Goal: Task Accomplishment & Management: Manage account settings

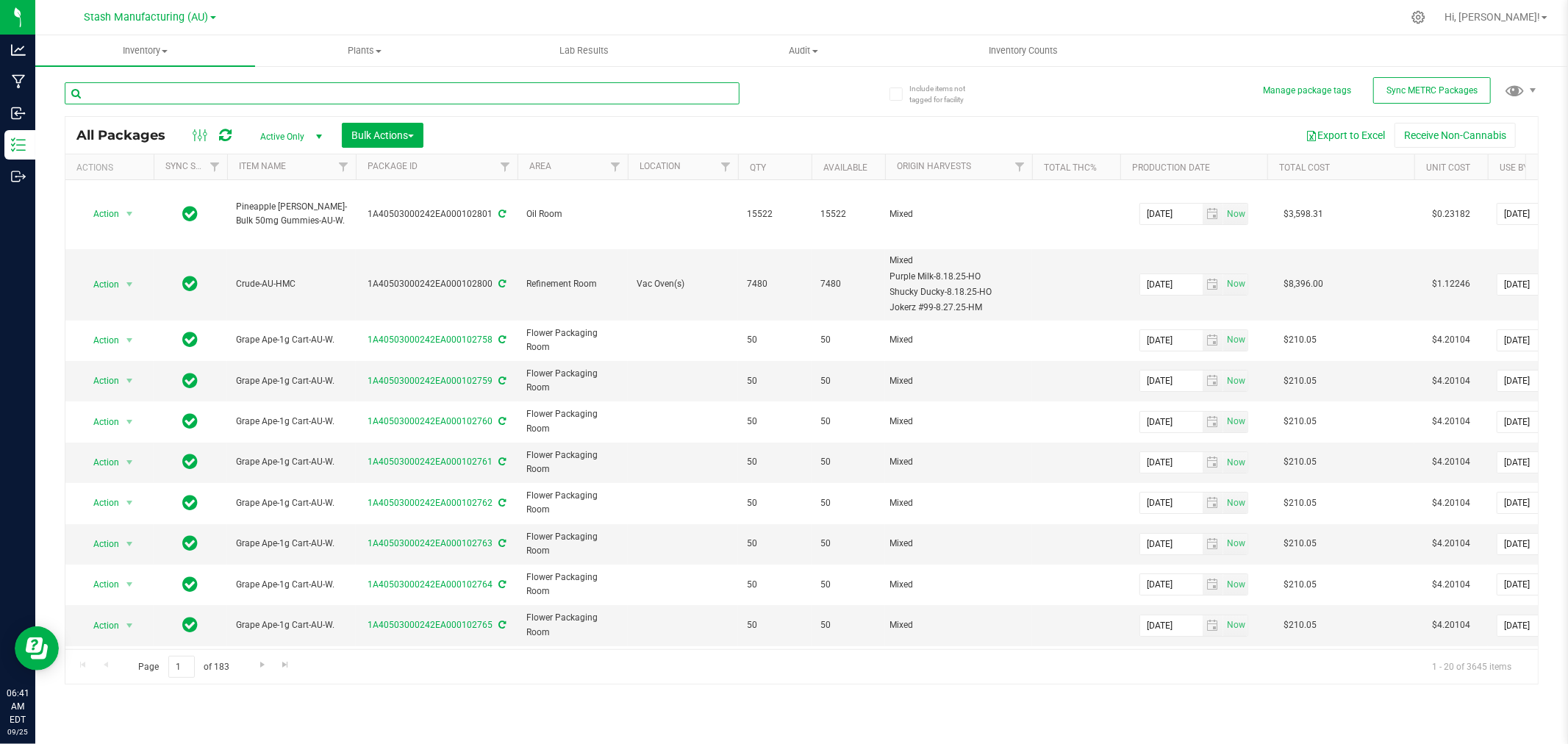
click at [190, 85] on input "text" at bounding box center [402, 94] width 675 height 22
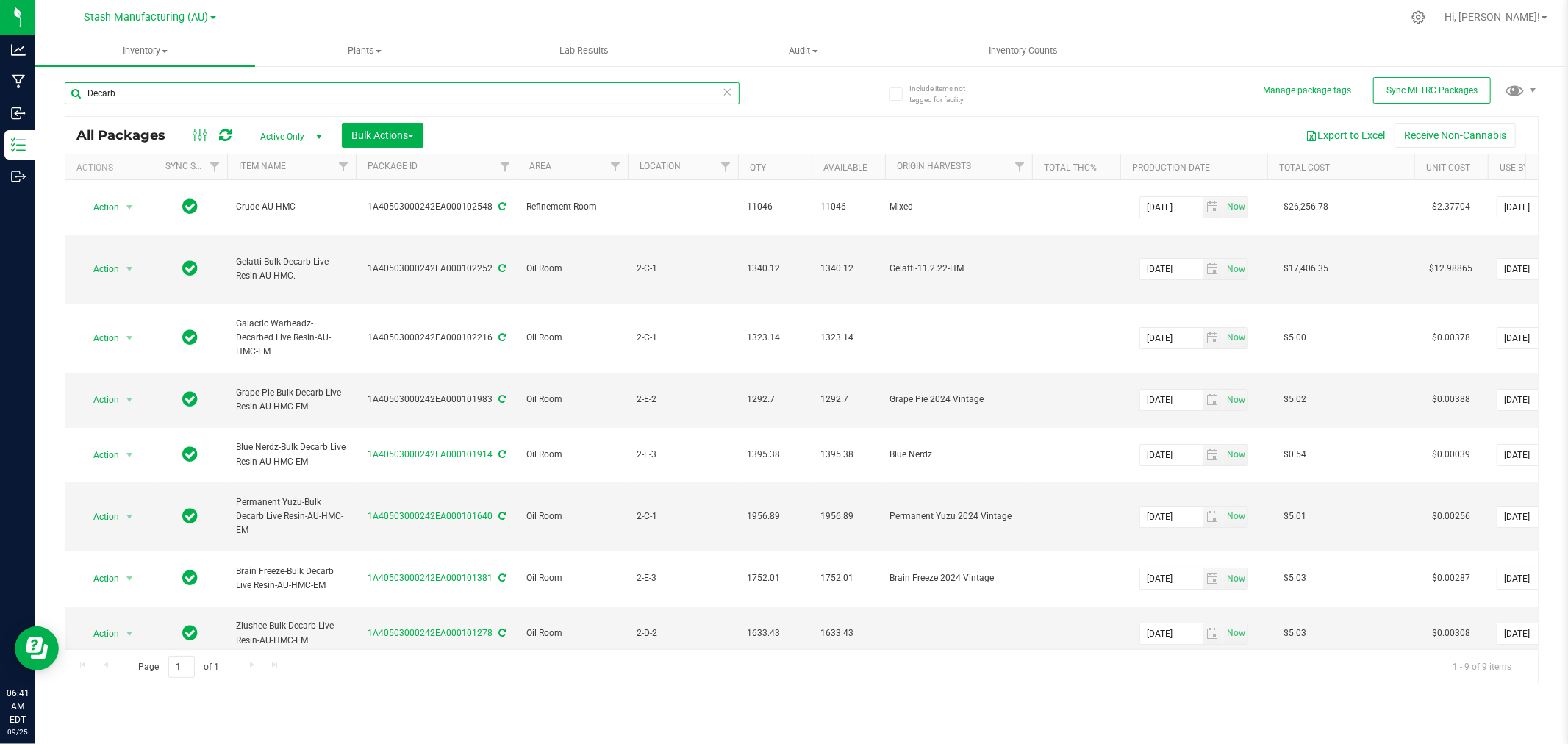
type input "Decarb"
click at [159, 49] on span "Inventory" at bounding box center [145, 50] width 220 height 14
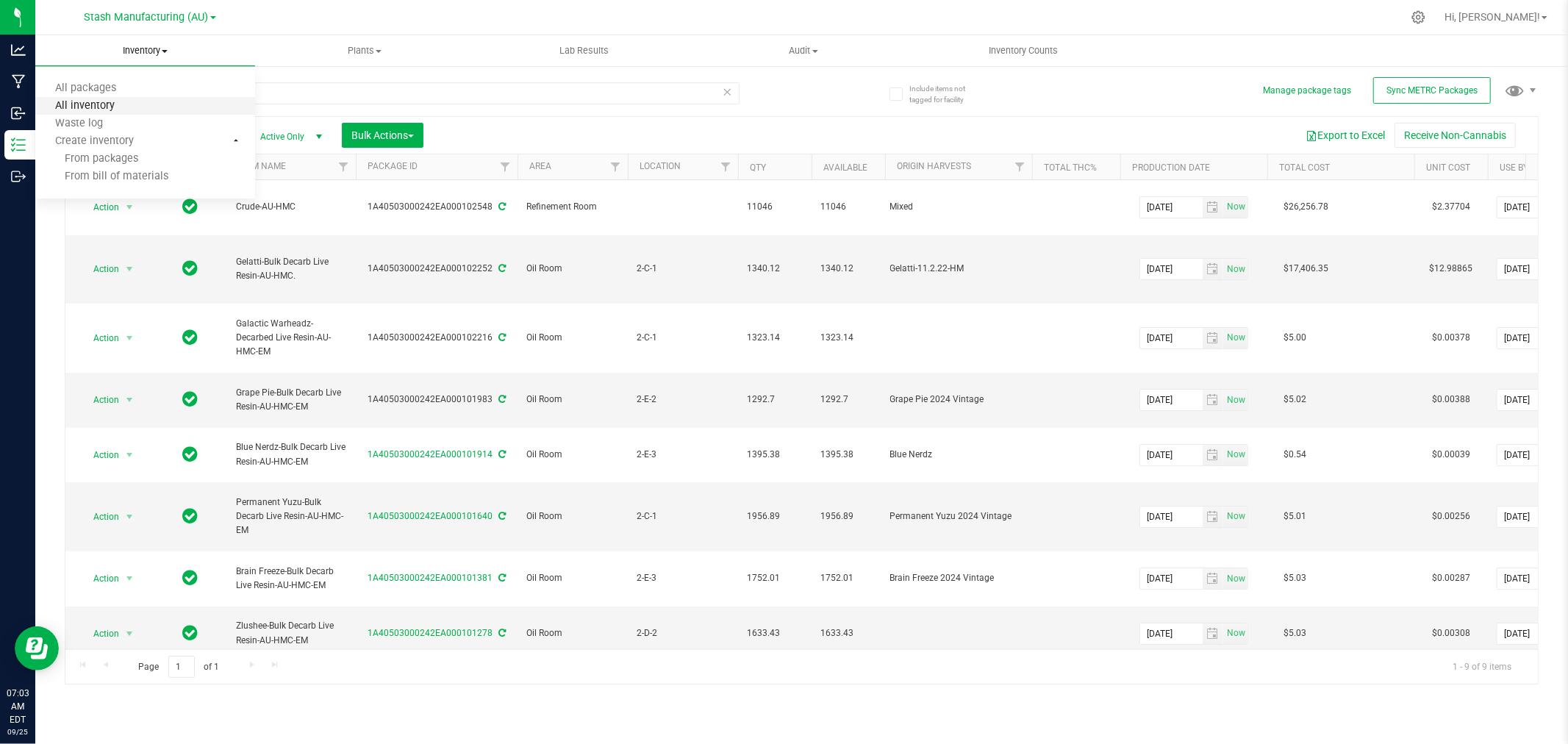
click at [103, 109] on span "All inventory" at bounding box center [85, 107] width 99 height 13
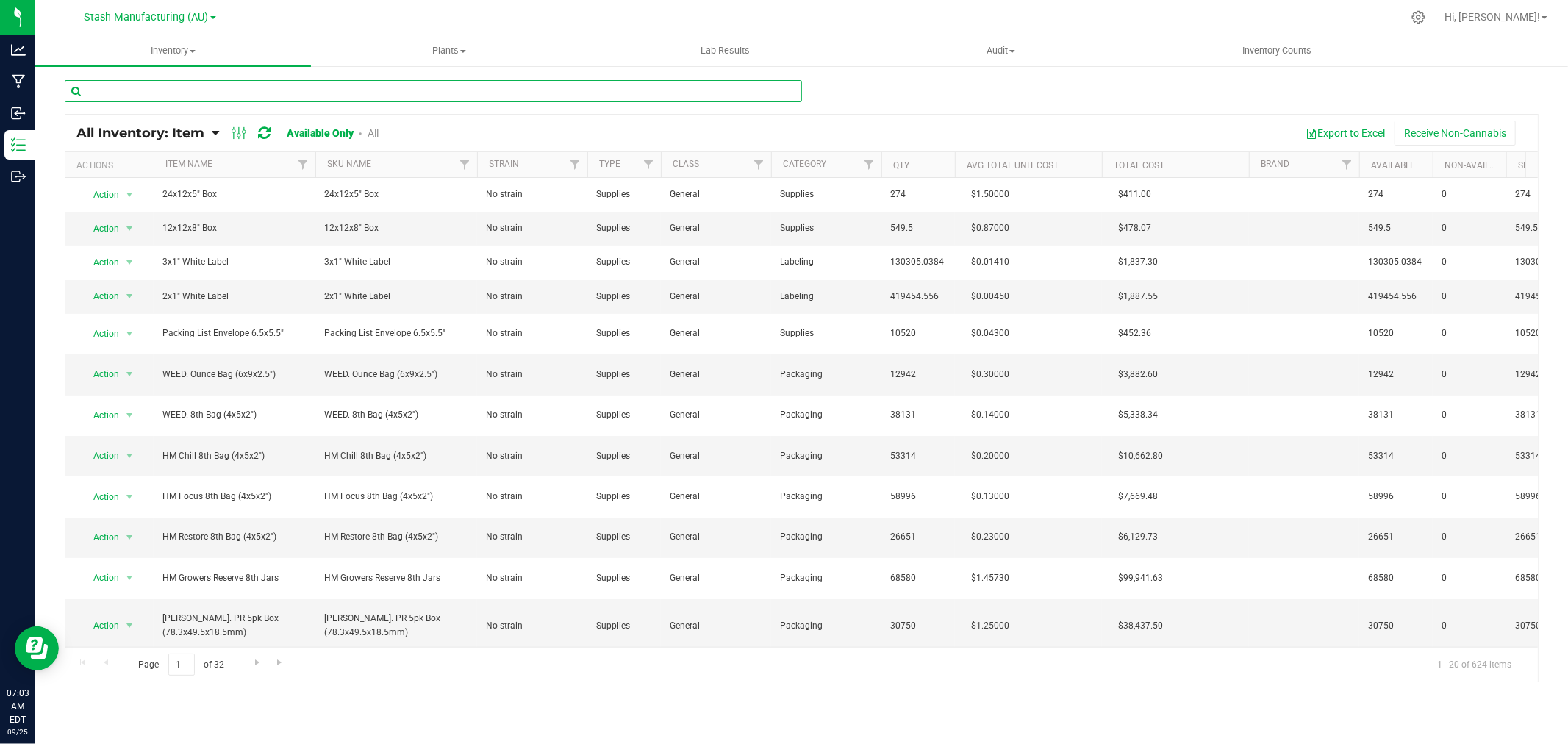
click at [165, 85] on input "text" at bounding box center [433, 91] width 737 height 22
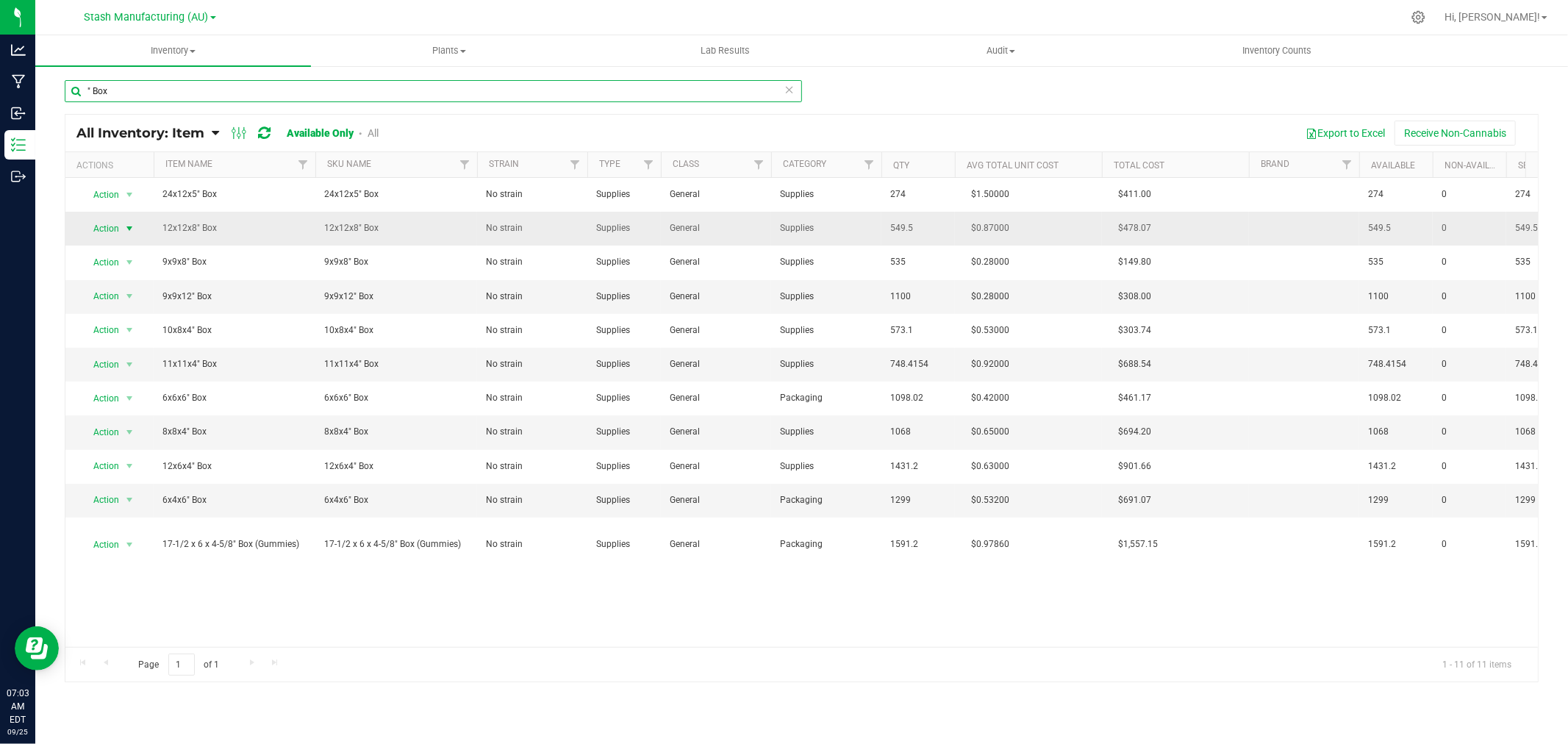
type input "" Box"
click at [100, 227] on span "Action" at bounding box center [100, 229] width 40 height 21
click at [114, 251] on li "Adjust qty" at bounding box center [127, 254] width 94 height 22
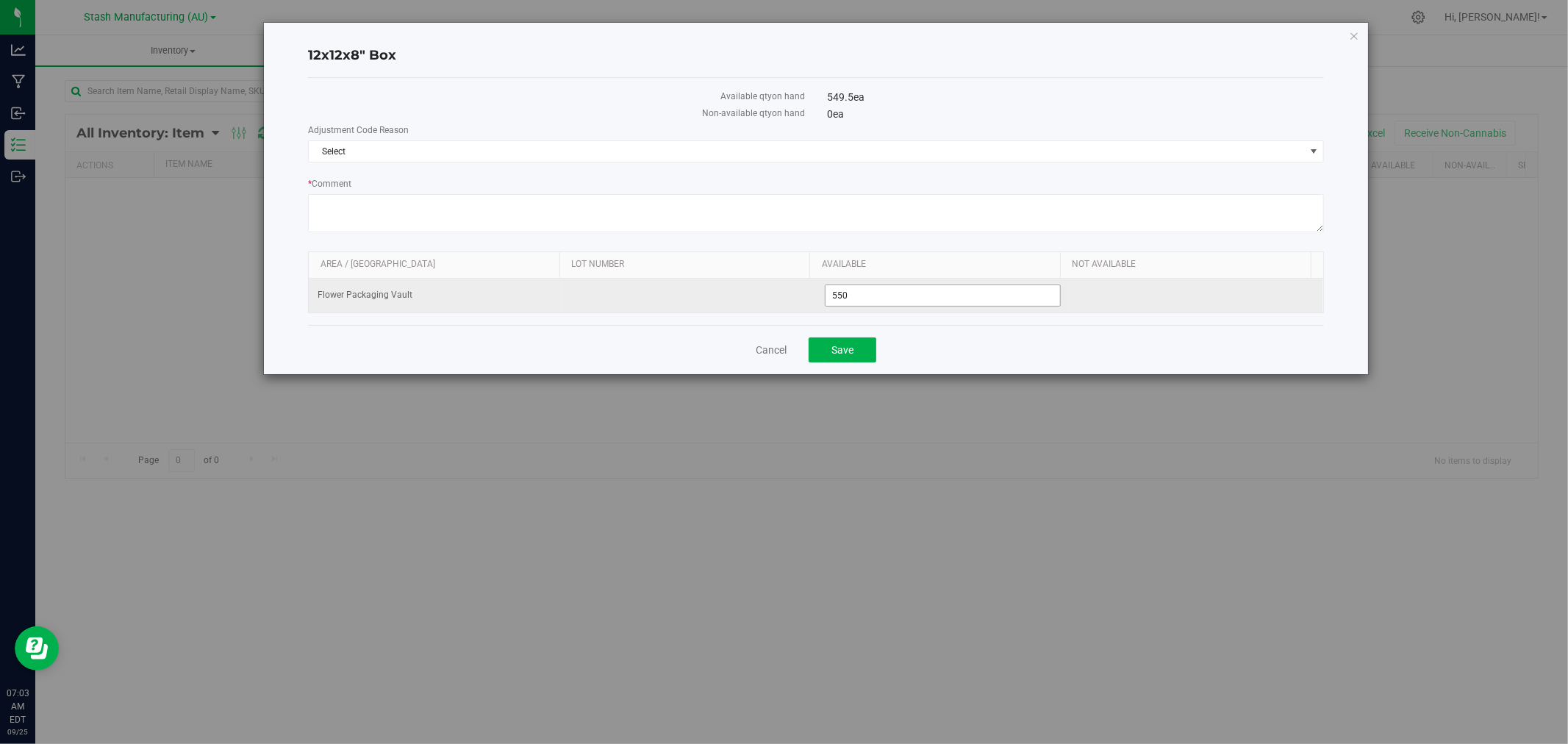
click at [865, 292] on span "550 550" at bounding box center [942, 296] width 236 height 22
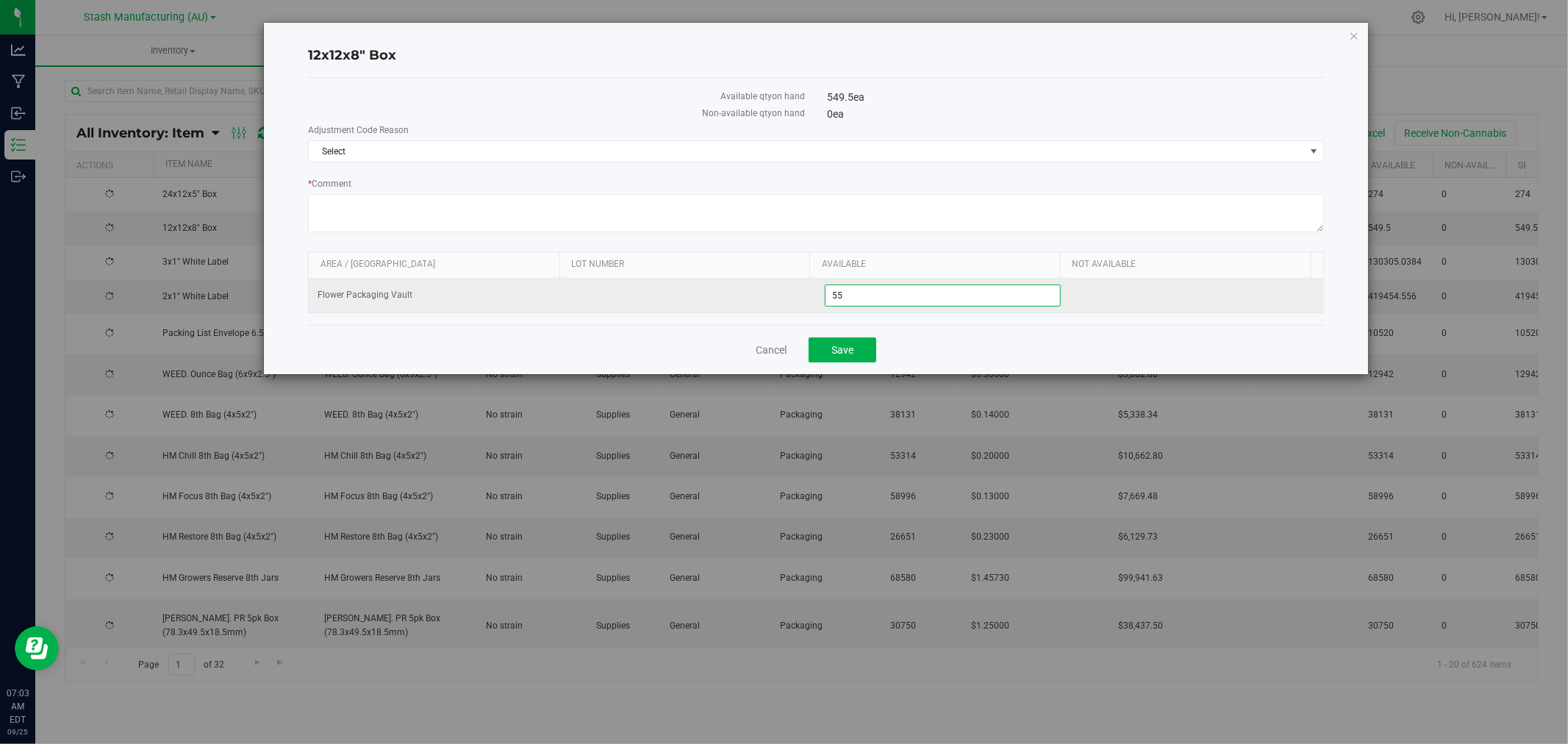
type input "551"
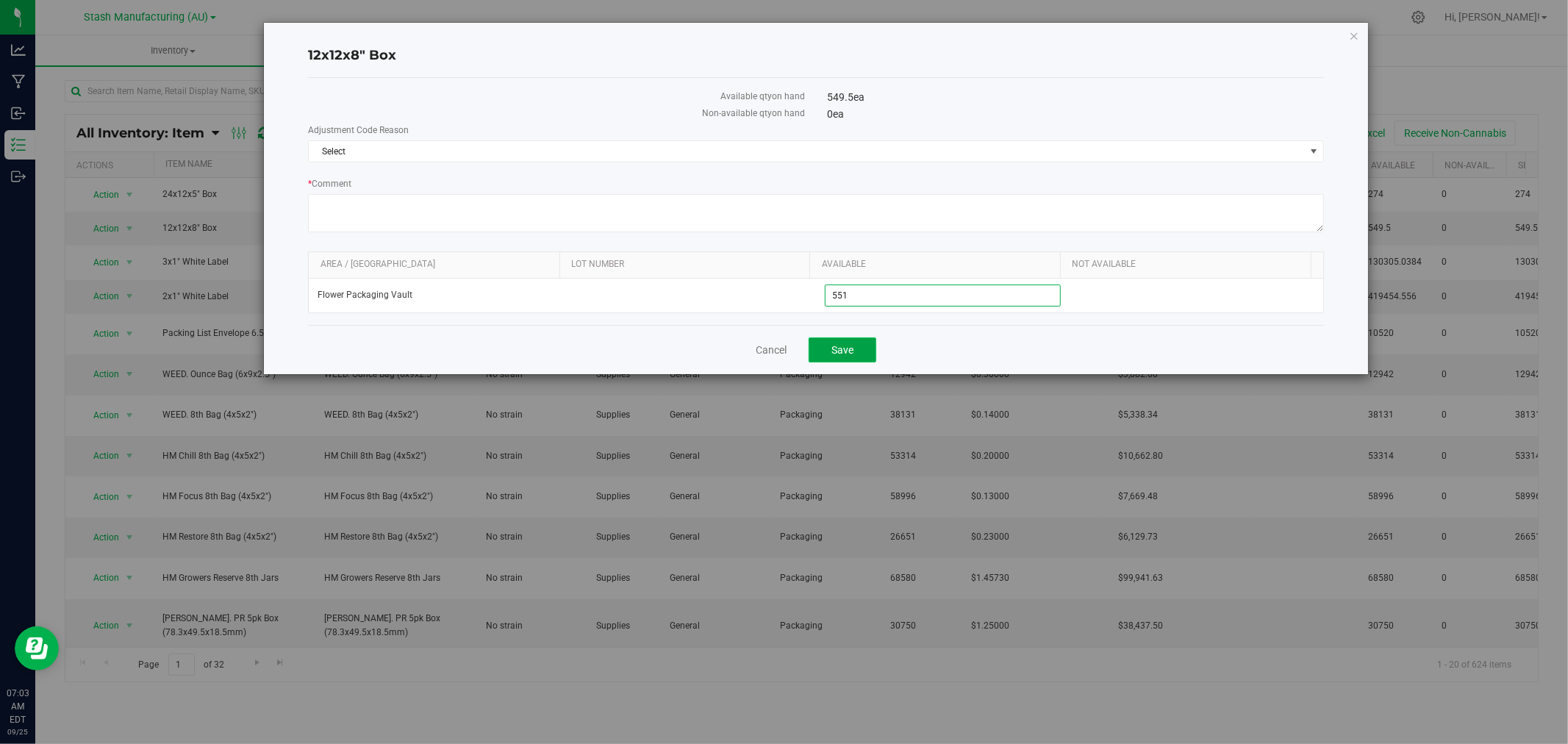
type input "551"
click at [855, 352] on button "Save" at bounding box center [842, 349] width 67 height 25
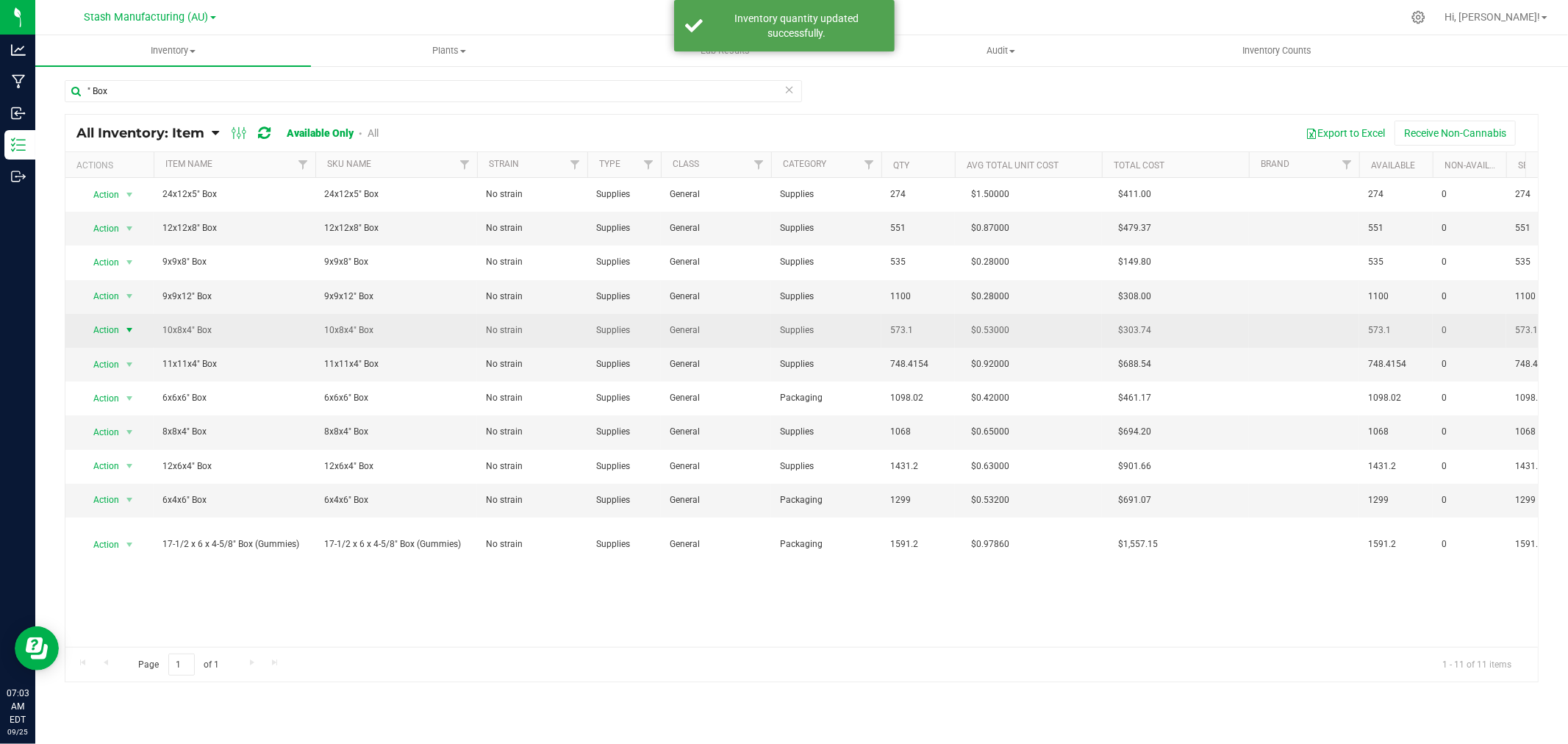
click at [111, 326] on span "Action" at bounding box center [100, 330] width 40 height 21
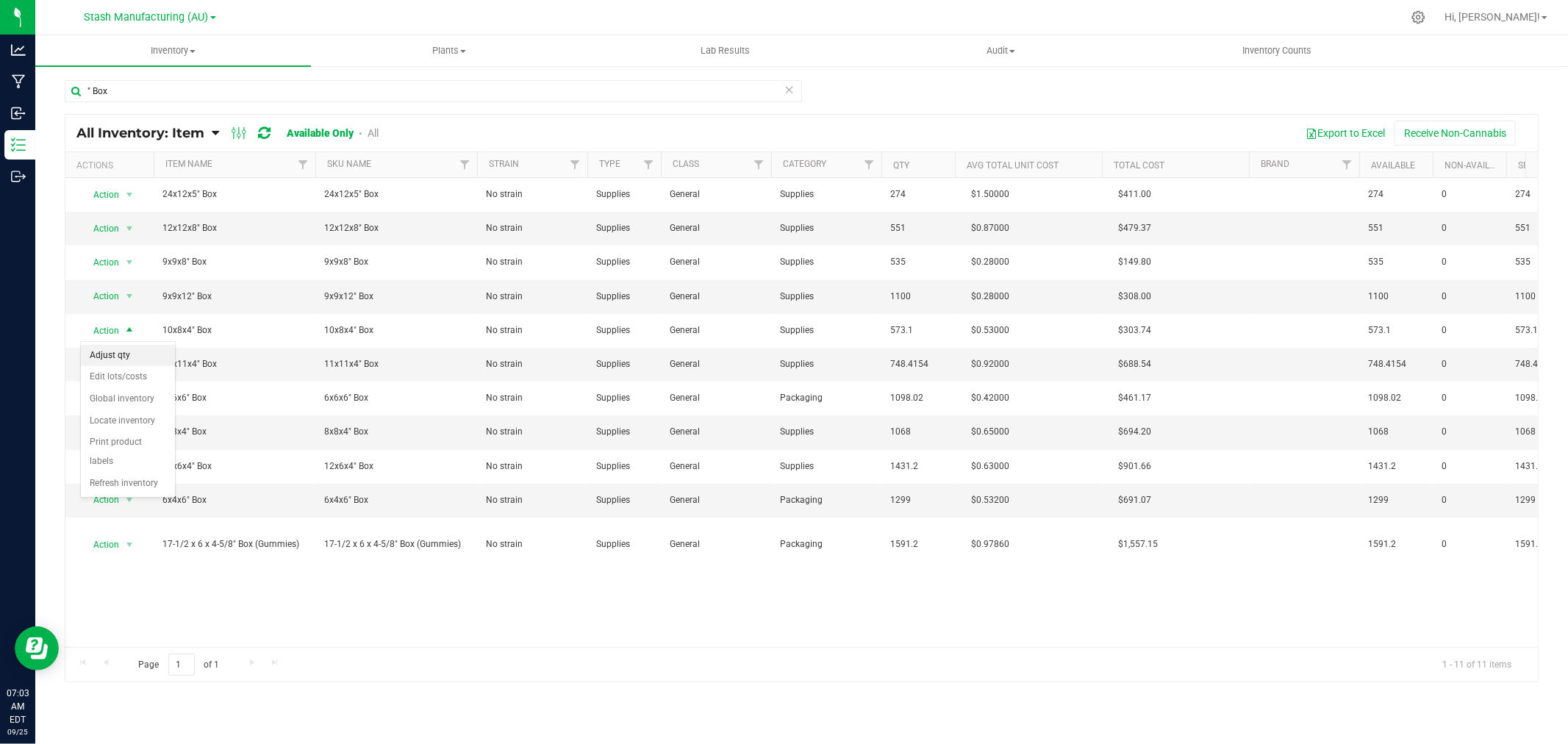
click at [125, 356] on li "Adjust qty" at bounding box center [127, 356] width 94 height 22
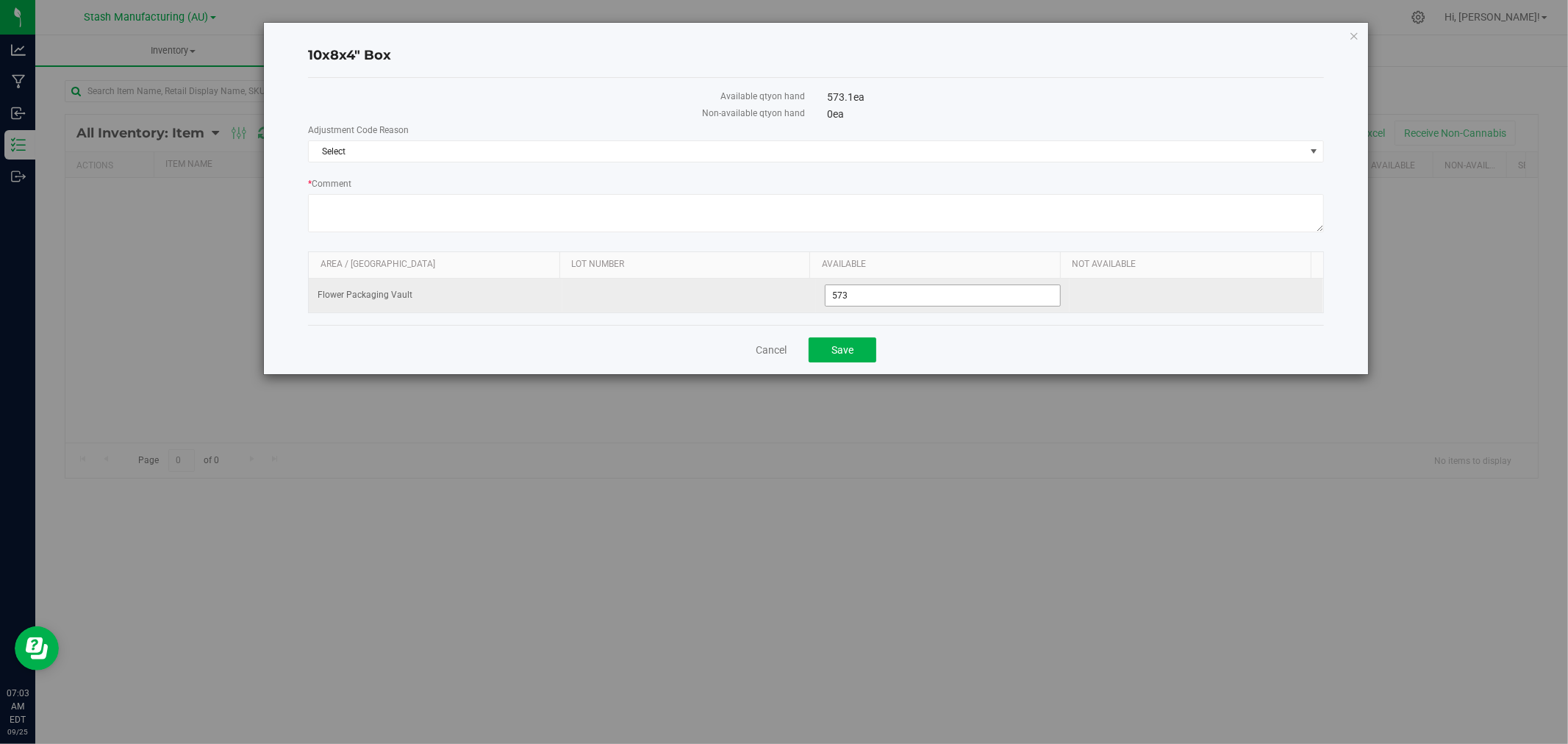
click at [873, 299] on input "573" at bounding box center [942, 296] width 235 height 21
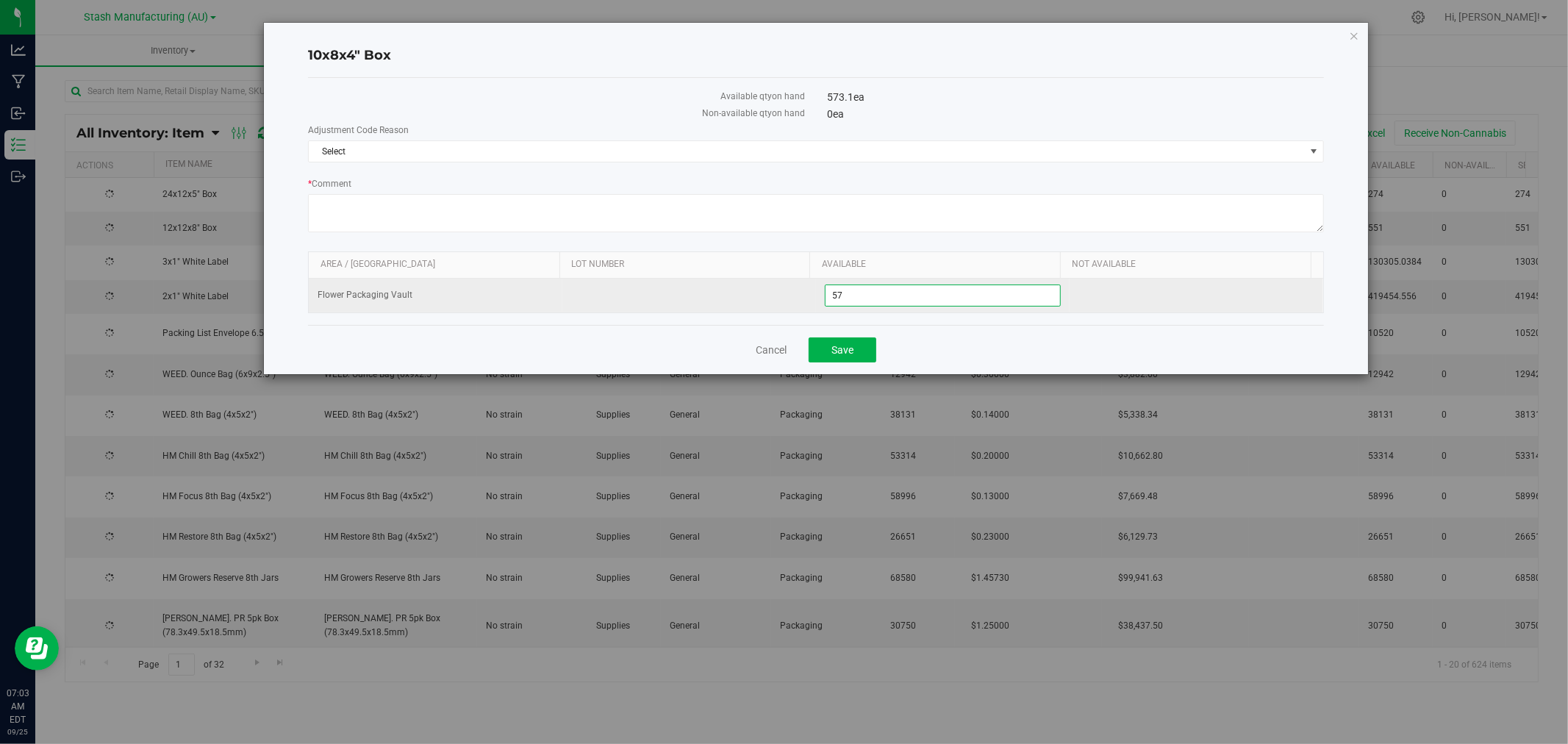
type input "572"
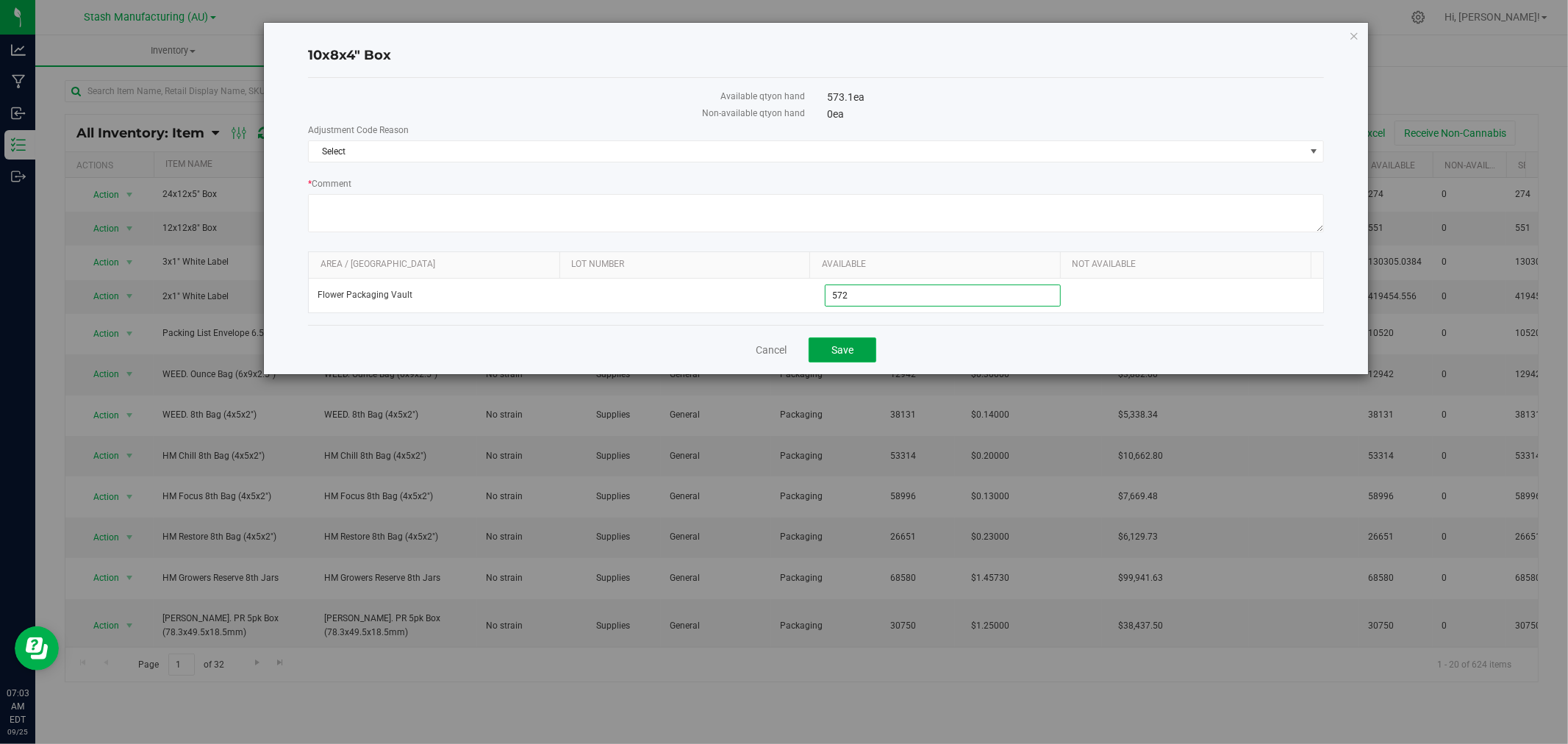
type input "572"
click at [853, 359] on button "Save" at bounding box center [842, 349] width 67 height 25
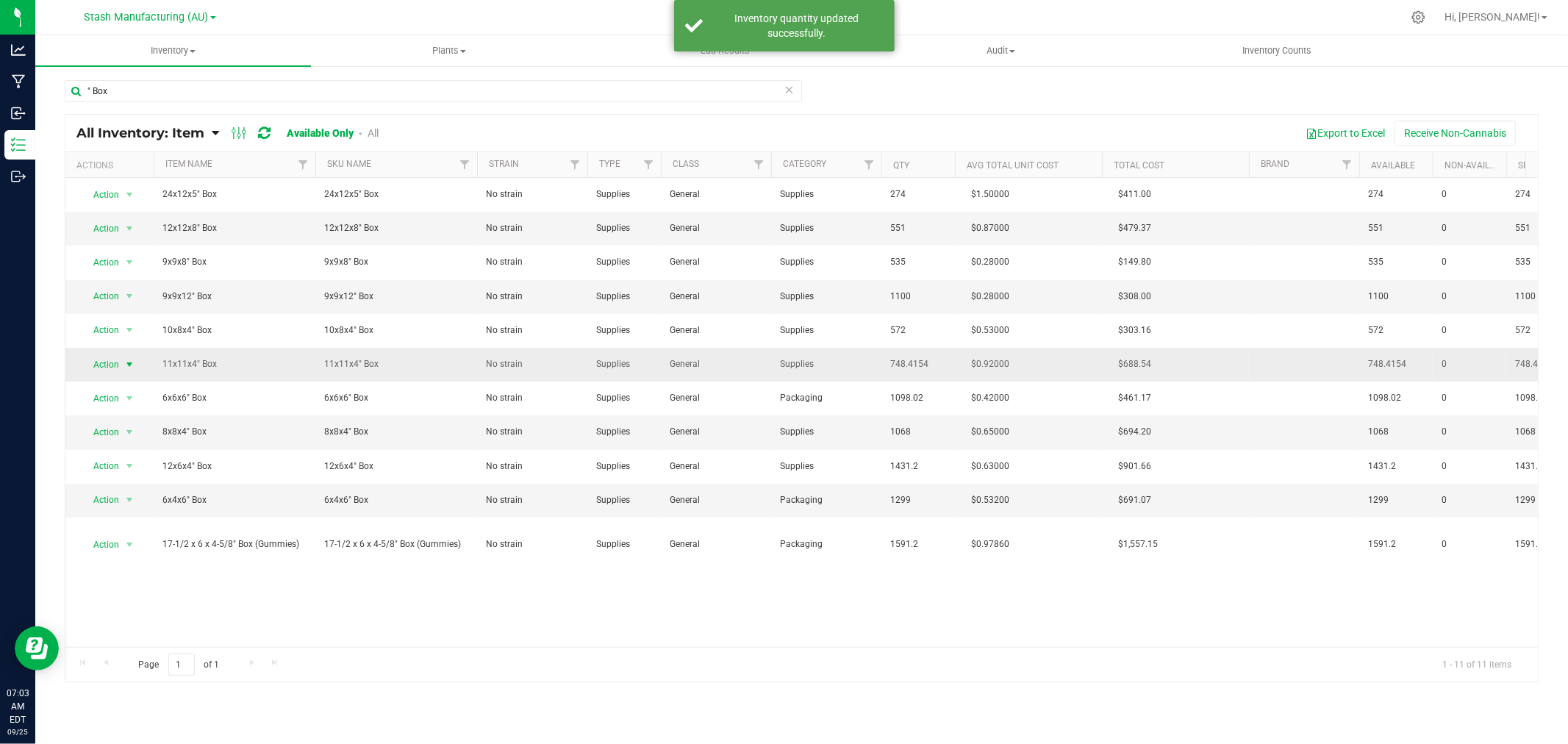
click at [114, 363] on span "Action" at bounding box center [100, 364] width 40 height 21
click at [119, 391] on li "Adjust qty" at bounding box center [127, 390] width 94 height 22
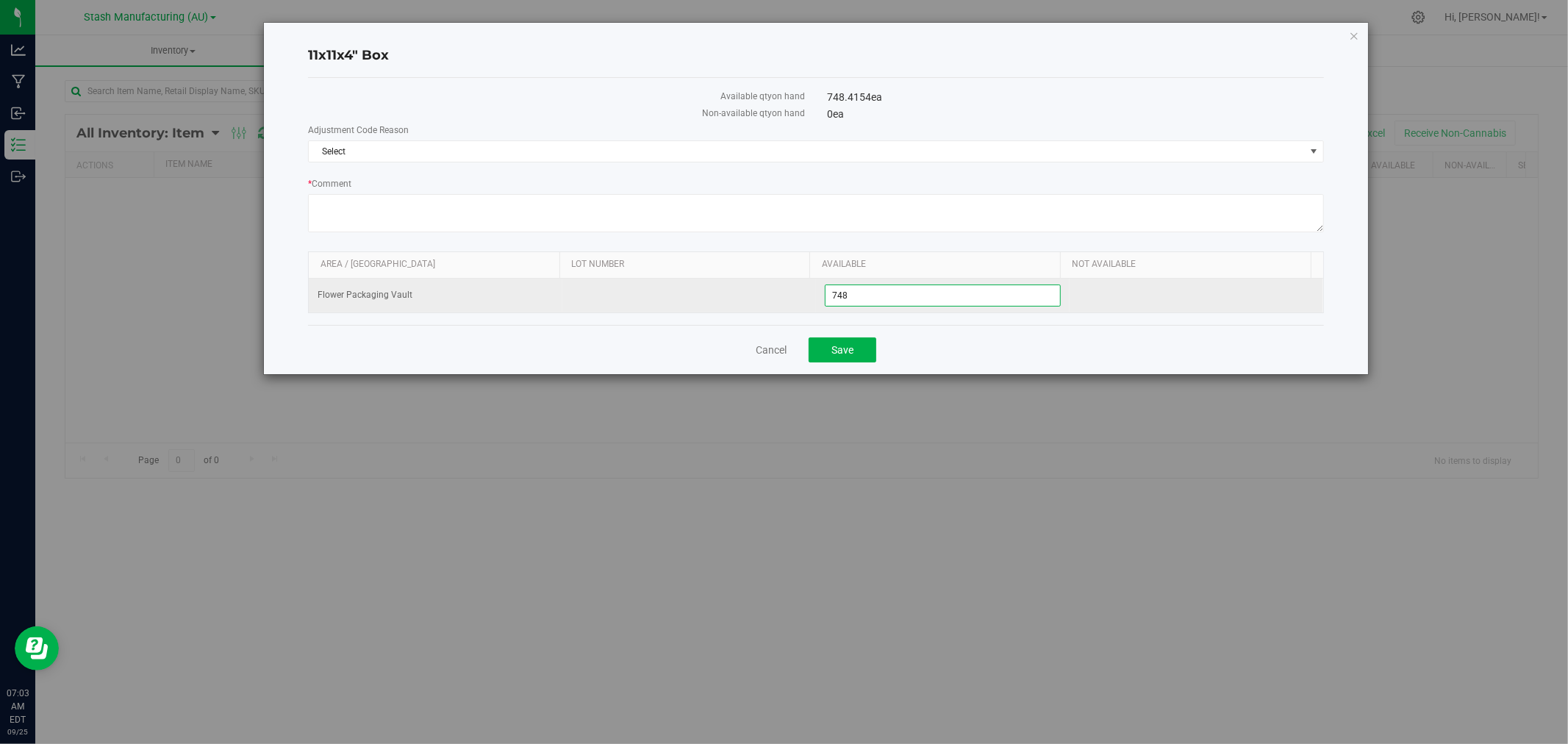
click at [856, 295] on span "748 748" at bounding box center [942, 296] width 236 height 22
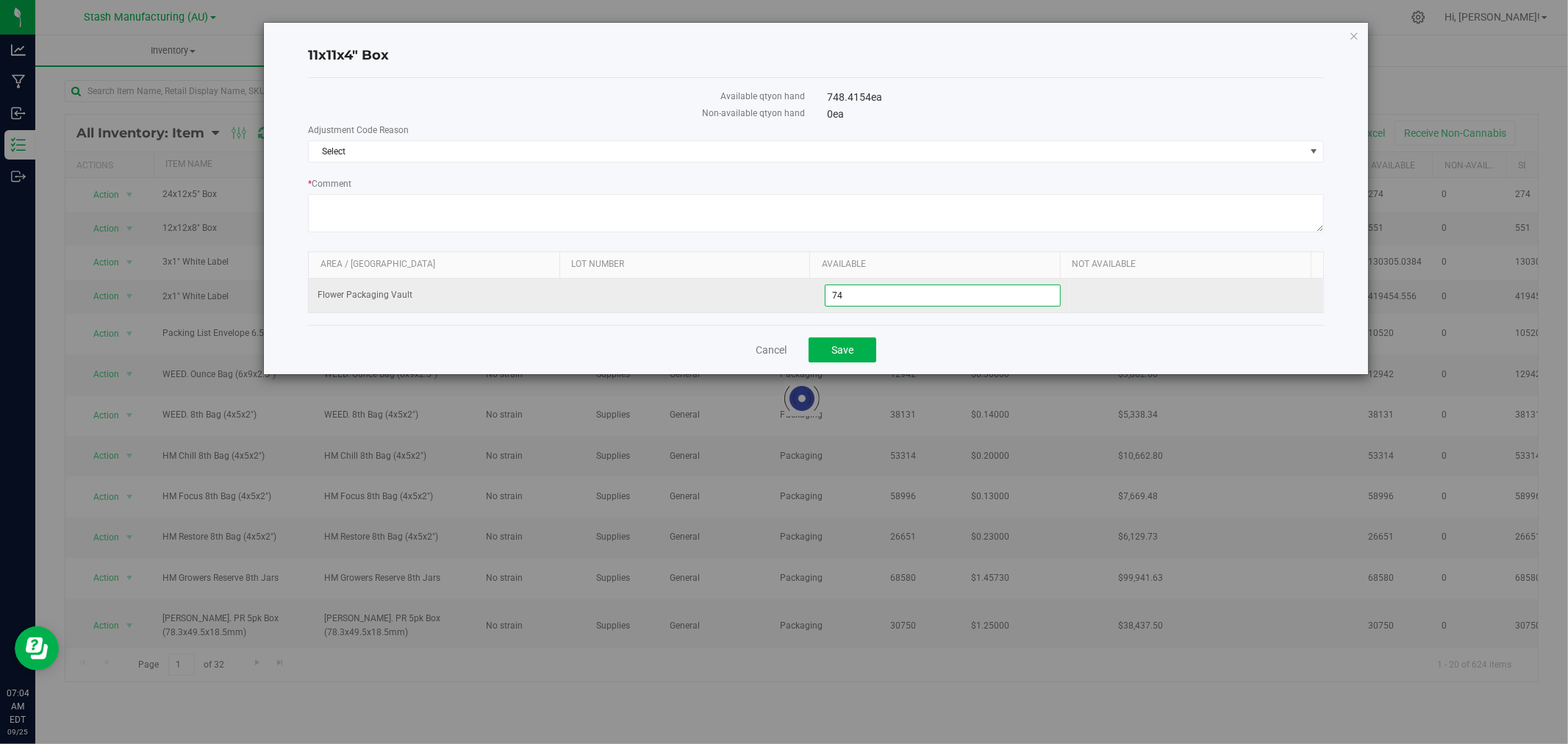
type input "748"
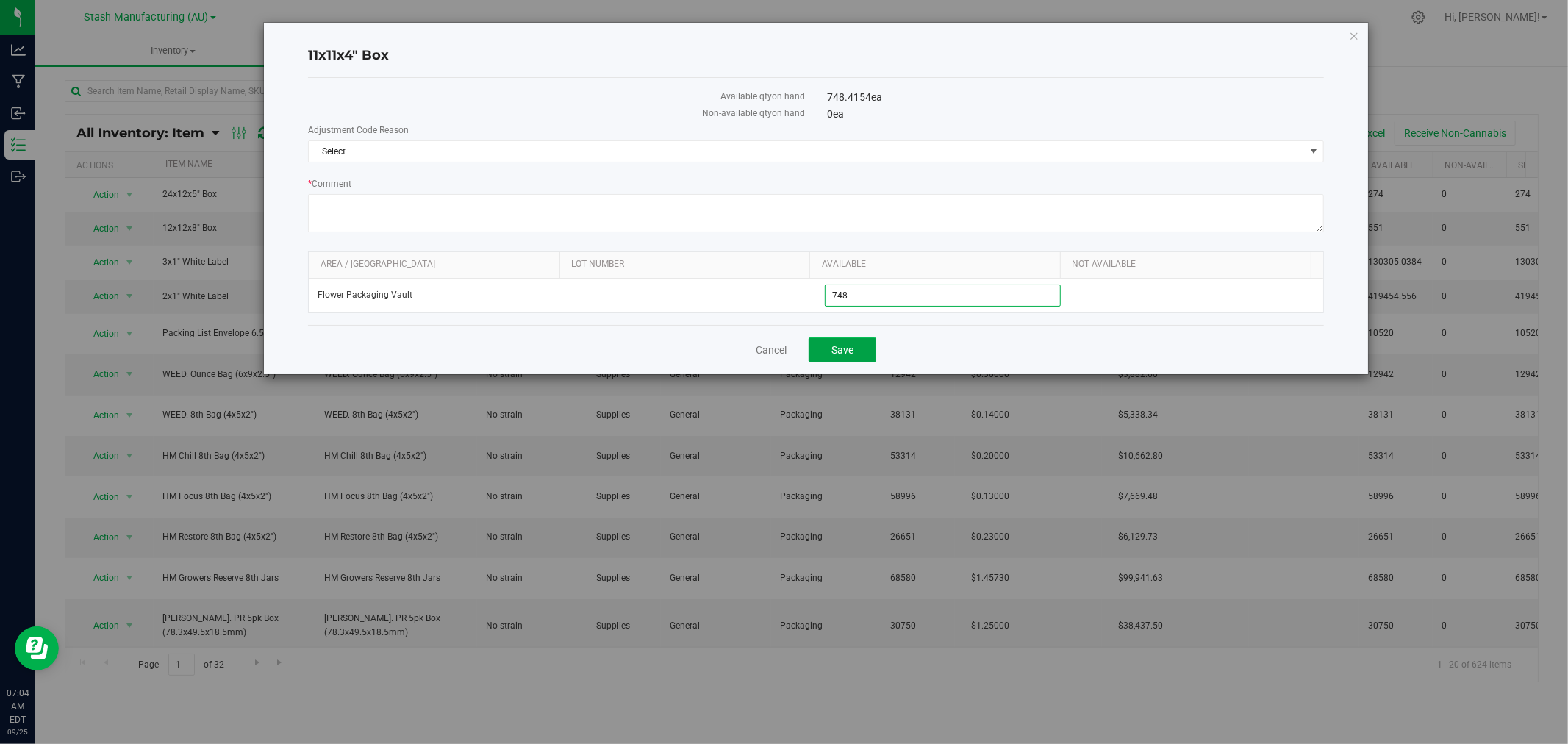
click at [854, 349] on button "Save" at bounding box center [842, 349] width 67 height 25
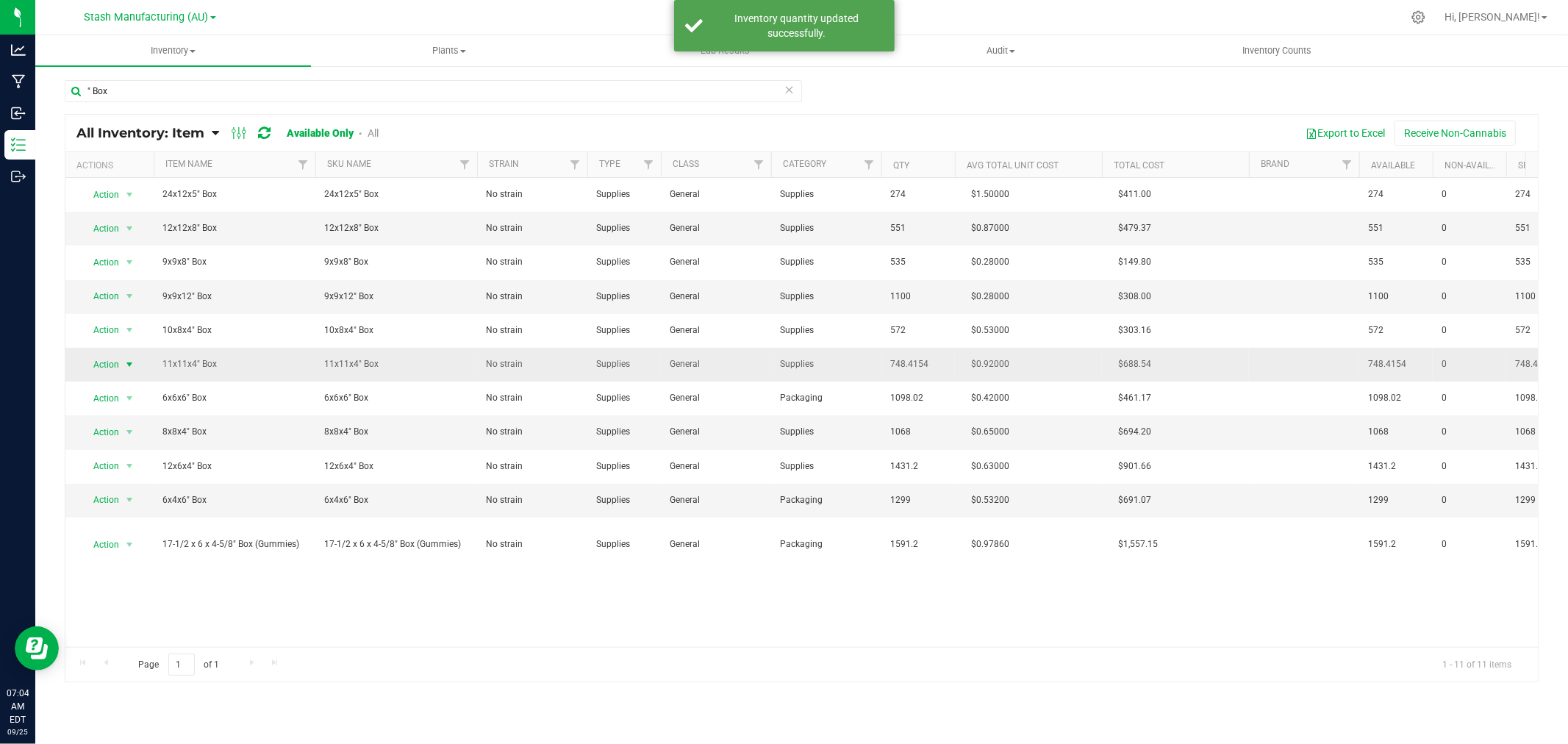
click at [115, 365] on span "Action" at bounding box center [100, 364] width 40 height 21
click at [115, 388] on li "Adjust qty" at bounding box center [127, 390] width 94 height 22
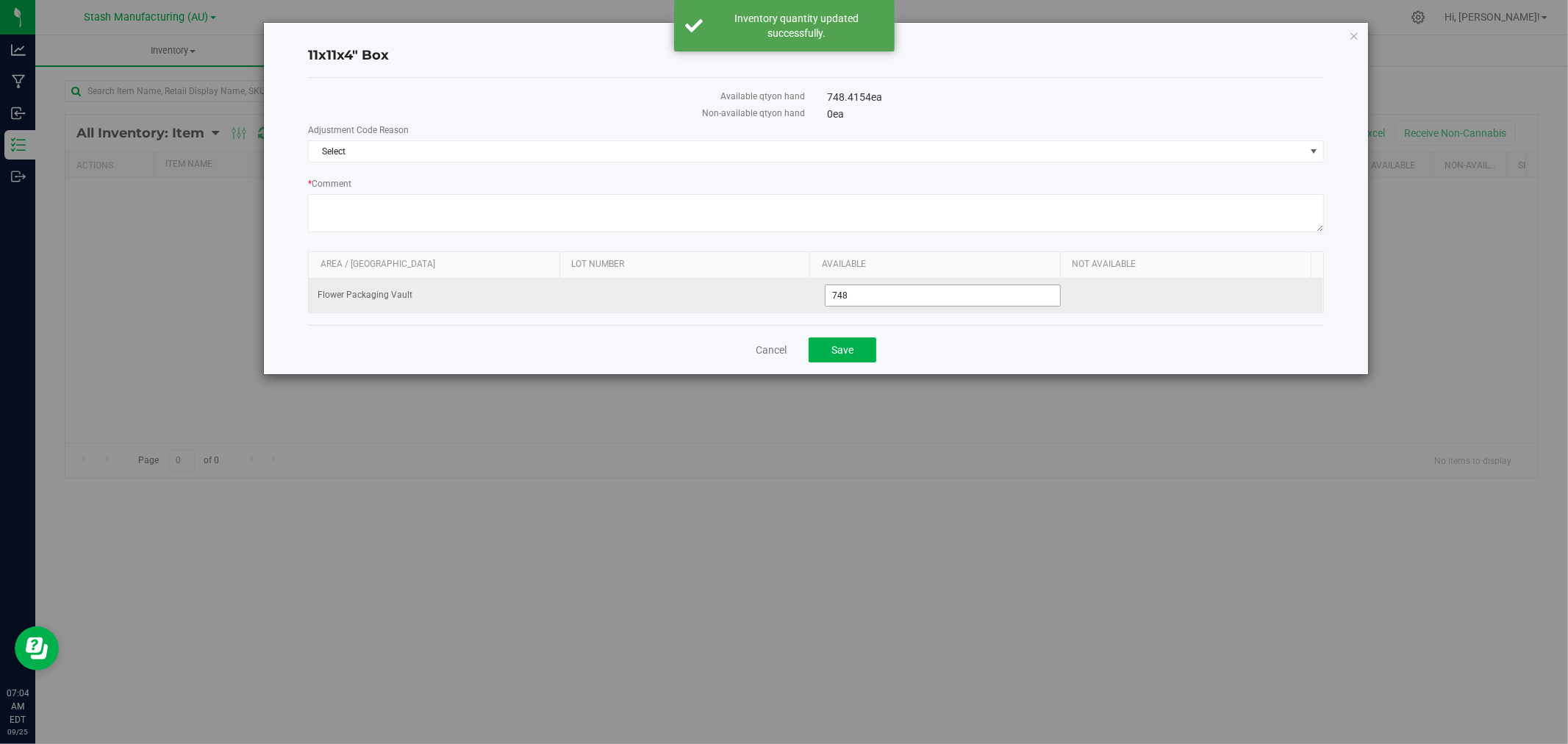
click at [875, 296] on span "748 748" at bounding box center [942, 296] width 236 height 22
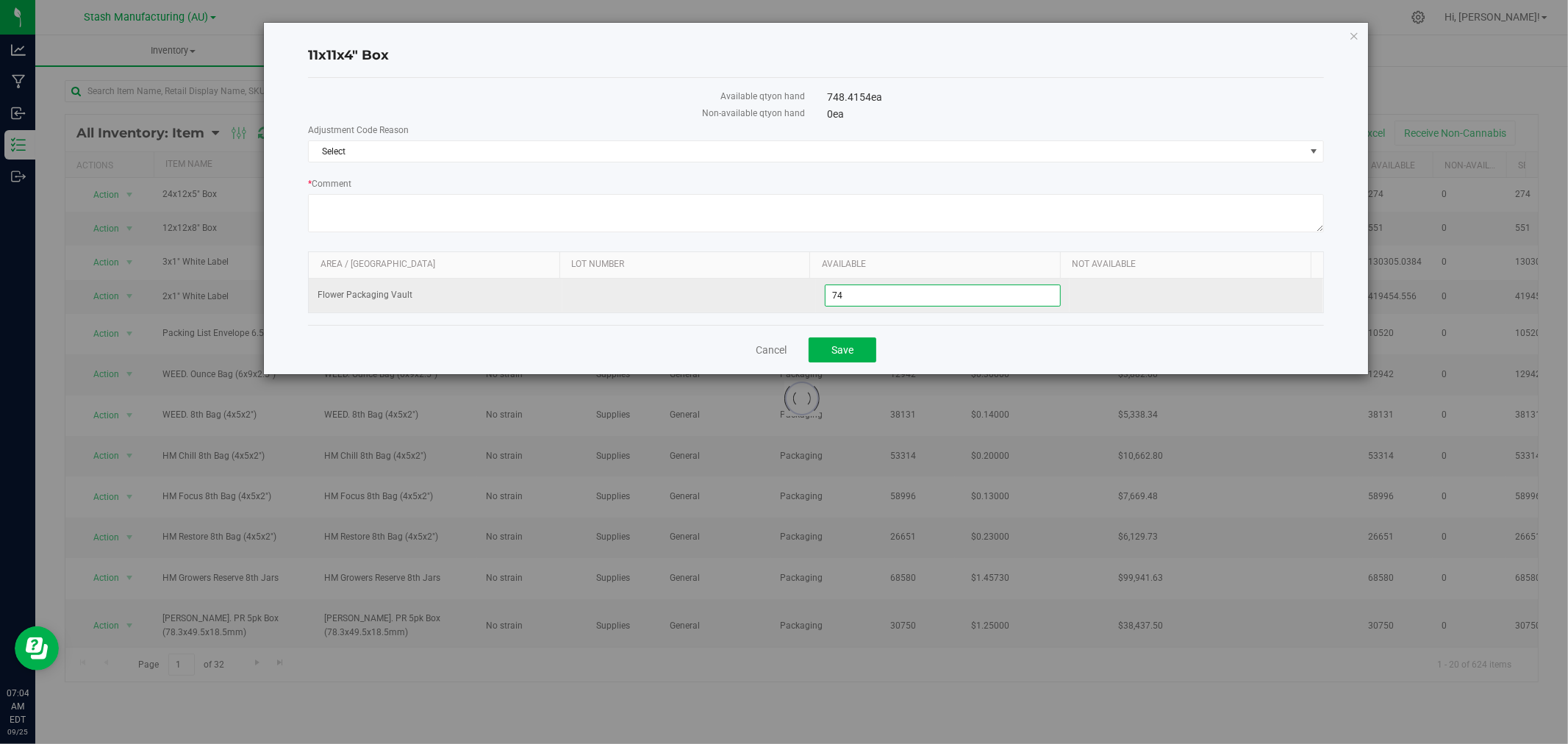
type input "749"
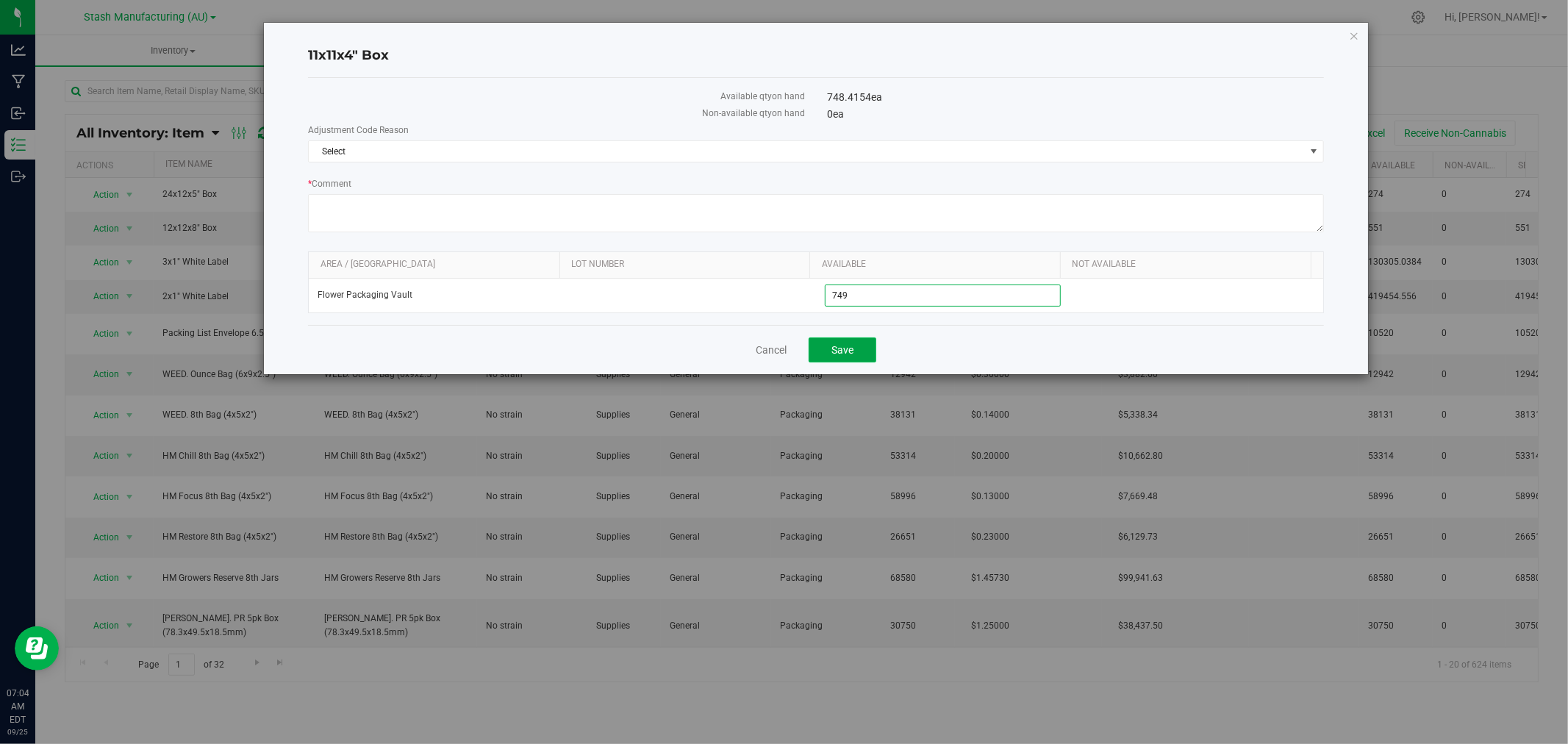
type input "749"
click at [863, 343] on button "Save" at bounding box center [842, 349] width 67 height 25
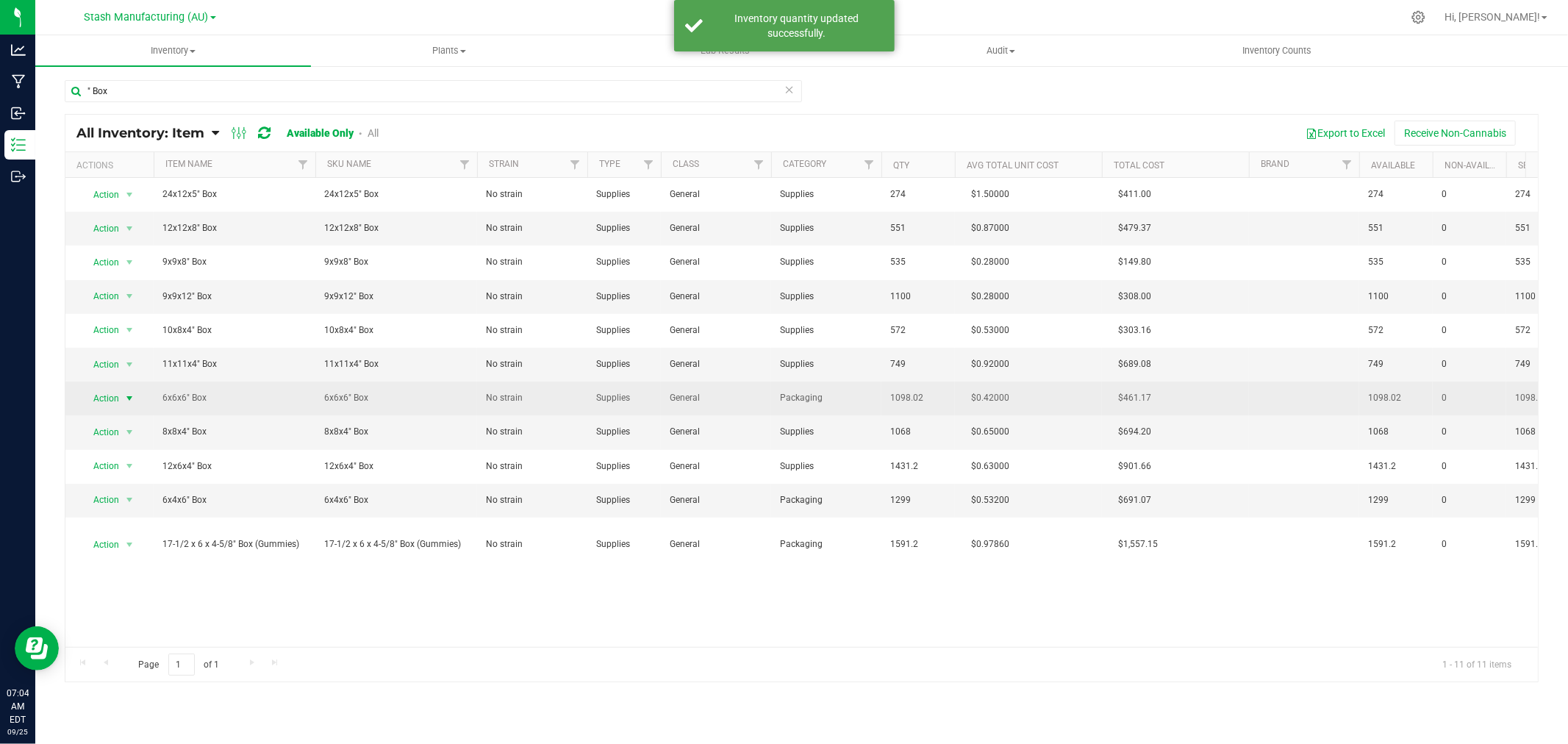
click at [98, 400] on span "Action" at bounding box center [100, 398] width 40 height 21
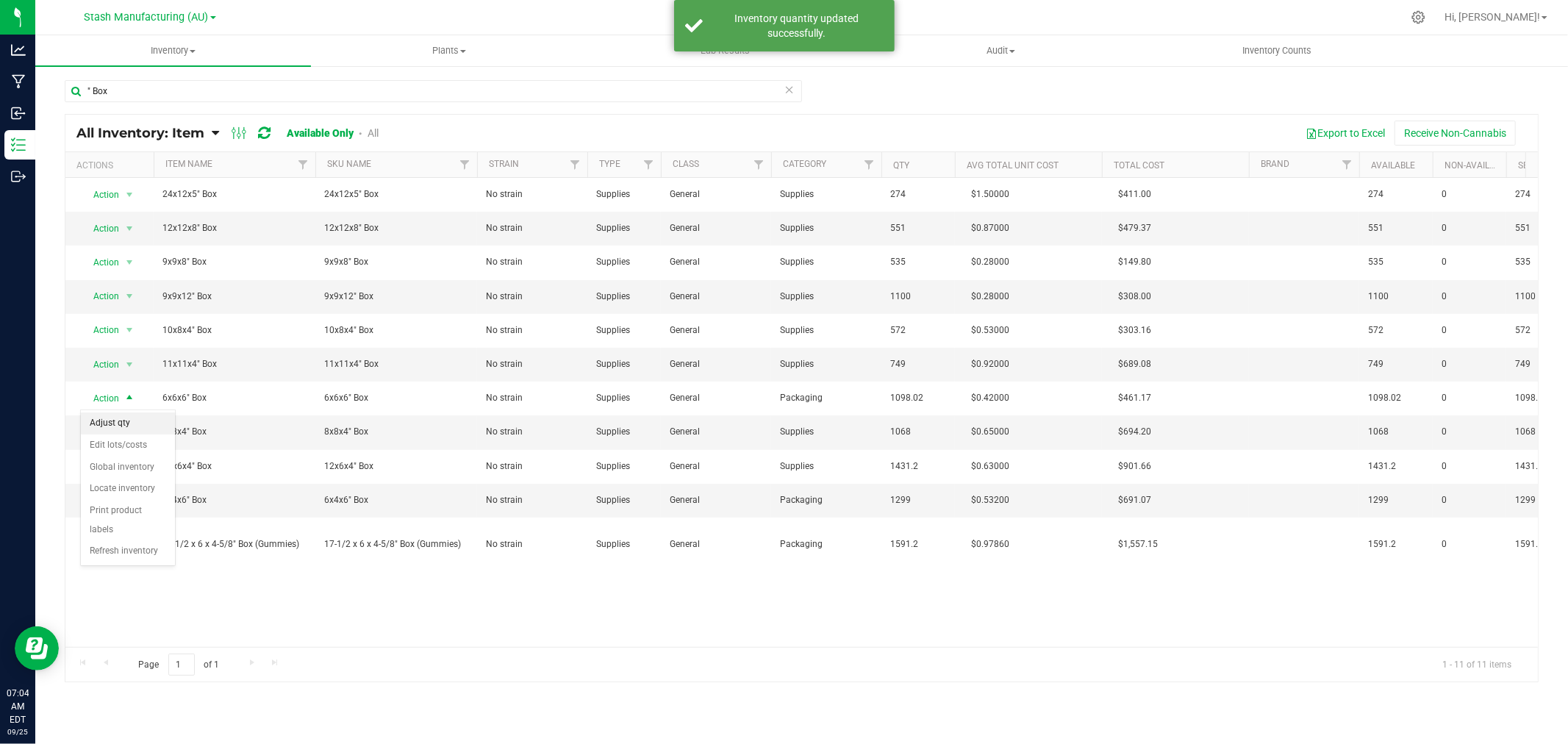
click at [135, 424] on li "Adjust qty" at bounding box center [127, 424] width 94 height 22
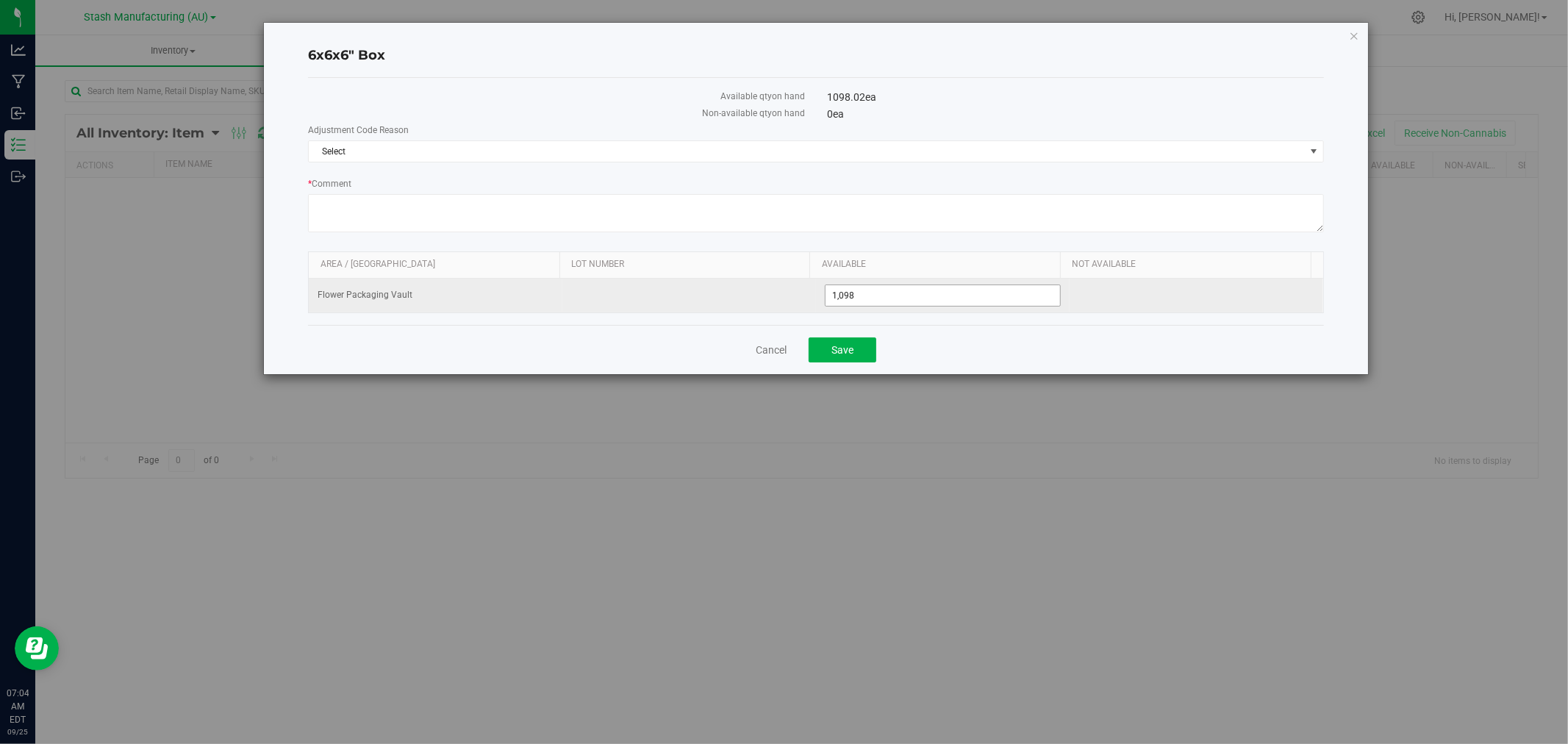
click at [869, 299] on span "1,098 1098" at bounding box center [942, 296] width 236 height 22
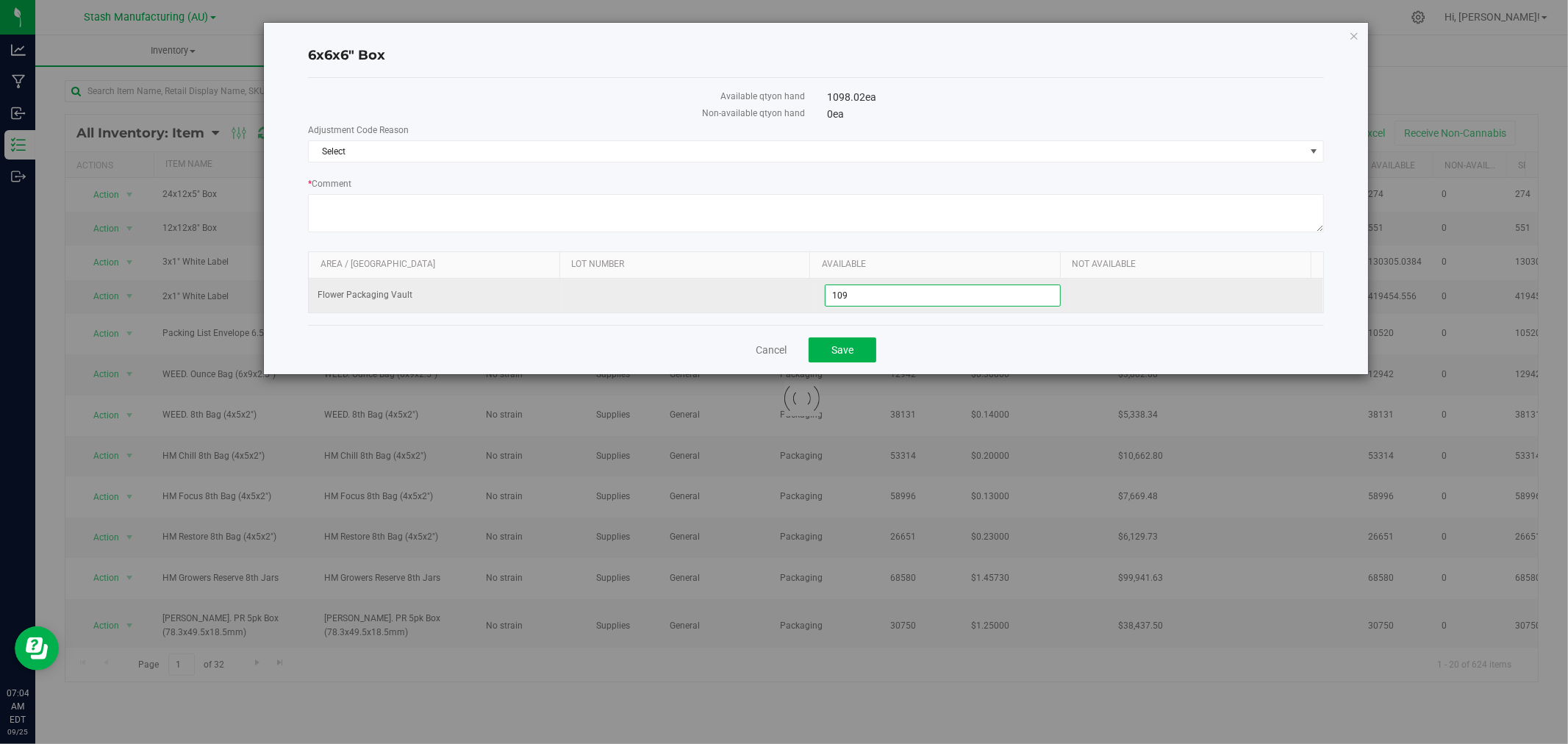
type input "1099"
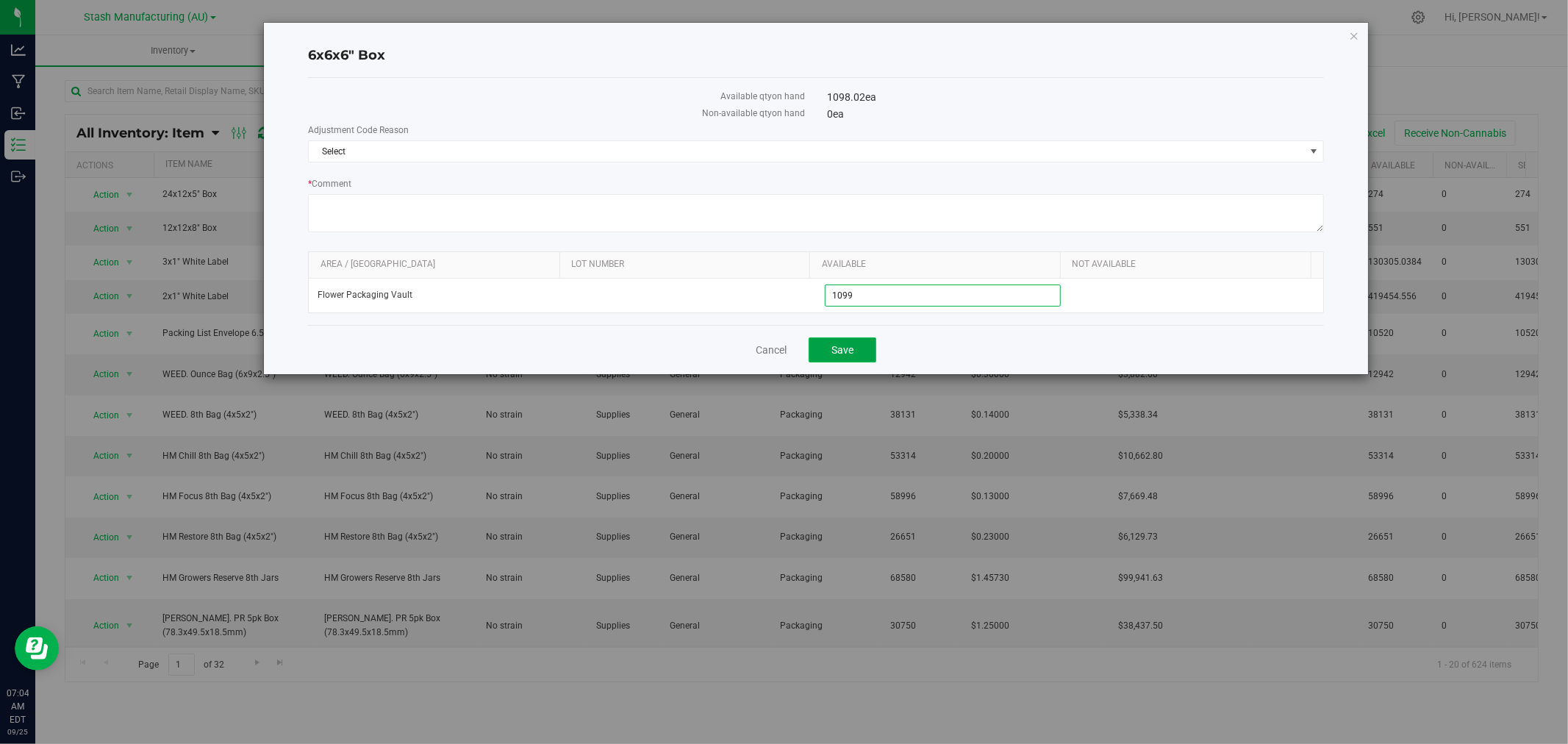
type input "1,099"
click at [864, 355] on button "Save" at bounding box center [842, 349] width 67 height 25
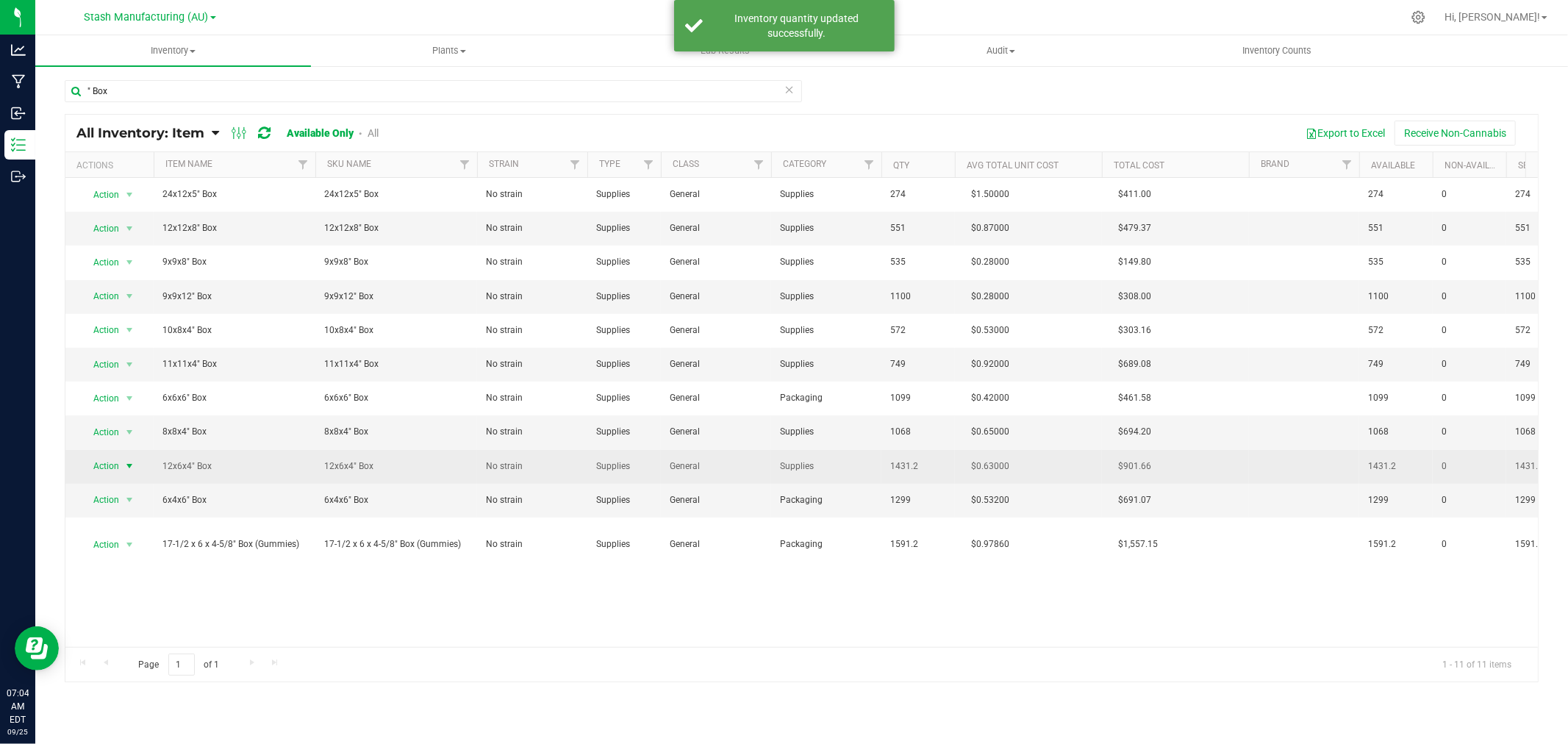
click at [107, 460] on span "Action" at bounding box center [100, 466] width 40 height 21
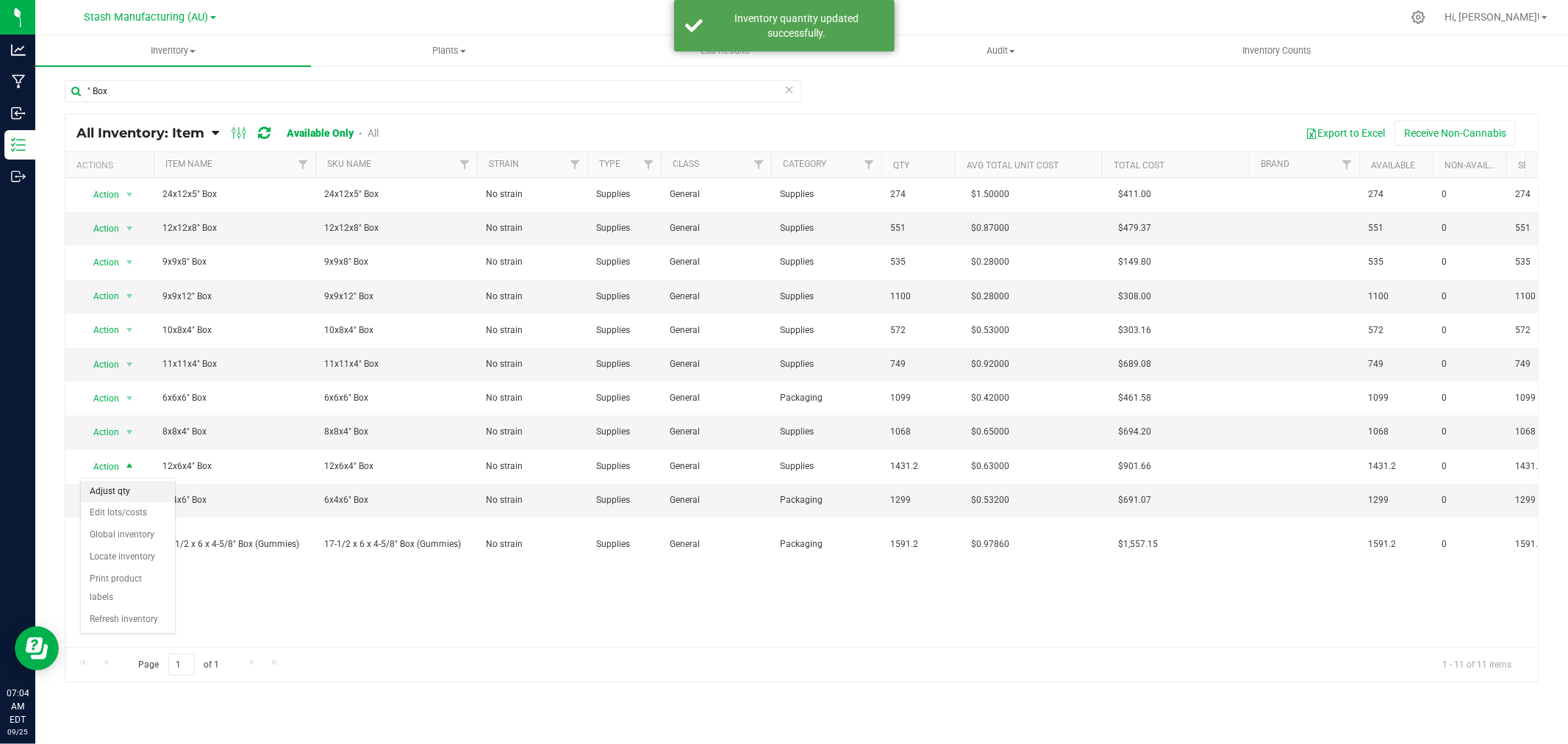
click at [131, 493] on li "Adjust qty" at bounding box center [127, 492] width 94 height 22
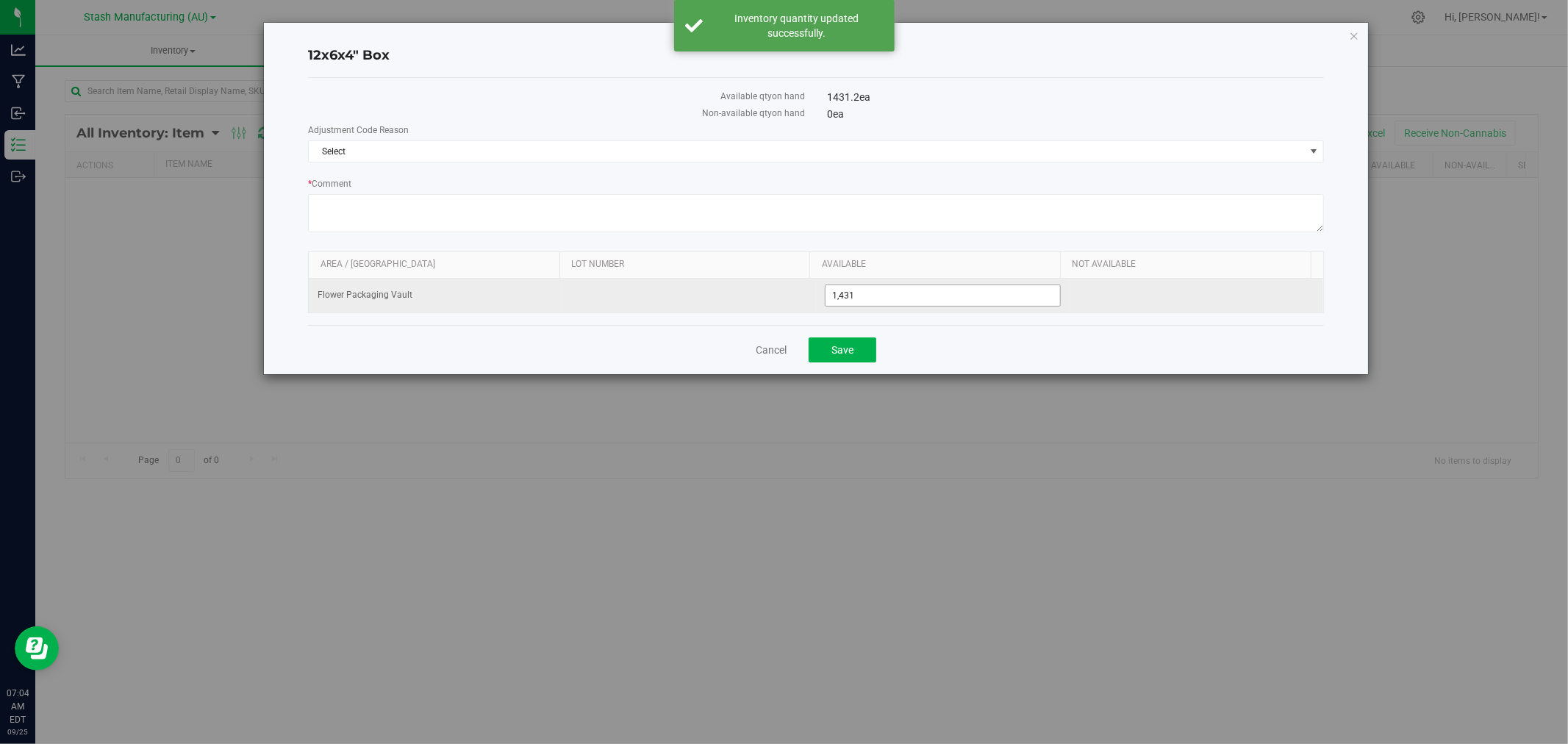
click at [853, 297] on span "1,431 1431" at bounding box center [942, 296] width 236 height 22
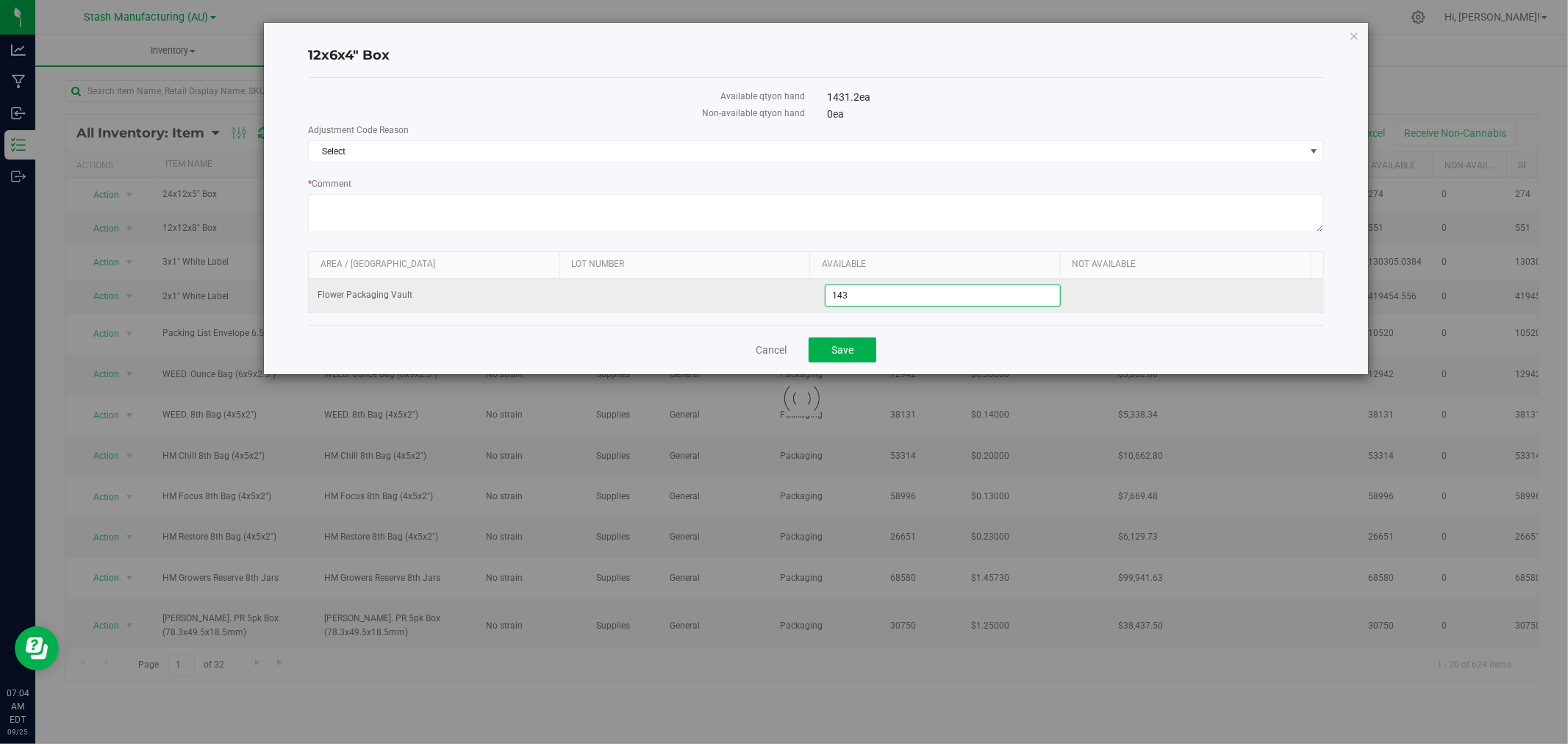
type input "1432"
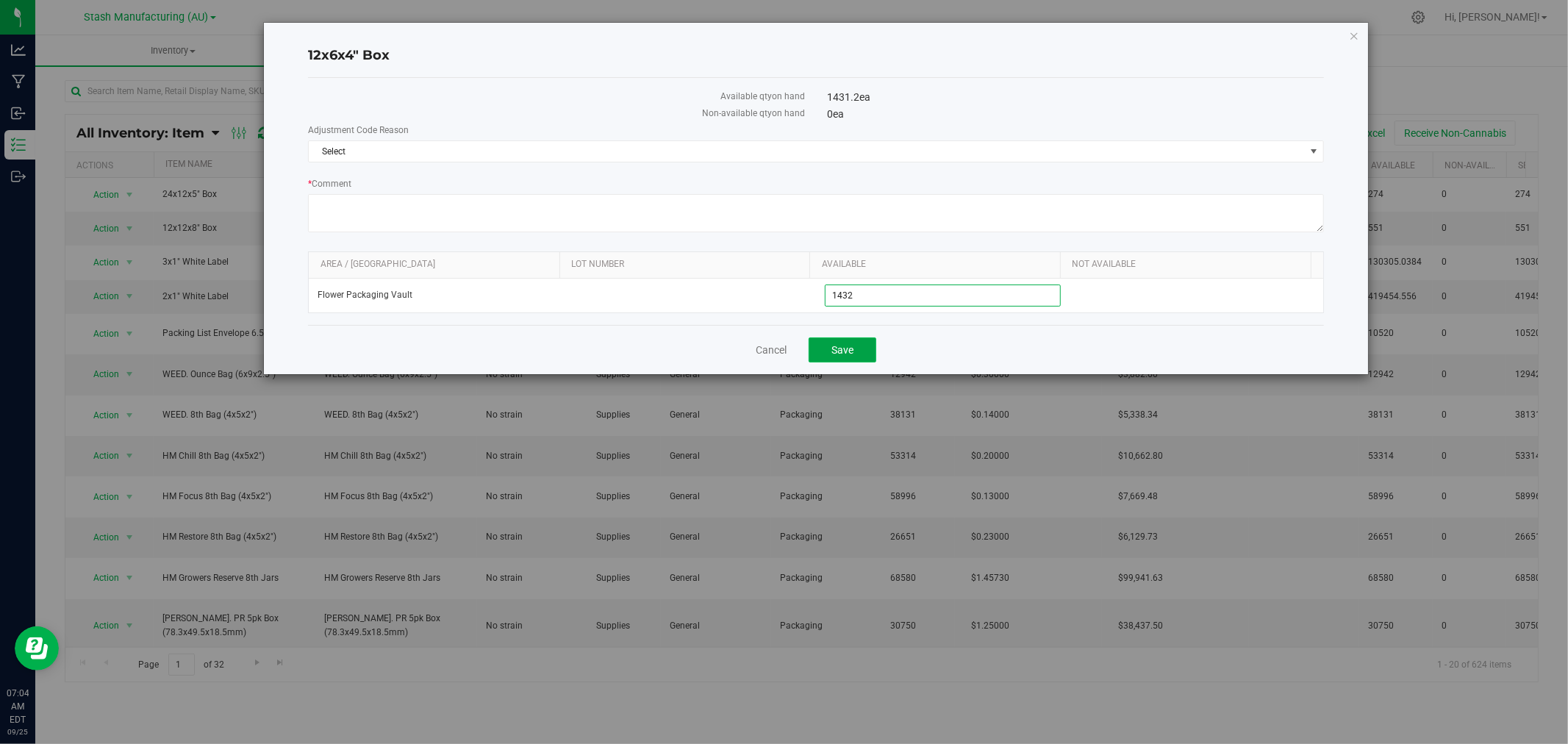
type input "1,432"
click at [842, 346] on span "Save" at bounding box center [843, 349] width 22 height 12
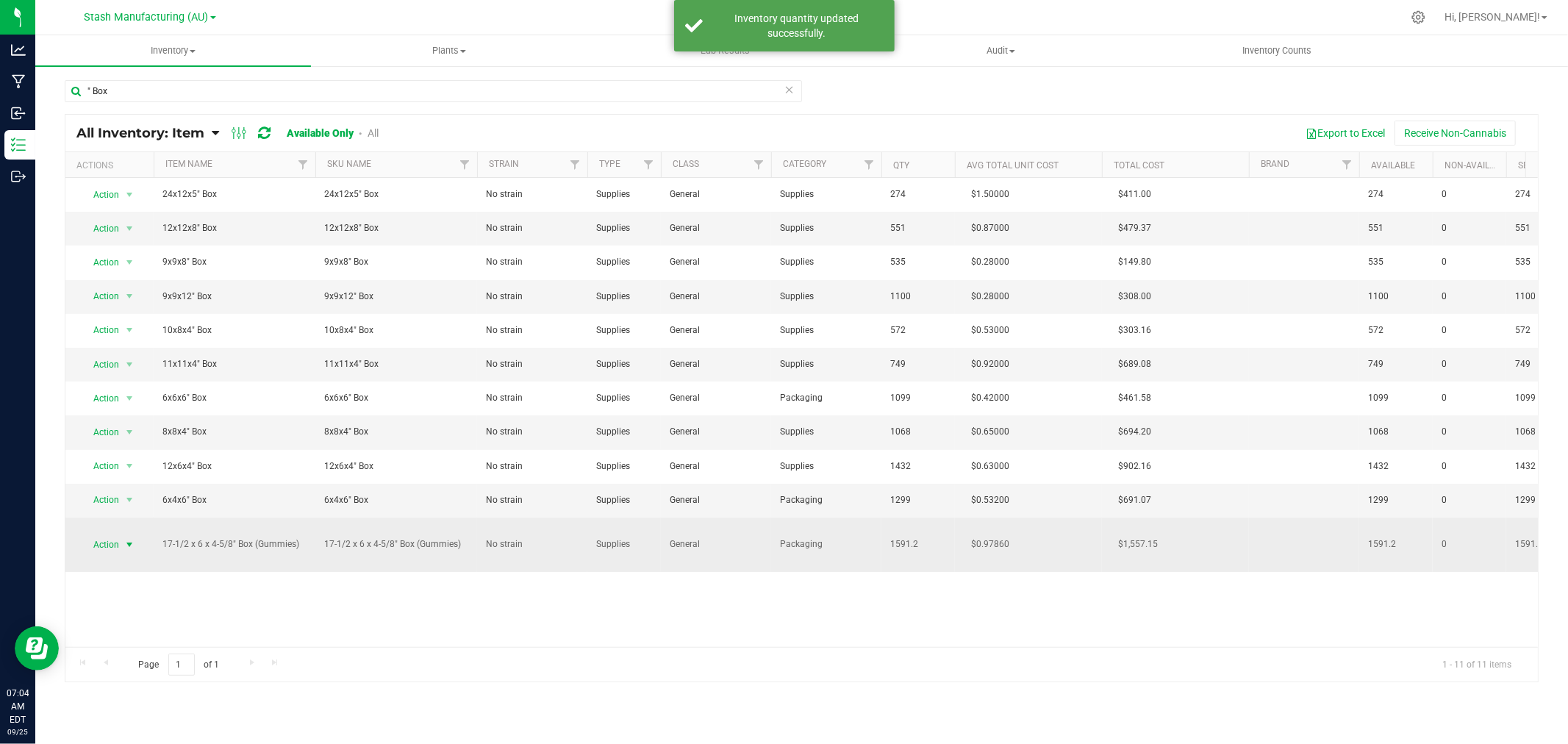
click at [122, 549] on span "select" at bounding box center [129, 545] width 18 height 21
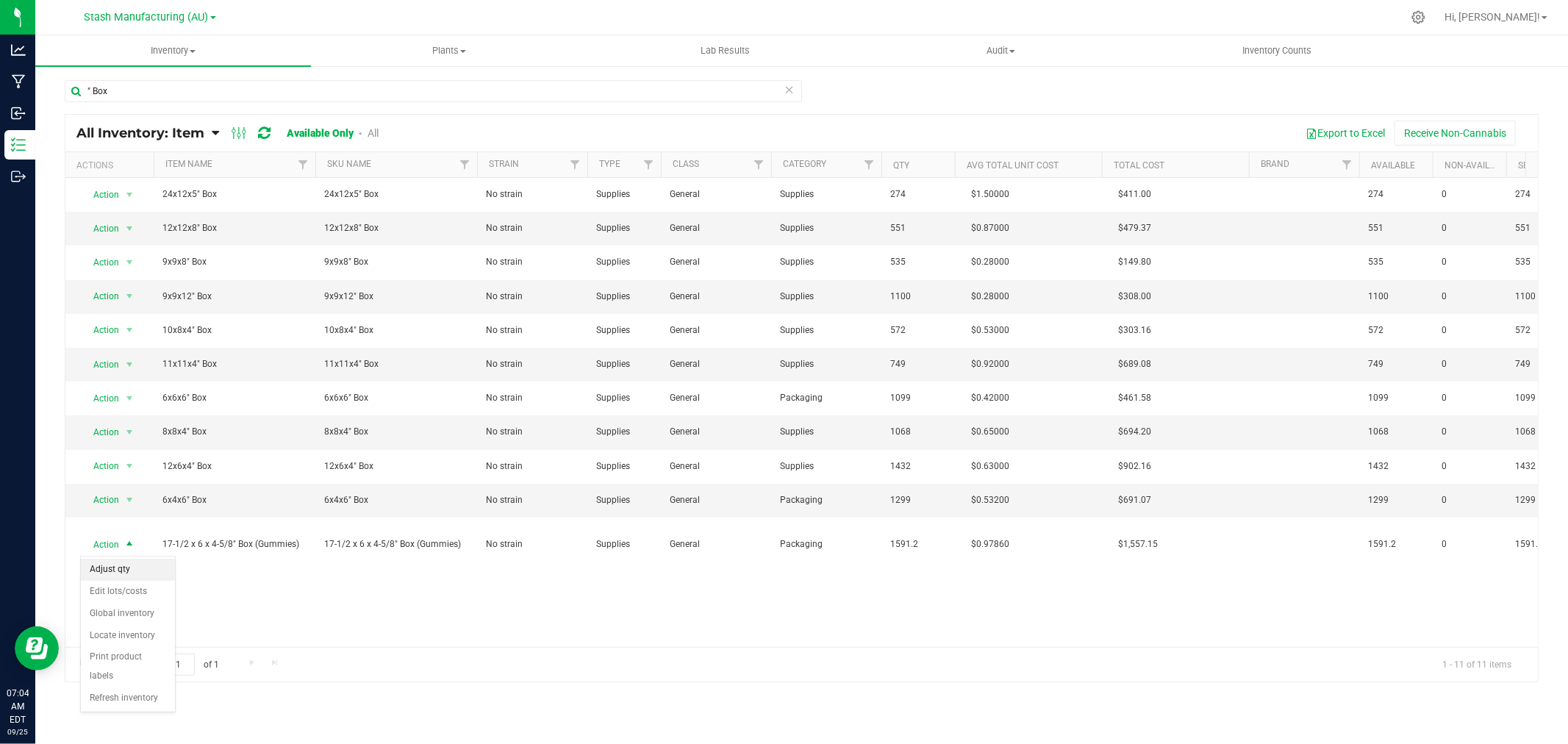
click at [127, 571] on li "Adjust qty" at bounding box center [127, 569] width 94 height 22
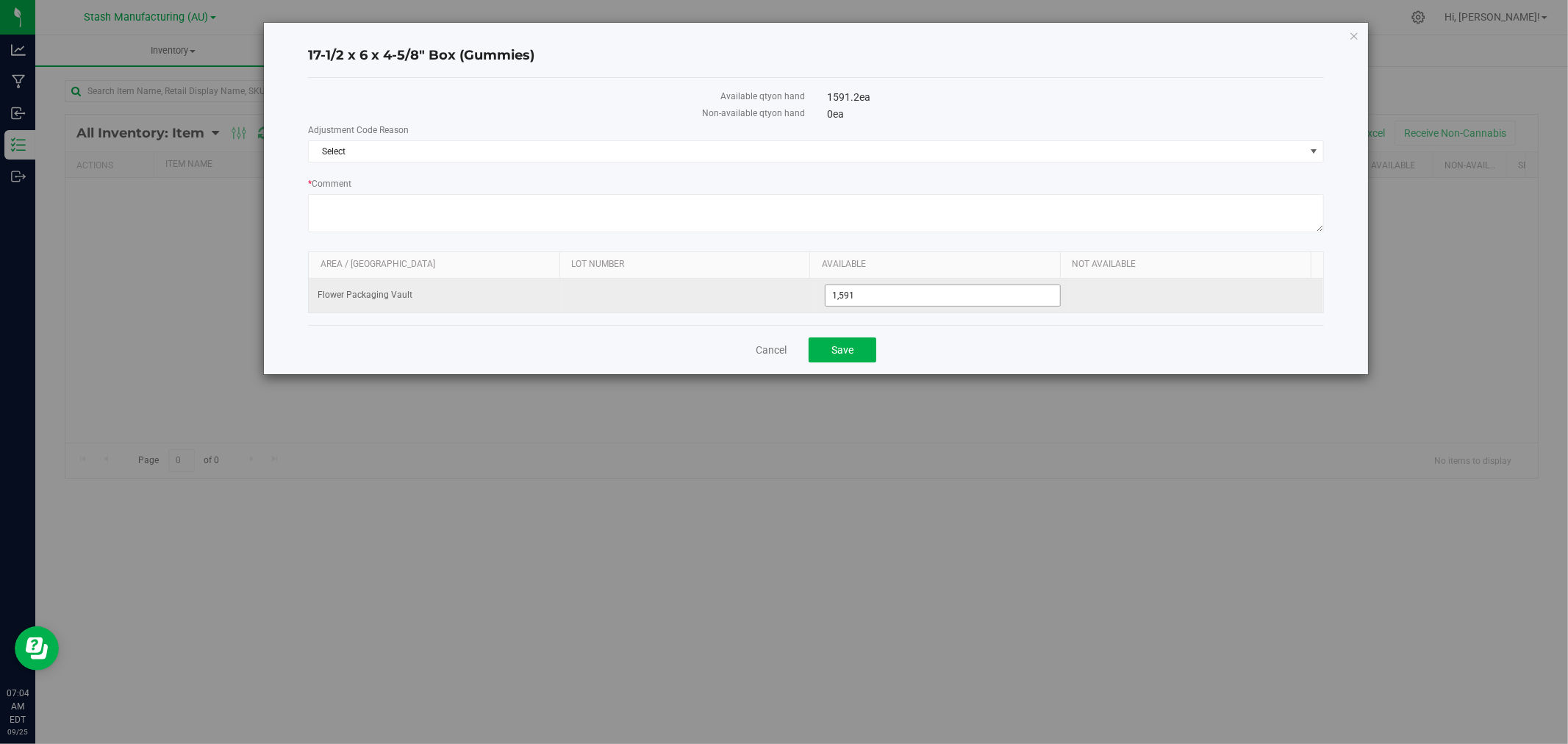
click at [866, 299] on span "1,591 1591" at bounding box center [942, 296] width 236 height 22
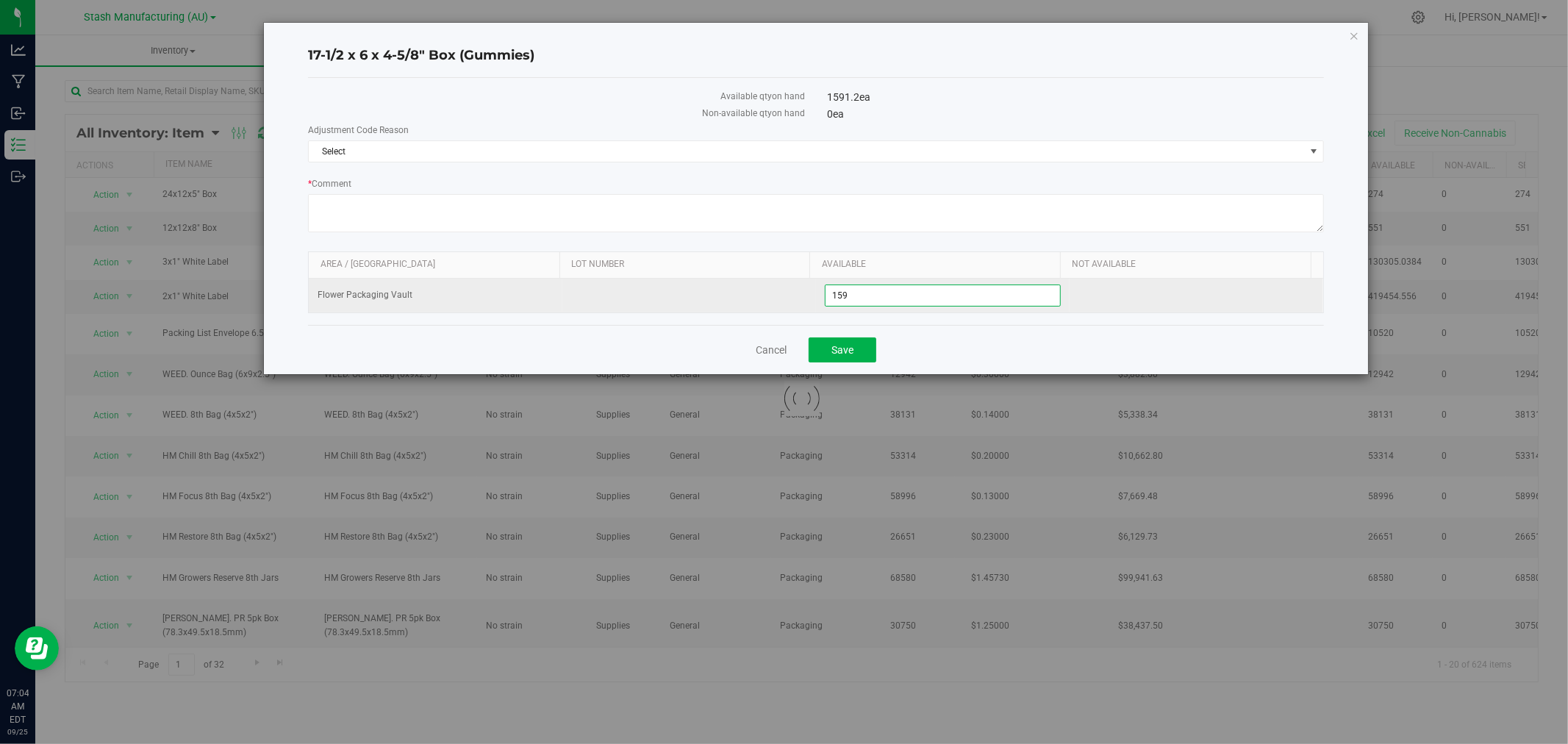
type input "1592"
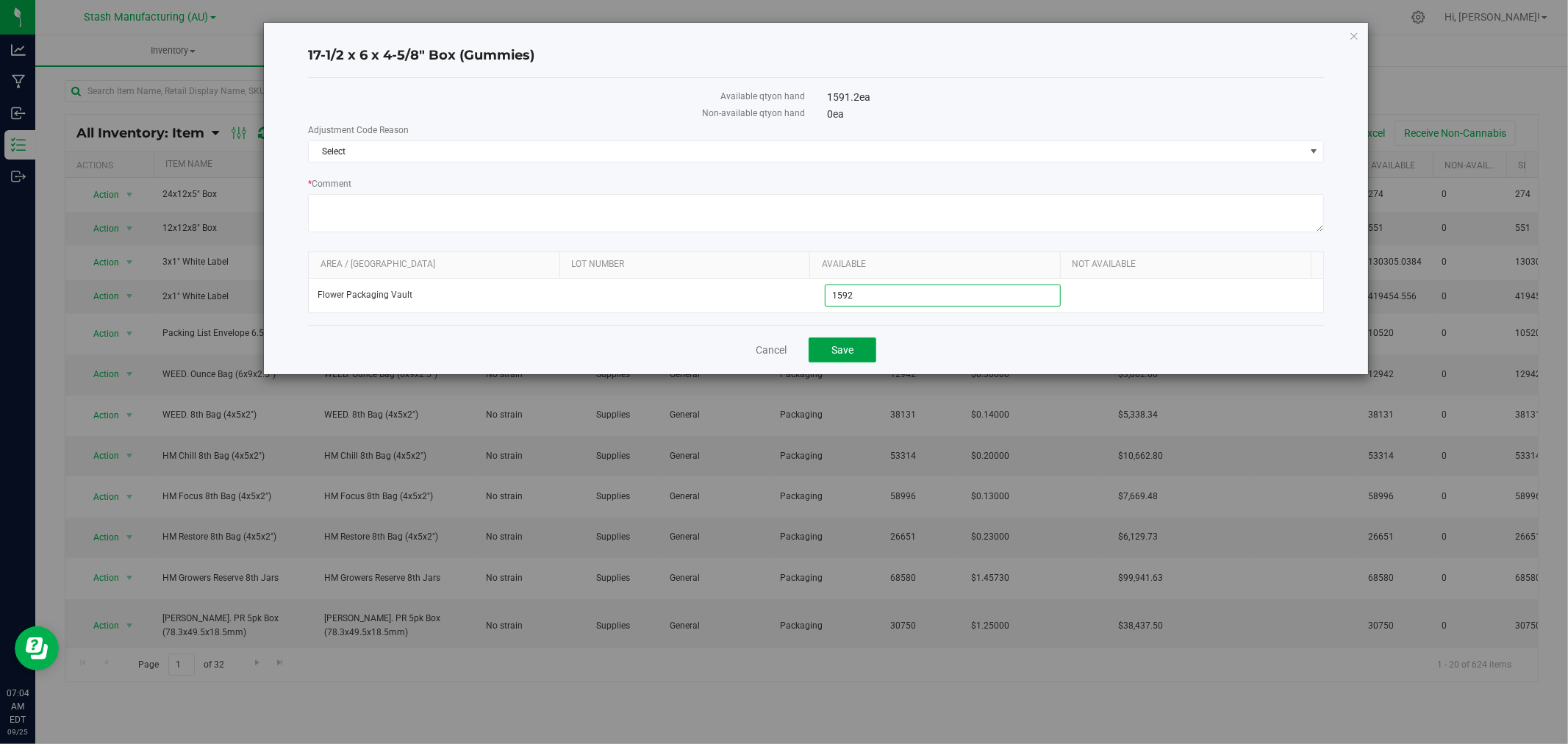
type input "1,592"
click at [856, 351] on button "Save" at bounding box center [842, 349] width 67 height 25
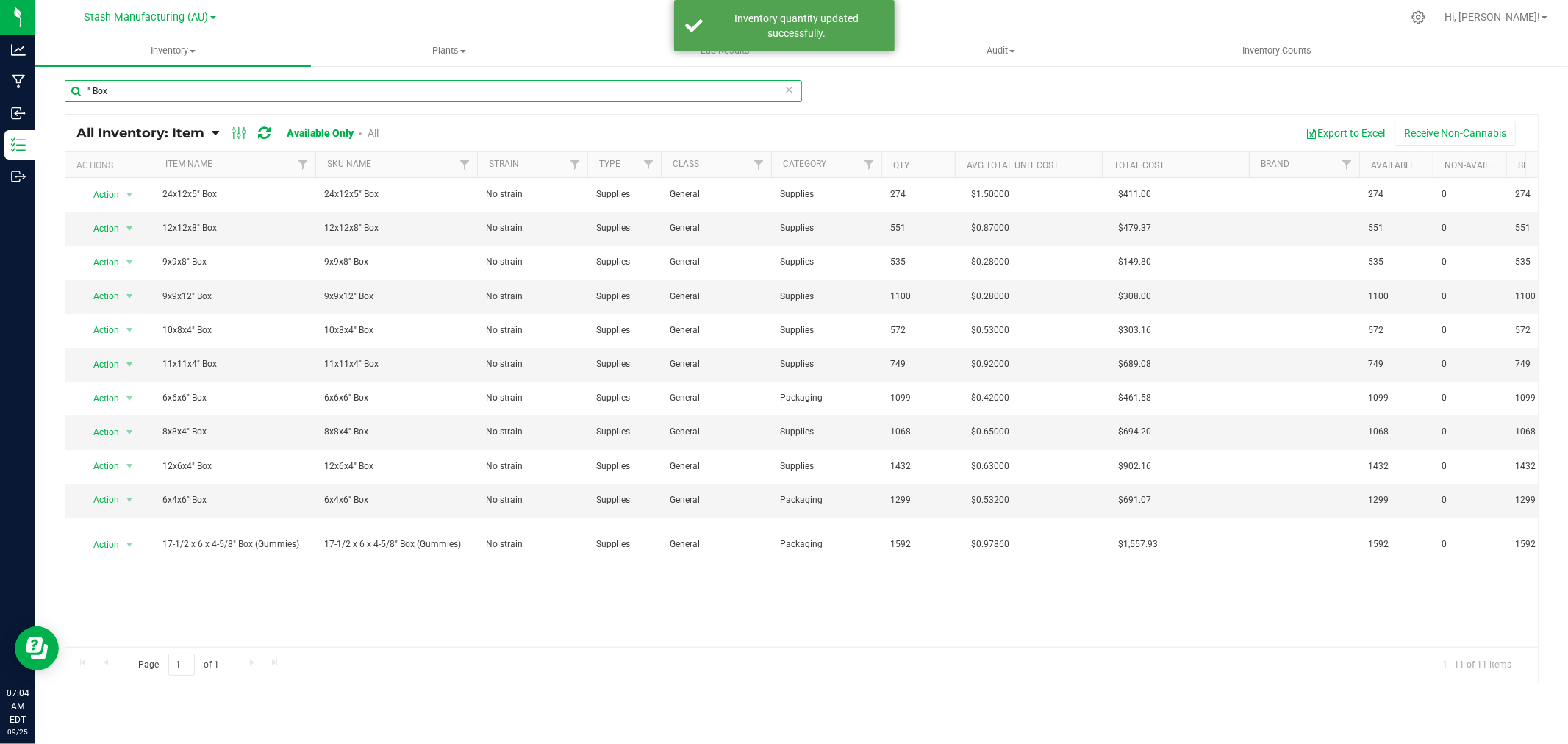
drag, startPoint x: 121, startPoint y: 88, endPoint x: 35, endPoint y: 74, distance: 87.1
click at [47, 82] on div "" Box All Inventory: Item Item Summary Item (default) Item by Strain Item by Lo…" at bounding box center [801, 294] width 1533 height 459
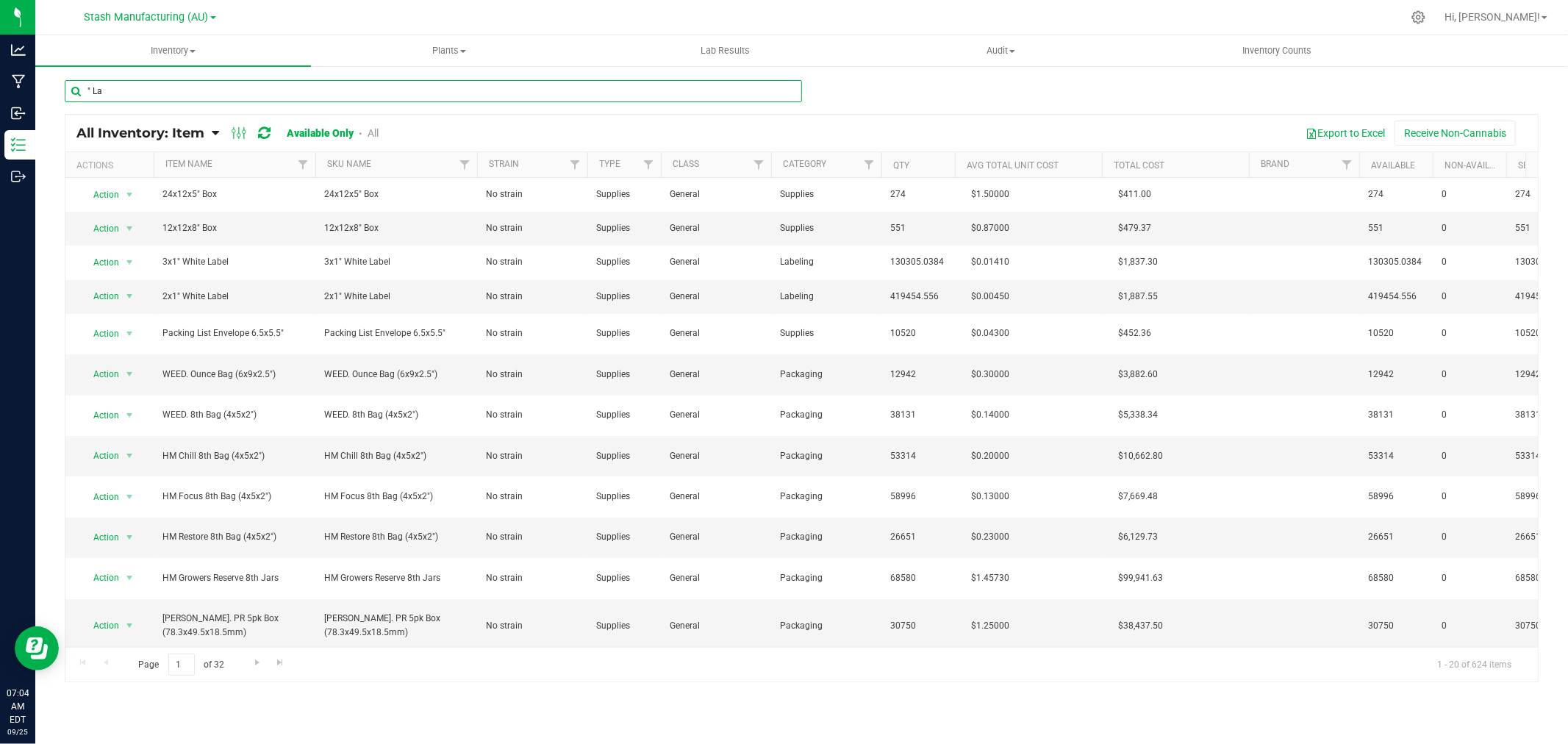
type input "" Lab"
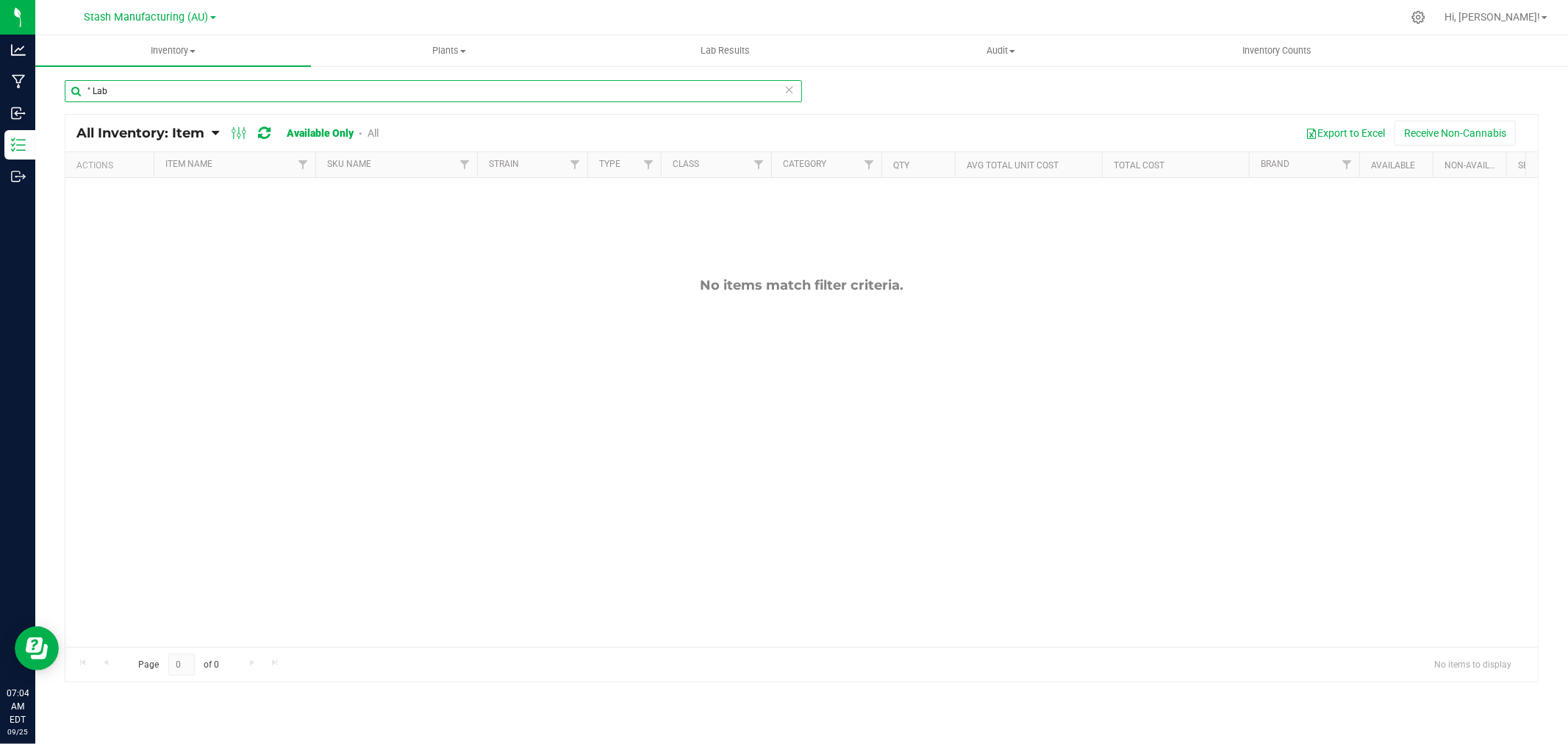
drag, startPoint x: 129, startPoint y: 90, endPoint x: 46, endPoint y: 92, distance: 83.0
click at [46, 92] on div "" Lab All Inventory: Item Item Summary Item (default) Item by Strain Item by Lo…" at bounding box center [801, 294] width 1533 height 459
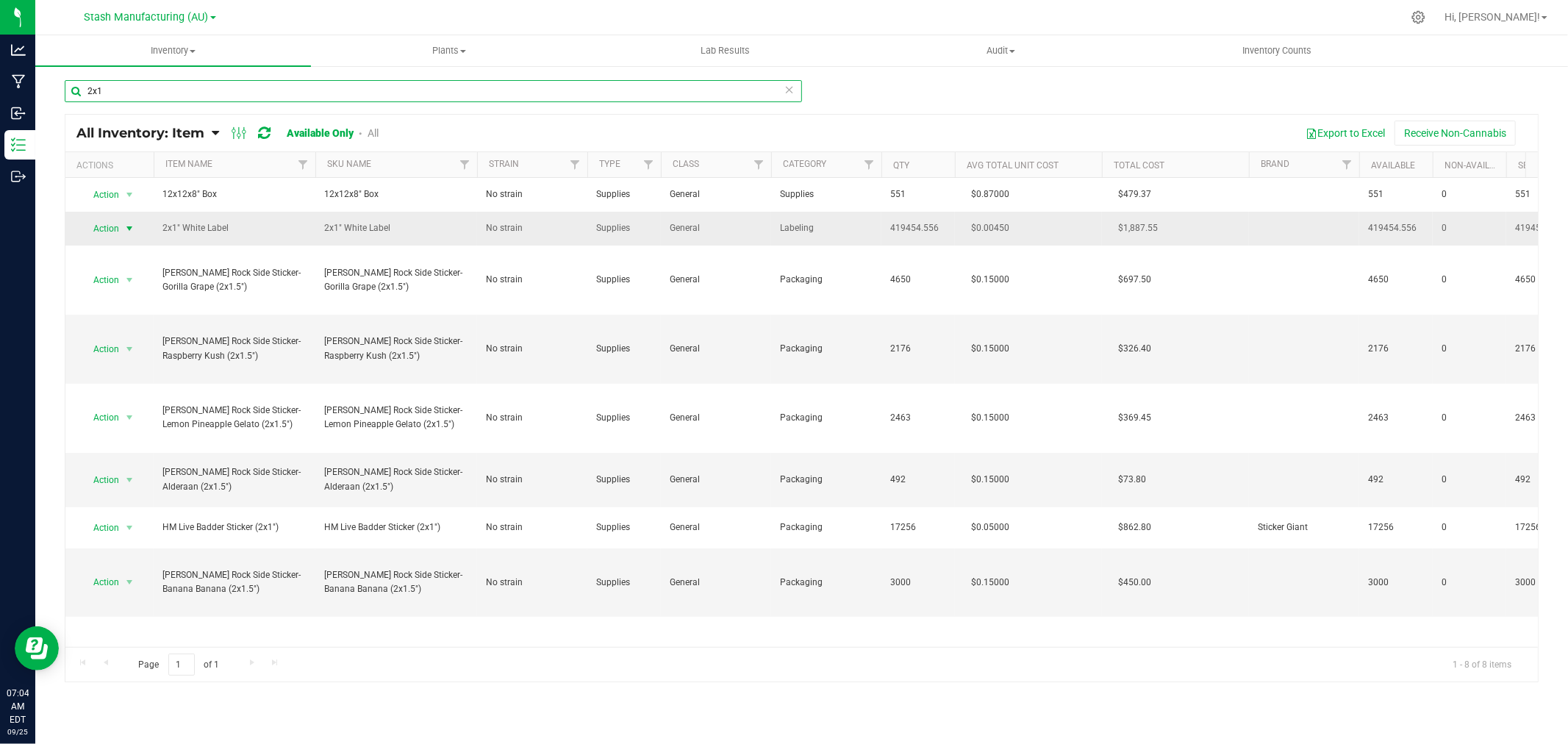
type input "2x1"
click at [114, 226] on span "Action" at bounding box center [100, 229] width 40 height 21
click at [107, 254] on li "Adjust qty" at bounding box center [127, 254] width 94 height 22
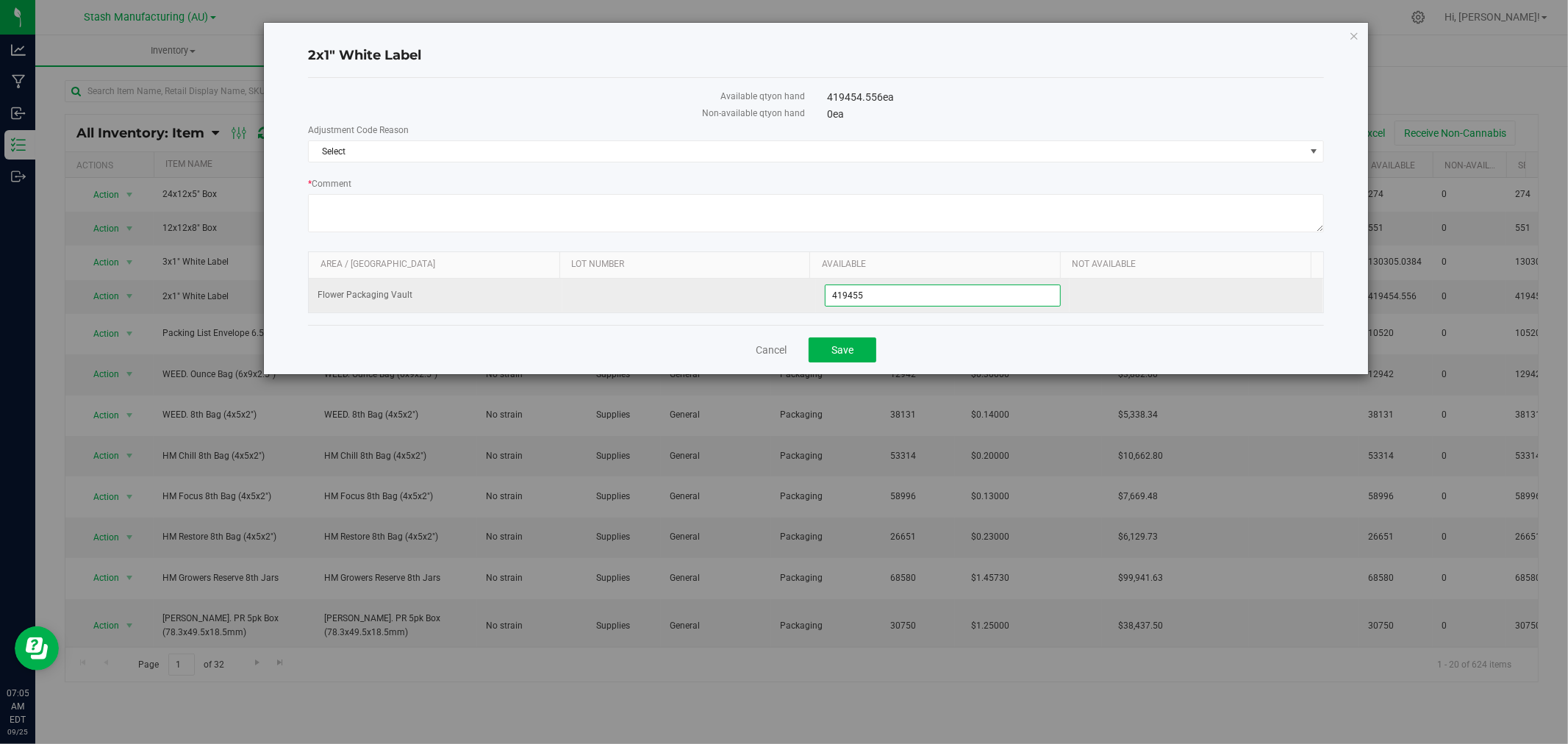
drag, startPoint x: 836, startPoint y: 296, endPoint x: 819, endPoint y: 298, distance: 17.1
click at [824, 298] on span "419,455 419455" at bounding box center [942, 296] width 236 height 22
type input "389455"
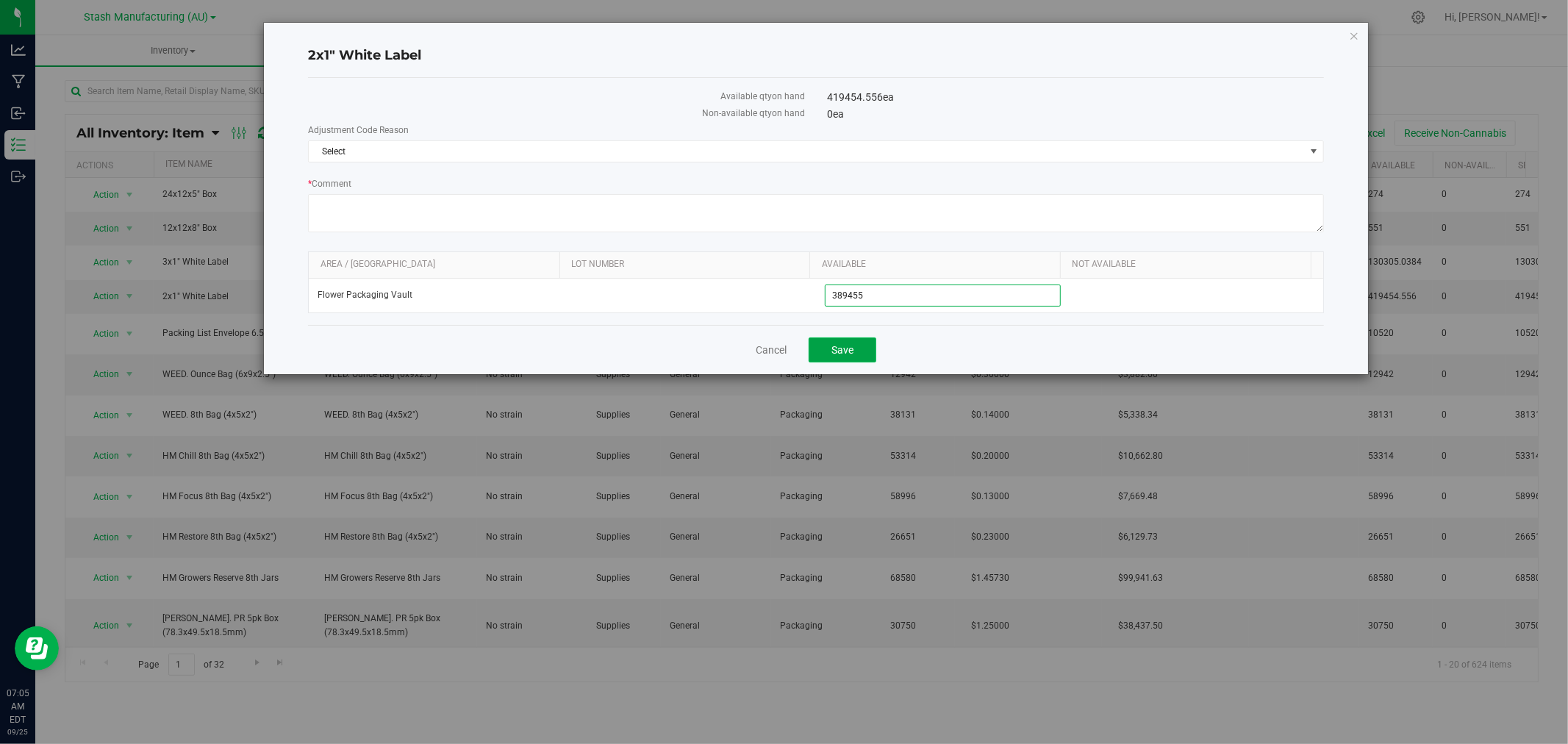
type input "389,455"
click at [858, 348] on button "Save" at bounding box center [842, 349] width 67 height 25
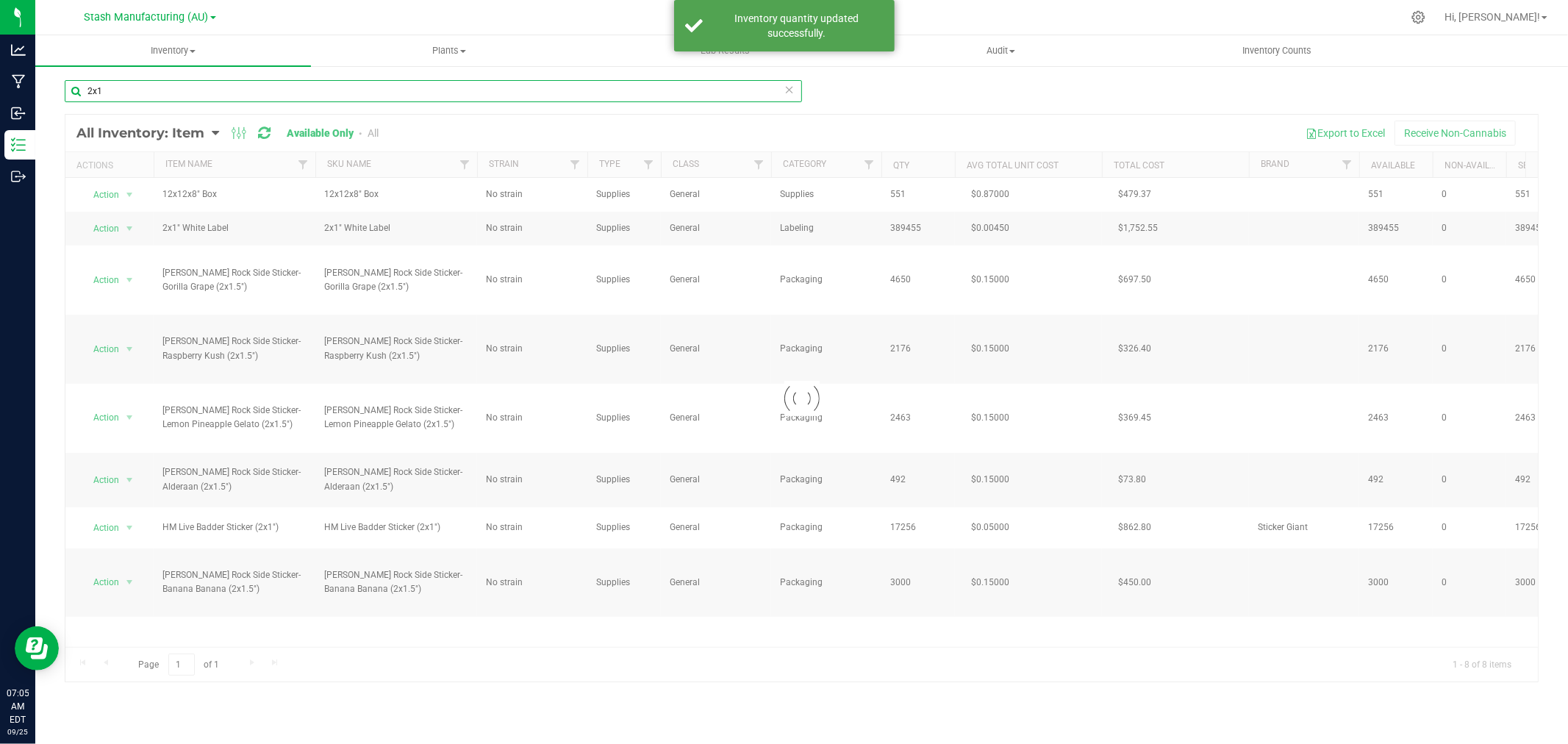
click at [91, 88] on input "2x1" at bounding box center [433, 91] width 737 height 22
type input "3x1"
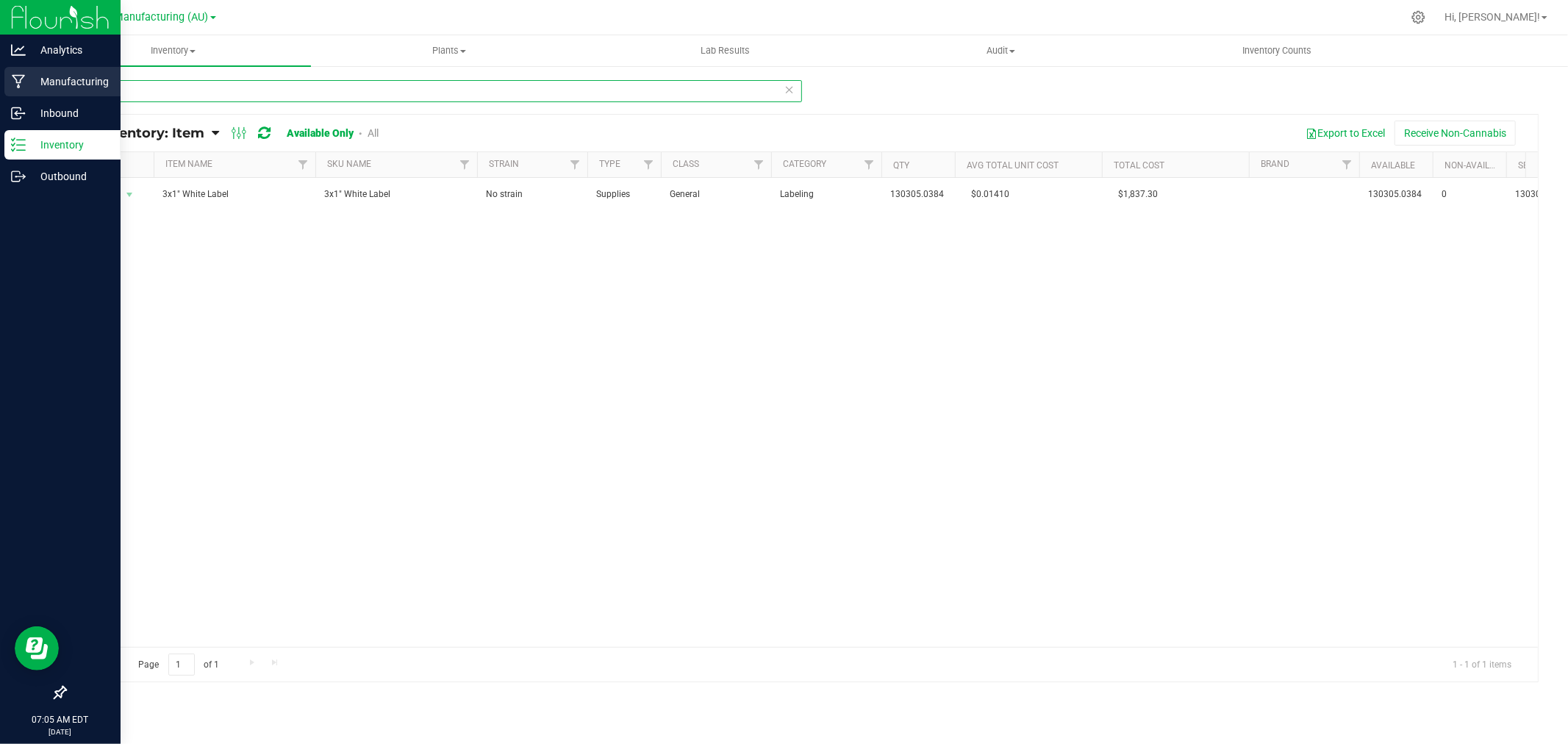
drag, startPoint x: 122, startPoint y: 96, endPoint x: 31, endPoint y: 93, distance: 91.0
click at [31, 93] on div "Analytics Manufacturing Inbound Inventory Outbound 07:05 AM EDT 09/25/2025 09/2…" at bounding box center [784, 372] width 1568 height 744
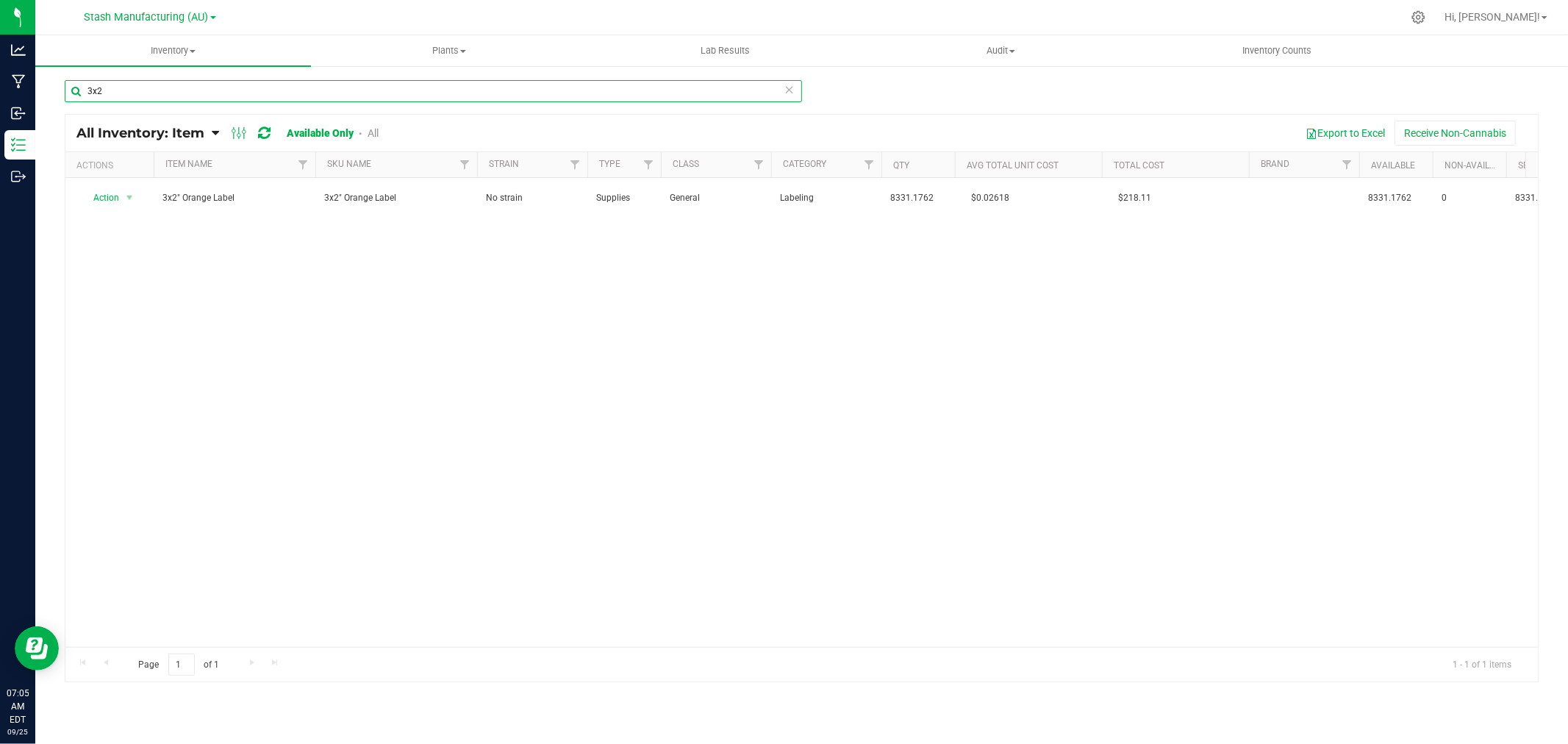
drag, startPoint x: 115, startPoint y: 89, endPoint x: 61, endPoint y: 94, distance: 54.2
click at [58, 94] on div "3x2 All Inventory: Item Item Summary Item (default) Item by Strain Item by Loca…" at bounding box center [801, 294] width 1533 height 459
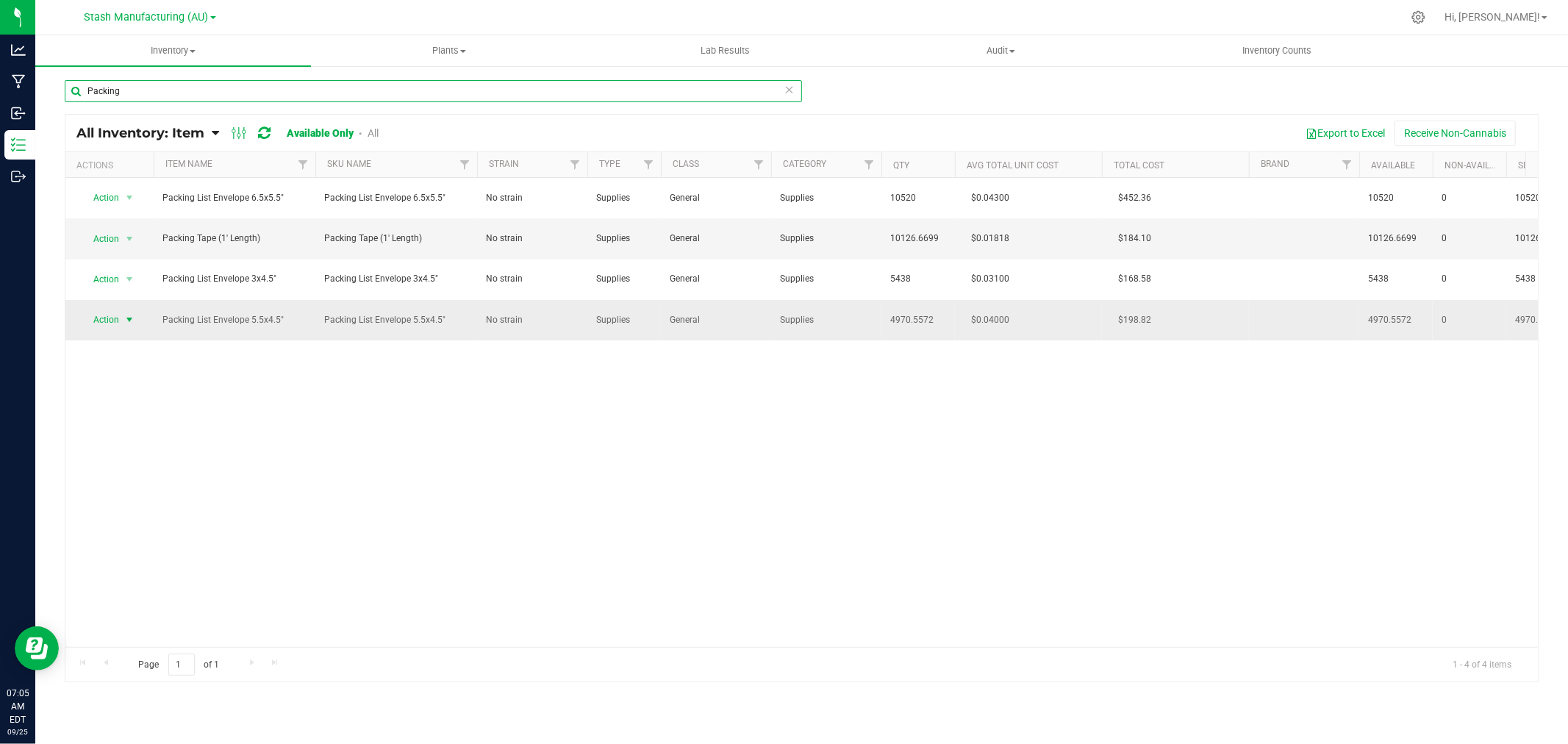
type input "Packing"
click at [105, 320] on span "Action" at bounding box center [100, 320] width 40 height 21
click at [135, 344] on li "Adjust qty" at bounding box center [127, 345] width 94 height 22
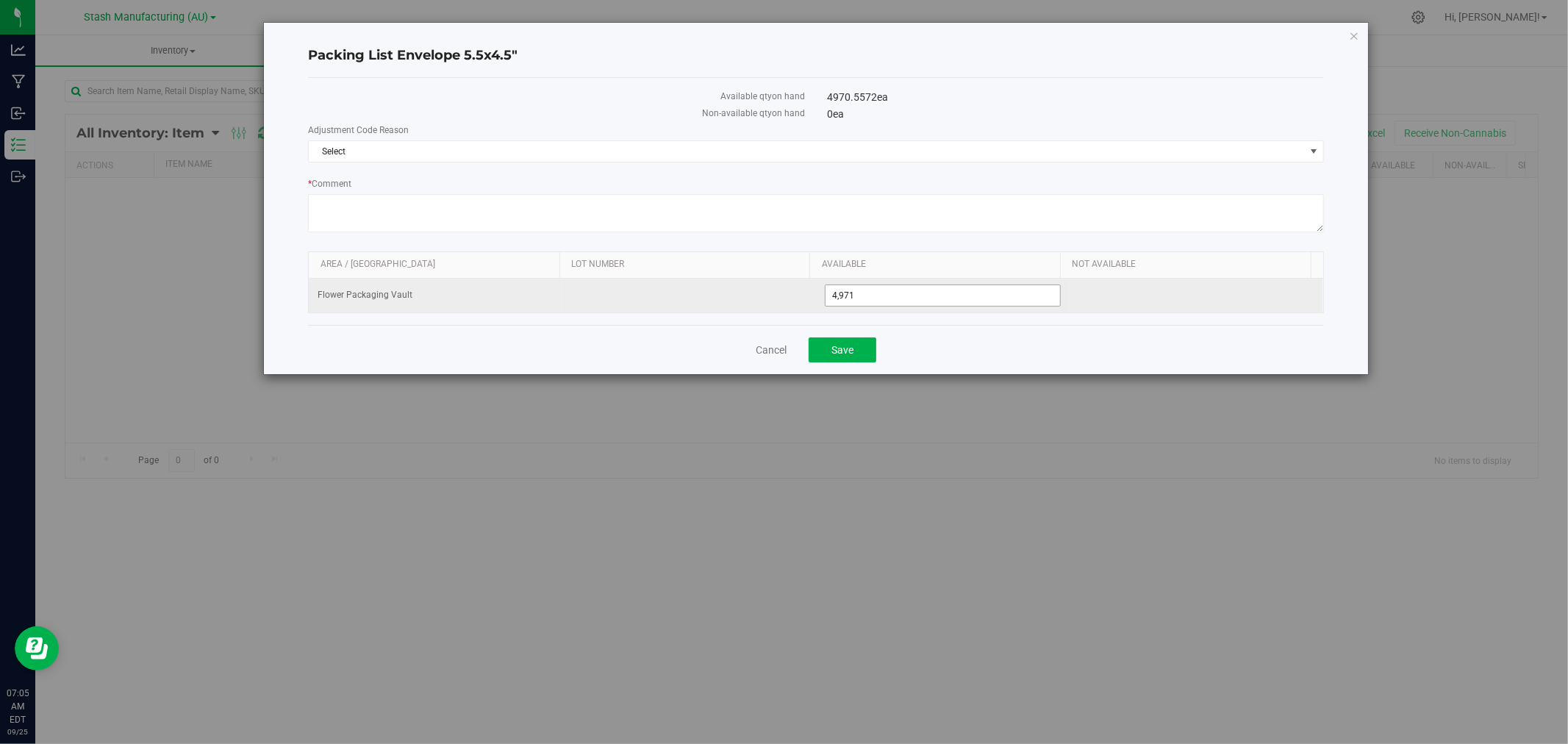
click at [869, 298] on span "4,971 4971" at bounding box center [942, 296] width 236 height 22
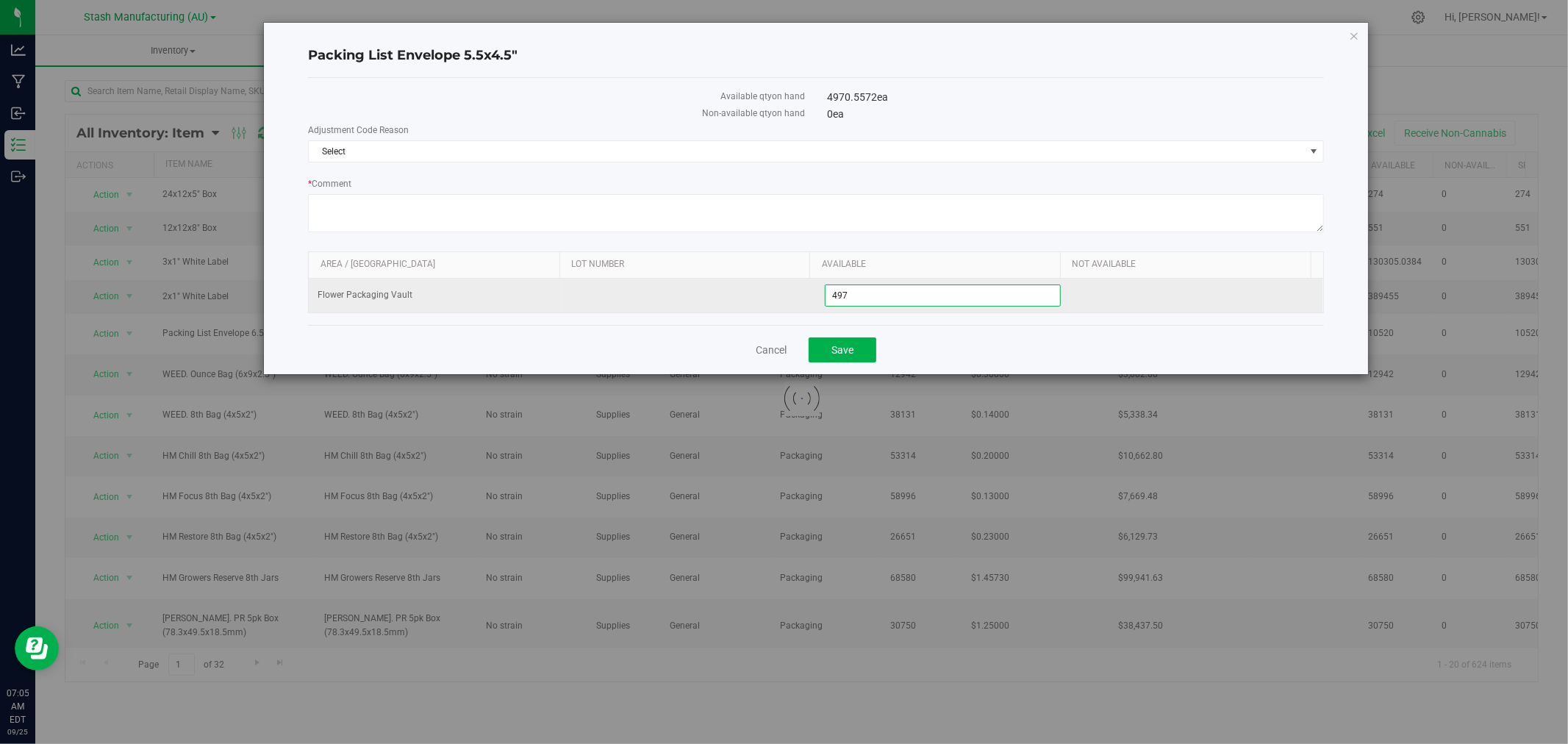
type input "4970"
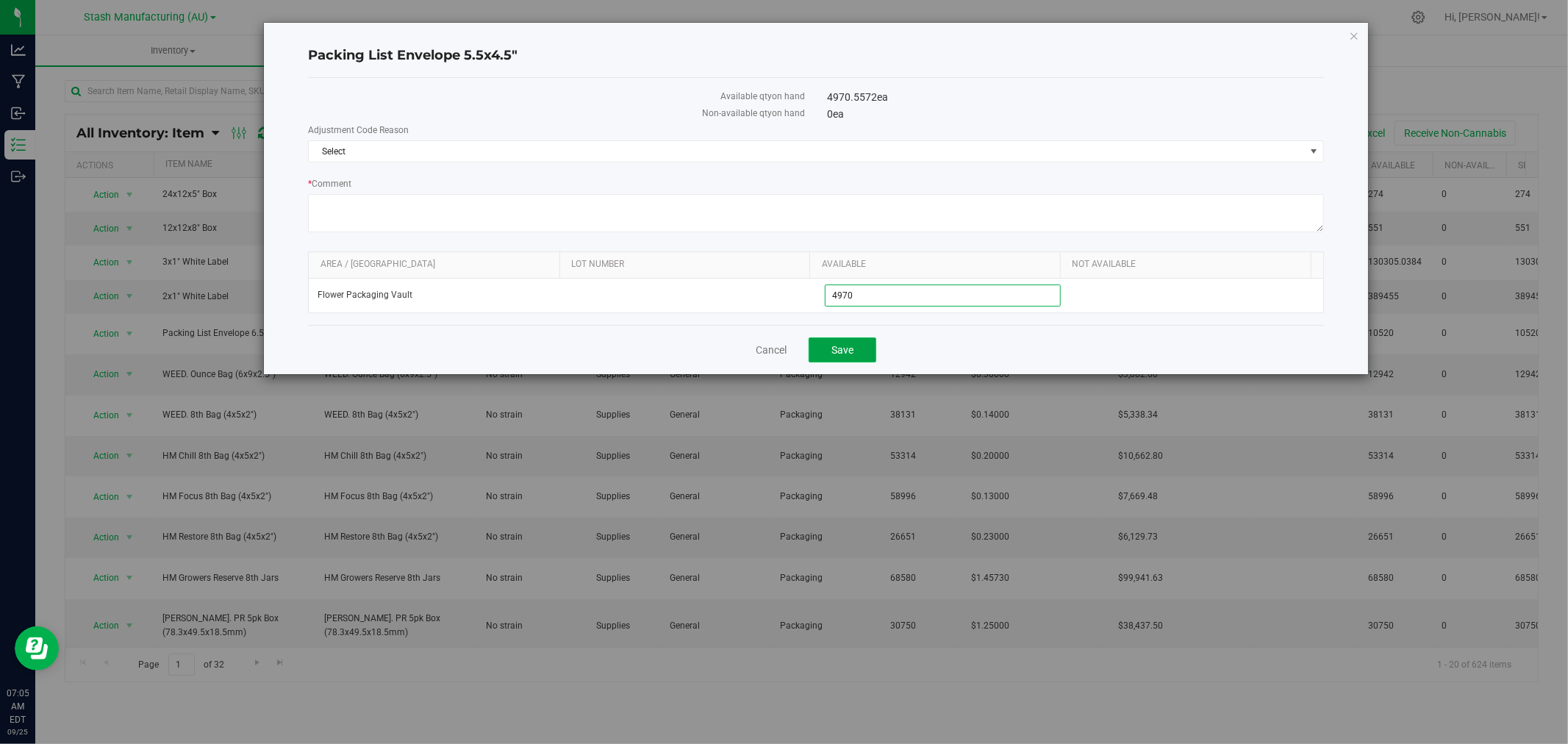
type input "4,970"
click at [851, 361] on button "Save" at bounding box center [842, 349] width 67 height 25
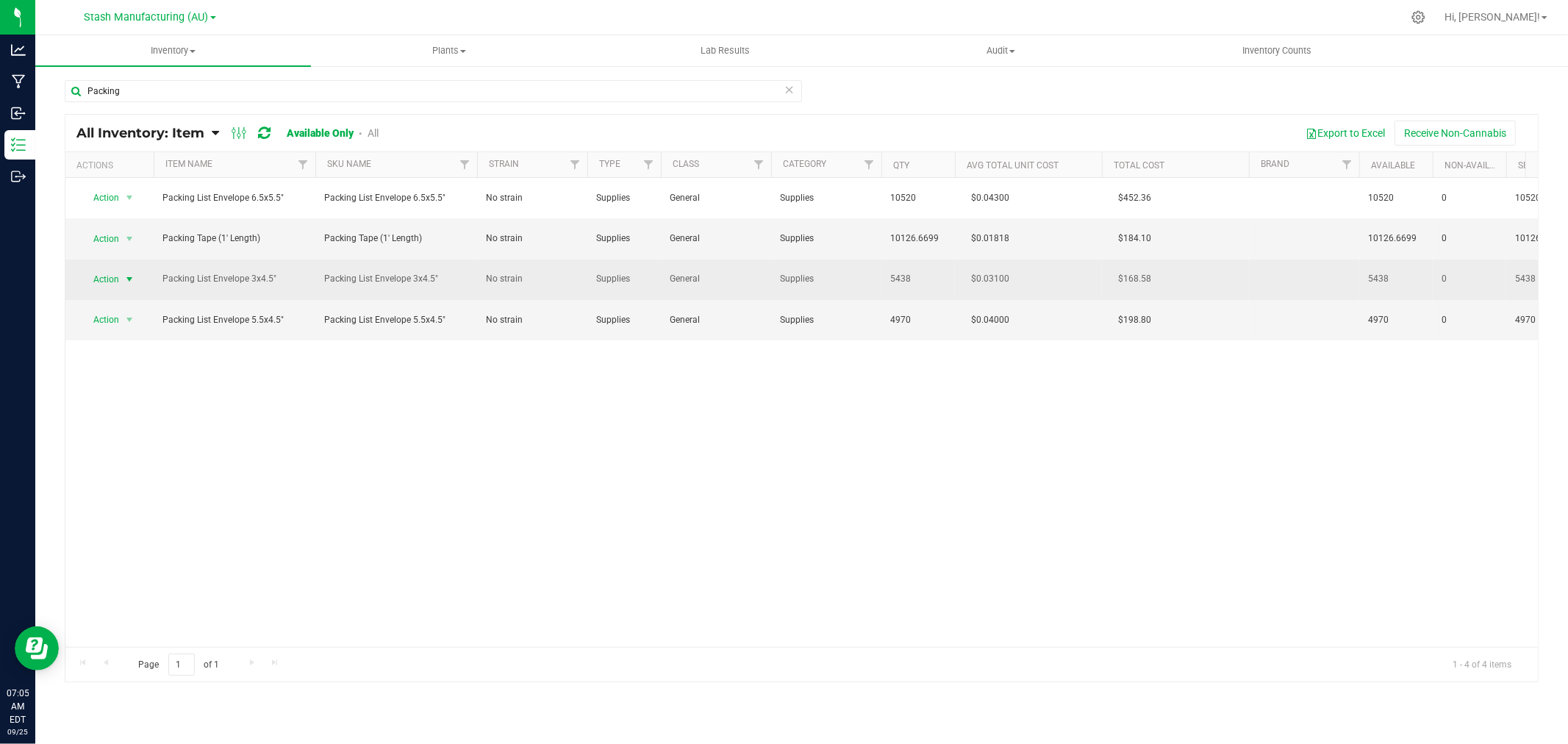
click at [103, 282] on span "Action" at bounding box center [100, 280] width 40 height 21
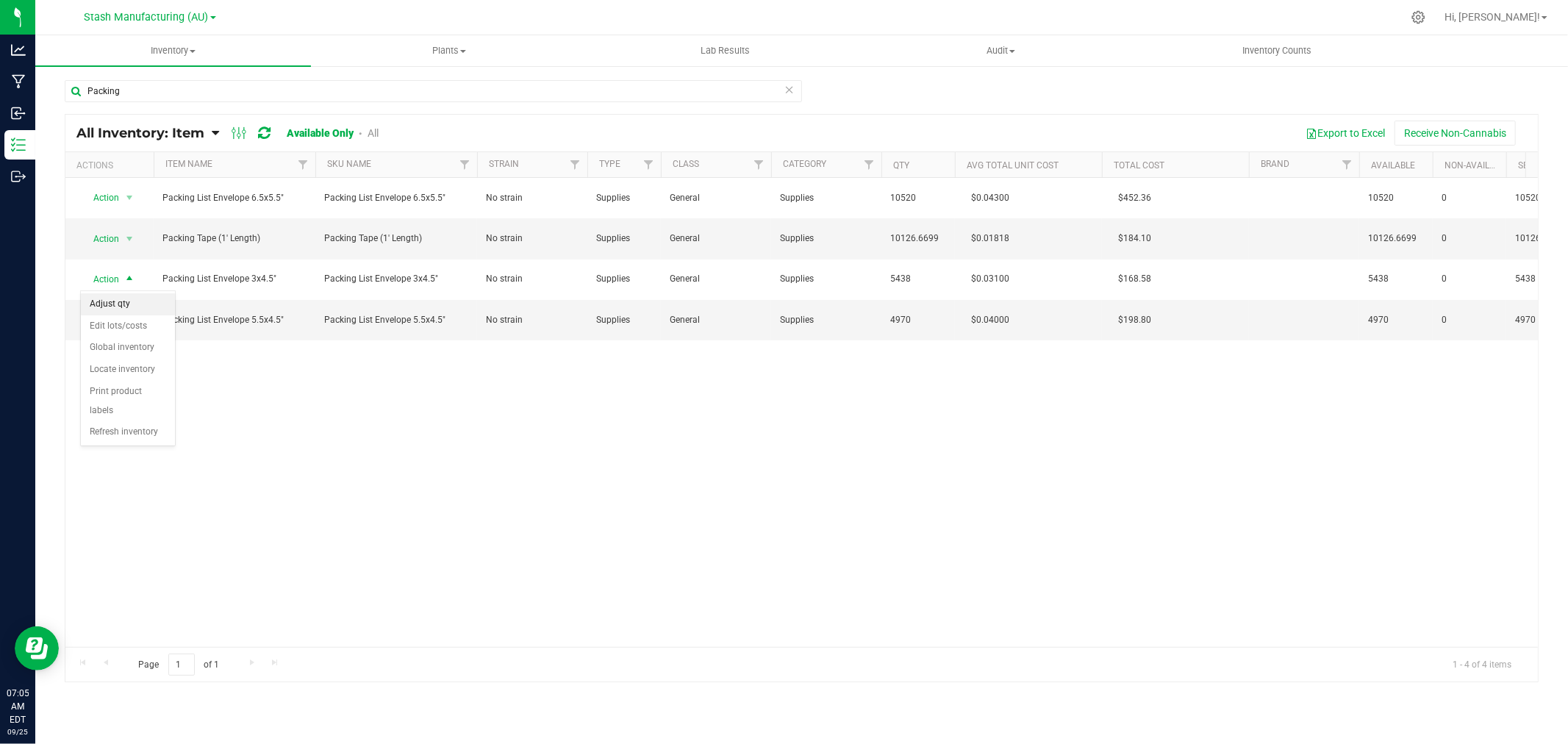
click at [136, 309] on li "Adjust qty" at bounding box center [127, 304] width 94 height 22
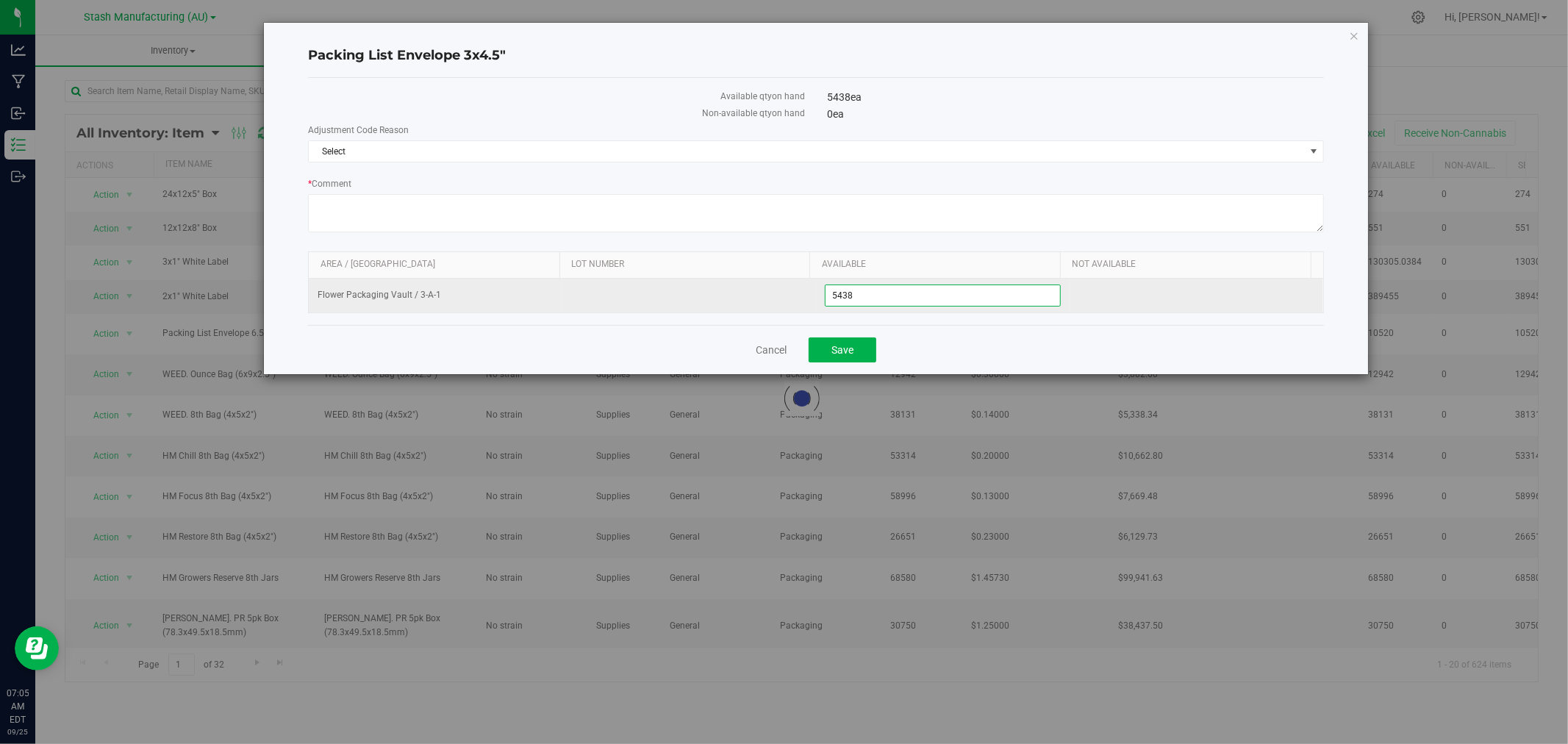
click at [832, 299] on span "5,438 5438" at bounding box center [942, 296] width 236 height 22
type input "4438"
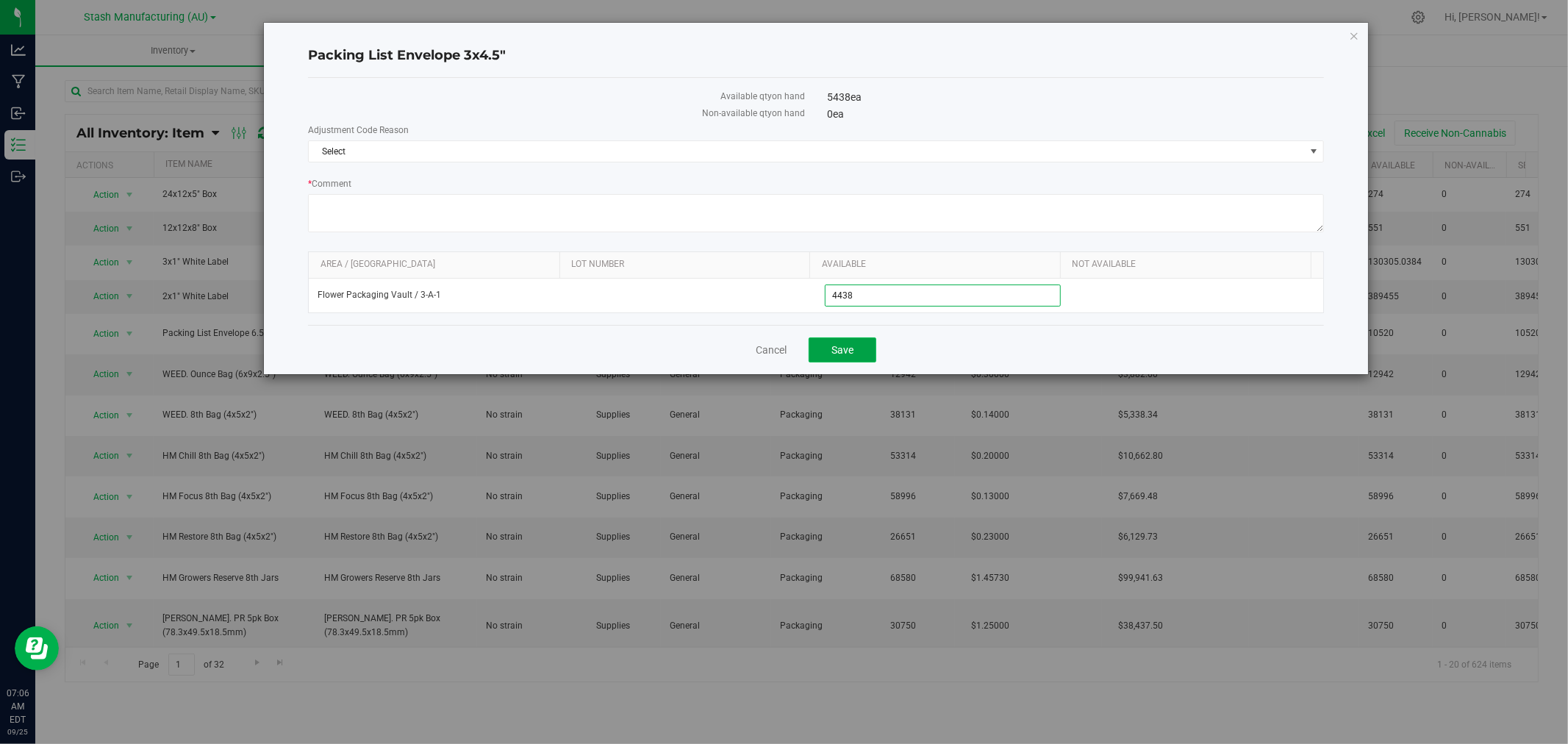
type input "4,438"
click at [848, 349] on span "Save" at bounding box center [843, 349] width 22 height 12
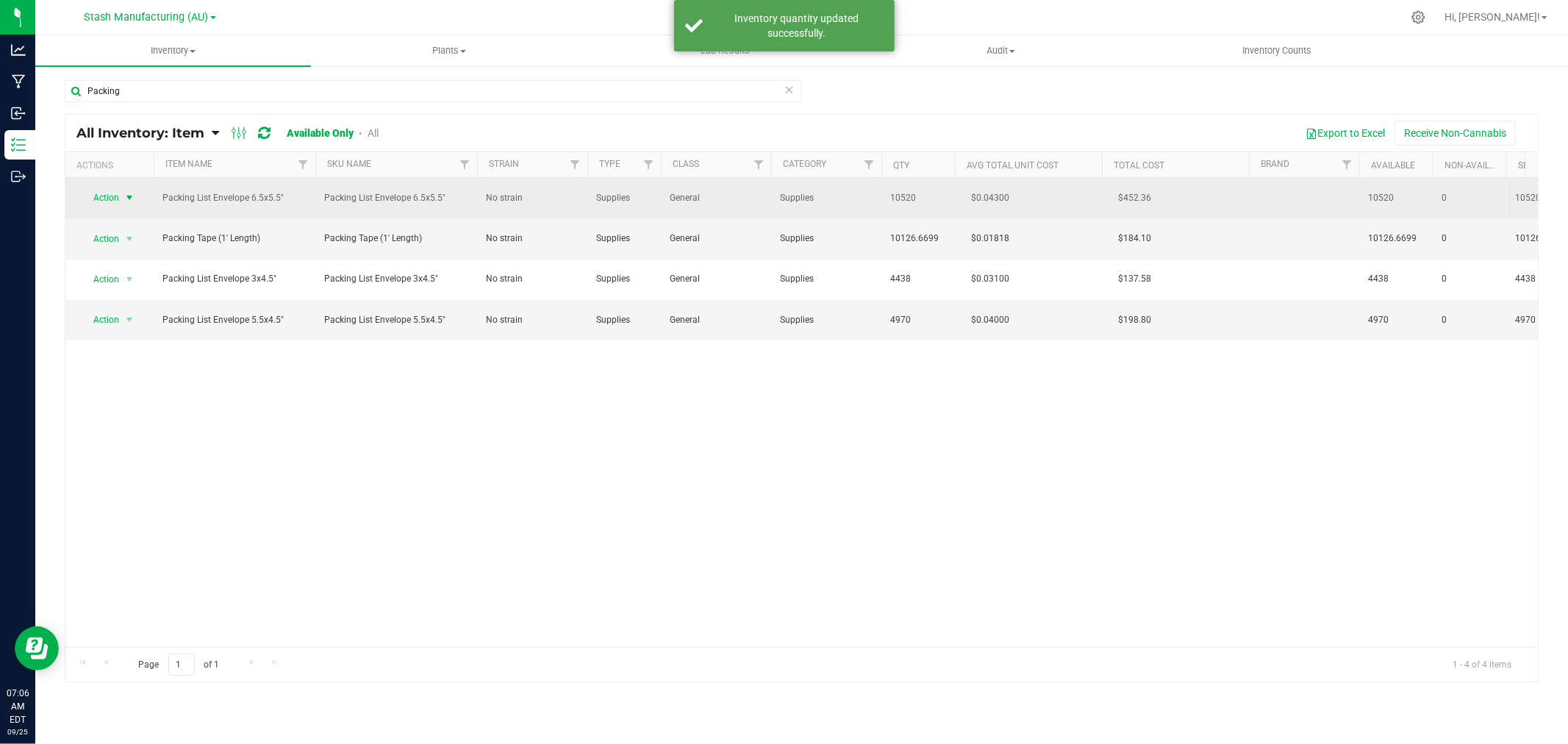
click at [109, 195] on span "Action" at bounding box center [100, 198] width 40 height 21
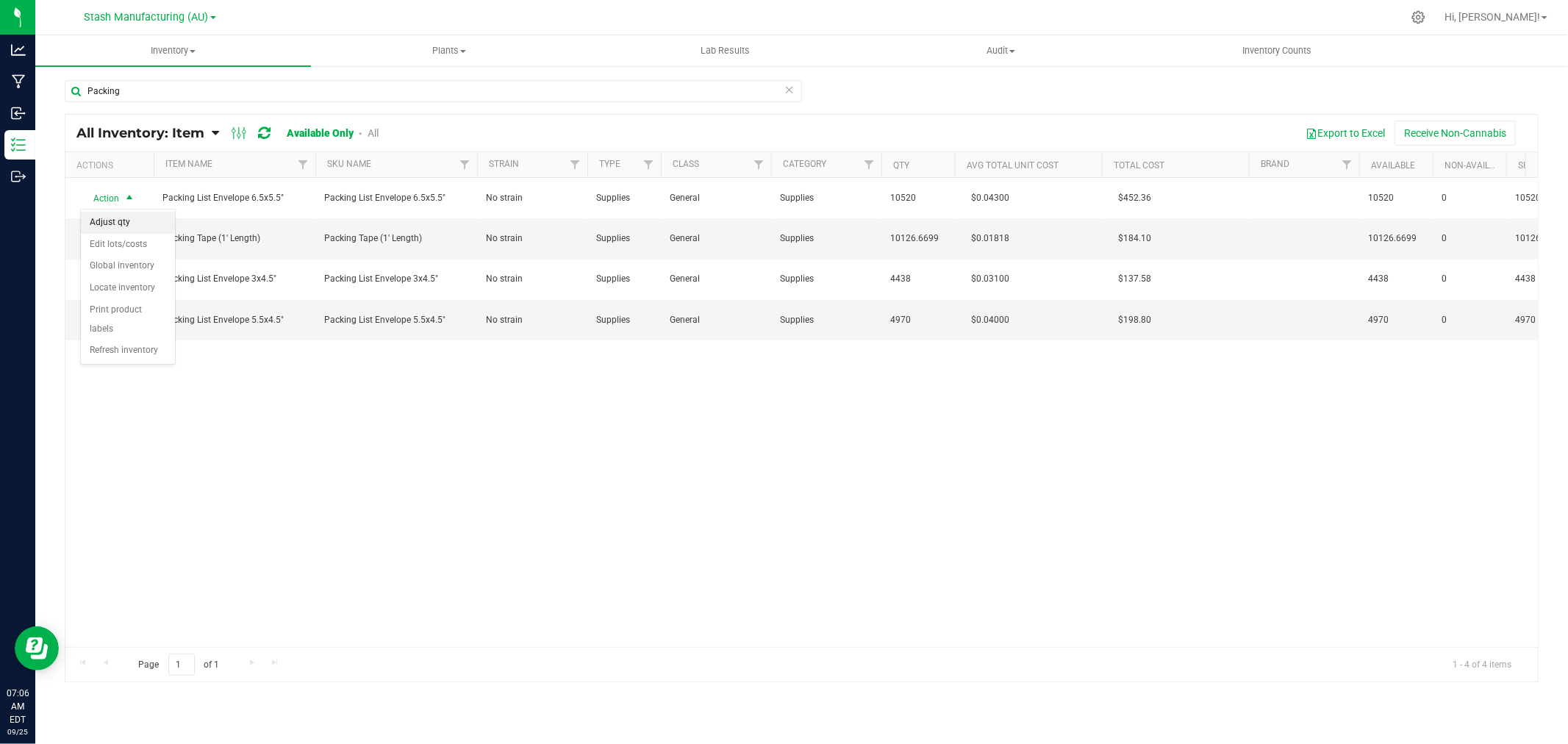
click at [121, 222] on li "Adjust qty" at bounding box center [127, 223] width 94 height 22
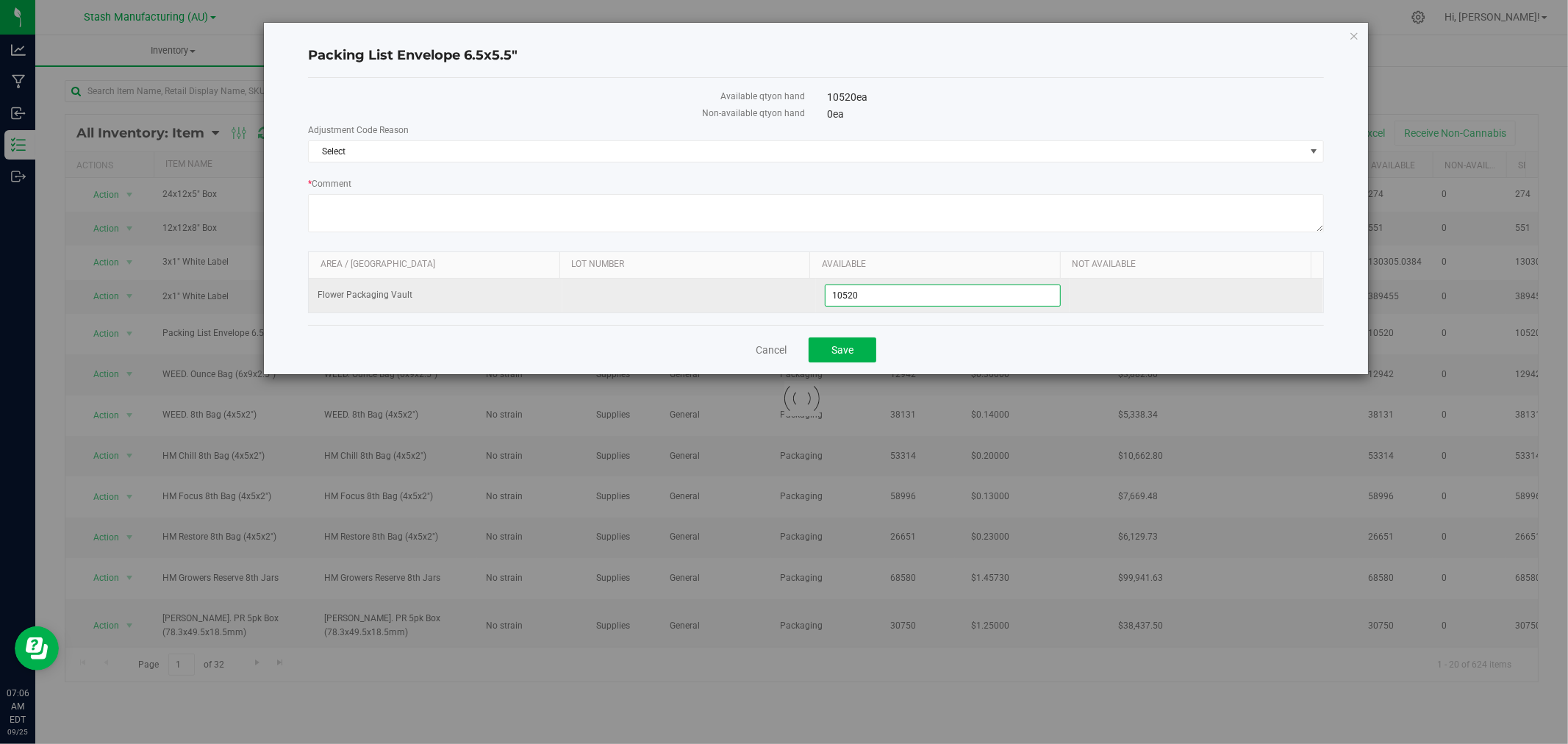
drag, startPoint x: 838, startPoint y: 294, endPoint x: 814, endPoint y: 299, distance: 24.5
click at [816, 299] on td "10,520 10520" at bounding box center [942, 296] width 254 height 34
type input "9520"
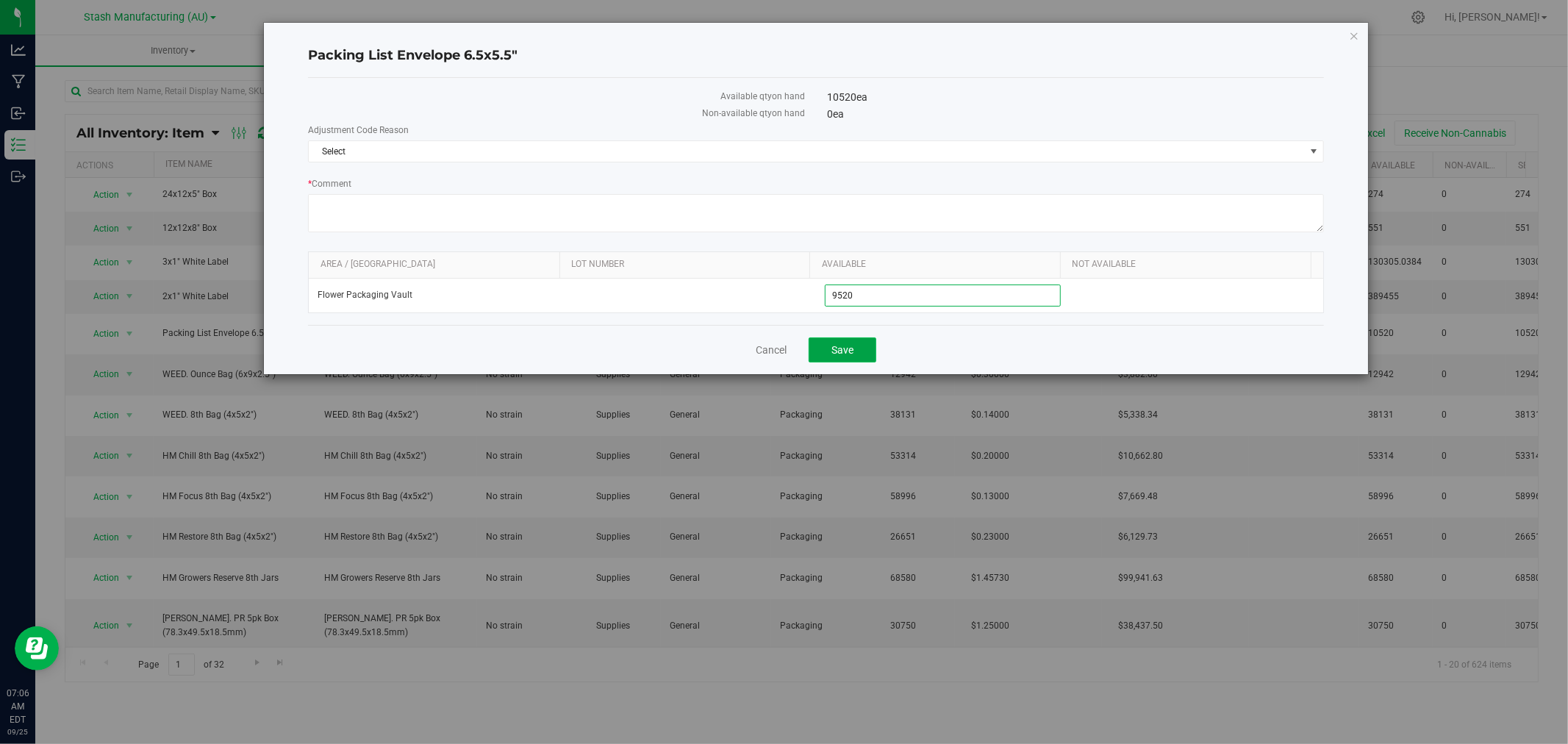
type input "9,520"
click at [847, 347] on span "Save" at bounding box center [843, 349] width 22 height 12
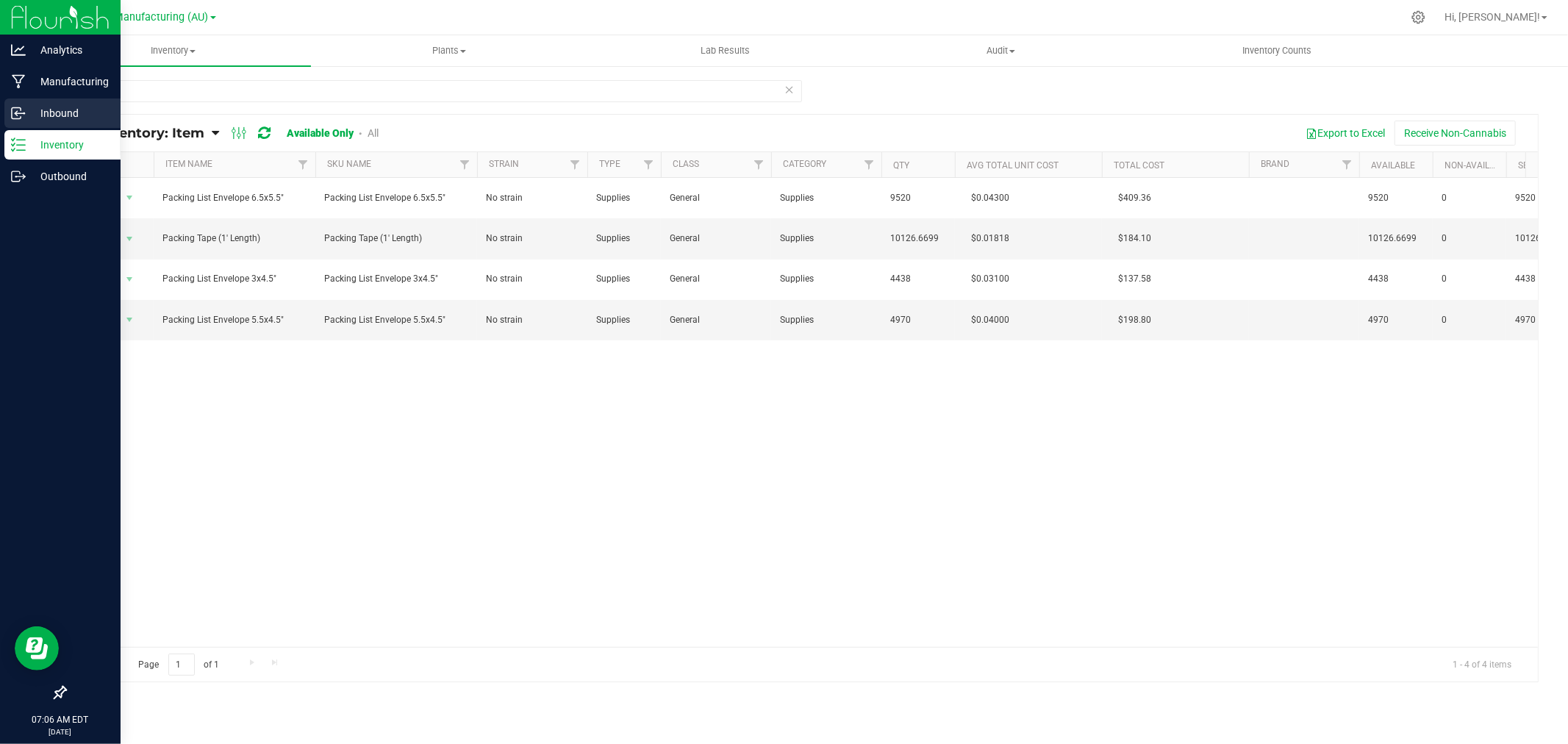
click at [63, 108] on p "Inbound" at bounding box center [70, 113] width 88 height 18
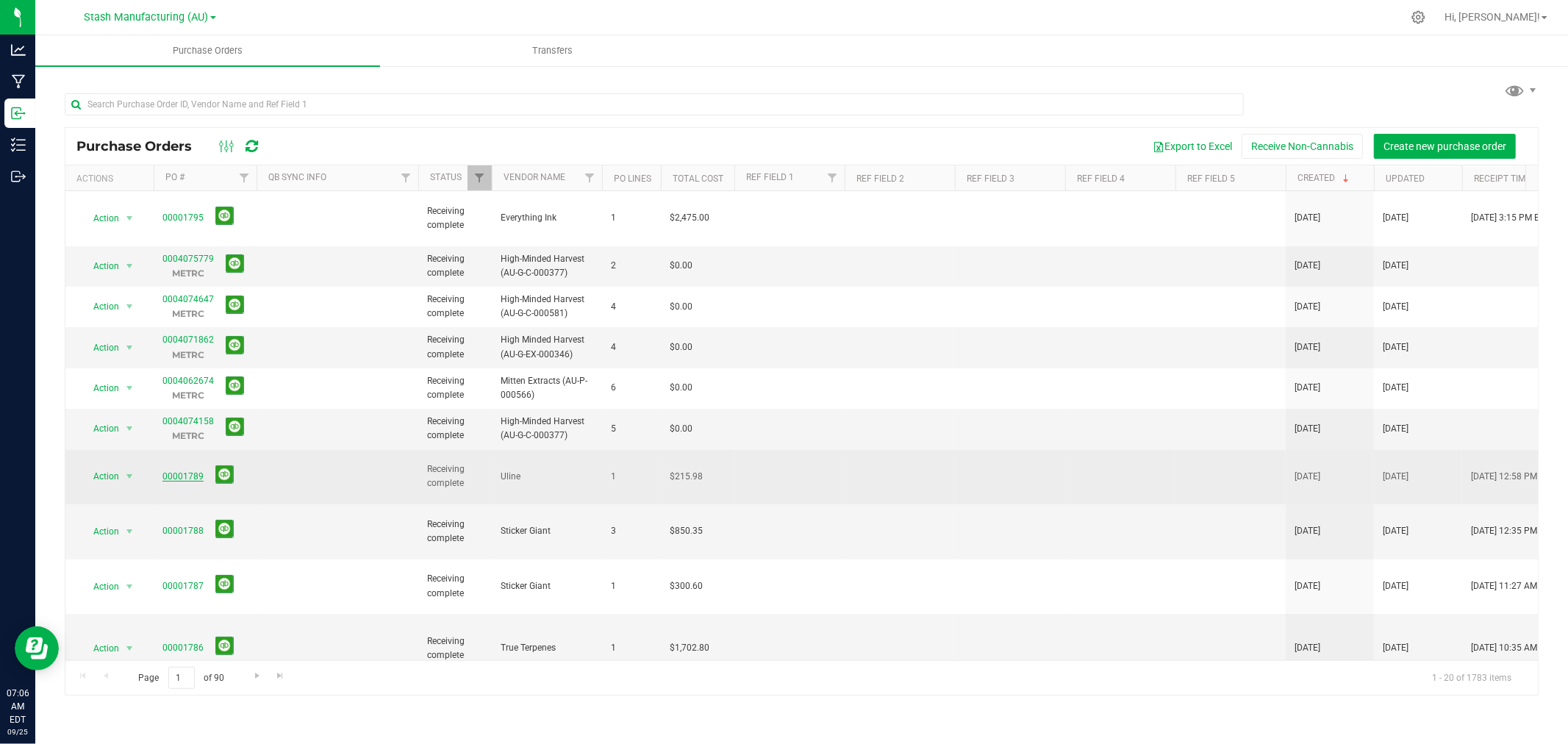
click at [183, 471] on link "00001789" at bounding box center [183, 476] width 41 height 10
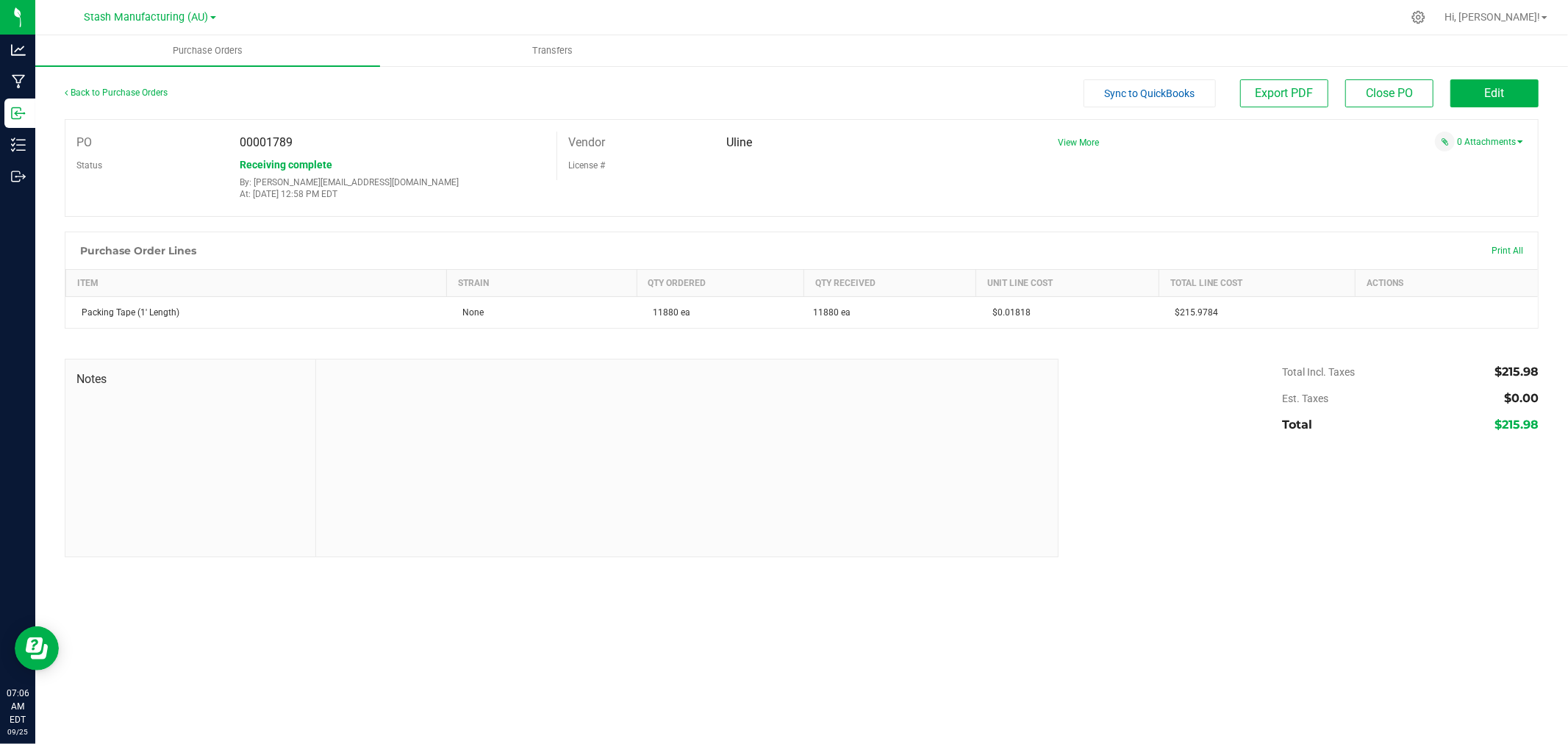
click at [111, 85] on div "Back to Purchase Orders" at bounding box center [249, 92] width 369 height 26
click at [111, 90] on link "Back to Purchase Orders" at bounding box center [116, 92] width 103 height 10
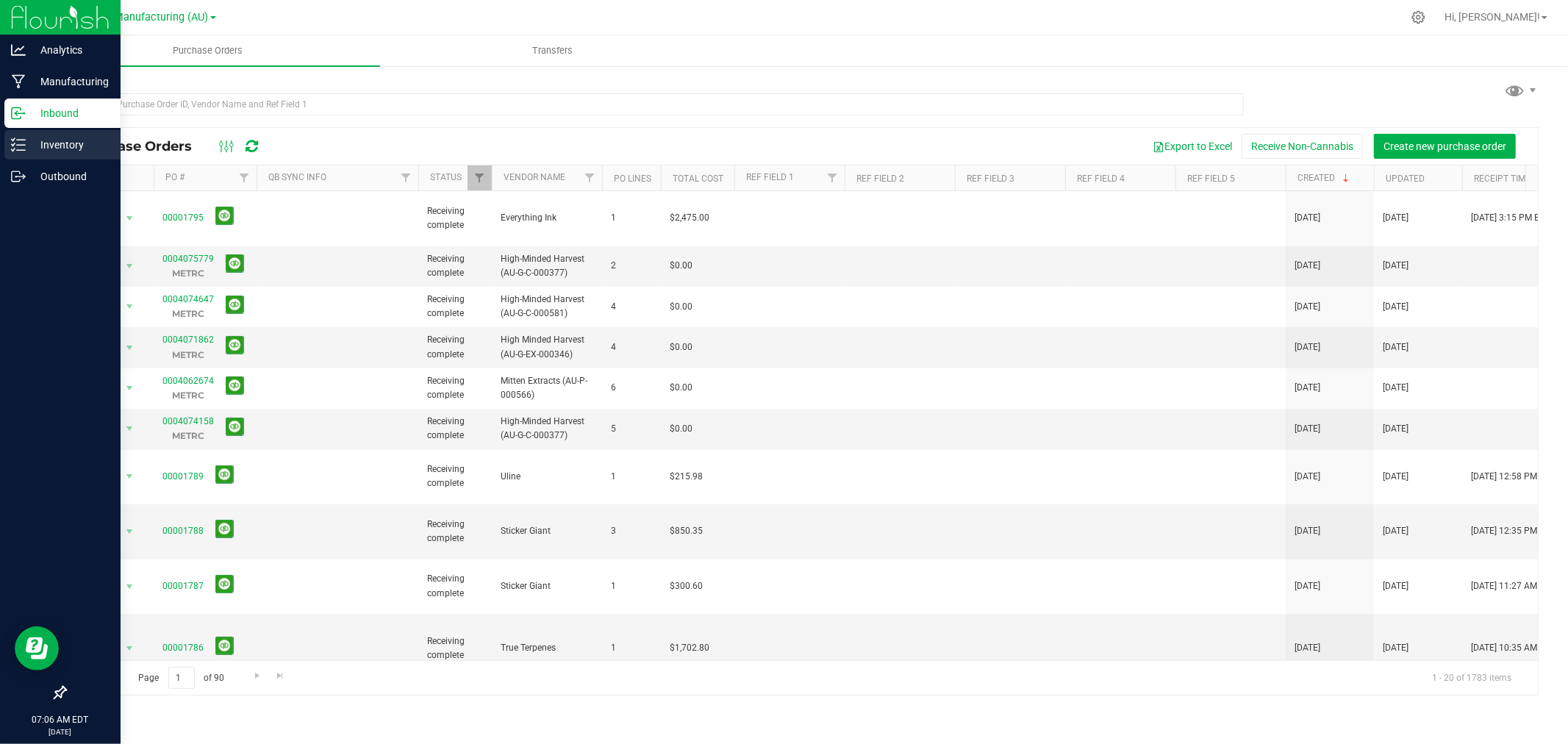
click at [60, 140] on p "Inventory" at bounding box center [70, 145] width 88 height 18
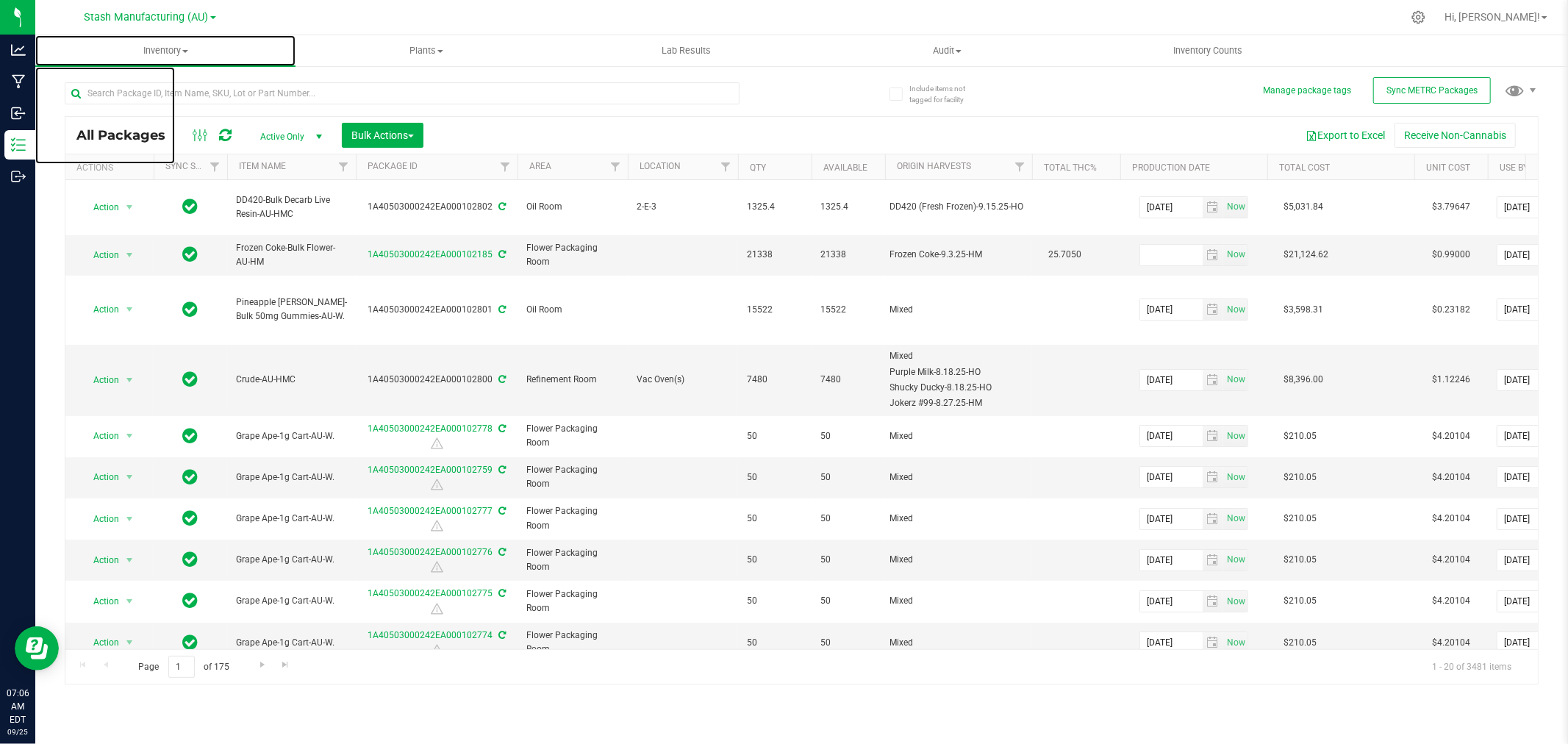
click at [167, 53] on span "Inventory" at bounding box center [165, 50] width 260 height 14
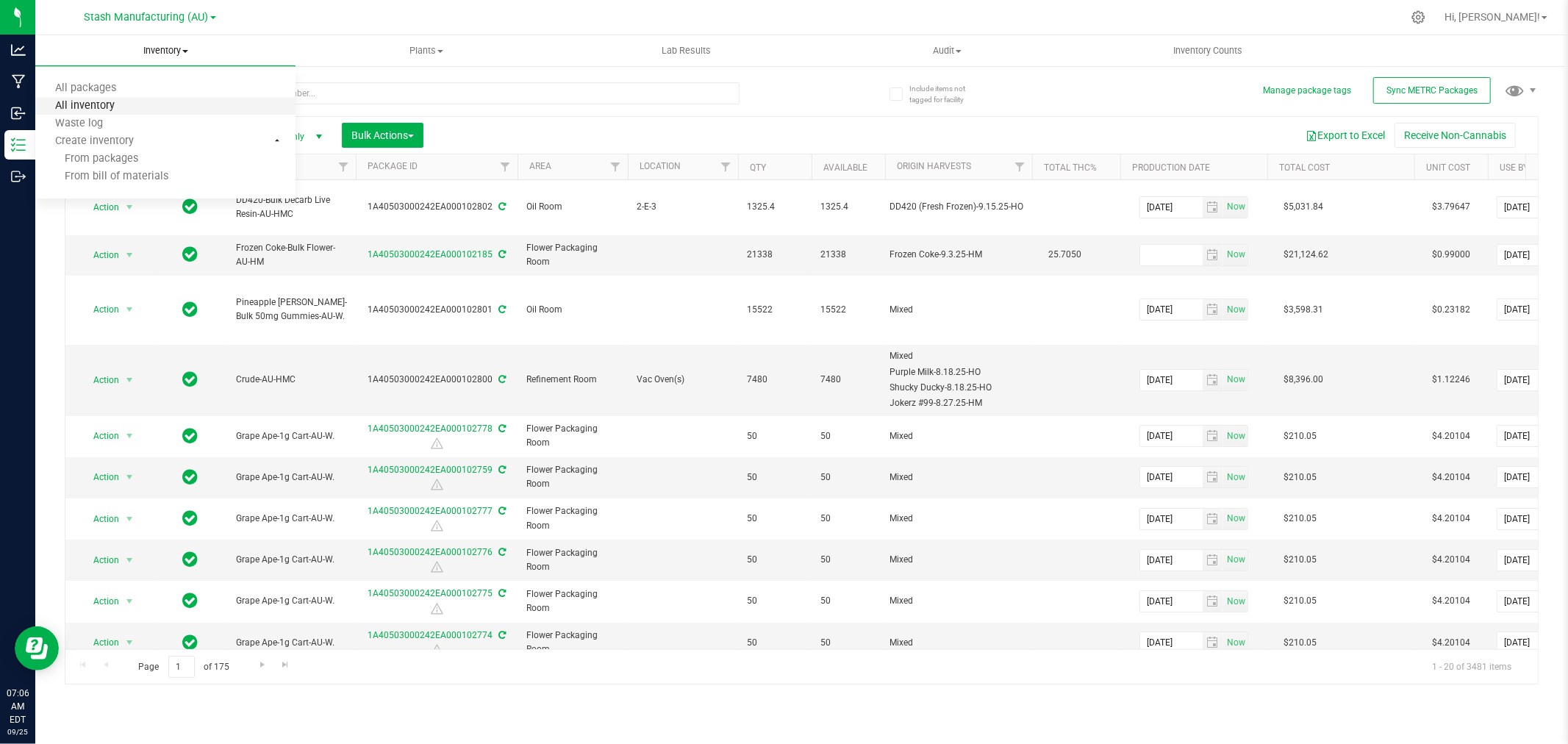
click at [88, 104] on span "All inventory" at bounding box center [85, 107] width 99 height 13
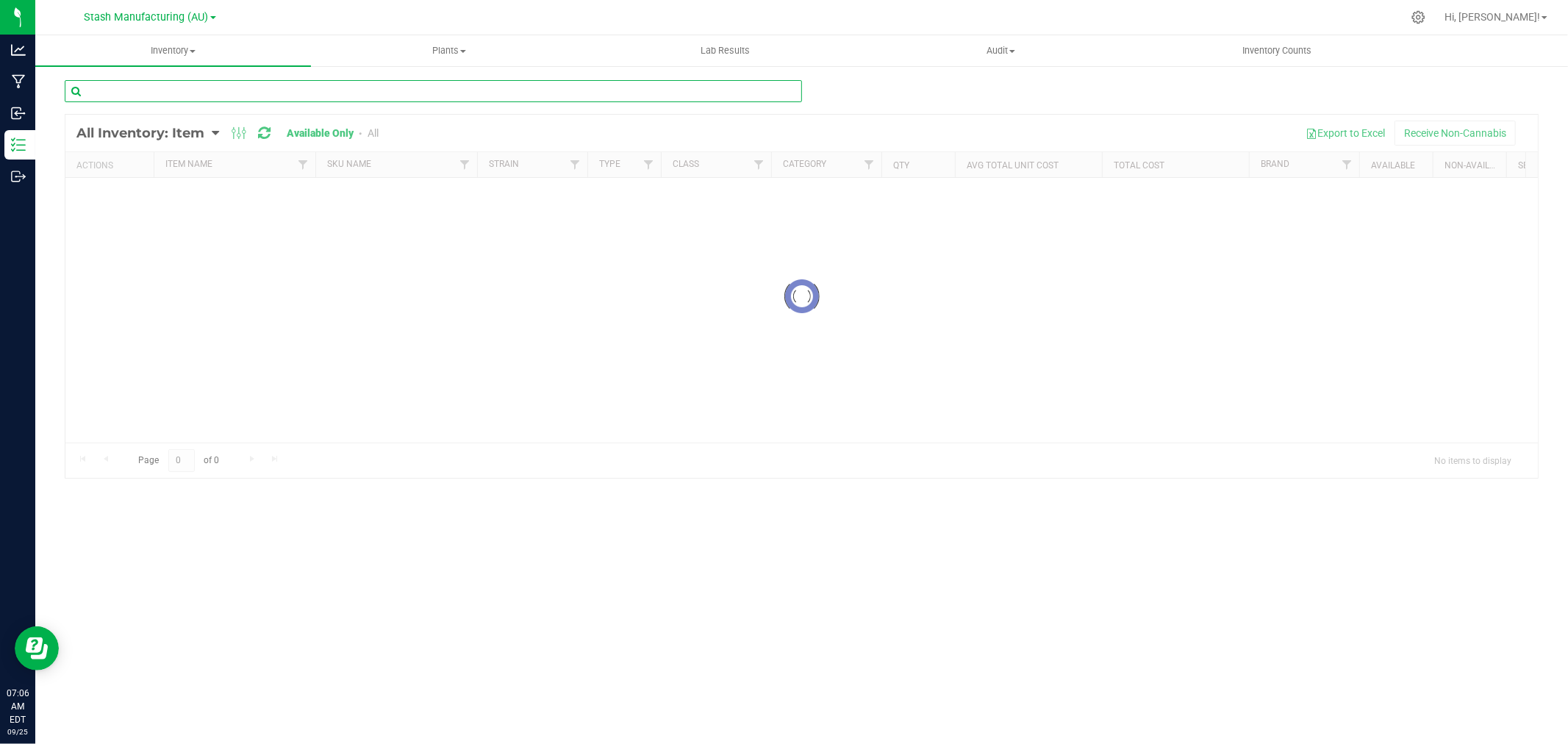
click at [169, 94] on input "text" at bounding box center [433, 91] width 737 height 22
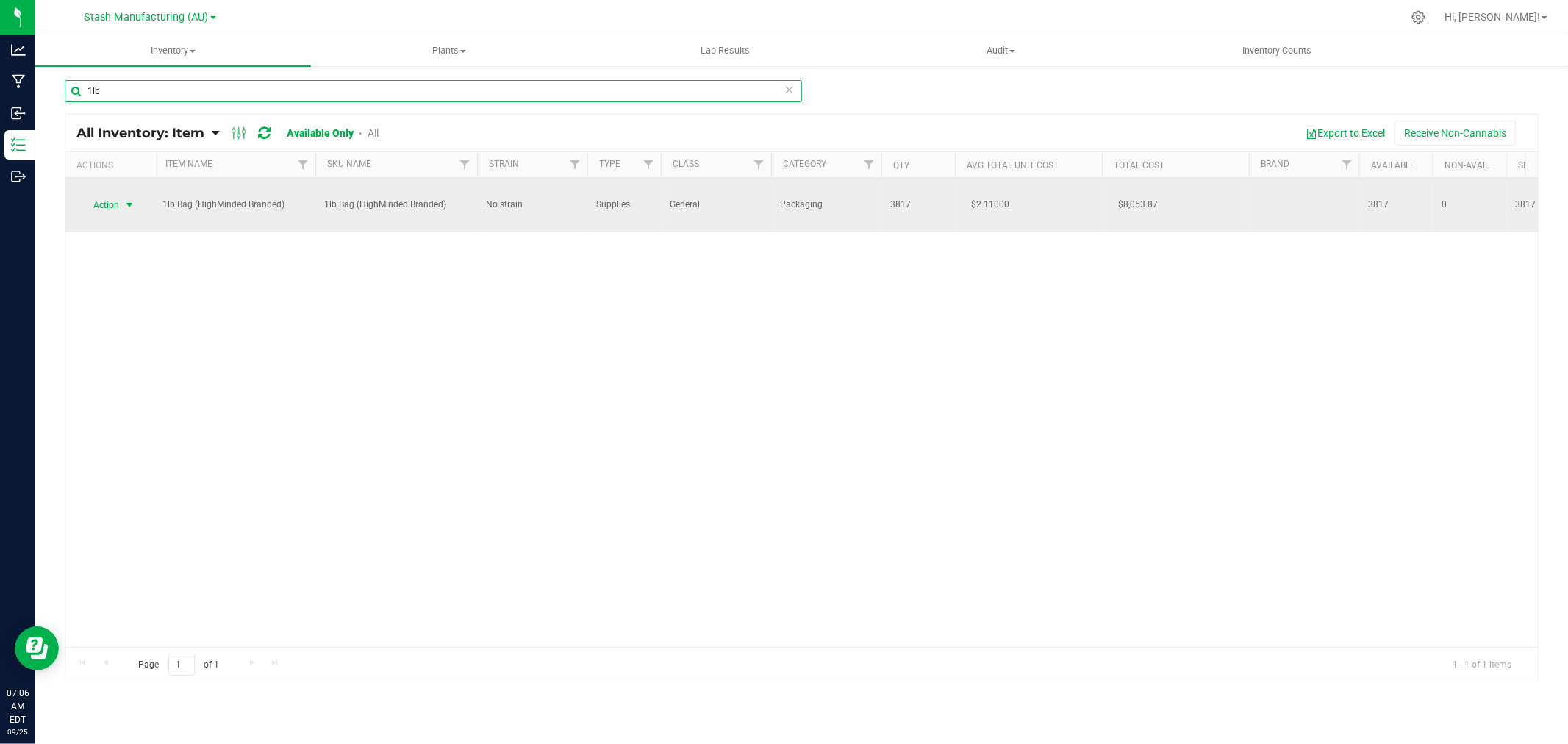
type input "1lb"
click at [113, 204] on span "Action" at bounding box center [100, 205] width 40 height 21
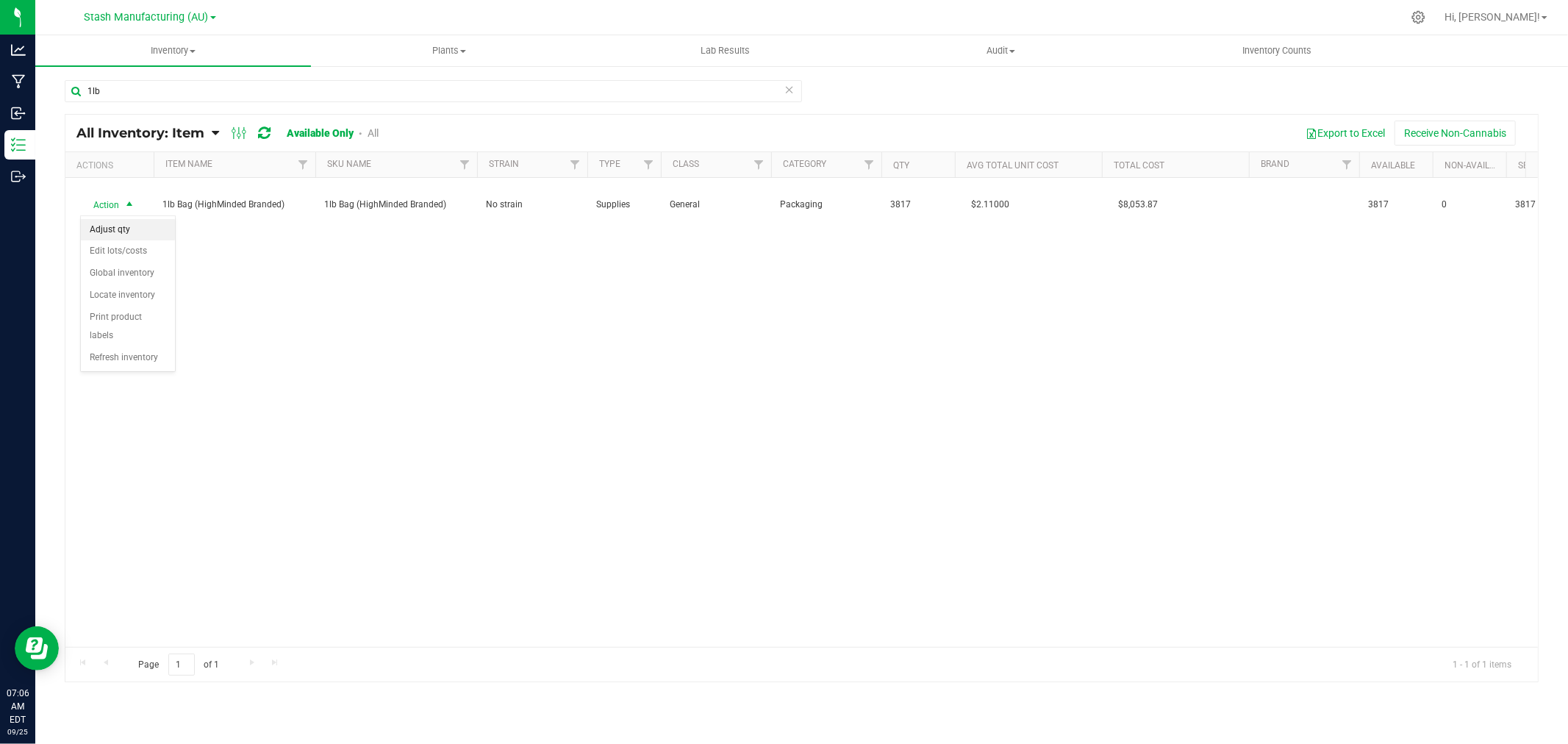
click at [113, 225] on li "Adjust qty" at bounding box center [127, 230] width 94 height 22
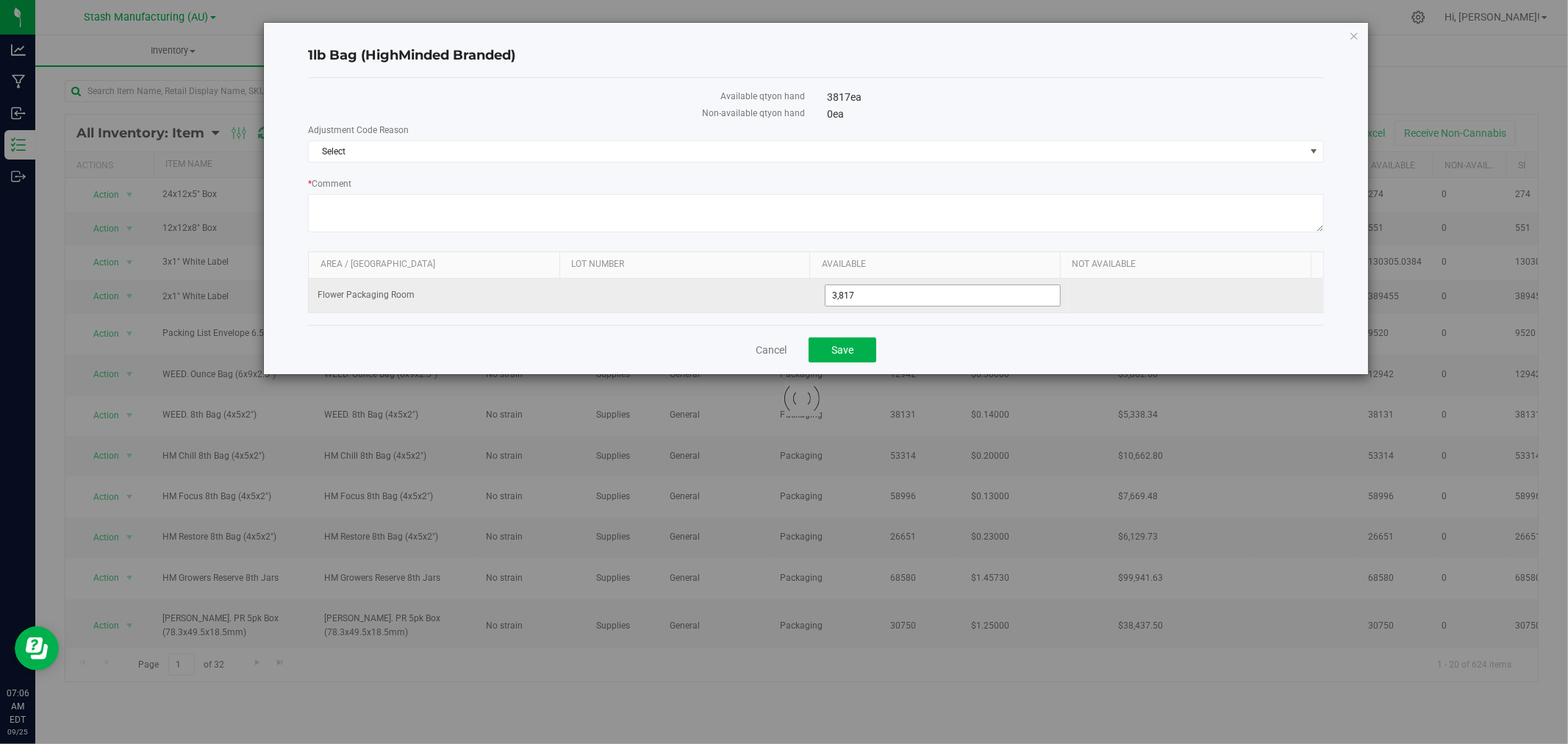
click at [836, 296] on span "3,817 3817" at bounding box center [942, 296] width 236 height 22
type input "3517"
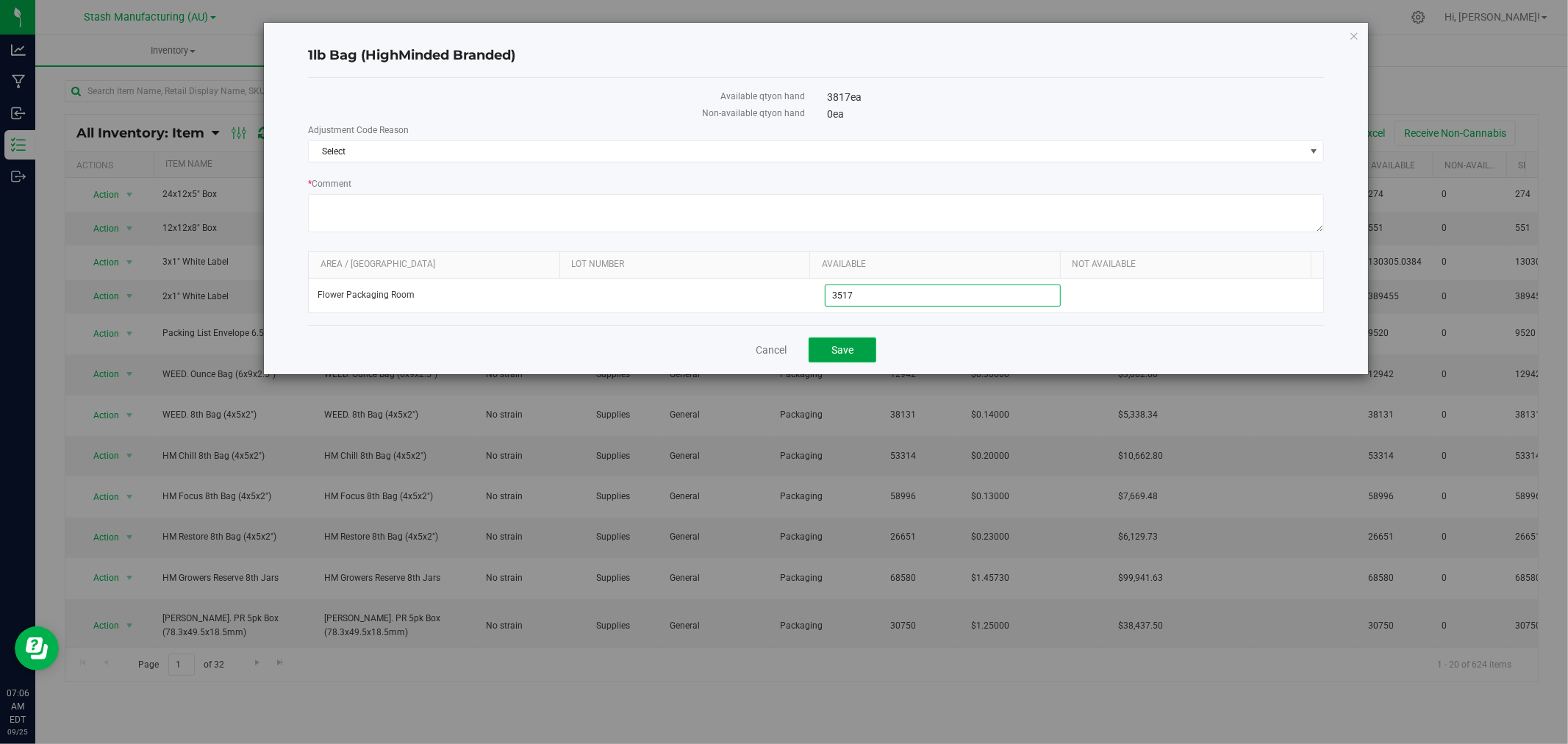
type input "3,517"
click at [828, 353] on button "Save" at bounding box center [842, 349] width 67 height 25
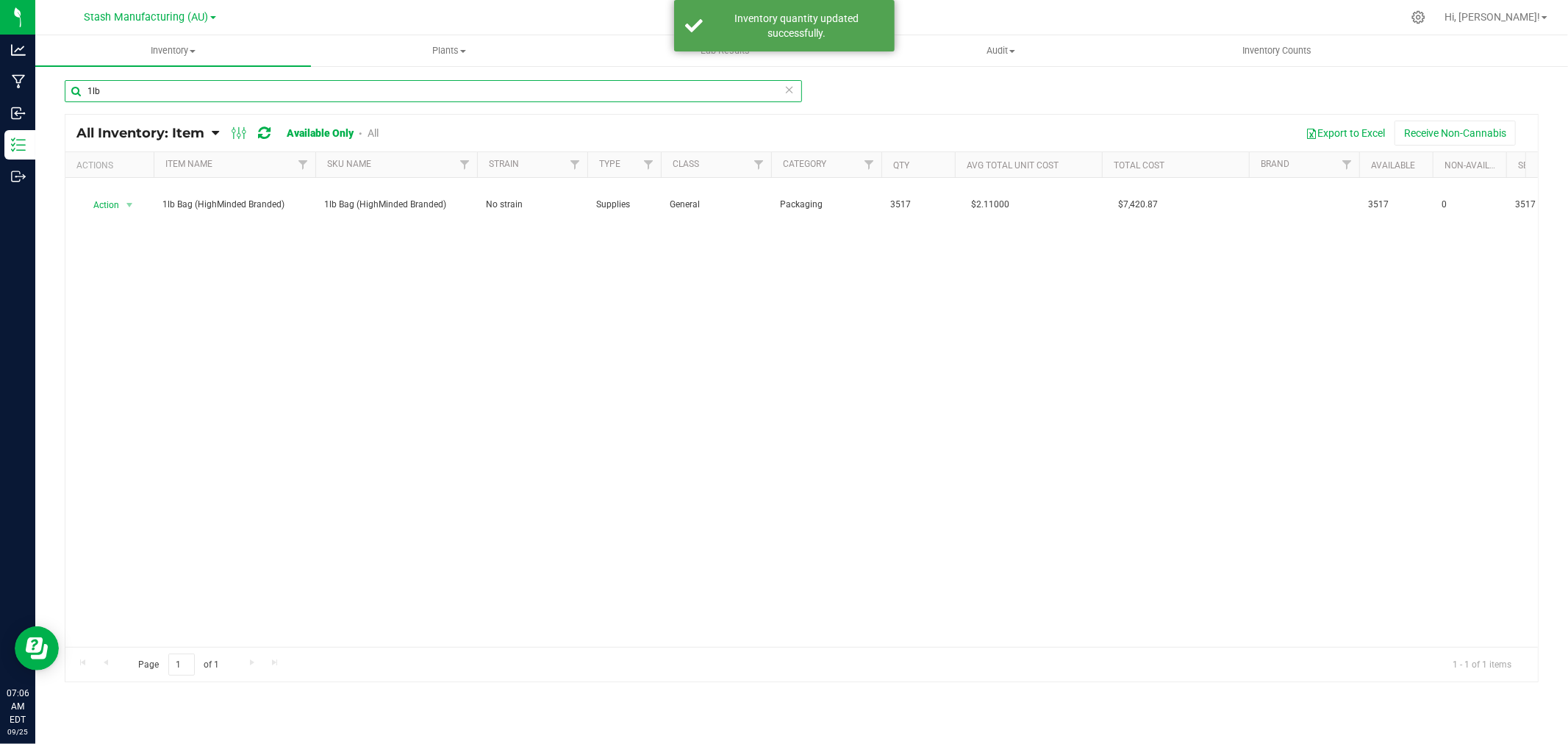
drag, startPoint x: 112, startPoint y: 94, endPoint x: 58, endPoint y: 97, distance: 54.1
click at [61, 97] on div "1lb All Inventory: Item Item Summary Item (default) Item by Strain Item by Loca…" at bounding box center [801, 294] width 1533 height 459
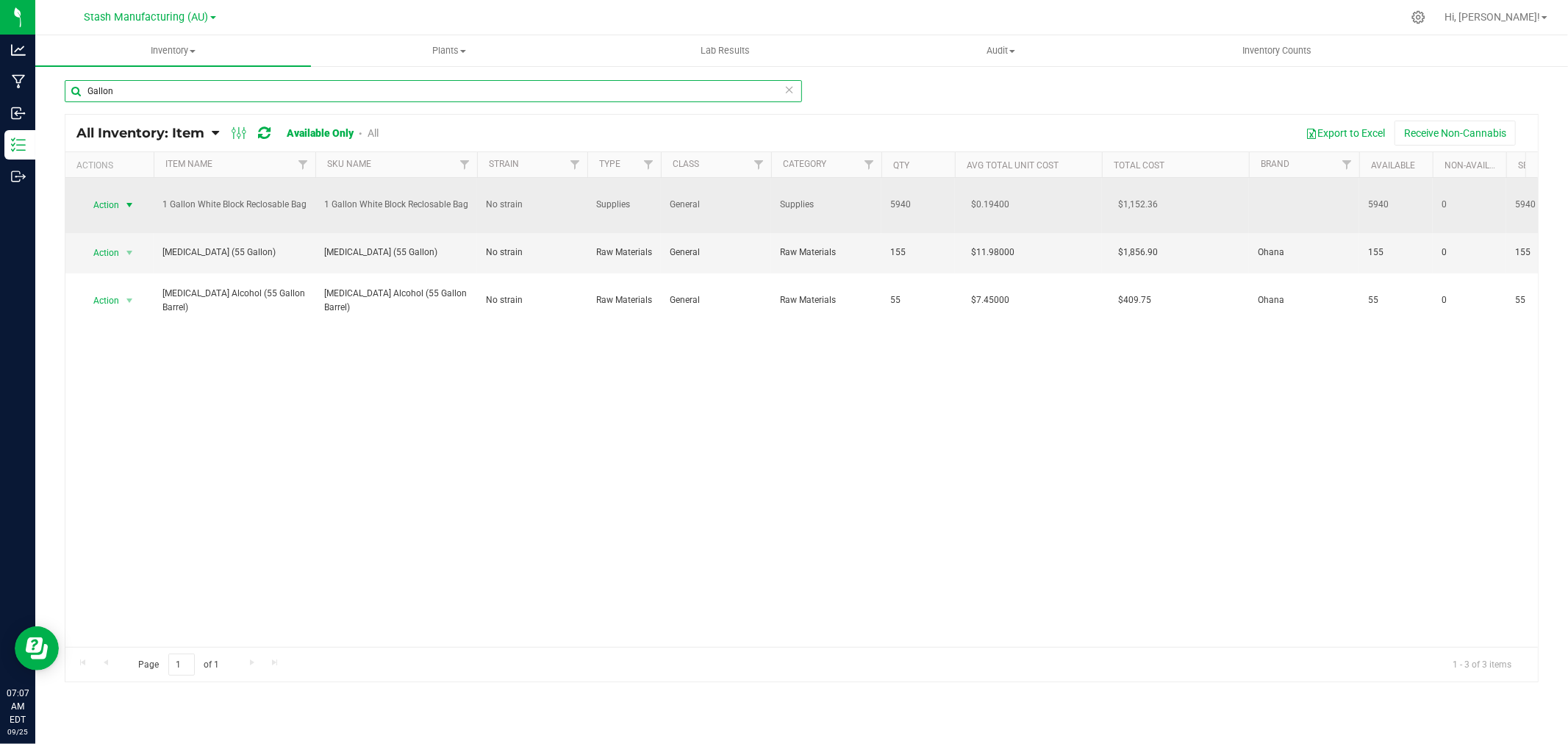
type input "Gallon"
click at [118, 208] on span "Action" at bounding box center [100, 205] width 40 height 21
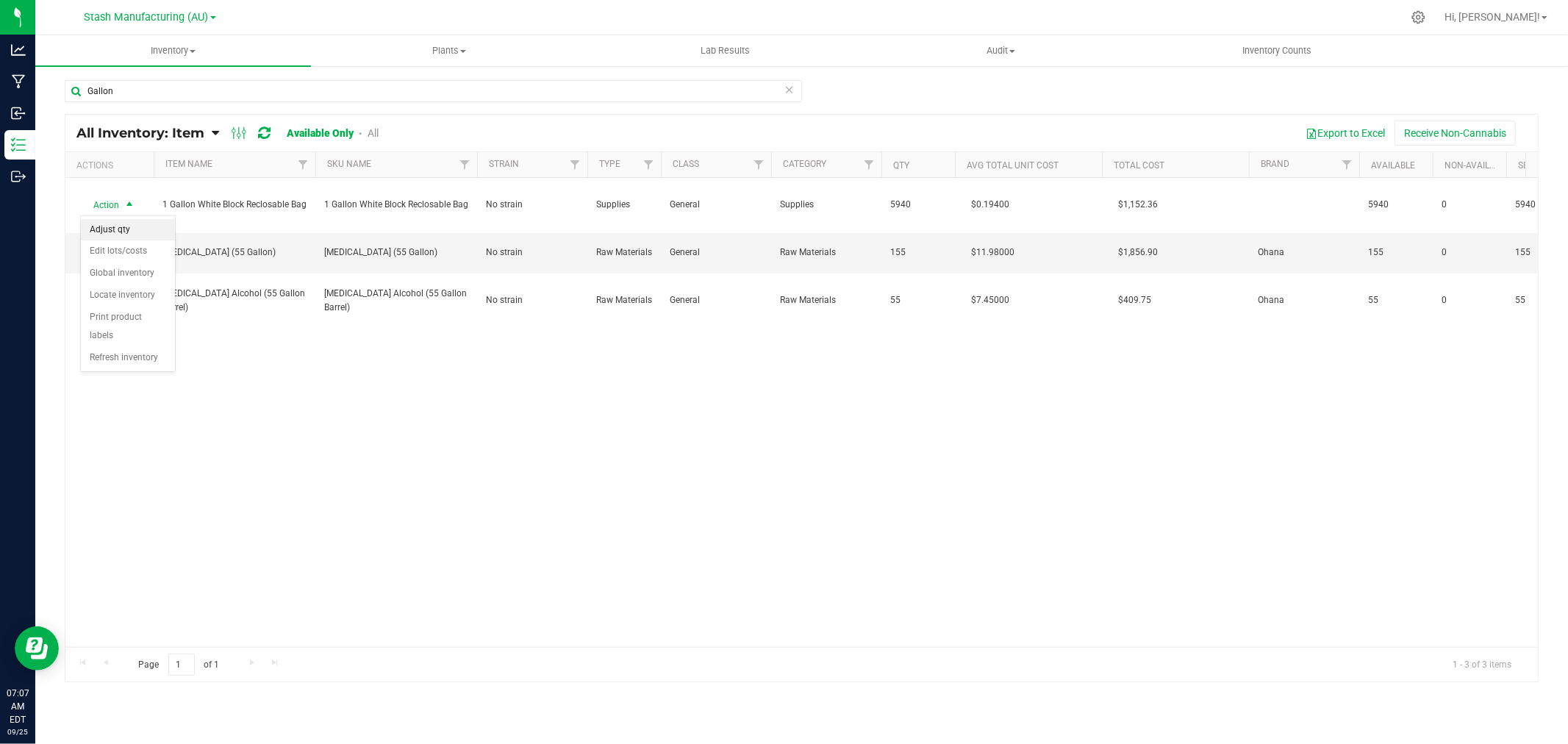
click at [120, 234] on li "Adjust qty" at bounding box center [127, 230] width 94 height 22
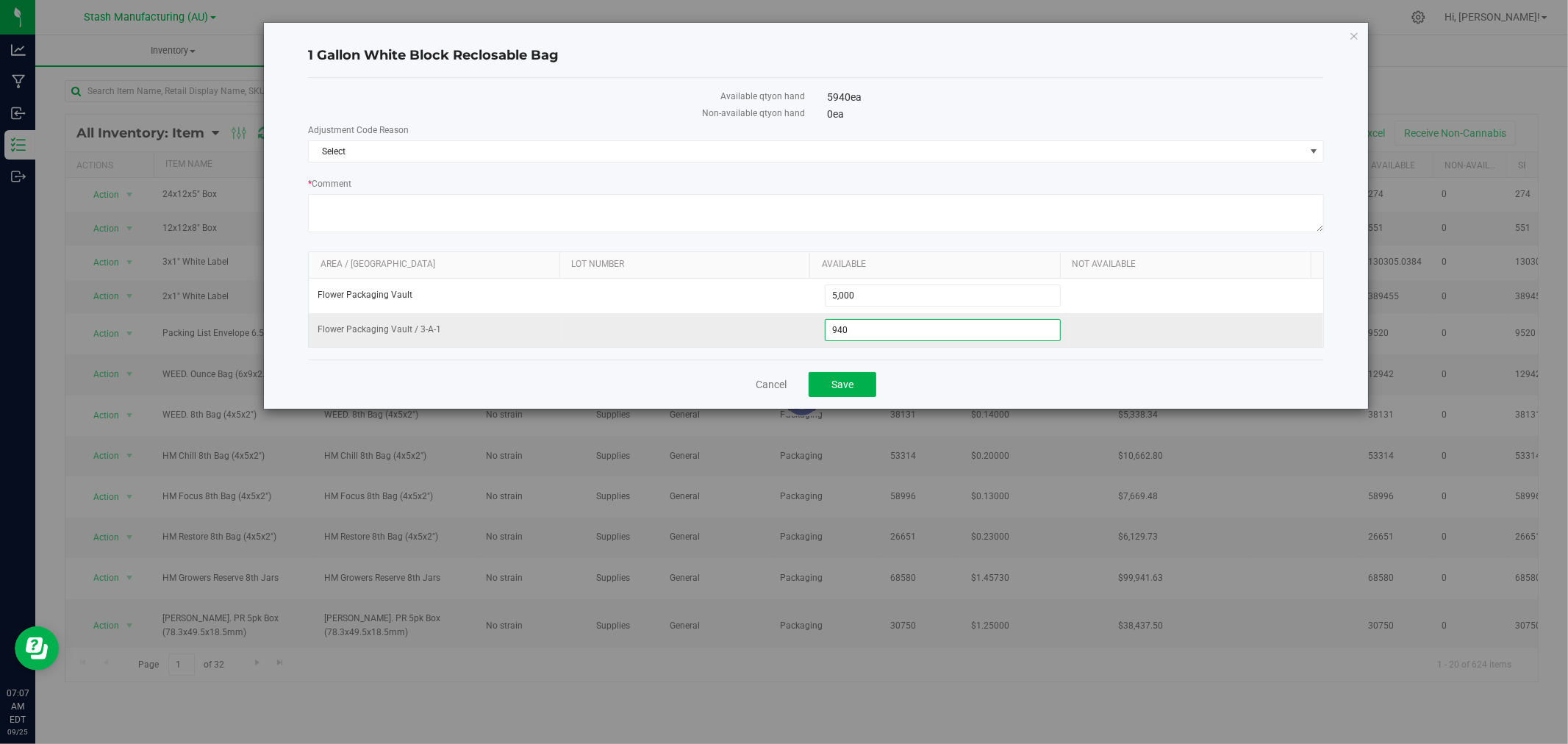
drag, startPoint x: 851, startPoint y: 334, endPoint x: 765, endPoint y: 334, distance: 86.0
click at [765, 334] on tr "Flower Packaging Vault / 3-A-1 940 940" at bounding box center [816, 330] width 1014 height 34
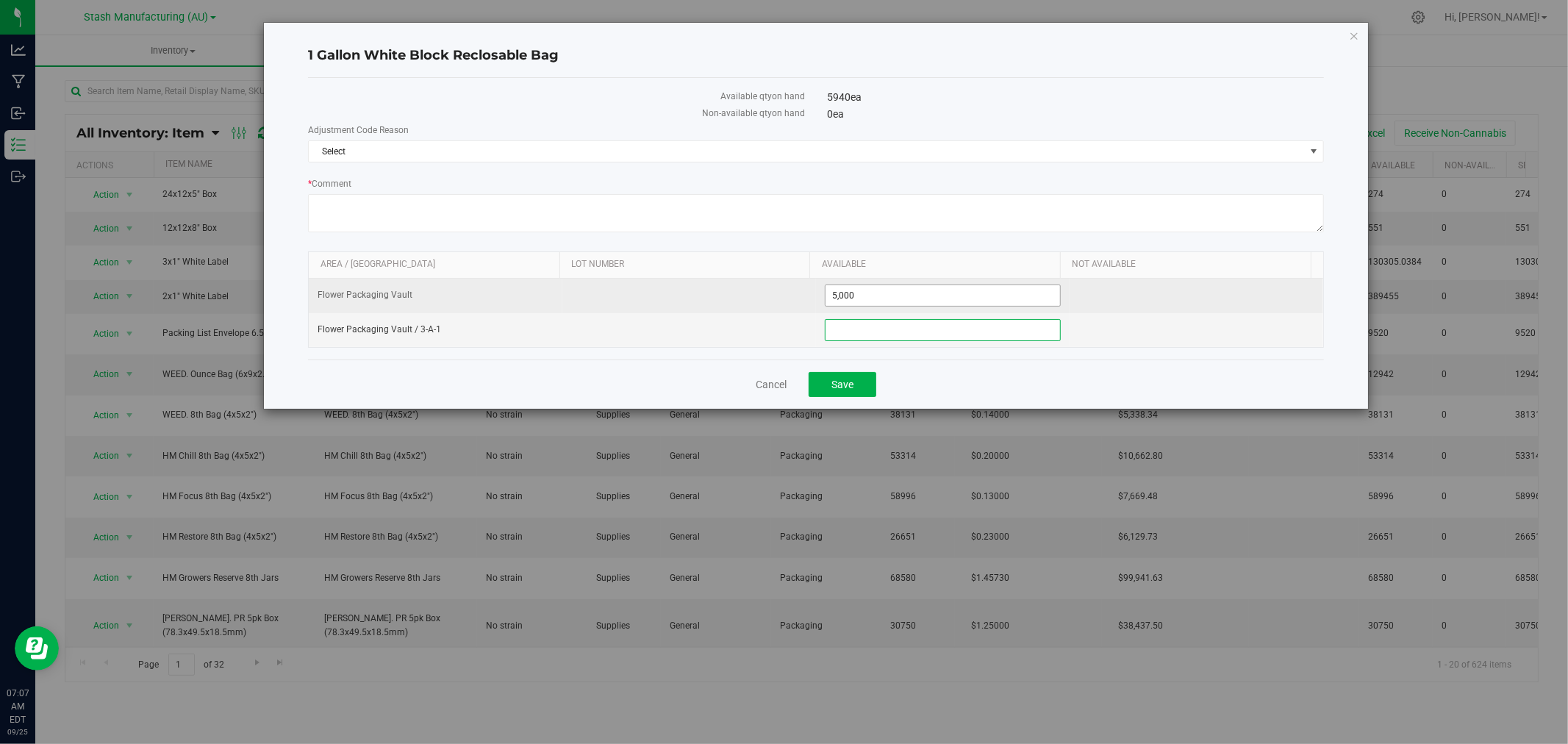
click at [861, 295] on span "5,000 5000" at bounding box center [942, 296] width 236 height 22
click at [841, 298] on input "5000" at bounding box center [942, 296] width 235 height 21
click at [836, 296] on input "5000" at bounding box center [942, 296] width 235 height 21
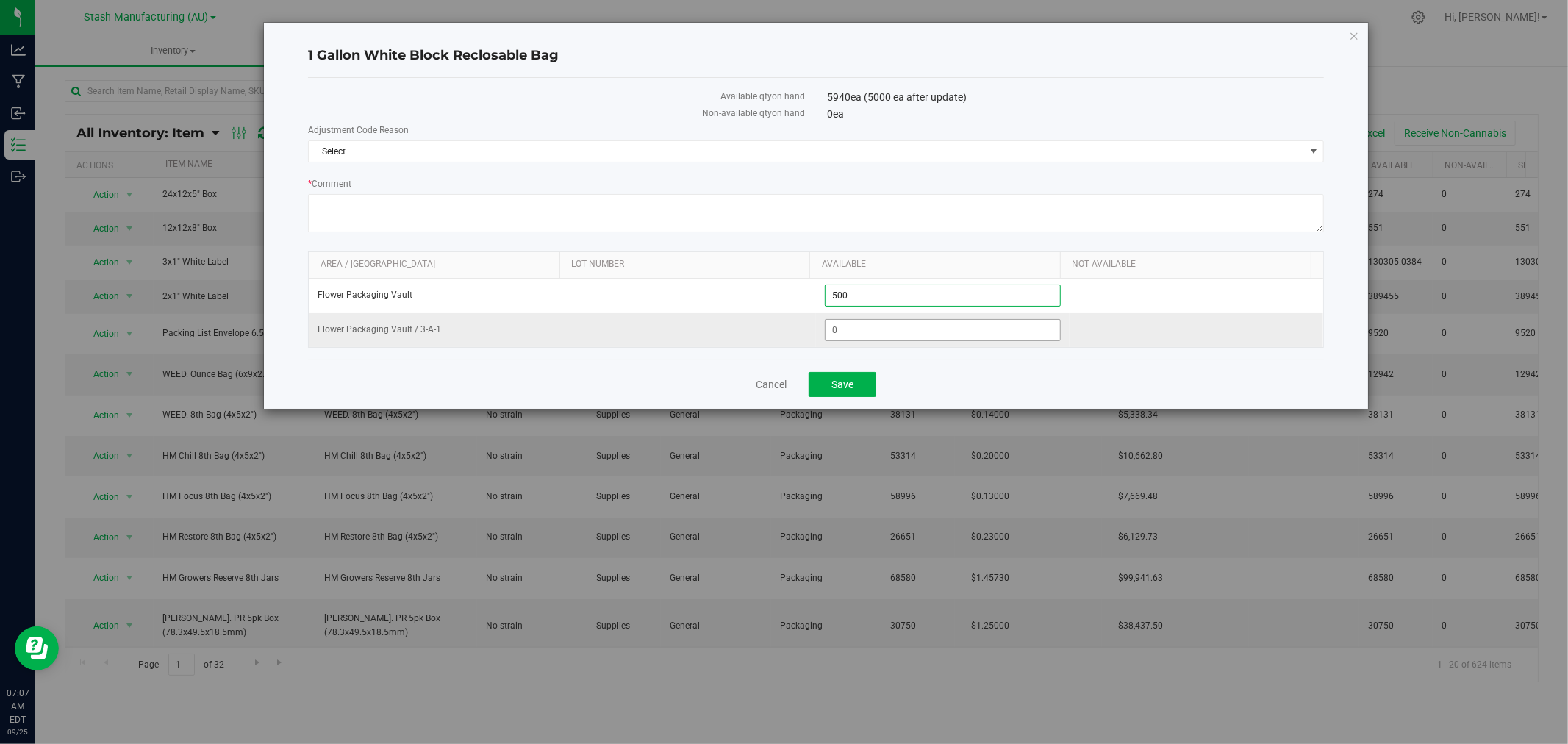
type input "5100"
type input "5,100"
click at [865, 380] on button "Save" at bounding box center [842, 384] width 67 height 25
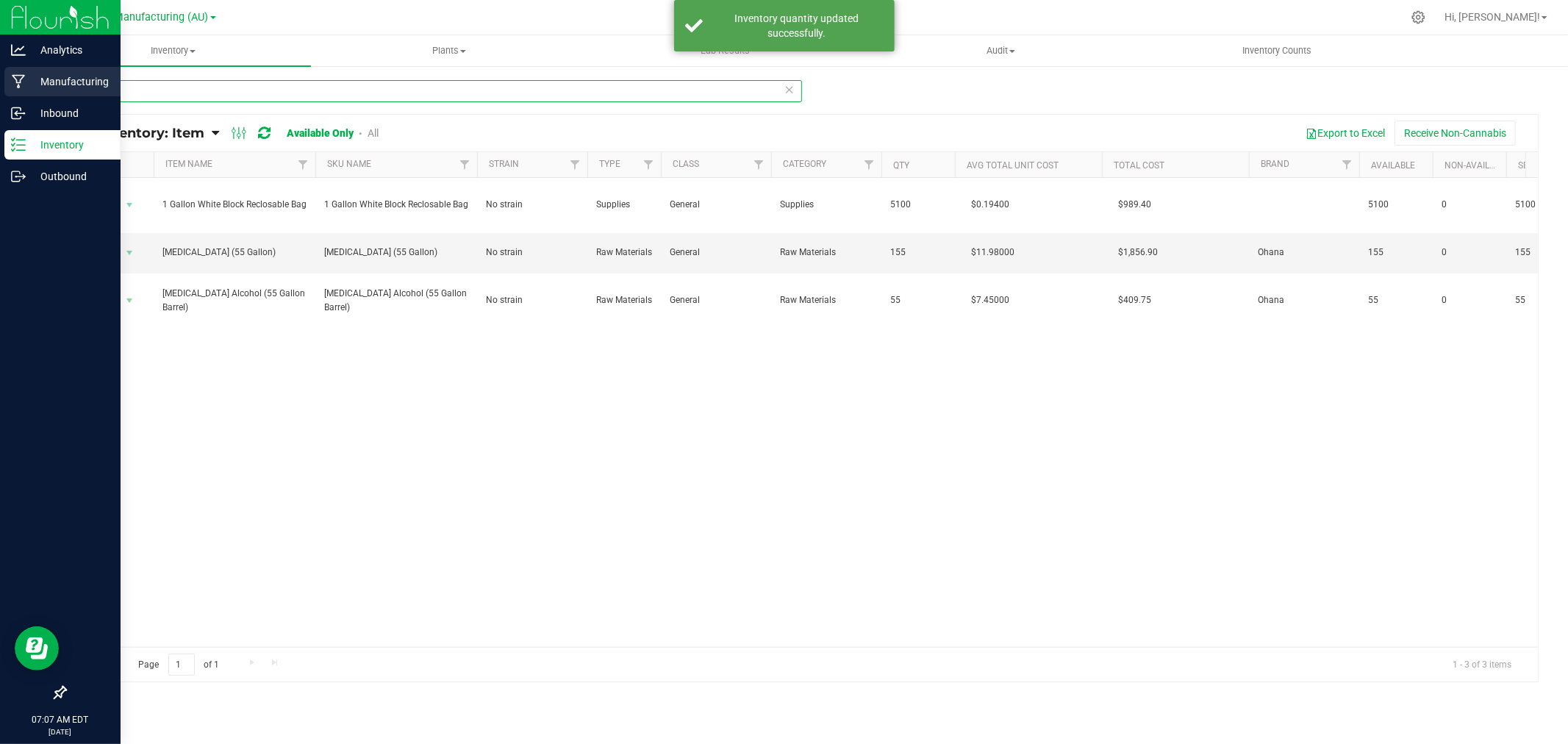
drag, startPoint x: 156, startPoint y: 89, endPoint x: 30, endPoint y: 85, distance: 126.1
click at [31, 85] on div "Analytics Manufacturing Inbound Inventory Outbound 07:07 AM EDT 09/25/2025 09/2…" at bounding box center [784, 372] width 1568 height 744
type input "Manilla"
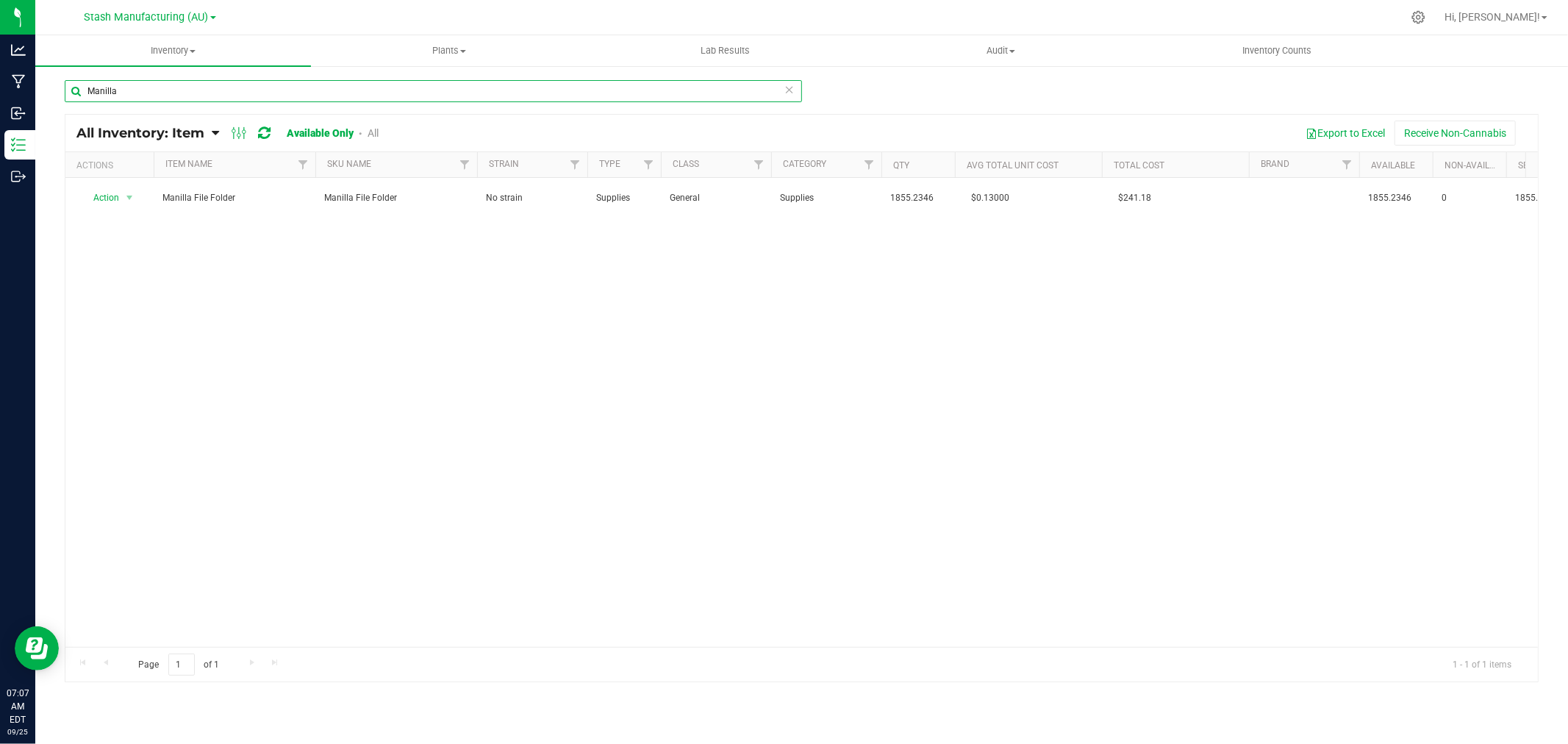
drag, startPoint x: 141, startPoint y: 93, endPoint x: 54, endPoint y: 93, distance: 87.0
click at [54, 93] on div "Manilla All Inventory: Item Item Summary Item (default) Item by Strain Item by …" at bounding box center [801, 294] width 1533 height 459
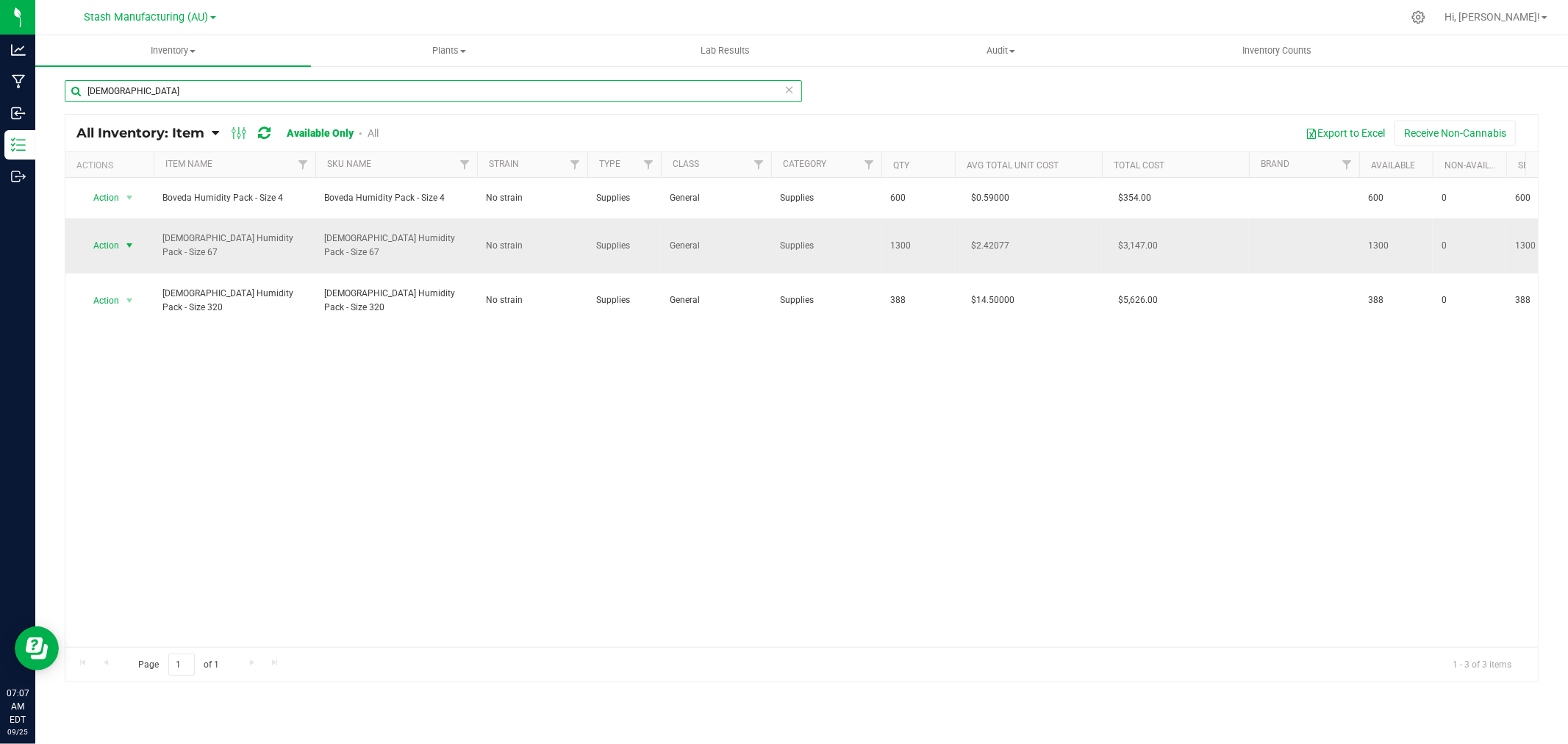
type input "Boveda"
click at [119, 235] on span "Action" at bounding box center [100, 246] width 40 height 21
click at [107, 271] on li "Adjust qty" at bounding box center [127, 264] width 94 height 22
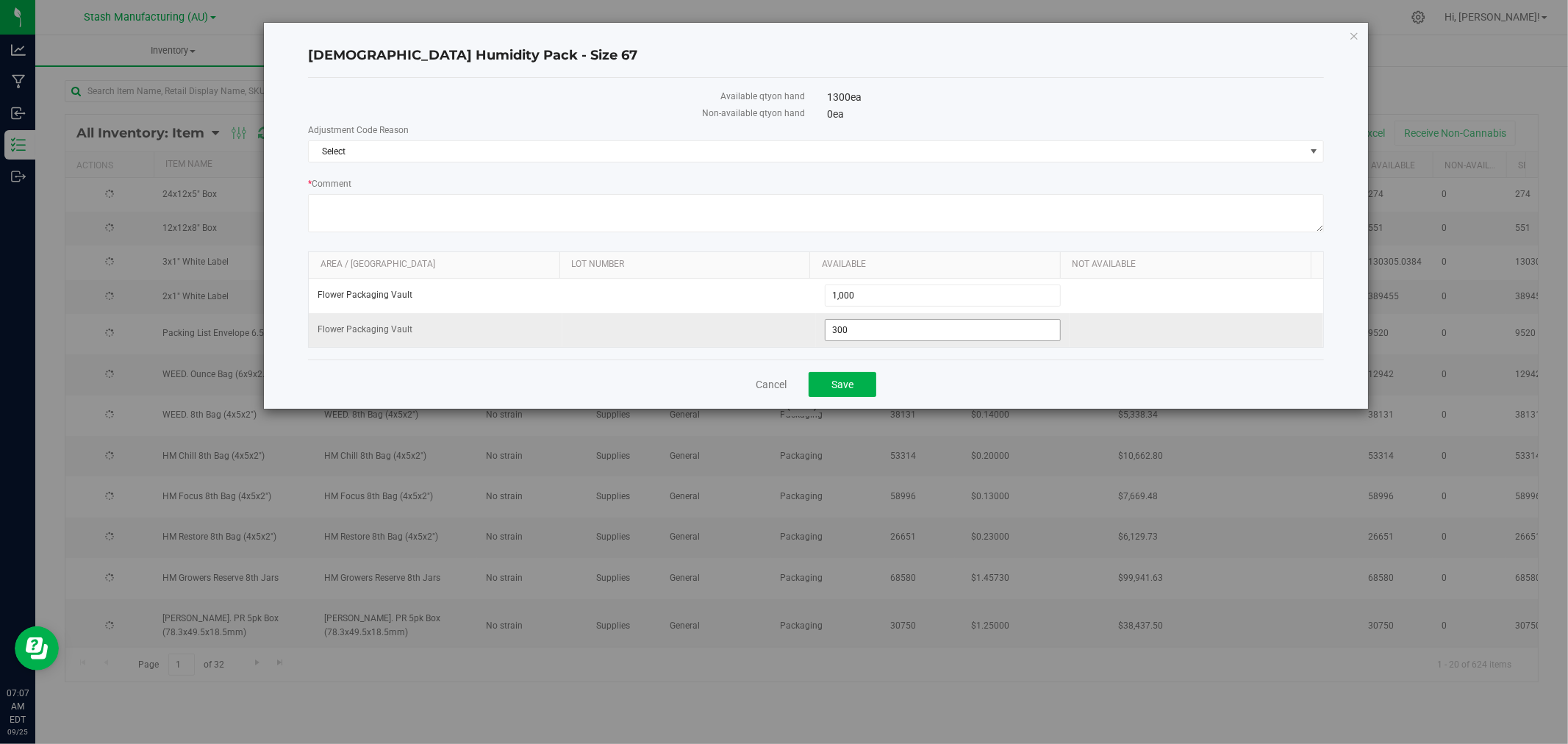
click at [857, 334] on input "300" at bounding box center [942, 330] width 235 height 21
drag, startPoint x: 853, startPoint y: 321, endPoint x: 764, endPoint y: 336, distance: 90.3
click at [764, 336] on tr "Flower Packaging Vault 300 300" at bounding box center [816, 330] width 1014 height 34
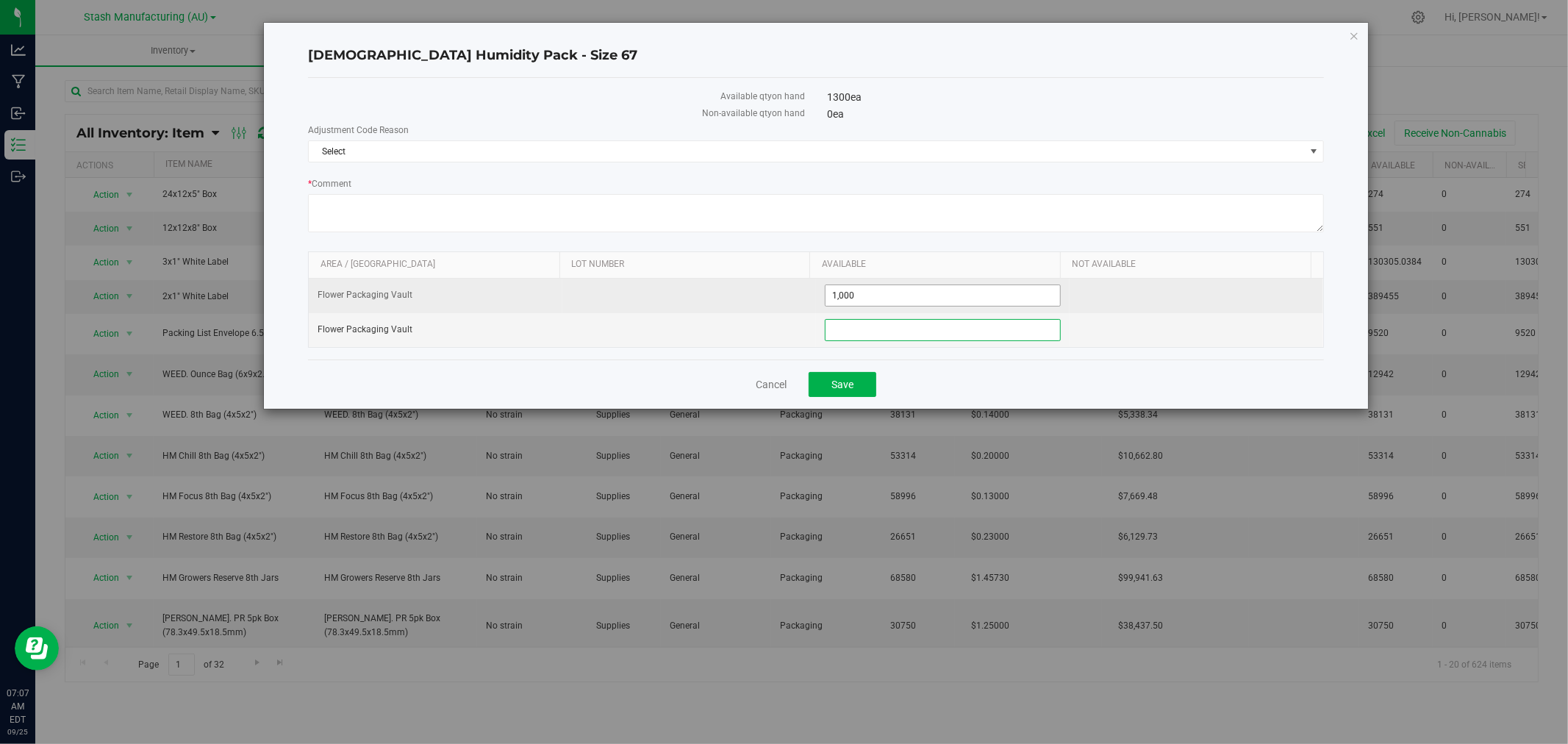
click at [838, 298] on span "1,000 1000" at bounding box center [942, 296] width 236 height 22
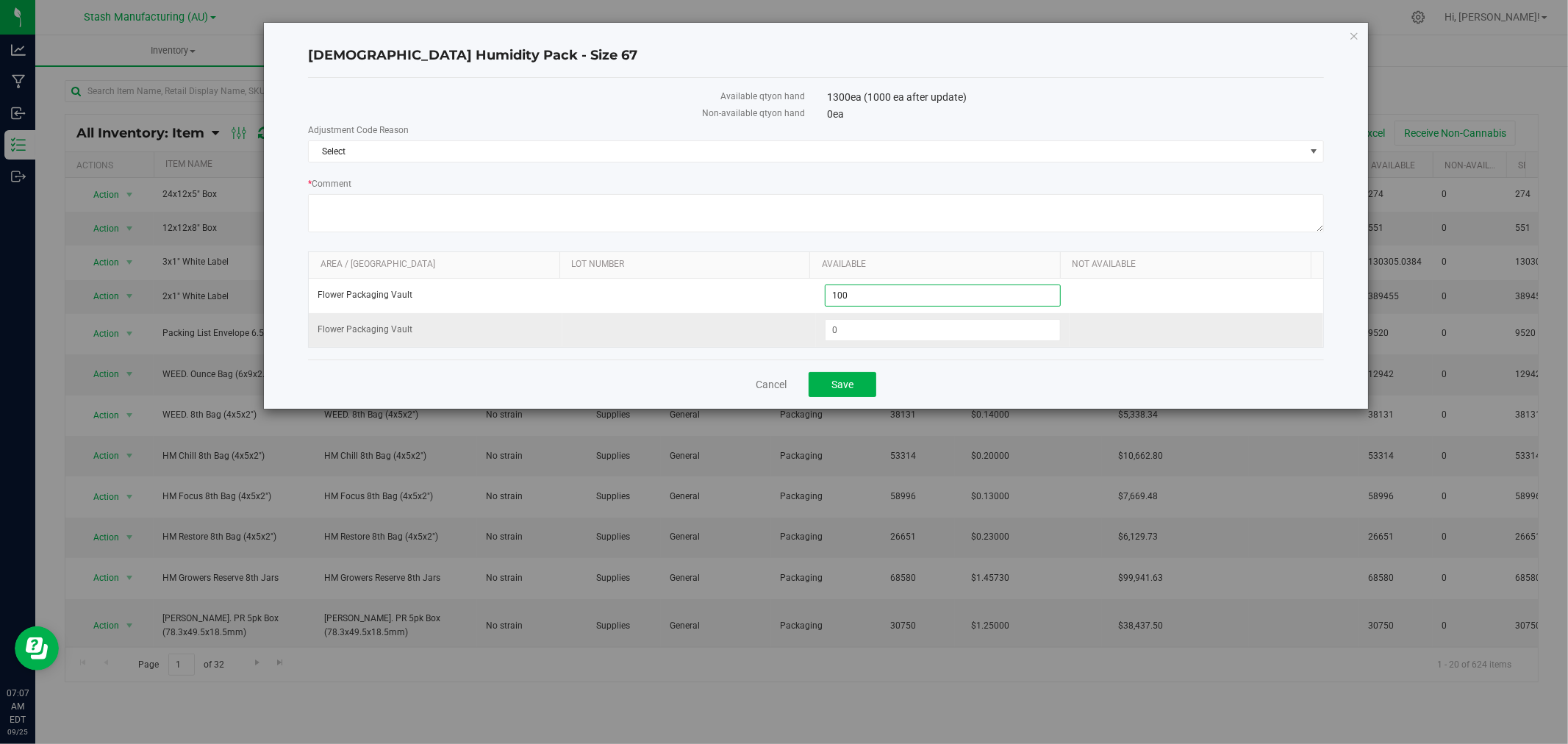
type input "1100"
type input "1,100"
click at [843, 380] on button "Save" at bounding box center [842, 384] width 67 height 25
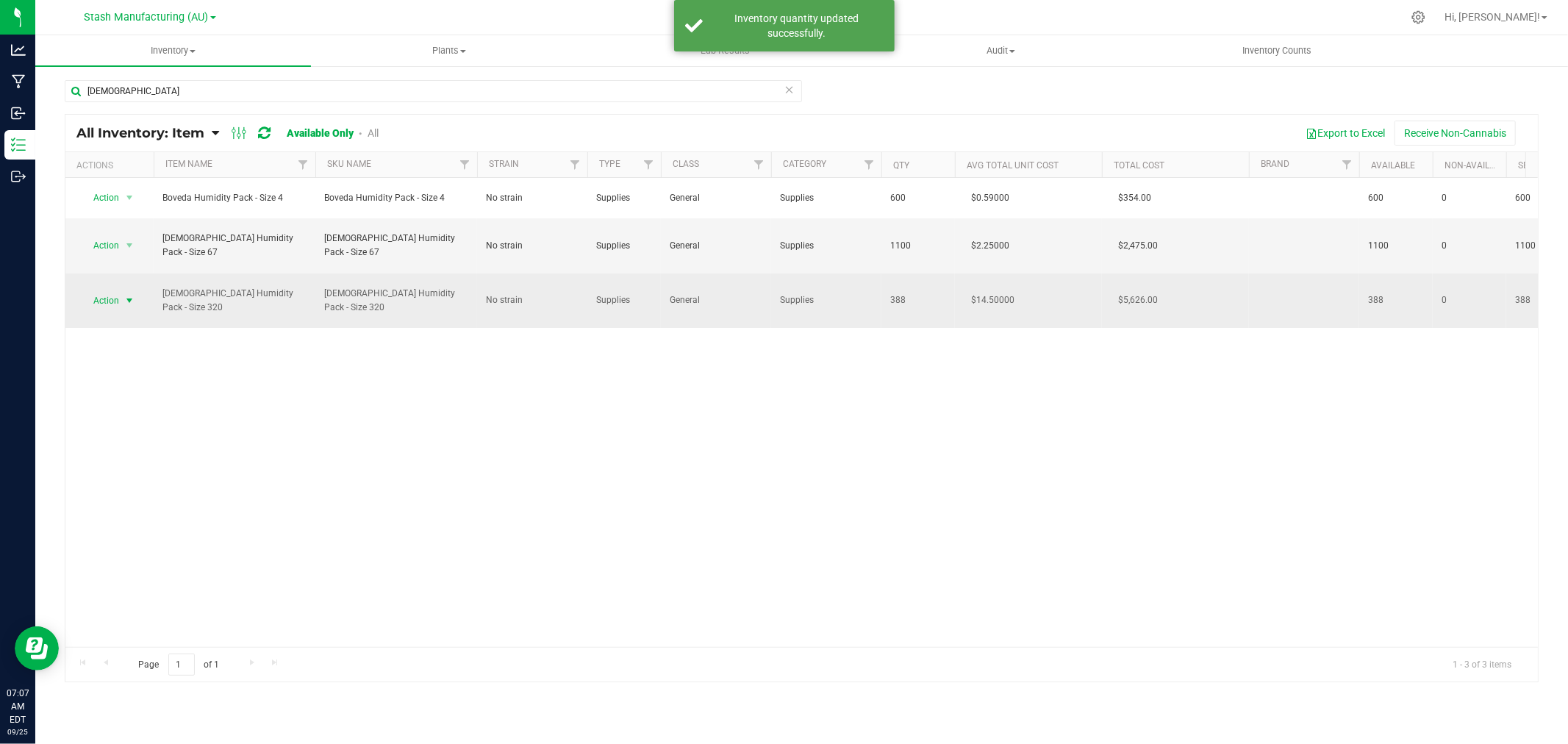
click at [111, 290] on span "Action" at bounding box center [100, 300] width 40 height 21
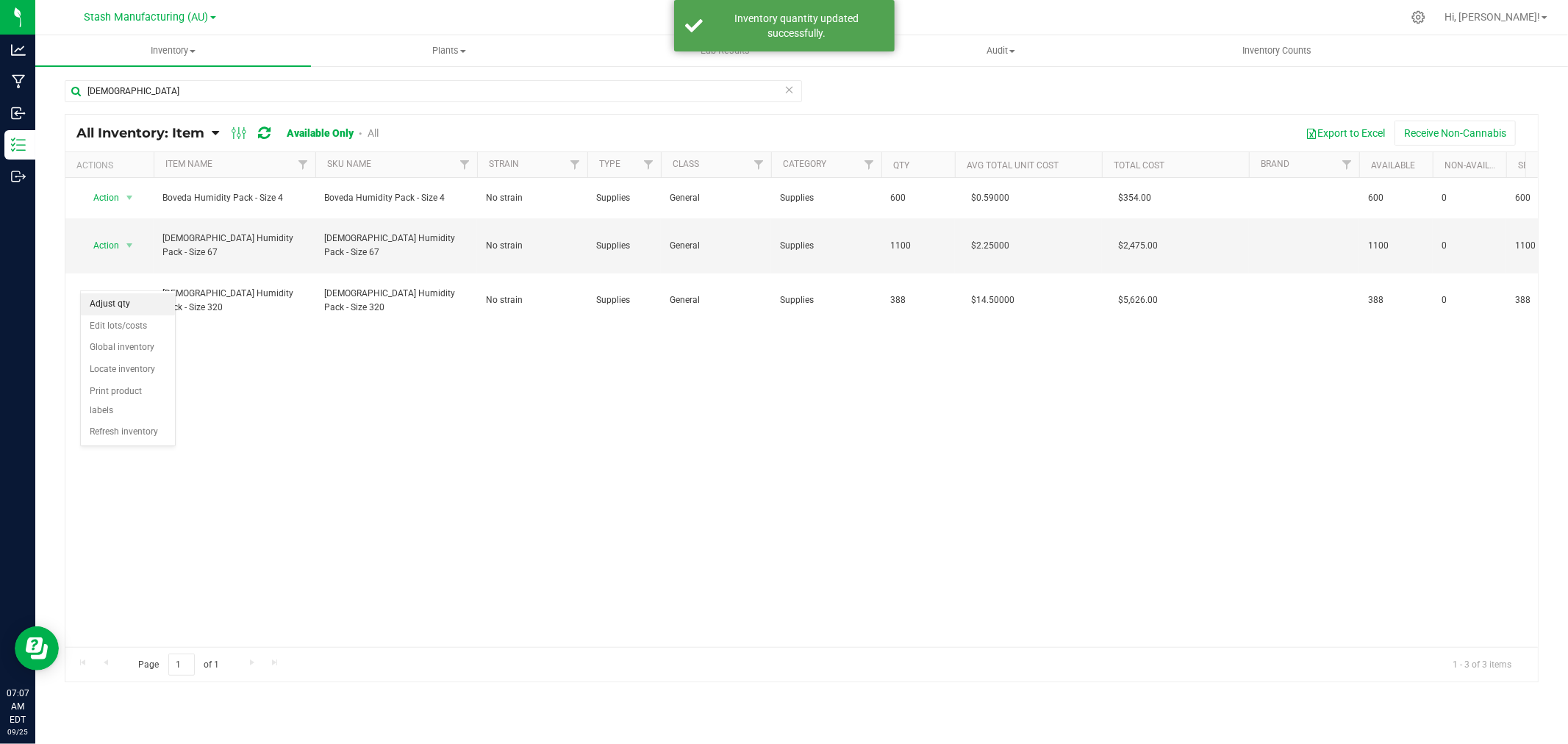
click at [129, 307] on li "Adjust qty" at bounding box center [127, 304] width 94 height 22
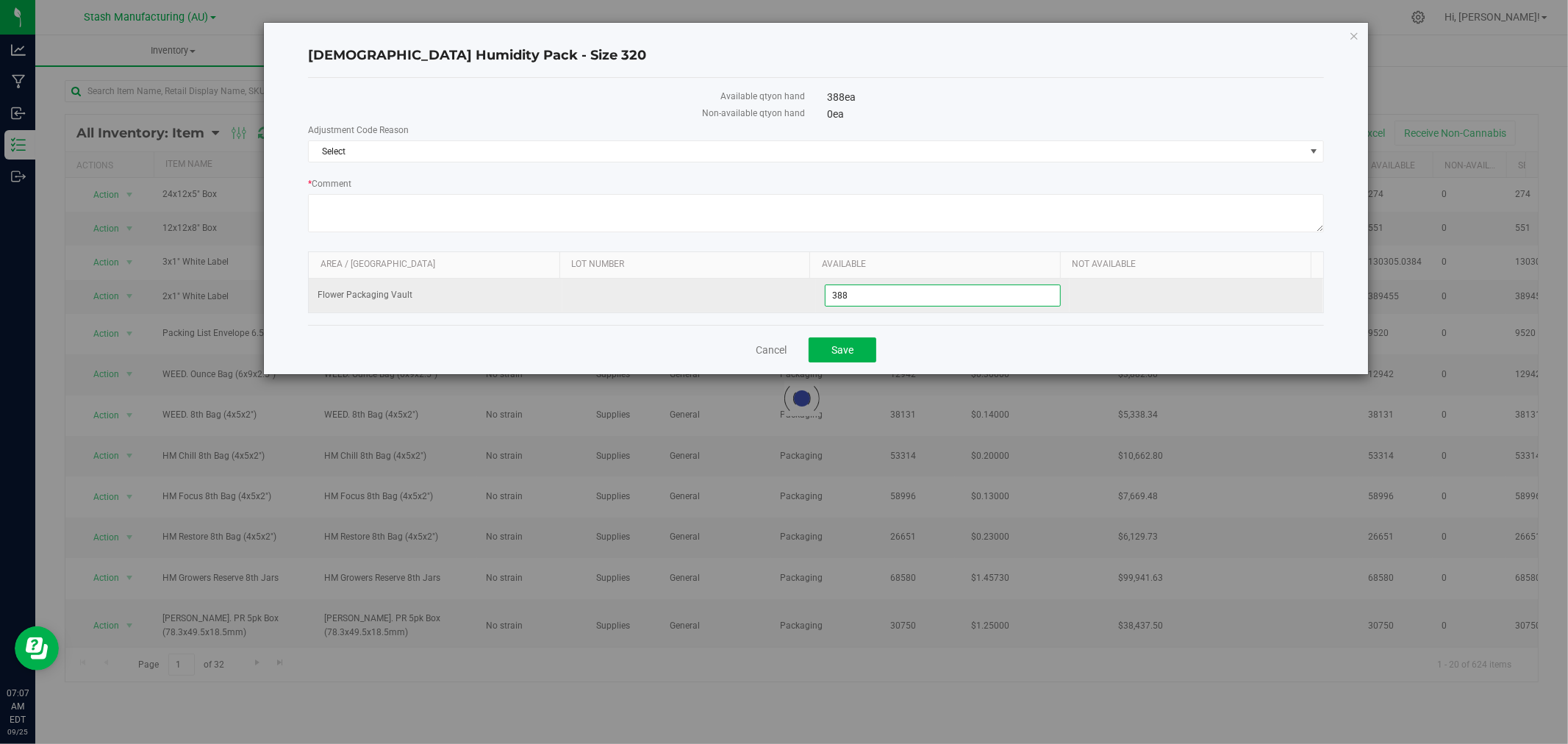
drag, startPoint x: 855, startPoint y: 299, endPoint x: 785, endPoint y: 299, distance: 70.0
click at [785, 299] on tr "Flower Packaging Vault 388 388" at bounding box center [816, 296] width 1014 height 34
type input "264"
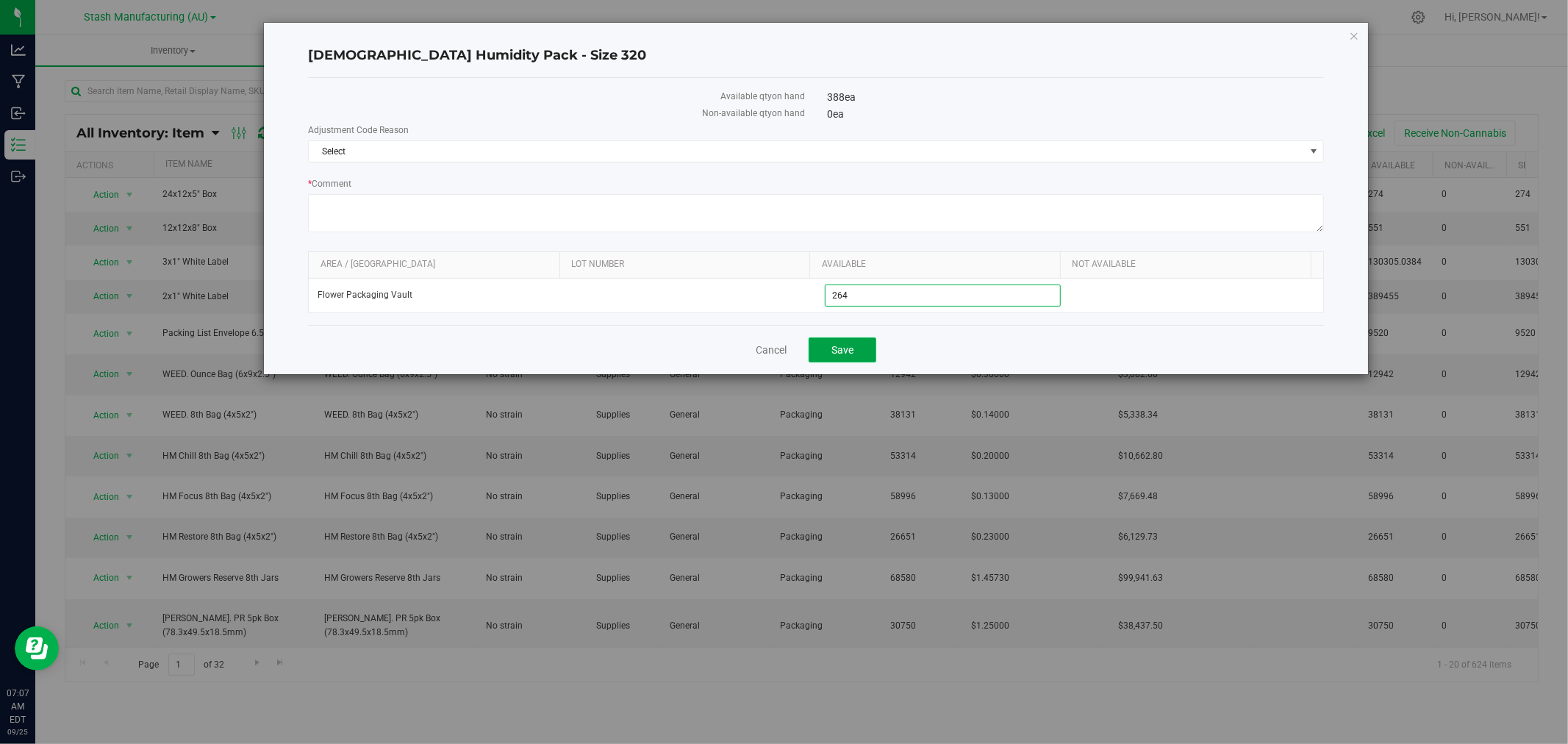
type input "264"
click at [861, 360] on button "Save" at bounding box center [842, 349] width 67 height 25
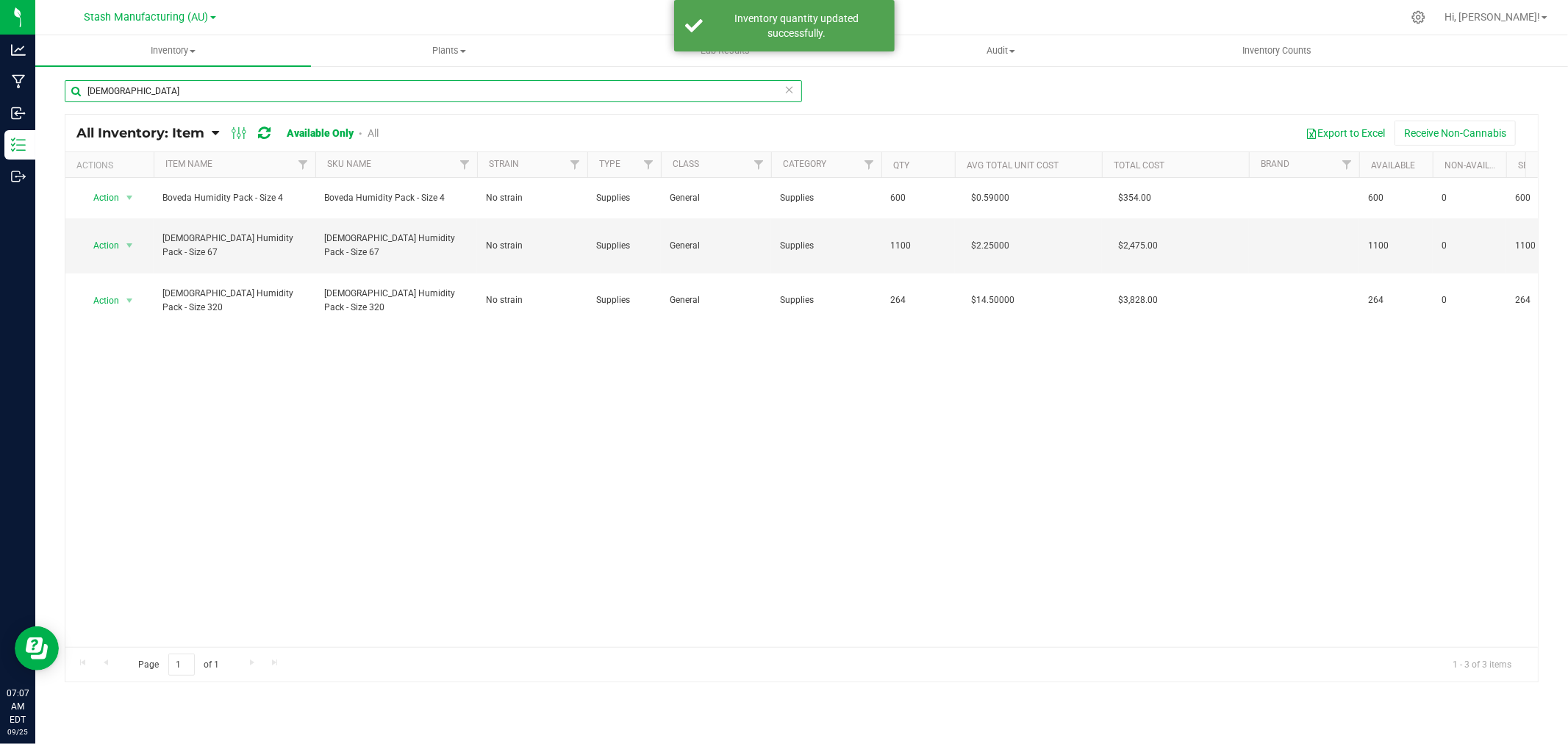
drag, startPoint x: 129, startPoint y: 88, endPoint x: 50, endPoint y: 92, distance: 79.1
click at [50, 92] on div "Boveda All Inventory: Item Item Summary Item (default) Item by Strain Item by L…" at bounding box center [801, 294] width 1533 height 459
type input "Paper"
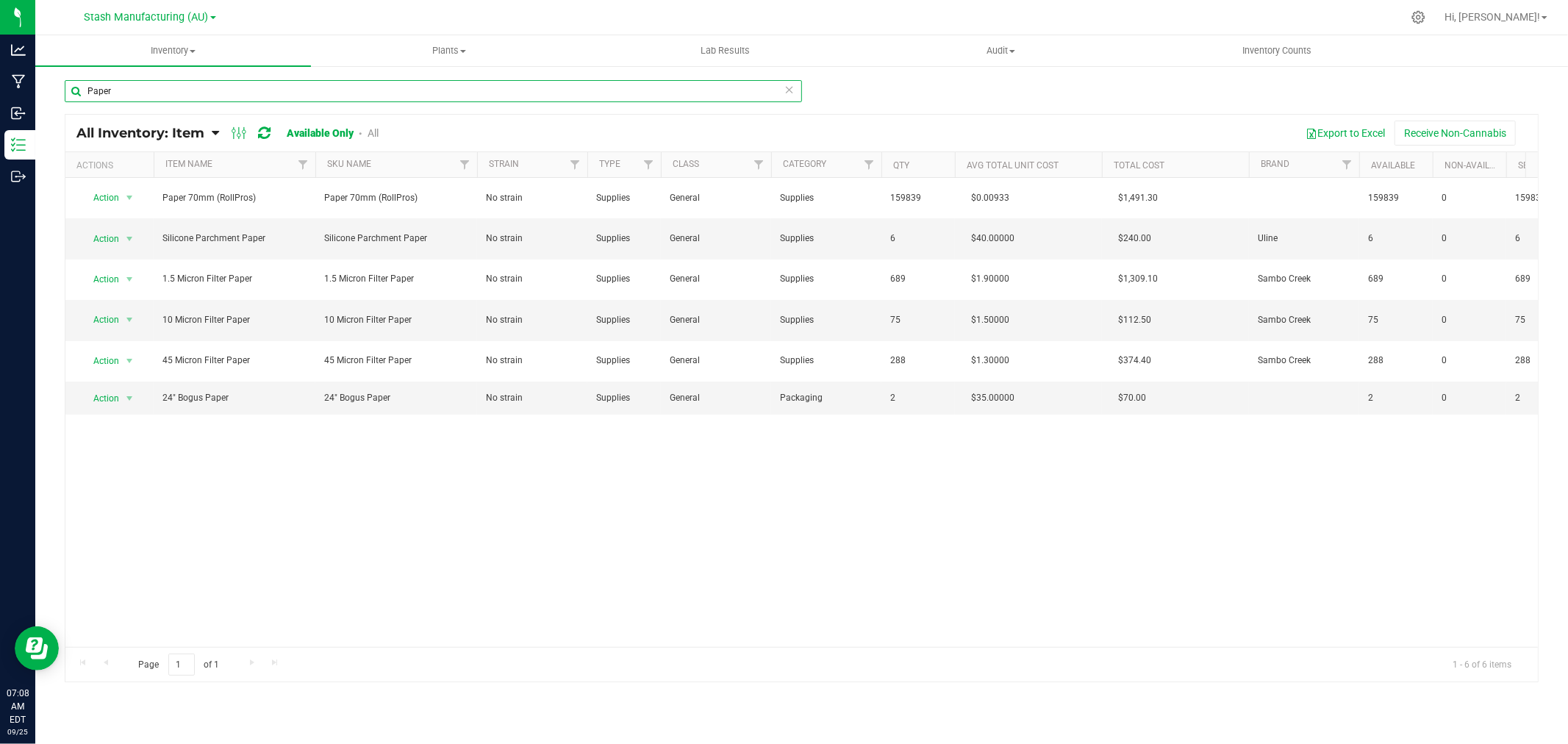
drag, startPoint x: 123, startPoint y: 93, endPoint x: 42, endPoint y: 89, distance: 81.1
click at [39, 88] on div "Paper All Inventory: Item Item Summary Item (default) Item by Strain Item by Lo…" at bounding box center [801, 294] width 1533 height 459
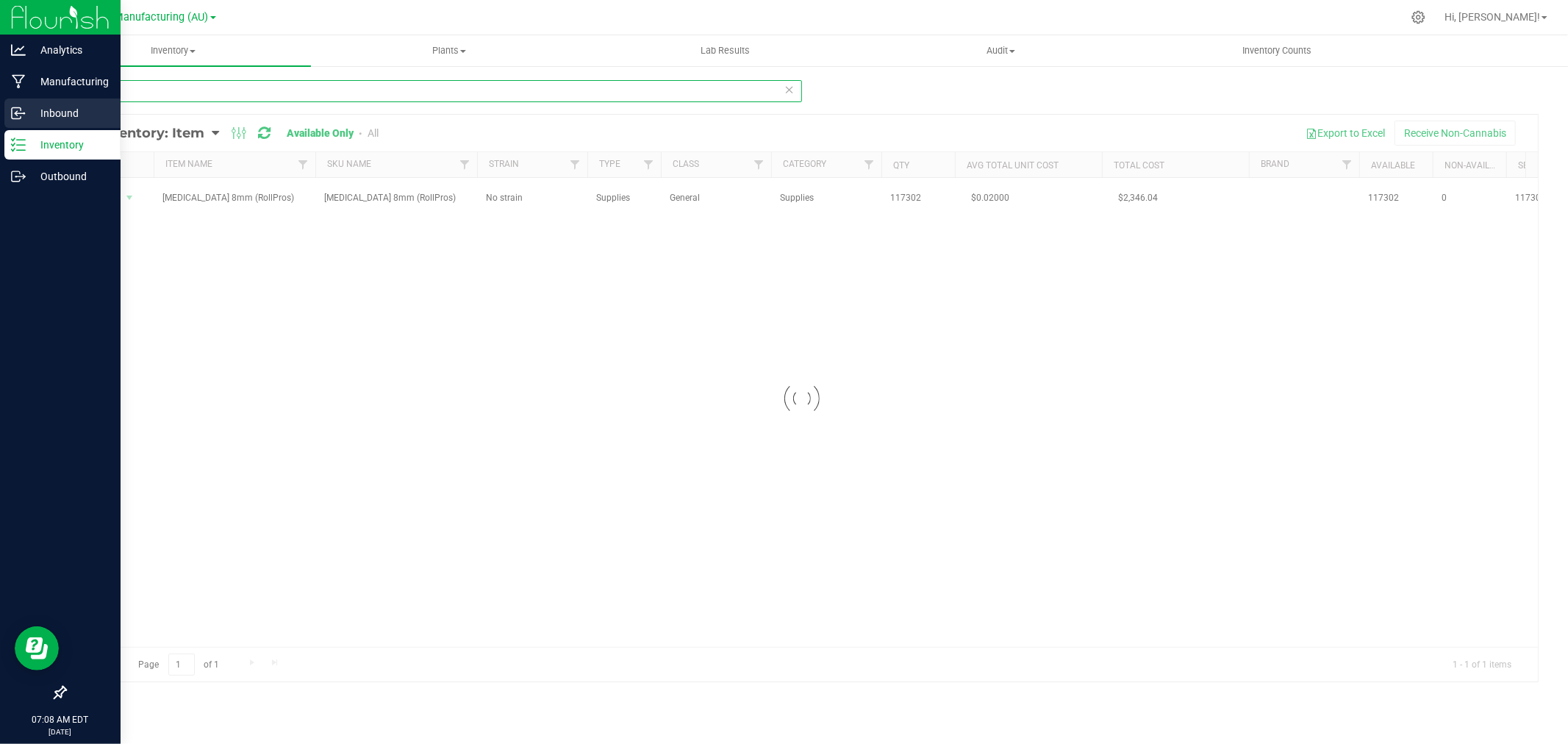
type input "Crut"
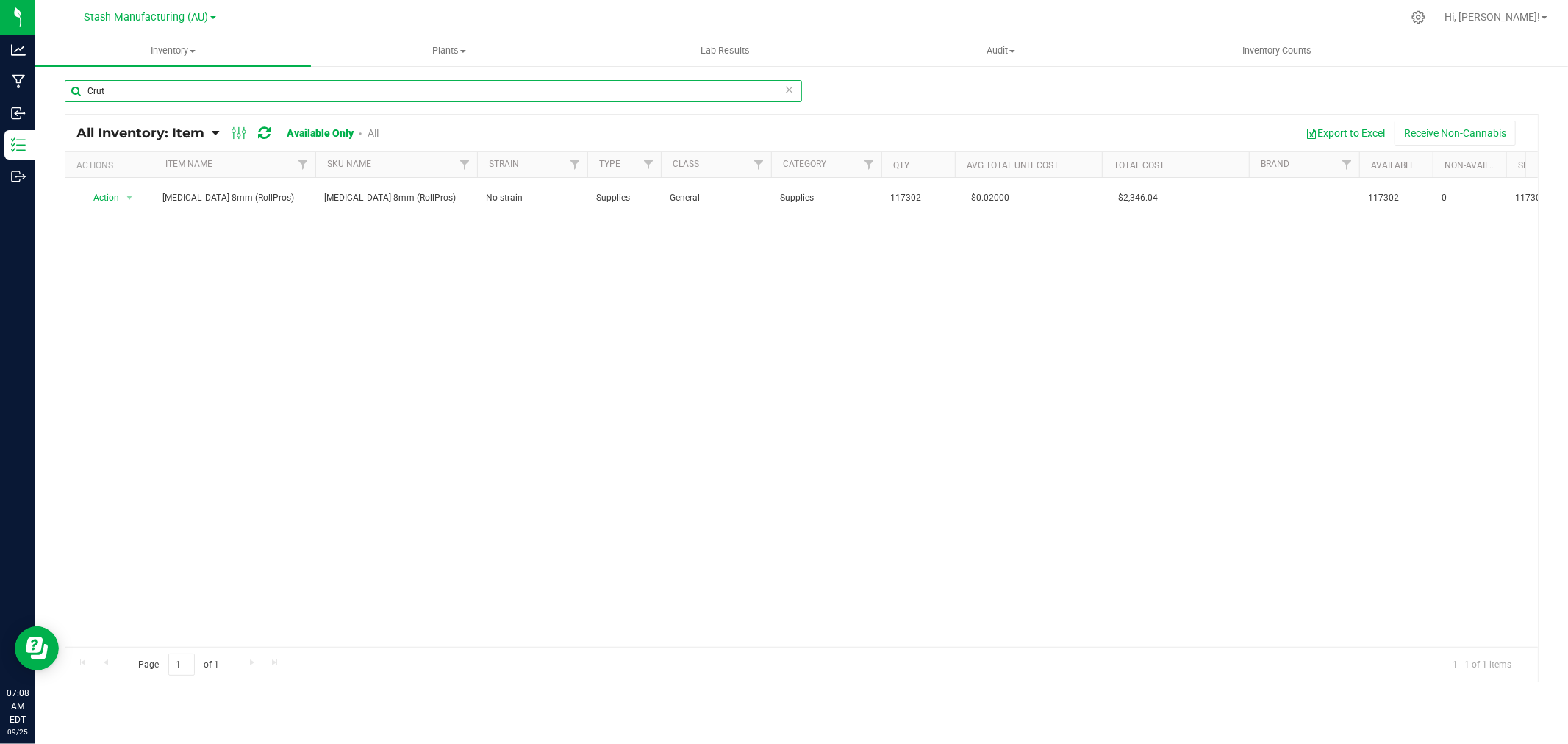
drag, startPoint x: 113, startPoint y: 94, endPoint x: 62, endPoint y: 85, distance: 51.8
click at [62, 85] on div "Crut All Inventory: Item Item Summary Item (default) Item by Strain Item by Loc…" at bounding box center [801, 294] width 1533 height 459
type input "Rot"
drag, startPoint x: 114, startPoint y: 89, endPoint x: 54, endPoint y: 86, distance: 60.1
click at [54, 86] on div "Rot All Inventory: Item Item Summary Item (default) Item by Strain Item by Loca…" at bounding box center [801, 294] width 1533 height 459
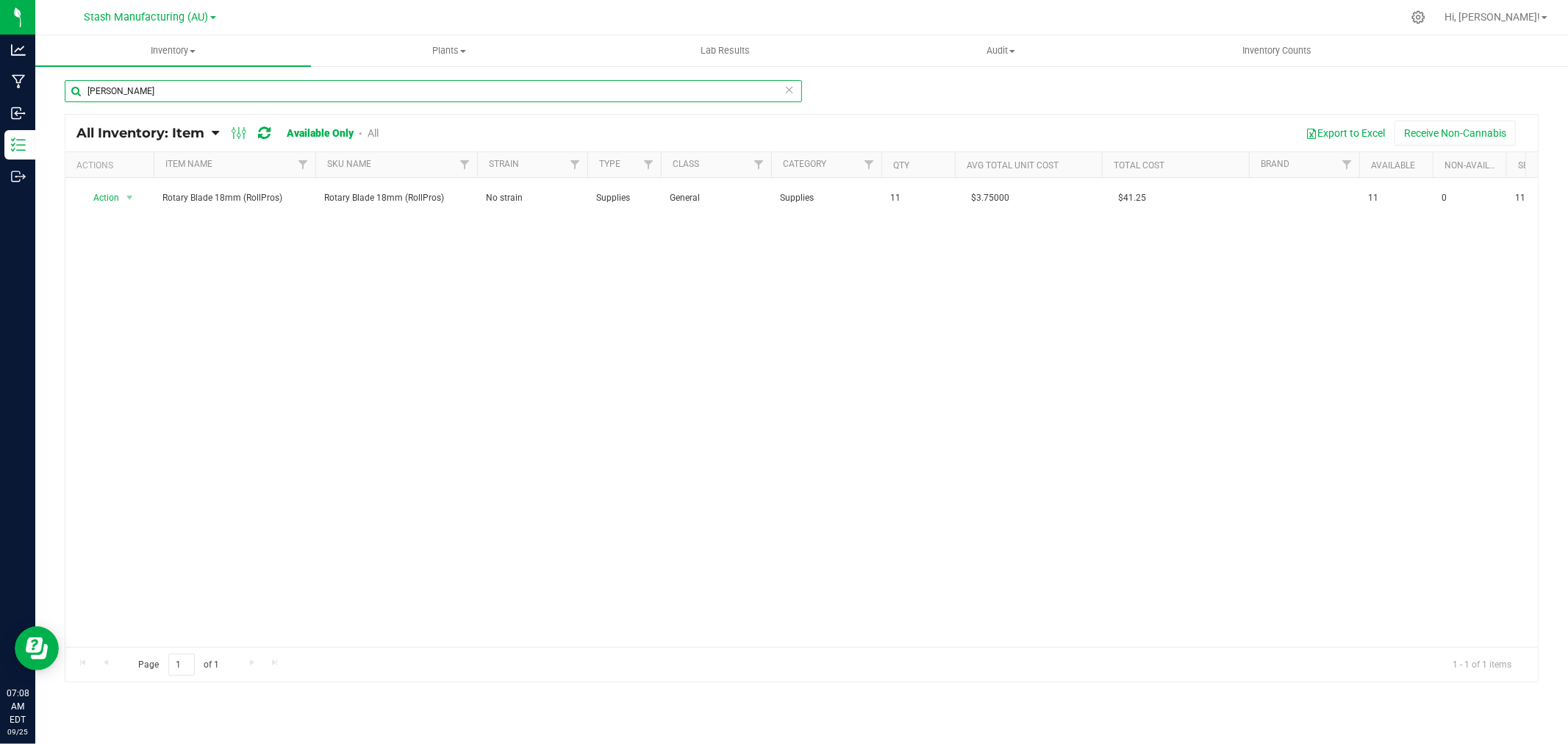
type input "Razor"
drag, startPoint x: 127, startPoint y: 94, endPoint x: 57, endPoint y: 90, distance: 70.1
click at [57, 90] on div "Razor All Inventory: Item Item Summary Item (default) Item by Strain Item by Lo…" at bounding box center [801, 294] width 1533 height 459
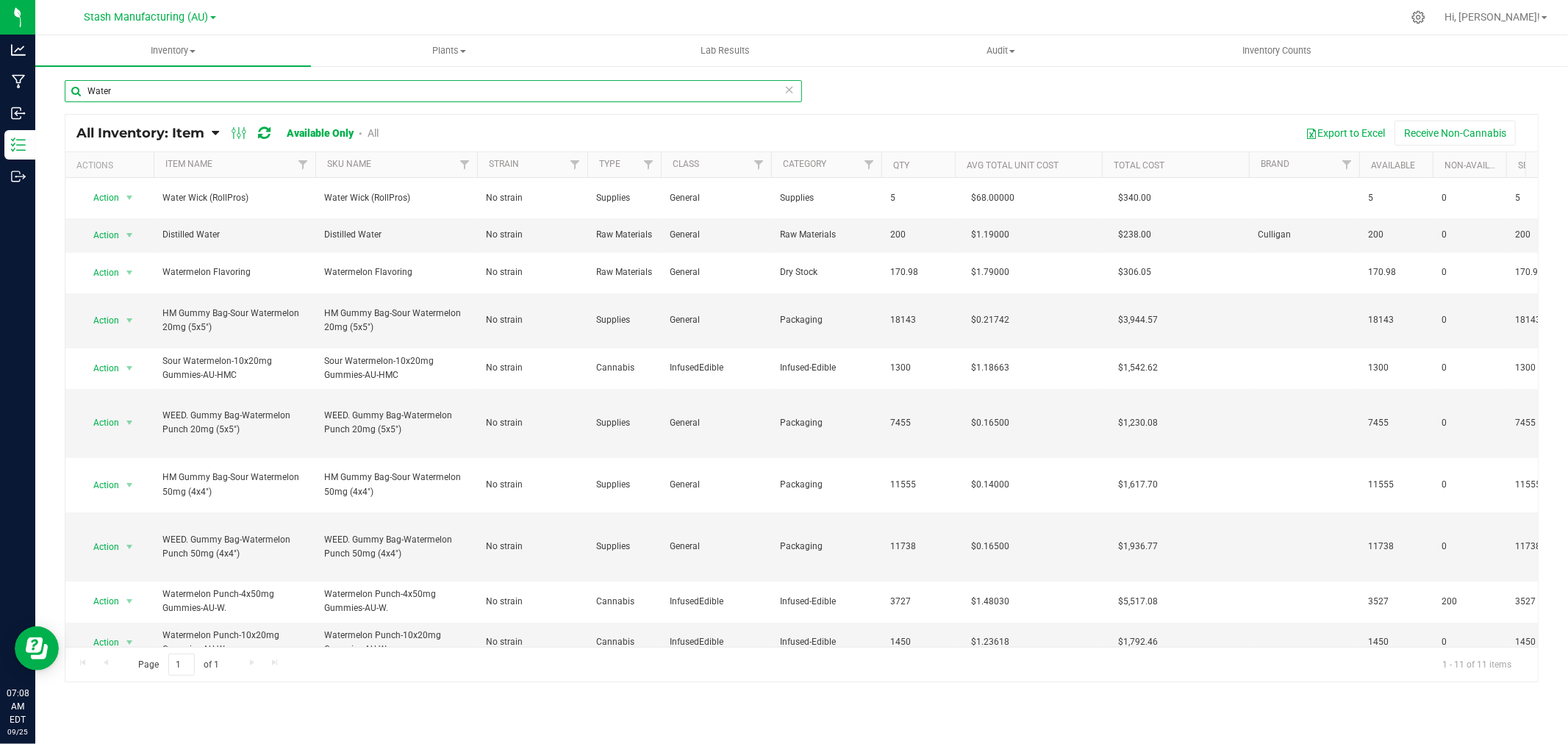
drag, startPoint x: 135, startPoint y: 94, endPoint x: 47, endPoint y: 104, distance: 88.6
click at [42, 101] on div "Water All Inventory: Item Item Summary Item (default) Item by Strain Item by Lo…" at bounding box center [801, 294] width 1533 height 459
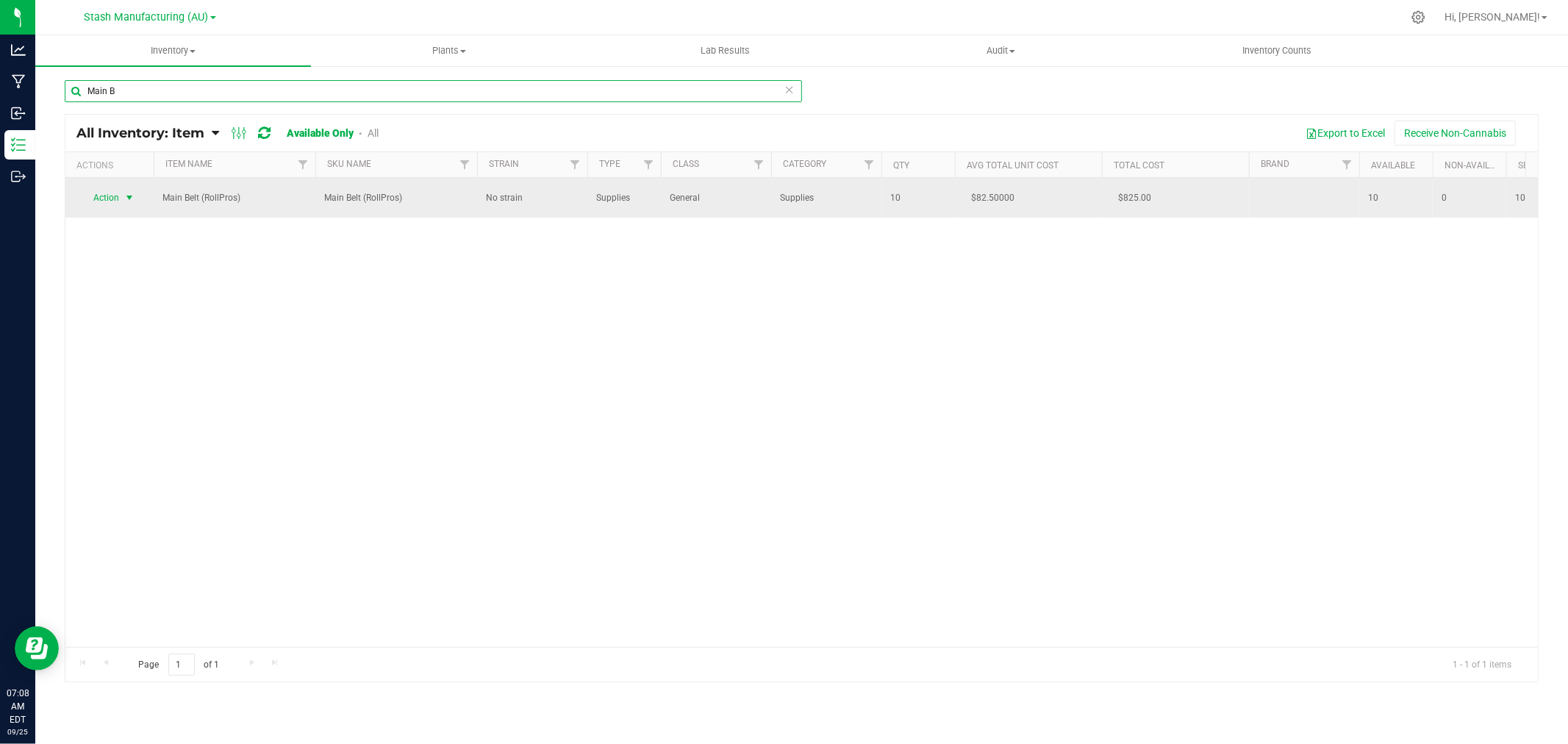
type input "Main B"
click at [101, 195] on span "Action" at bounding box center [100, 198] width 40 height 21
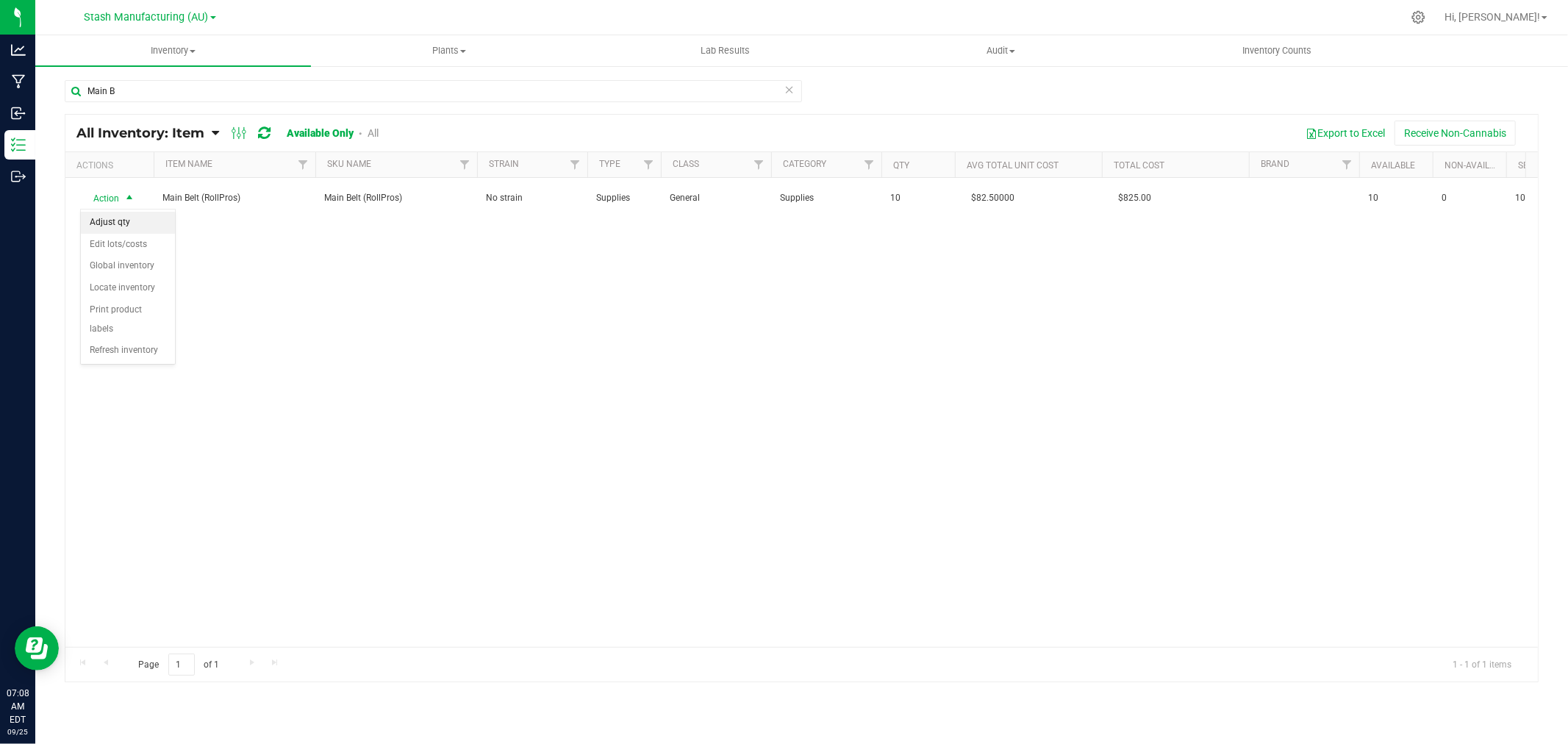
click at [107, 215] on li "Adjust qty" at bounding box center [127, 223] width 94 height 22
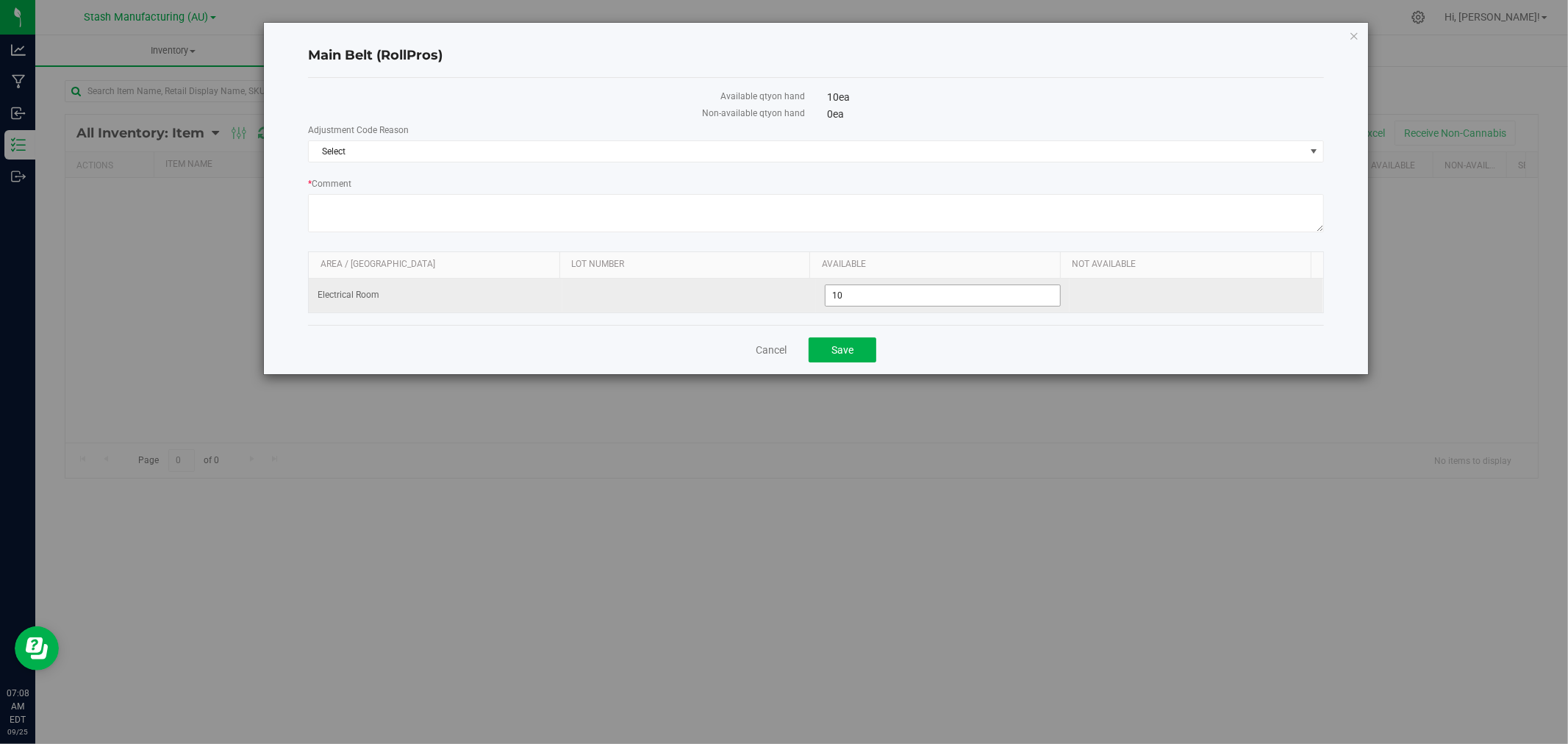
click at [842, 298] on input "10" at bounding box center [942, 296] width 235 height 21
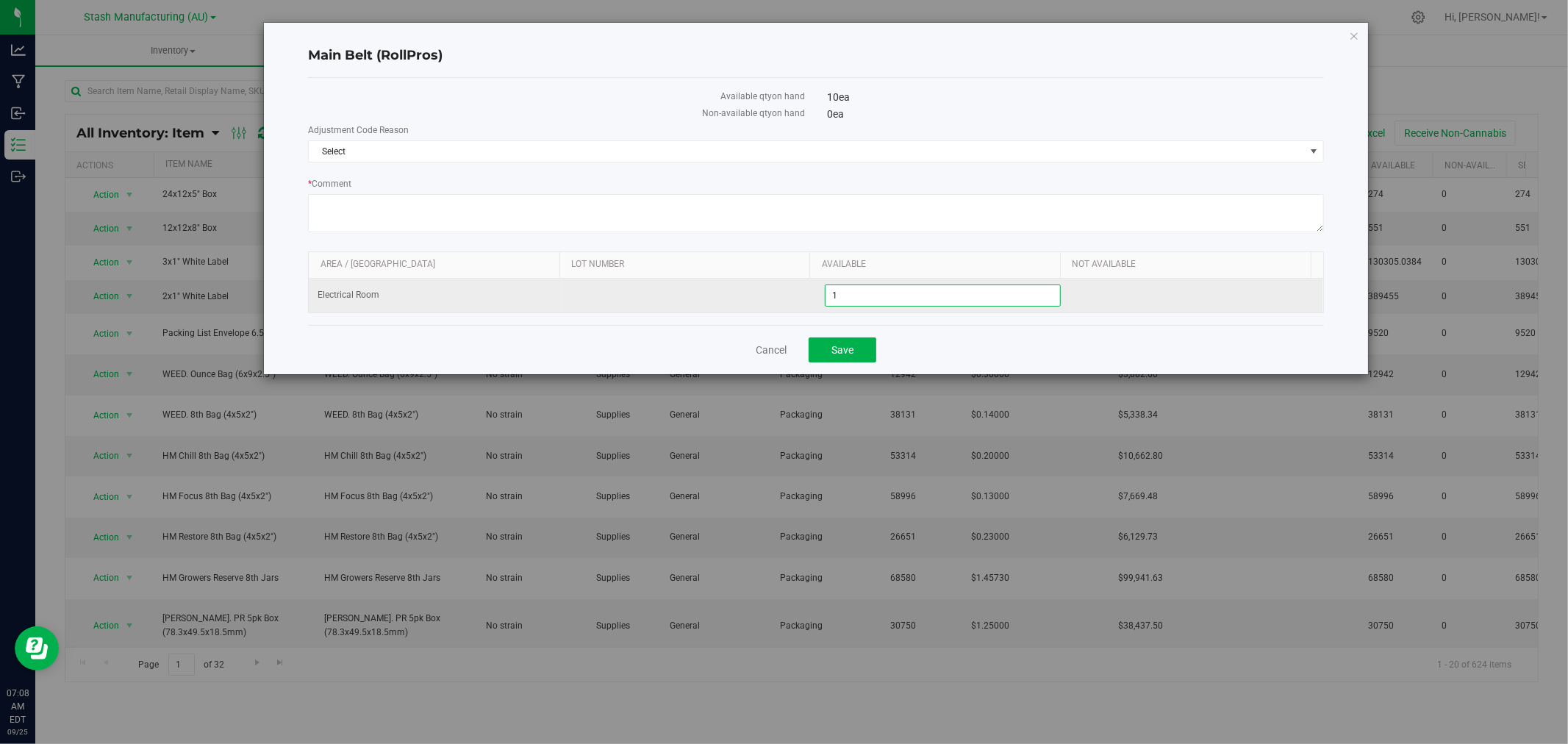
type input "16"
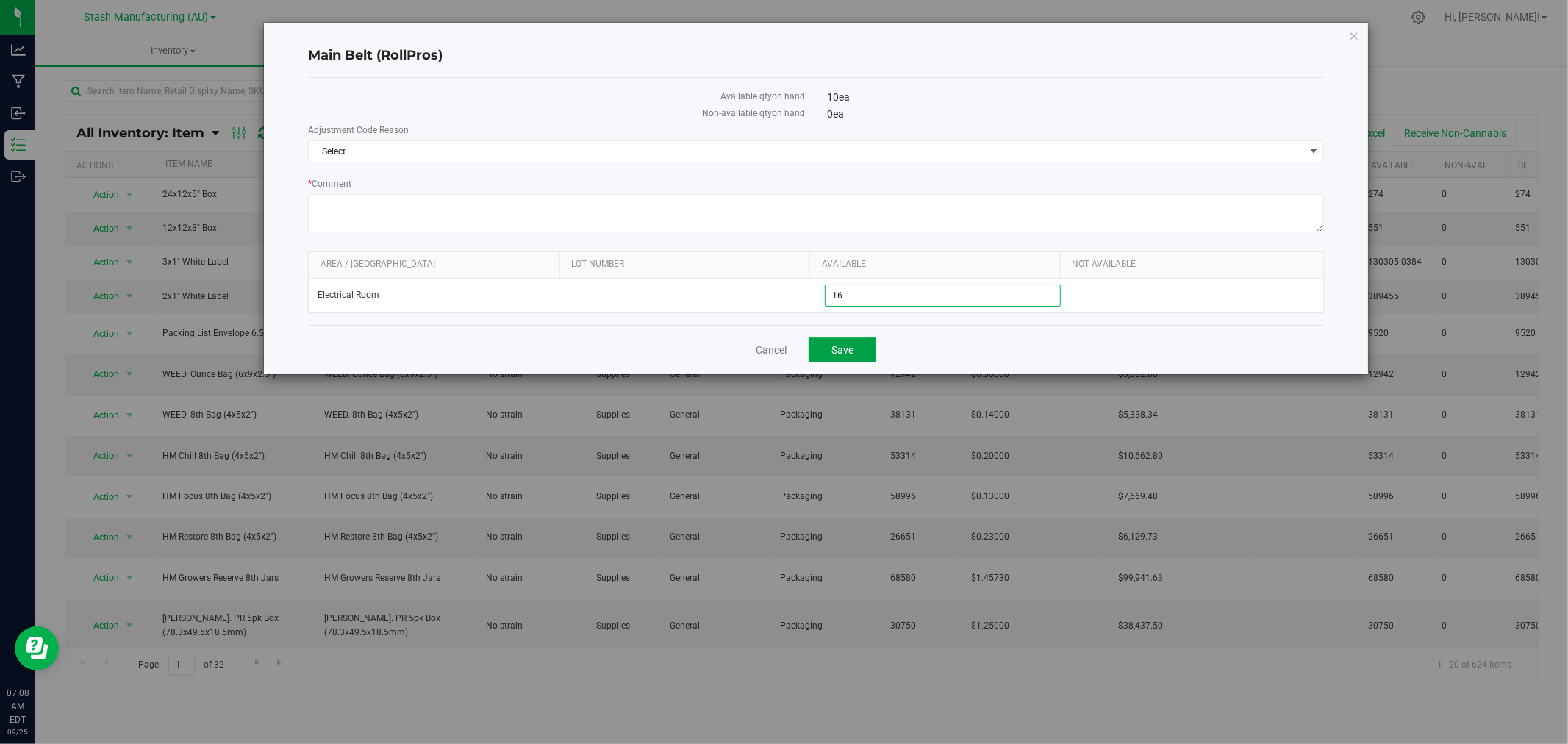
type input "16"
click at [836, 354] on span "Save" at bounding box center [843, 349] width 22 height 12
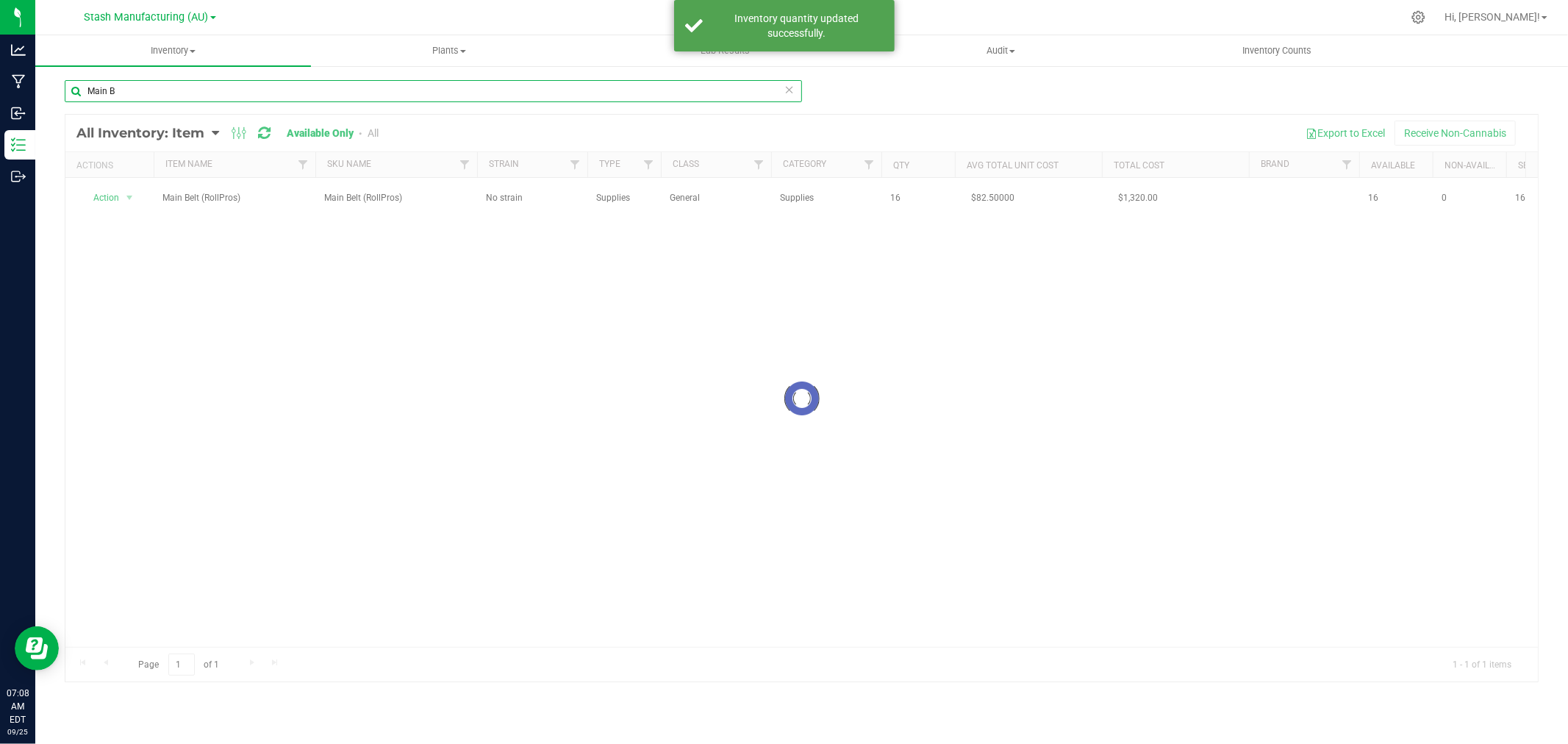
drag, startPoint x: 147, startPoint y: 93, endPoint x: 71, endPoint y: 90, distance: 76.1
click at [71, 90] on input "Main B" at bounding box center [433, 91] width 737 height 22
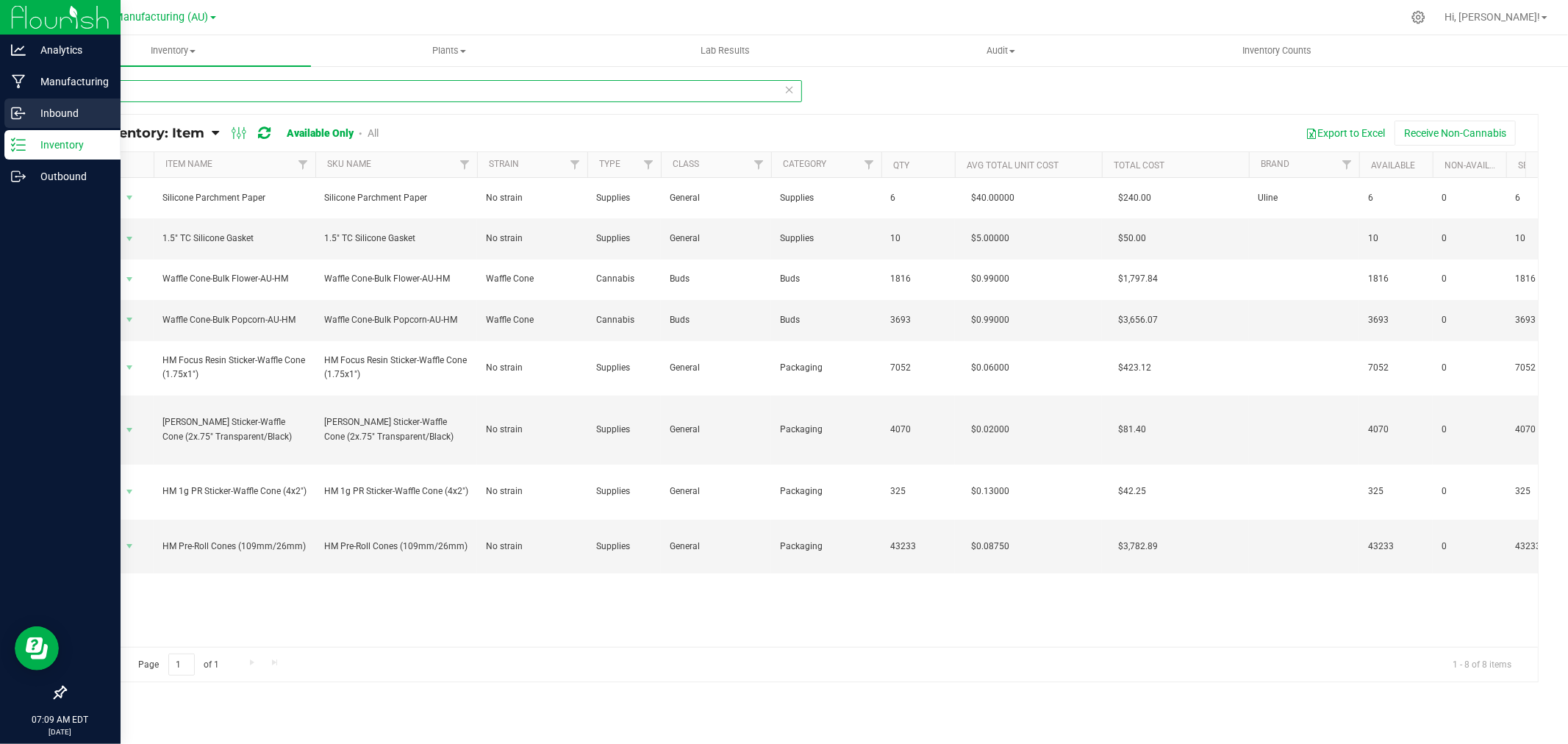
type input "Cone"
click at [68, 116] on p "Inbound" at bounding box center [70, 113] width 88 height 18
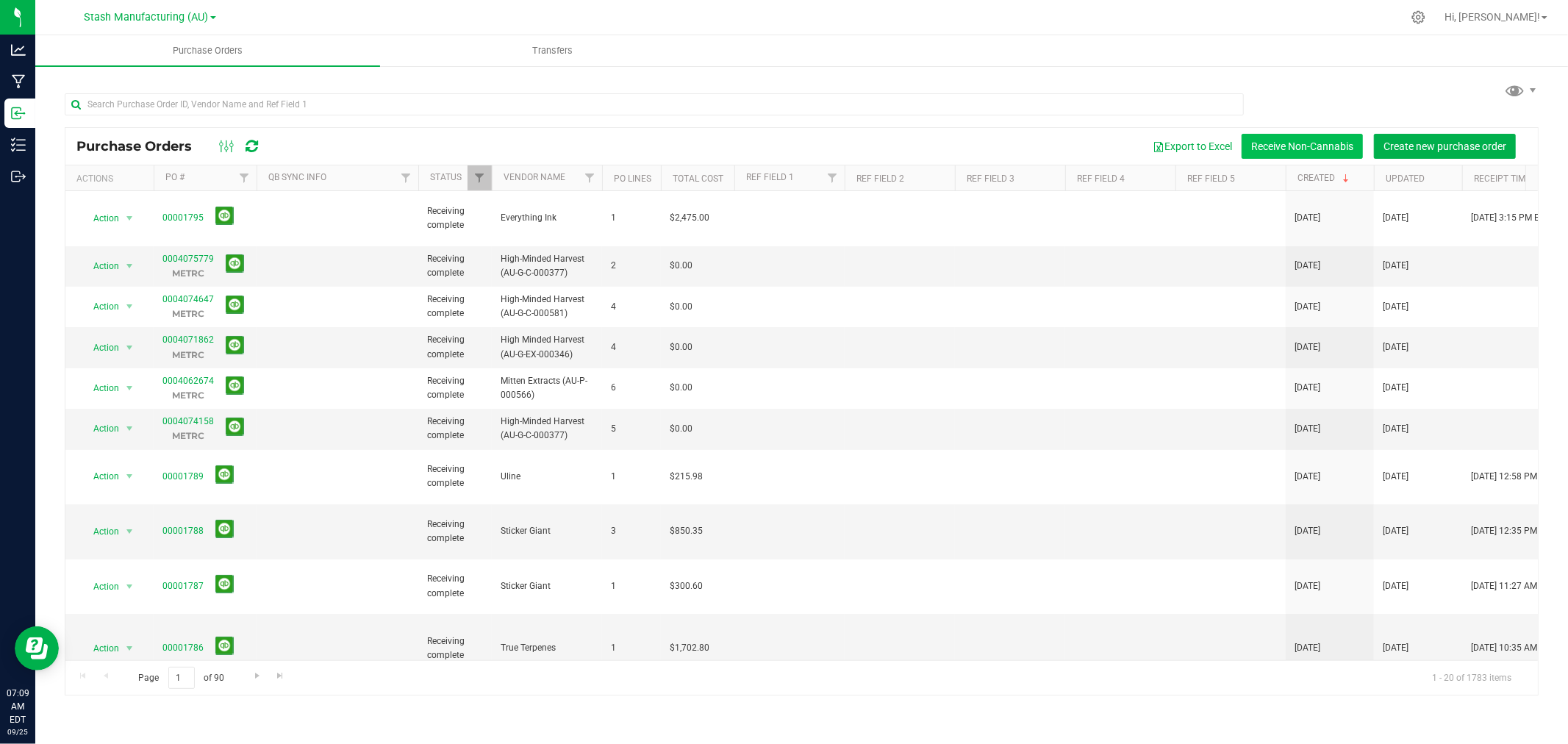
click at [1292, 145] on button "Receive Non-Cannabis" at bounding box center [1302, 146] width 121 height 25
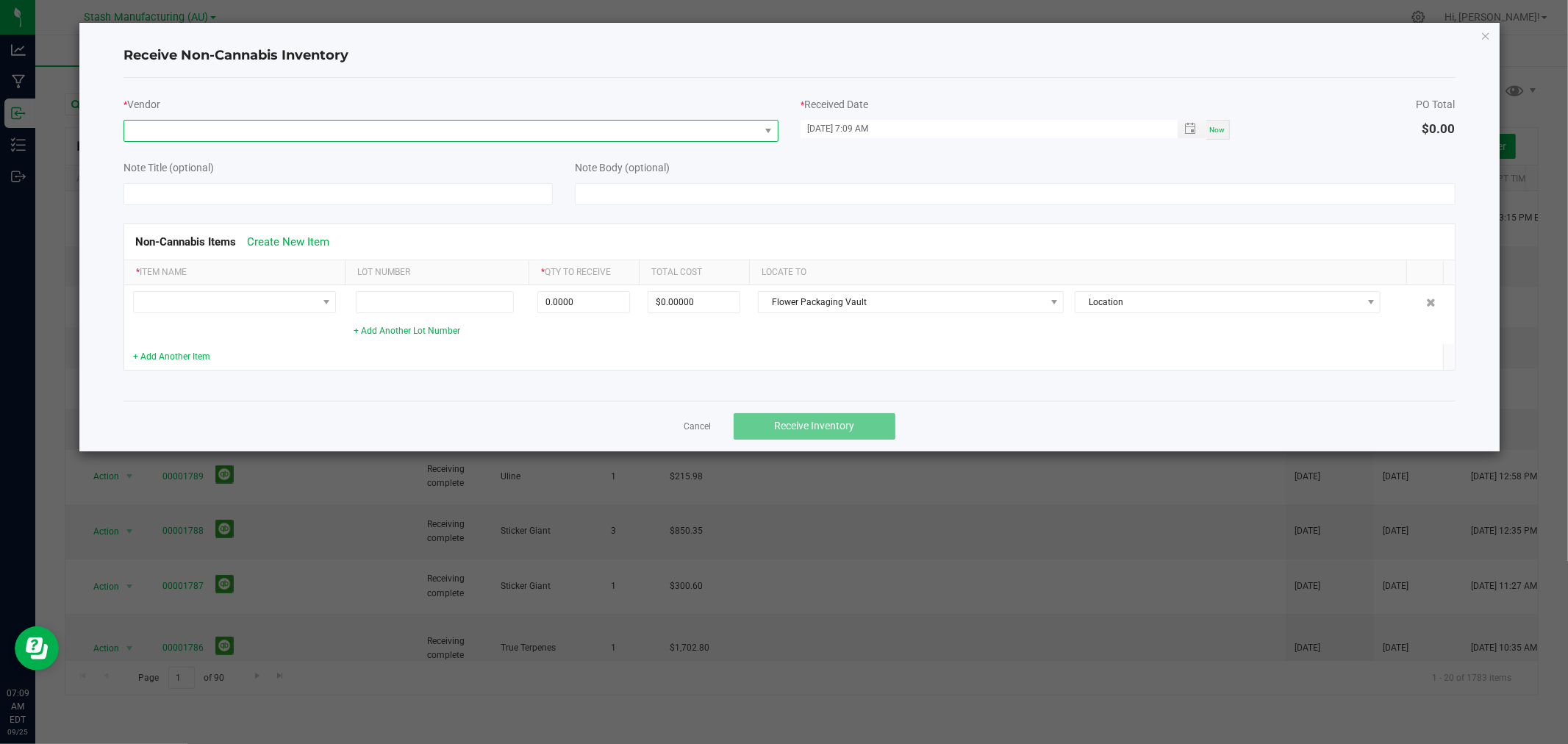
click at [494, 130] on span at bounding box center [441, 131] width 635 height 21
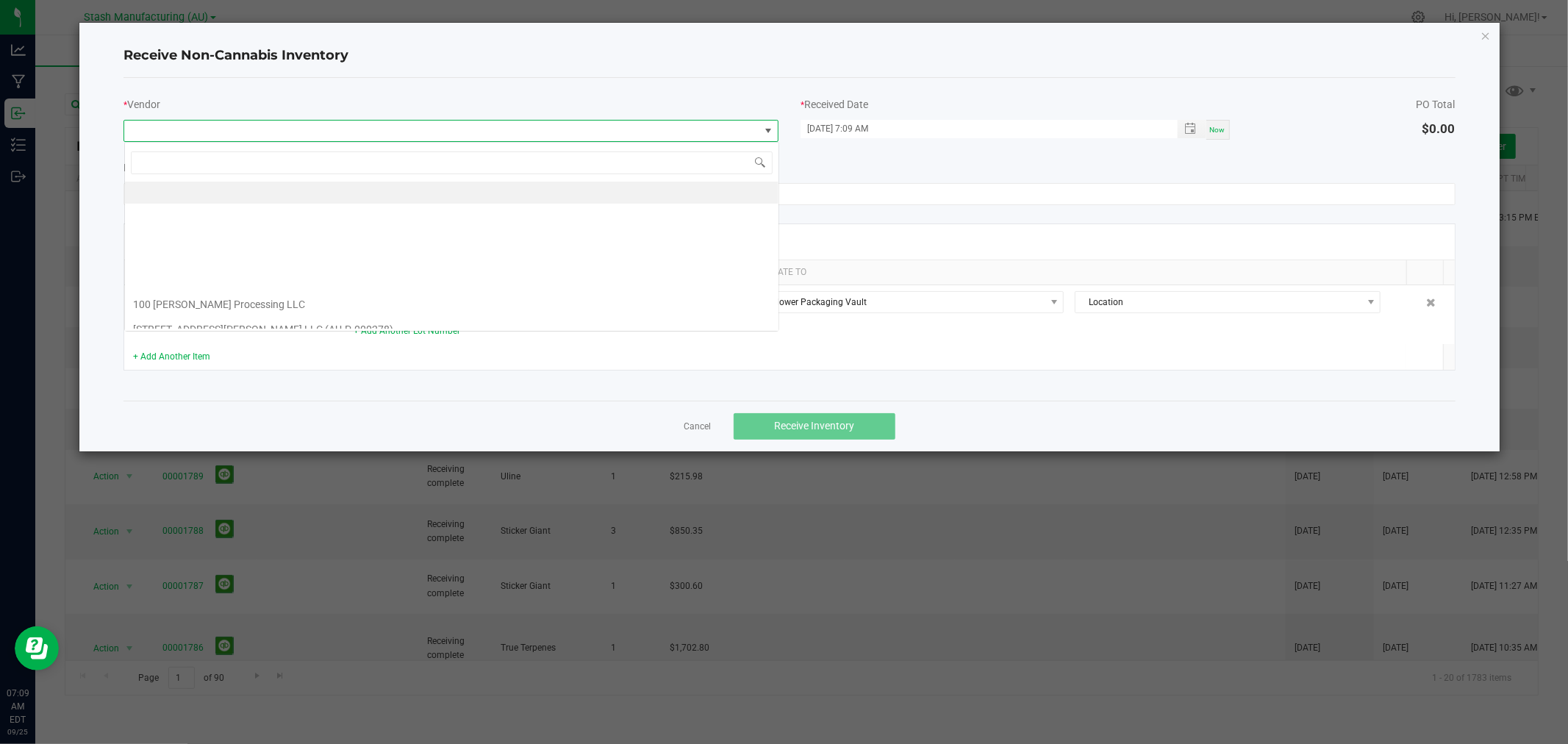
scroll to position [22, 655]
click at [704, 423] on link "Cancel" at bounding box center [698, 427] width 27 height 13
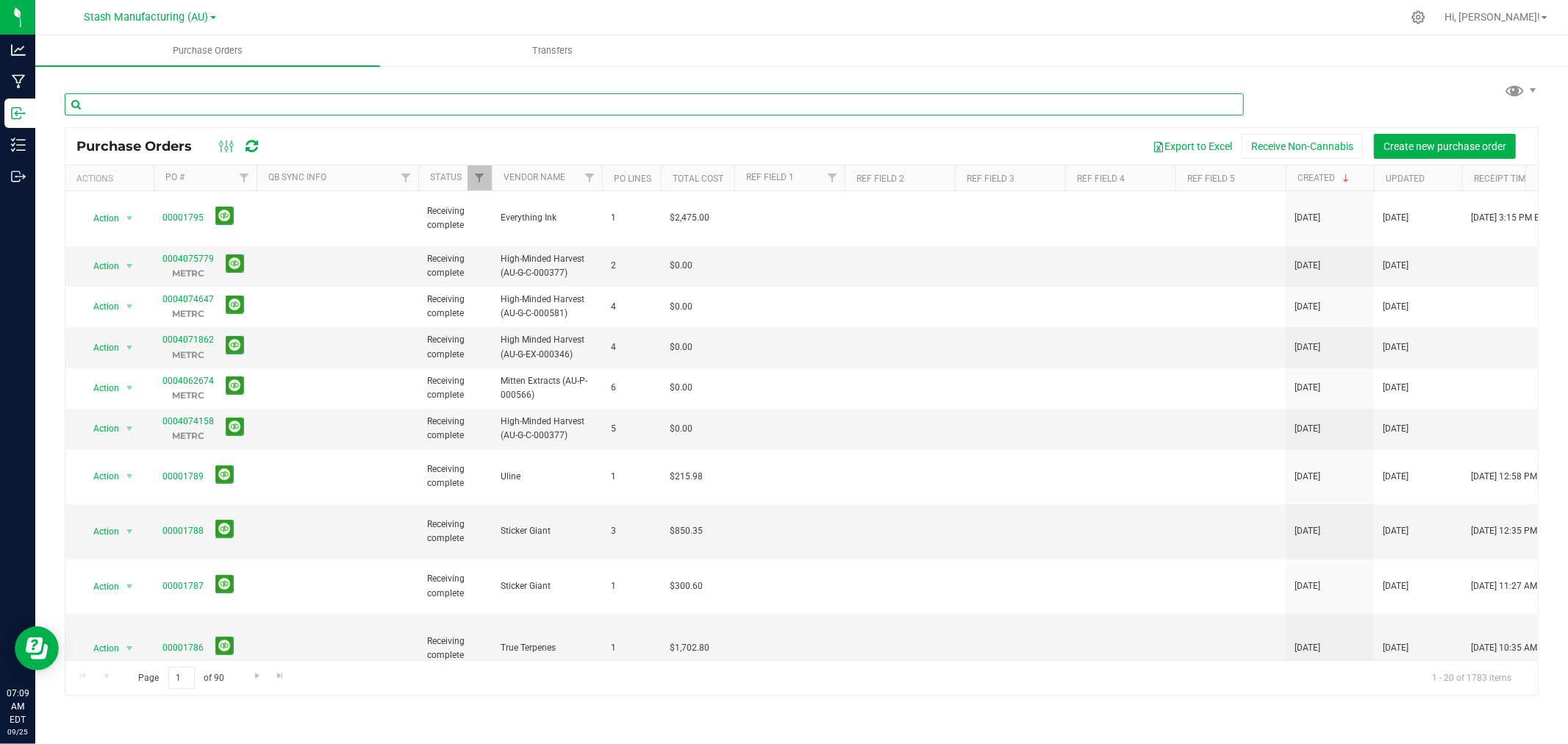
click at [357, 94] on input "text" at bounding box center [655, 105] width 1179 height 22
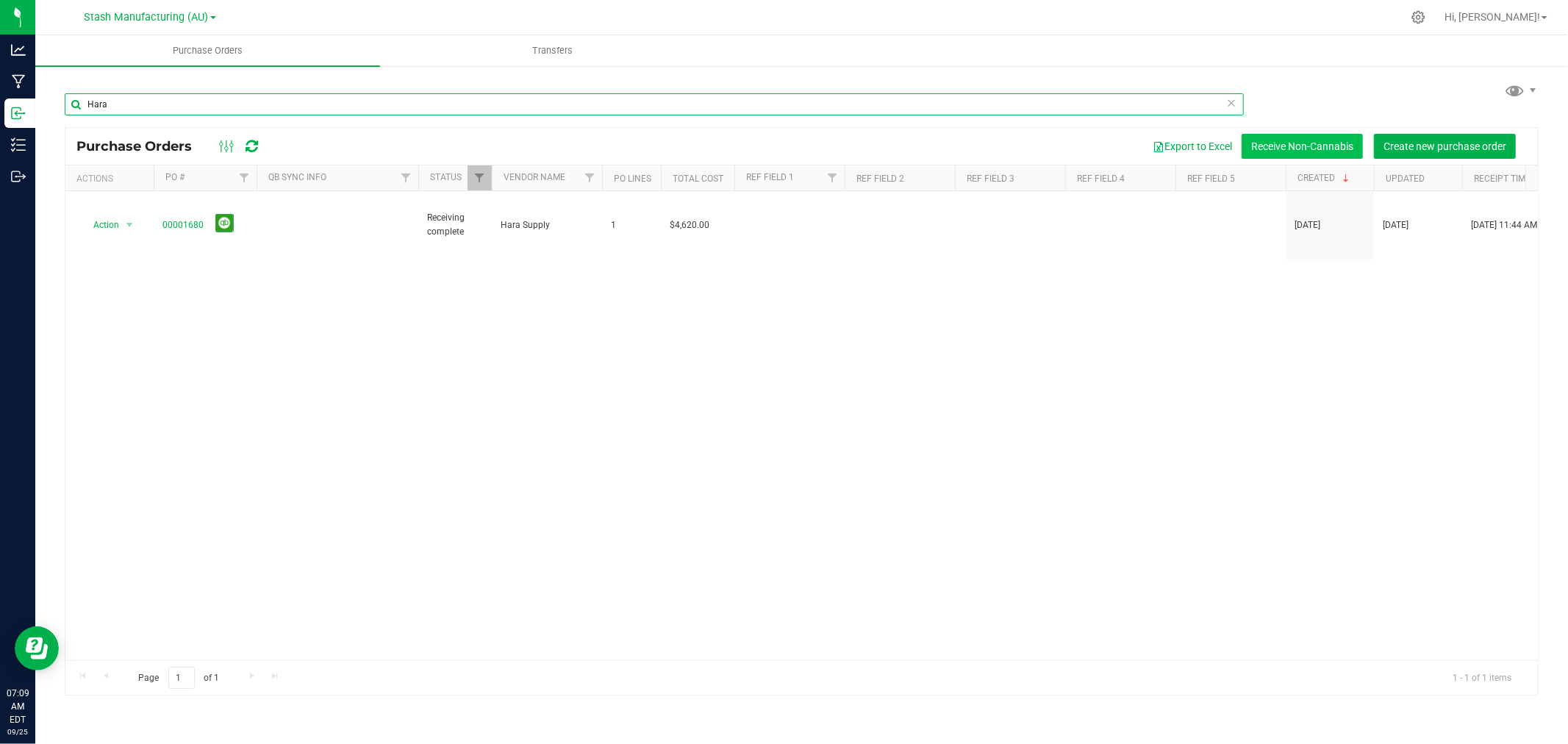
type input "Hara"
click at [1343, 142] on button "Receive Non-Cannabis" at bounding box center [1302, 146] width 121 height 25
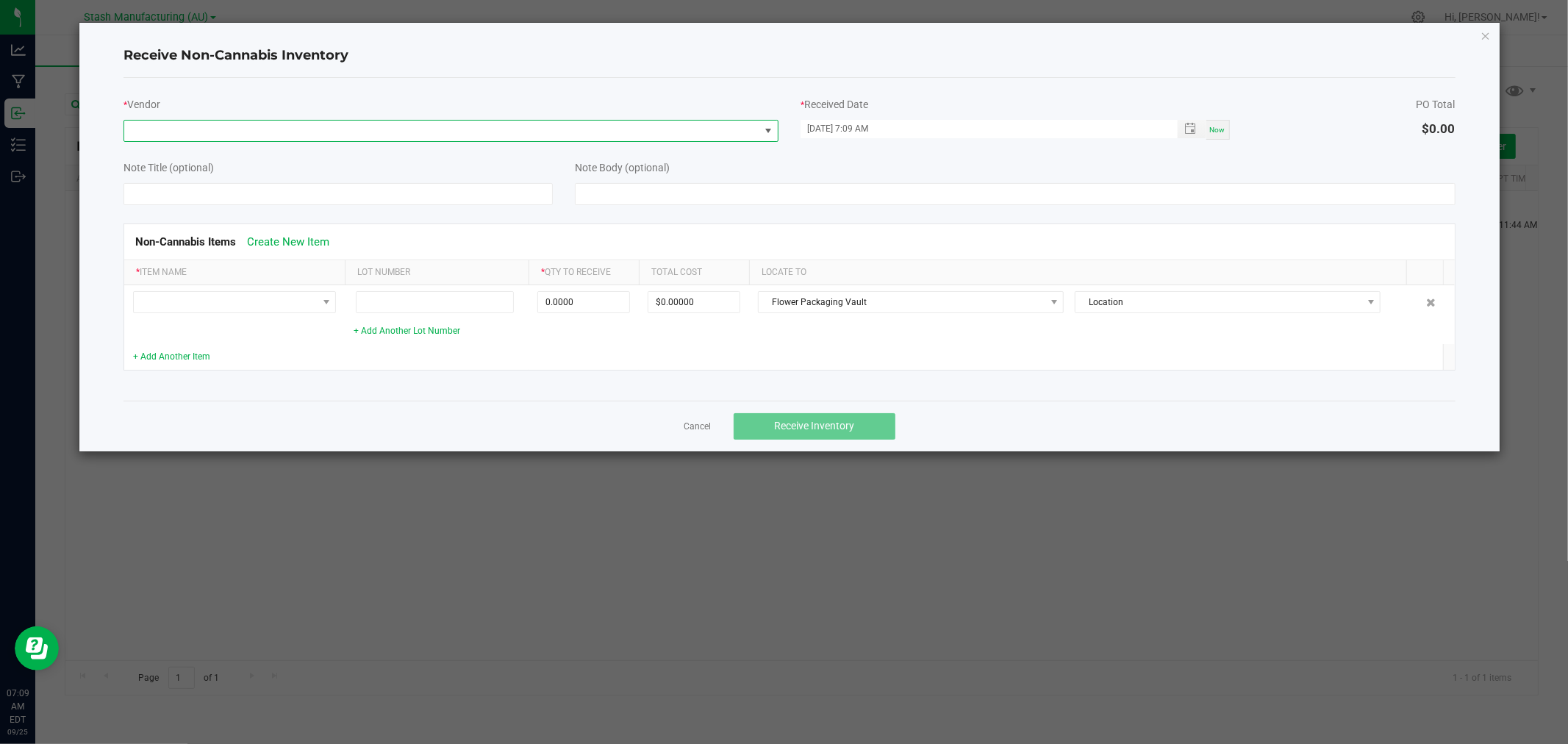
click at [398, 129] on span at bounding box center [441, 131] width 635 height 21
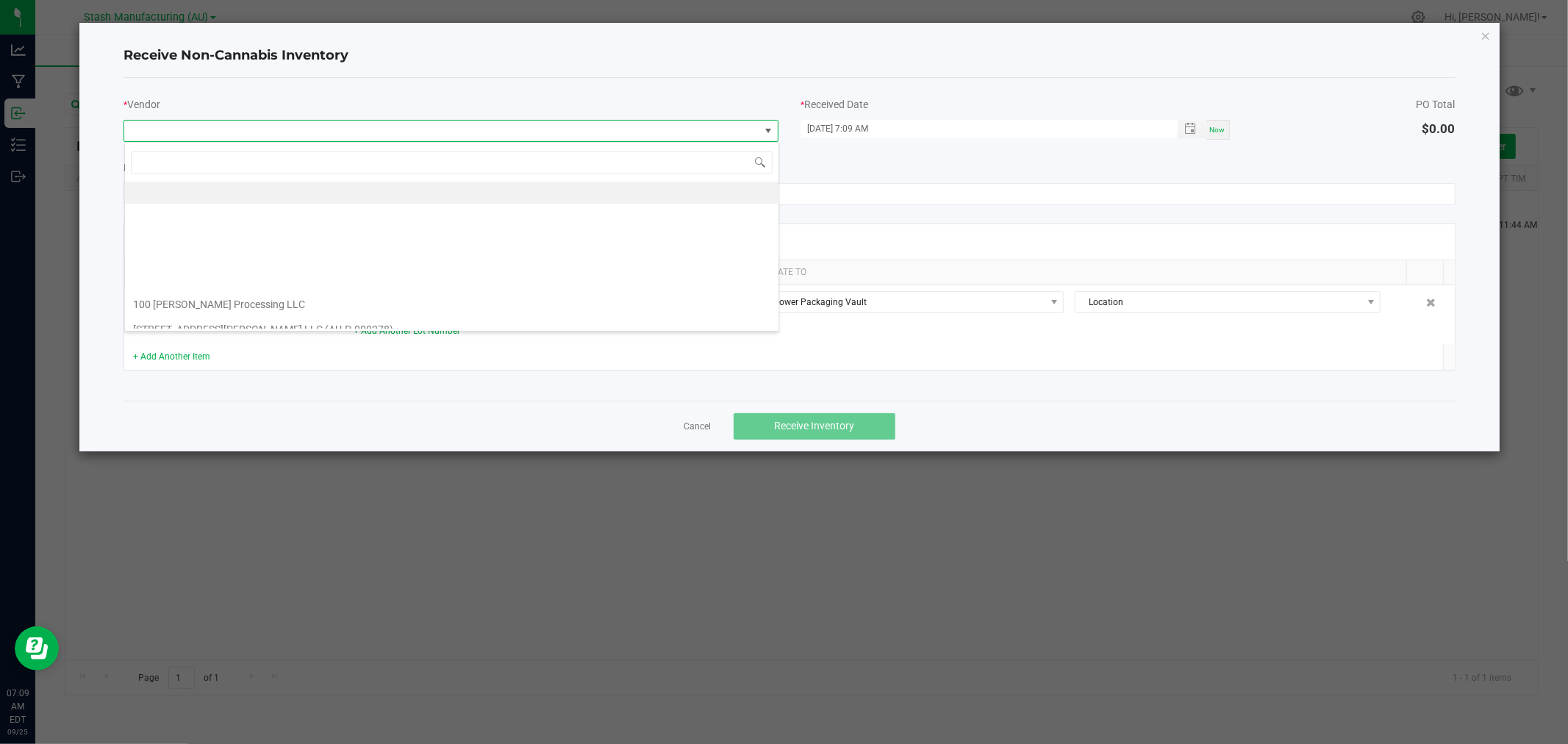
scroll to position [22, 655]
type input "Hara"
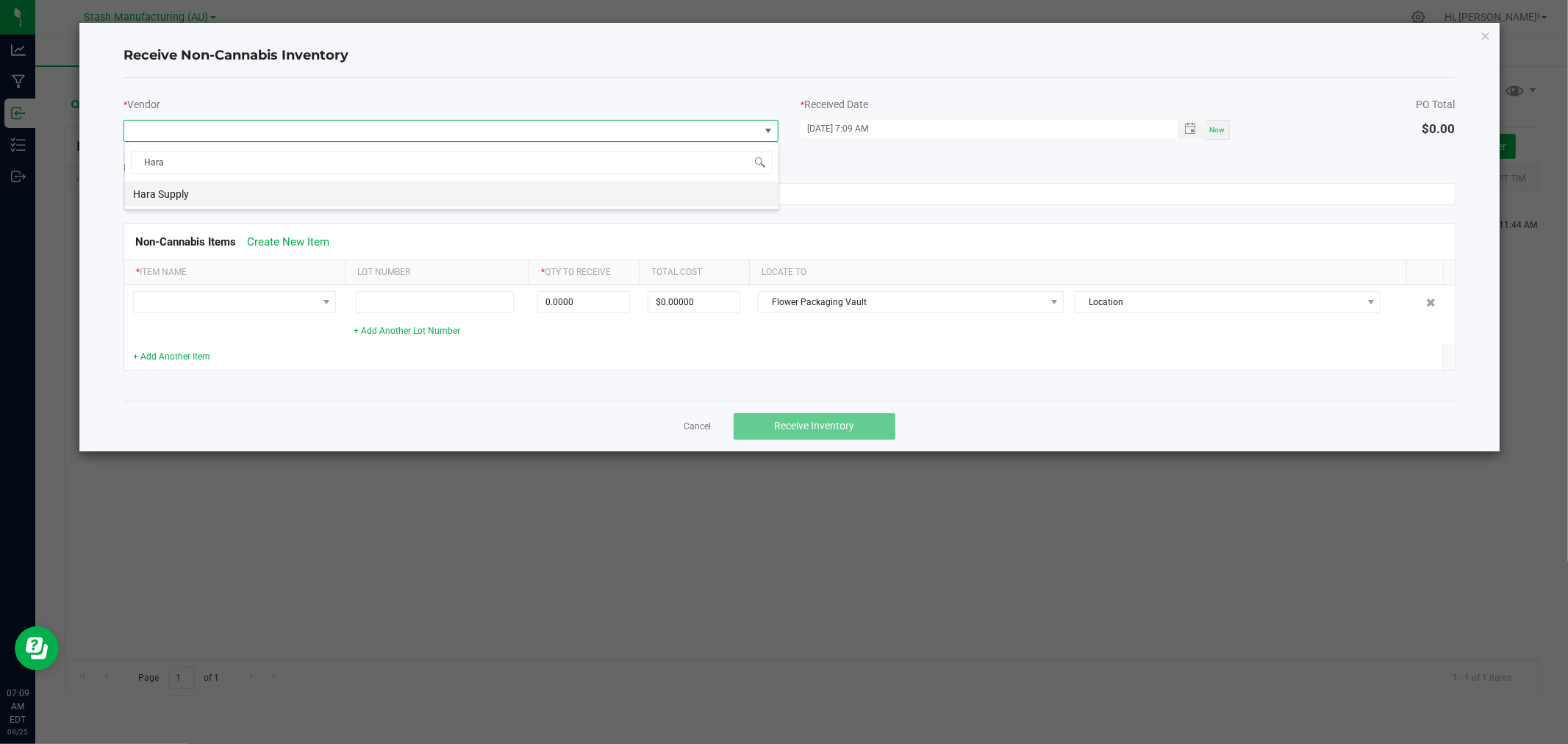
click at [262, 188] on li "Hara Supply" at bounding box center [452, 194] width 654 height 25
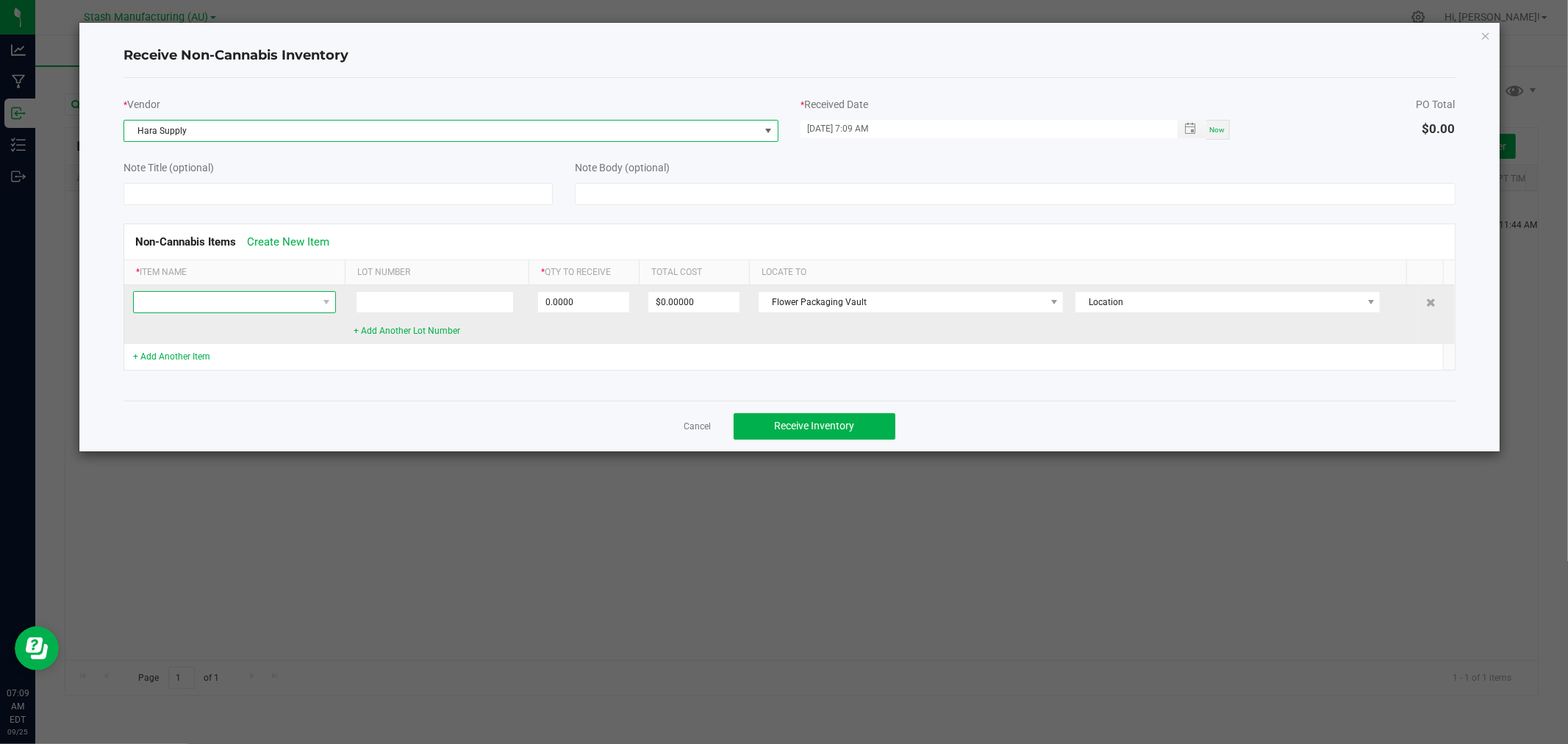
click at [195, 302] on span at bounding box center [225, 302] width 183 height 21
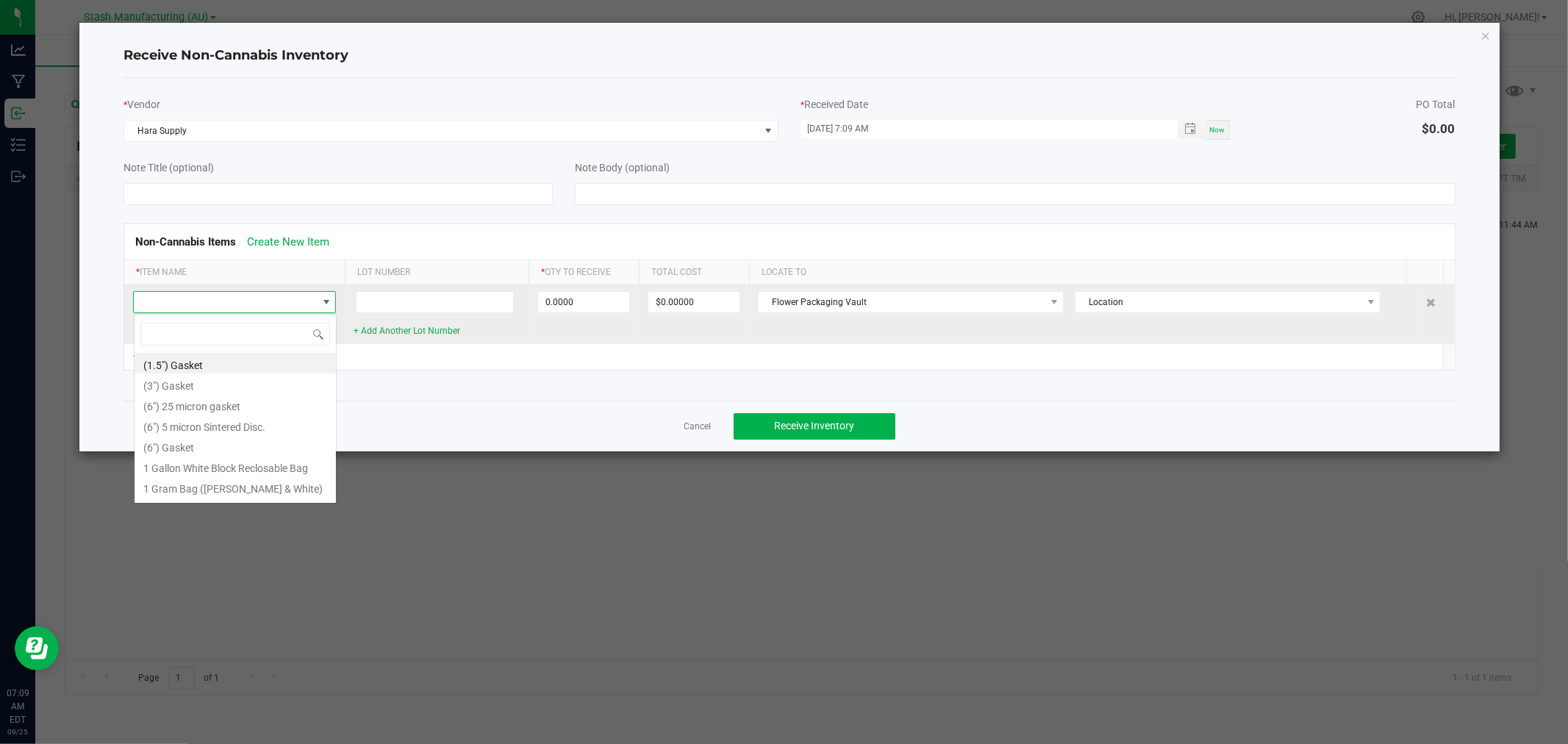
scroll to position [22, 203]
type input "Cone"
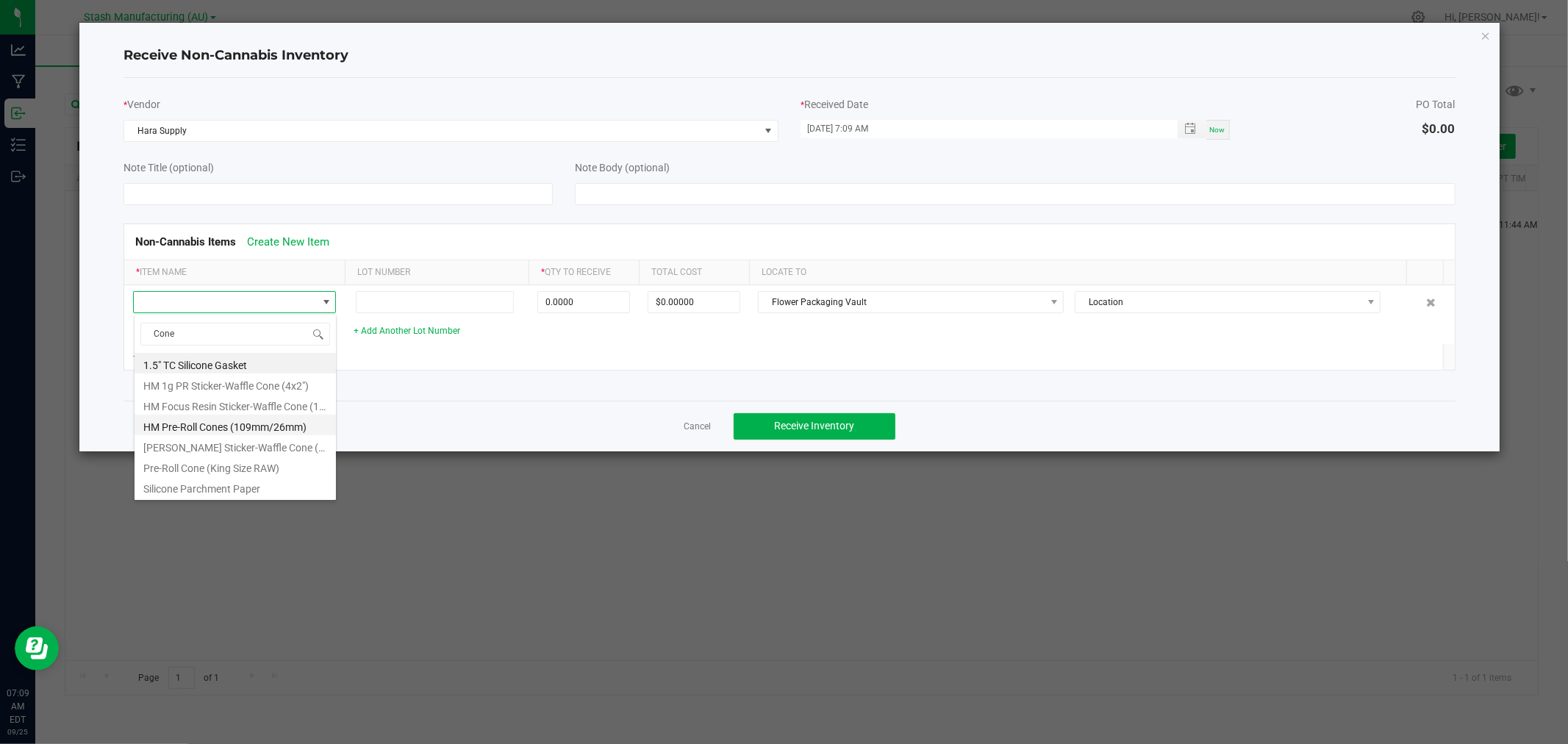
click at [252, 430] on li "HM Pre-Roll Cones (109mm/26mm)" at bounding box center [235, 424] width 201 height 21
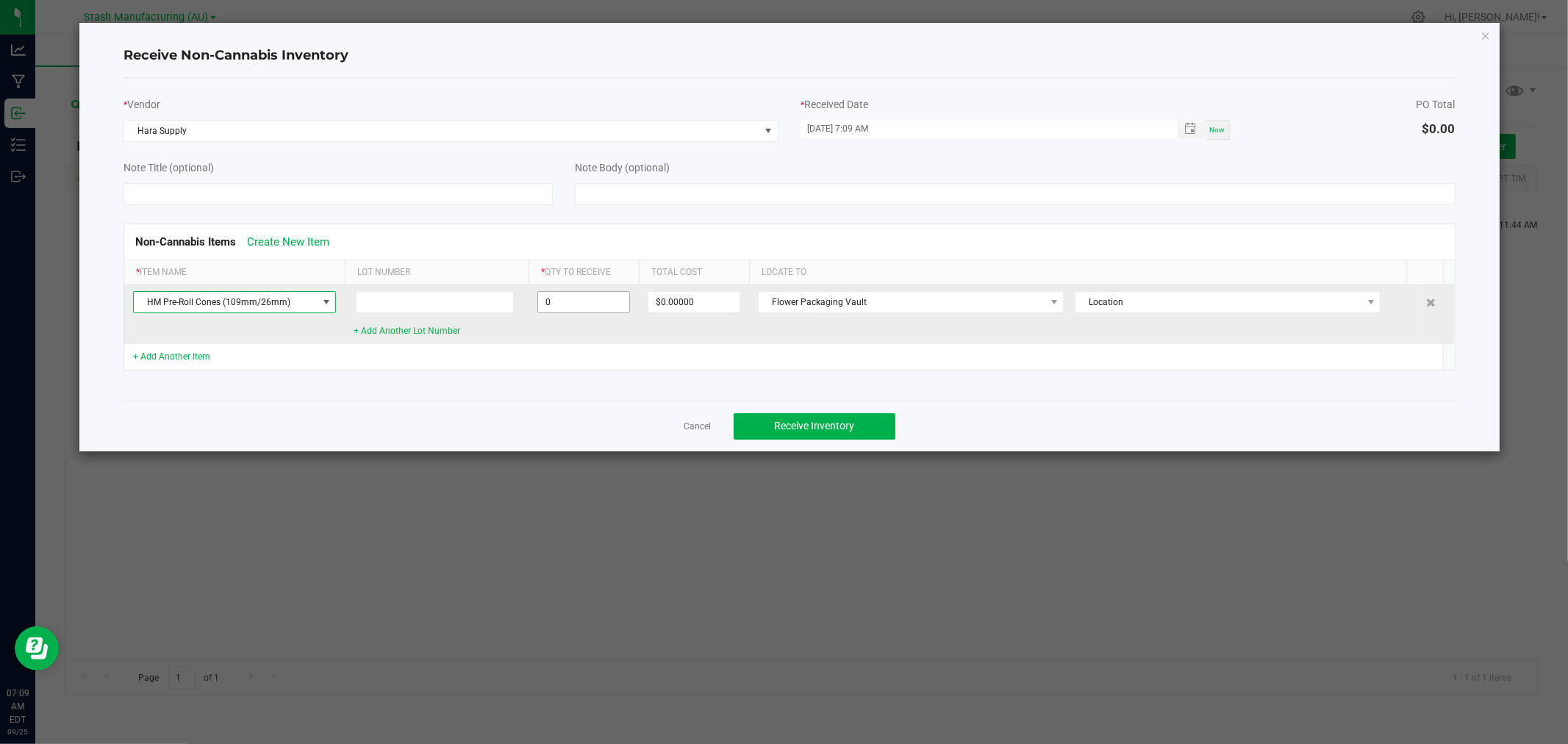
click at [574, 304] on input "0" at bounding box center [584, 302] width 91 height 21
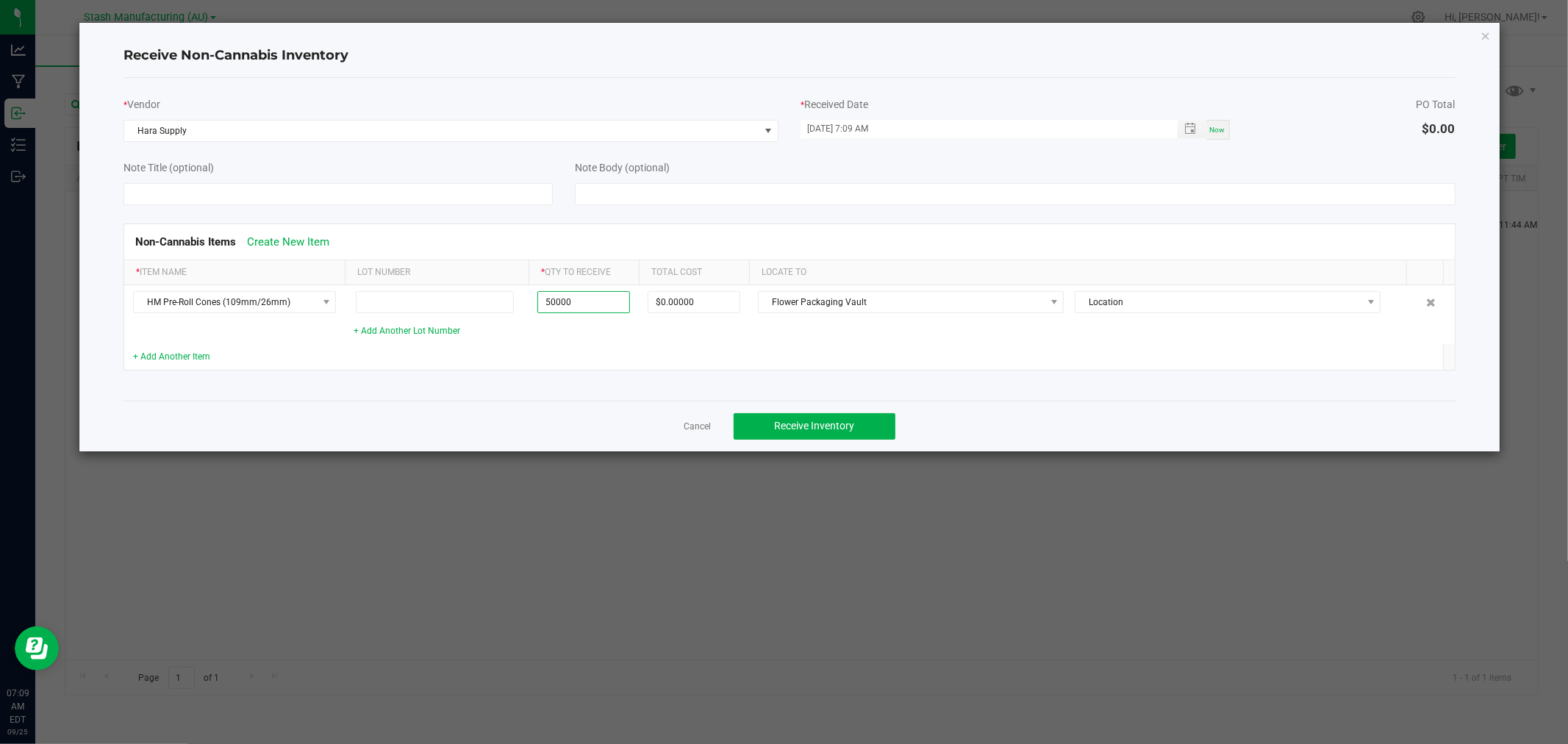
type input "50000 ea"
type input "$4,375.00000"
click at [749, 354] on td at bounding box center [1077, 356] width 656 height 26
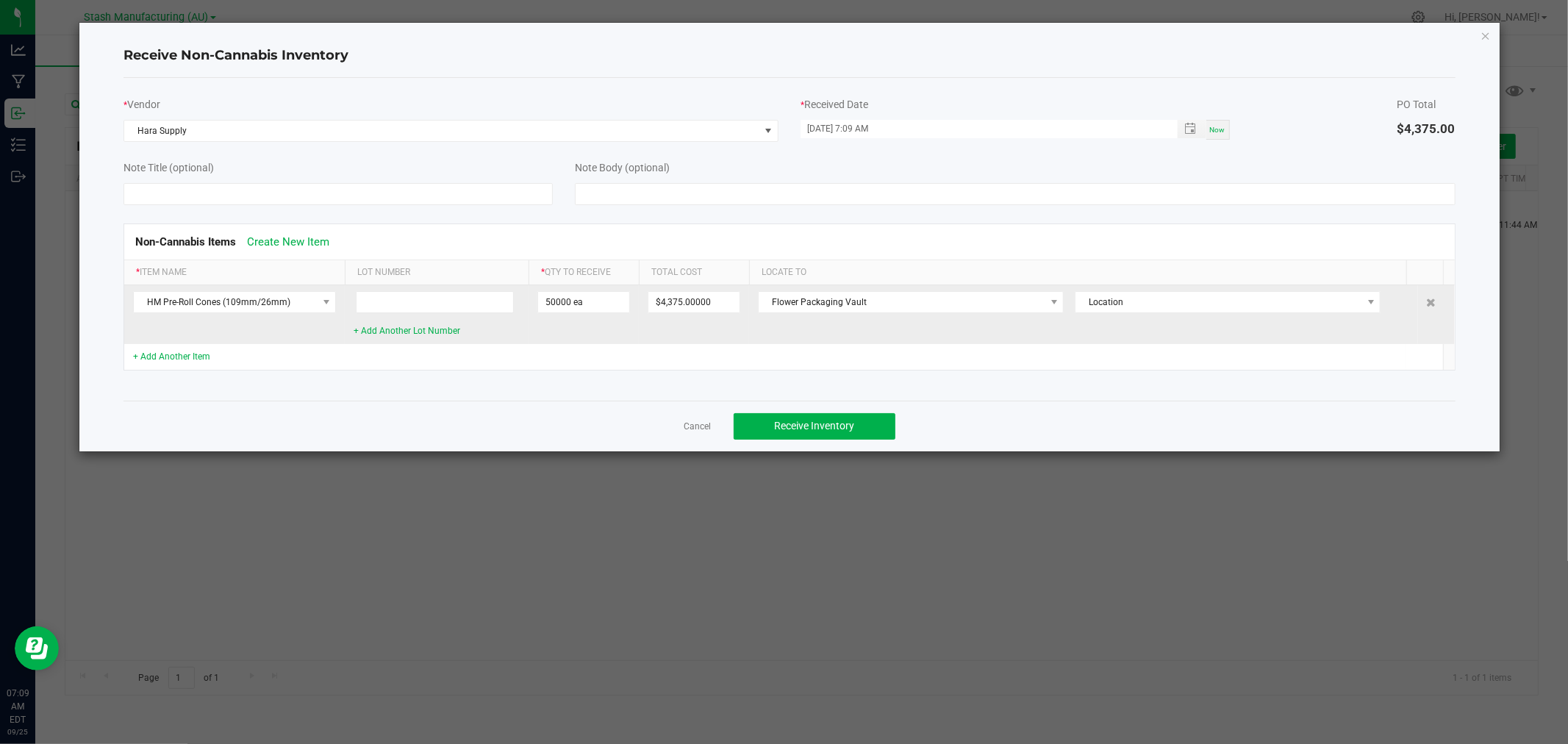
click at [804, 288] on div "* Item Name Lot Number * Qty to Receive Total Cost Locate To HM Pre-Roll Cones …" at bounding box center [789, 315] width 1330 height 110
click at [801, 302] on span "Flower Packaging Vault" at bounding box center [901, 302] width 286 height 21
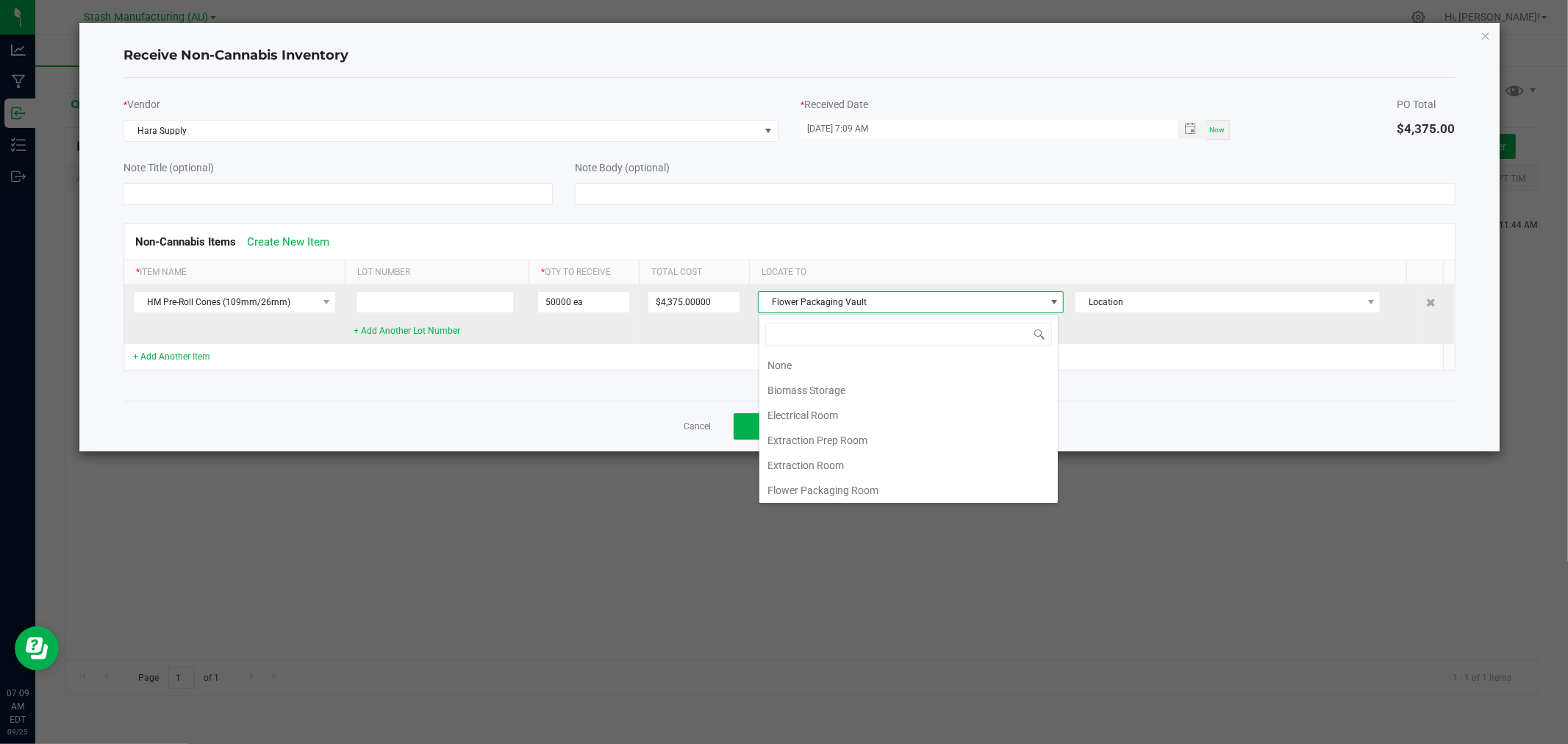
scroll to position [22, 300]
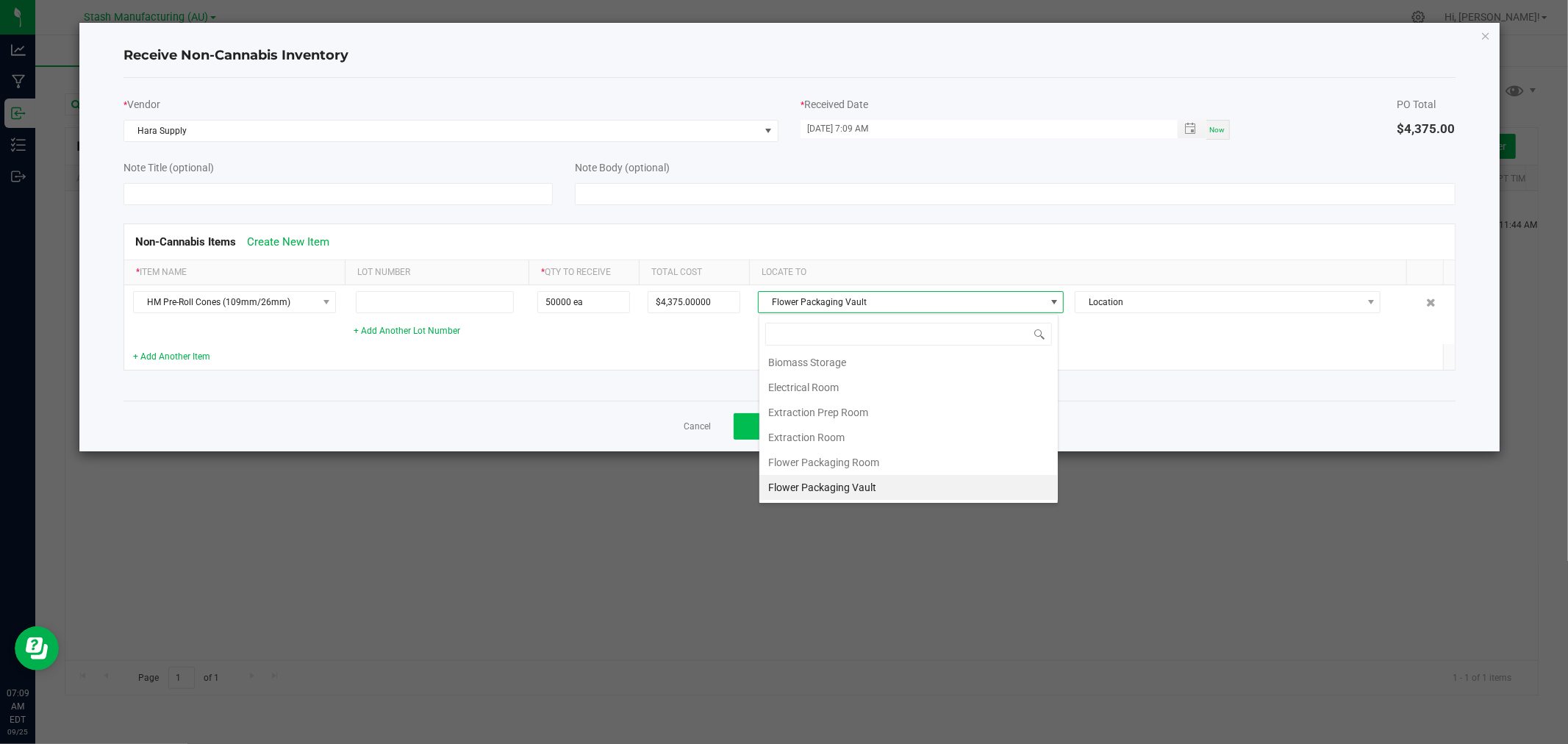
click at [832, 434] on li "Extraction Room" at bounding box center [909, 436] width 299 height 25
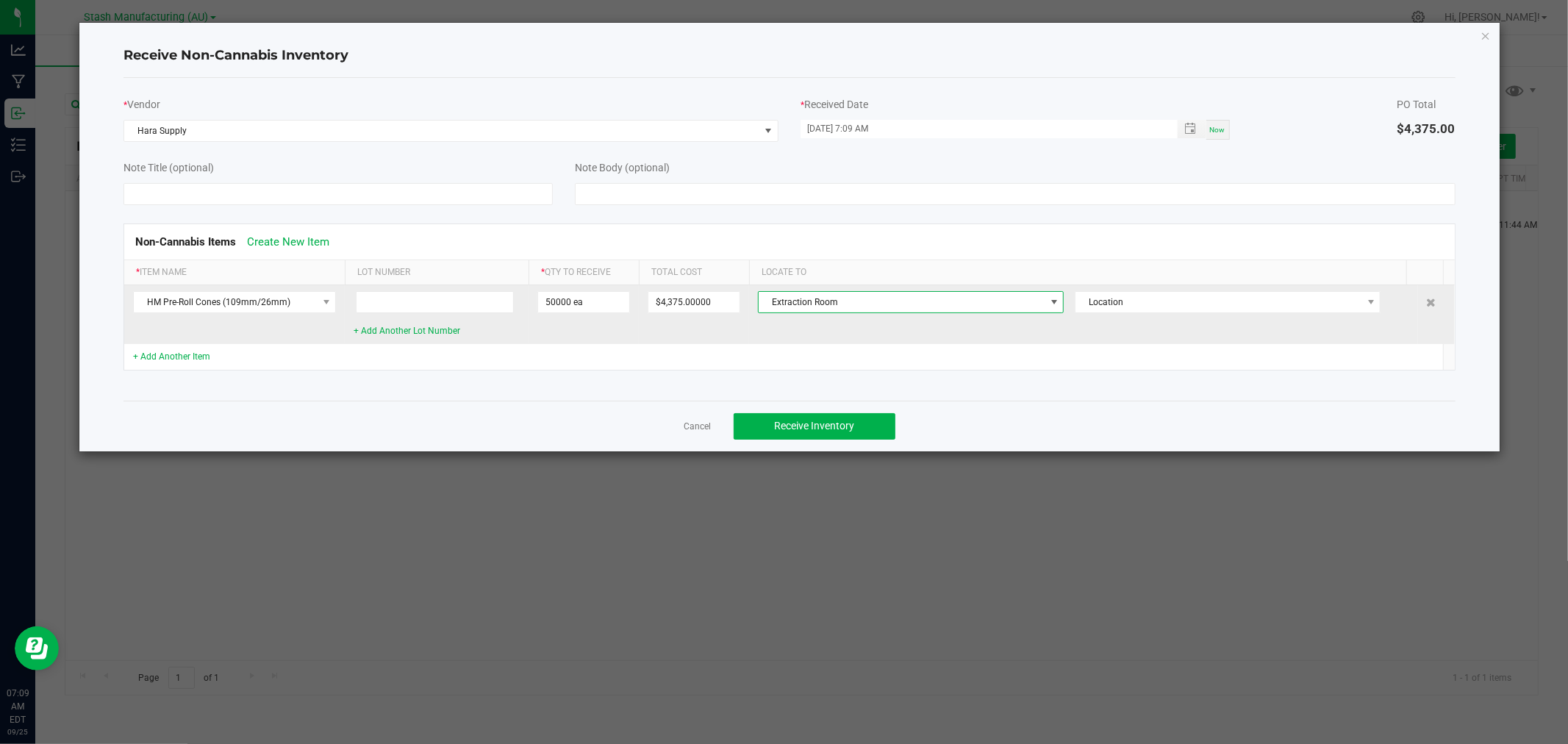
click at [816, 304] on span "Extraction Room" at bounding box center [901, 302] width 286 height 21
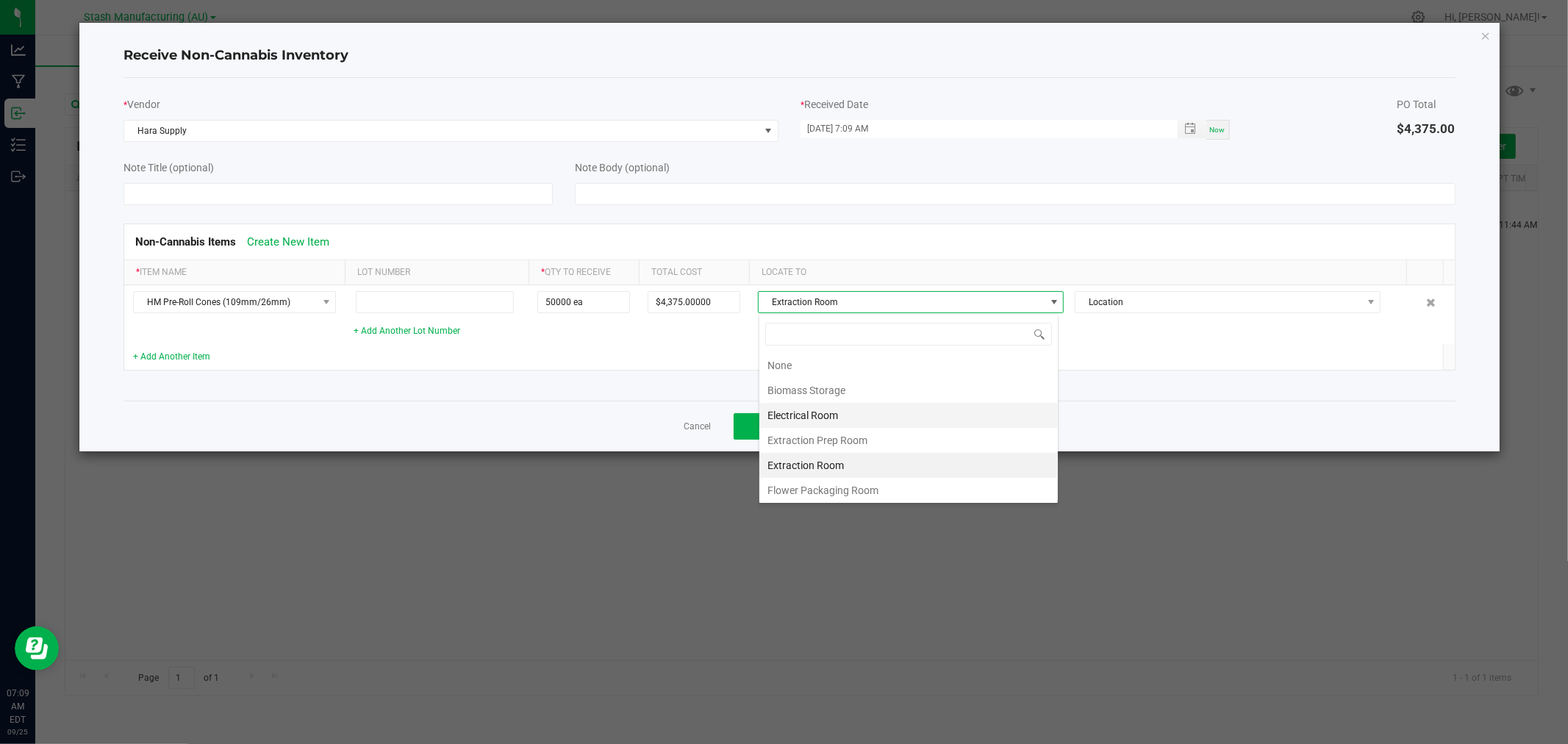
click at [813, 409] on li "Electrical Room" at bounding box center [909, 415] width 299 height 25
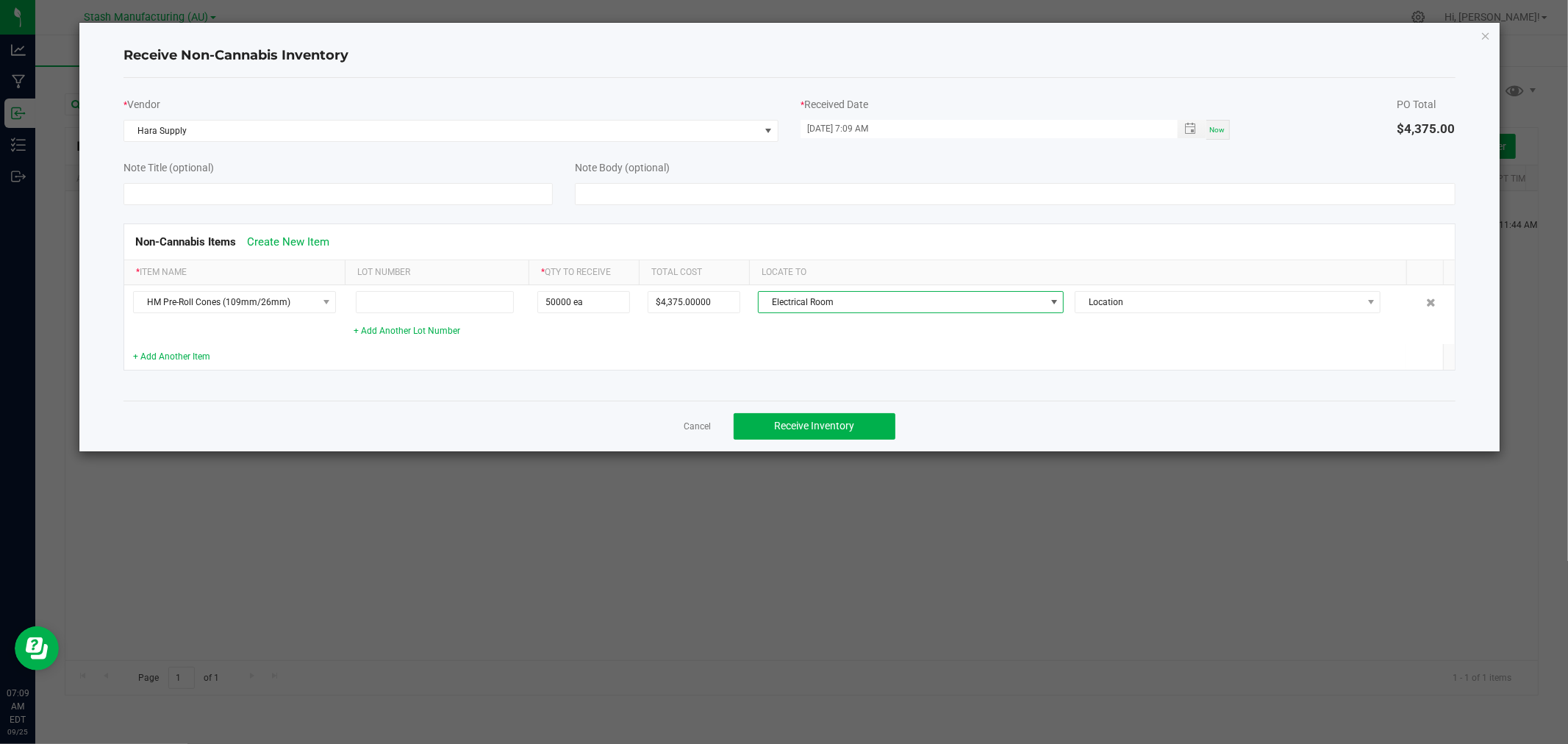
click at [805, 441] on div "Cancel Receive Inventory" at bounding box center [789, 425] width 1332 height 50
click at [806, 436] on button "Receive Inventory" at bounding box center [815, 426] width 162 height 26
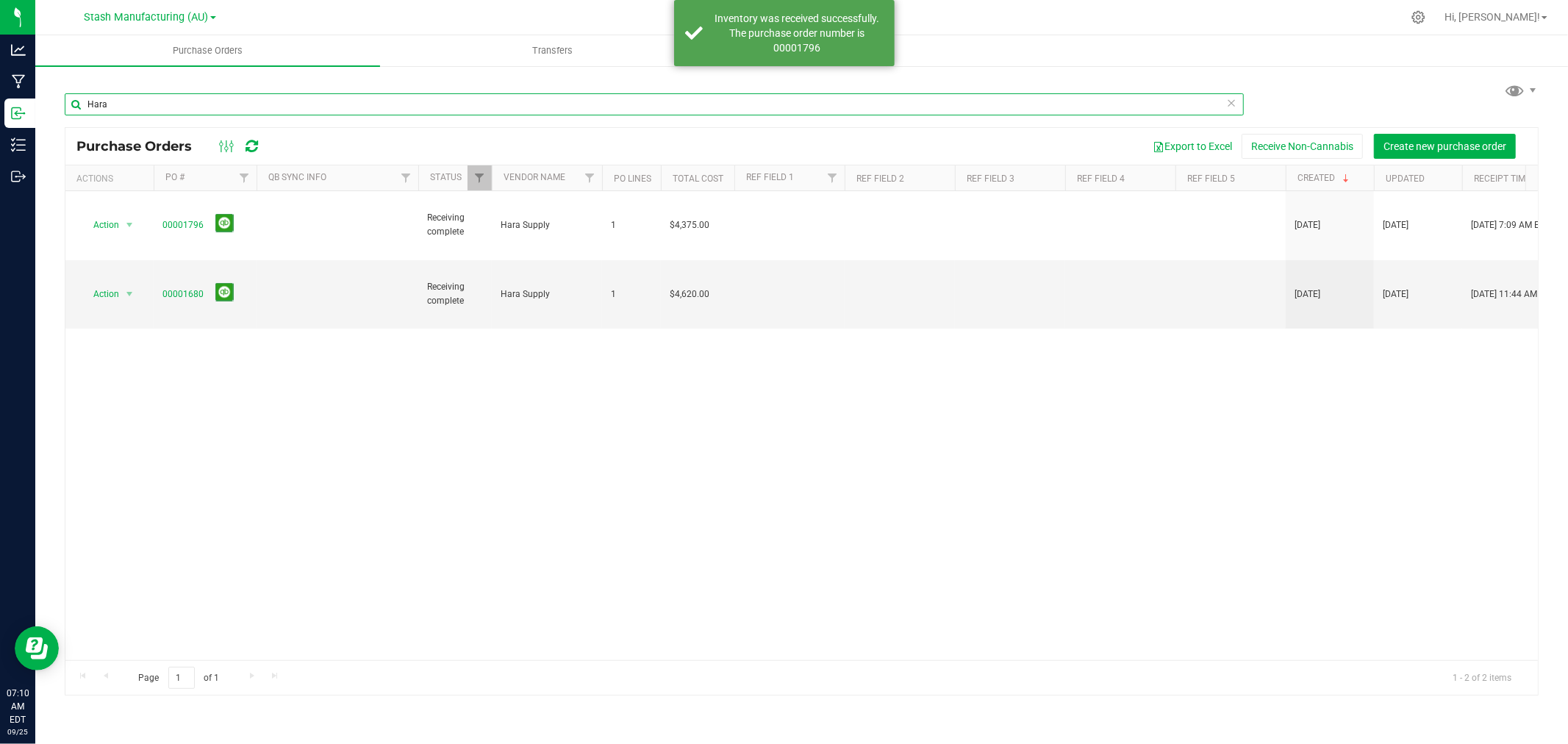
click at [127, 101] on input "Hara" at bounding box center [655, 105] width 1179 height 22
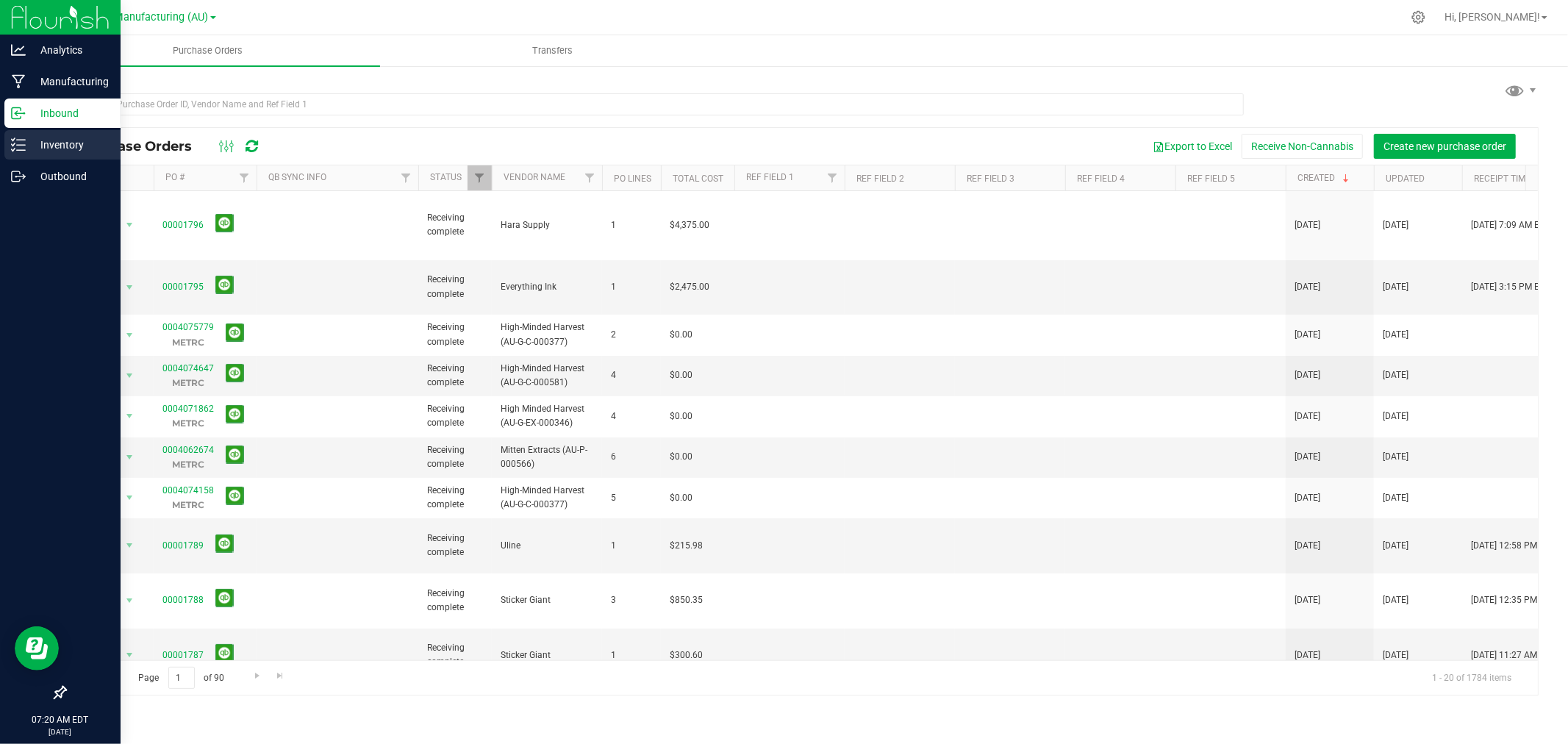
click at [49, 149] on p "Inventory" at bounding box center [70, 145] width 88 height 18
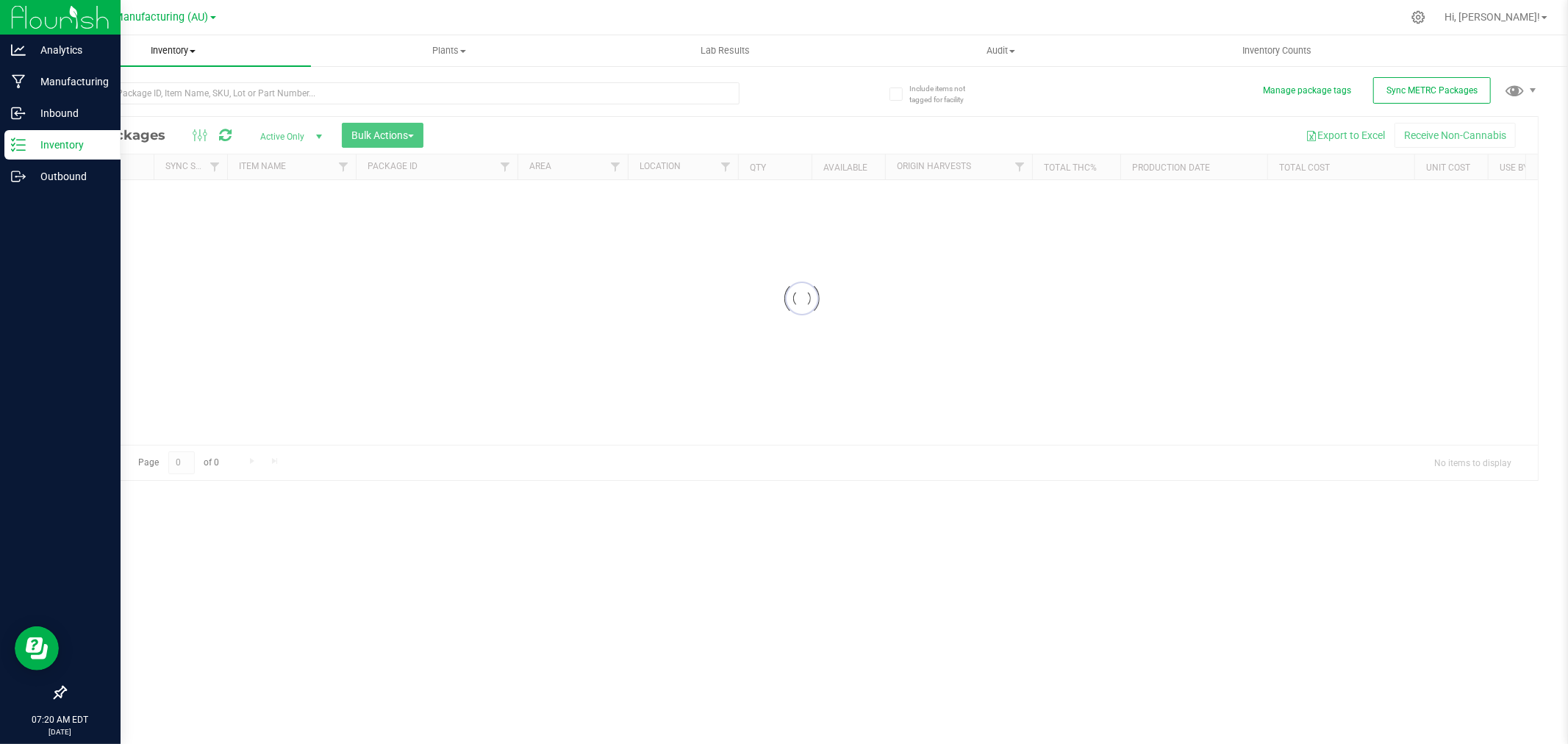
click at [173, 50] on span "Inventory" at bounding box center [173, 50] width 276 height 14
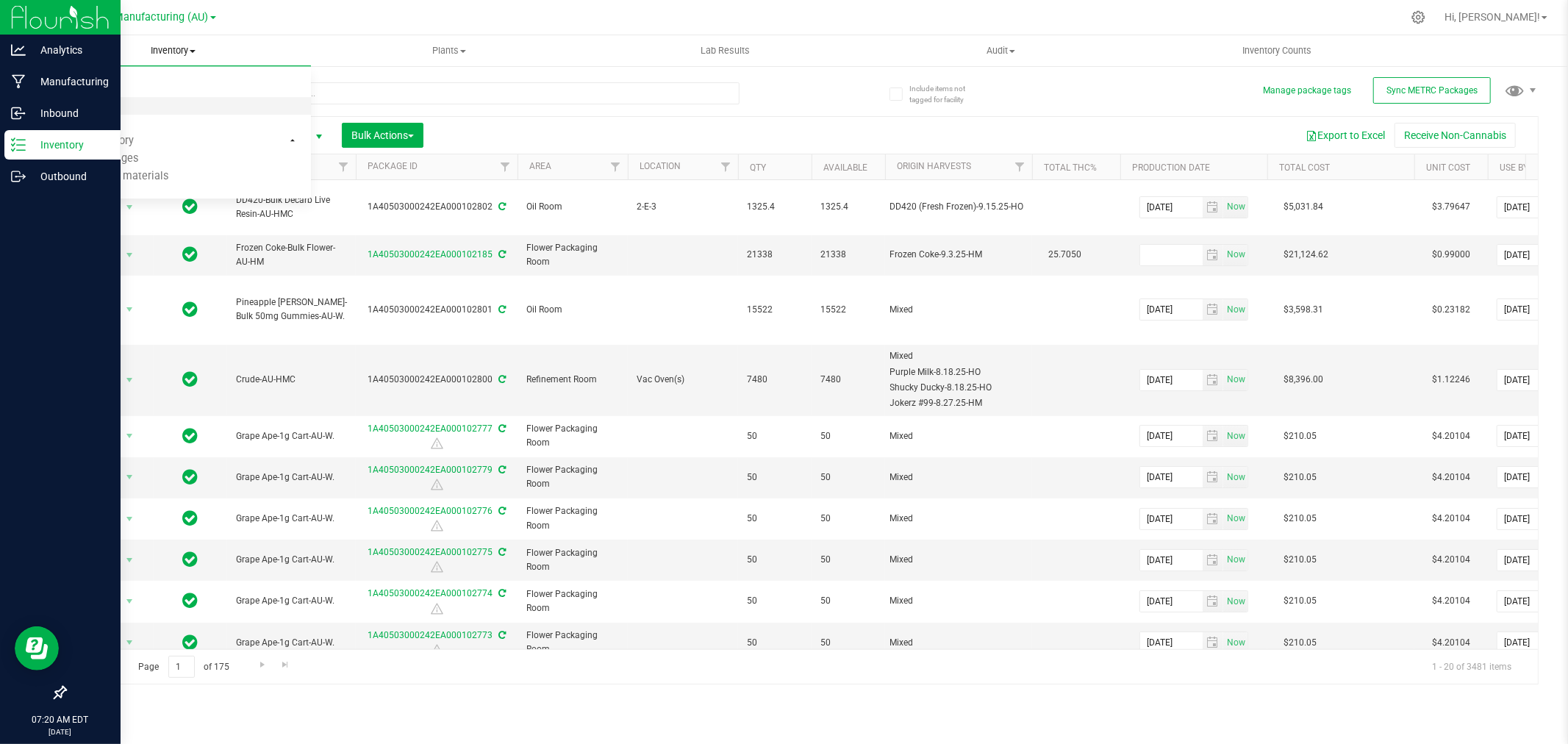
click at [106, 106] on span "All inventory" at bounding box center [85, 107] width 99 height 13
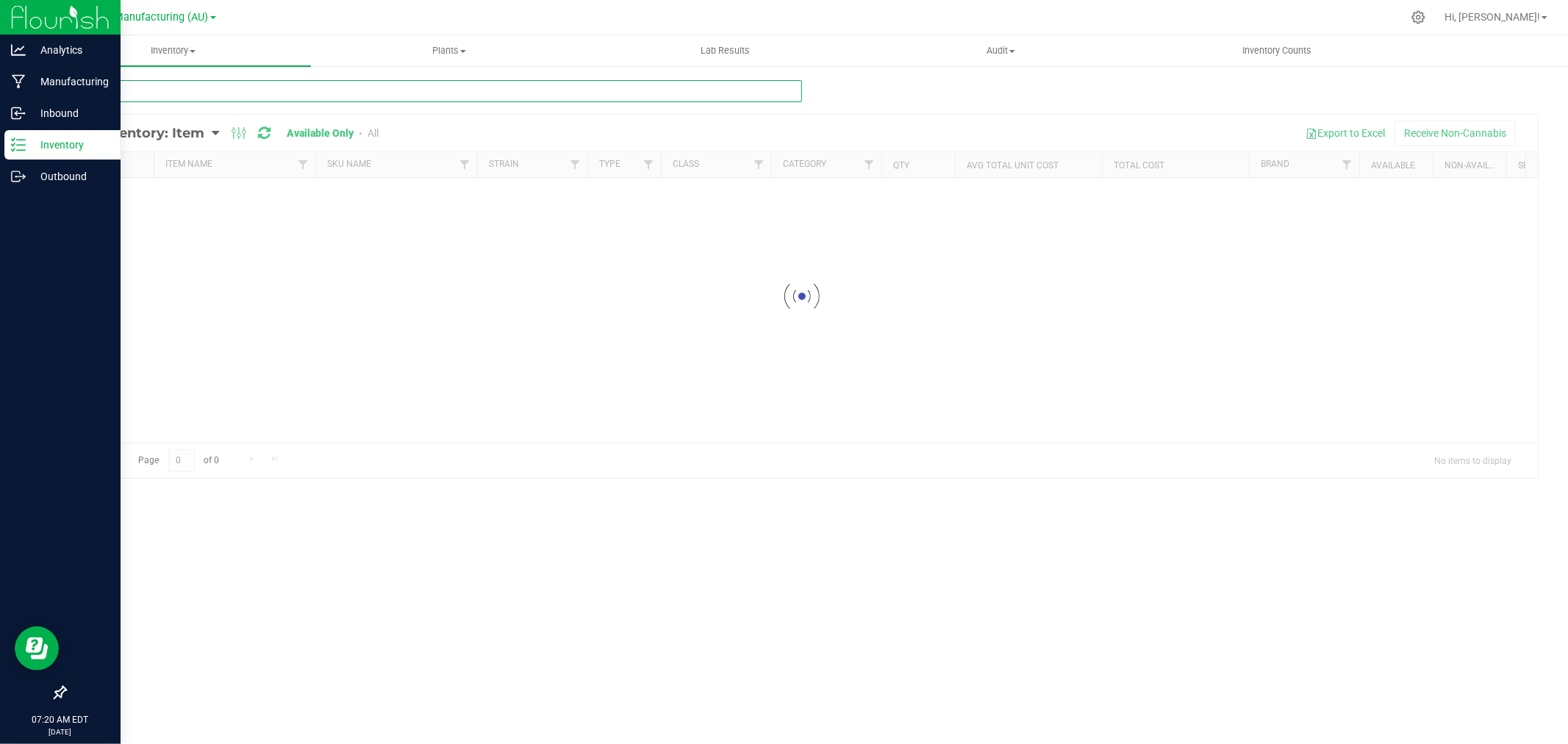
click at [268, 94] on input "text" at bounding box center [433, 91] width 737 height 22
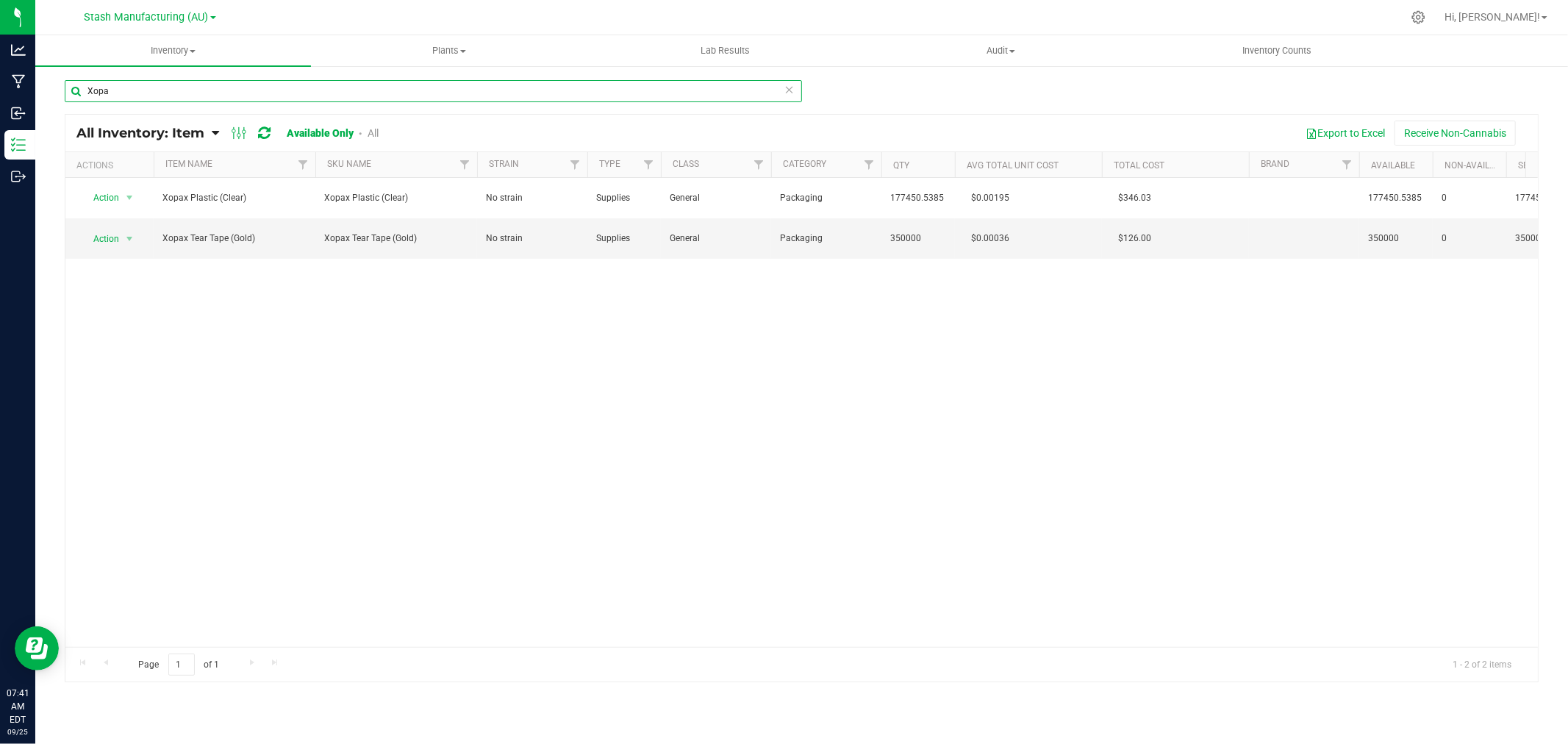
click at [118, 96] on input "Xopa" at bounding box center [433, 91] width 737 height 22
drag, startPoint x: 135, startPoint y: 84, endPoint x: 40, endPoint y: 85, distance: 95.0
click at [40, 85] on div "Xopa All Inventory: Item Item Summary Item (default) Item by Strain Item by Loc…" at bounding box center [801, 294] width 1533 height 459
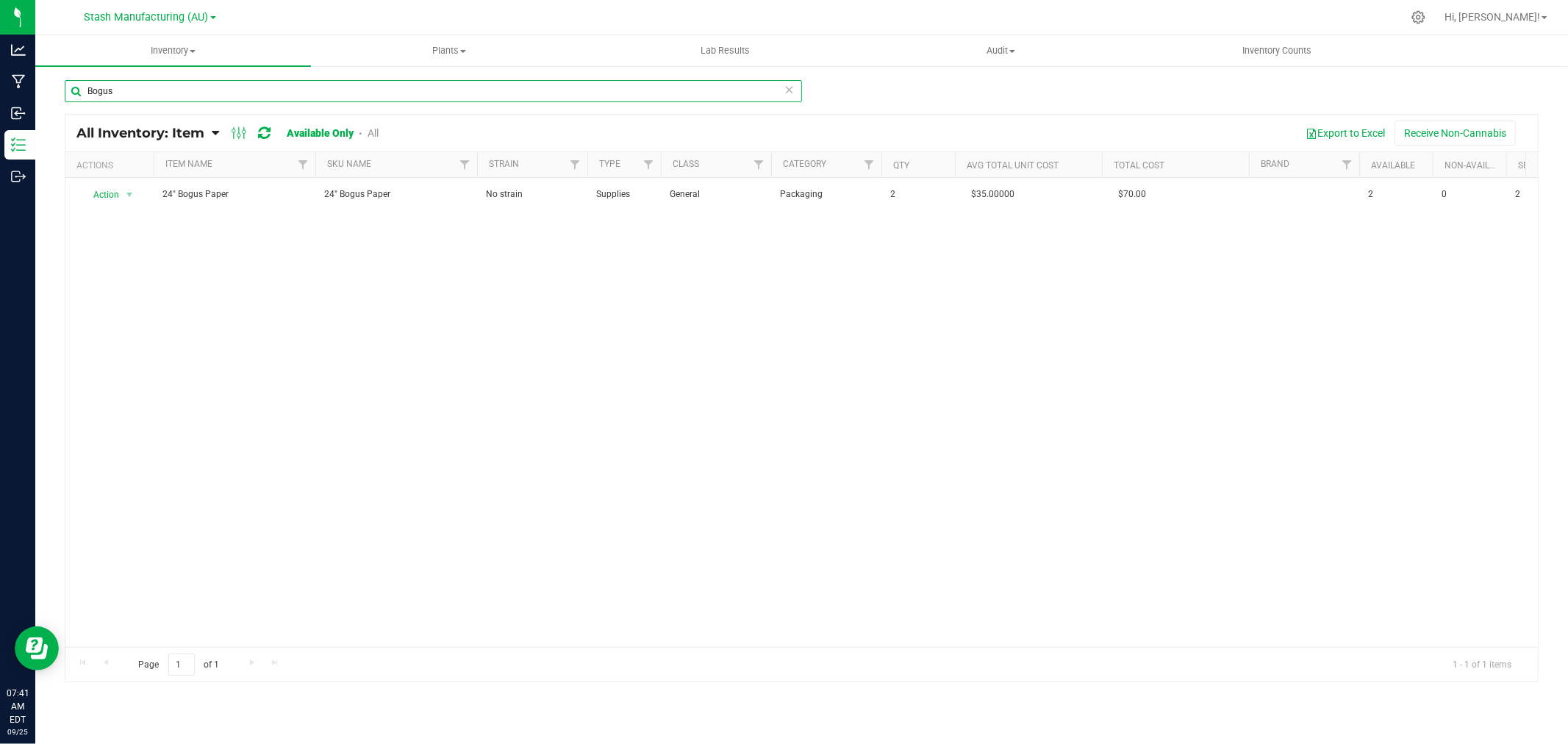
type input "Bogus"
click at [155, 89] on input "Bogus" at bounding box center [433, 91] width 737 height 22
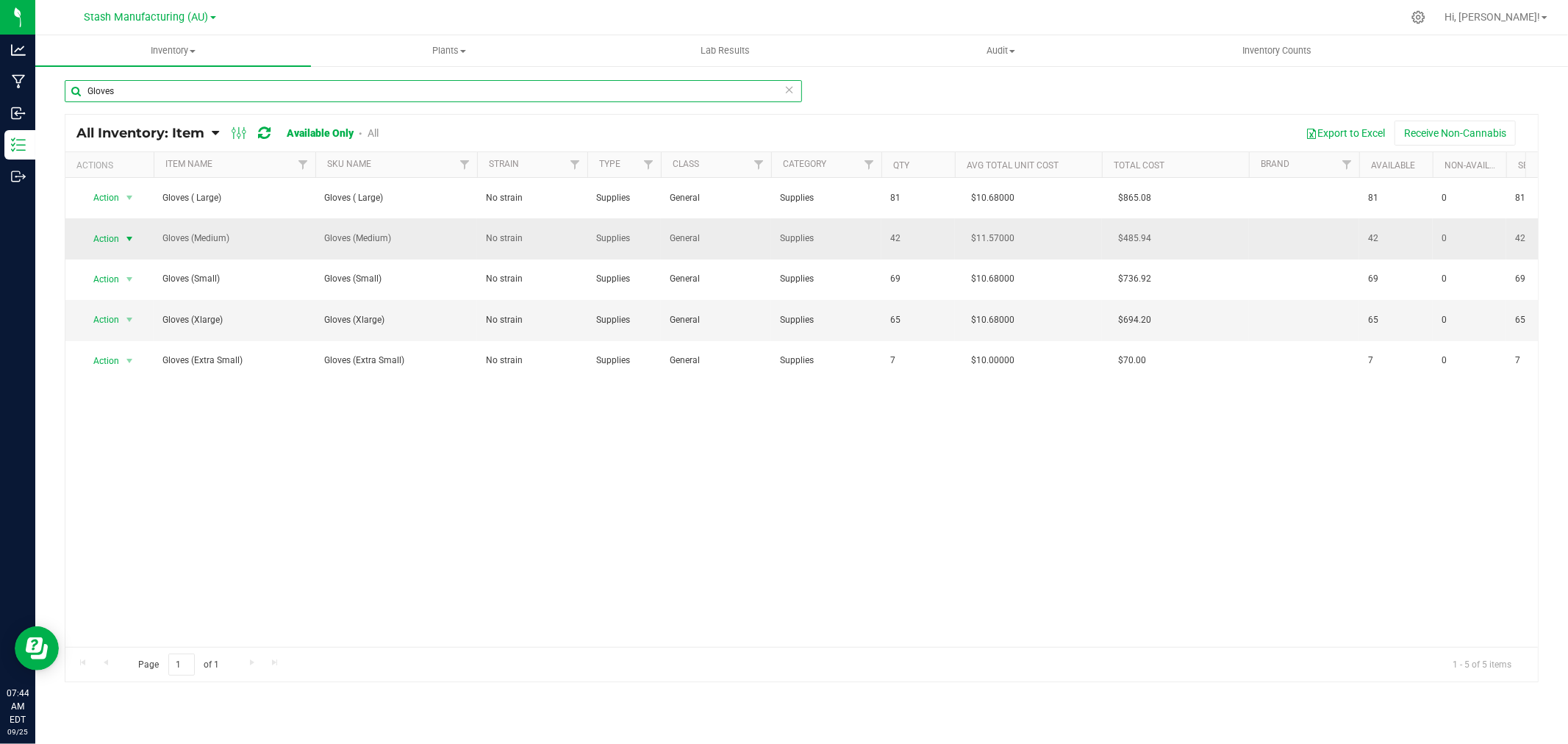
type input "Gloves"
click at [108, 234] on span "Action" at bounding box center [100, 239] width 40 height 21
click at [115, 255] on li "Adjust qty" at bounding box center [127, 264] width 94 height 22
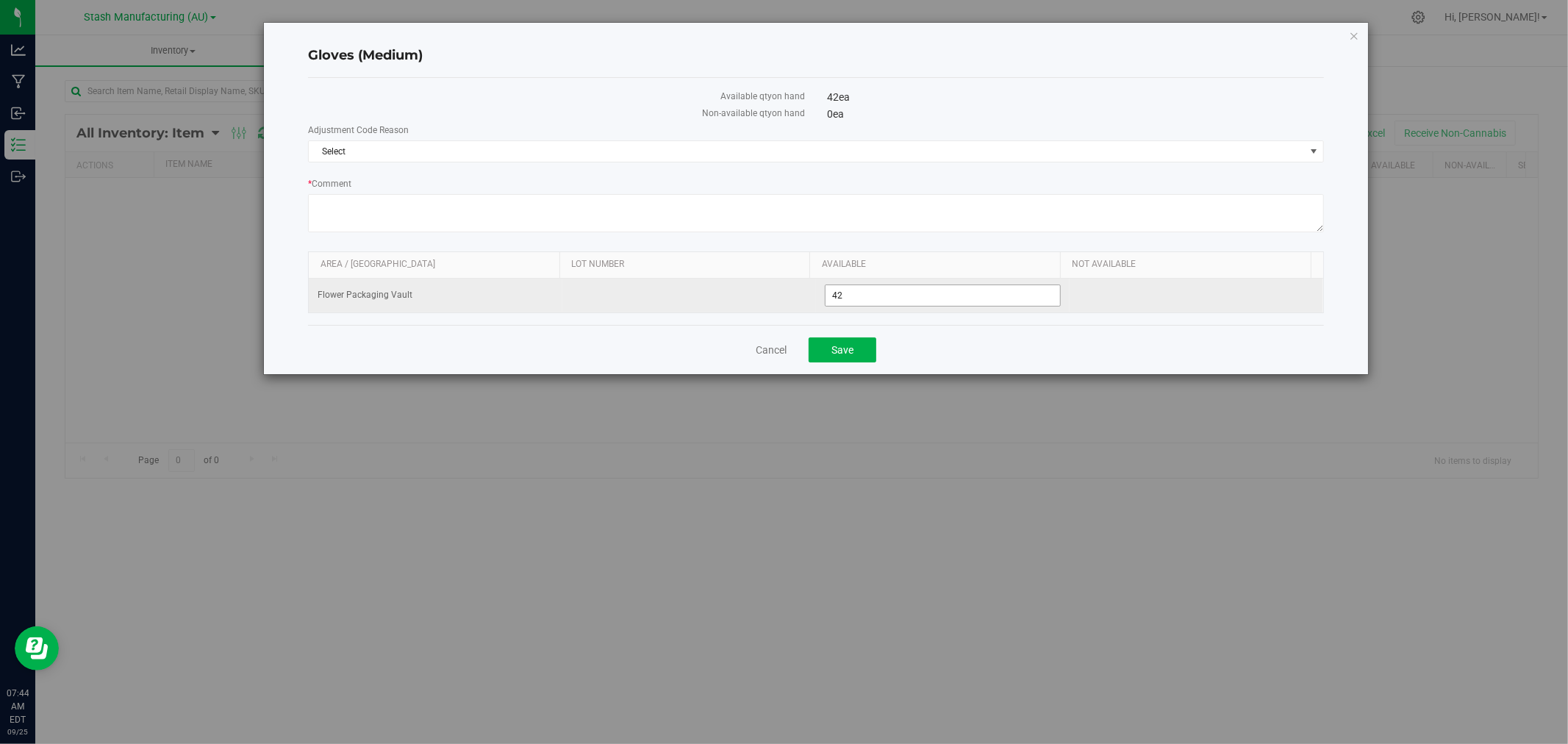
click at [832, 296] on span "42 42" at bounding box center [942, 296] width 236 height 22
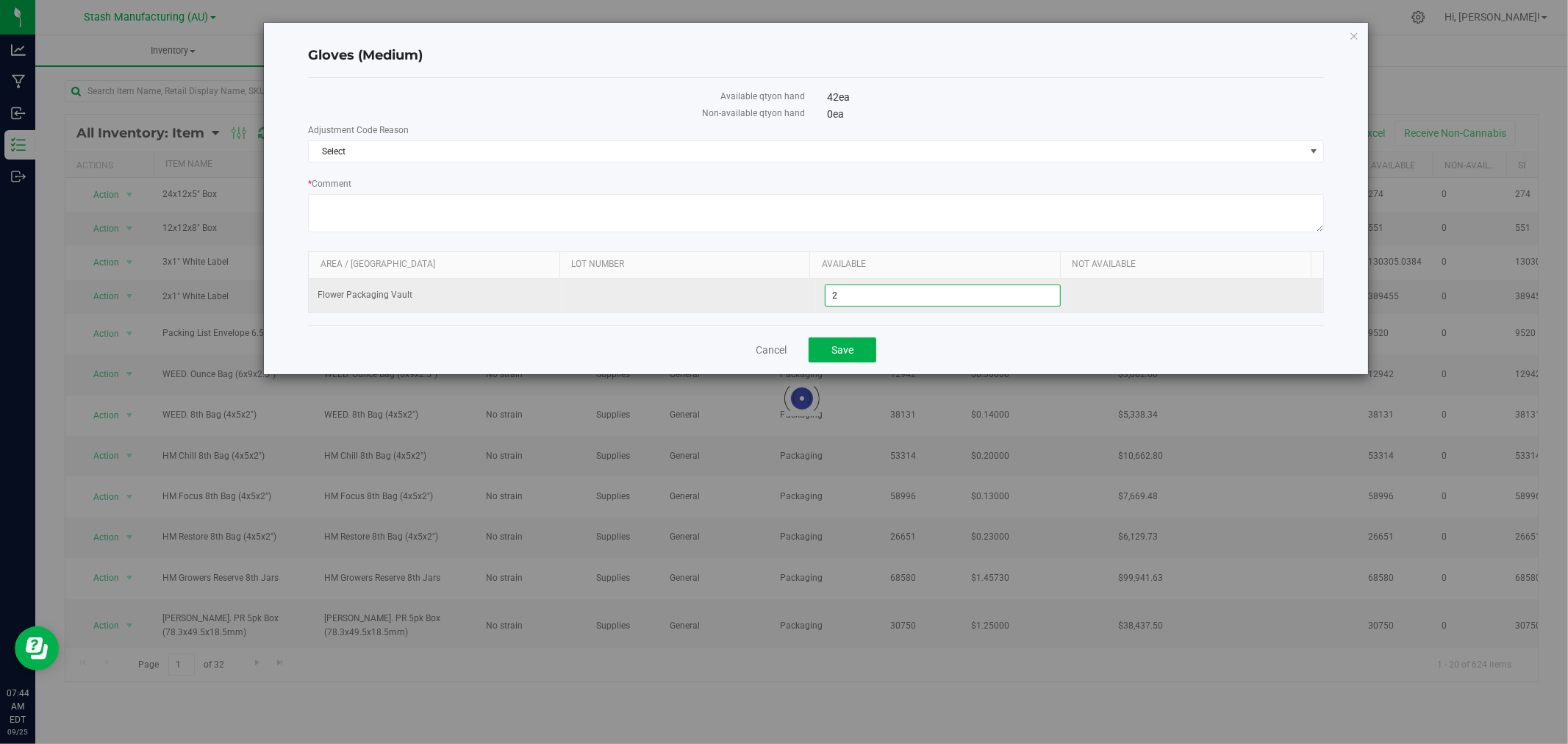
type input "32"
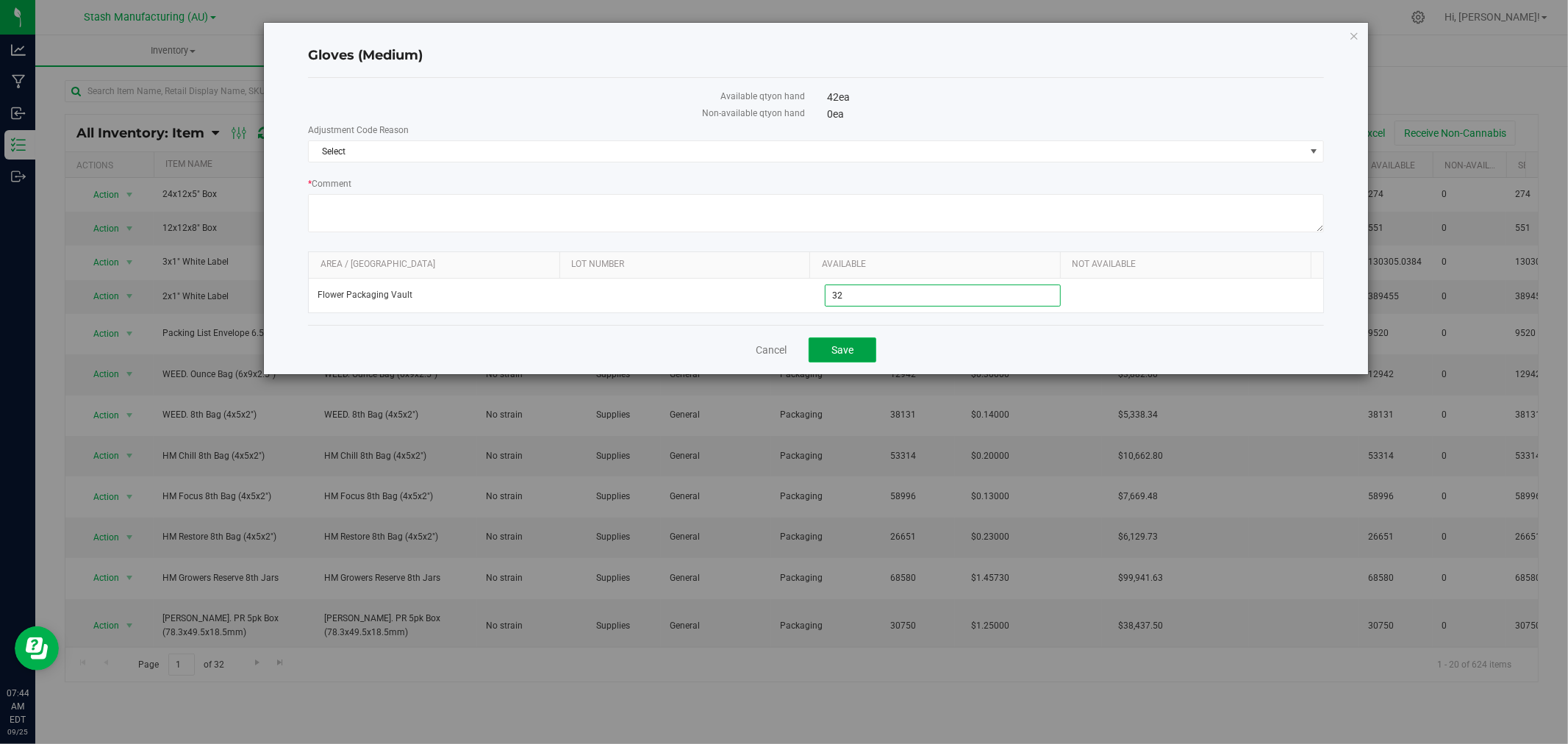
type input "32"
click at [848, 348] on span "Save" at bounding box center [843, 349] width 22 height 12
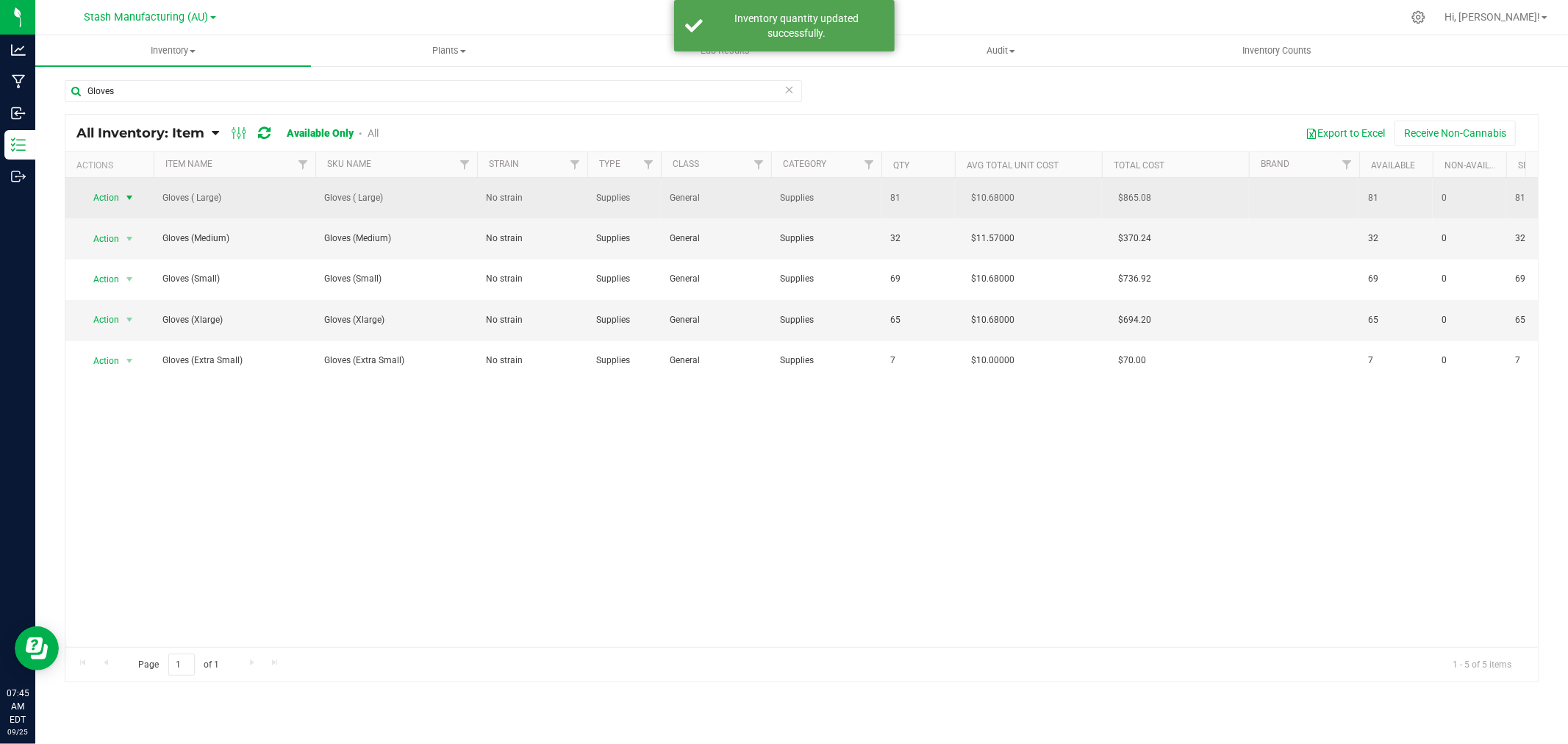
click at [120, 195] on span "select" at bounding box center [129, 198] width 18 height 21
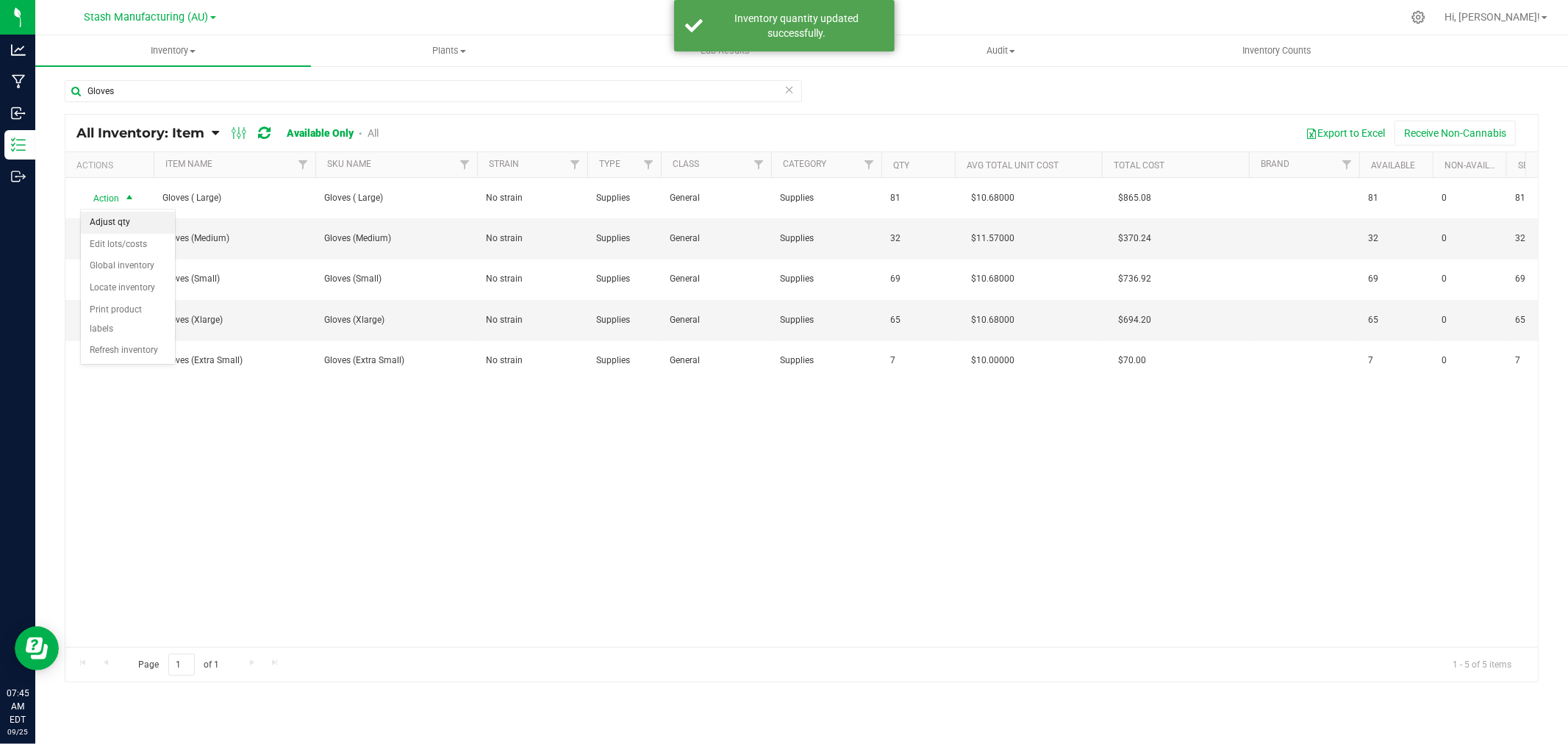
click at [111, 223] on li "Adjust qty" at bounding box center [127, 223] width 94 height 22
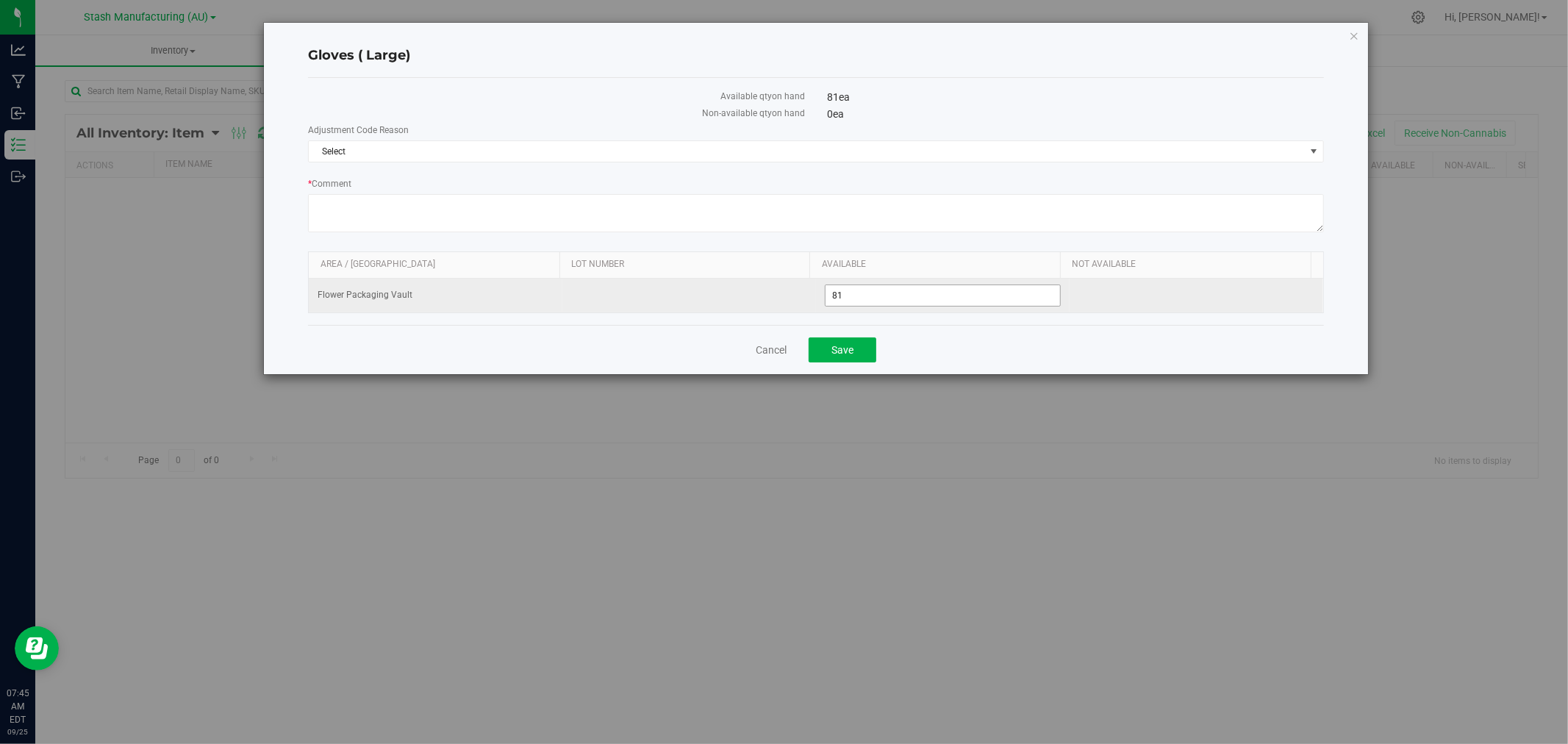
click at [861, 291] on span "81 81" at bounding box center [942, 296] width 236 height 22
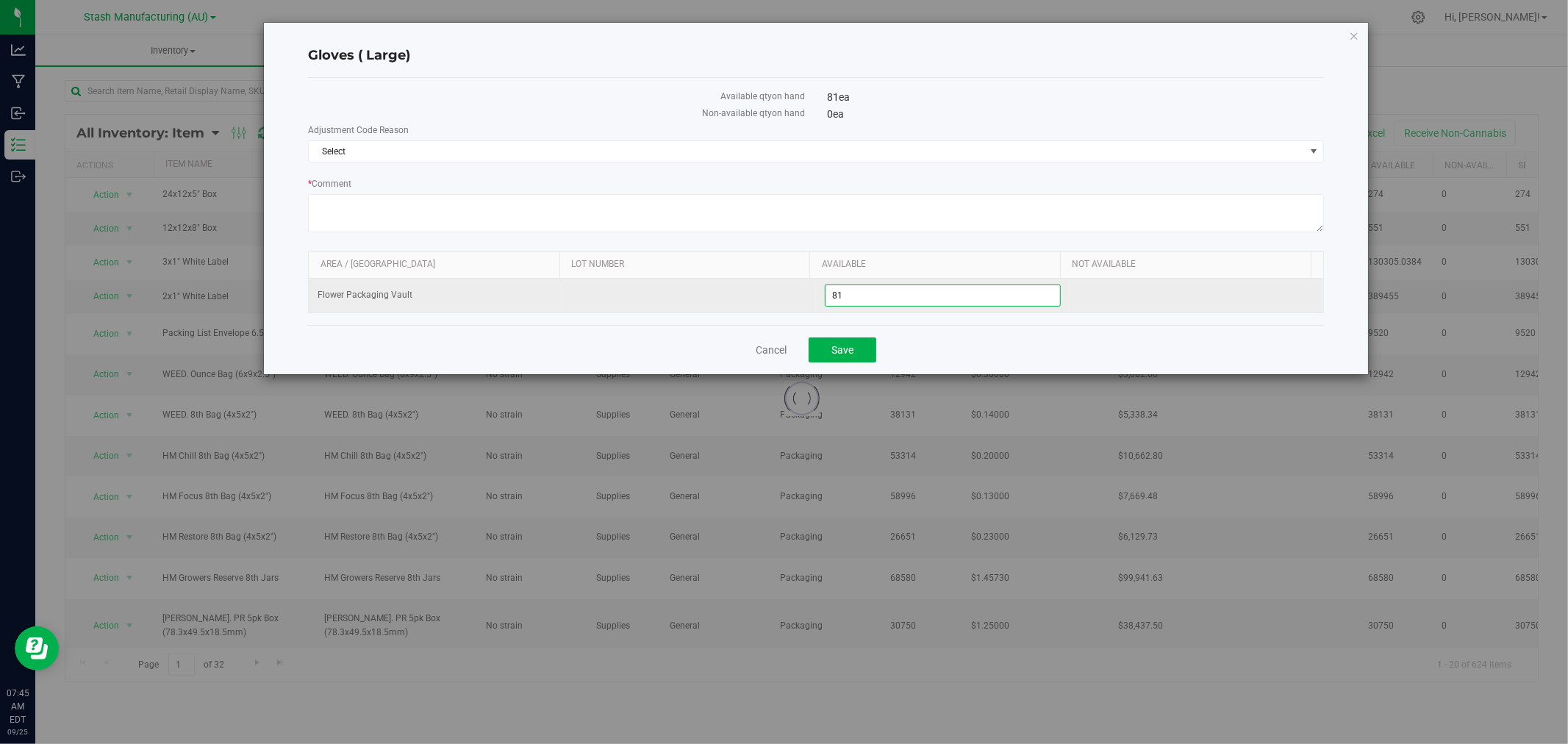
type input "8"
type input "72"
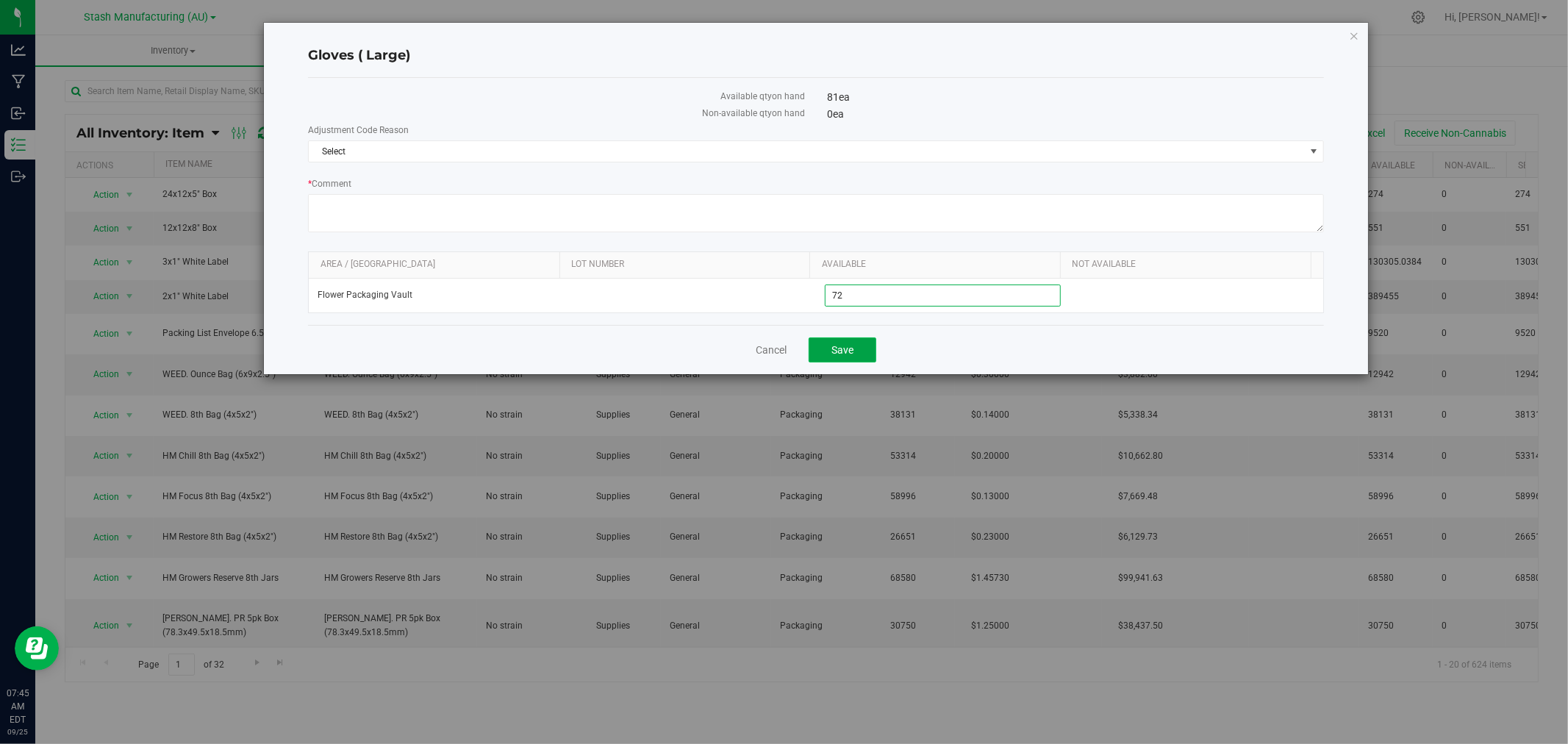
type input "72"
click at [855, 343] on button "Save" at bounding box center [842, 349] width 67 height 25
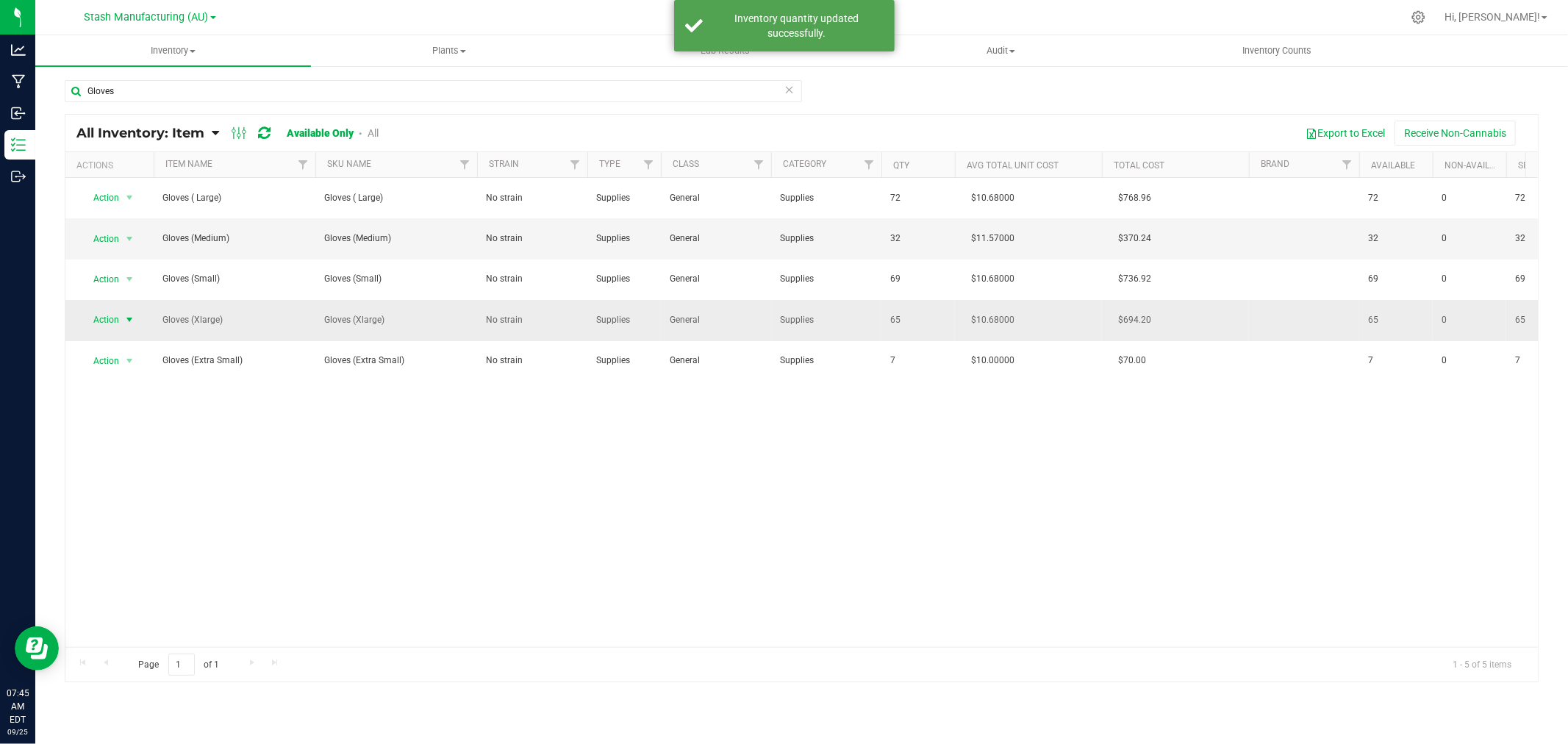
click at [115, 316] on span "Action" at bounding box center [100, 320] width 40 height 21
click at [116, 343] on li "Adjust qty" at bounding box center [127, 345] width 94 height 22
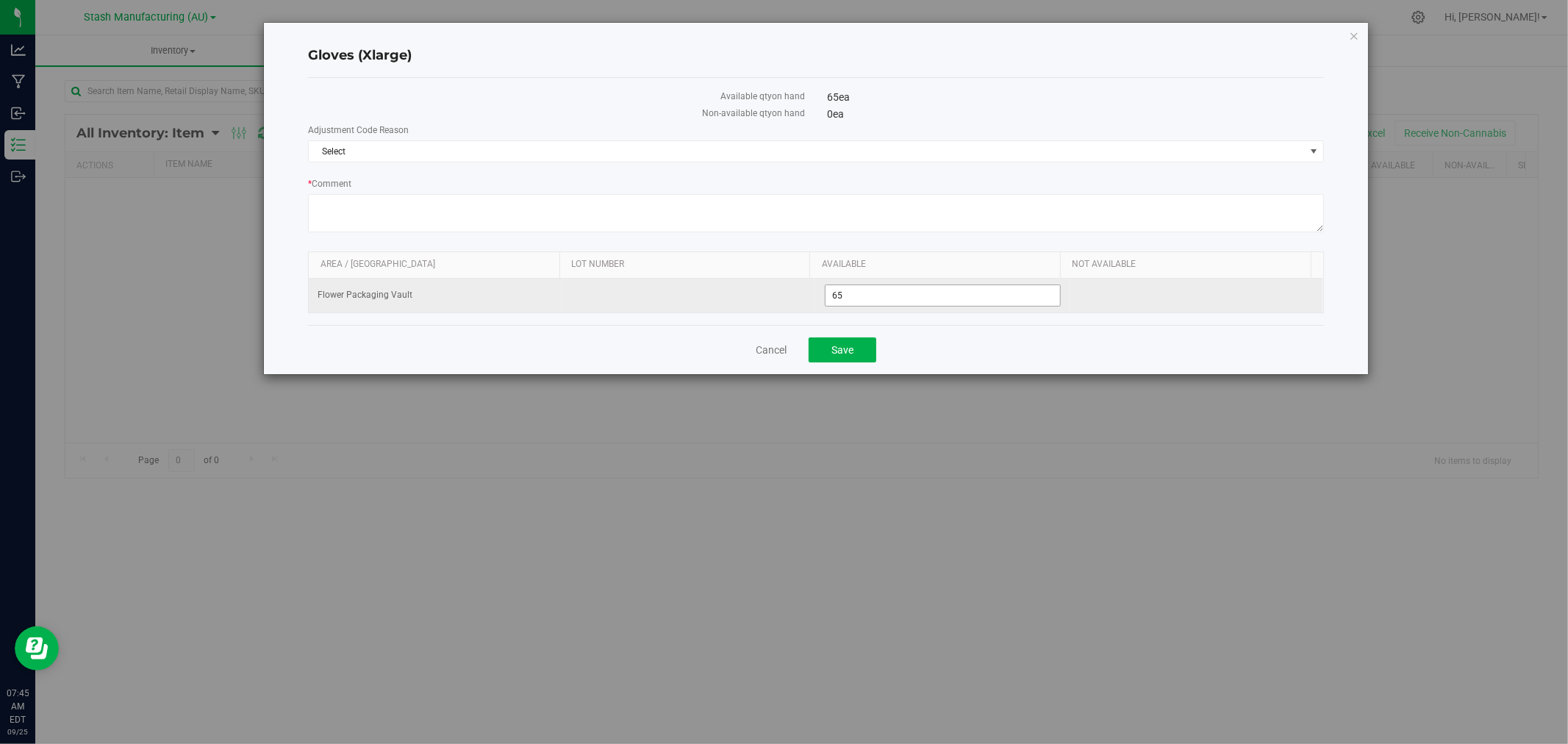
click at [868, 301] on span "65 65" at bounding box center [942, 296] width 236 height 22
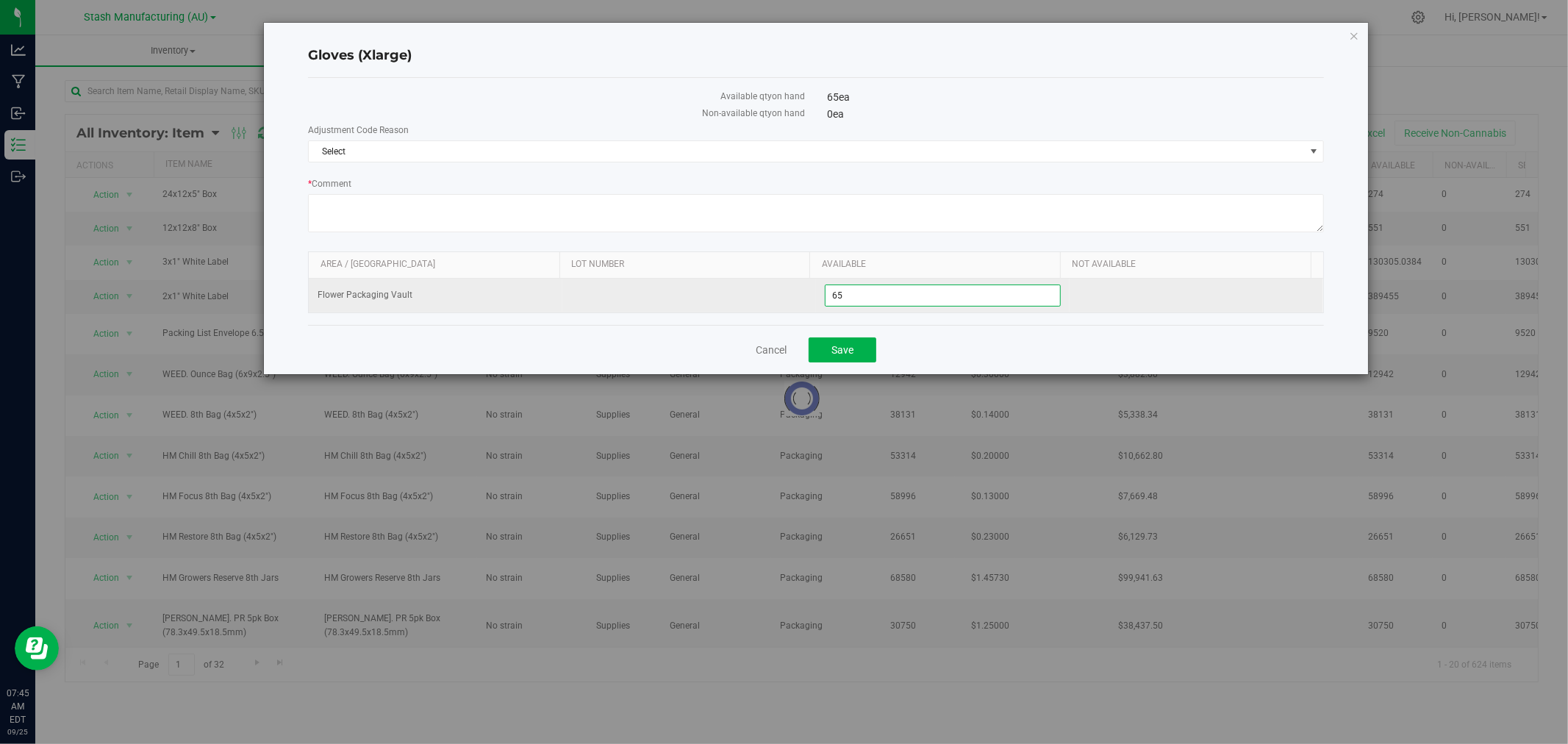
type input "6"
type input "40"
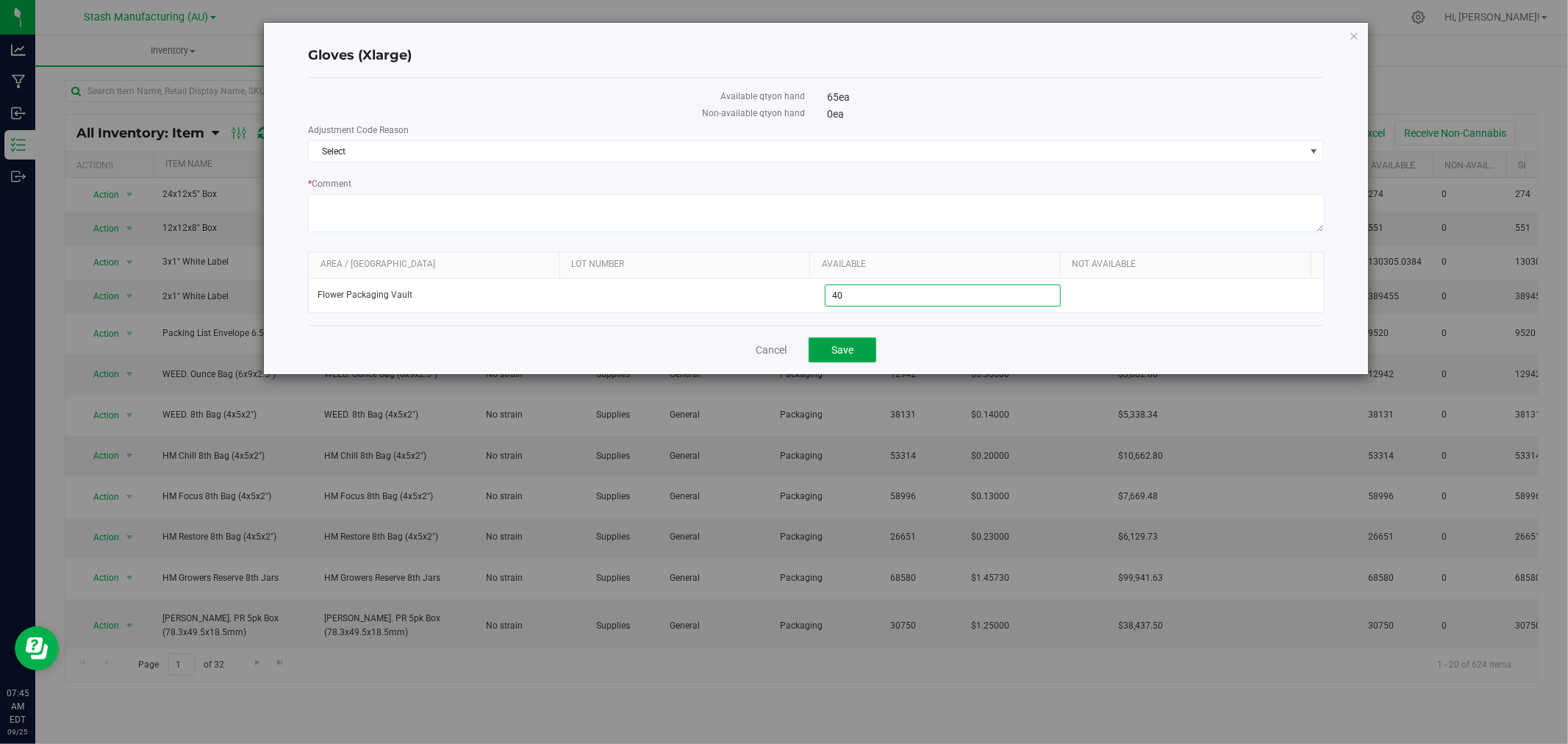
type input "40"
click at [865, 352] on button "Save" at bounding box center [842, 349] width 67 height 25
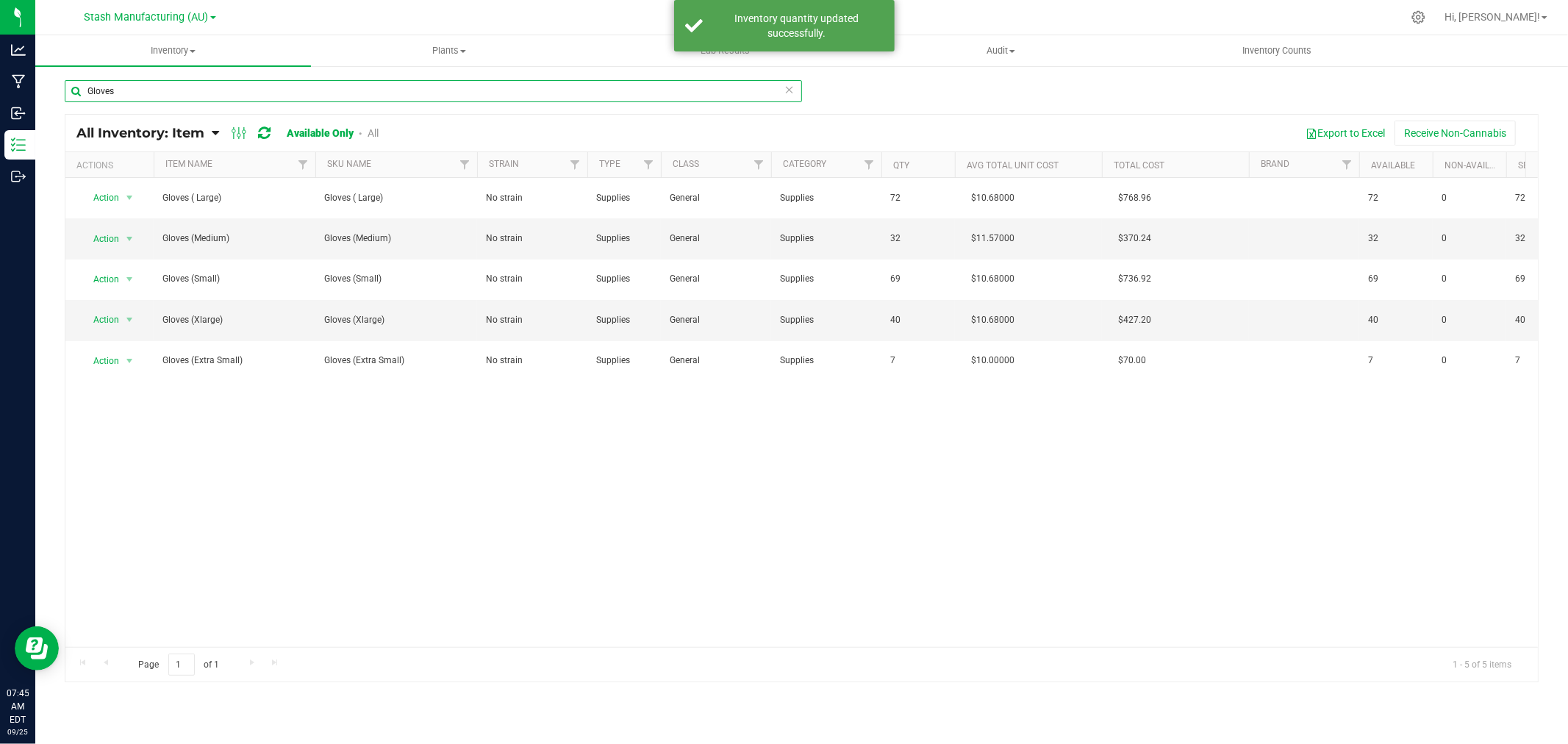
click at [135, 90] on input "Gloves" at bounding box center [433, 91] width 737 height 22
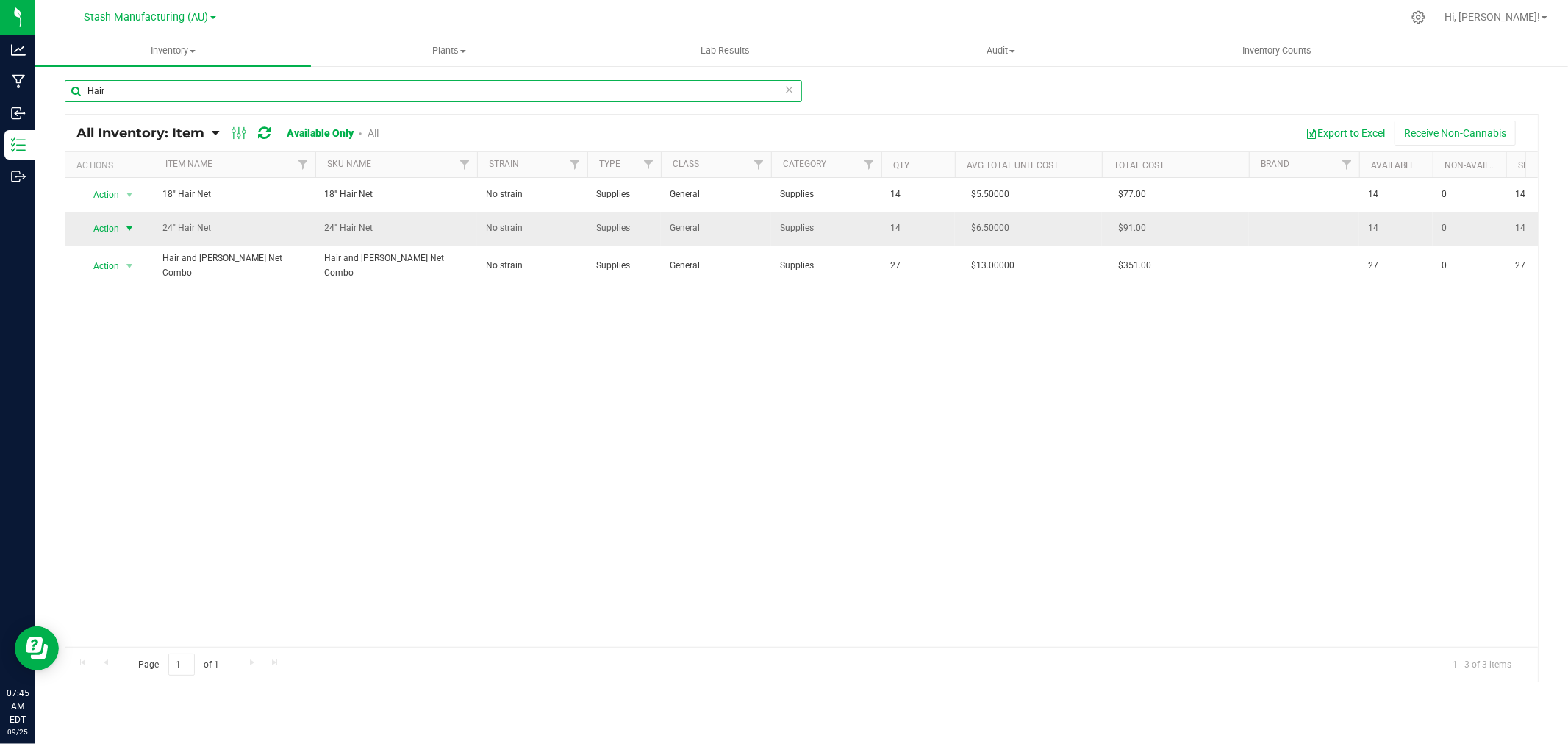
type input "Hair"
click at [111, 230] on span "Action" at bounding box center [100, 229] width 40 height 21
click at [111, 252] on li "Adjust qty" at bounding box center [127, 254] width 94 height 22
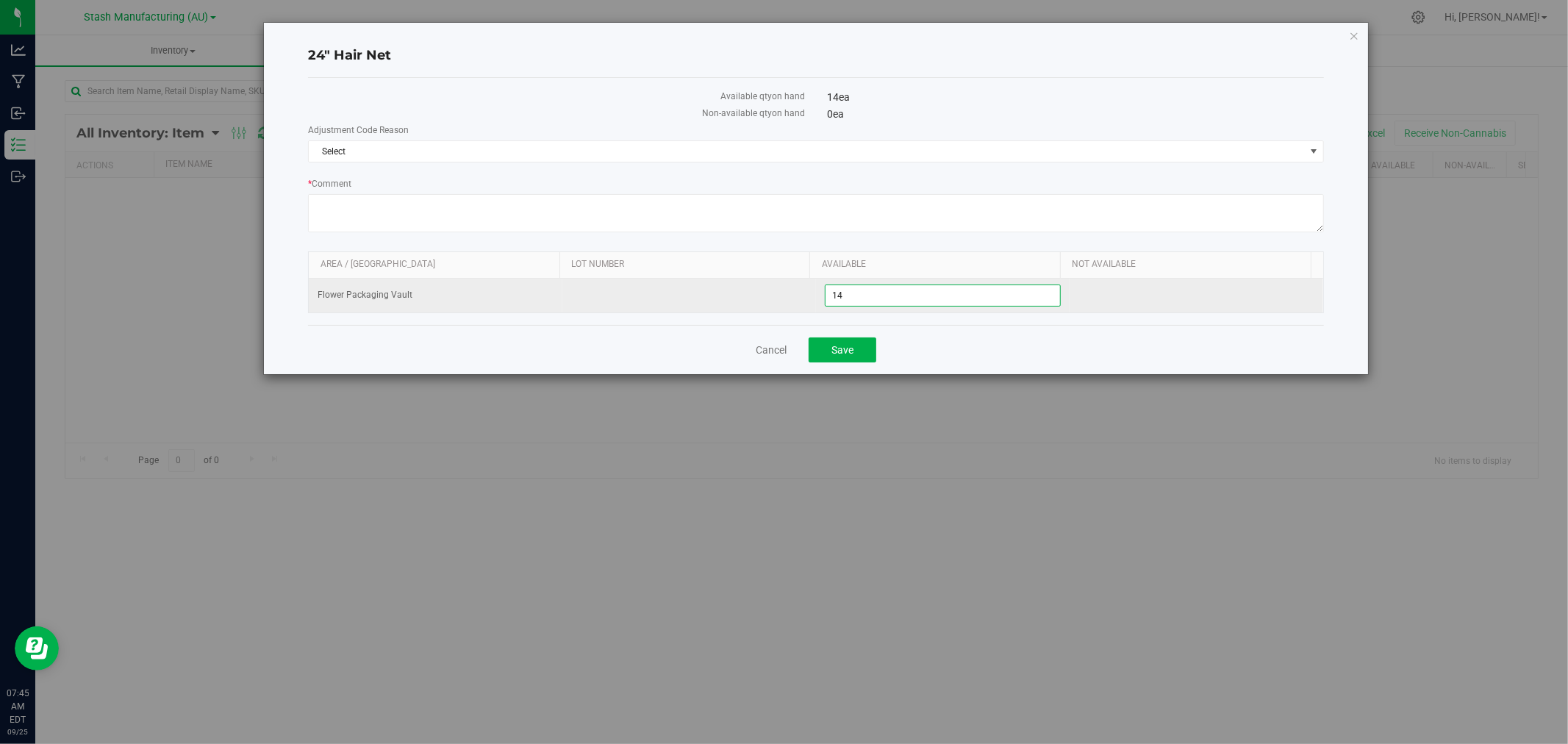
click at [858, 296] on span "14 14" at bounding box center [942, 296] width 236 height 22
click at [858, 296] on input "14" at bounding box center [942, 296] width 235 height 21
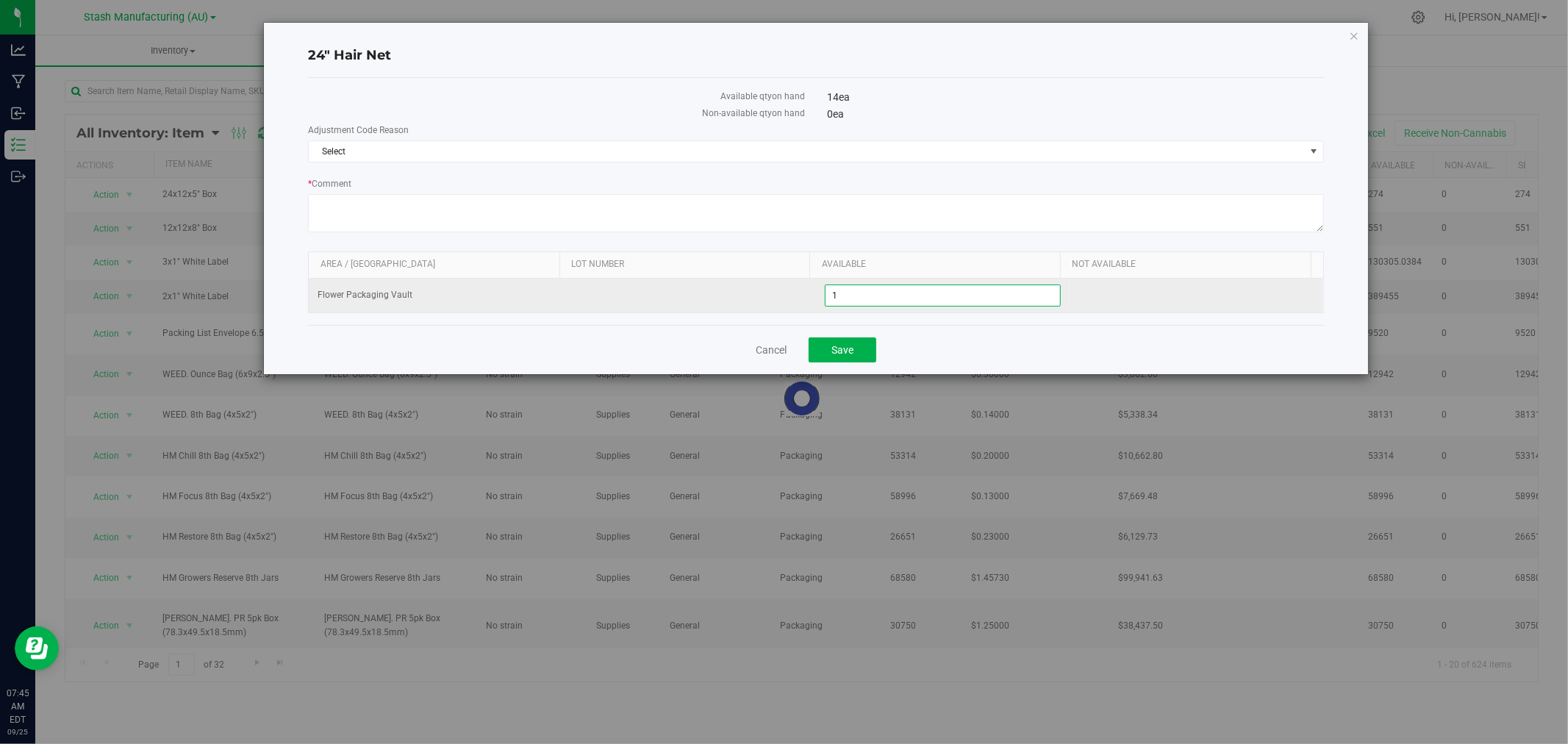
type input "10"
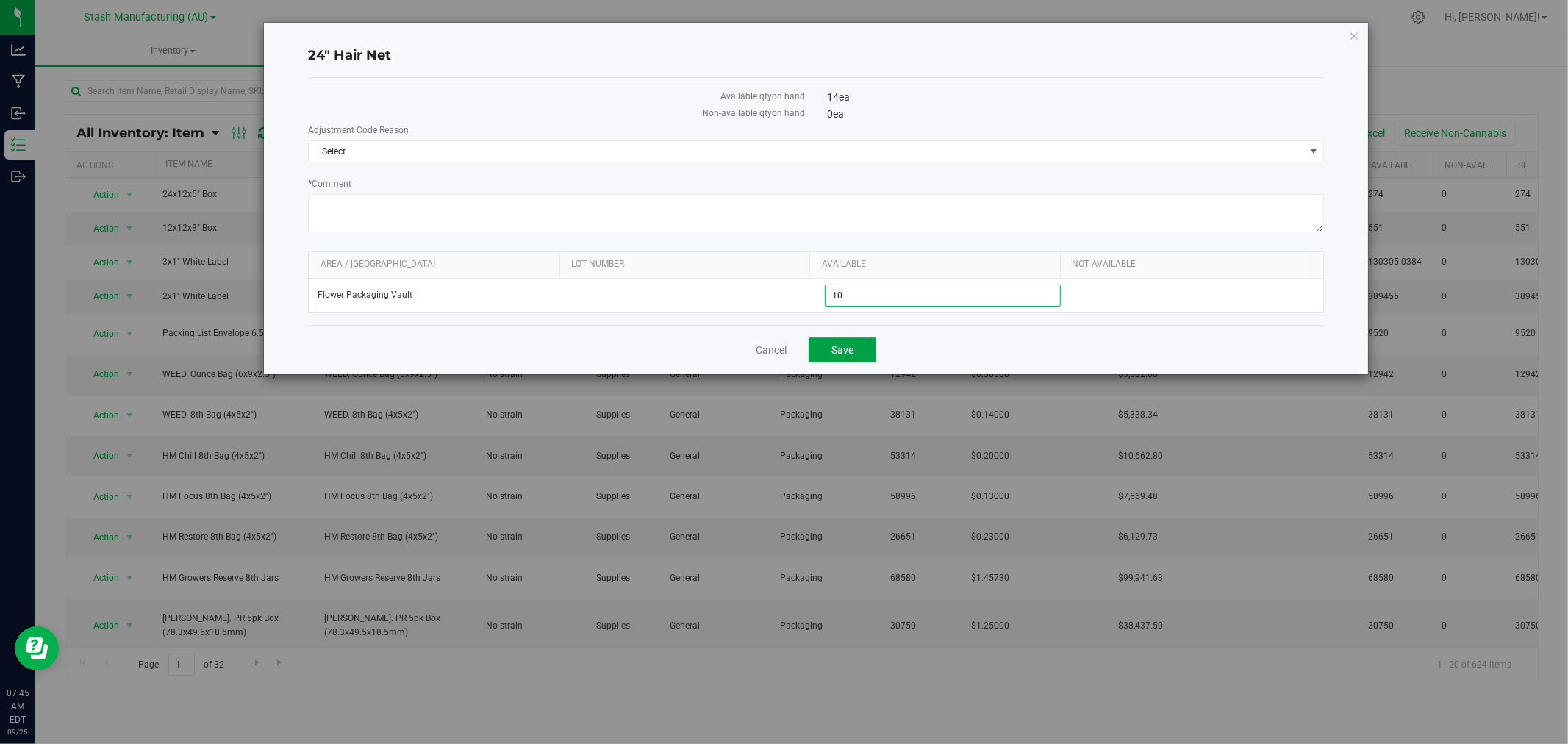
type input "10"
click at [844, 355] on span "Save" at bounding box center [843, 349] width 22 height 12
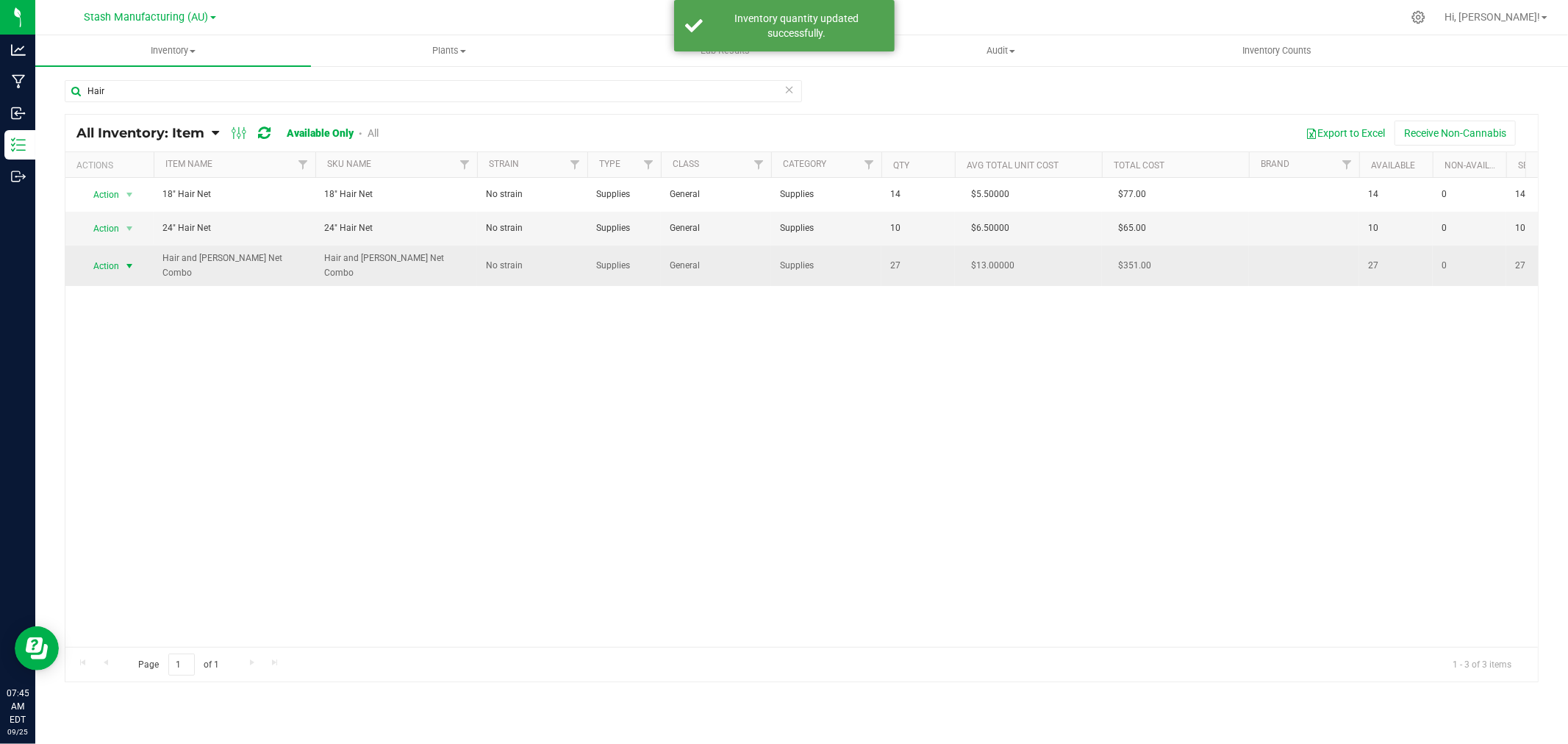
click at [115, 262] on span "Action" at bounding box center [100, 266] width 40 height 21
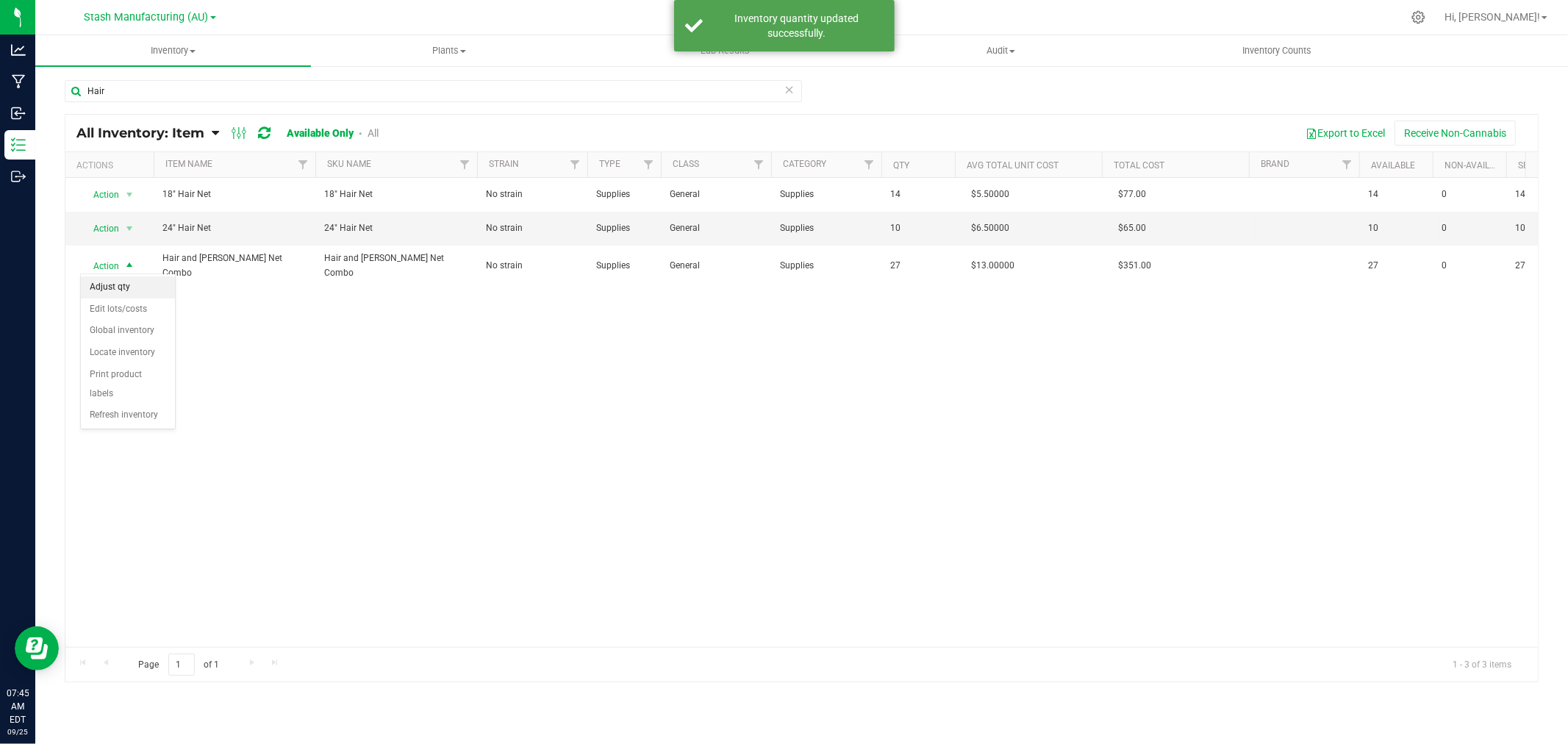
click at [122, 284] on li "Adjust qty" at bounding box center [127, 288] width 94 height 22
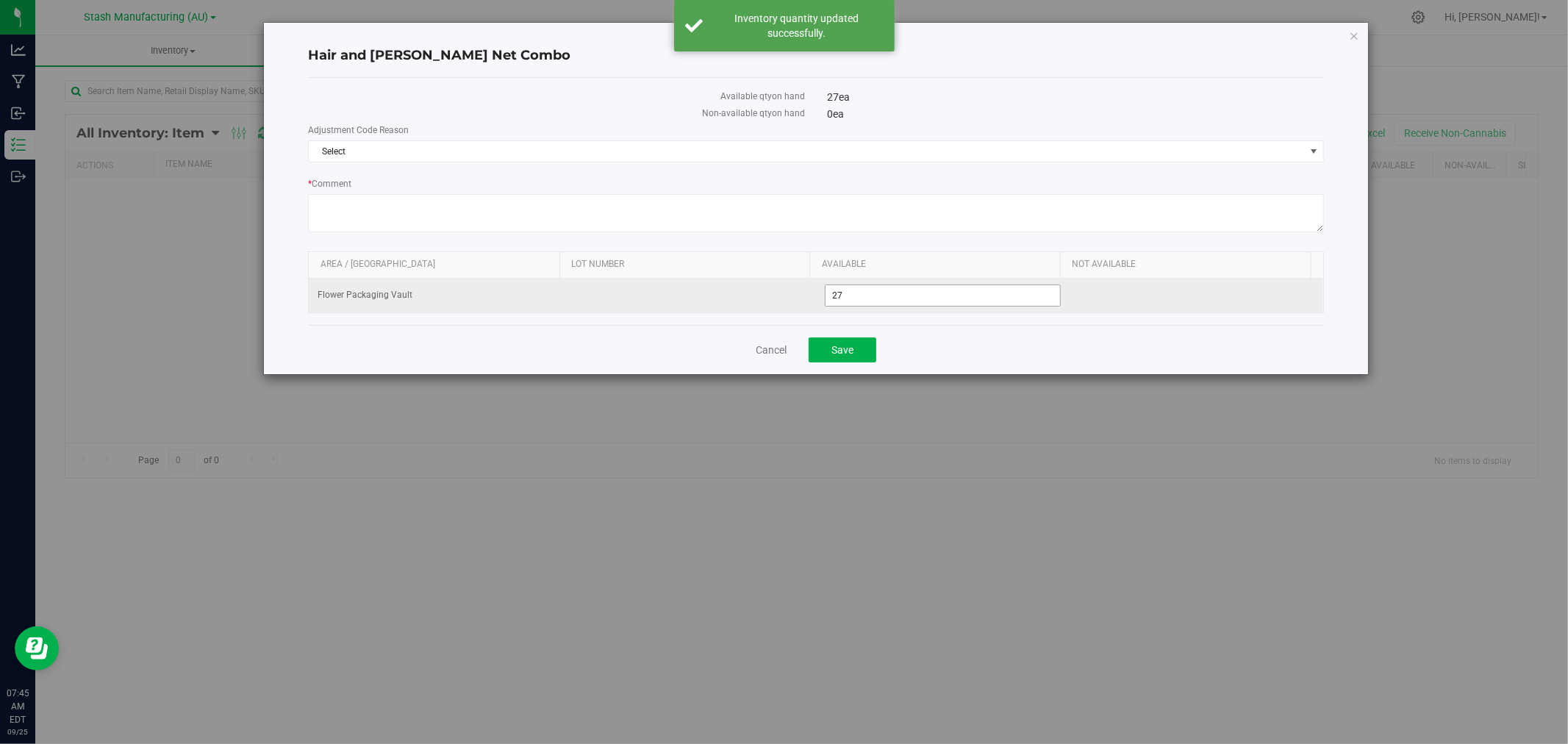
click at [873, 290] on span "27 27" at bounding box center [942, 296] width 236 height 22
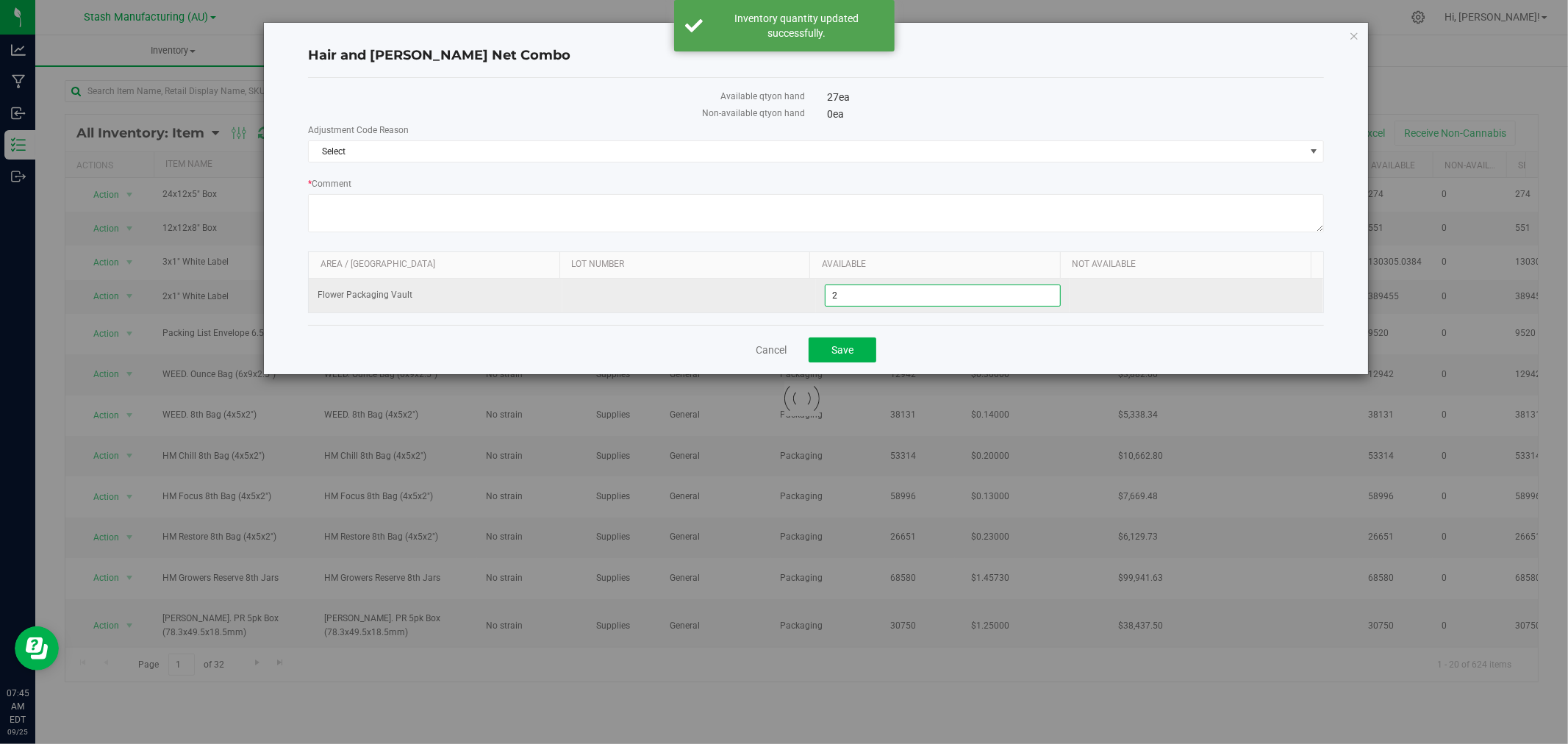
type input "26"
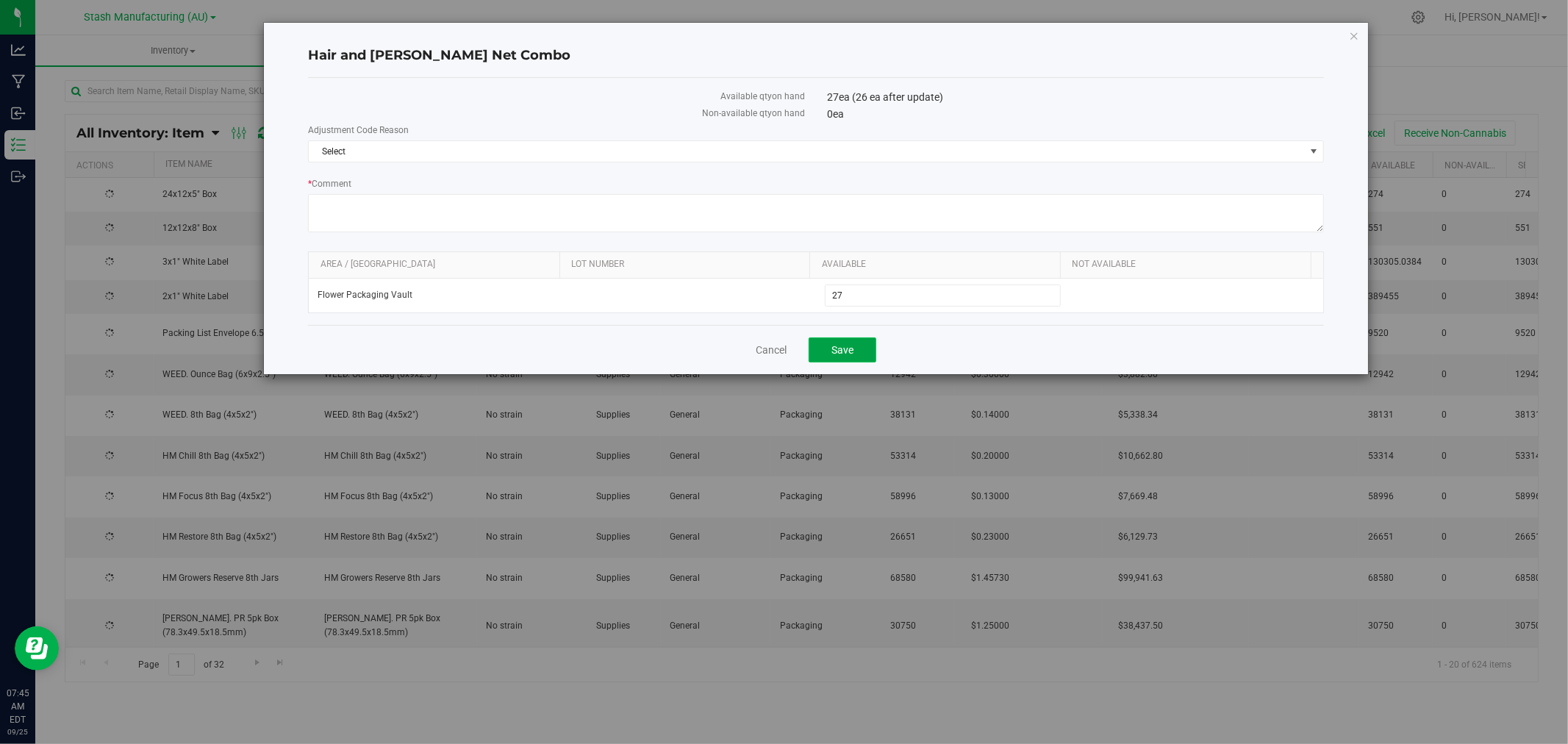
click at [844, 343] on button "Save" at bounding box center [842, 349] width 67 height 25
type input "26"
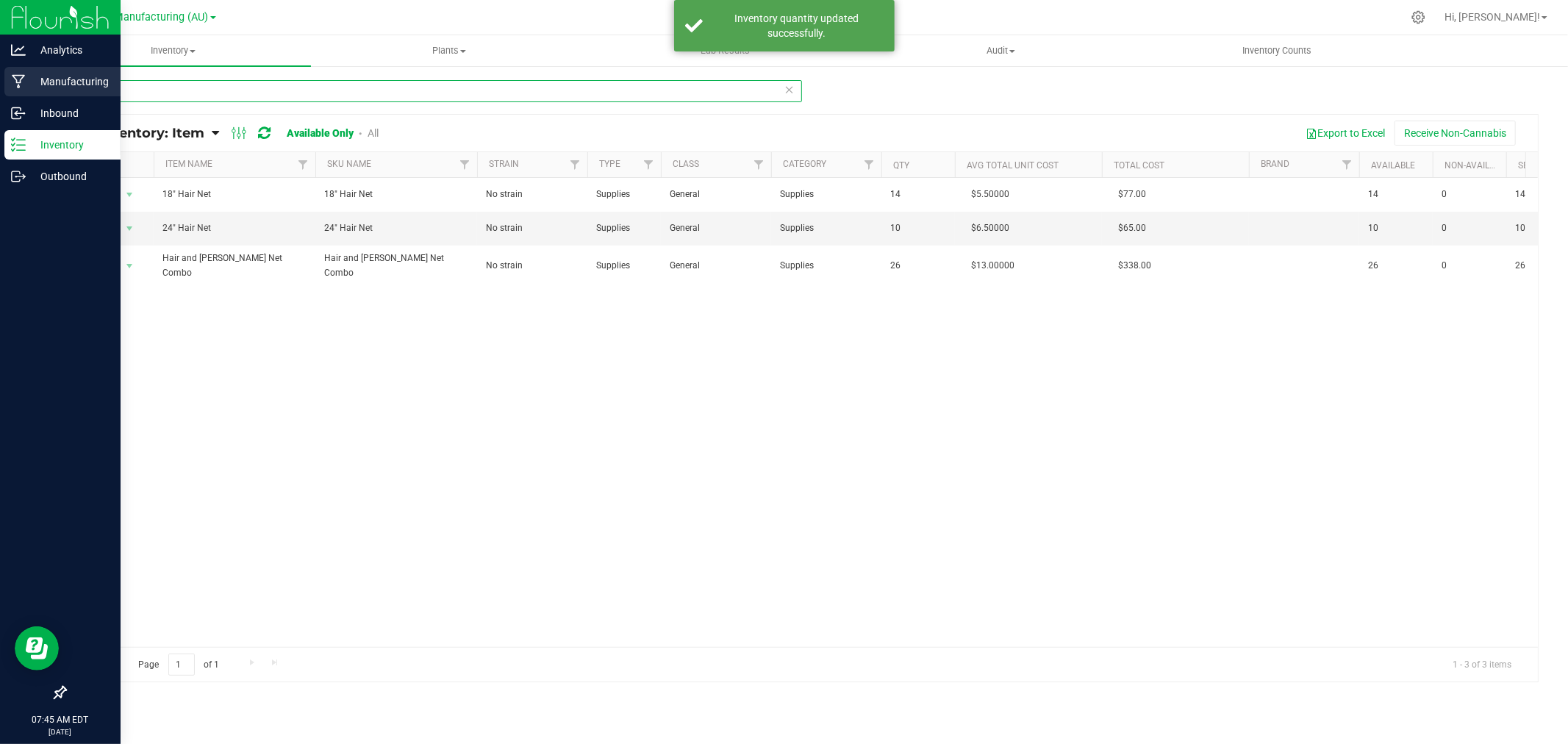
drag, startPoint x: 182, startPoint y: 94, endPoint x: 24, endPoint y: 82, distance: 158.5
click at [24, 82] on div "Analytics Manufacturing Inbound Inventory Outbound 07:45 AM EDT 09/25/2025 09/2…" at bounding box center [784, 372] width 1568 height 744
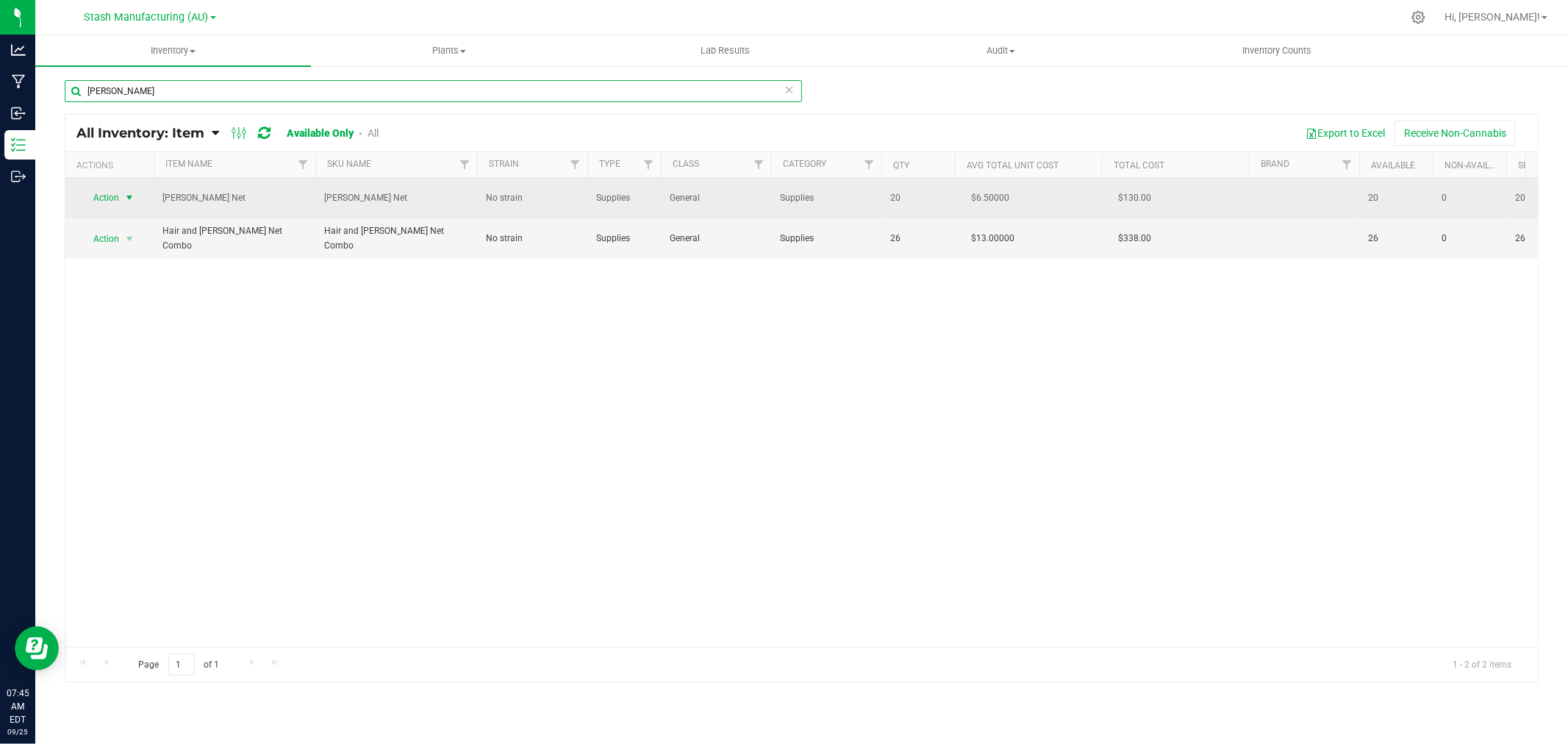
type input "Beard"
click at [107, 199] on span "Action" at bounding box center [100, 198] width 40 height 21
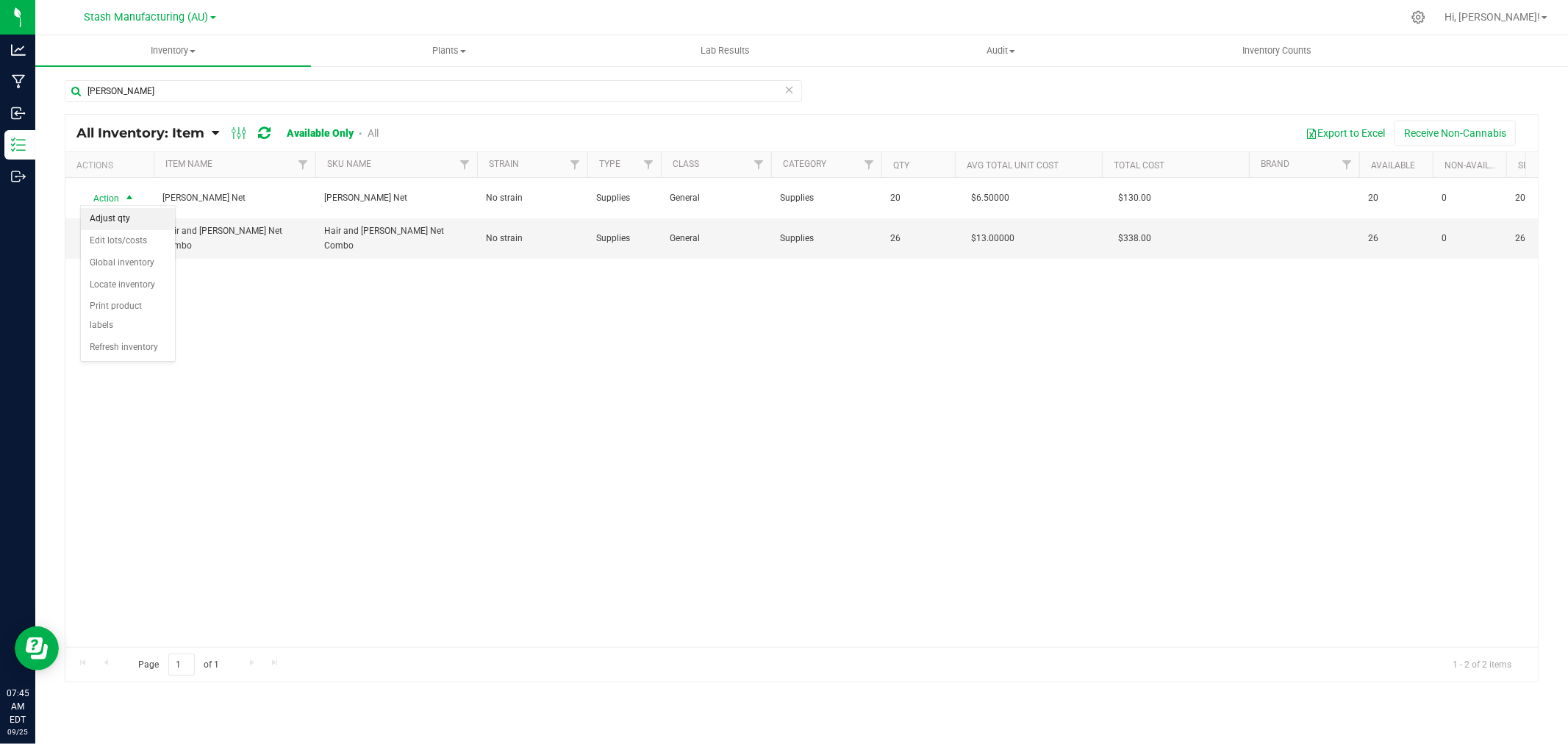
click at [119, 219] on li "Adjust qty" at bounding box center [127, 219] width 94 height 22
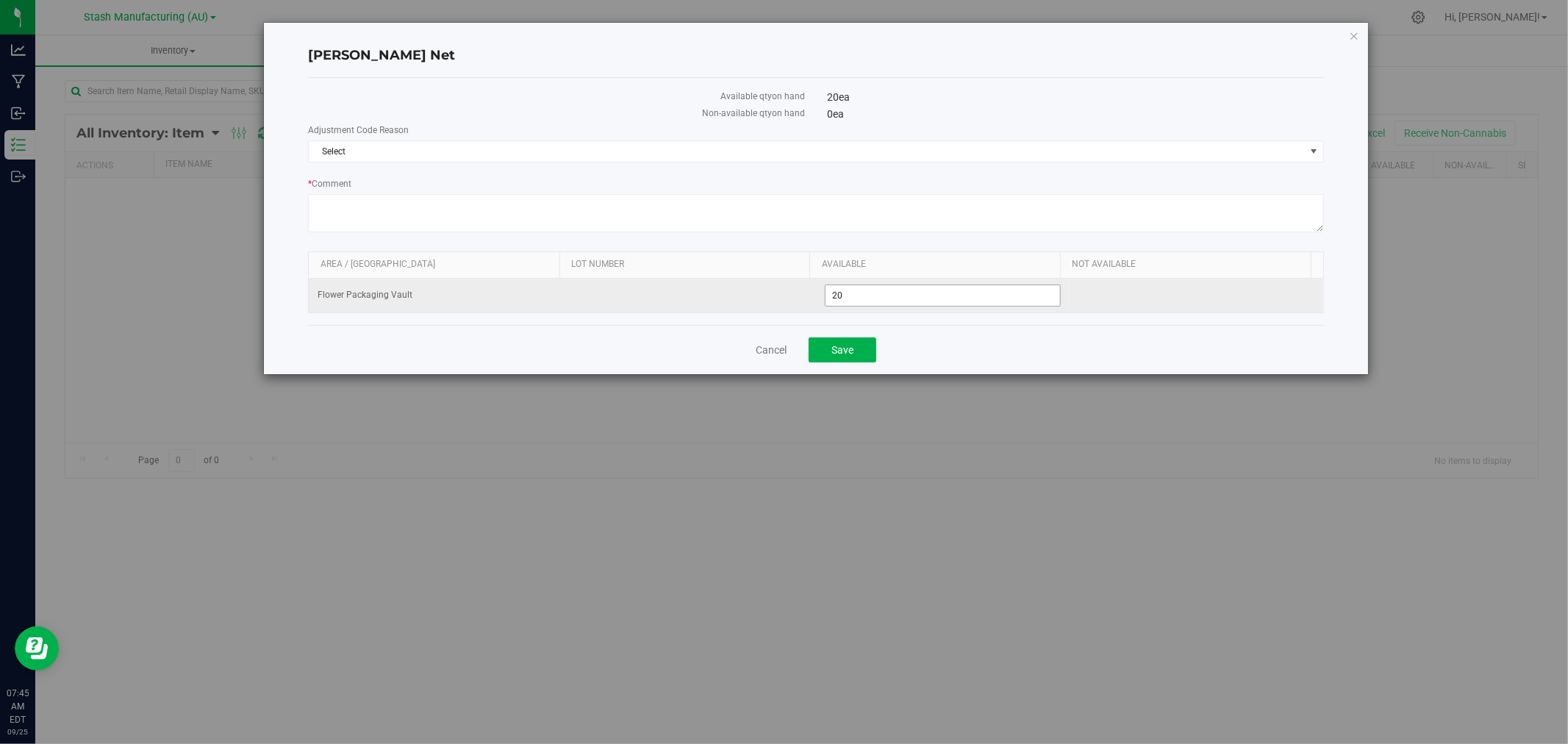
click at [887, 303] on span "20 20" at bounding box center [942, 296] width 236 height 22
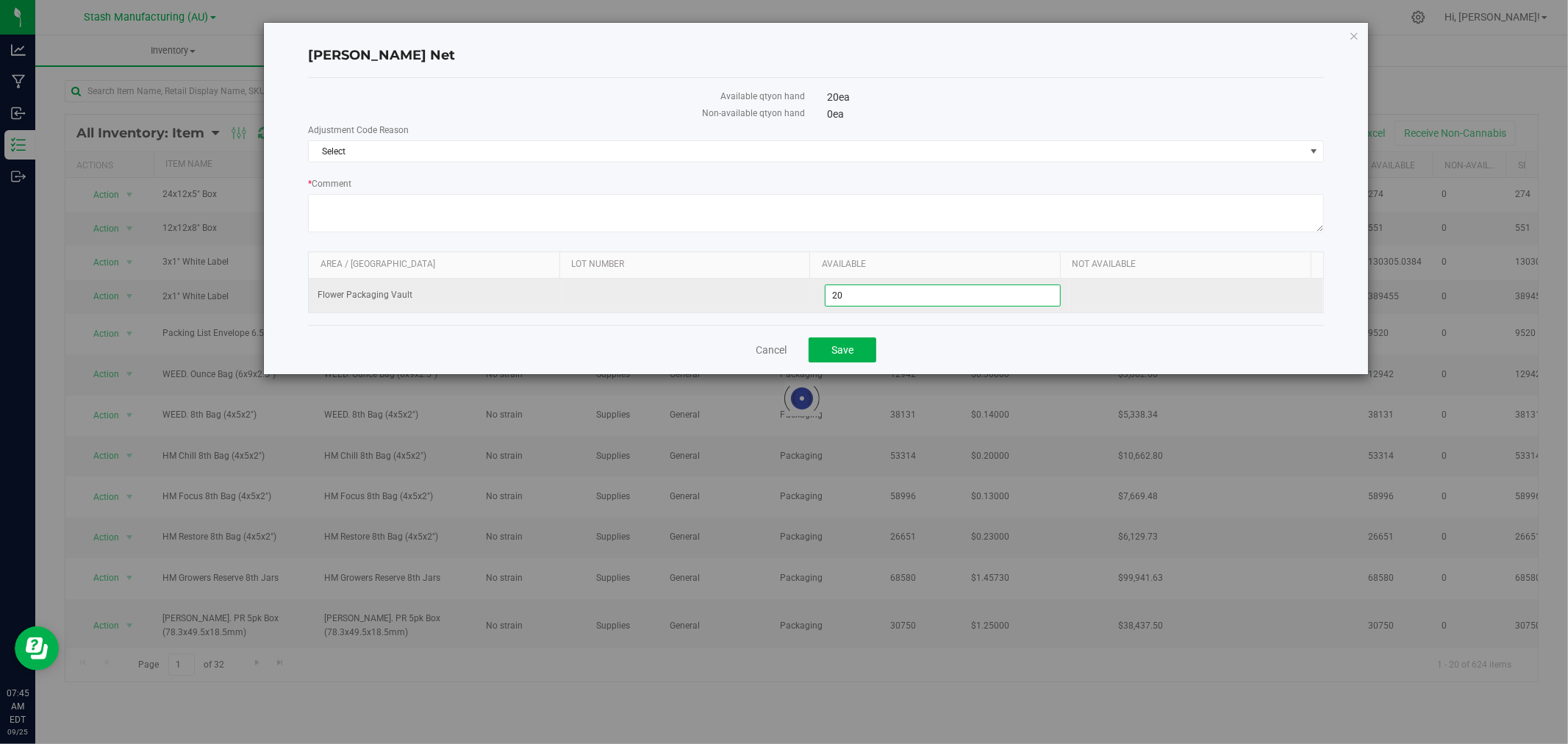
type input "2"
type input "18"
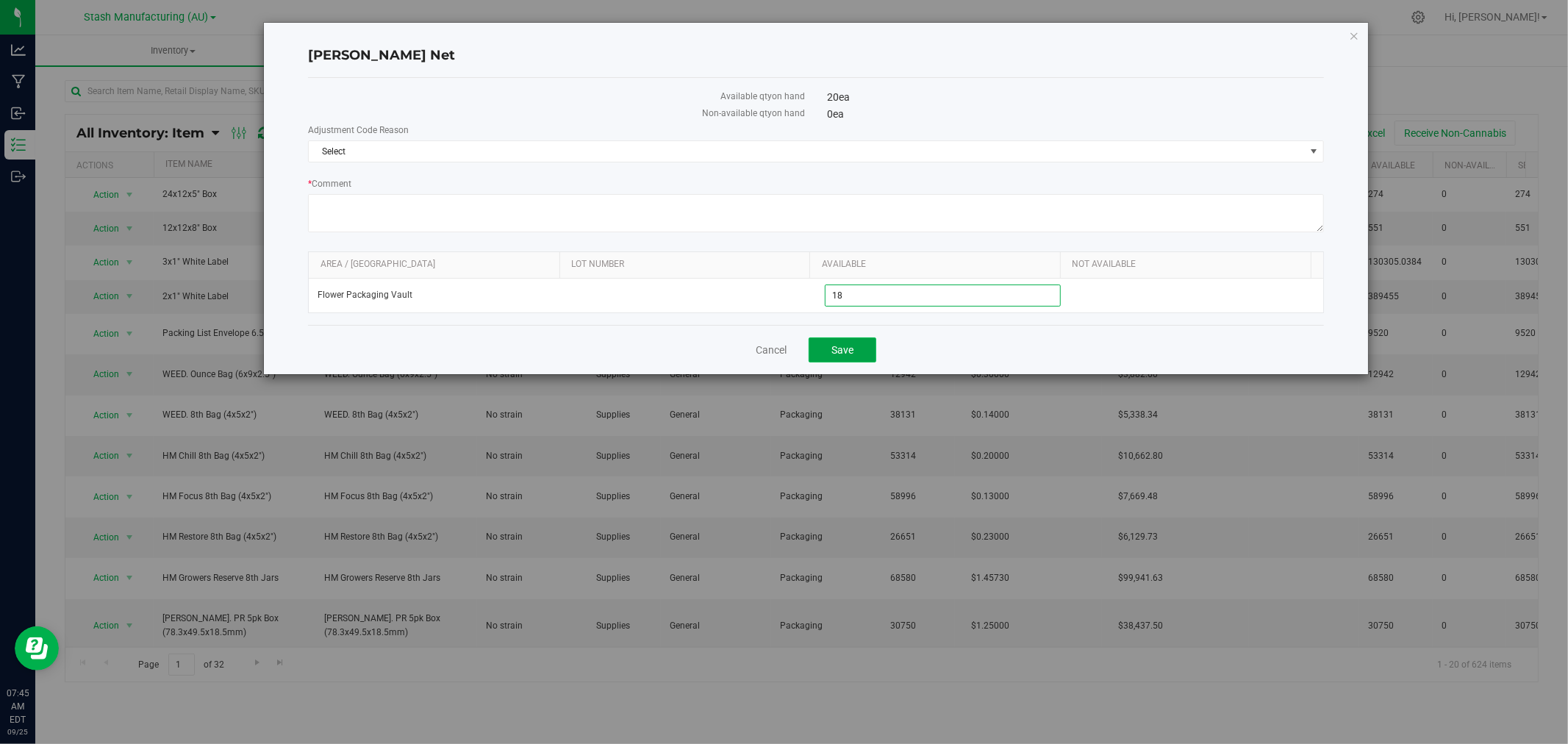
type input "18"
click at [846, 344] on span "Save" at bounding box center [843, 349] width 22 height 12
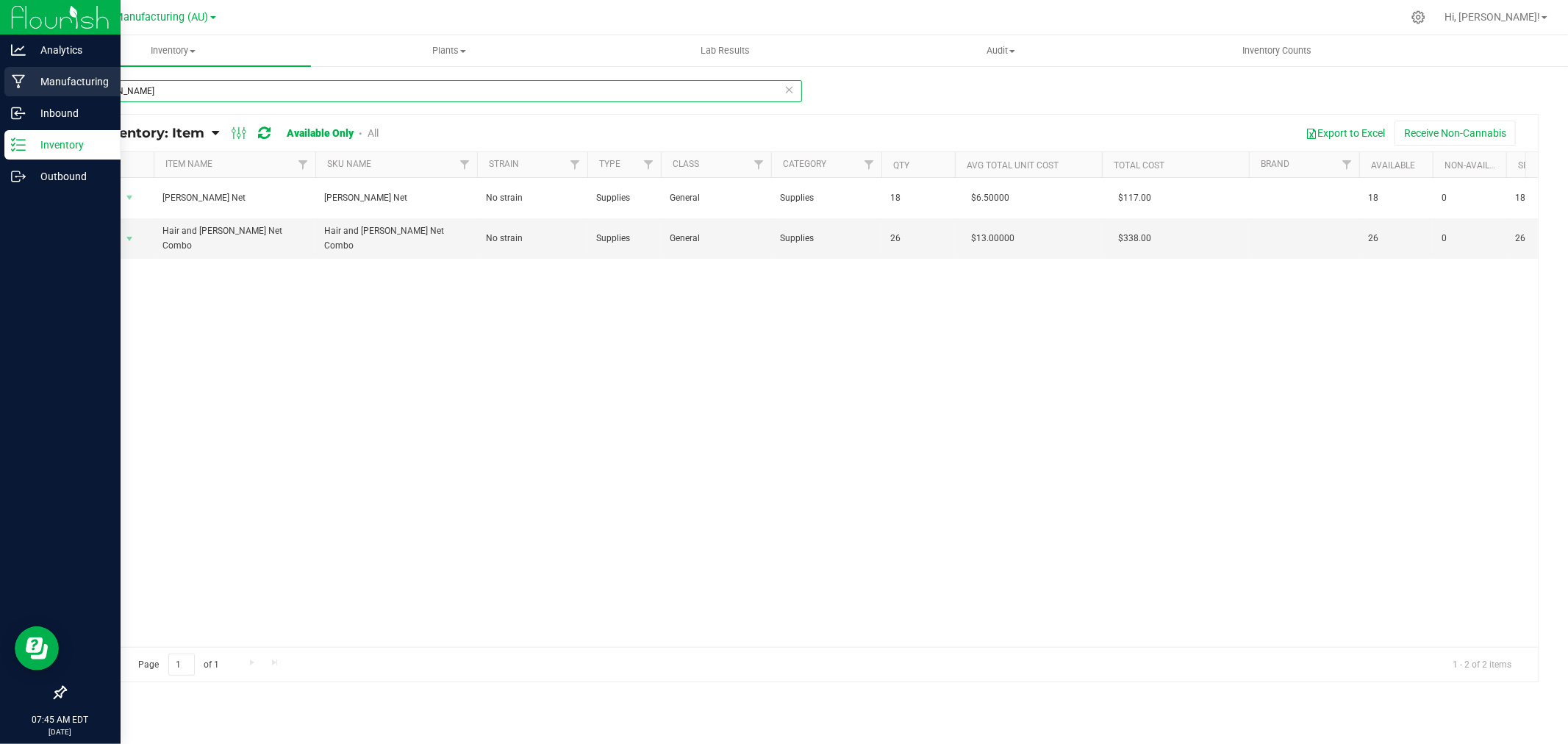
drag, startPoint x: 123, startPoint y: 83, endPoint x: 18, endPoint y: 95, distance: 105.7
click at [18, 95] on div "Analytics Manufacturing Inbound Inventory Outbound 07:45 AM EDT 09/25/2025 09/2…" at bounding box center [784, 372] width 1568 height 744
type input "METRC"
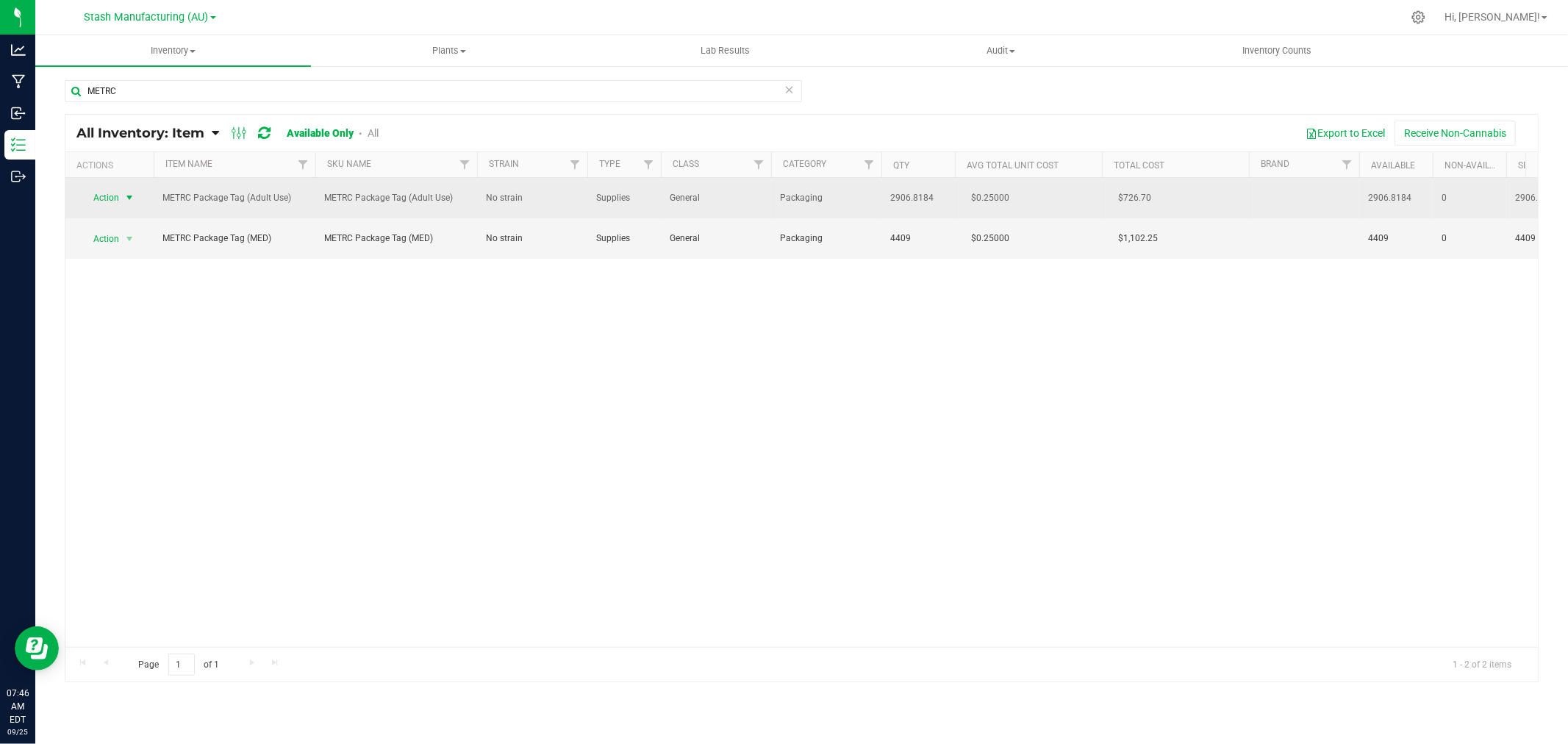
click at [102, 197] on span "Action" at bounding box center [100, 198] width 40 height 21
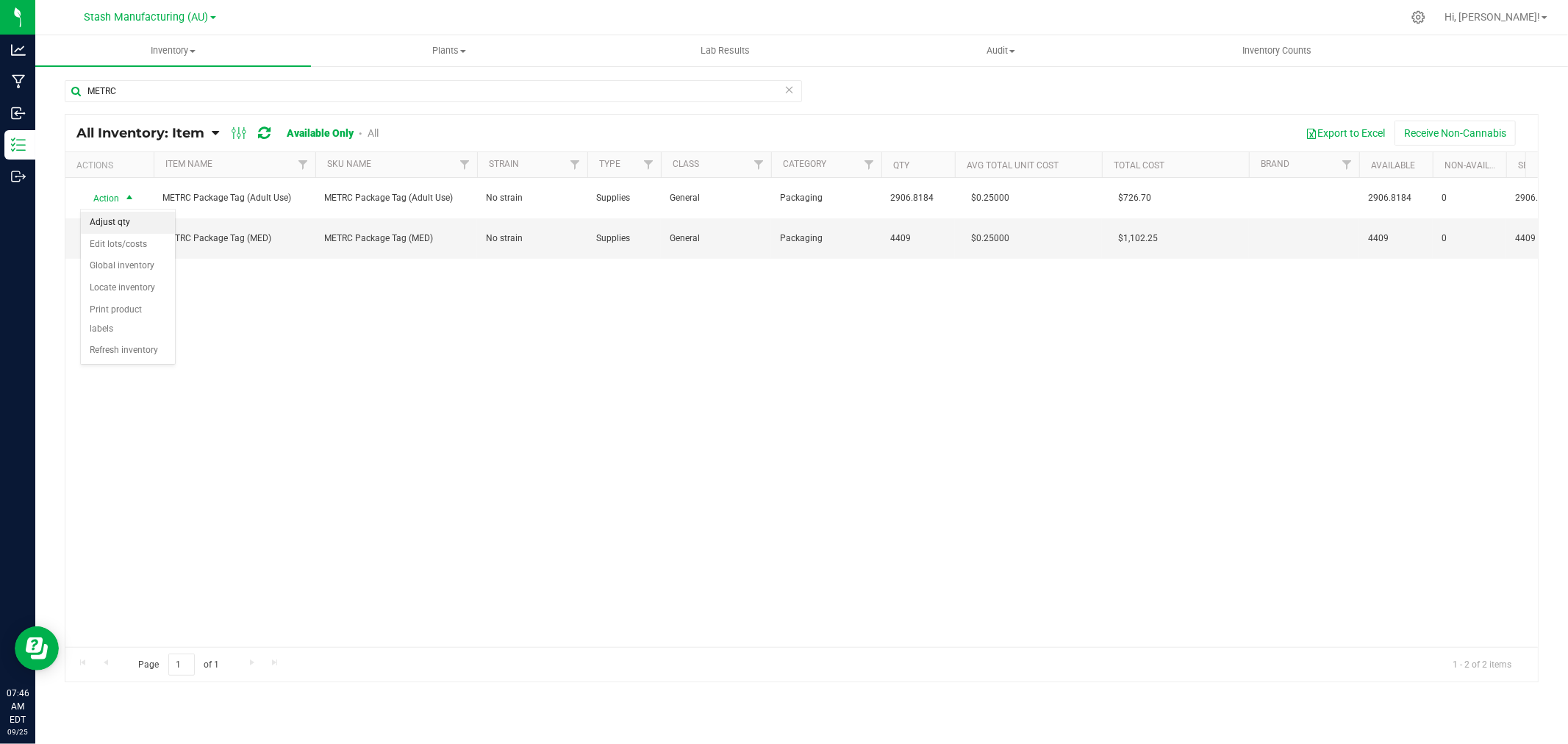
click at [120, 226] on li "Adjust qty" at bounding box center [127, 223] width 94 height 22
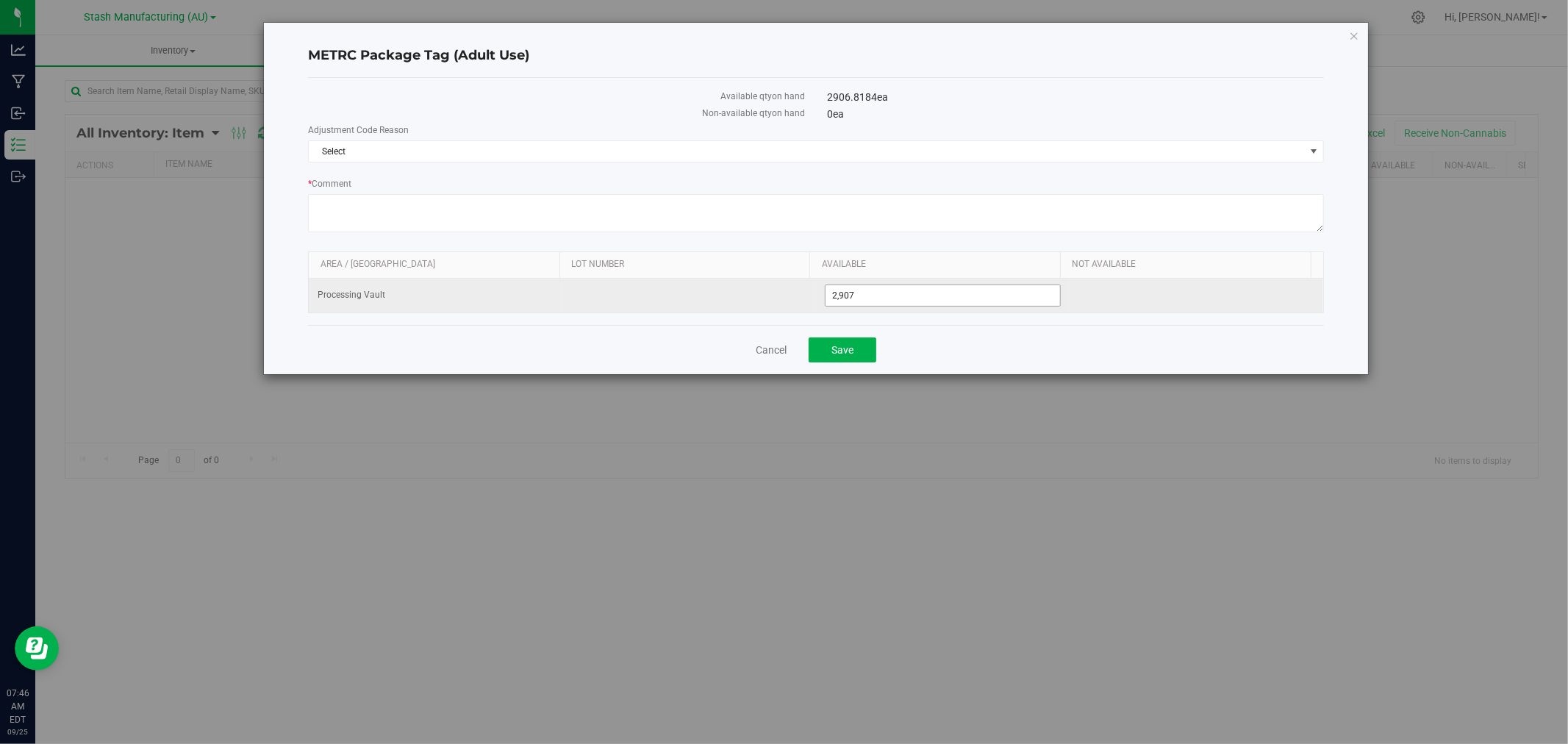
click at [873, 298] on span "2,907 2907" at bounding box center [942, 296] width 236 height 22
click at [873, 298] on input "2907" at bounding box center [942, 296] width 235 height 21
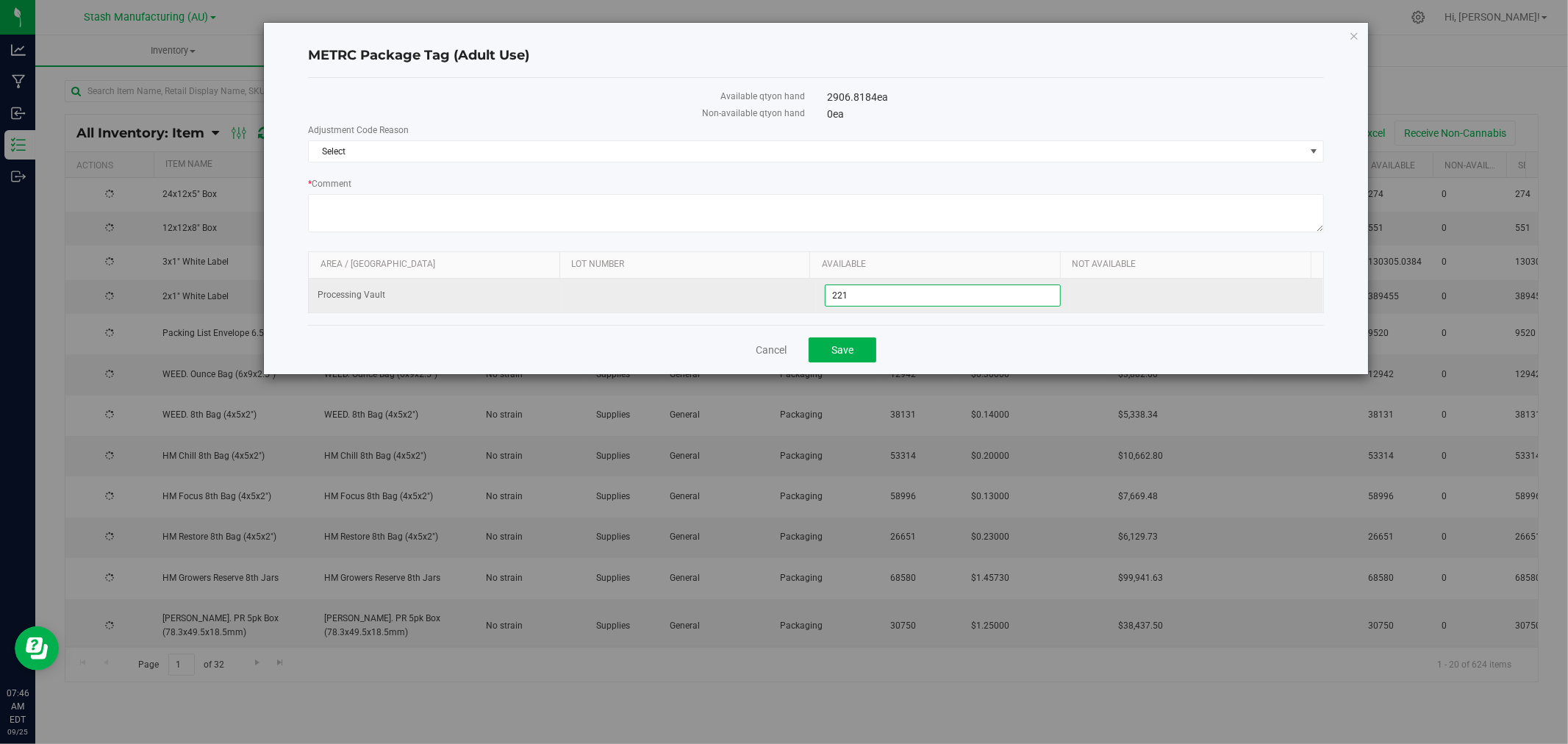
type input "2210"
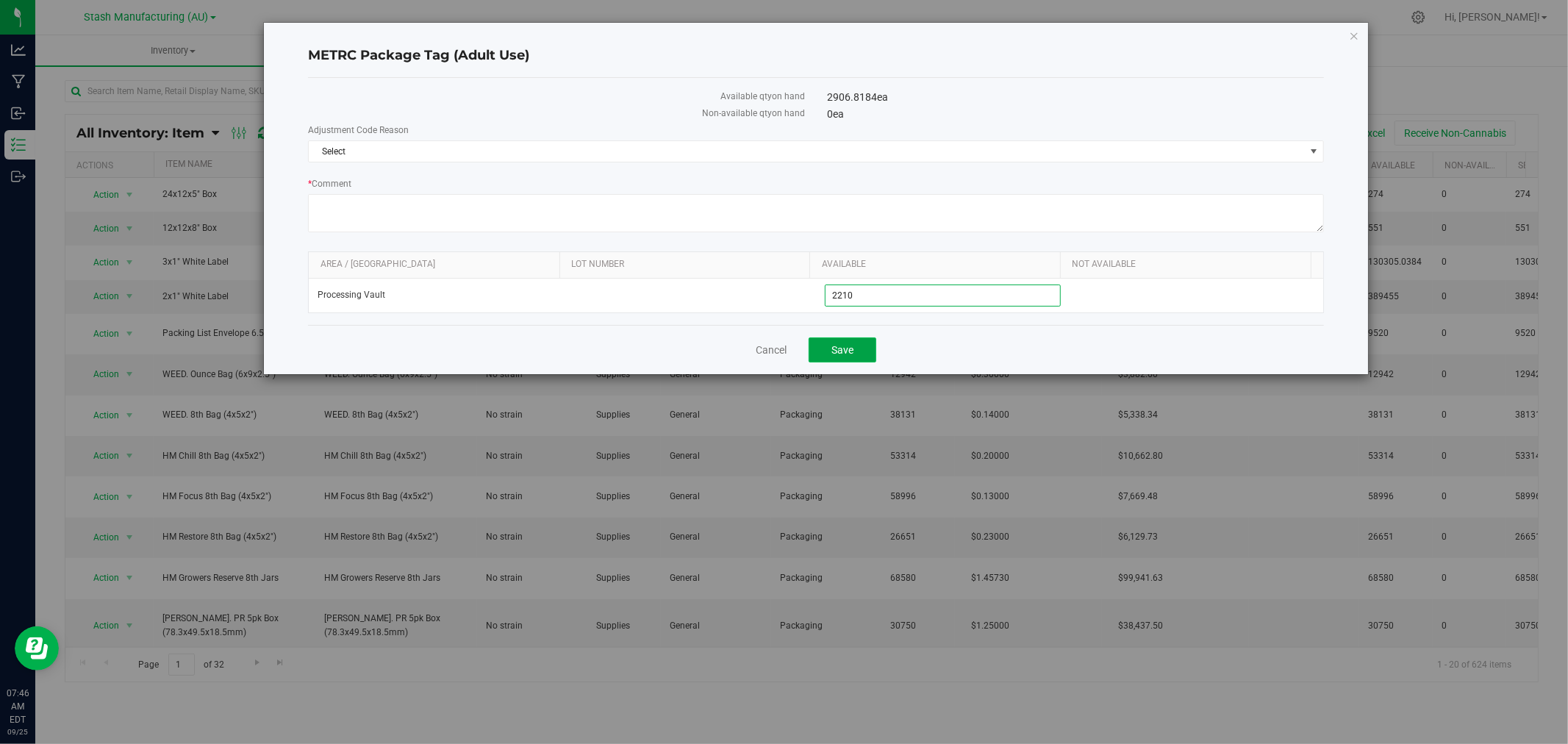
type input "2,210"
click at [841, 358] on button "Save" at bounding box center [842, 349] width 67 height 25
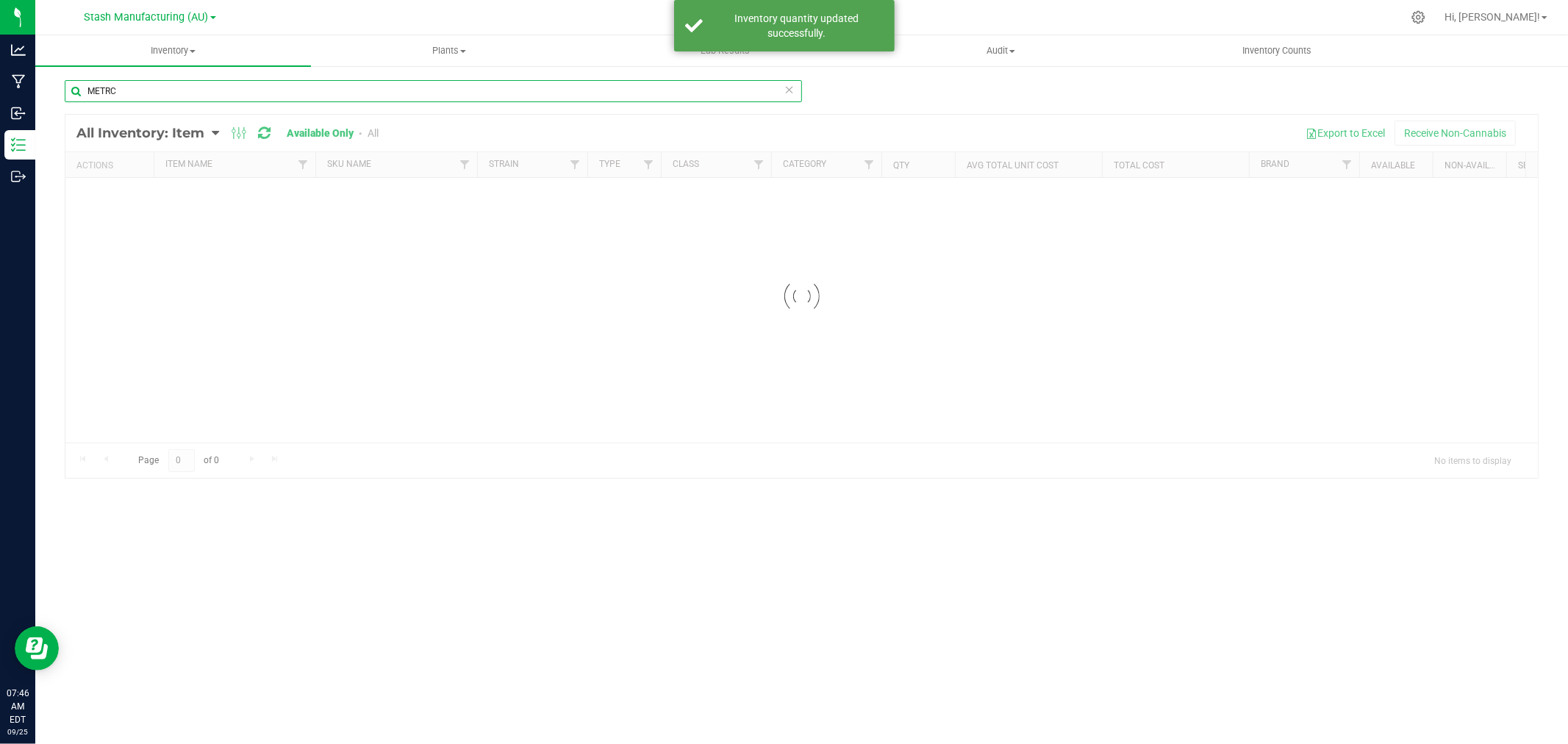
click at [164, 94] on input "METRC" at bounding box center [433, 91] width 737 height 22
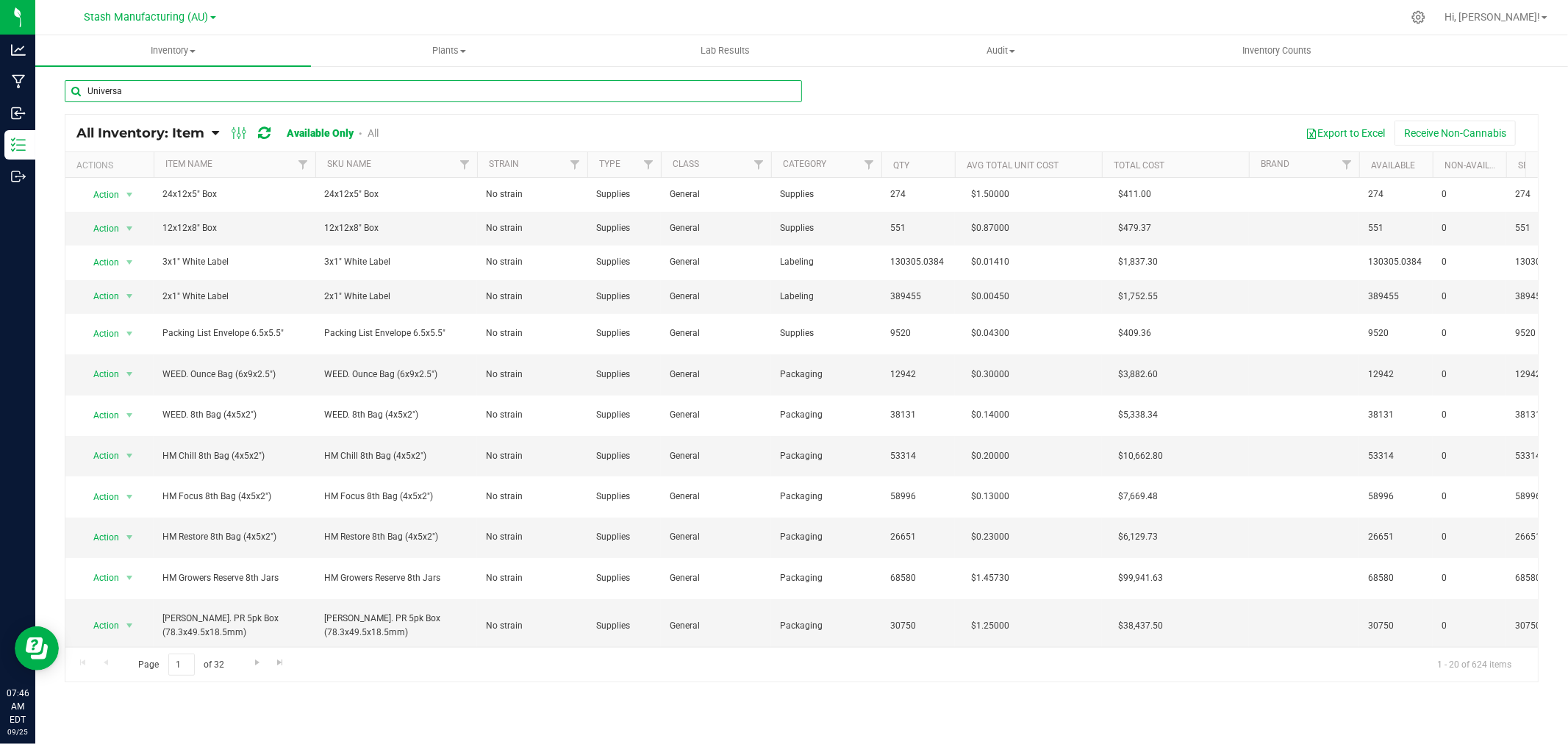
type input "Universal"
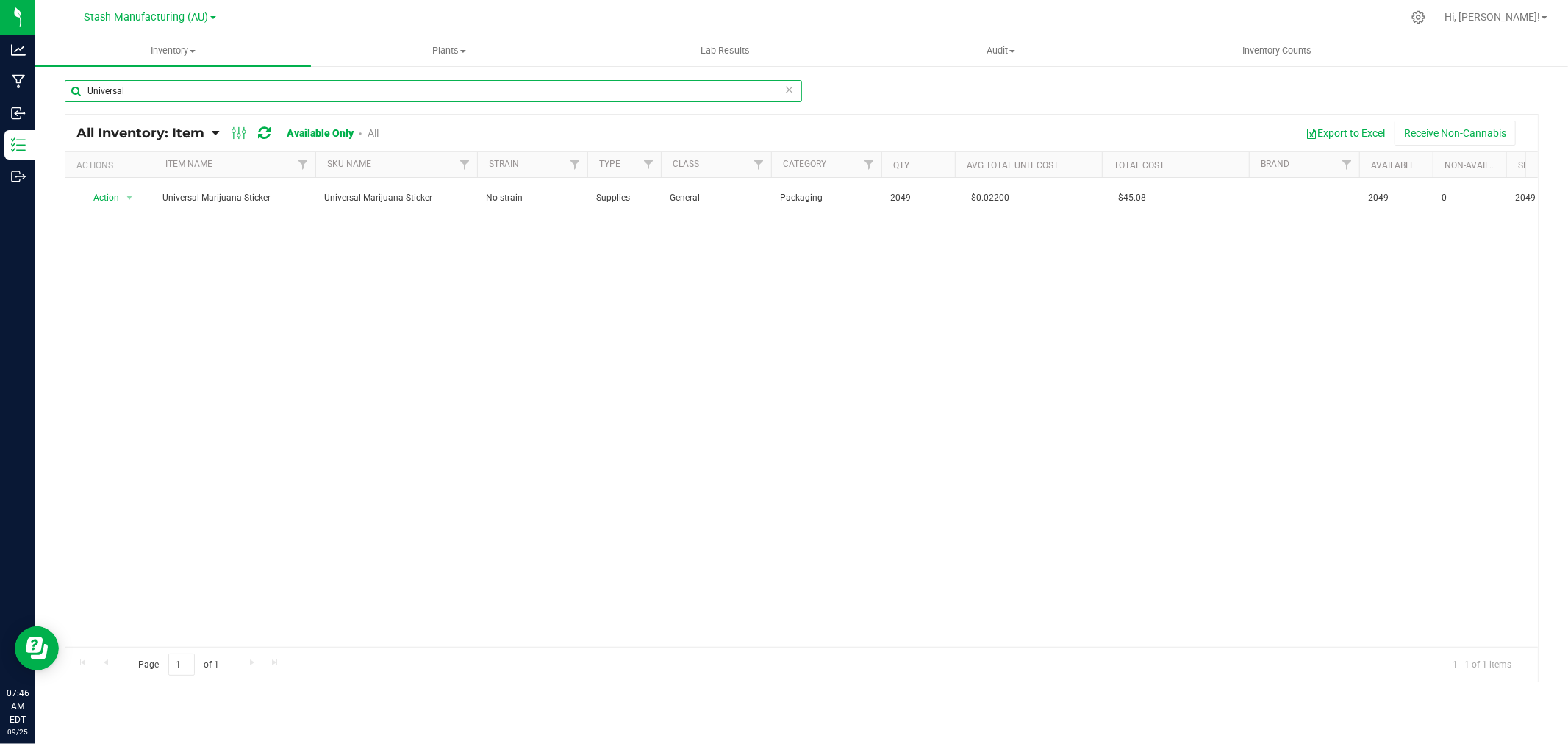
drag, startPoint x: 127, startPoint y: 90, endPoint x: 72, endPoint y: 90, distance: 55.0
click at [72, 90] on input "Universal" at bounding box center [433, 91] width 737 height 22
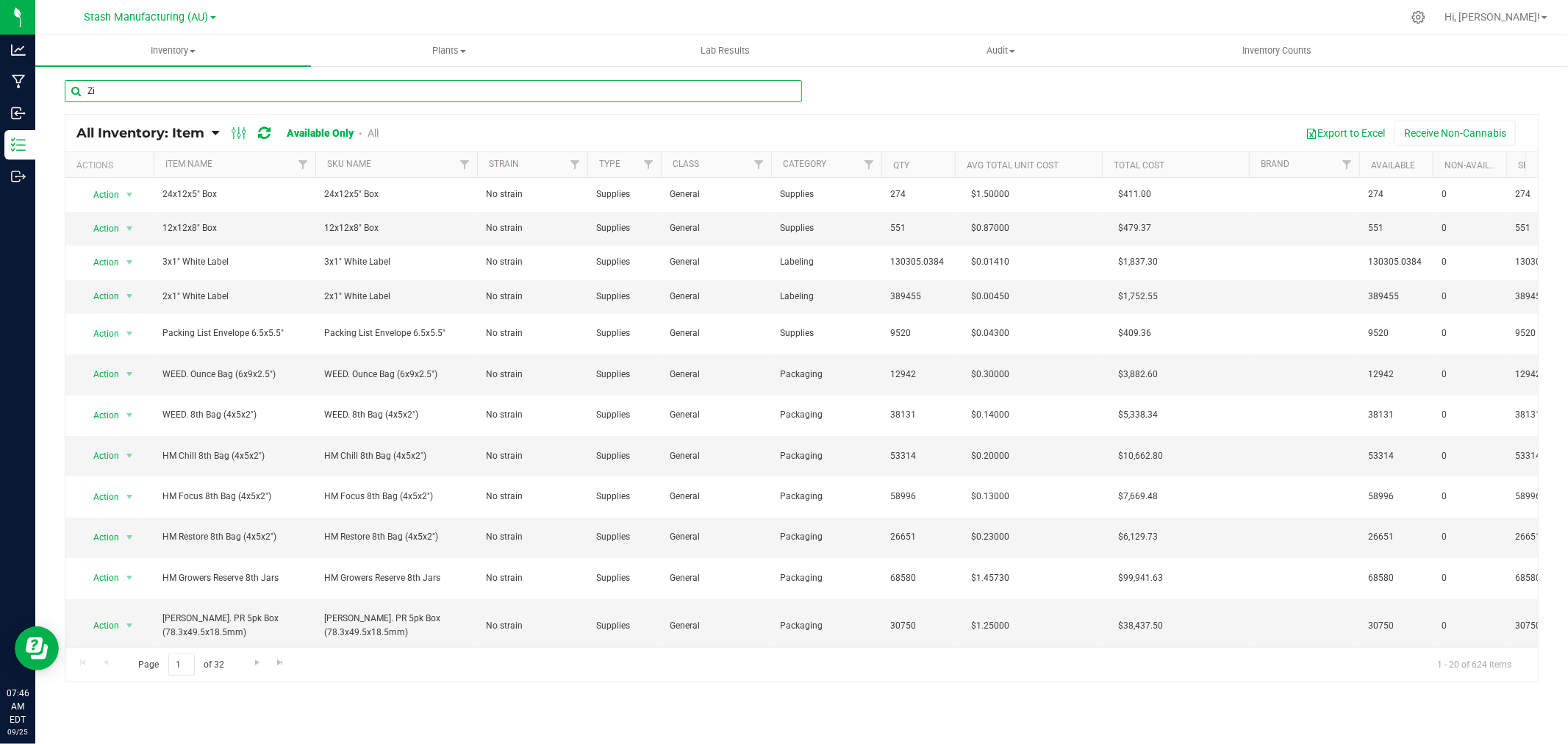
type input "Zip"
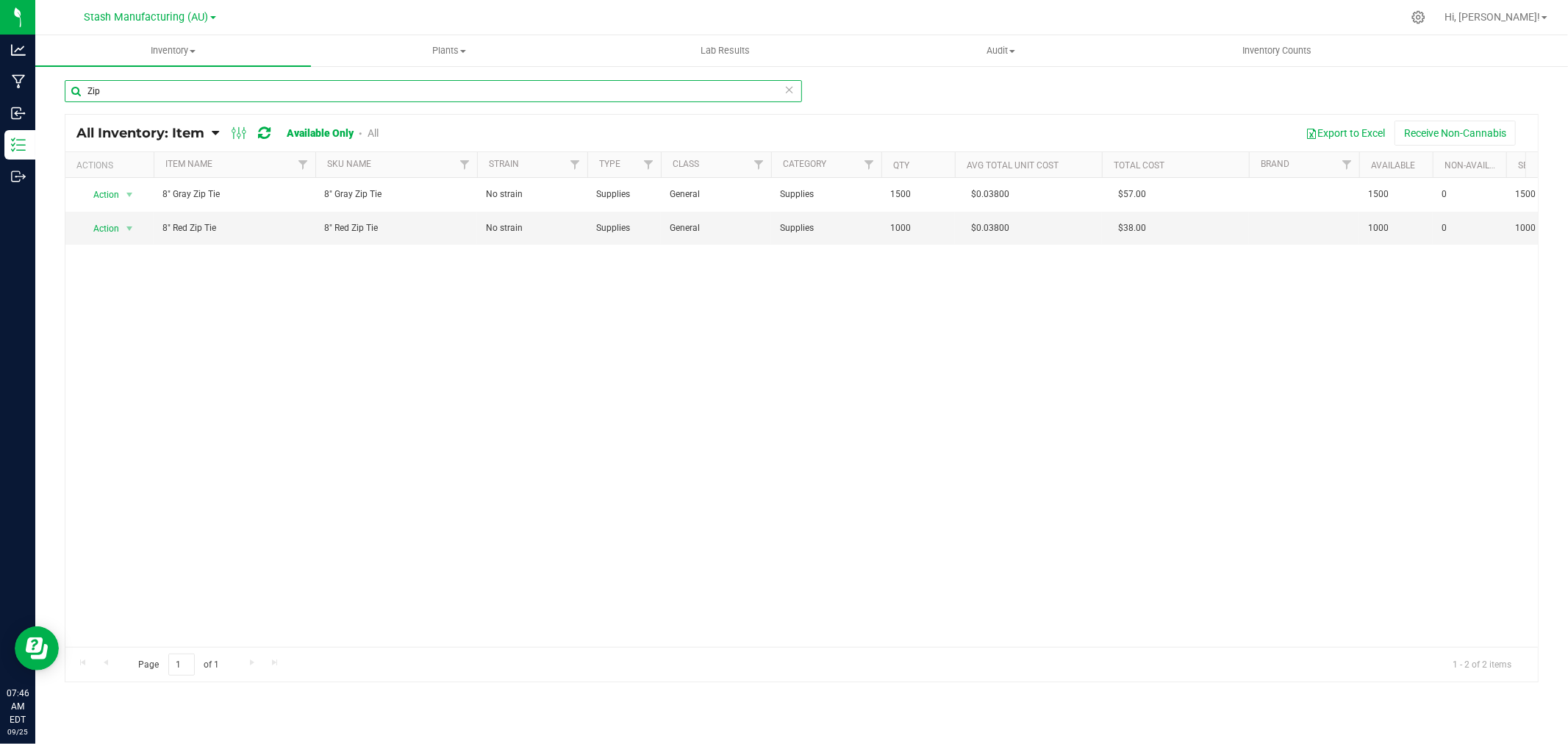
drag, startPoint x: 120, startPoint y: 91, endPoint x: 49, endPoint y: 103, distance: 72.0
click at [49, 103] on div "Zip All Inventory: Item Item Summary Item (default) Item by Strain Item by Loca…" at bounding box center [801, 294] width 1533 height 459
type input "Shop"
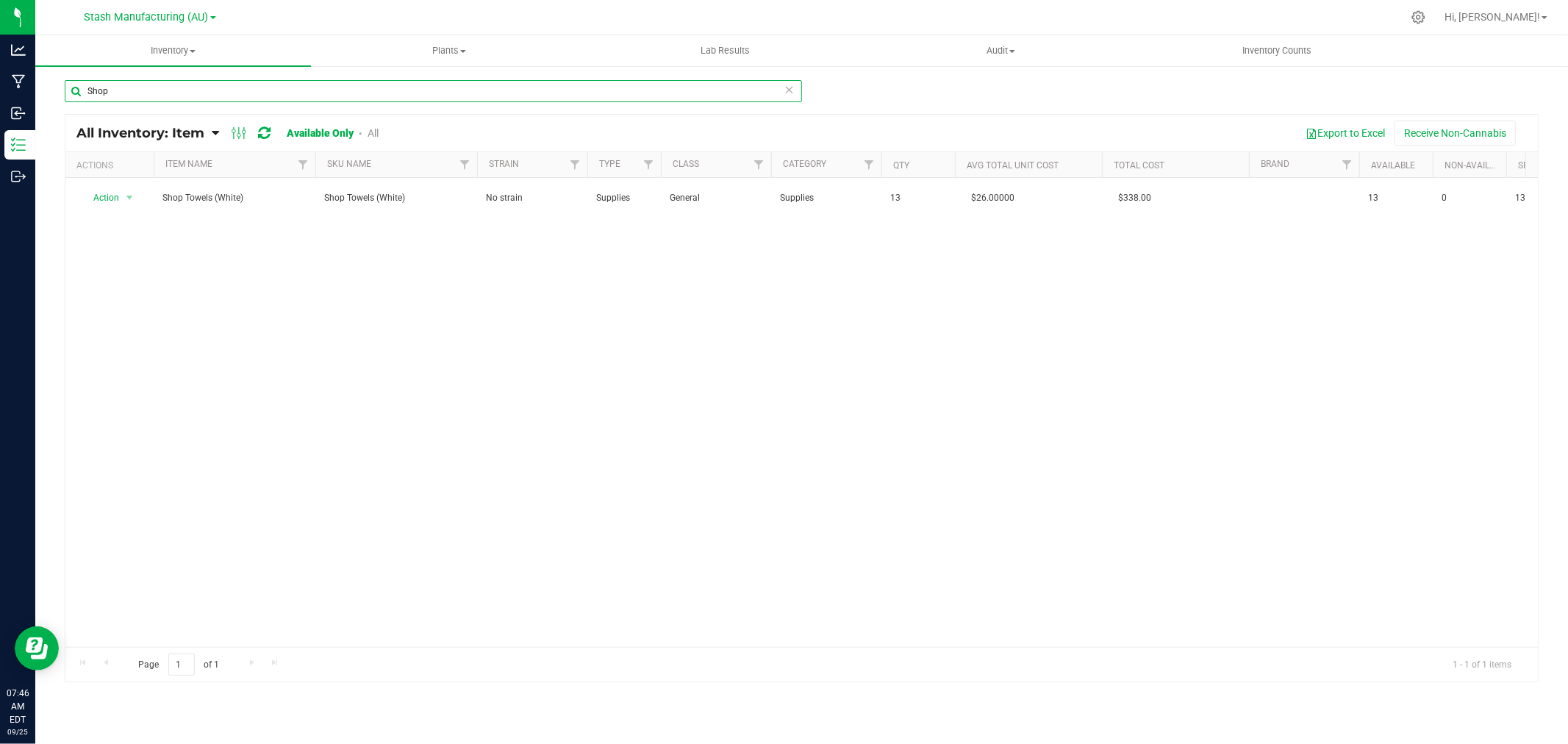
drag, startPoint x: 134, startPoint y: 86, endPoint x: 65, endPoint y: 95, distance: 69.6
click at [65, 95] on input "Shop" at bounding box center [433, 91] width 737 height 22
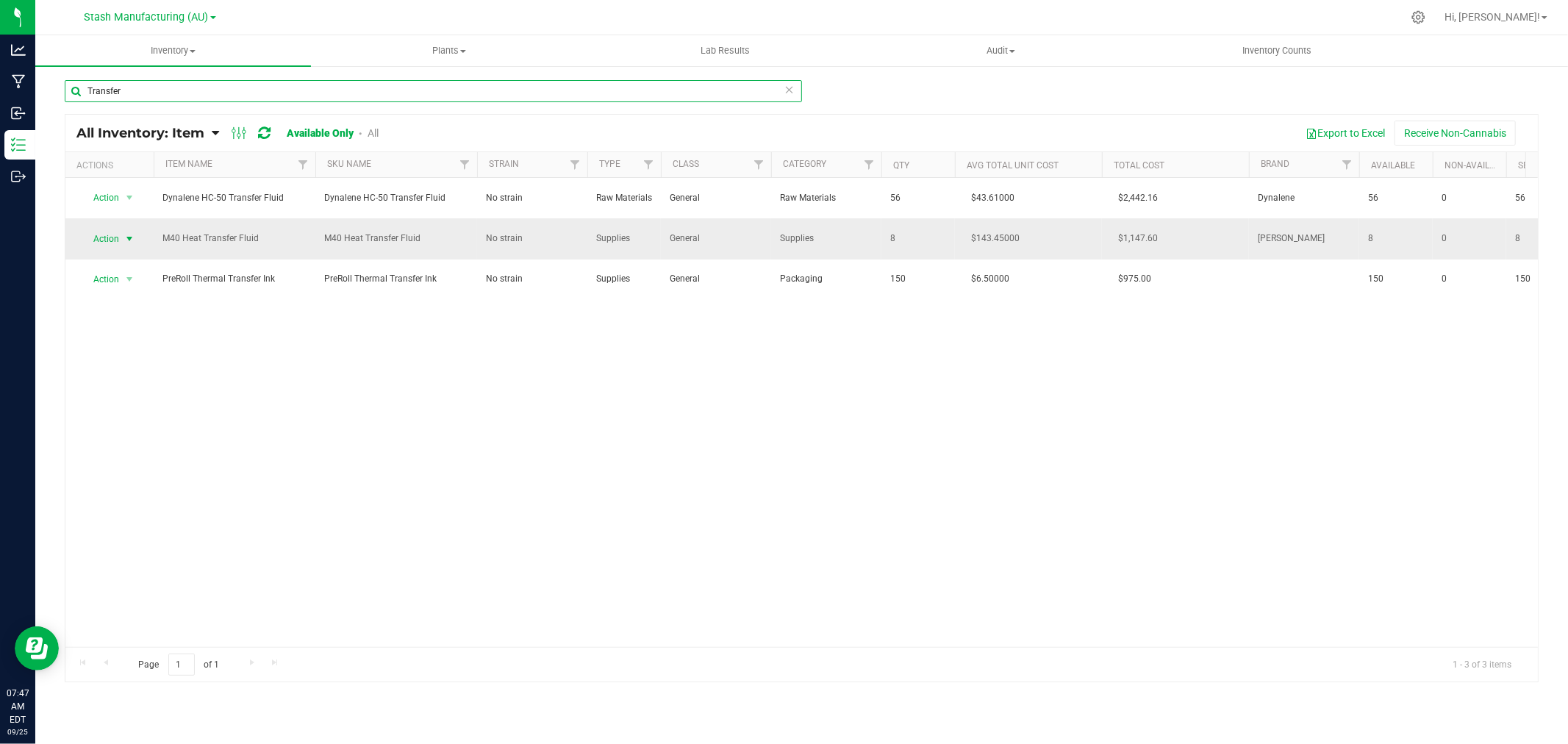
type input "Transfer"
click at [120, 238] on span "select" at bounding box center [129, 239] width 18 height 21
click at [133, 91] on input "Transfer" at bounding box center [433, 91] width 737 height 22
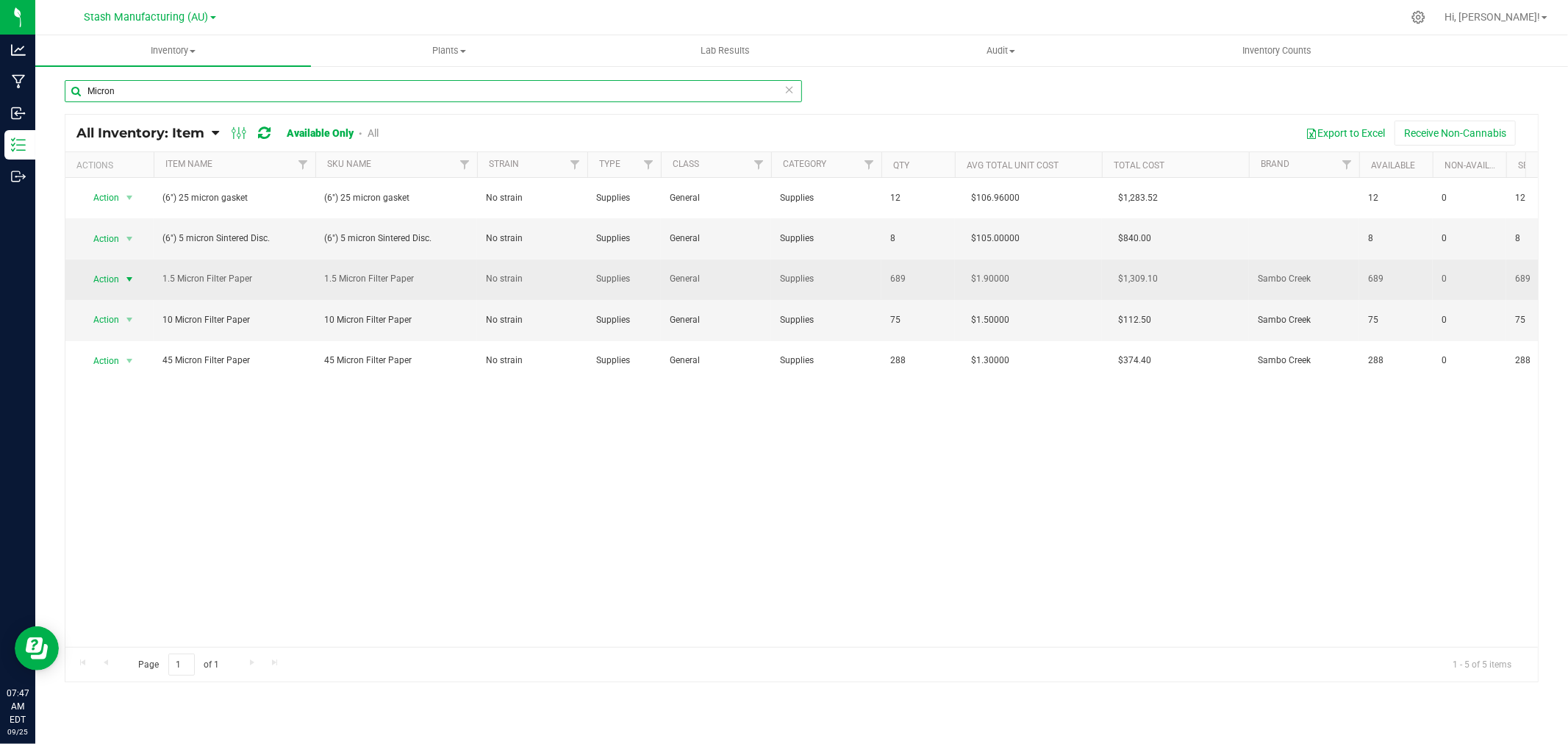
type input "Micron"
click at [103, 281] on span "Action" at bounding box center [100, 280] width 40 height 21
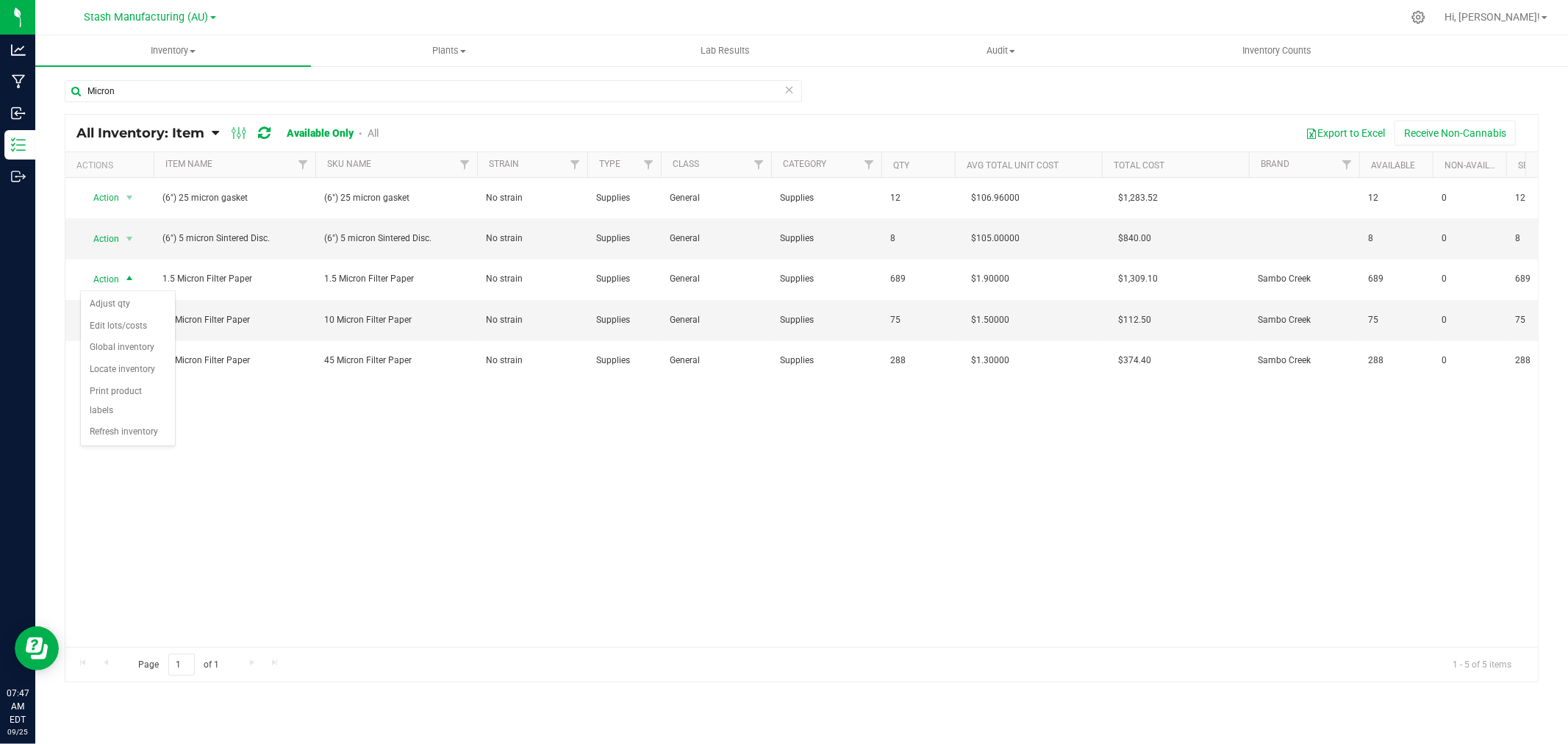
click at [276, 487] on div "Action Action Adjust qty Edit lots/costs Global inventory Locate inventory Prin…" at bounding box center [802, 412] width 1473 height 469
drag, startPoint x: 150, startPoint y: 99, endPoint x: 38, endPoint y: 97, distance: 112.0
click at [38, 97] on div "Micron All Inventory: Item Item Summary Item (default) Item by Strain Item by L…" at bounding box center [801, 294] width 1533 height 459
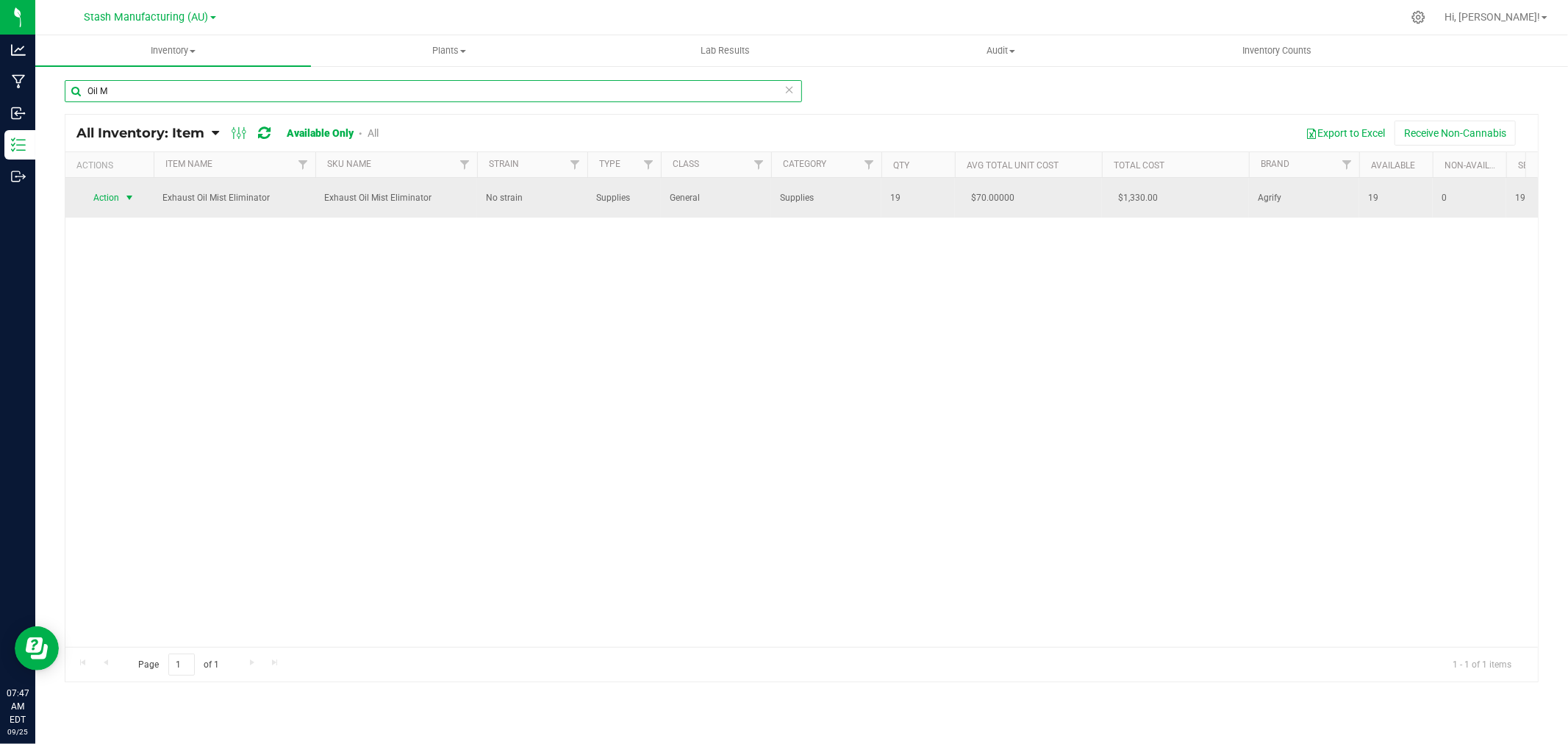
type input "Oil M"
click at [103, 199] on span "Action" at bounding box center [100, 198] width 40 height 21
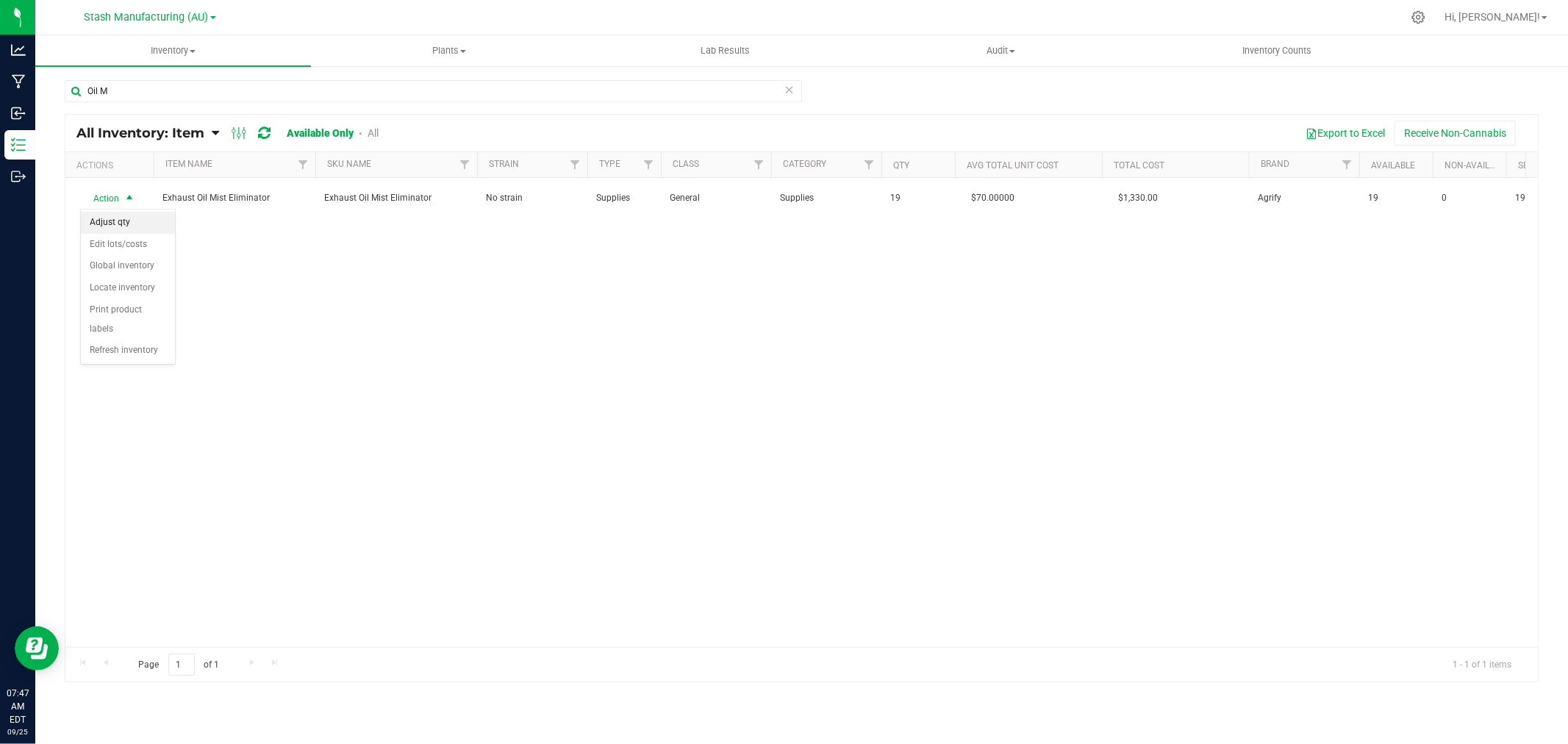
click at [112, 219] on li "Adjust qty" at bounding box center [127, 223] width 94 height 22
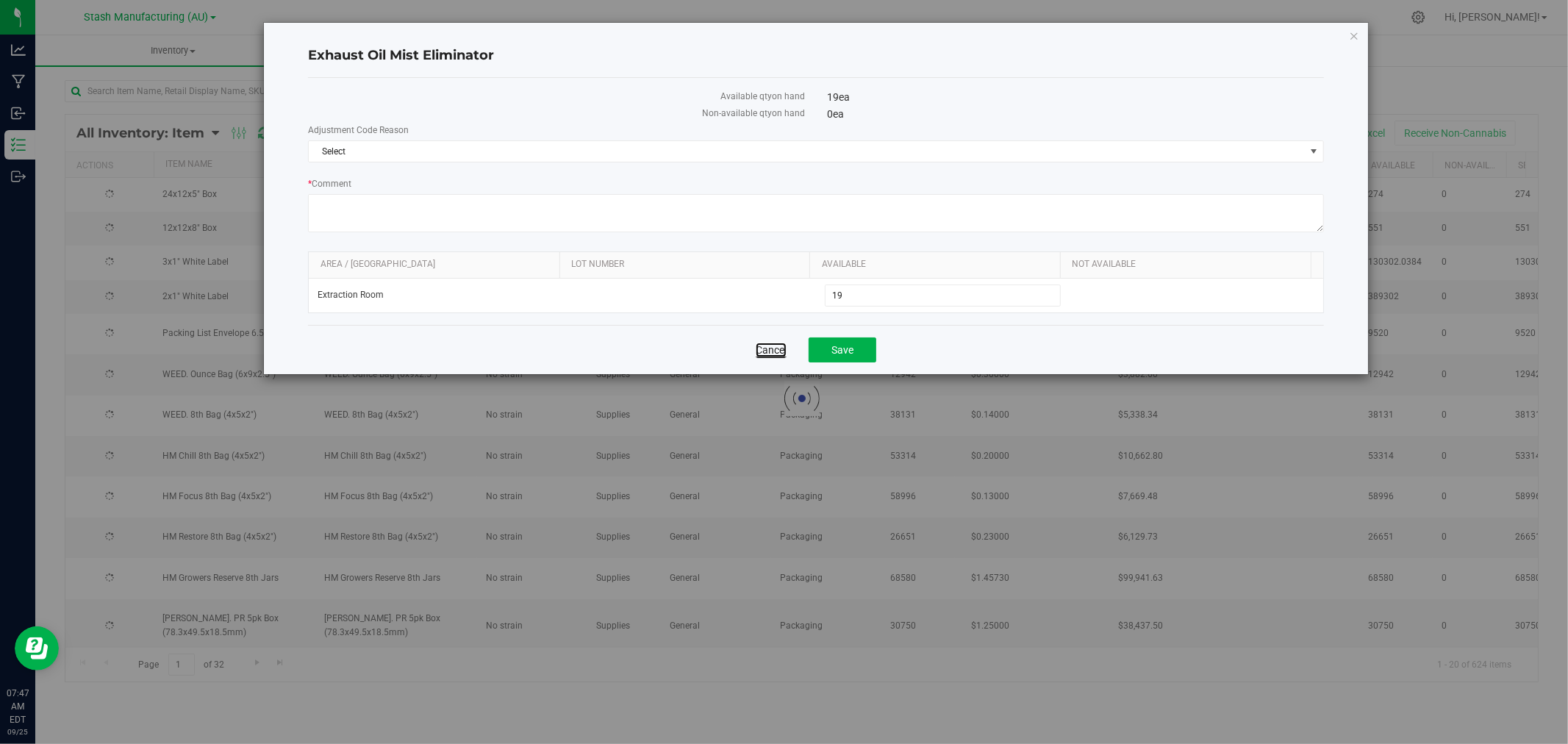
click at [768, 354] on link "Cancel" at bounding box center [771, 350] width 31 height 14
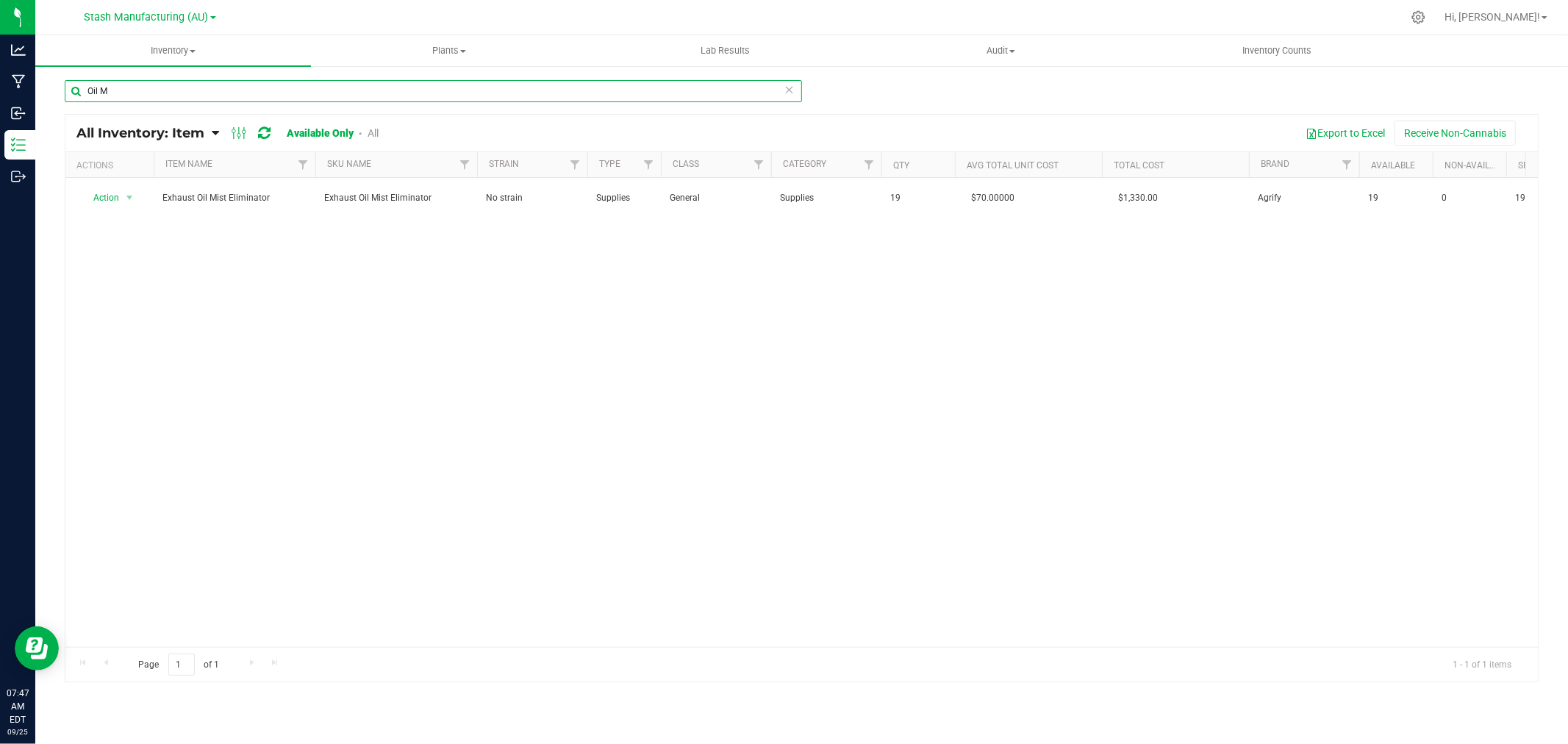
drag, startPoint x: 173, startPoint y: 98, endPoint x: 64, endPoint y: 95, distance: 109.0
click at [65, 95] on input "Oil M" at bounding box center [433, 91] width 737 height 22
type input "Material"
click at [113, 200] on span "Action" at bounding box center [100, 198] width 40 height 21
click at [112, 217] on li "Adjust qty" at bounding box center [127, 223] width 94 height 22
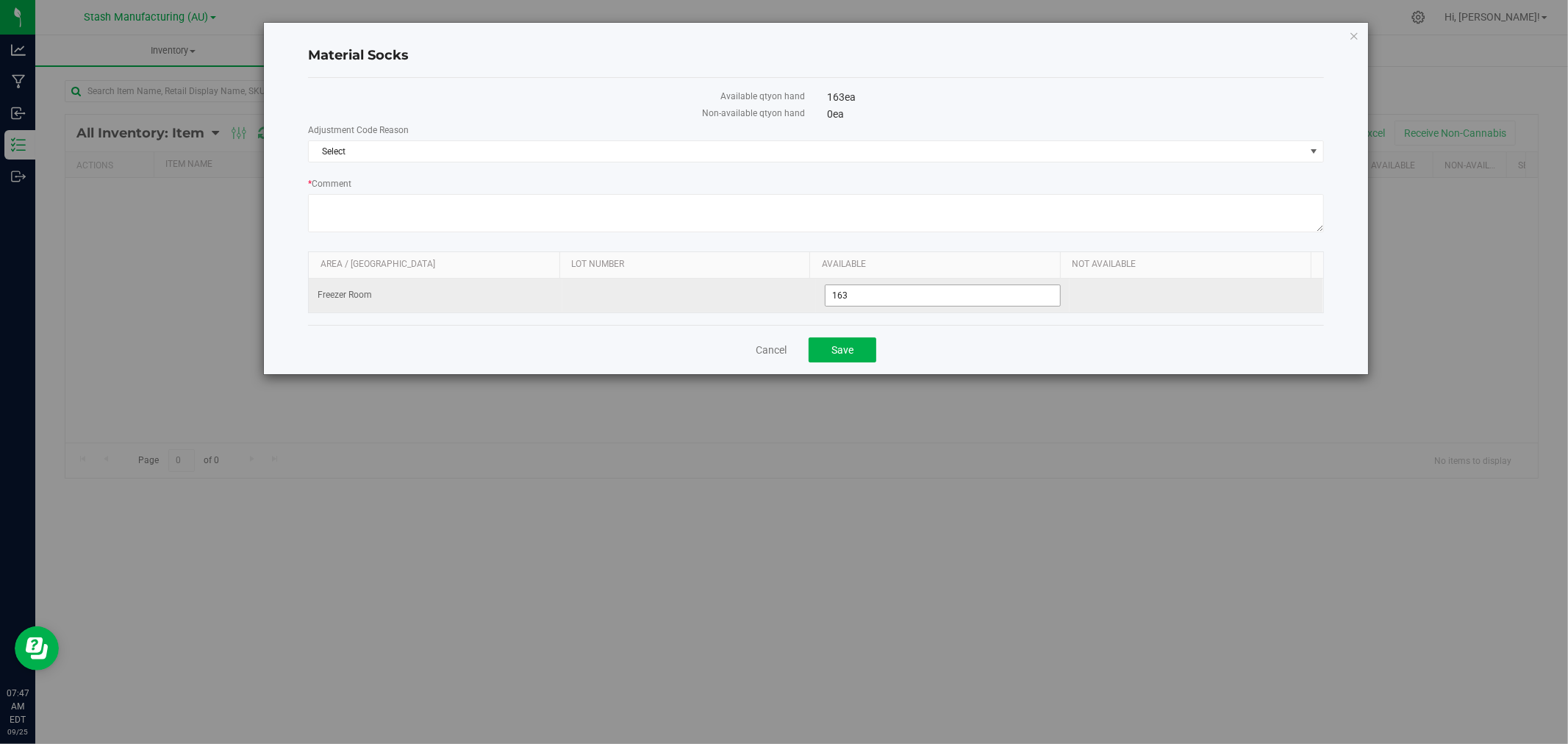
click at [853, 292] on span "163 163" at bounding box center [942, 296] width 236 height 22
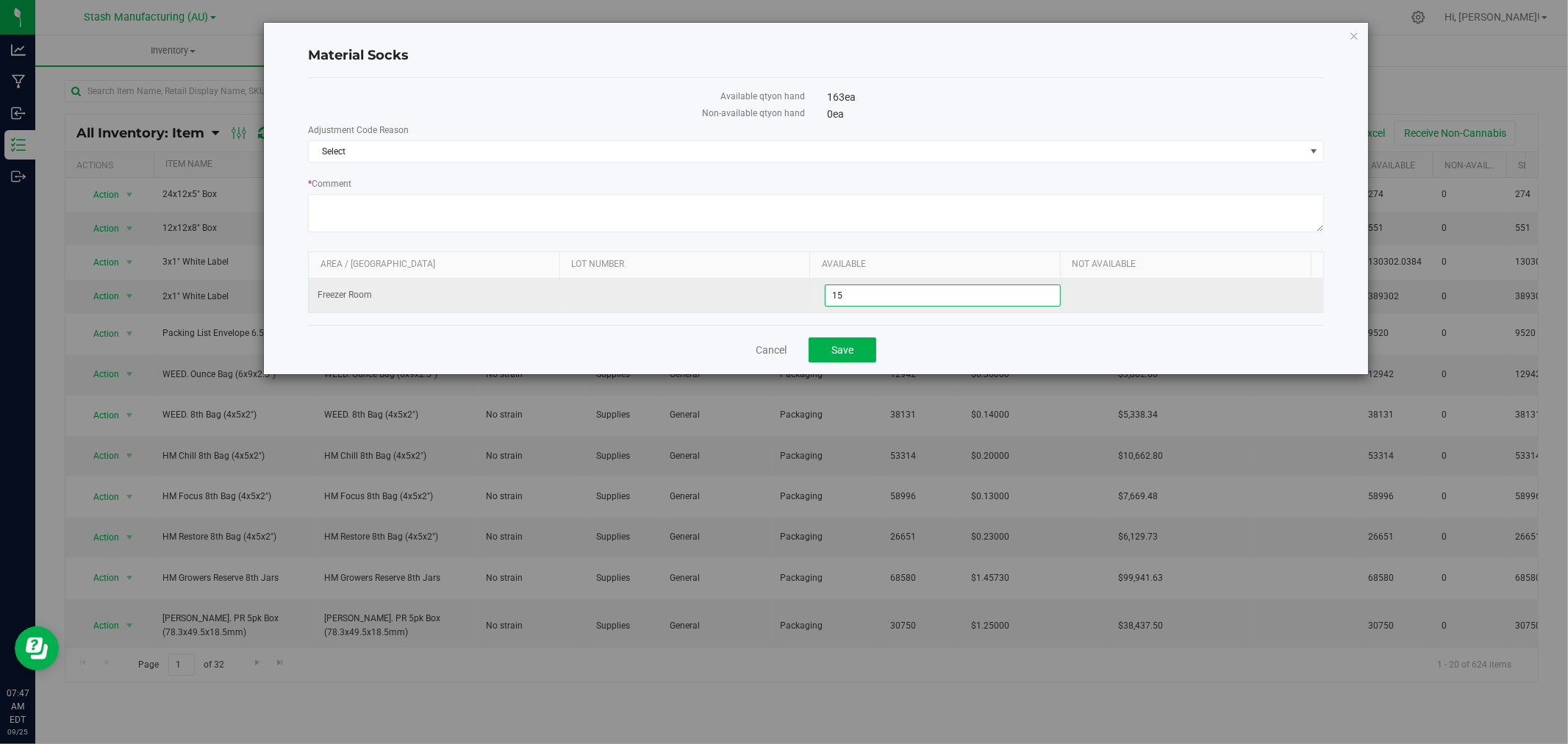
type input "151"
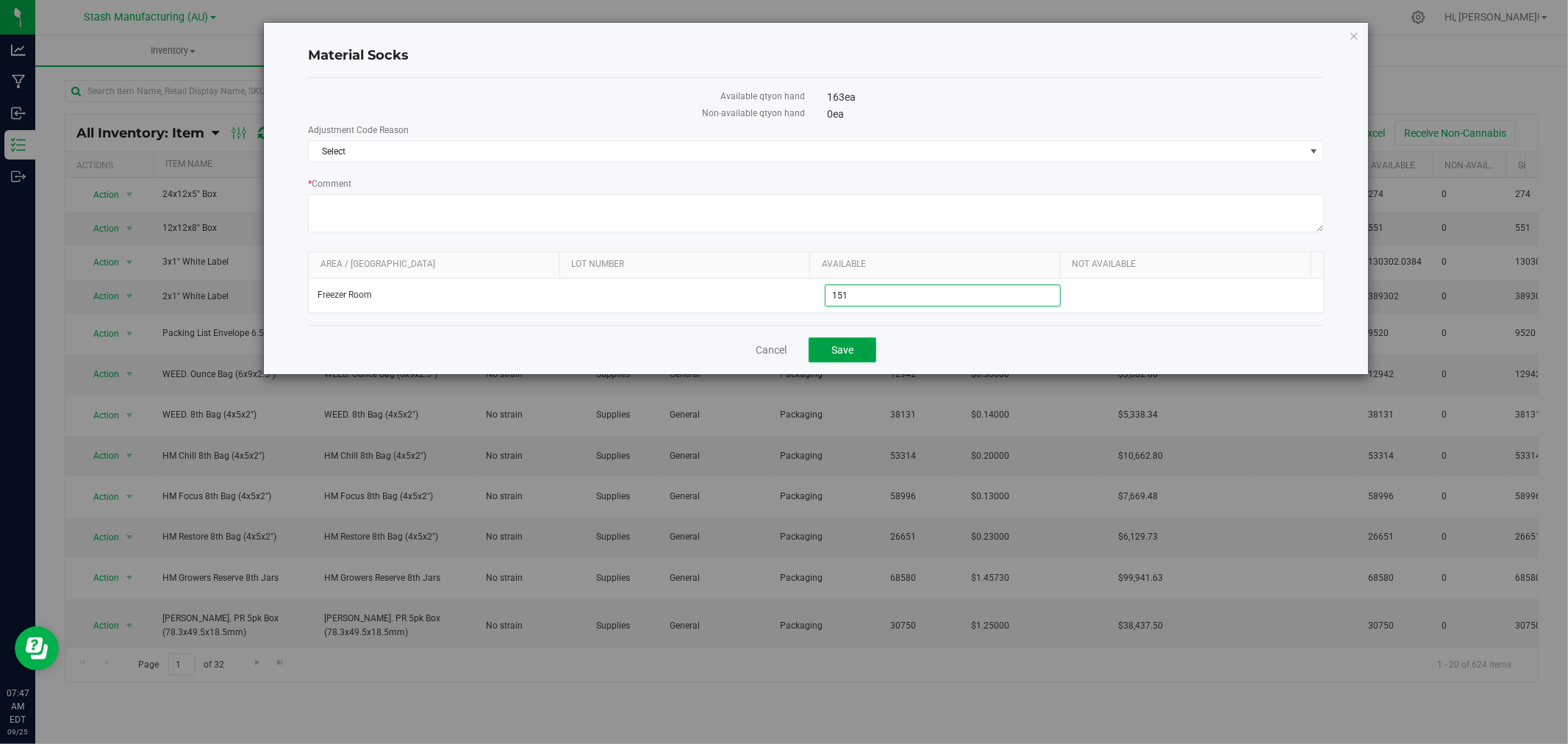
type input "151"
click at [832, 361] on button "Save" at bounding box center [842, 349] width 67 height 25
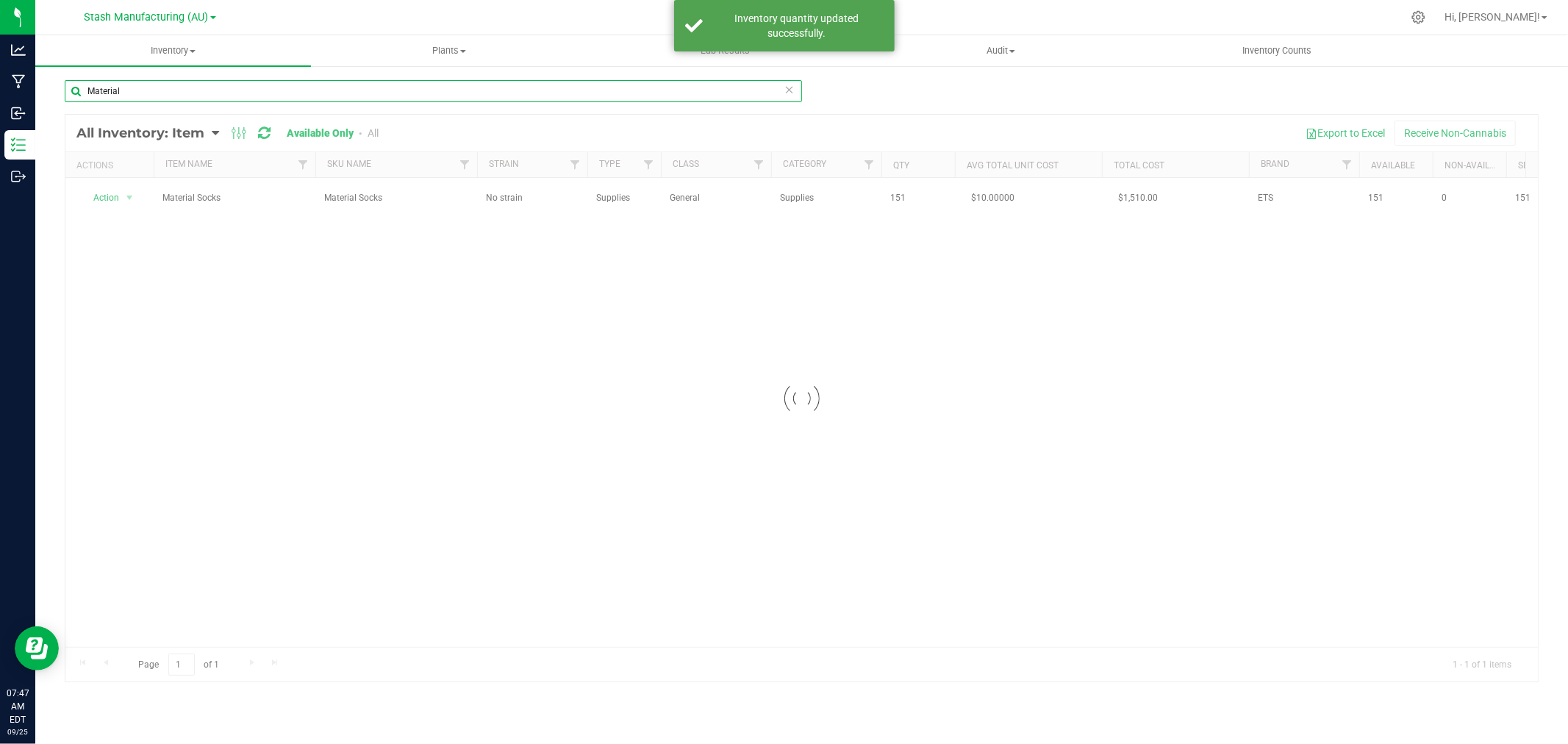
click at [151, 86] on input "Material" at bounding box center [433, 91] width 737 height 22
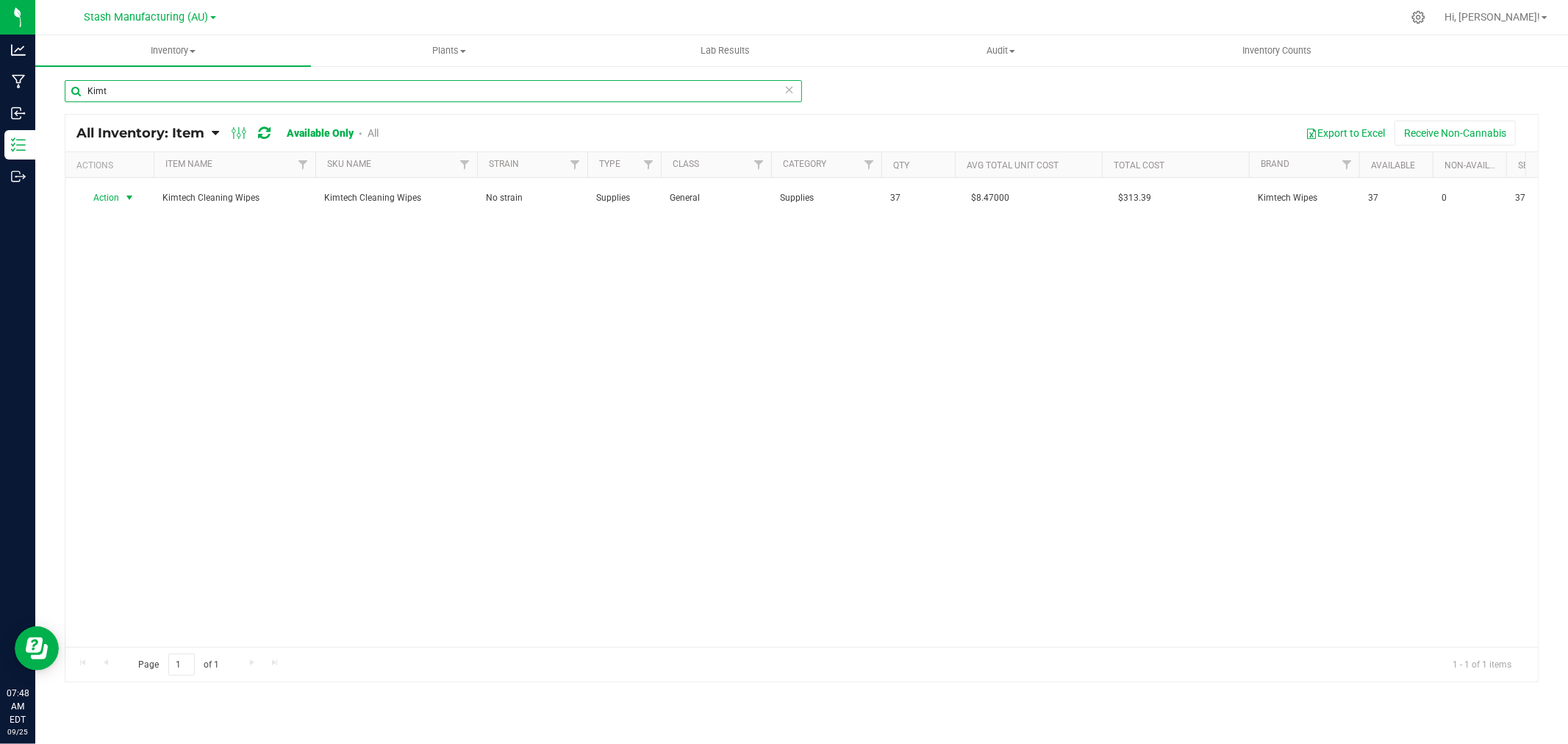
type input "Kimt"
click at [111, 199] on span "Action" at bounding box center [100, 198] width 40 height 21
click at [129, 227] on li "Adjust qty" at bounding box center [127, 223] width 94 height 22
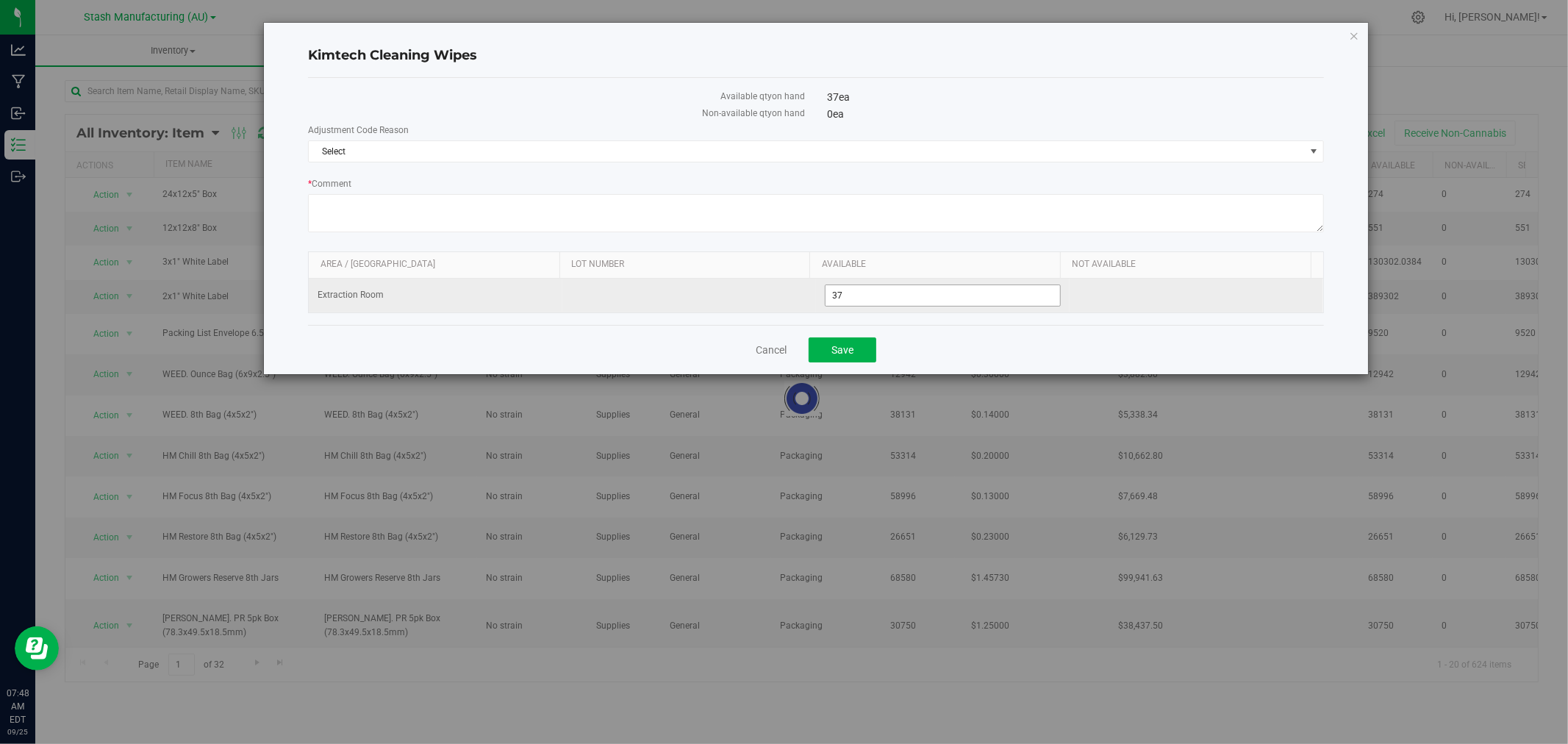
click at [863, 305] on input "37" at bounding box center [942, 296] width 235 height 21
click at [863, 305] on span "37 37" at bounding box center [942, 296] width 236 height 22
drag, startPoint x: 863, startPoint y: 305, endPoint x: 797, endPoint y: 305, distance: 66.0
click at [798, 307] on tr "Extraction Room 37 37" at bounding box center [816, 296] width 1014 height 34
type input "26"
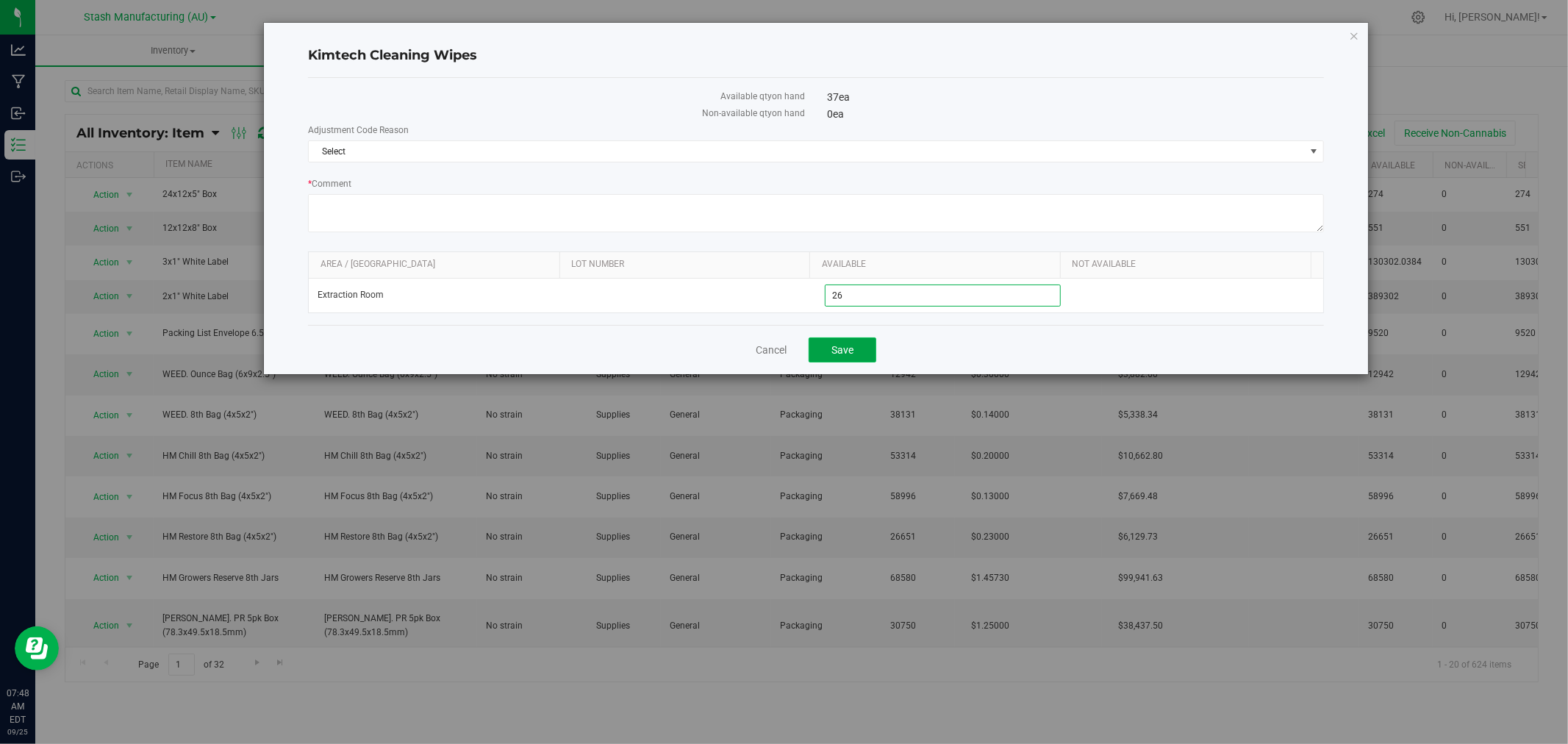
type input "26"
click at [839, 358] on button "Save" at bounding box center [842, 349] width 67 height 25
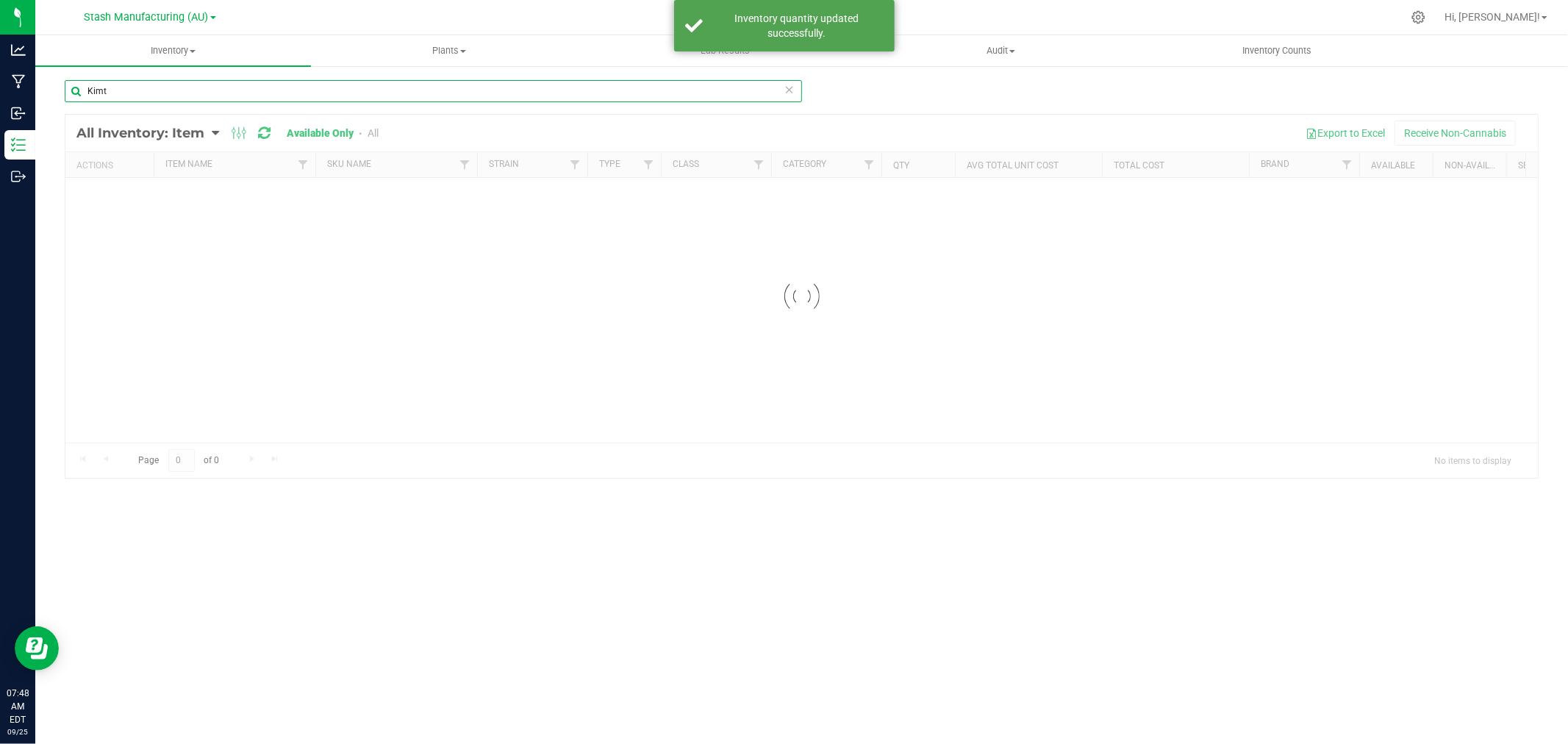
click at [149, 86] on input "Kimt" at bounding box center [433, 91] width 737 height 22
click at [148, 86] on input "Kimt" at bounding box center [433, 91] width 737 height 22
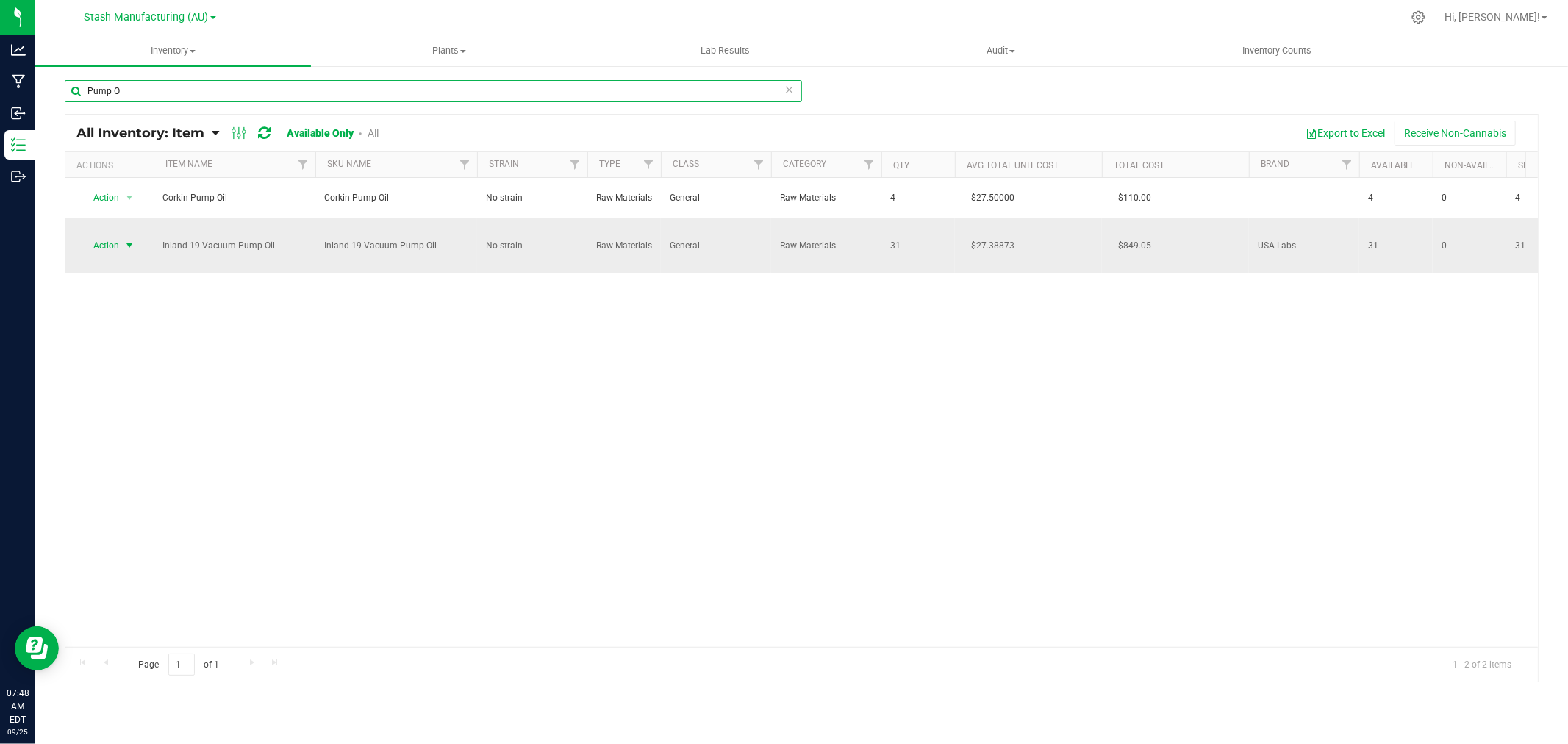
type input "Pump O"
click at [106, 236] on span "Action" at bounding box center [100, 246] width 40 height 21
click at [98, 257] on li "Adjust qty" at bounding box center [127, 264] width 94 height 22
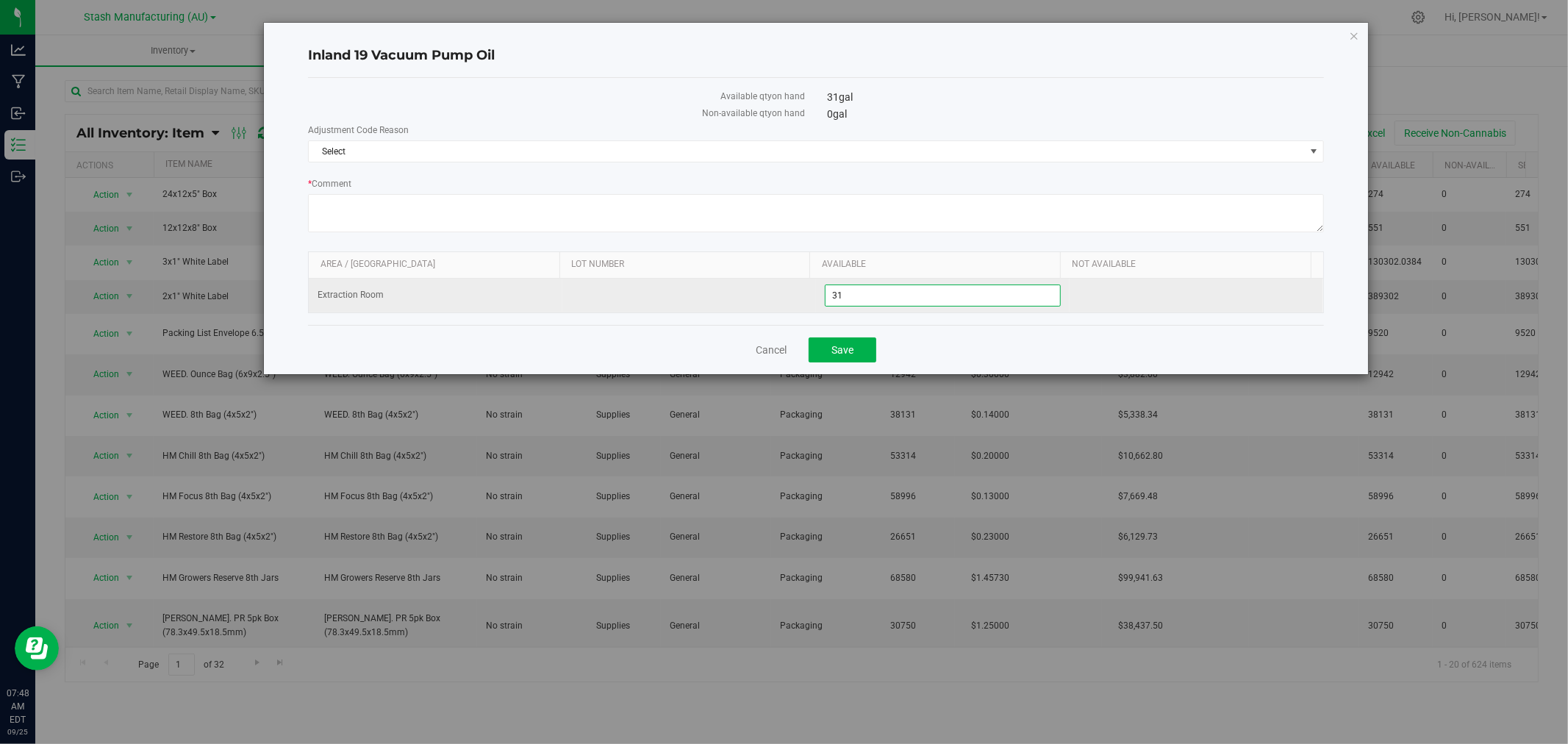
click at [878, 301] on span "31.0000 31" at bounding box center [942, 296] width 236 height 22
click at [878, 301] on input "31" at bounding box center [942, 296] width 235 height 21
type input "27"
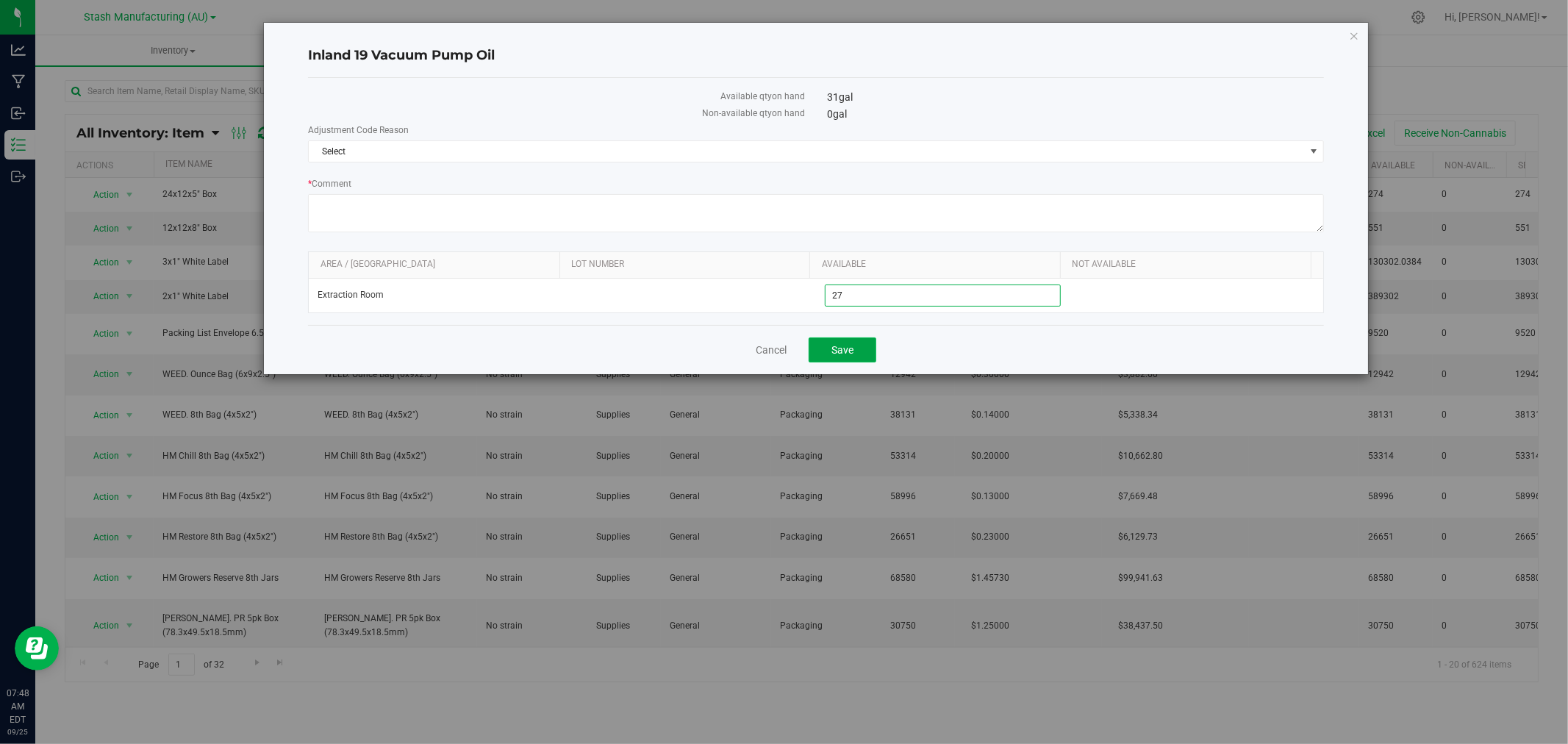
type input "27.0000"
click at [855, 345] on button "Save" at bounding box center [842, 349] width 67 height 25
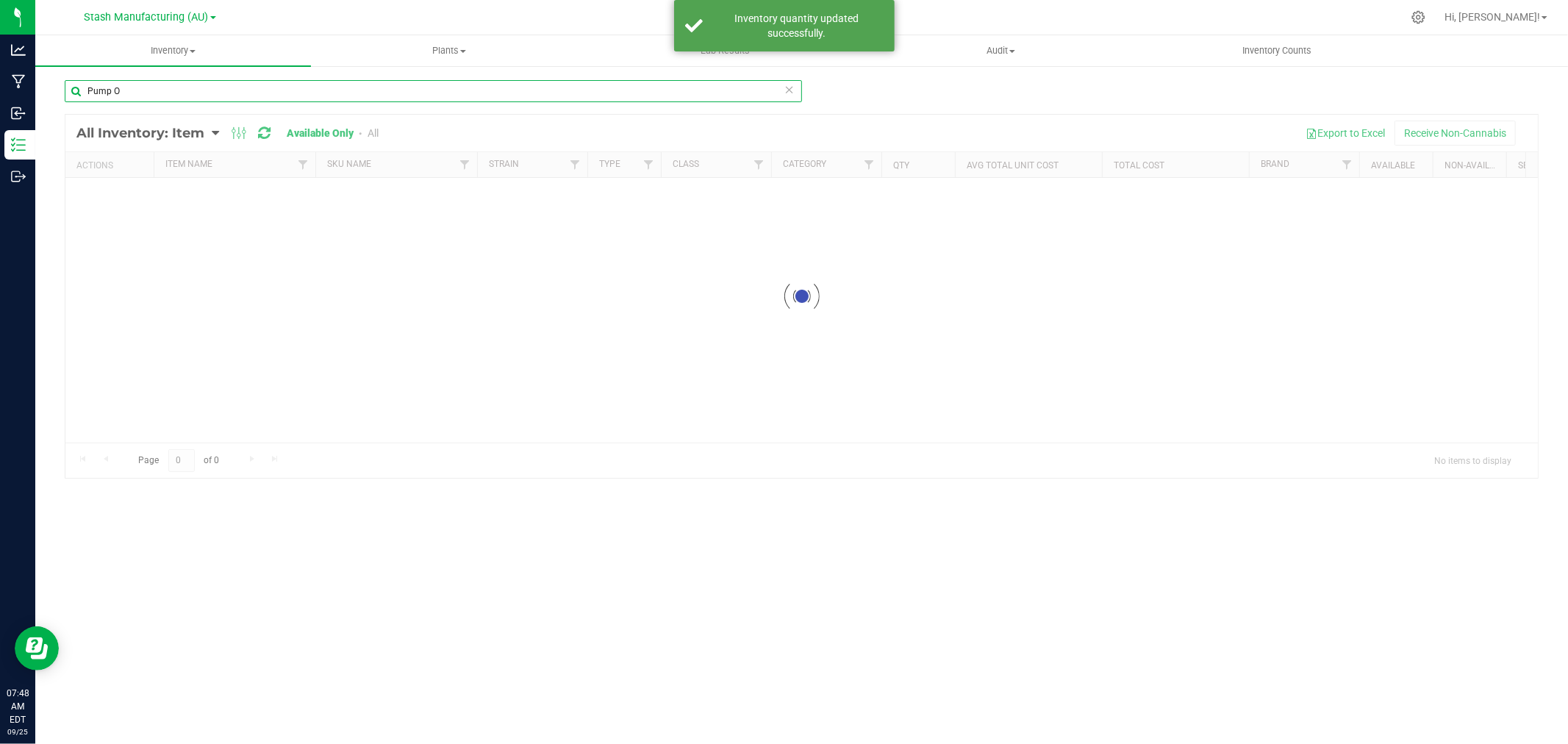
click at [127, 89] on input "Pump O" at bounding box center [433, 91] width 737 height 22
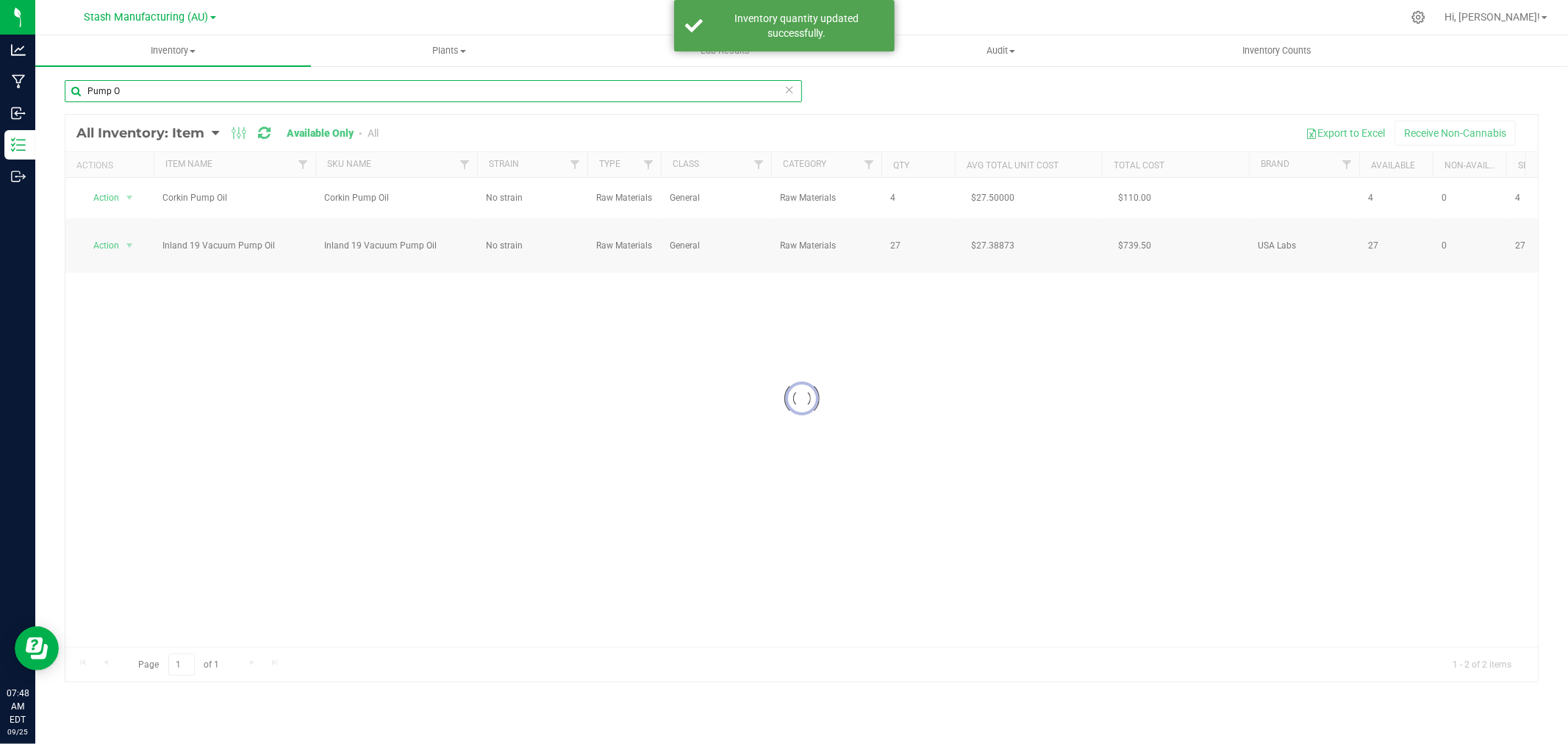
click at [128, 89] on input "Pump O" at bounding box center [433, 91] width 737 height 22
drag, startPoint x: 129, startPoint y: 89, endPoint x: 50, endPoint y: 94, distance: 79.2
click at [50, 94] on div "Pump O All Inventory: Item Item Summary Item (default) Item by Strain Item by L…" at bounding box center [801, 294] width 1533 height 459
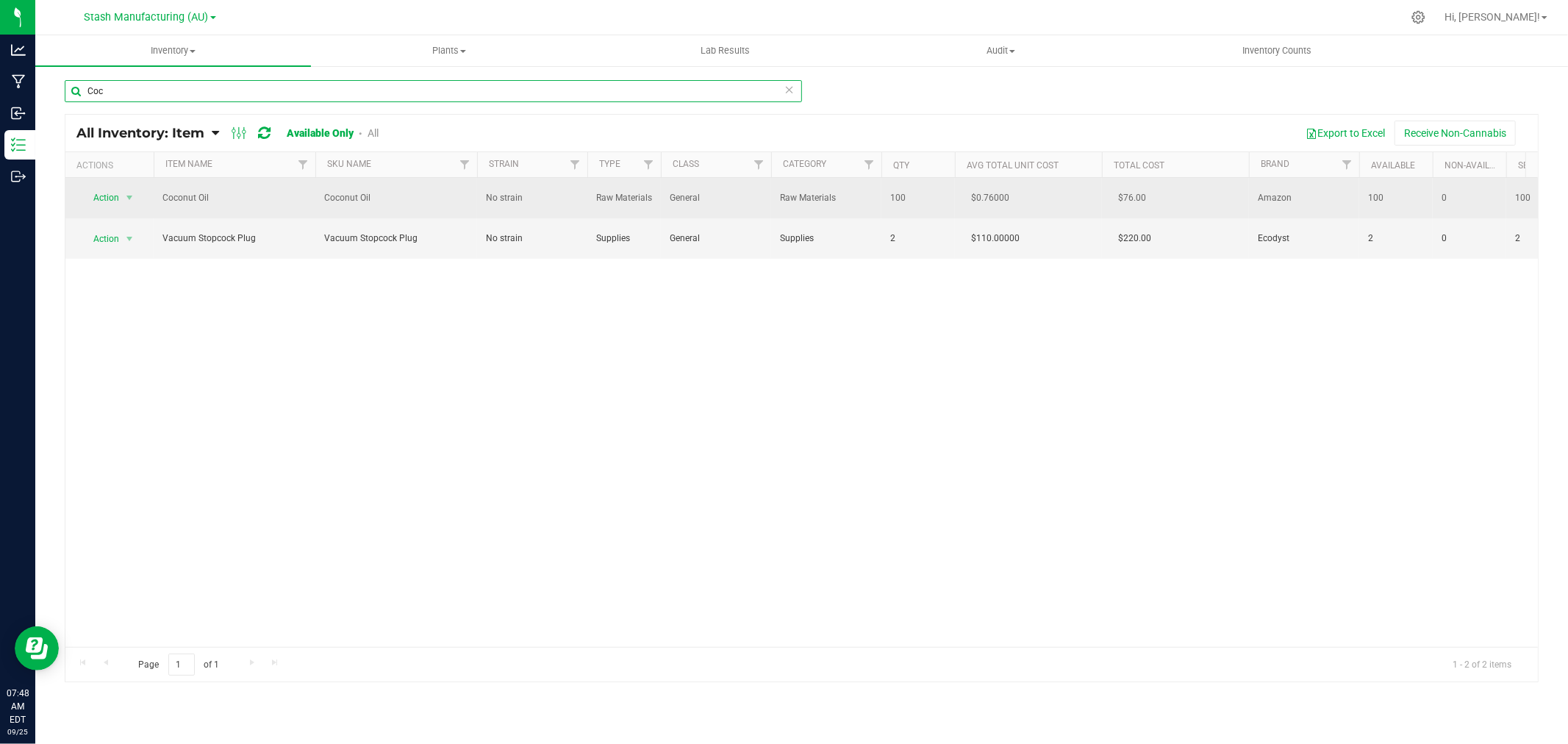
type input "Coc"
click at [111, 195] on span "Action" at bounding box center [100, 198] width 40 height 21
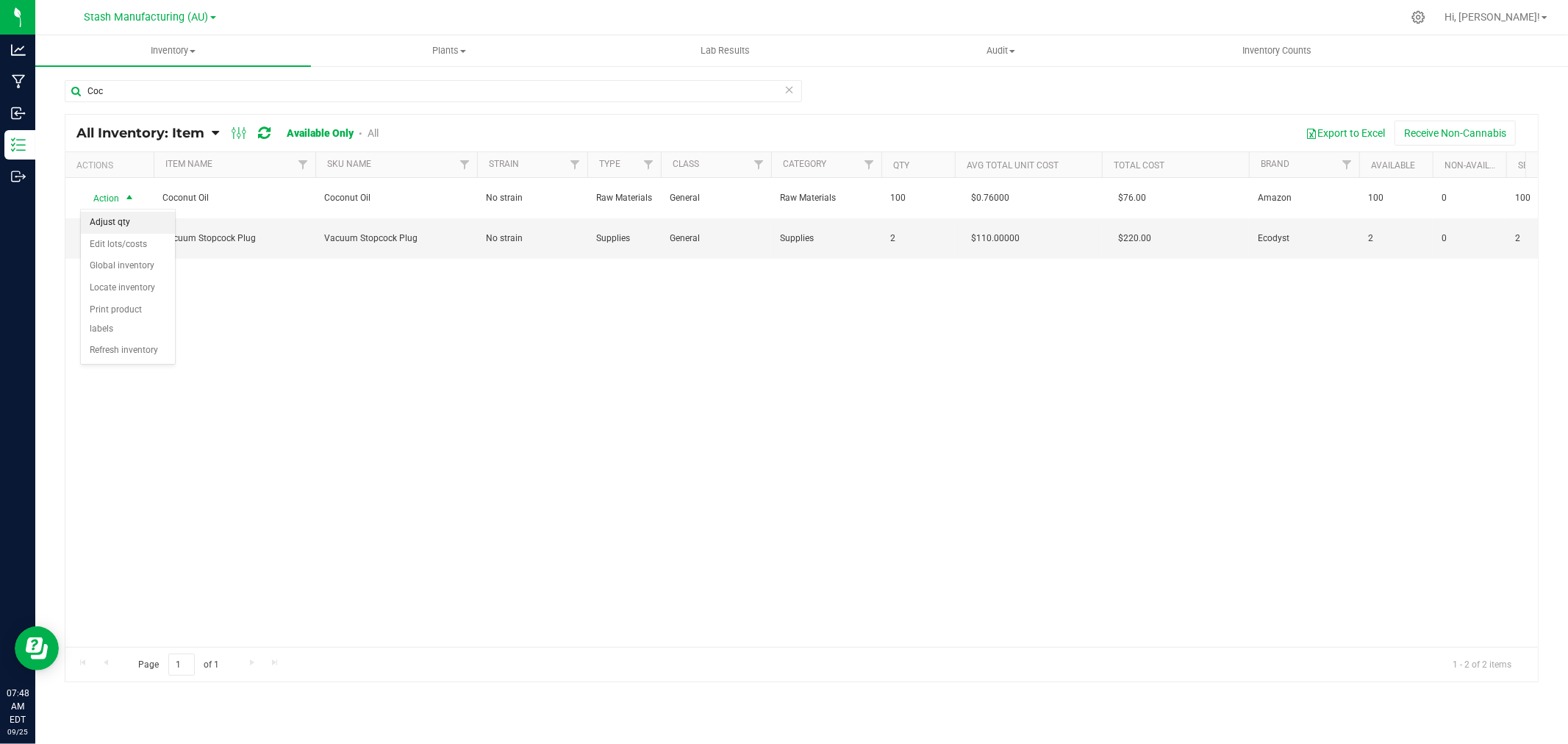
click at [129, 223] on li "Adjust qty" at bounding box center [127, 223] width 94 height 22
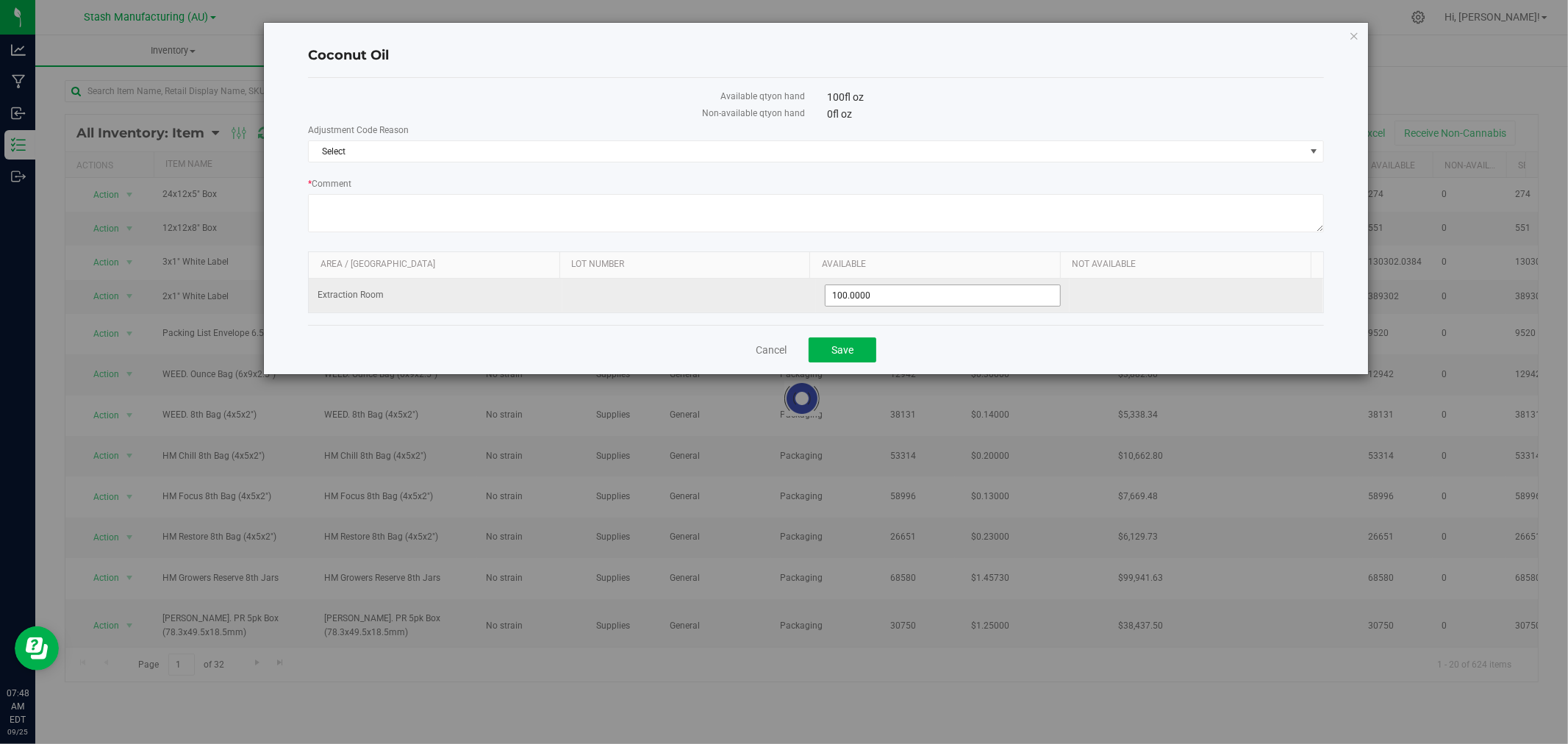
click at [929, 295] on span "100.0000 100" at bounding box center [942, 296] width 236 height 22
type input "1"
type input "90"
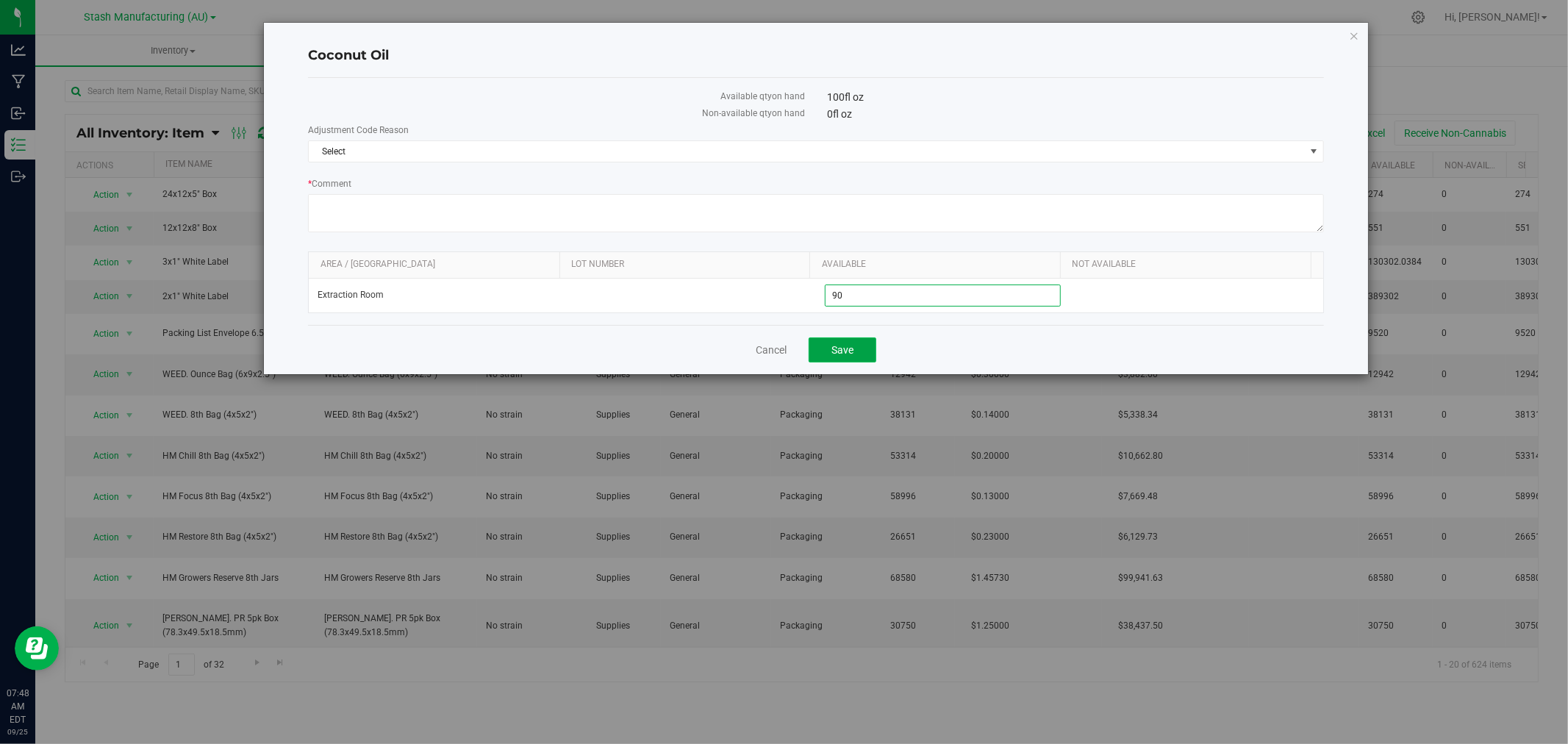
type input "90.0000"
click at [855, 349] on button "Save" at bounding box center [842, 349] width 67 height 25
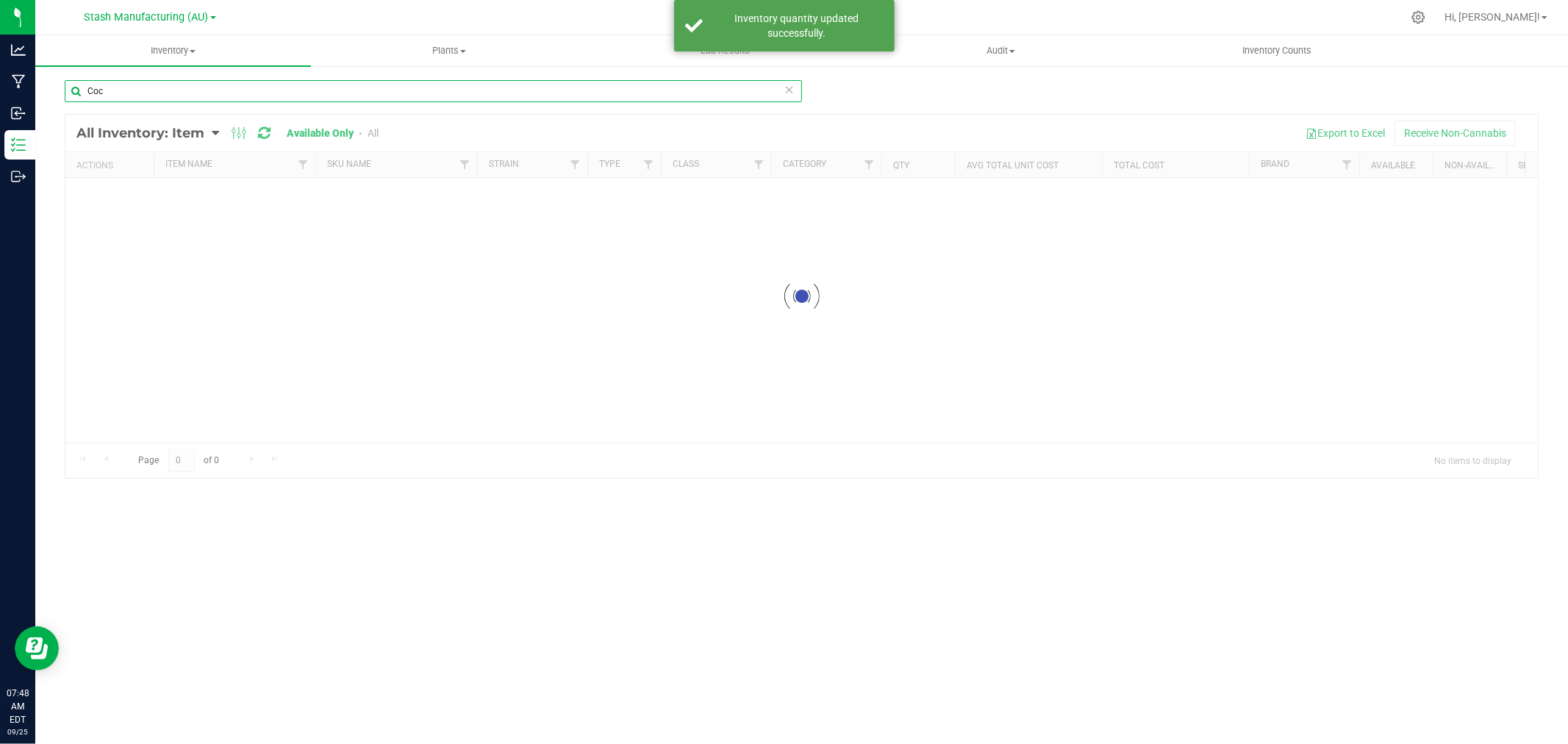
click at [143, 93] on input "Coc" at bounding box center [433, 91] width 737 height 22
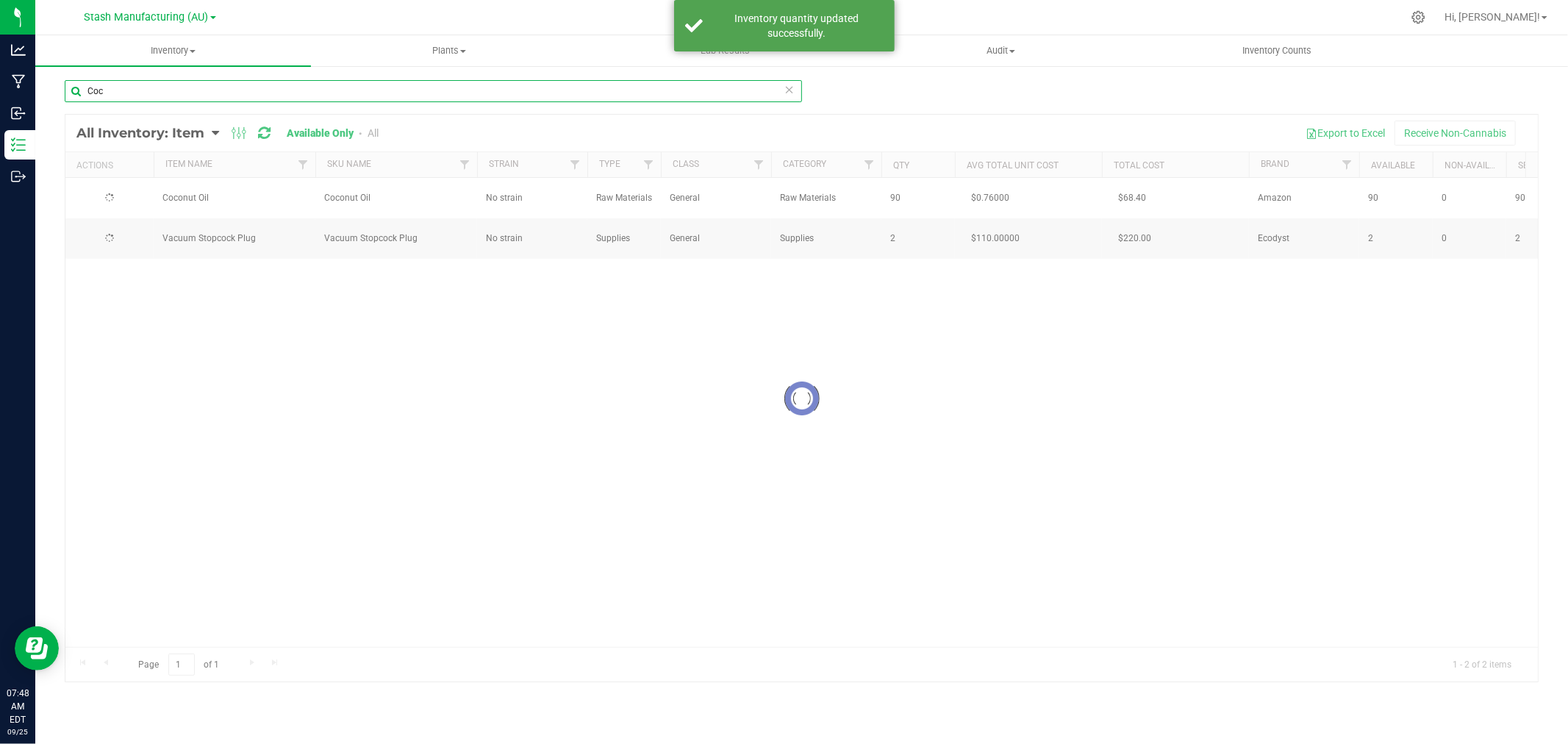
click at [143, 93] on input "Coc" at bounding box center [433, 91] width 737 height 22
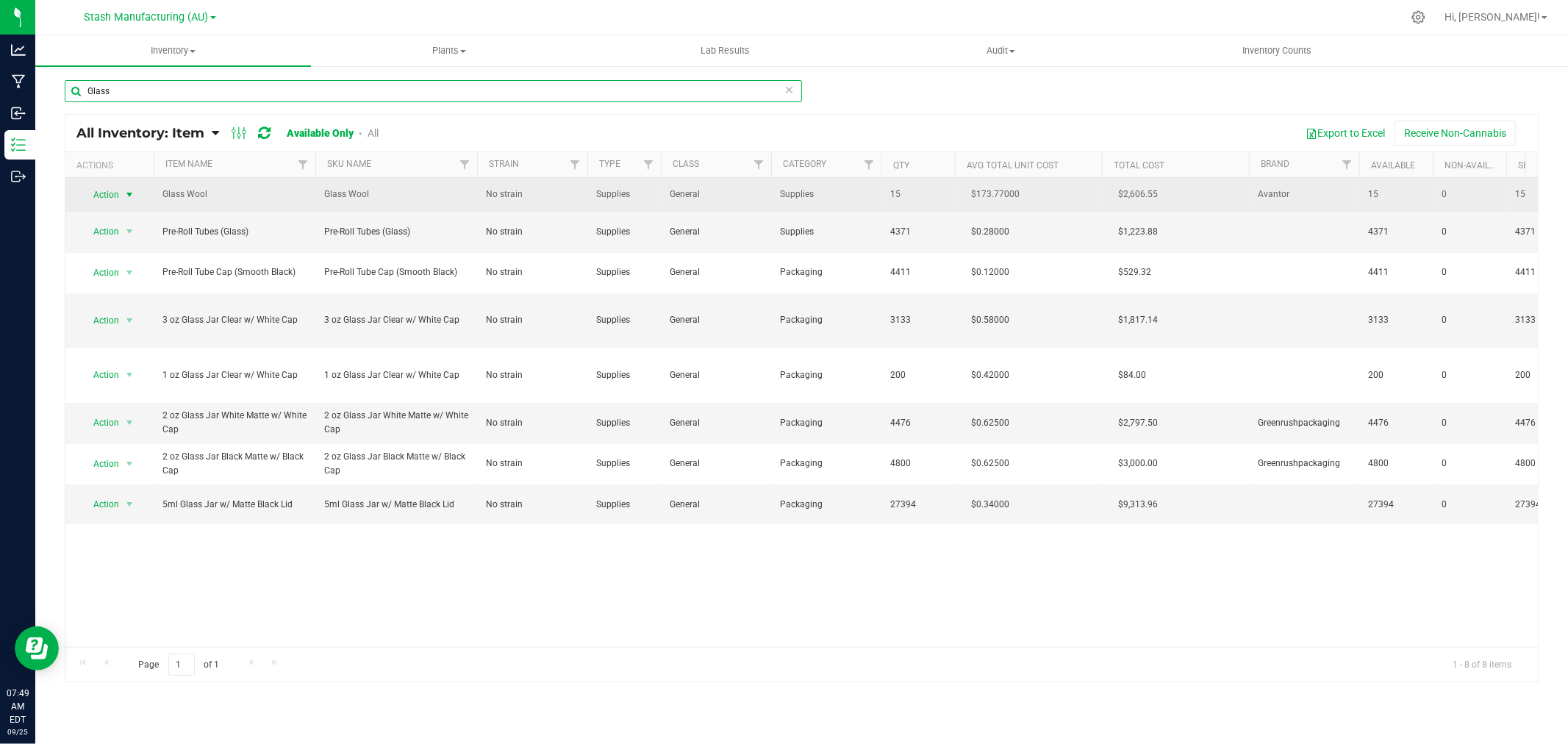
type input "Glass"
click at [116, 195] on span "Action" at bounding box center [100, 195] width 40 height 21
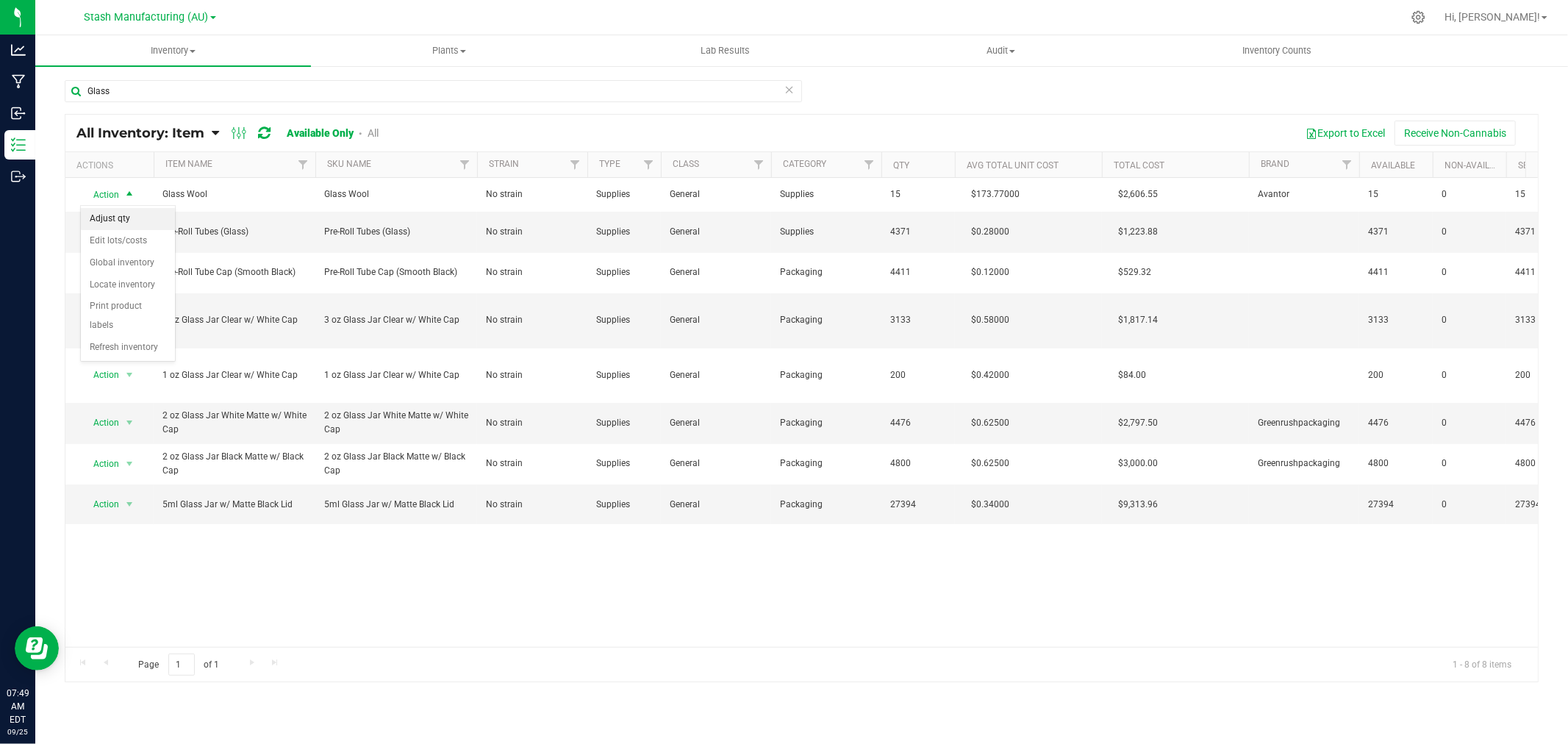
click at [121, 222] on li "Adjust qty" at bounding box center [127, 219] width 94 height 22
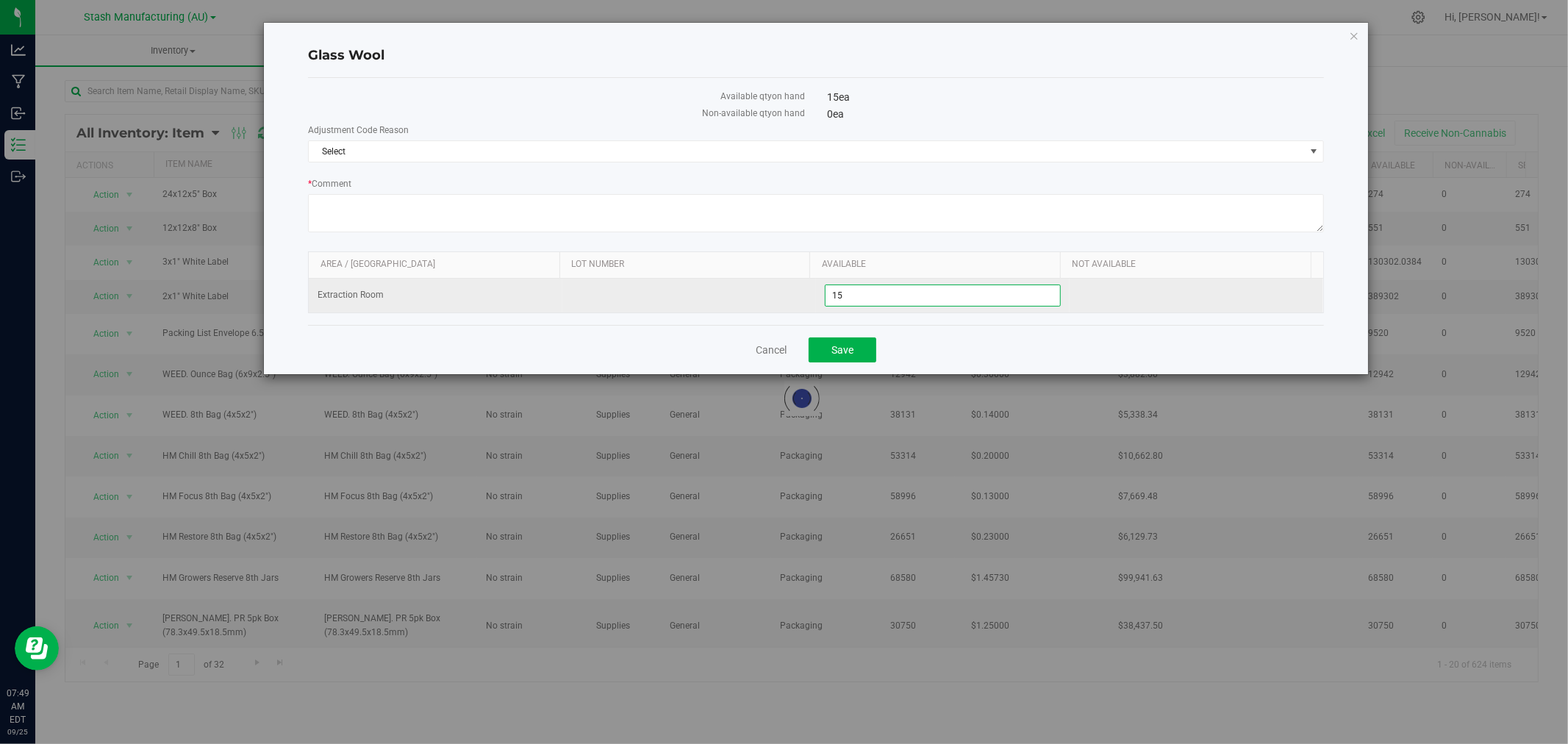
click at [875, 307] on span "15 15" at bounding box center [942, 296] width 236 height 22
type input "13"
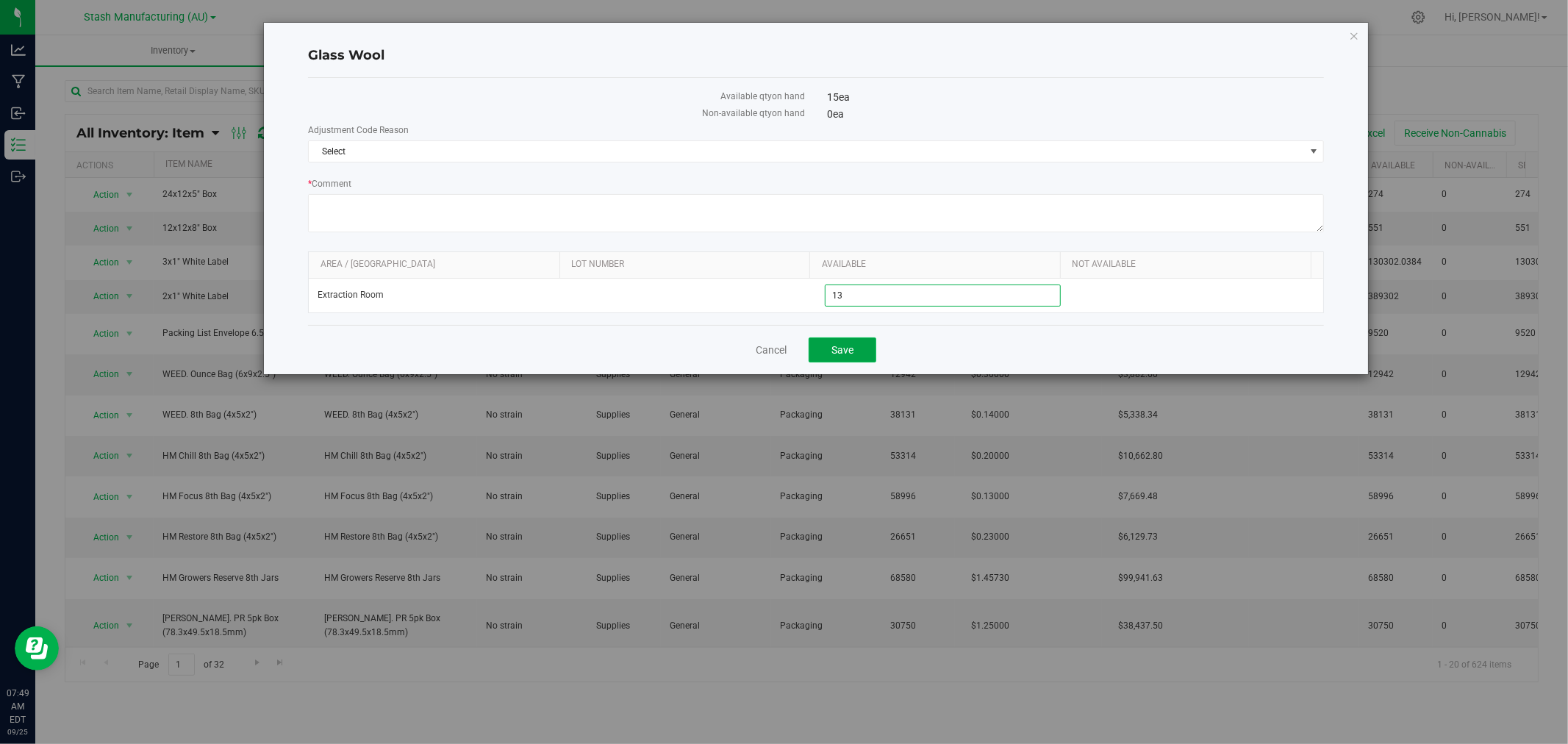
type input "13"
click at [842, 351] on span "Save" at bounding box center [843, 349] width 22 height 12
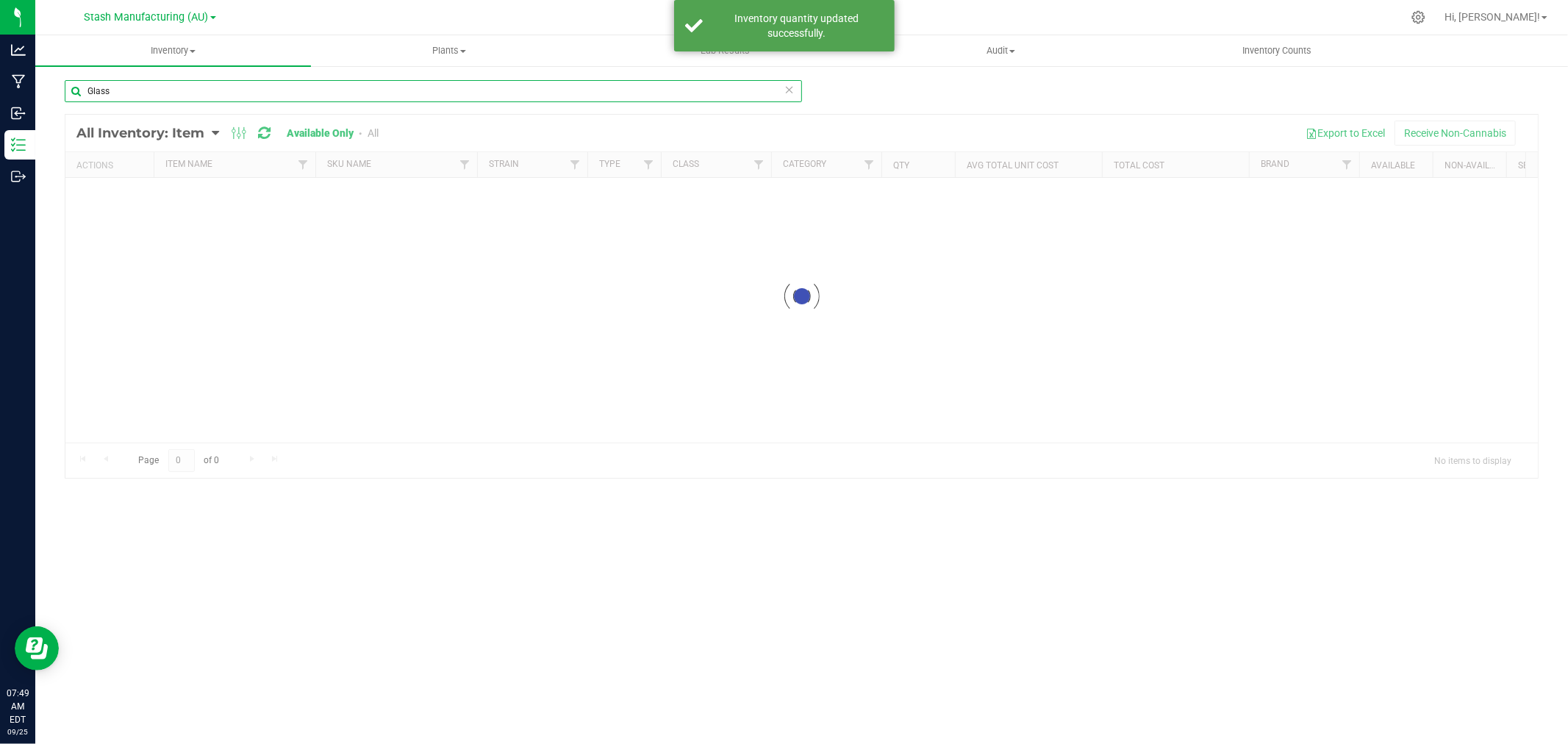
click at [125, 91] on input "Glass" at bounding box center [433, 91] width 737 height 22
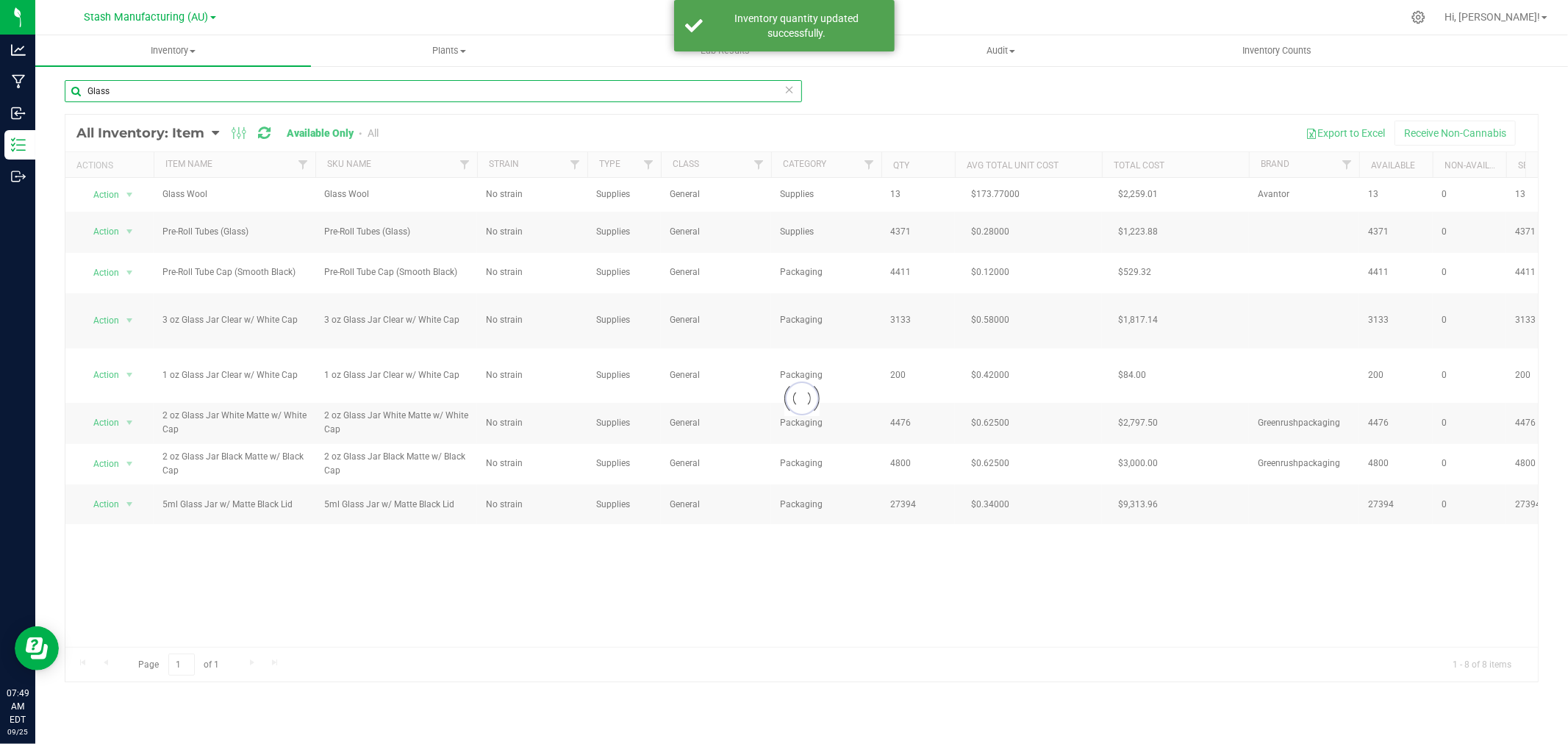
click at [125, 91] on input "Glass" at bounding box center [433, 91] width 737 height 22
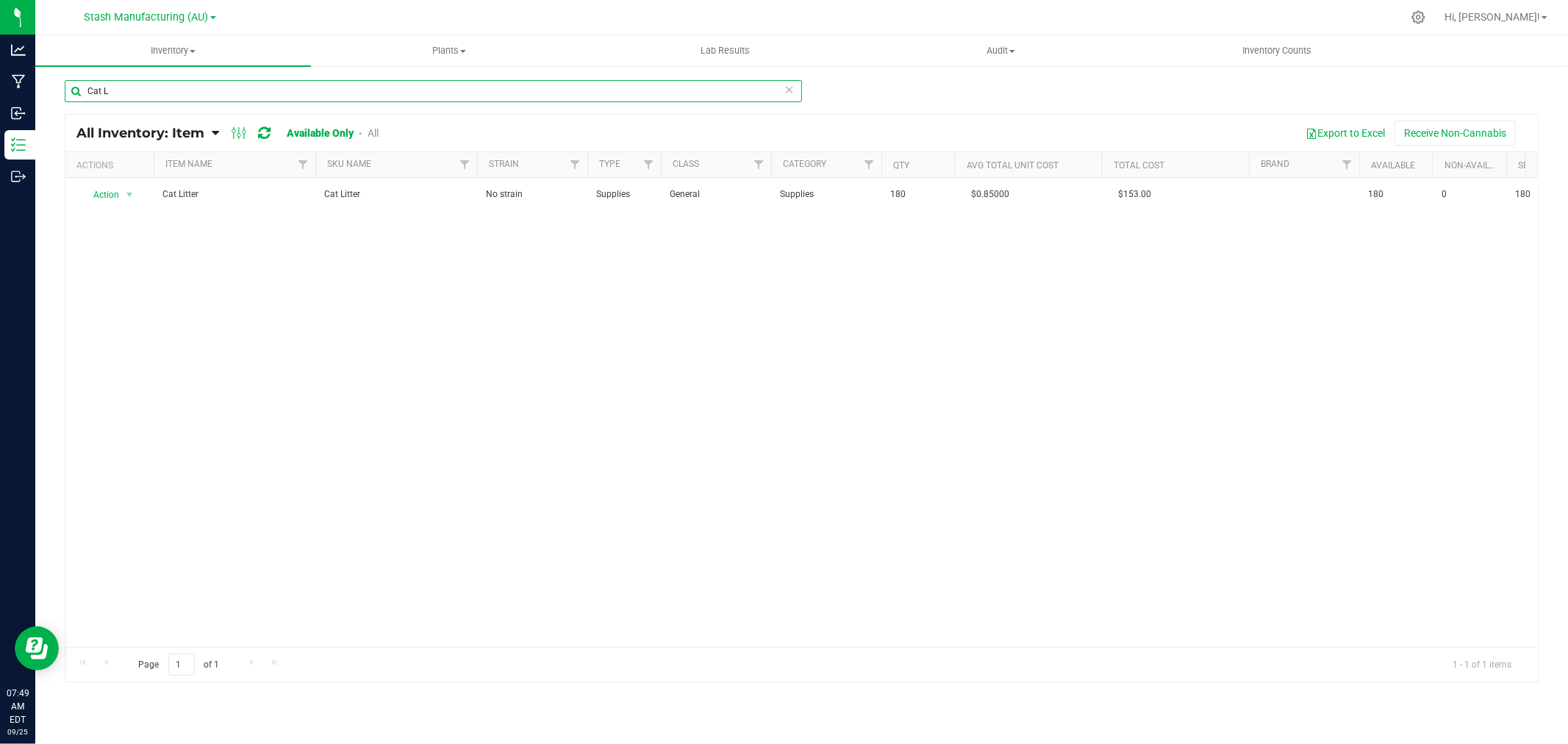
click at [140, 92] on input "Cat L" at bounding box center [433, 91] width 737 height 22
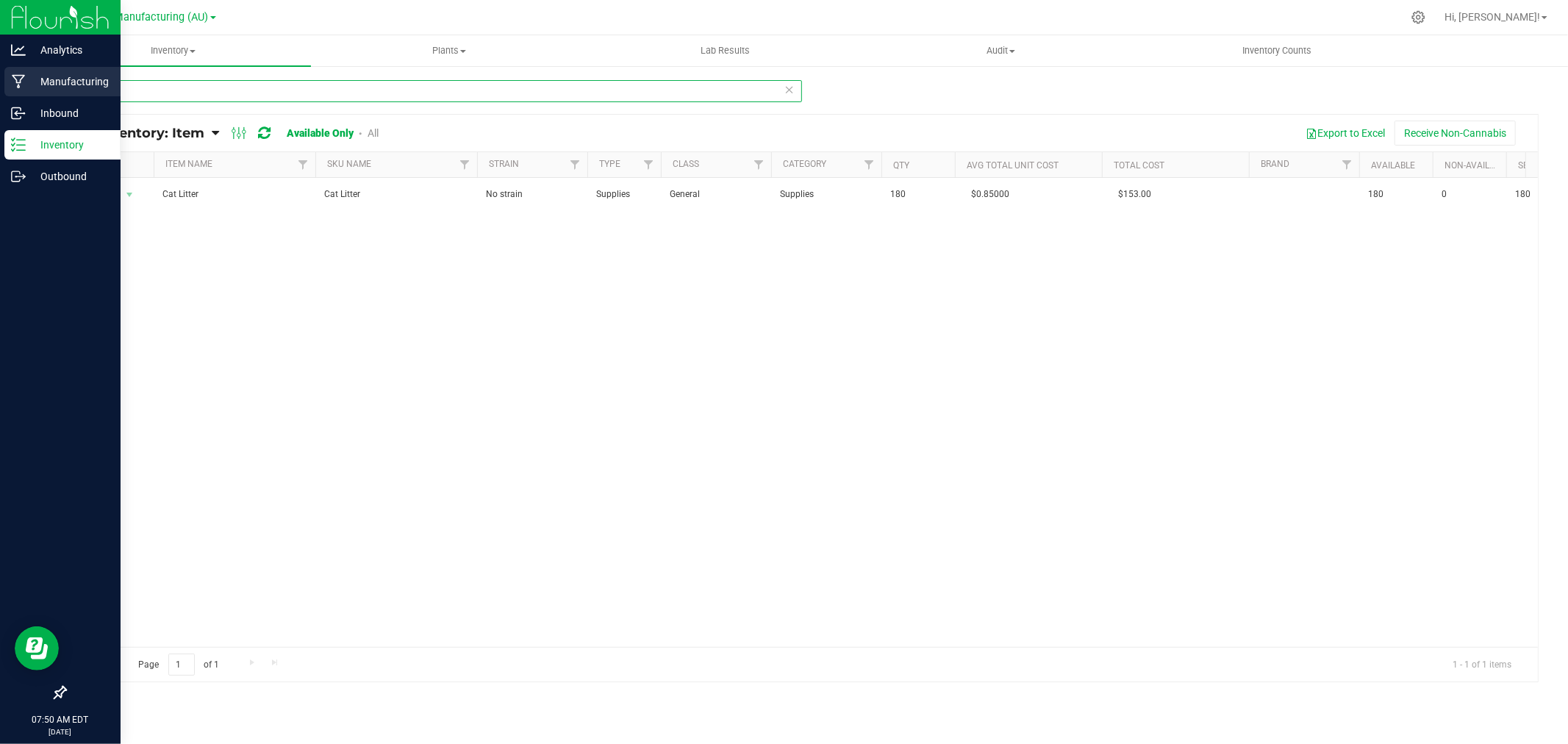
drag, startPoint x: 115, startPoint y: 94, endPoint x: 31, endPoint y: 90, distance: 84.1
click at [31, 90] on div "Analytics Manufacturing Inbound Inventory Outbound 07:50 AM EDT 09/25/2025 09/2…" at bounding box center [784, 372] width 1568 height 744
type input "Press"
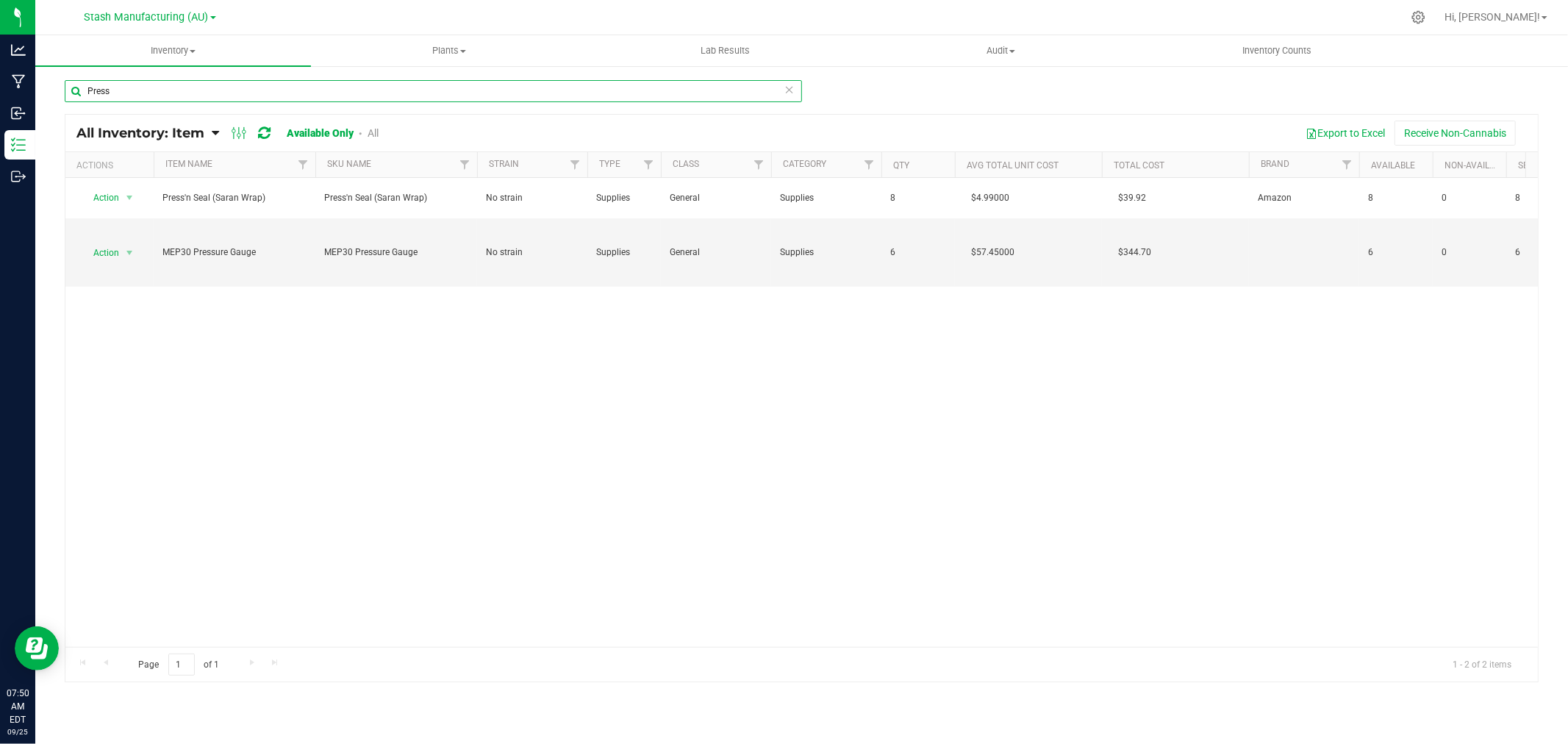
drag, startPoint x: 129, startPoint y: 90, endPoint x: 47, endPoint y: 93, distance: 82.1
click at [47, 93] on div "Press All Inventory: Item Item Summary Item (default) Item by Strain Item by Lo…" at bounding box center [801, 294] width 1533 height 459
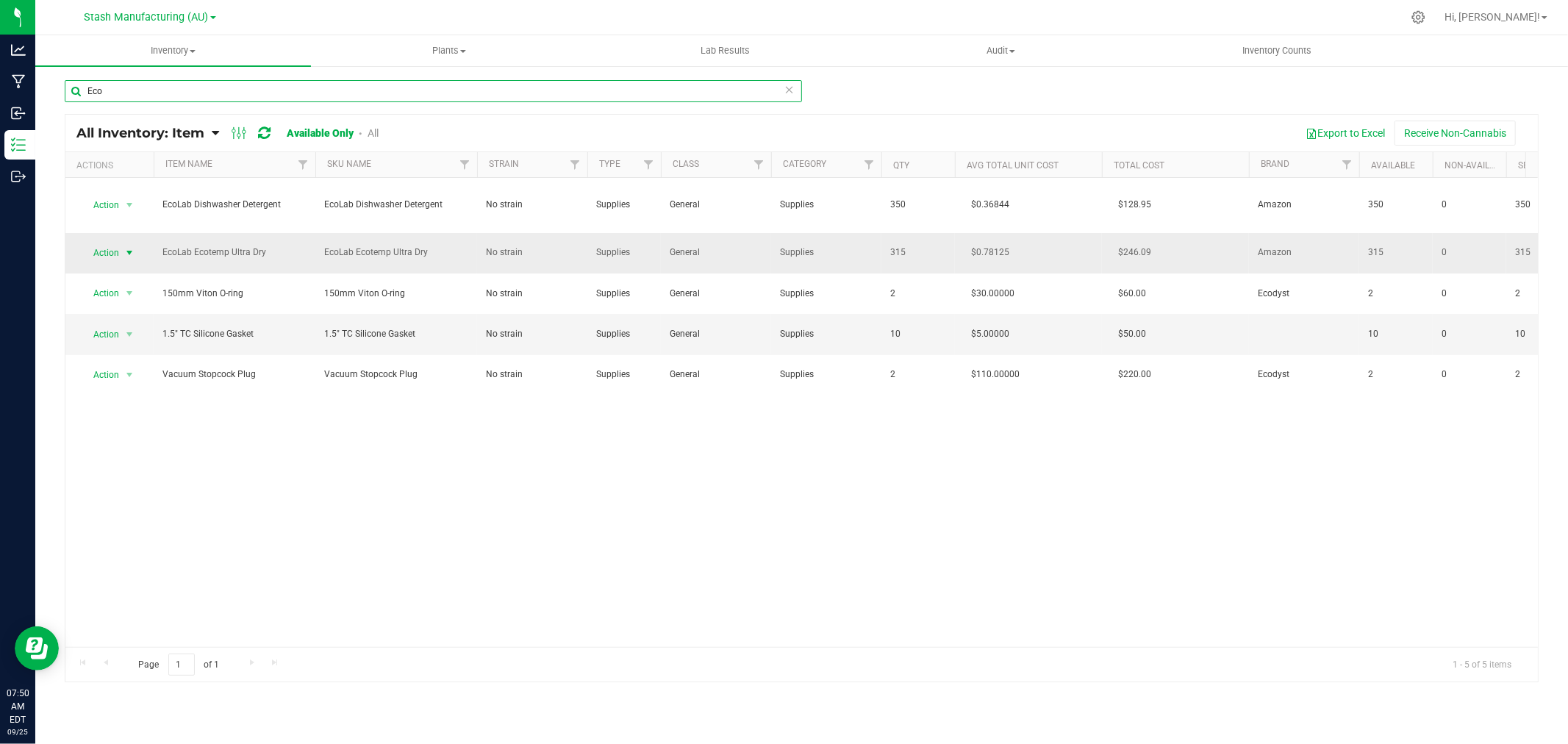
type input "Eco"
click at [114, 253] on span "Action" at bounding box center [100, 253] width 40 height 21
click at [106, 274] on li "Adjust qty" at bounding box center [127, 278] width 94 height 22
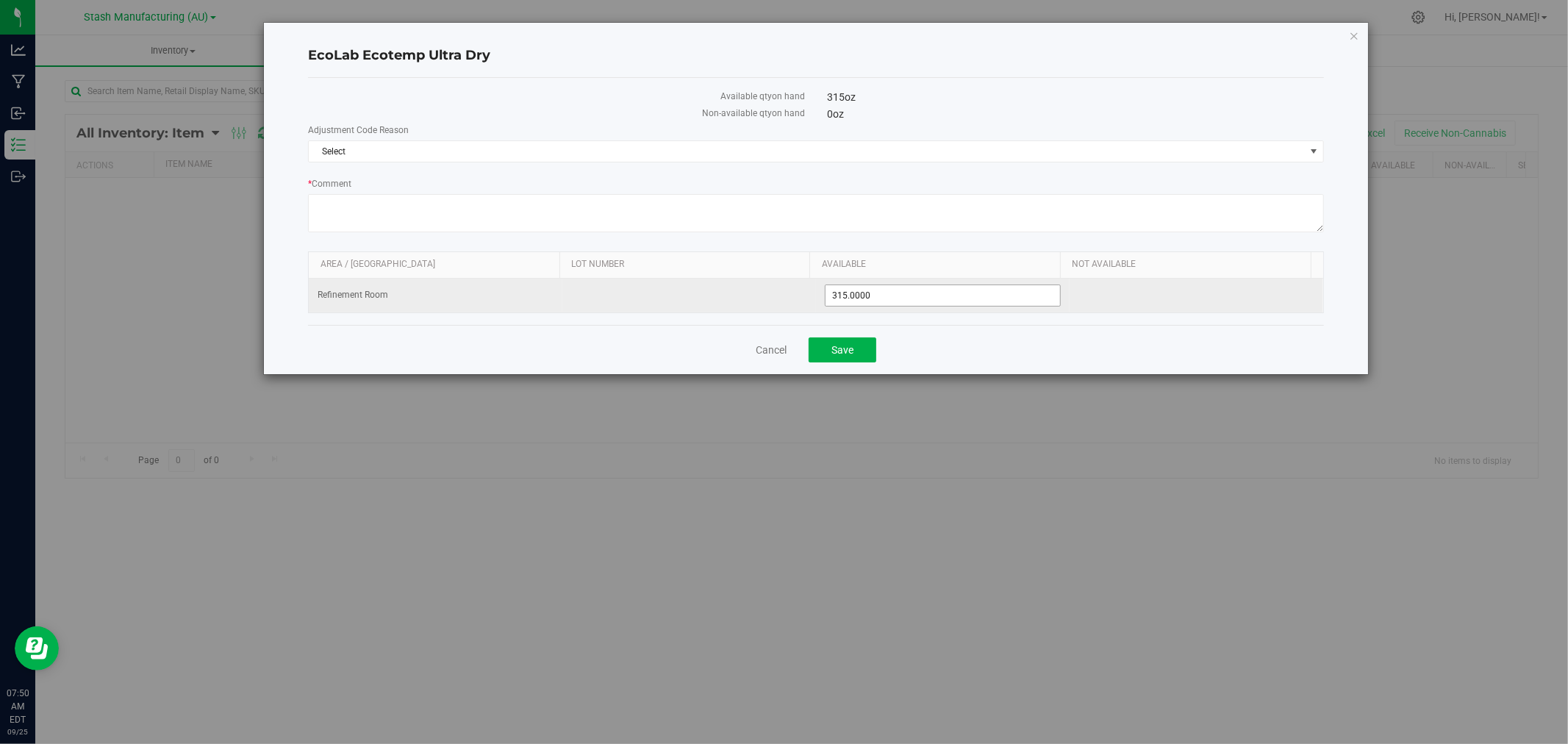
click at [868, 301] on span "315.0000 315" at bounding box center [942, 296] width 236 height 22
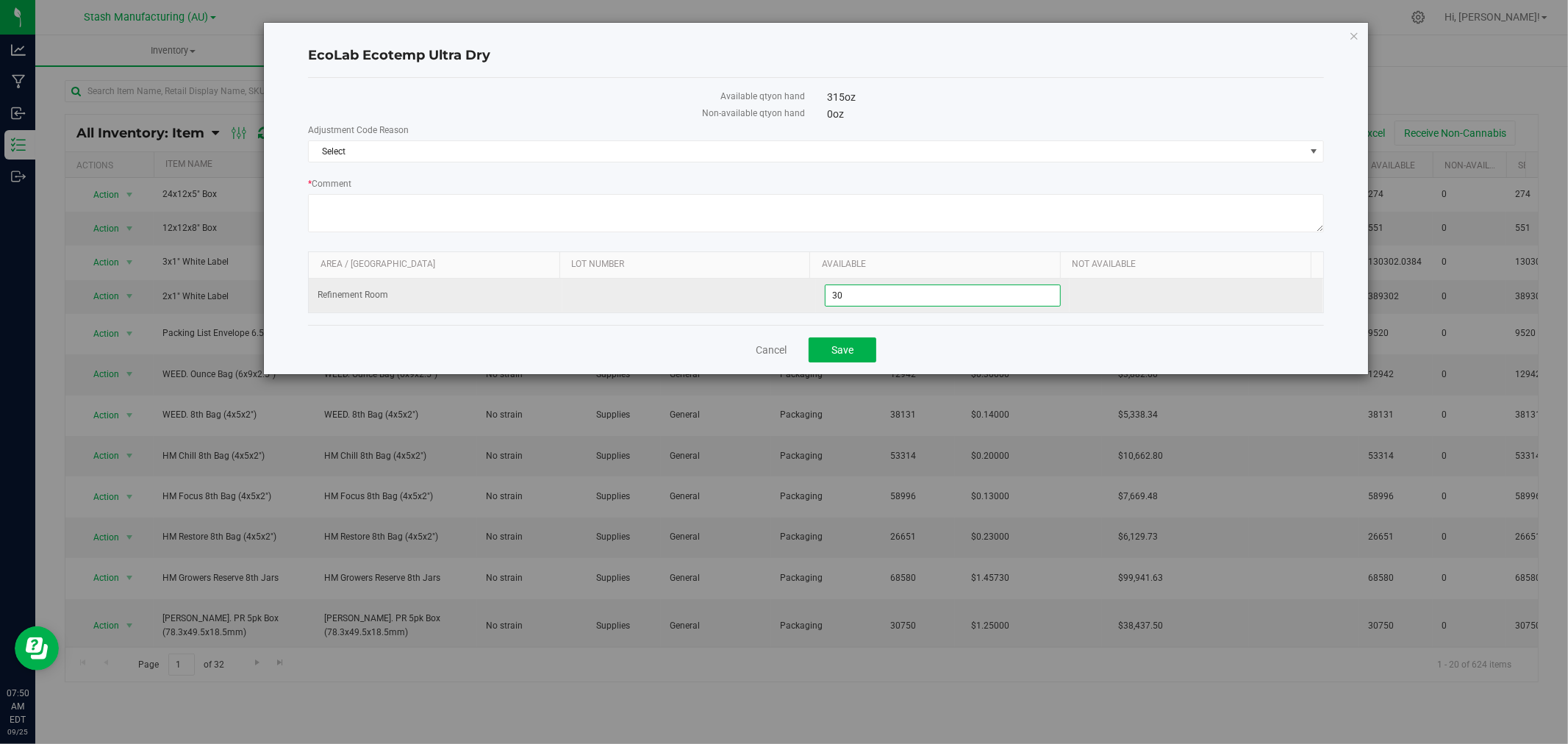
type input "300"
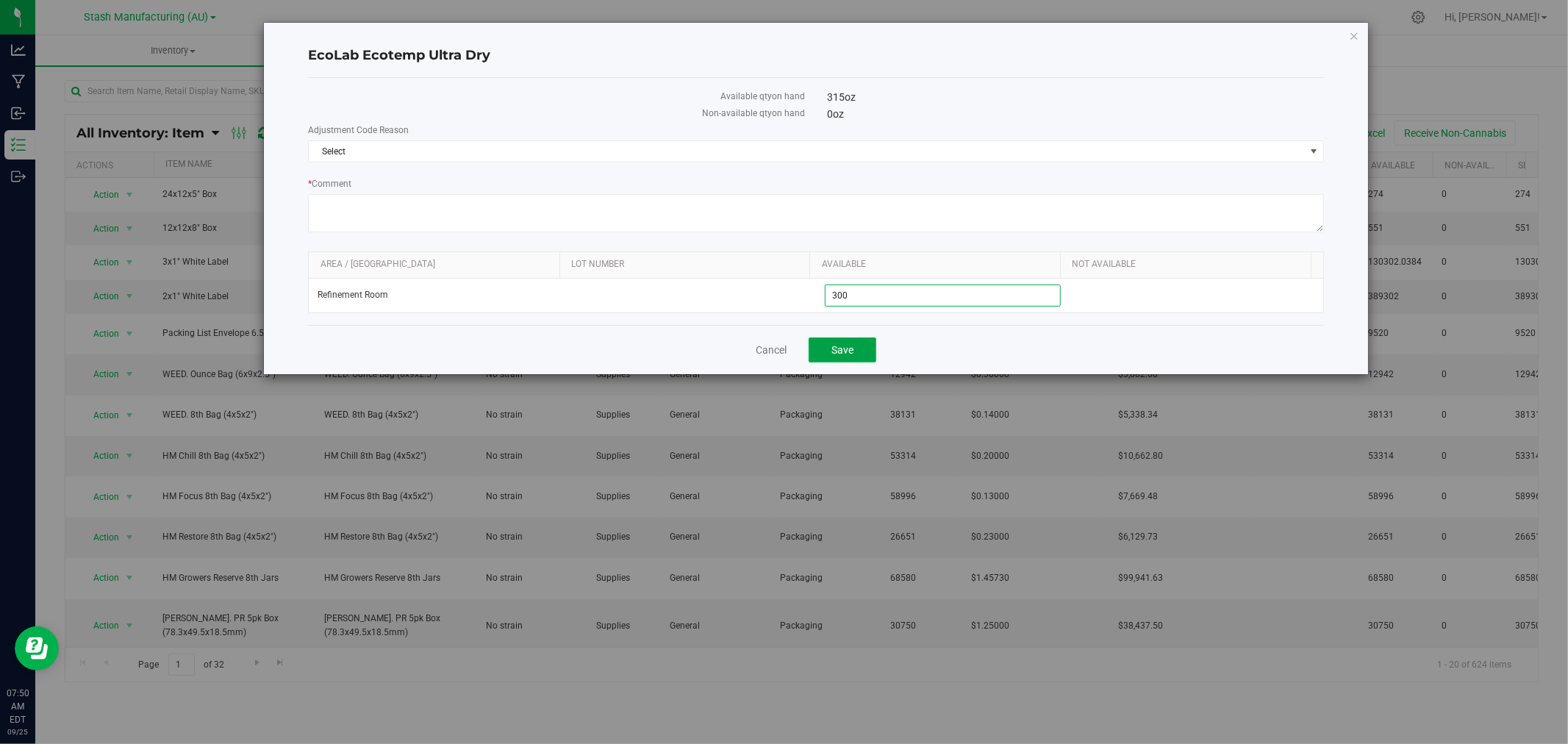
type input "300.0000"
click at [843, 351] on span "Save" at bounding box center [843, 349] width 22 height 12
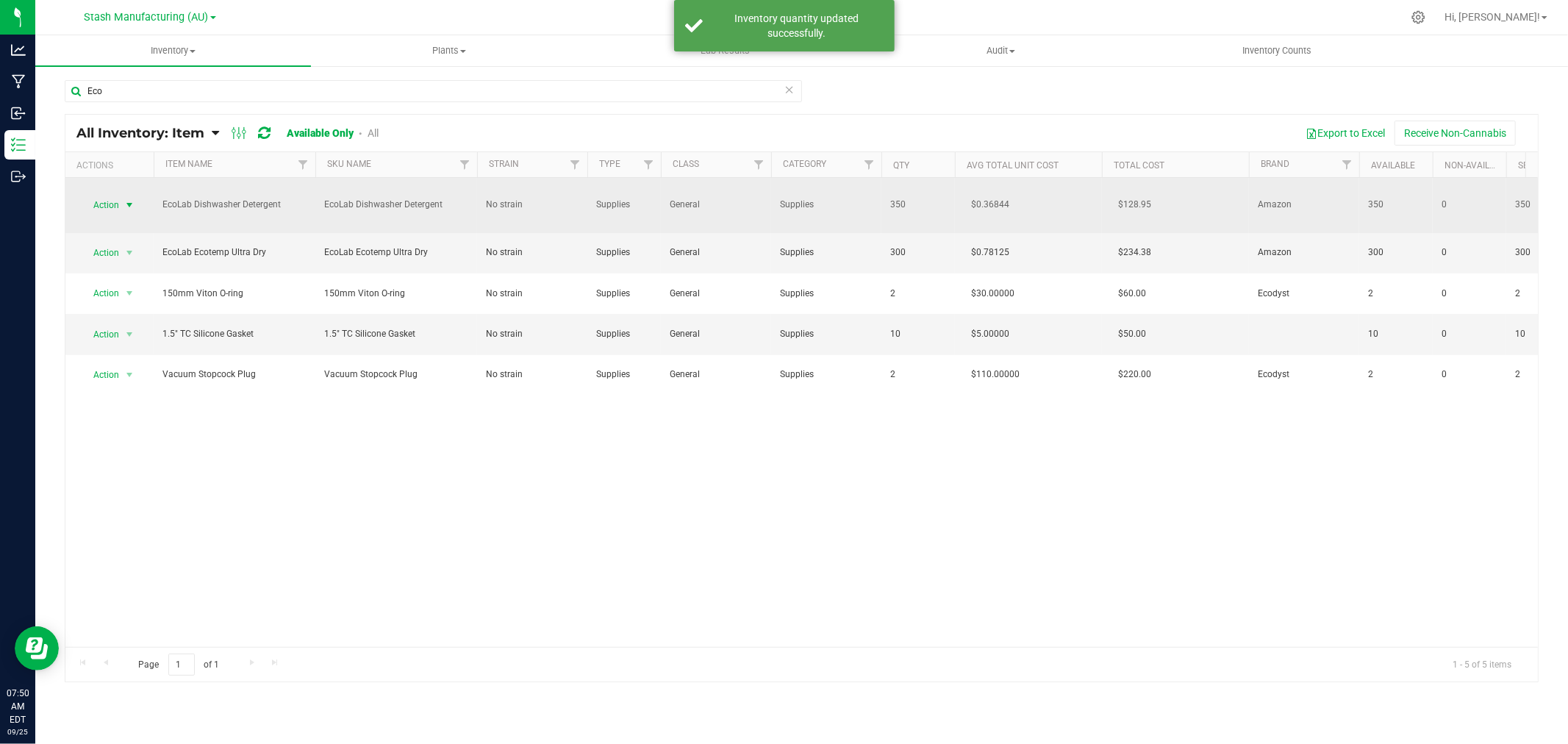
click at [94, 195] on span "Action" at bounding box center [100, 205] width 40 height 21
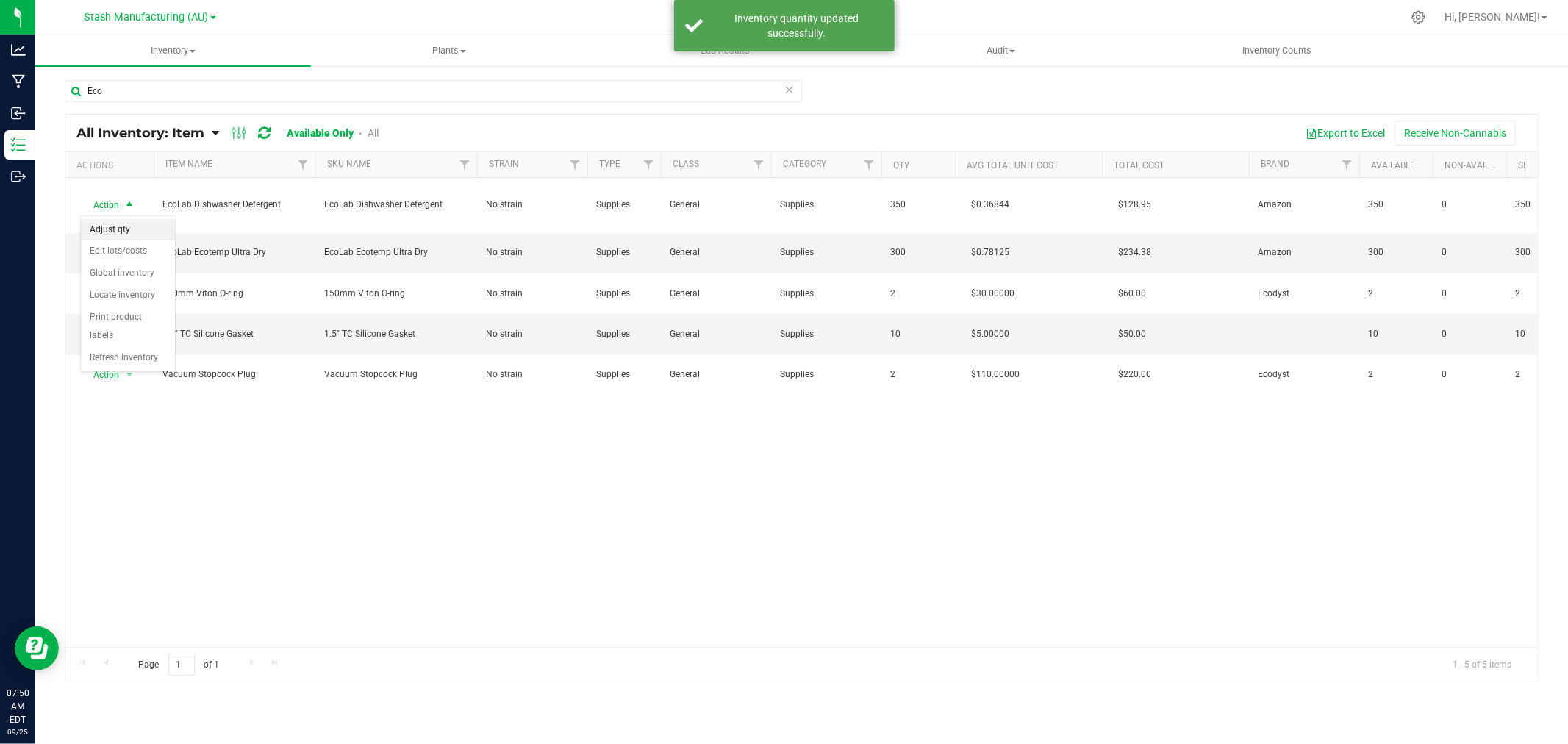
click at [131, 235] on li "Adjust qty" at bounding box center [127, 230] width 94 height 22
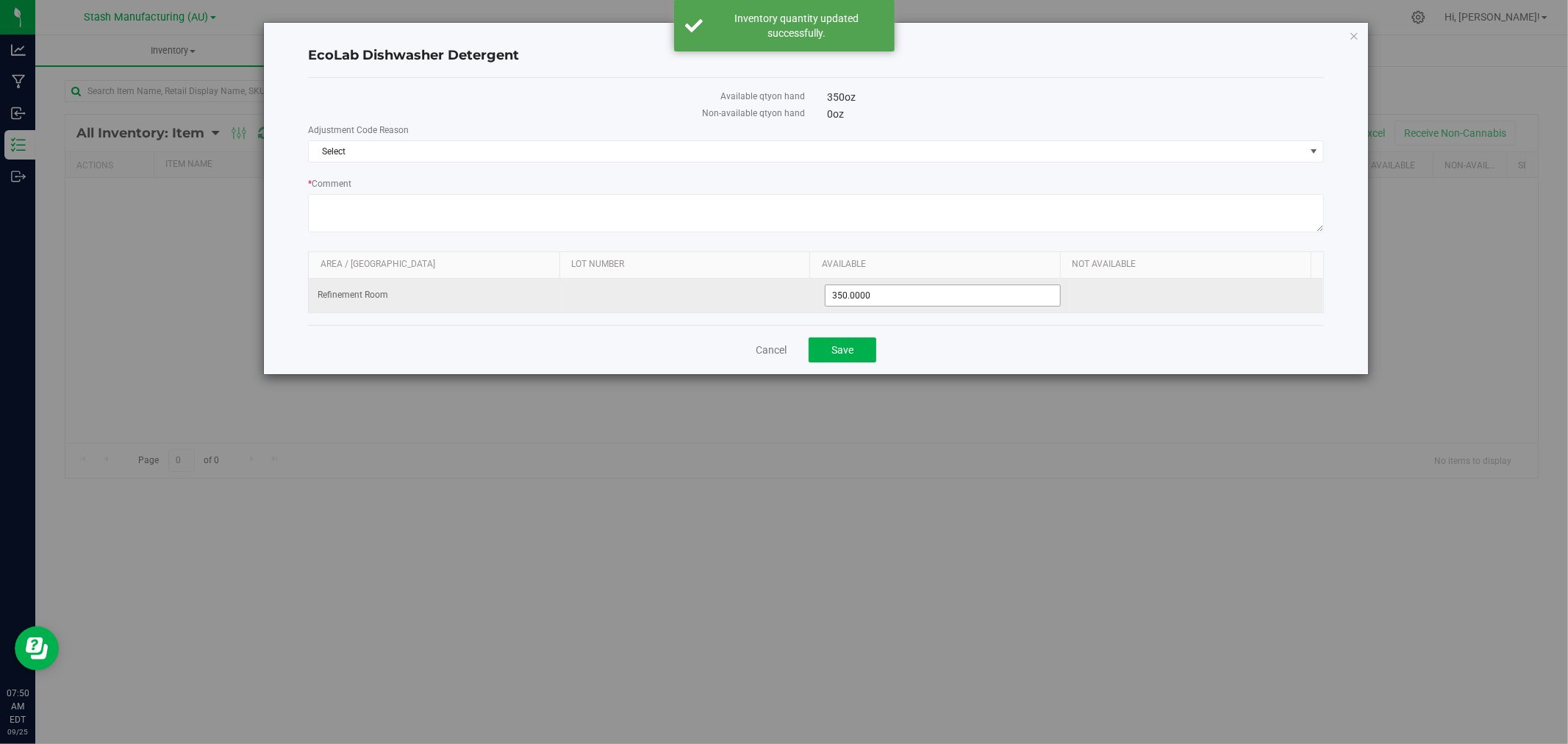
click at [877, 290] on span "350.0000 350" at bounding box center [942, 296] width 236 height 22
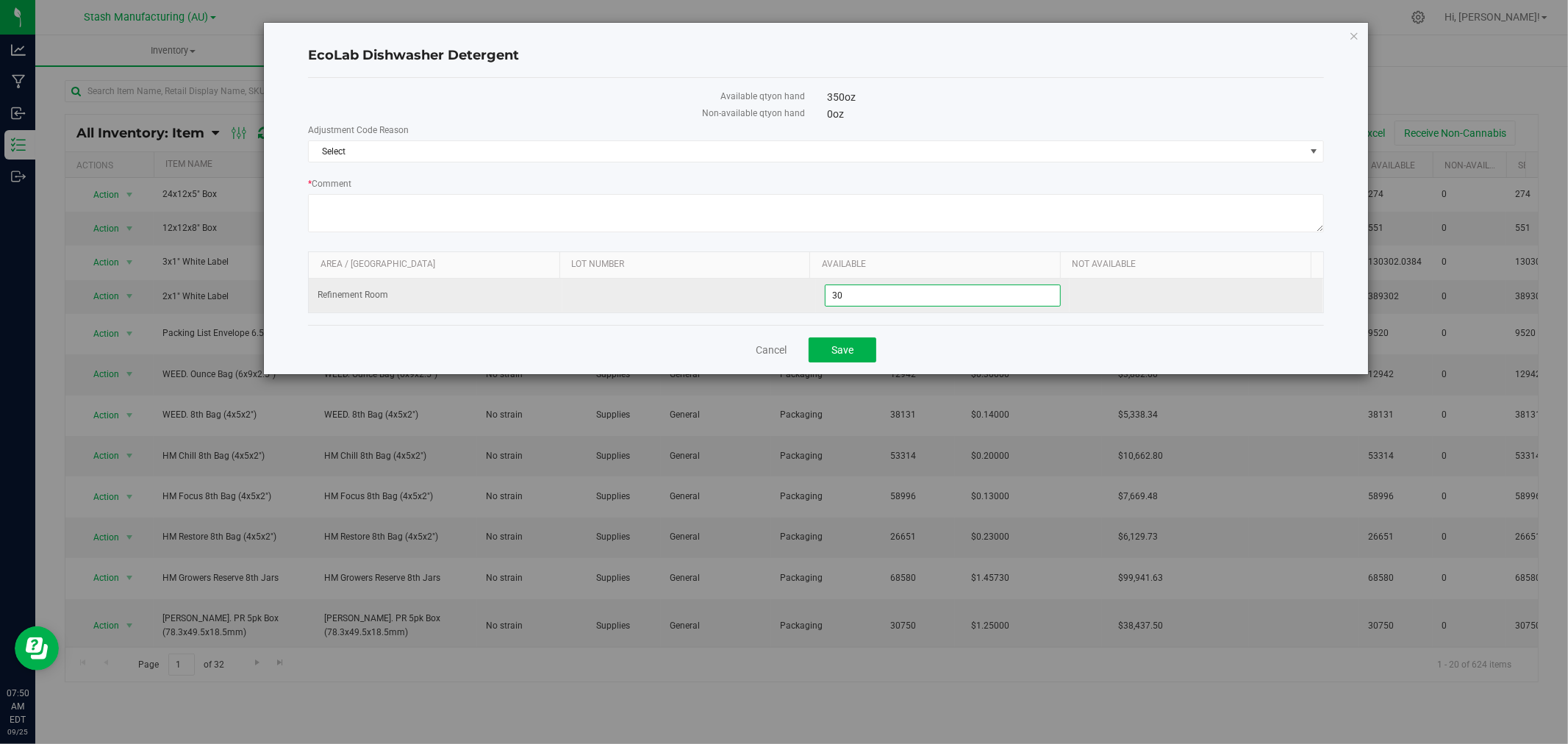
type input "300"
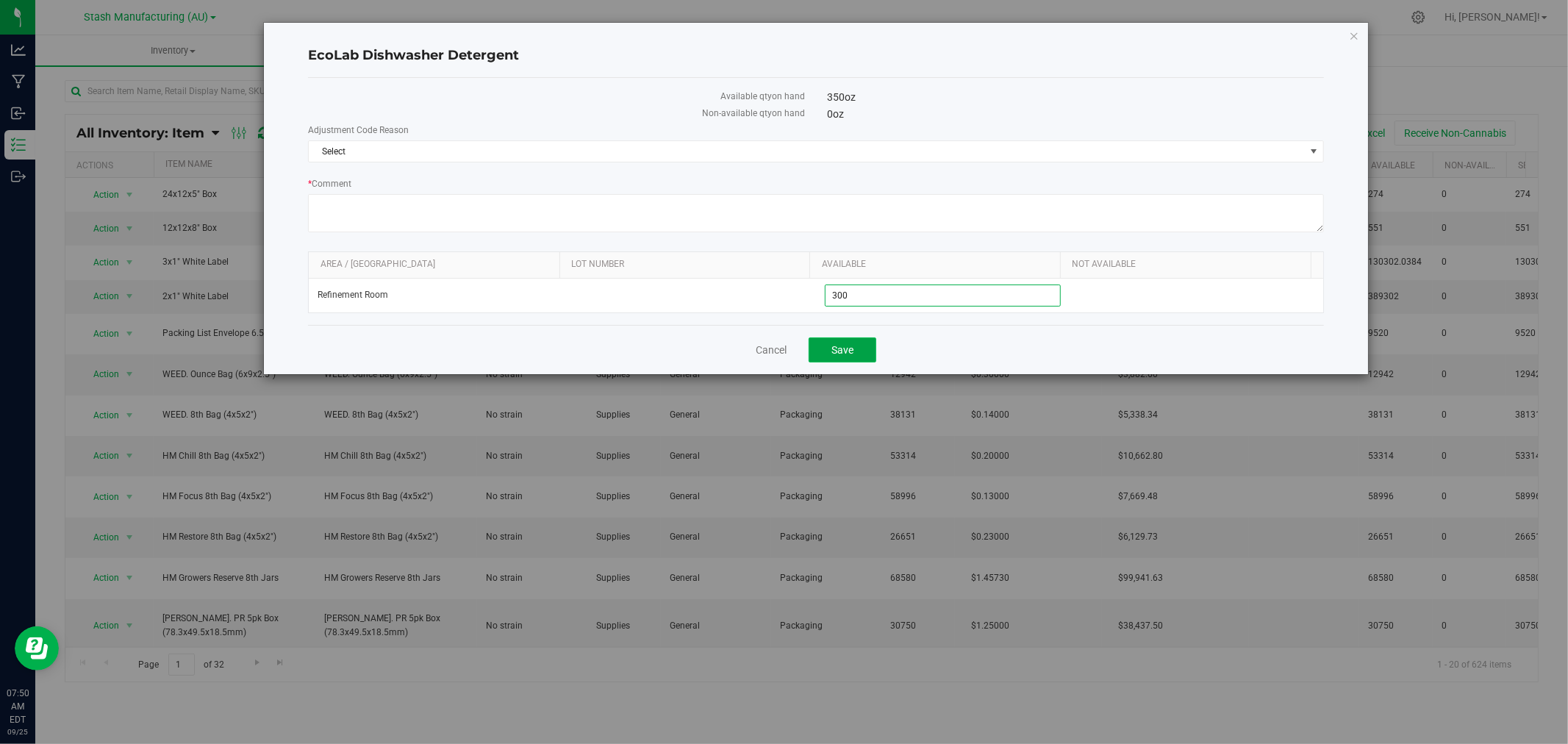
type input "300.0000"
click at [835, 356] on span "Save" at bounding box center [843, 349] width 22 height 12
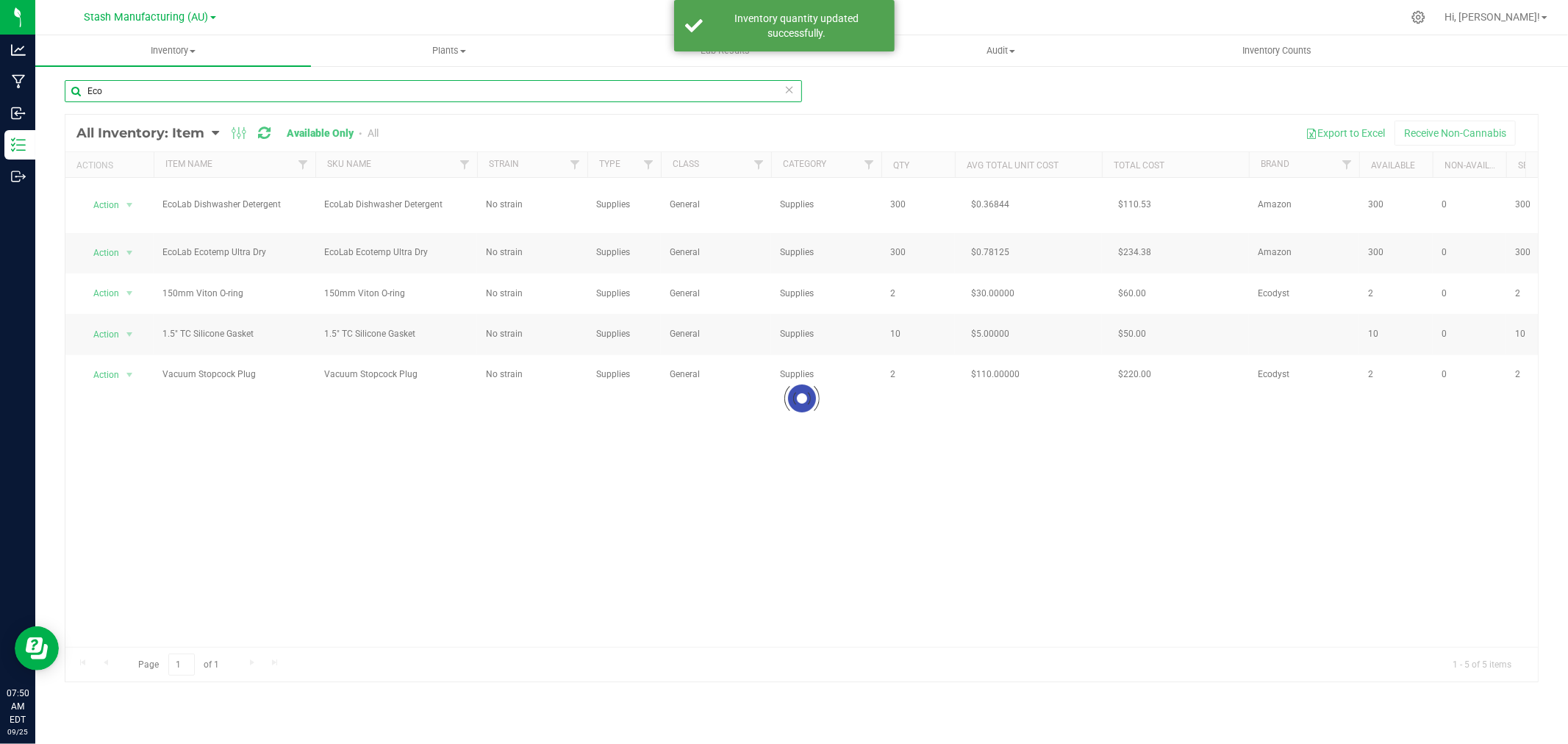
click at [139, 97] on input "Eco" at bounding box center [433, 91] width 737 height 22
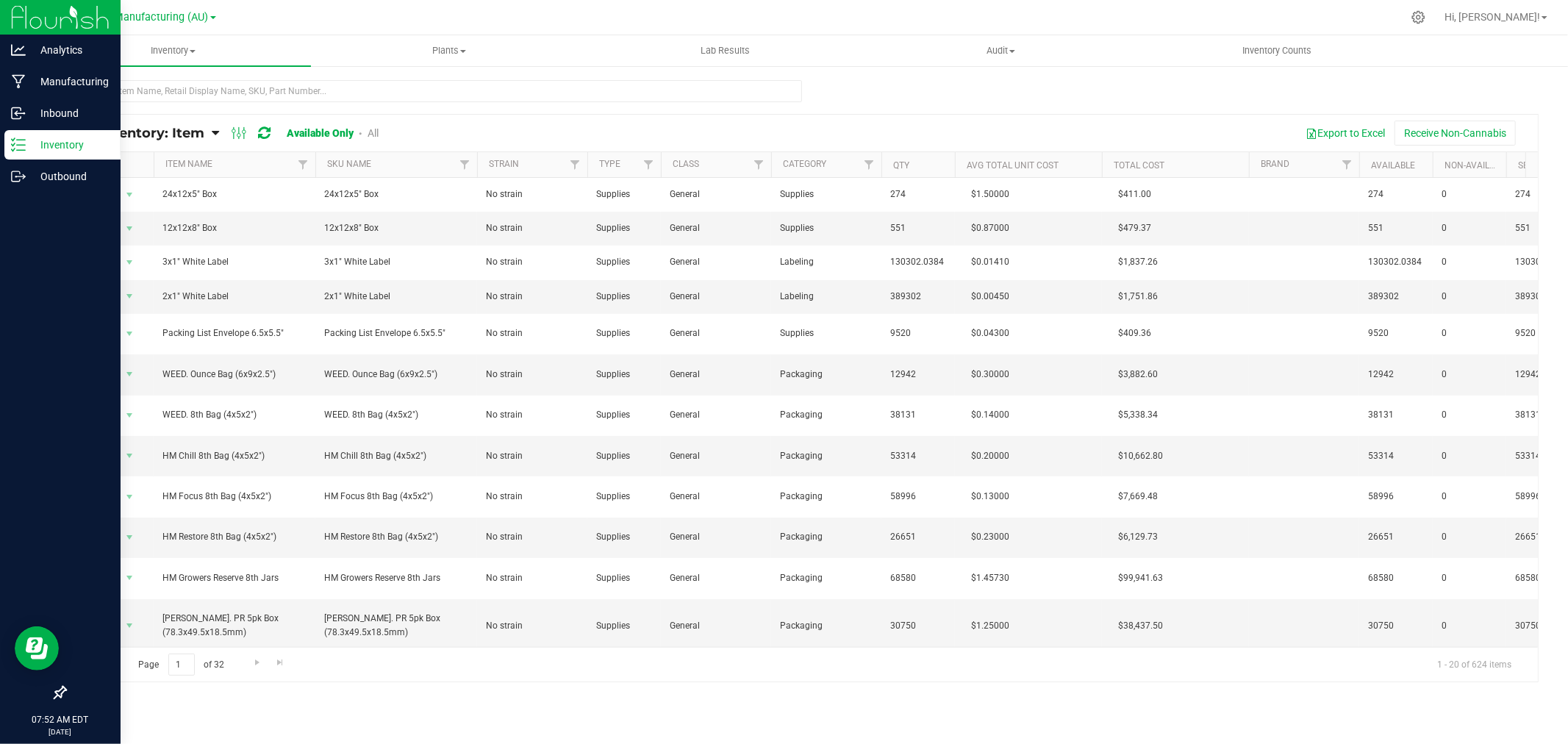
click at [53, 144] on p "Inventory" at bounding box center [70, 145] width 88 height 18
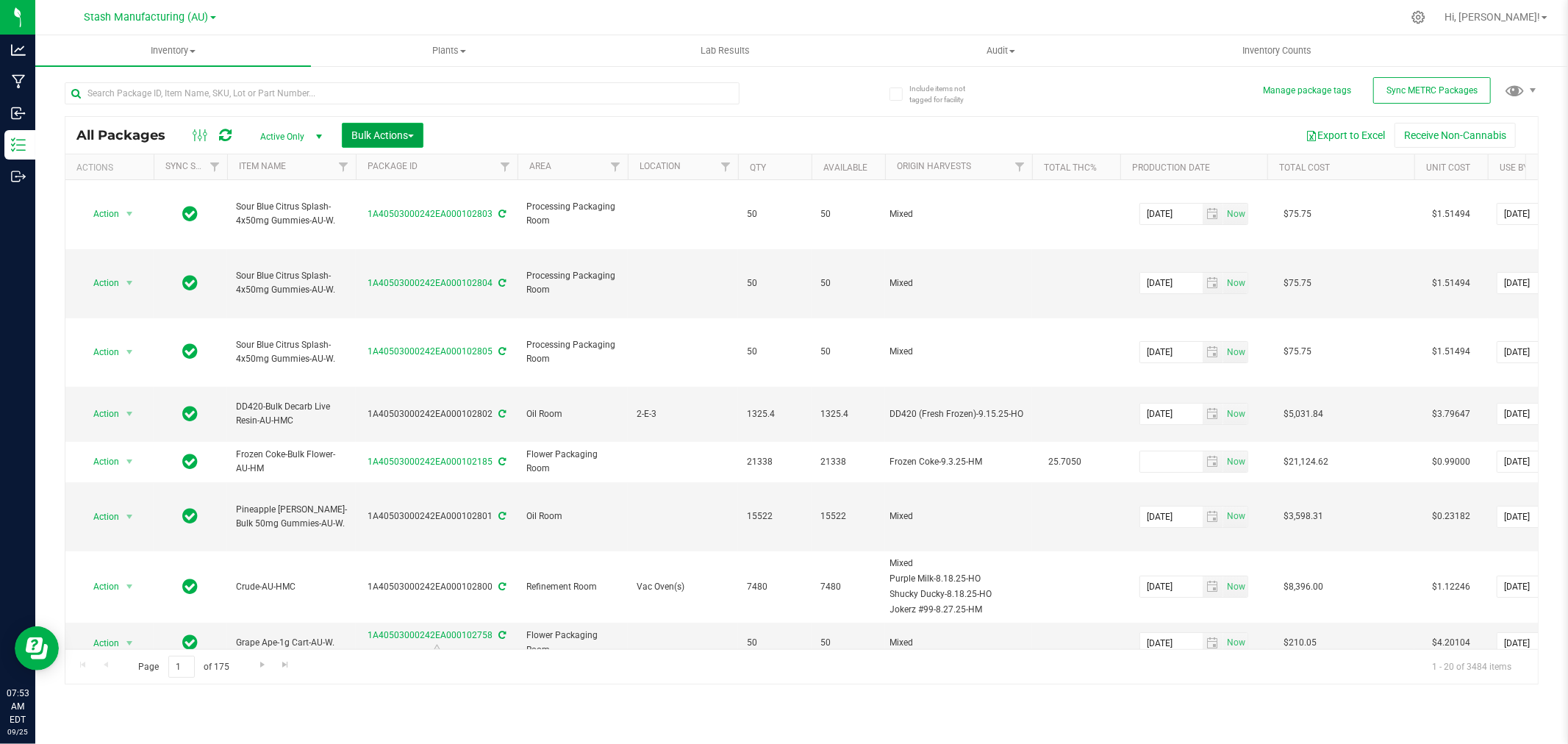
click at [390, 139] on span "Bulk Actions" at bounding box center [383, 135] width 62 height 12
click at [403, 258] on div "Locate packages" at bounding box center [397, 251] width 94 height 23
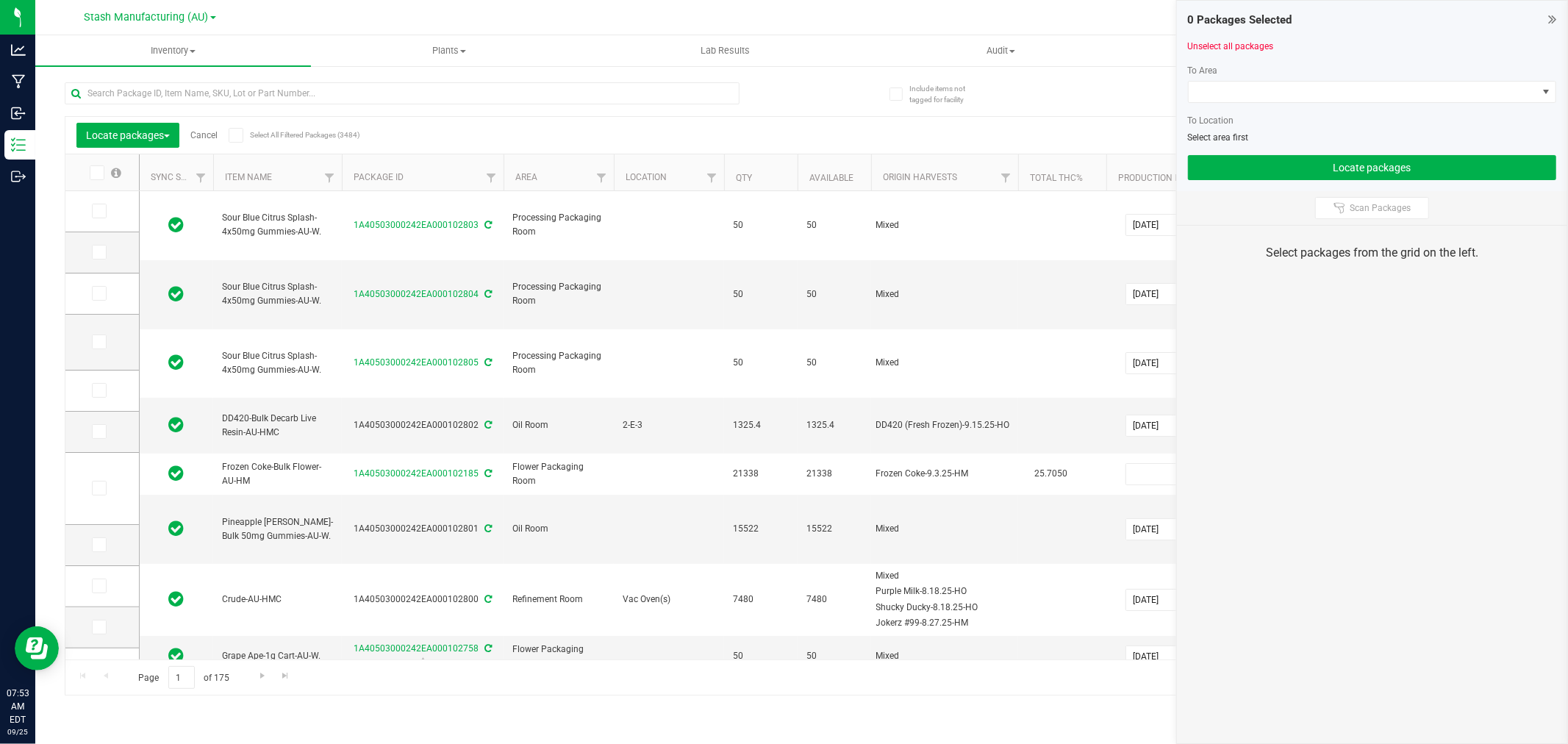
click at [201, 133] on link "Cancel" at bounding box center [204, 135] width 27 height 10
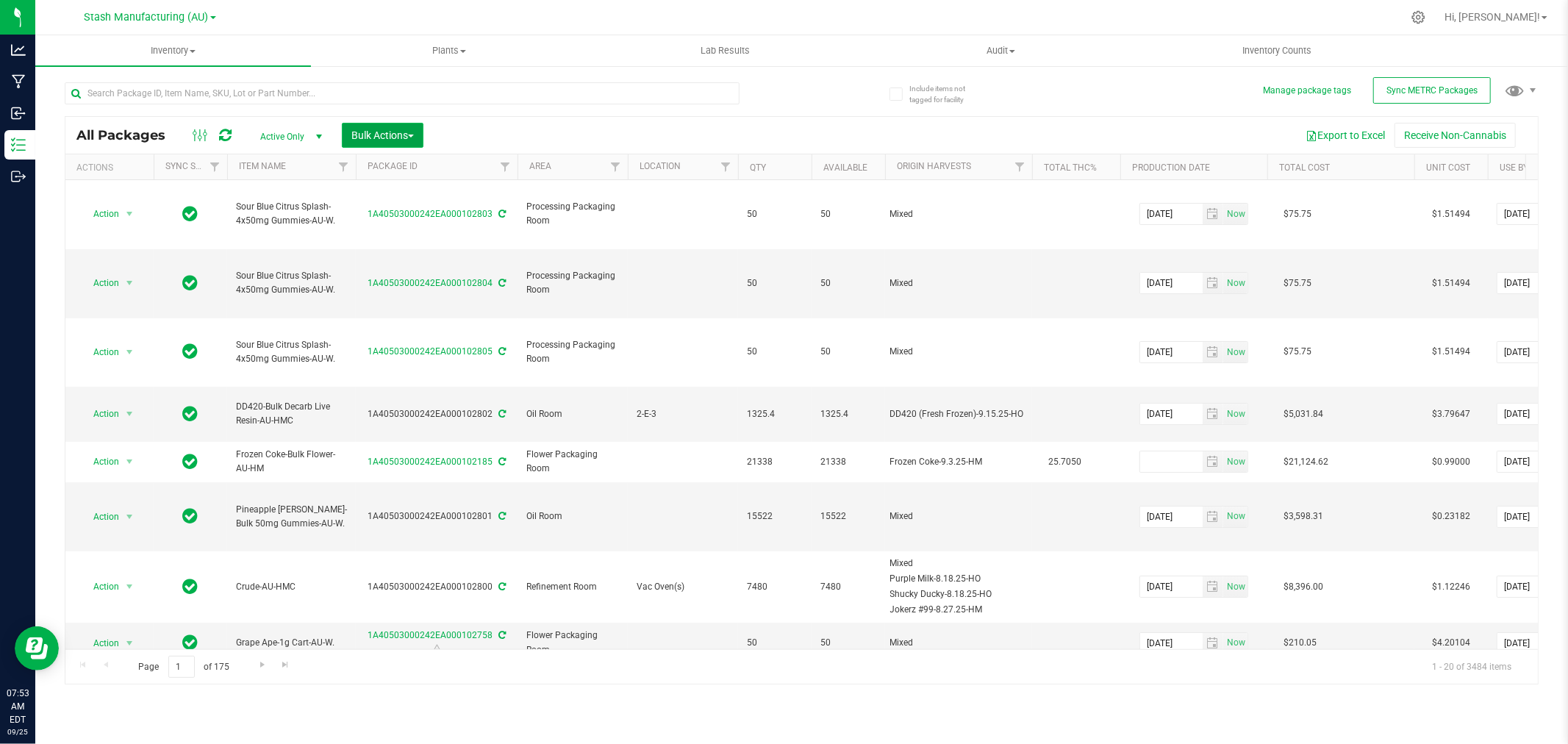
click at [386, 137] on span "Bulk Actions" at bounding box center [383, 135] width 62 height 12
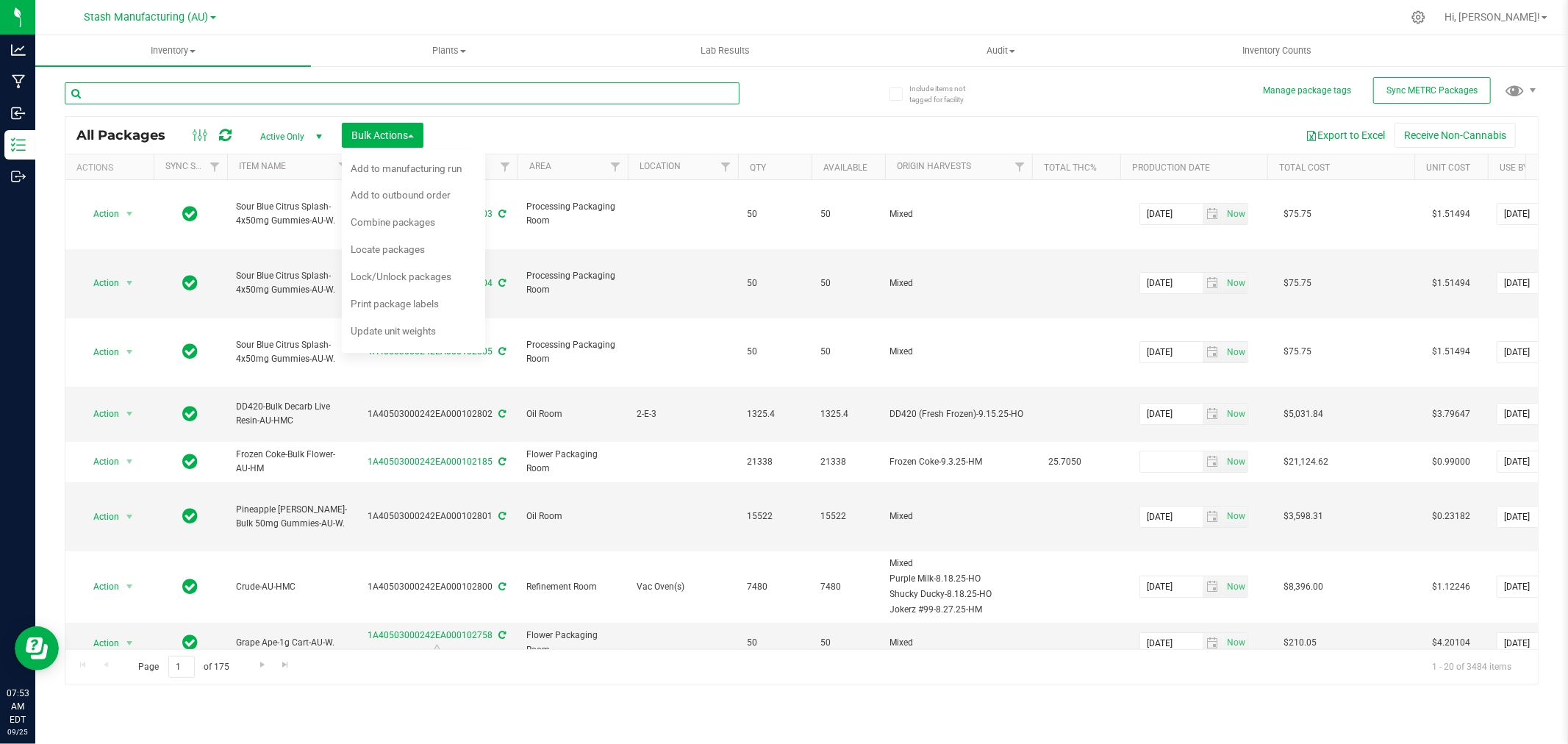
click at [136, 86] on input "text" at bounding box center [402, 94] width 675 height 22
click at [648, 125] on div "Export to Excel Receive Non-Cannabis" at bounding box center [980, 135] width 1092 height 25
click at [406, 127] on button "Bulk Actions" at bounding box center [383, 135] width 82 height 25
click at [179, 95] on input "text" at bounding box center [402, 94] width 675 height 22
click at [178, 95] on input "text" at bounding box center [402, 94] width 675 height 22
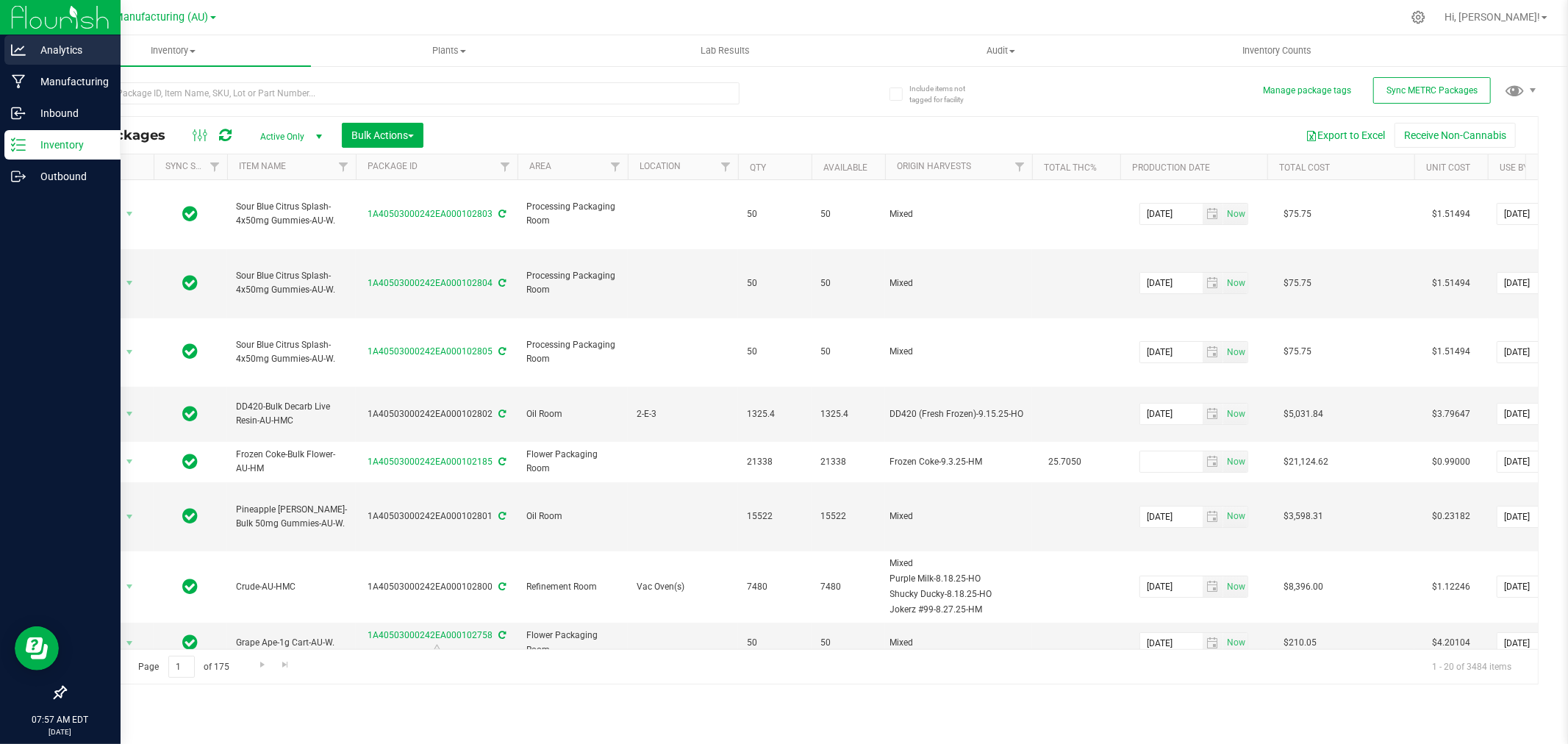
click at [30, 50] on p "Analytics" at bounding box center [70, 50] width 88 height 18
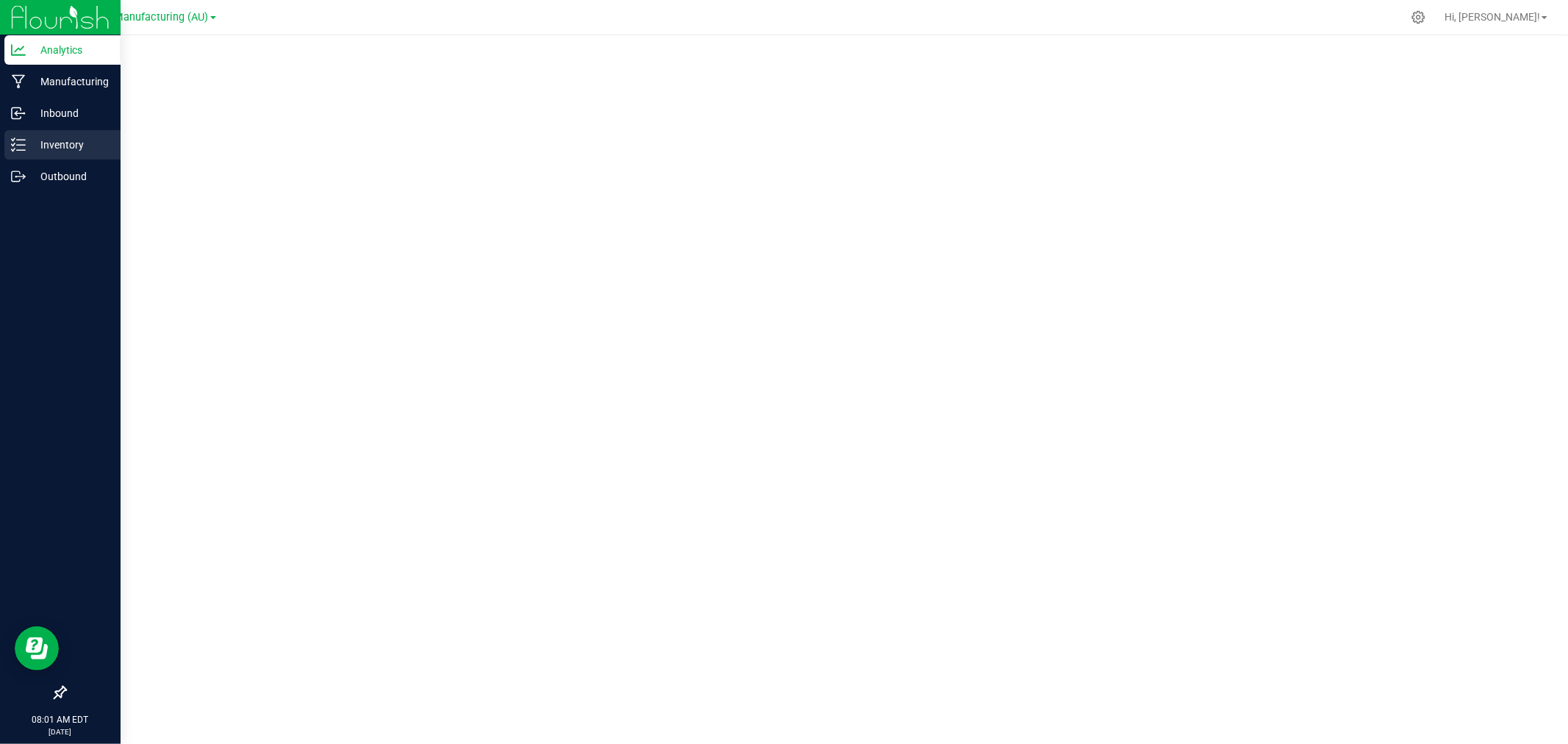
click at [33, 148] on p "Inventory" at bounding box center [70, 145] width 88 height 18
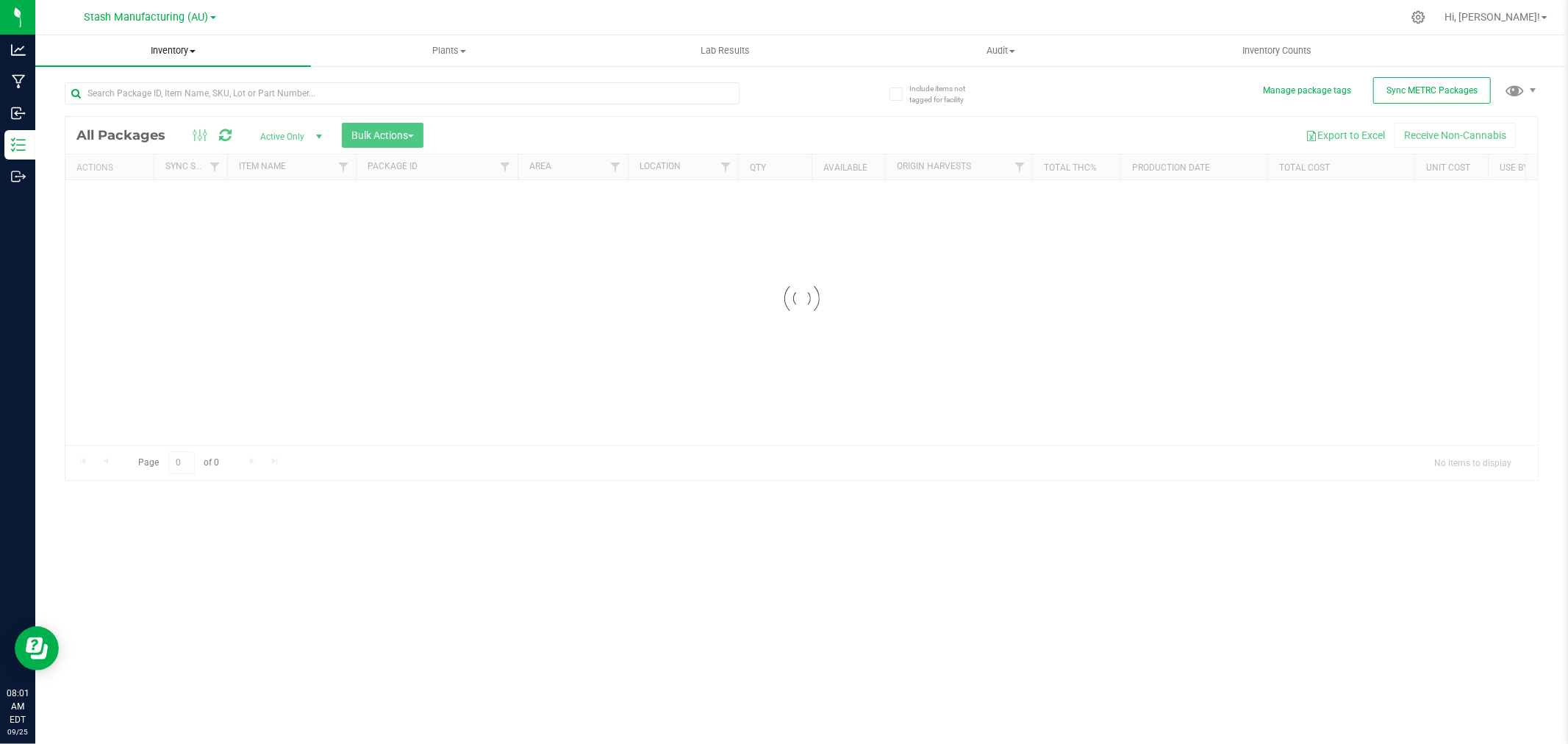
click at [177, 47] on span "Inventory" at bounding box center [173, 50] width 276 height 14
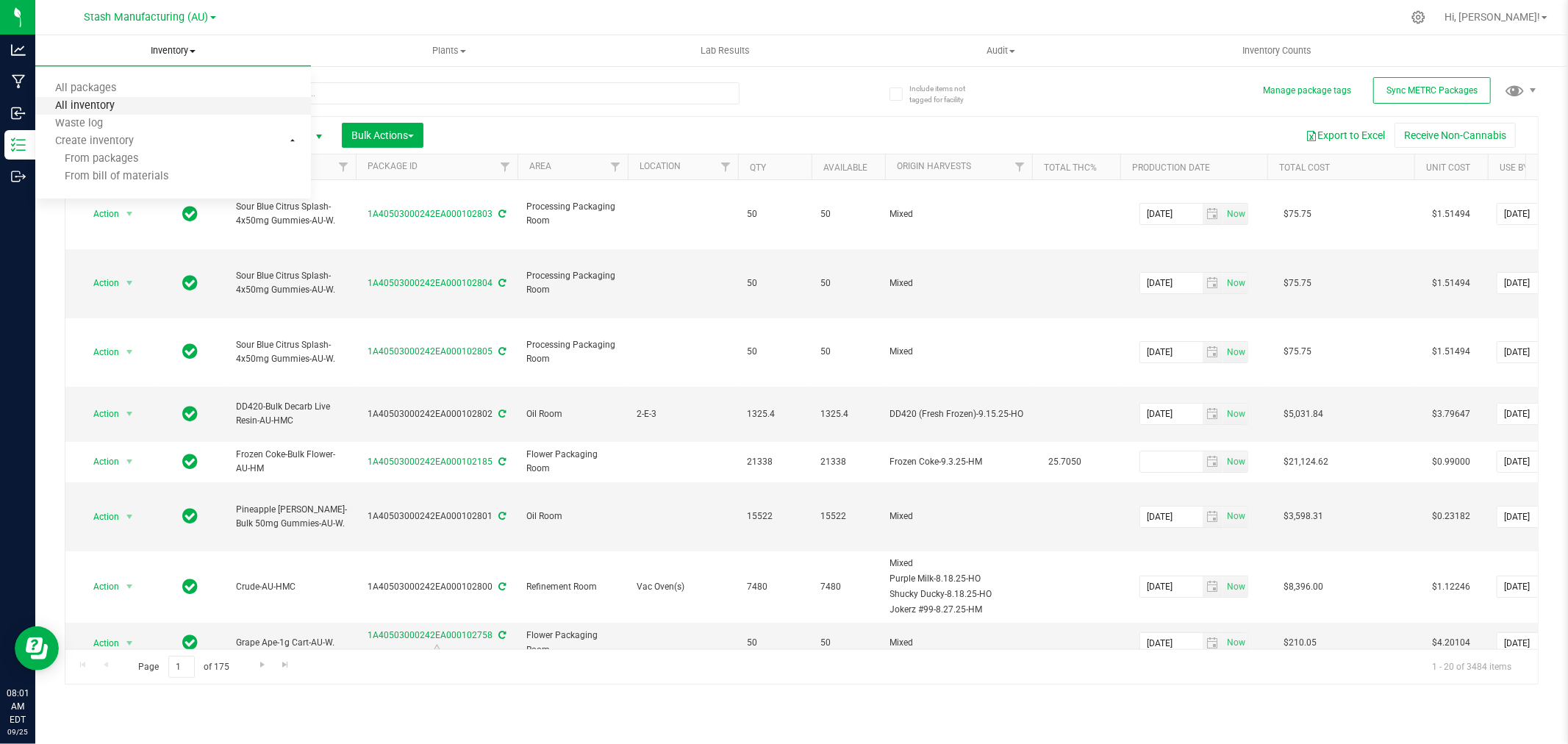
click at [79, 103] on span "All inventory" at bounding box center [85, 107] width 99 height 13
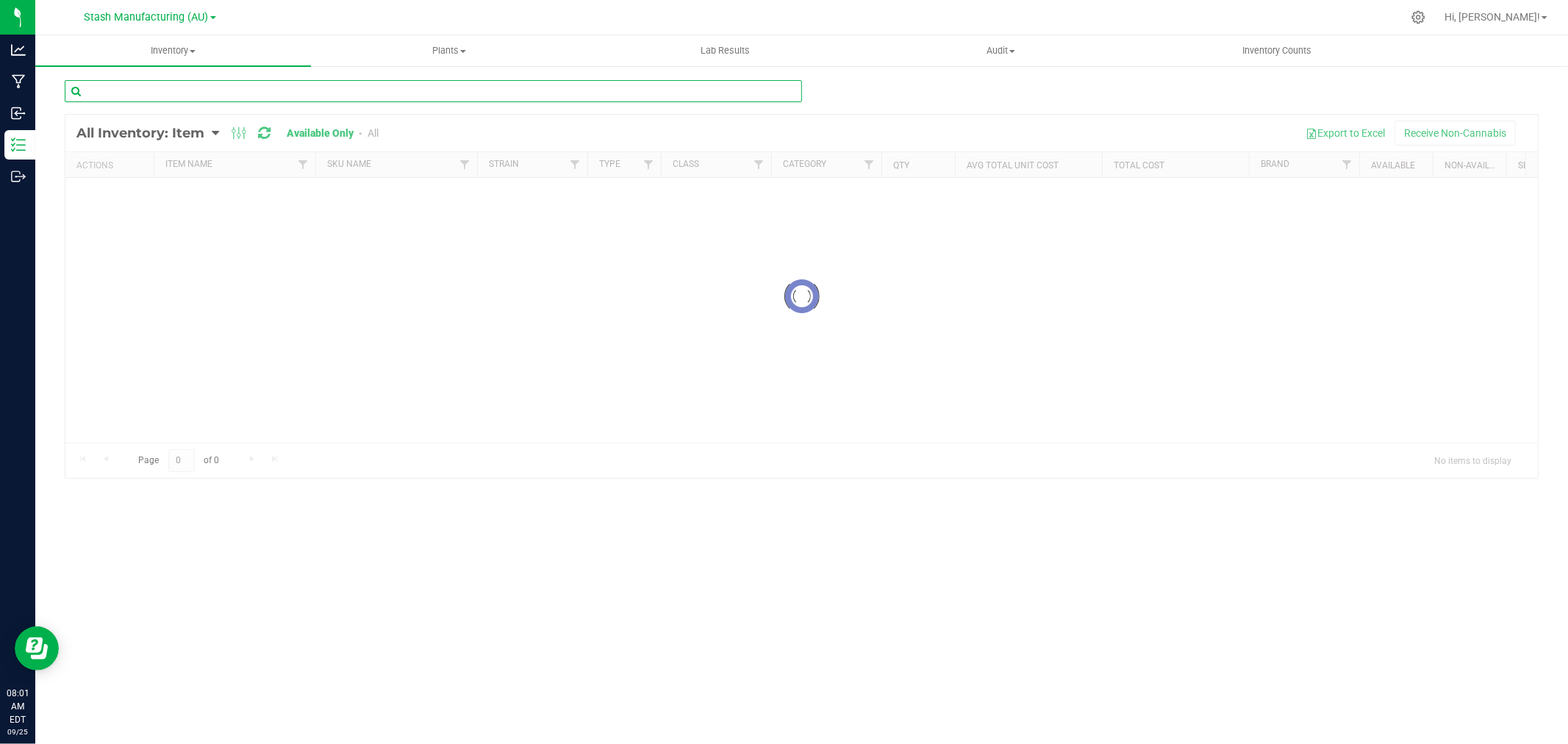
click at [271, 94] on input "text" at bounding box center [433, 91] width 737 height 22
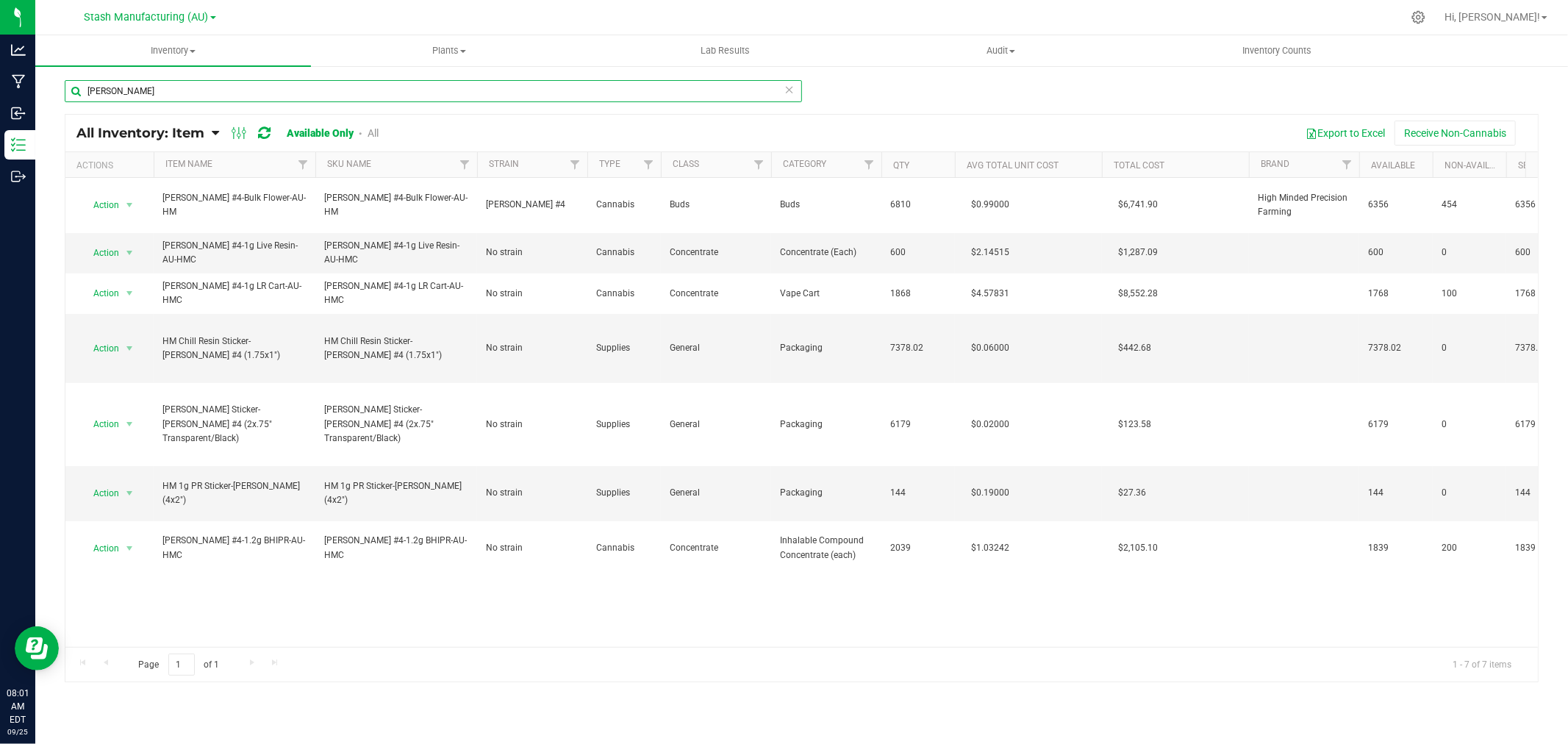
type input "Tenzin Kush"
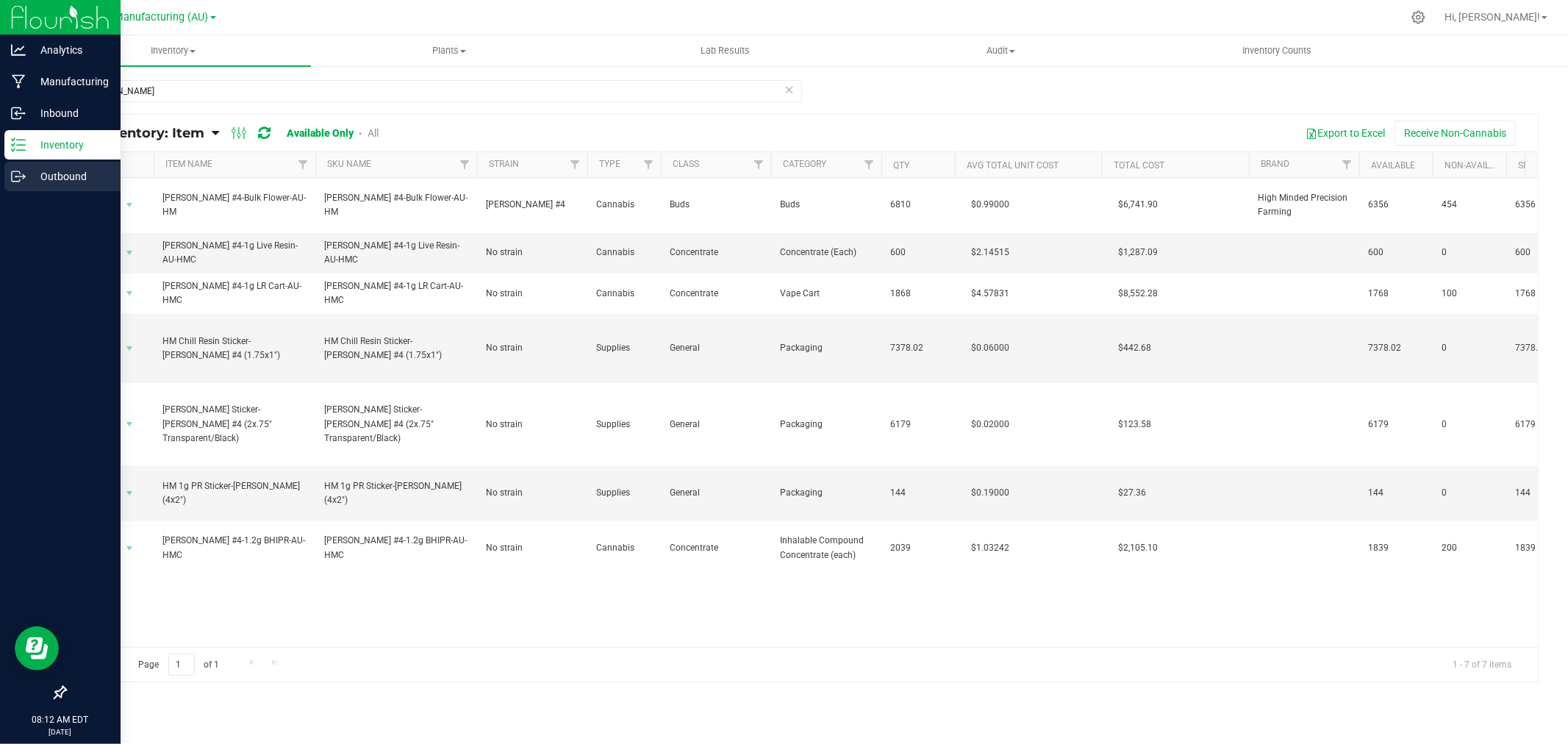
click at [57, 167] on p "Outbound" at bounding box center [70, 176] width 88 height 18
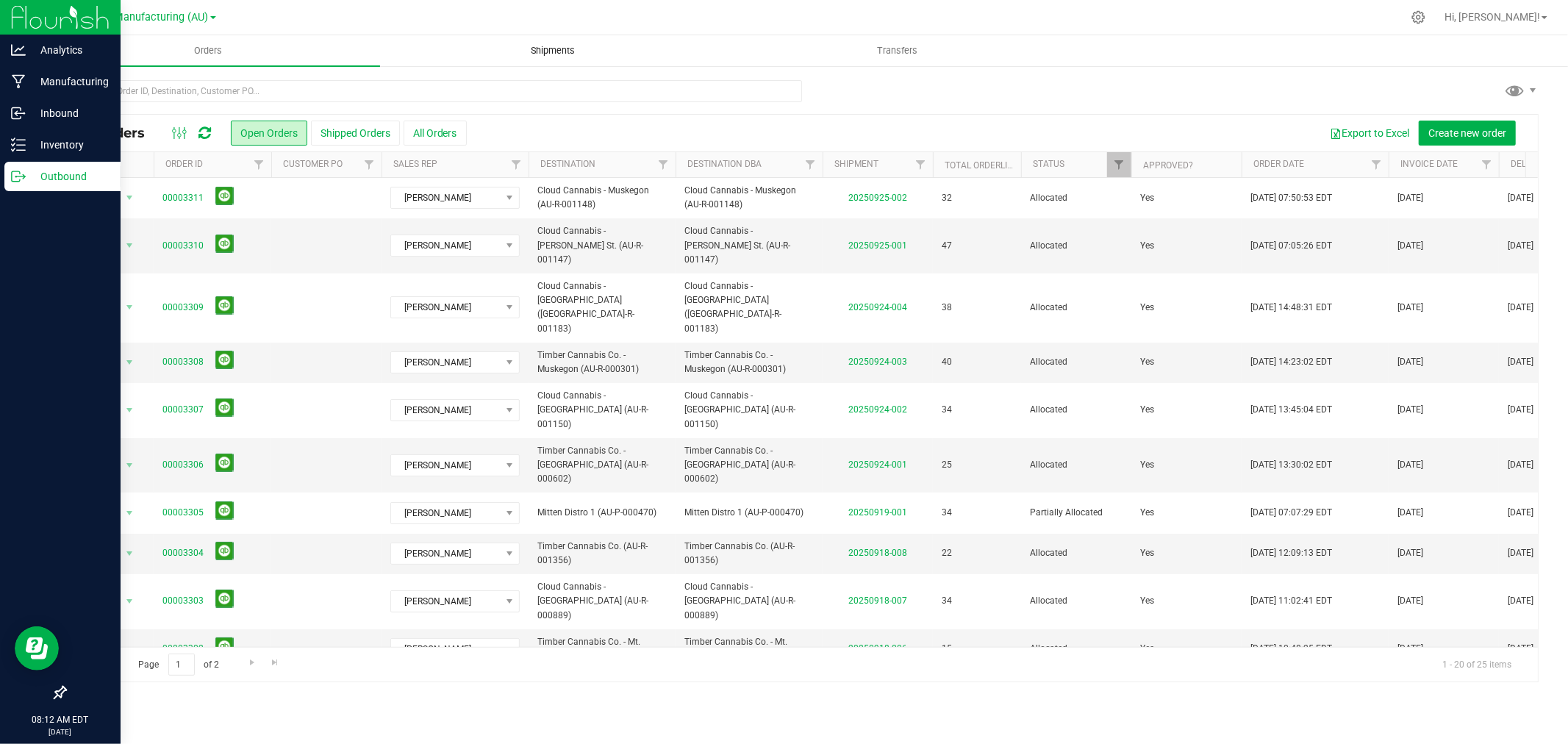
click at [539, 48] on span "Shipments" at bounding box center [553, 50] width 84 height 14
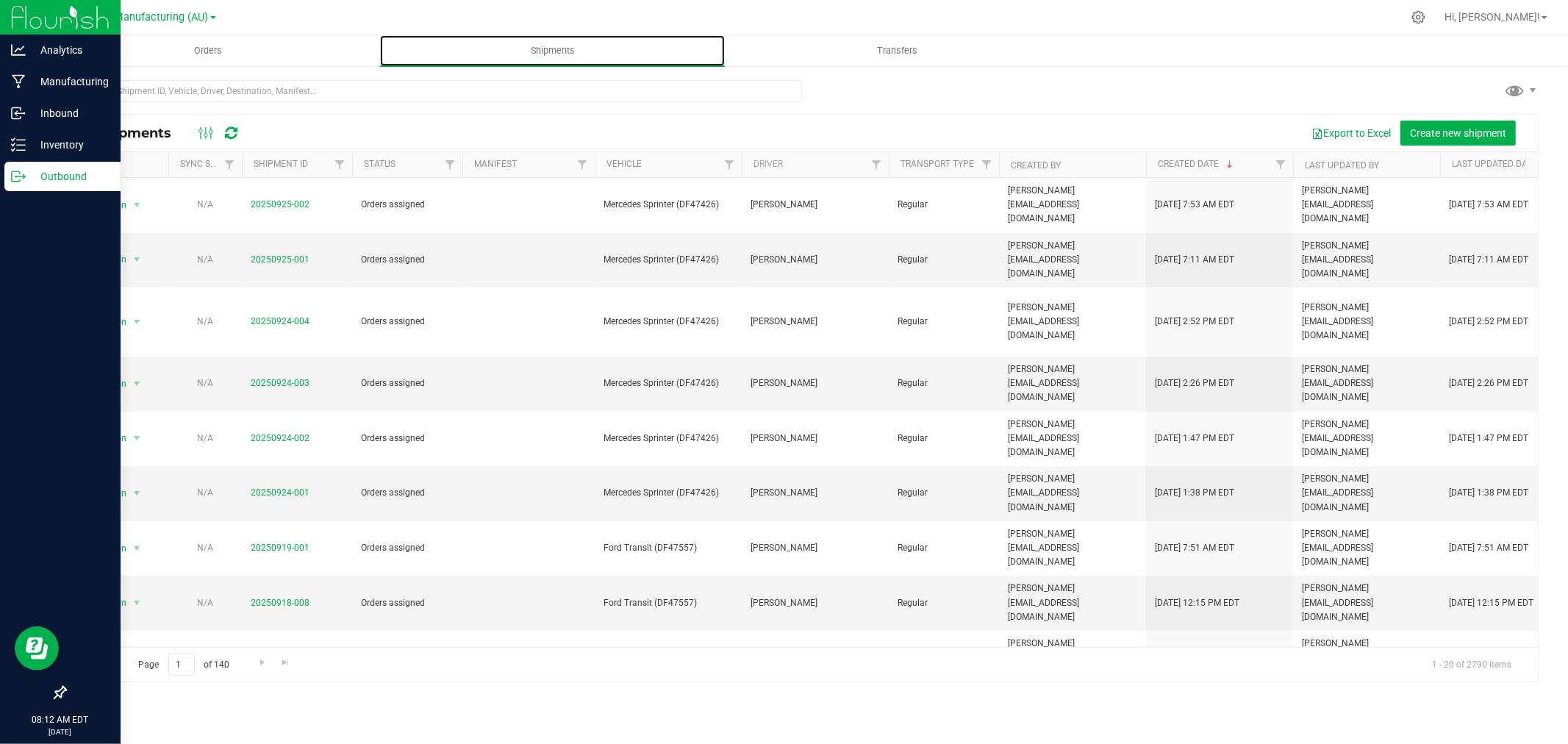
scroll to position [358, 0]
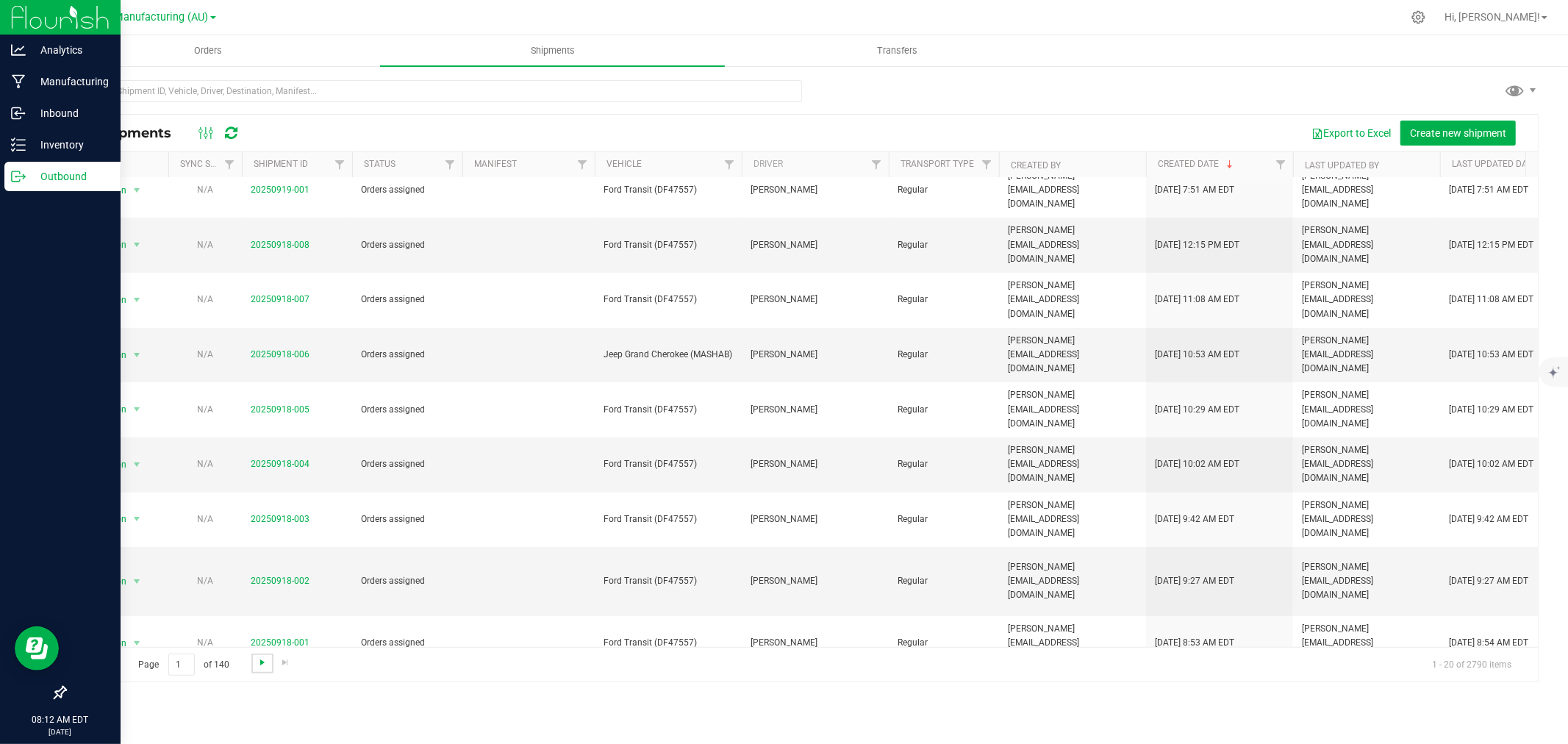
click at [256, 658] on span "Go to the next page" at bounding box center [262, 662] width 12 height 12
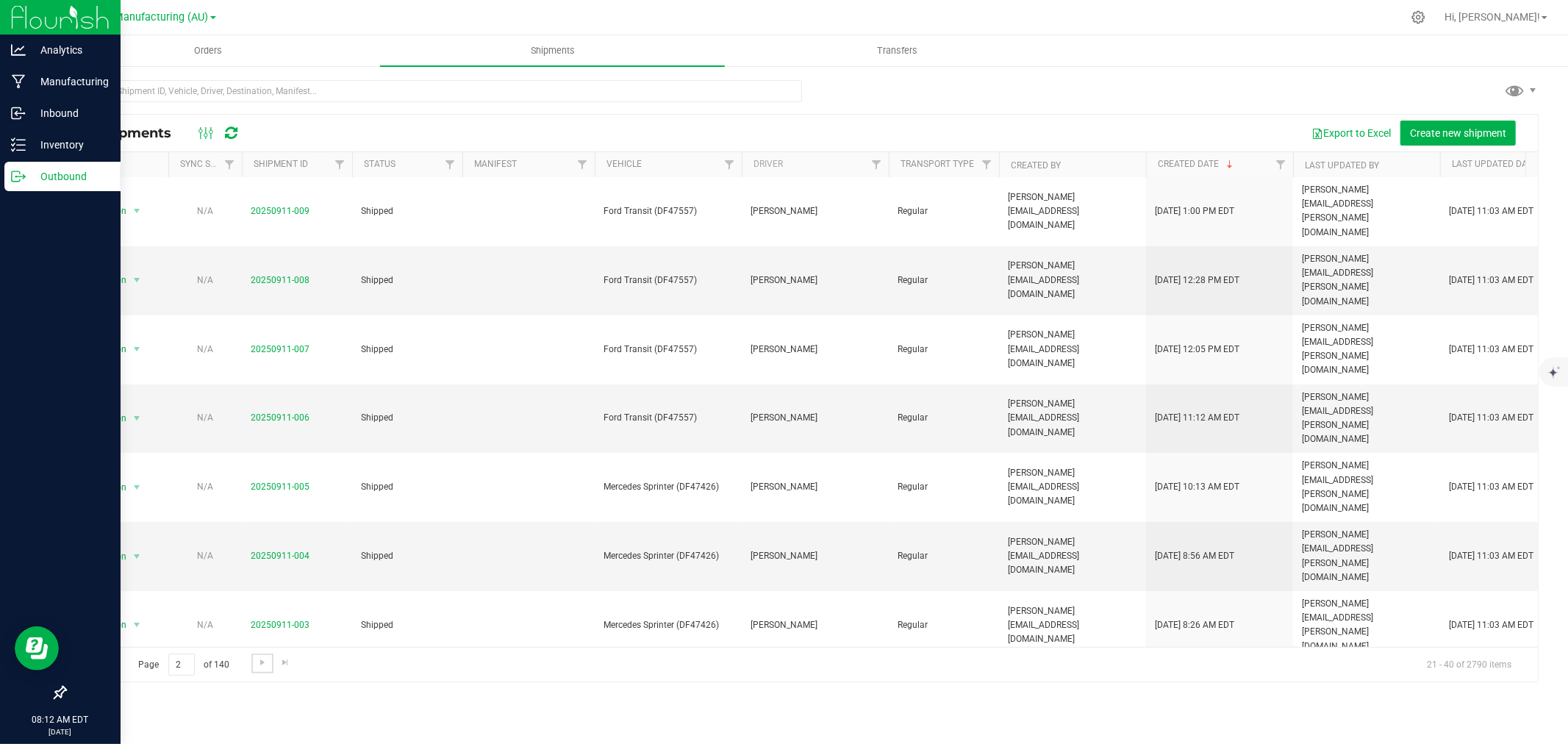
scroll to position [0, 0]
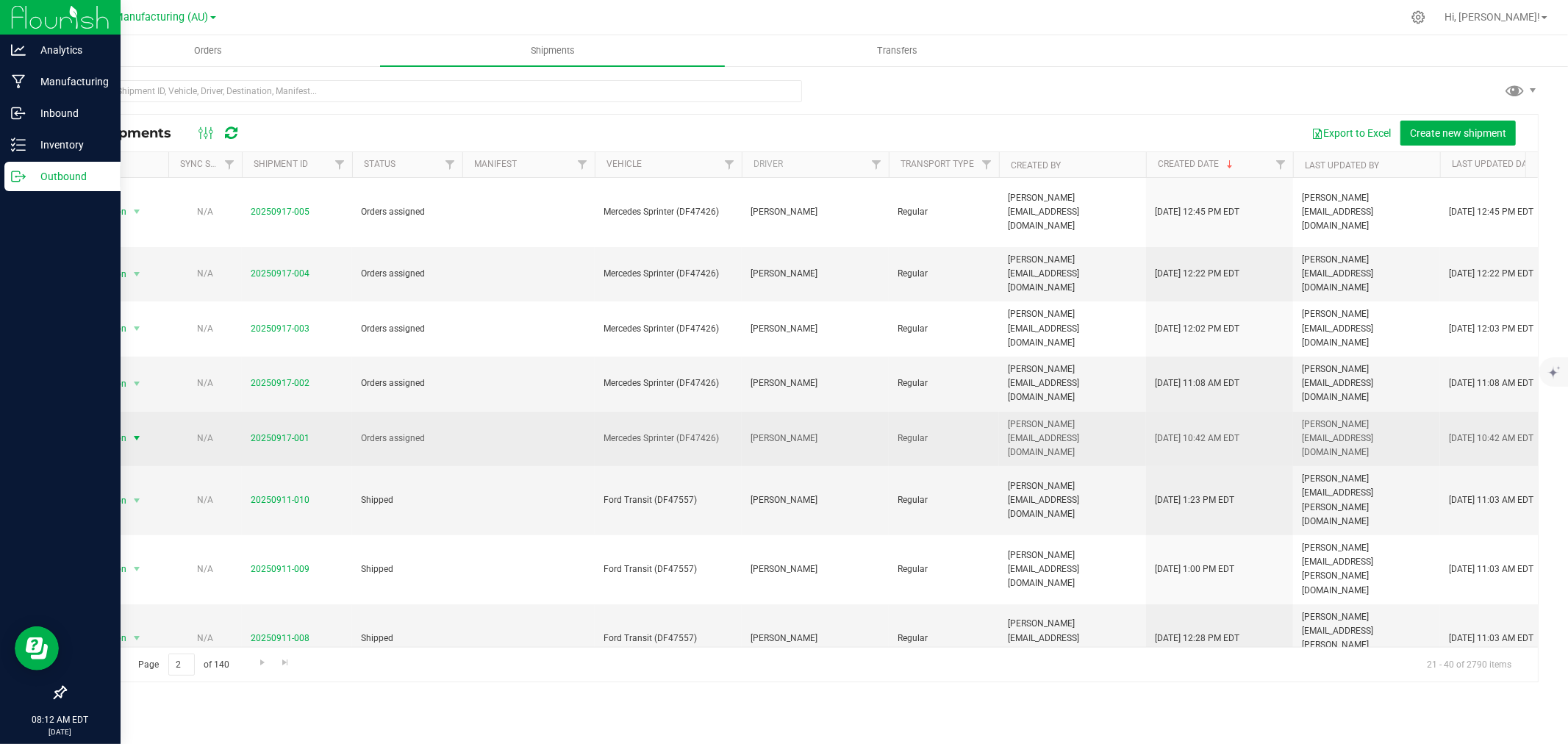
click at [120, 428] on span "Action" at bounding box center [107, 438] width 40 height 21
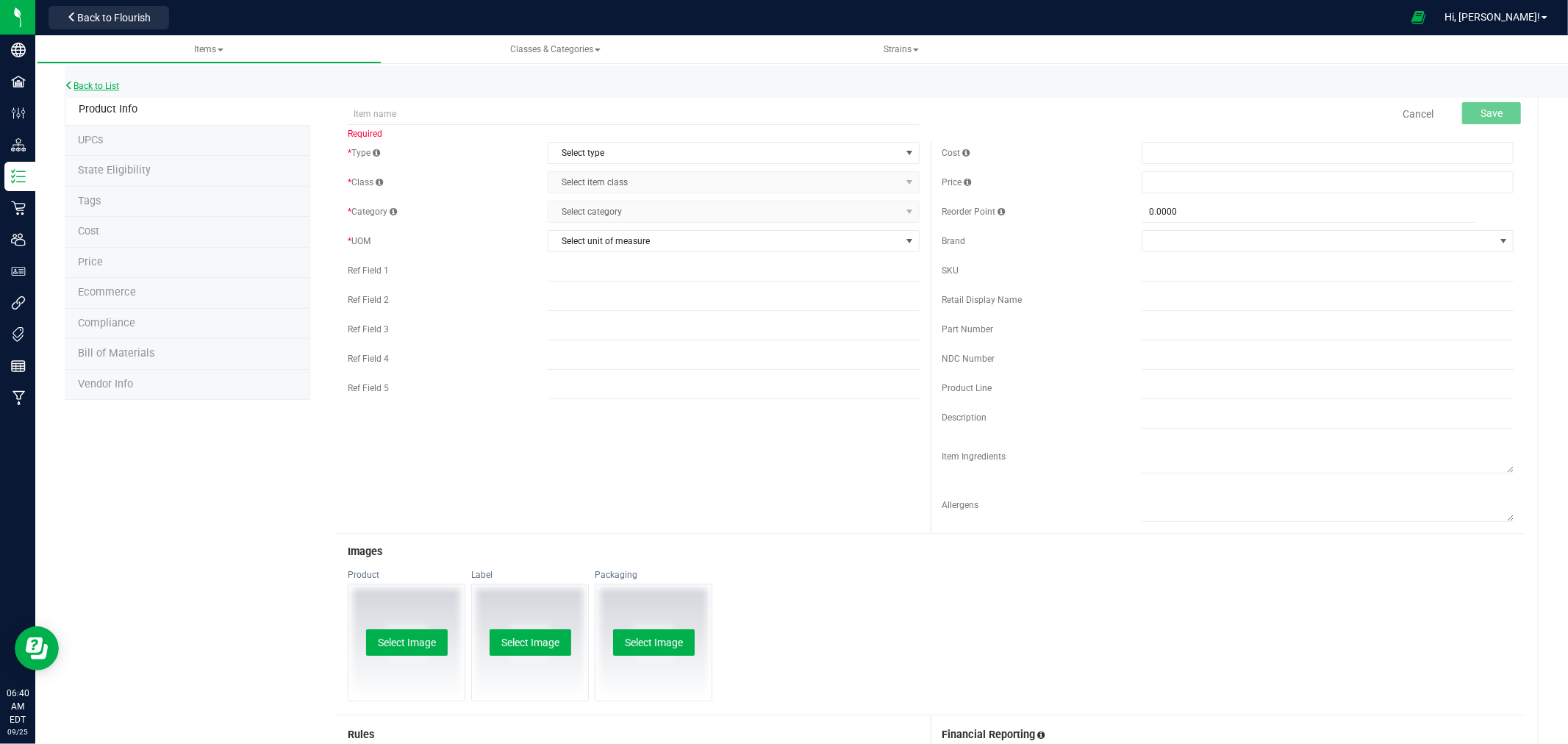
click at [102, 86] on link "Back to List" at bounding box center [92, 86] width 54 height 10
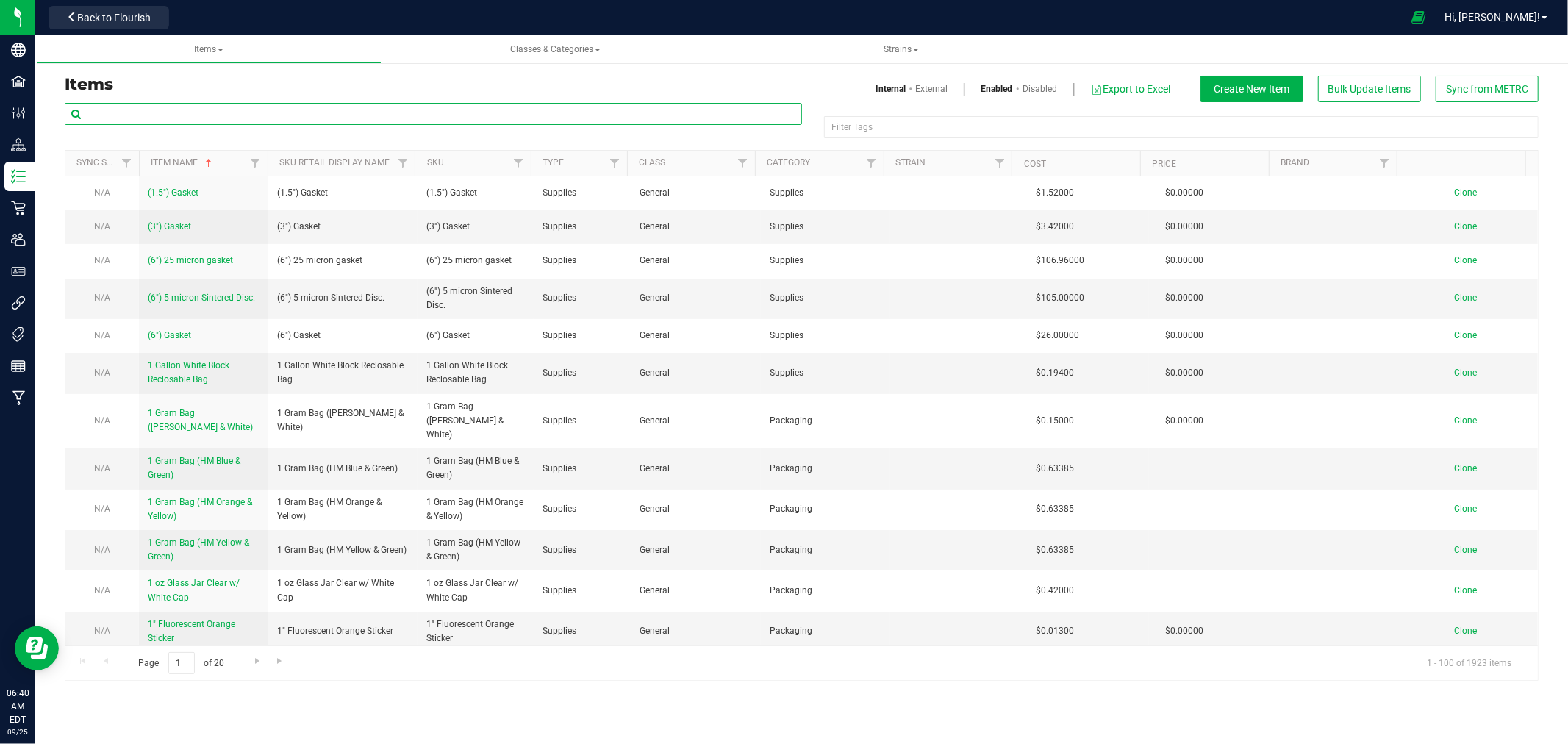
click at [135, 115] on input "text" at bounding box center [433, 114] width 737 height 22
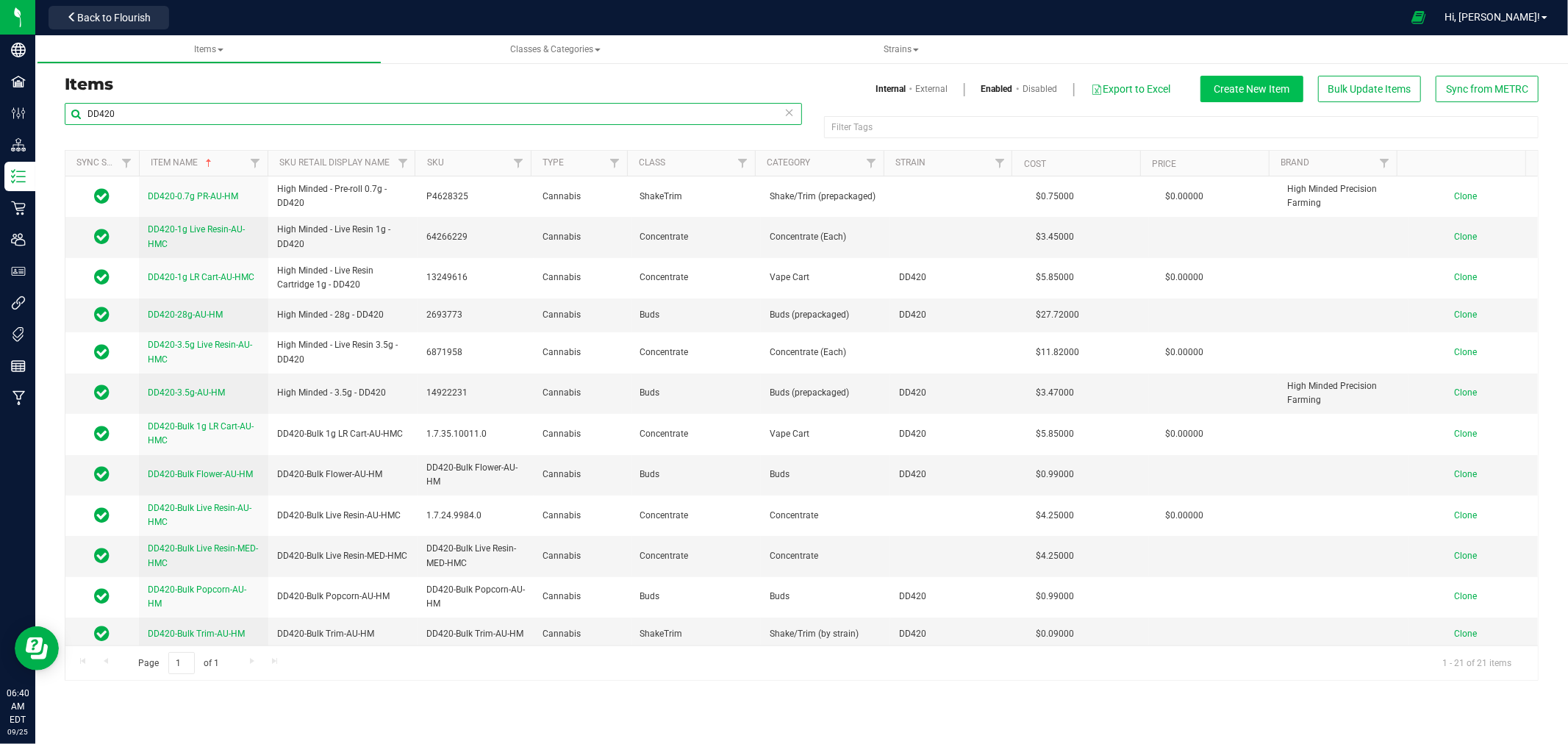
type input "DD420"
click at [1265, 92] on span "Create New Item" at bounding box center [1252, 89] width 76 height 12
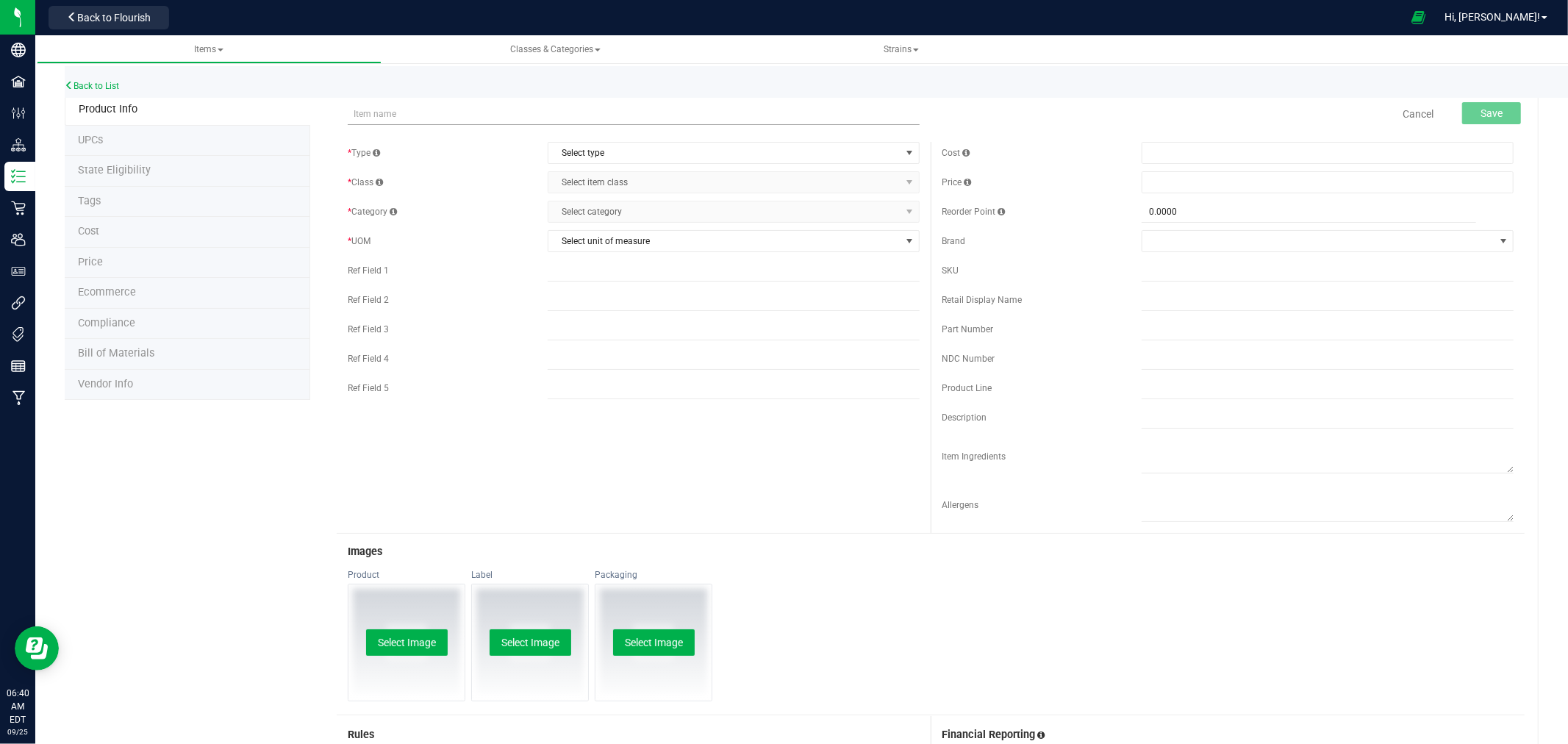
click at [519, 109] on input "text" at bounding box center [634, 114] width 572 height 22
click at [440, 111] on input "DD420-Bulk Decarb LR-AU-HMC" at bounding box center [634, 114] width 572 height 22
drag, startPoint x: 520, startPoint y: 111, endPoint x: 336, endPoint y: 111, distance: 184.0
click at [337, 111] on div "DD420-Bulk Decarb Live Resin-AU-HMC Item name is available" at bounding box center [633, 104] width 594 height 18
type input "DD420-Bulk Decarb Live Resin-AU-HMC"
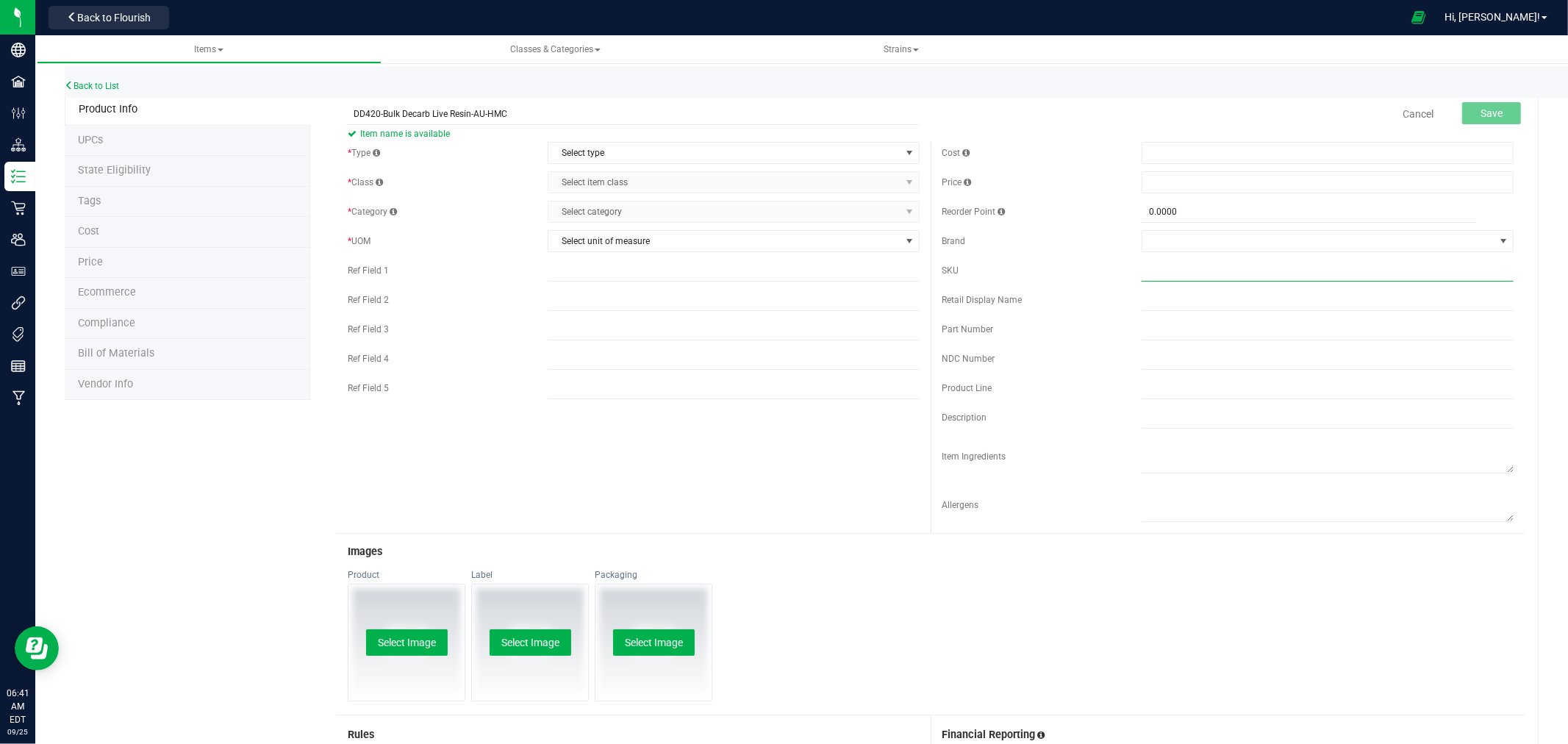
click at [1207, 267] on input "text" at bounding box center [1328, 271] width 372 height 22
paste input "DD420-Bulk Decarb Live Resin-AU-HMC"
type input "DD420-Bulk Decarb Live Resin-AU-HMC"
click at [599, 148] on span "Select type" at bounding box center [724, 153] width 352 height 21
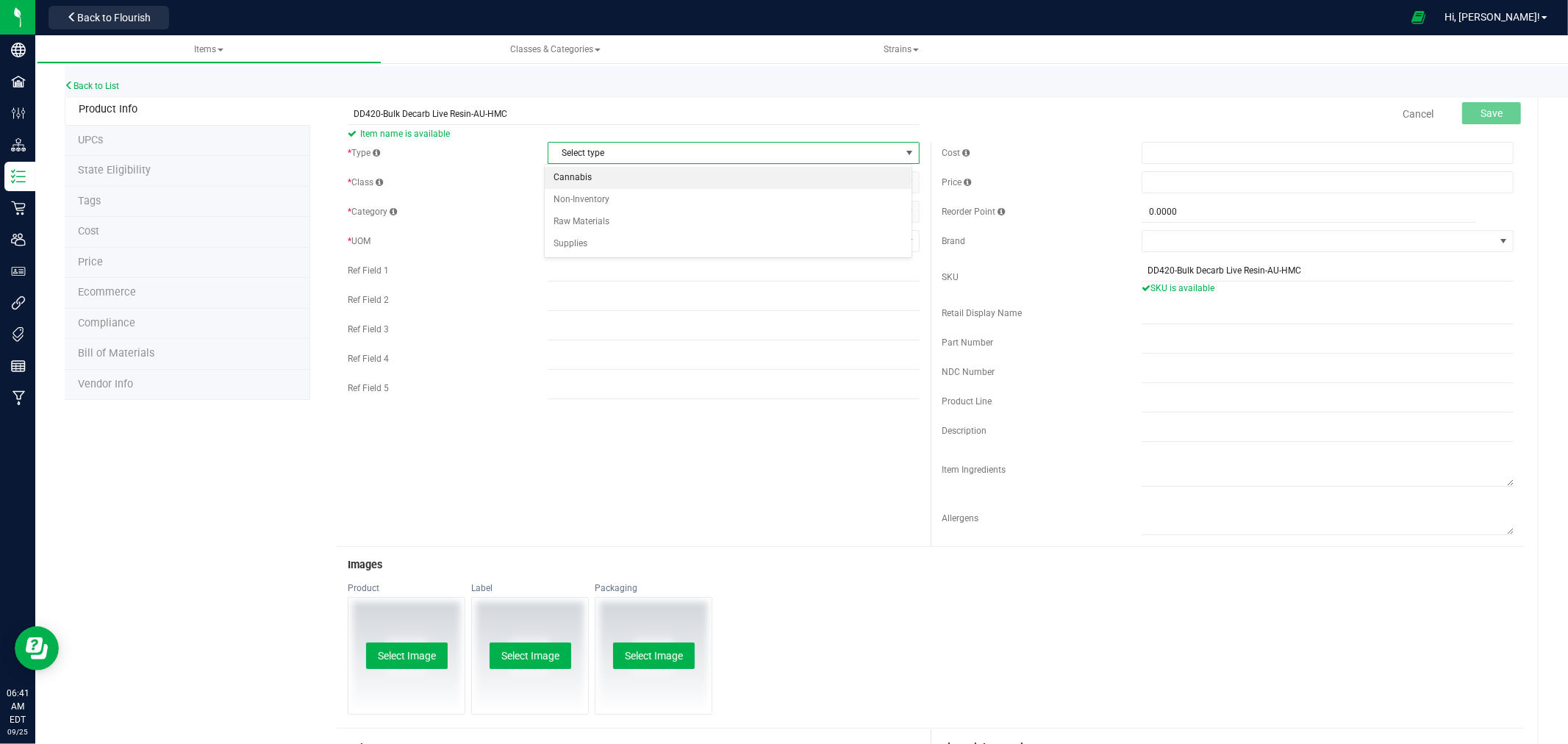
click at [578, 172] on li "Cannabis" at bounding box center [728, 178] width 367 height 22
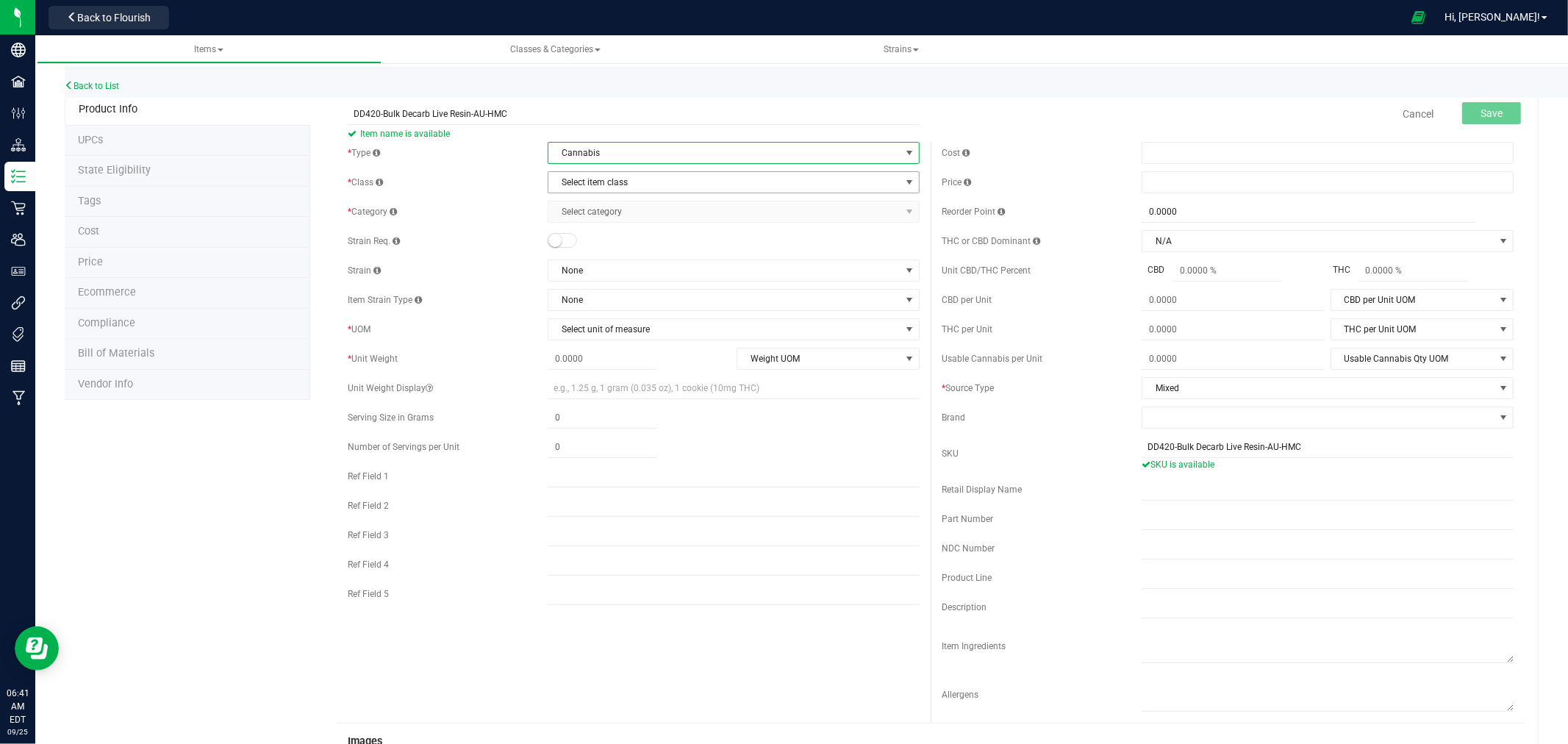
click at [584, 178] on span "Select item class" at bounding box center [724, 183] width 352 height 21
click at [593, 230] on li "Concentrate" at bounding box center [728, 230] width 367 height 22
click at [627, 211] on span "Select category" at bounding box center [724, 211] width 352 height 21
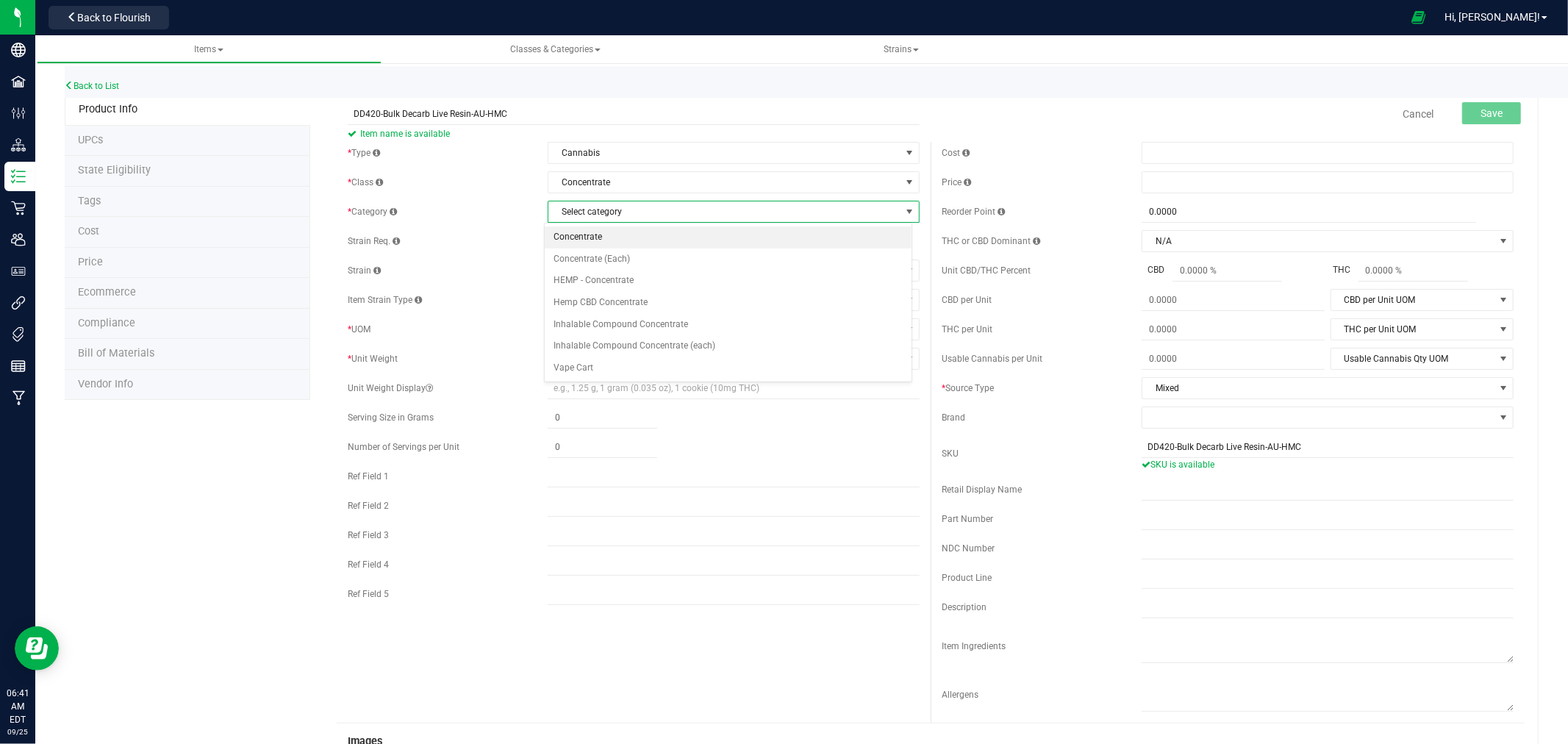
click at [574, 233] on li "Concentrate" at bounding box center [728, 238] width 367 height 22
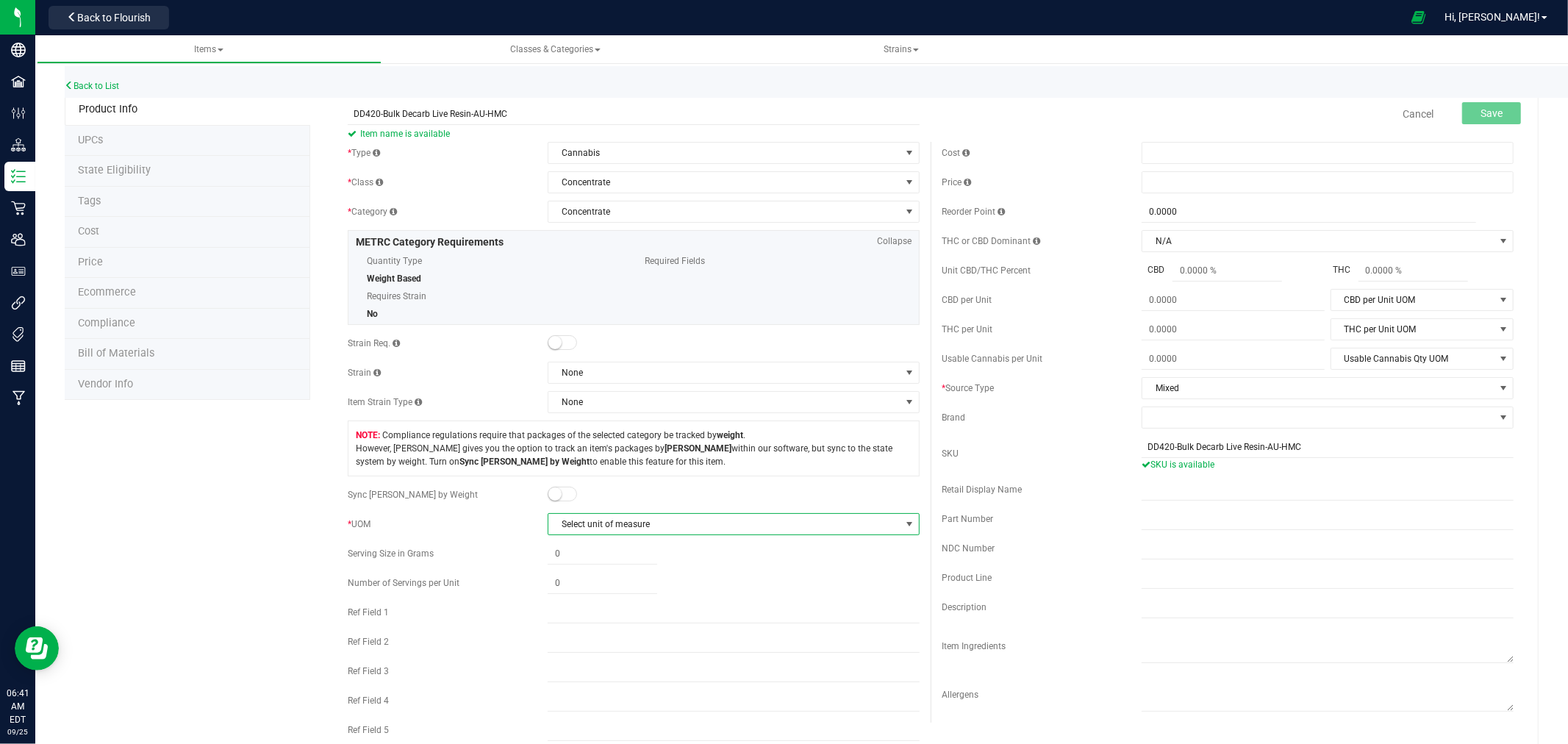
click at [615, 521] on span "Select unit of measure" at bounding box center [724, 524] width 352 height 21
click at [571, 553] on li "Gram" at bounding box center [728, 550] width 367 height 22
click at [1501, 105] on button "Save" at bounding box center [1491, 114] width 58 height 22
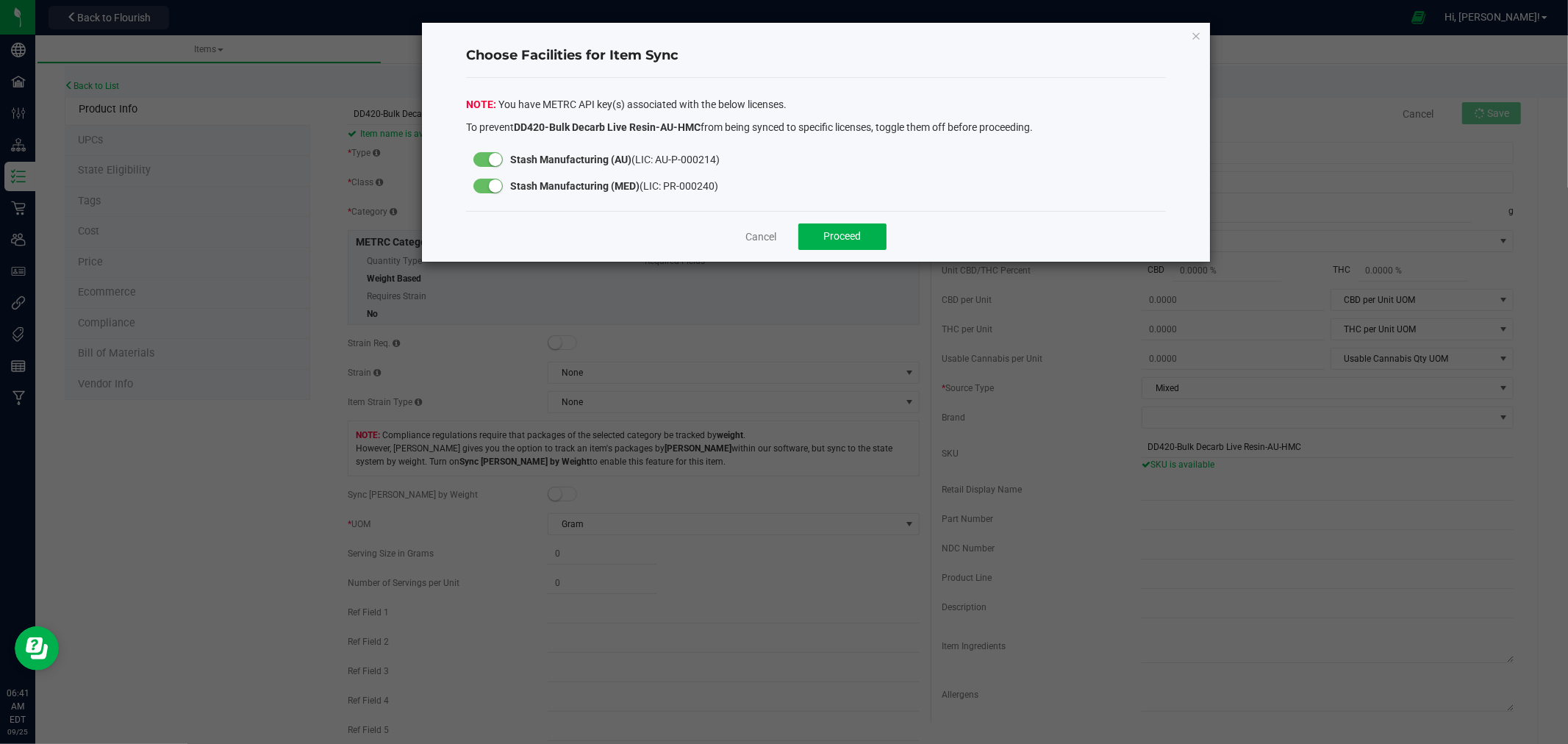
click at [494, 190] on small at bounding box center [495, 186] width 14 height 14
click at [844, 244] on button "Proceed" at bounding box center [842, 236] width 88 height 26
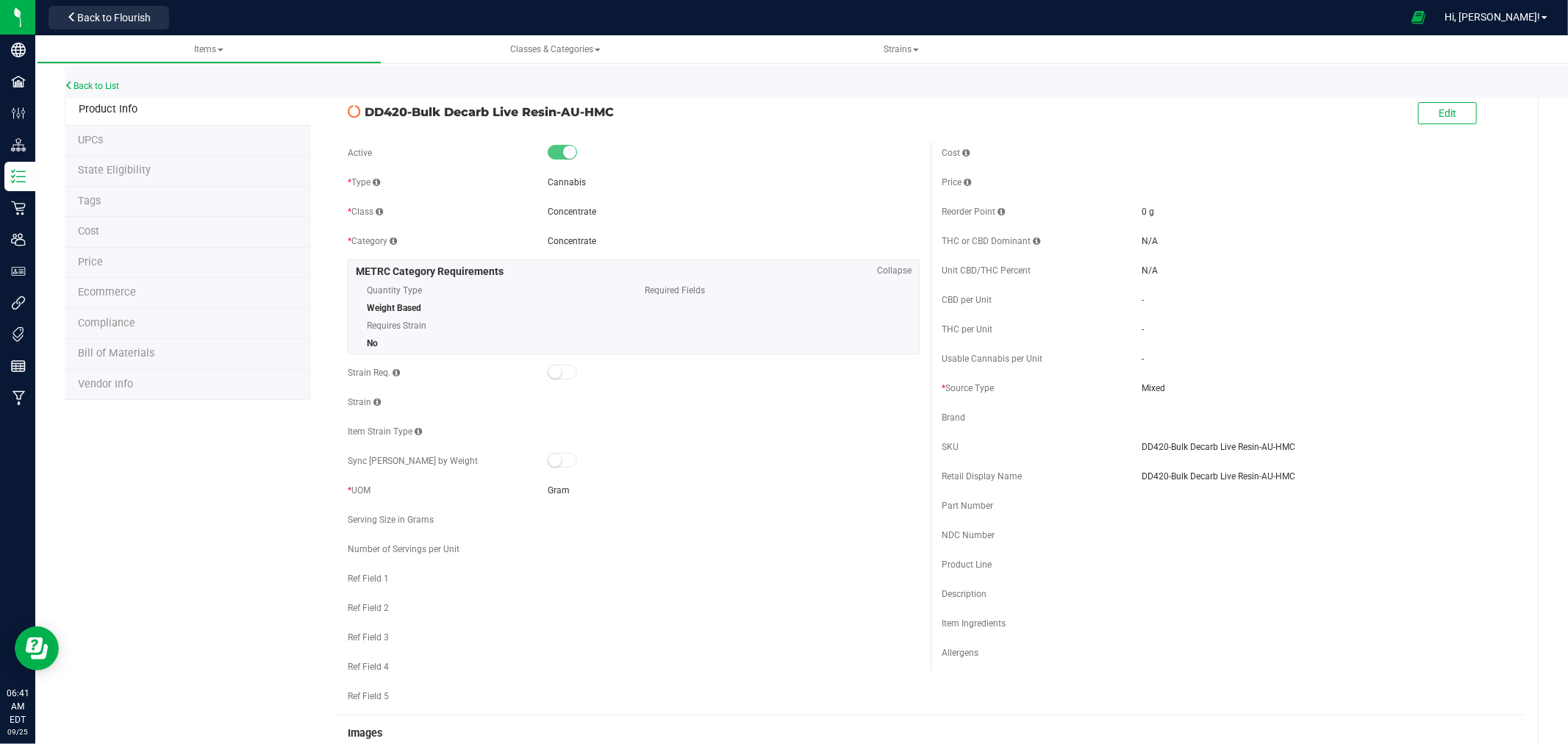
click at [93, 75] on div "Back to List" at bounding box center [848, 82] width 1568 height 31
click at [93, 78] on div "Back to List" at bounding box center [848, 82] width 1568 height 31
click at [93, 82] on link "Back to List" at bounding box center [92, 86] width 54 height 10
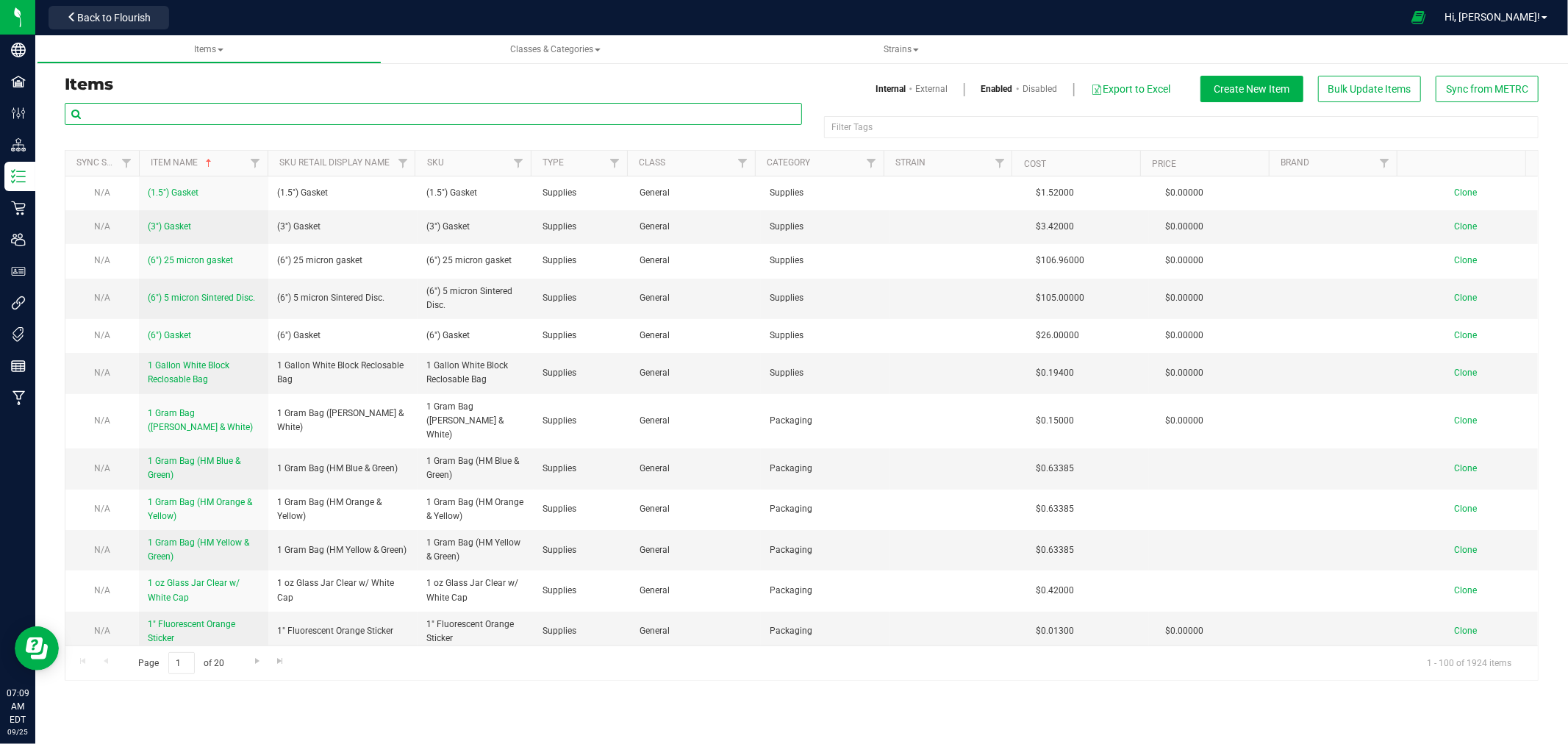
click at [179, 115] on input "text" at bounding box center [433, 114] width 737 height 22
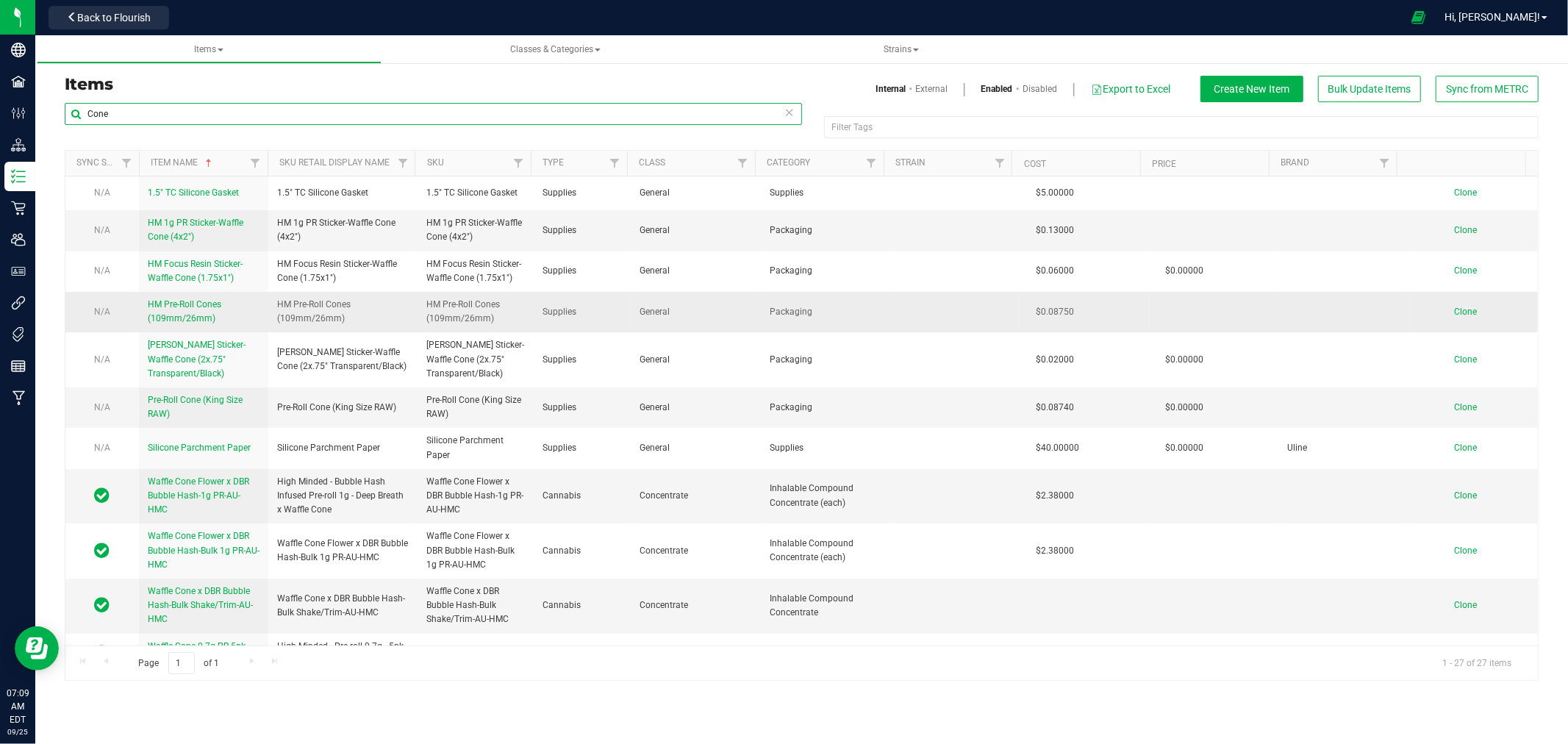
type input "Cone"
click at [190, 313] on span "HM Pre-Roll Cones (109mm/26mm)" at bounding box center [184, 311] width 74 height 24
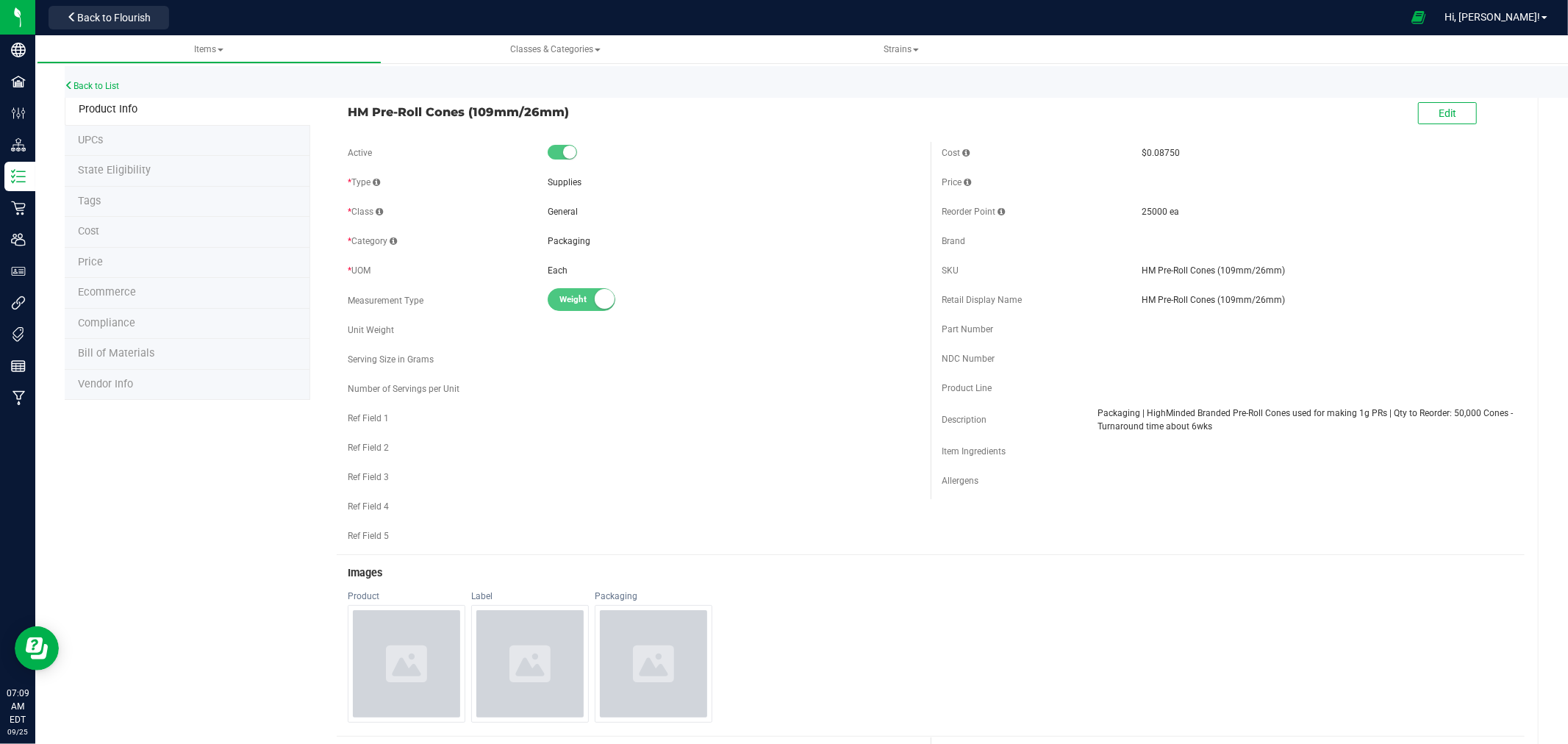
click at [103, 383] on span "Vendor Info" at bounding box center [105, 384] width 55 height 13
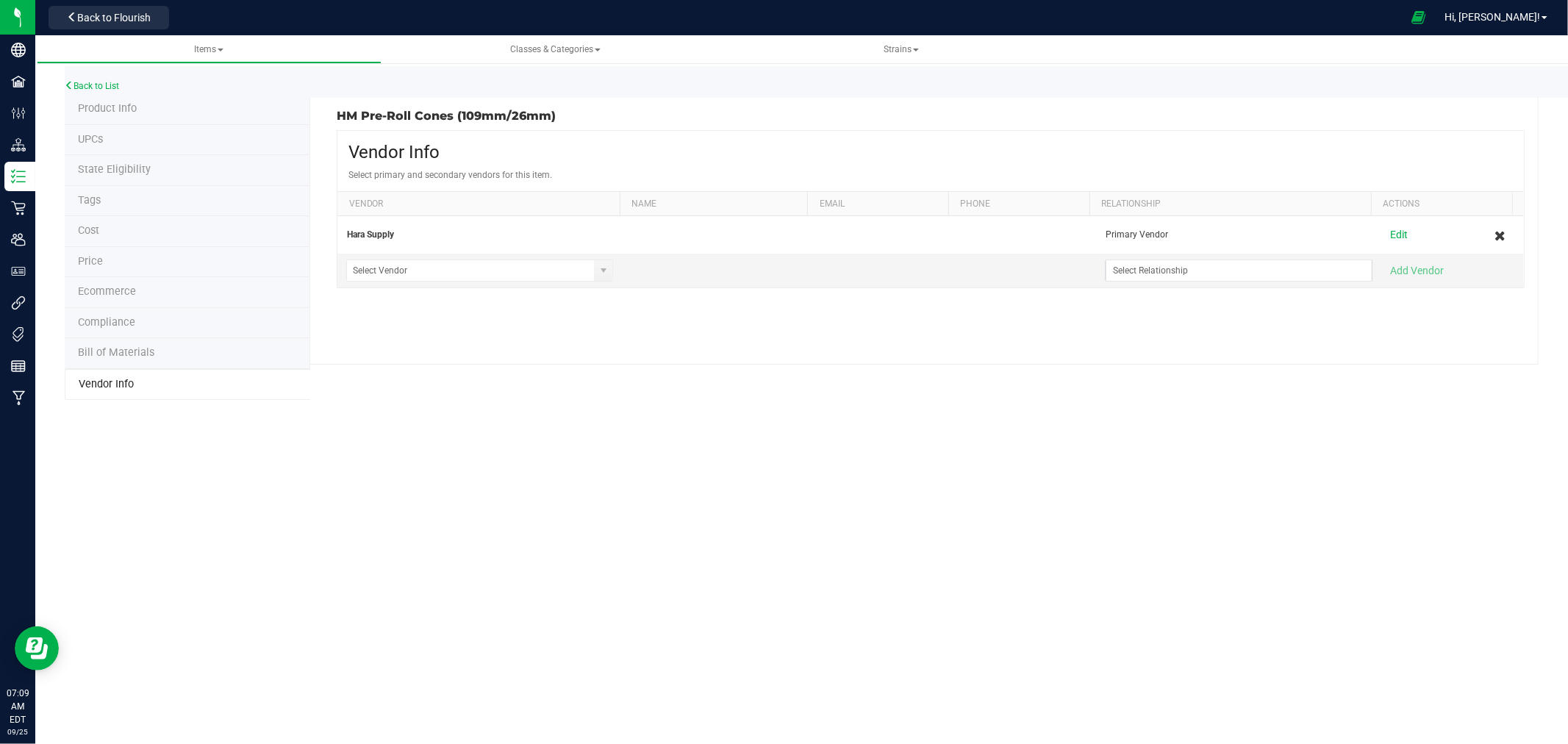
click at [111, 104] on span "Product Info" at bounding box center [107, 109] width 58 height 13
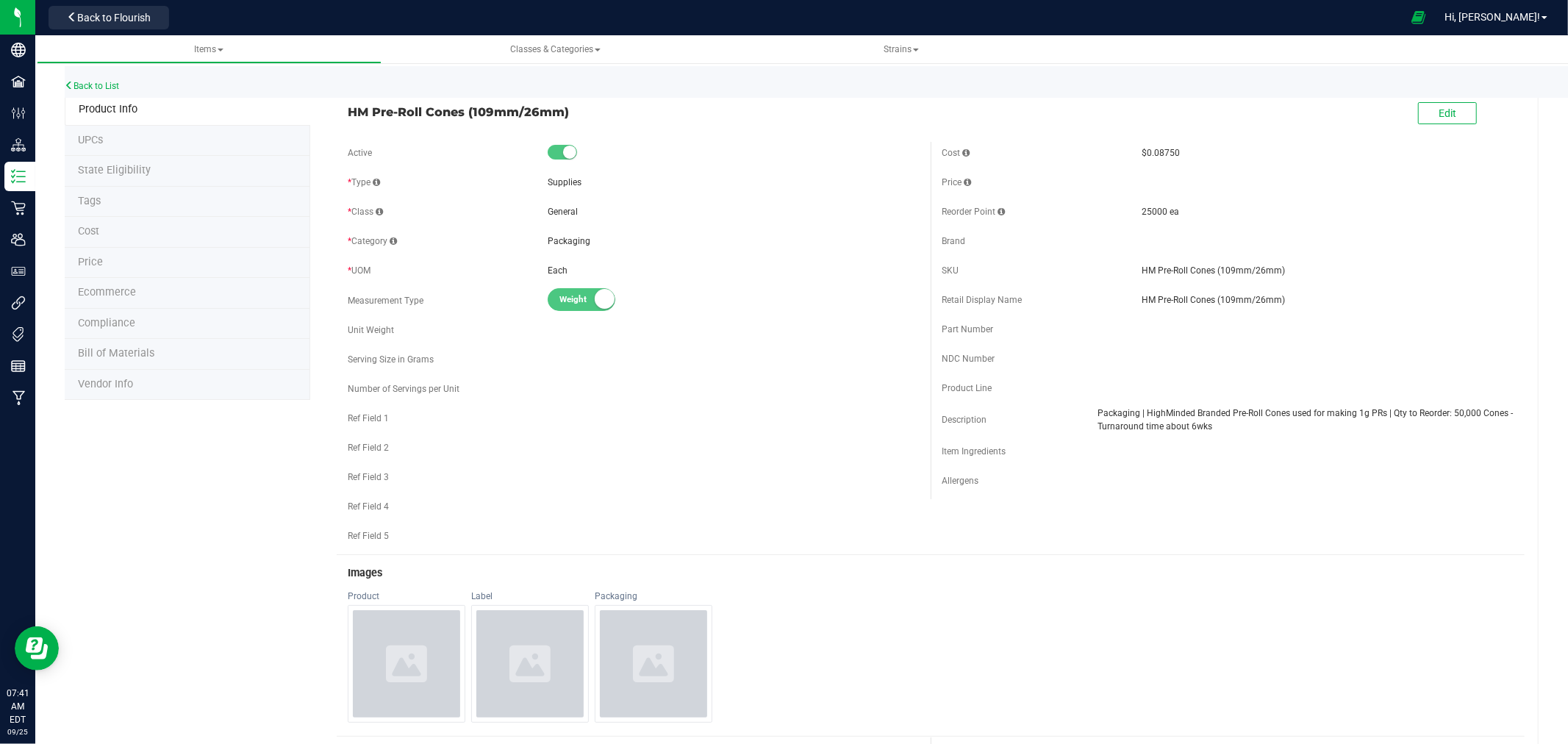
click at [94, 77] on div "Back to List" at bounding box center [848, 82] width 1568 height 31
click at [99, 84] on link "Back to List" at bounding box center [92, 86] width 54 height 10
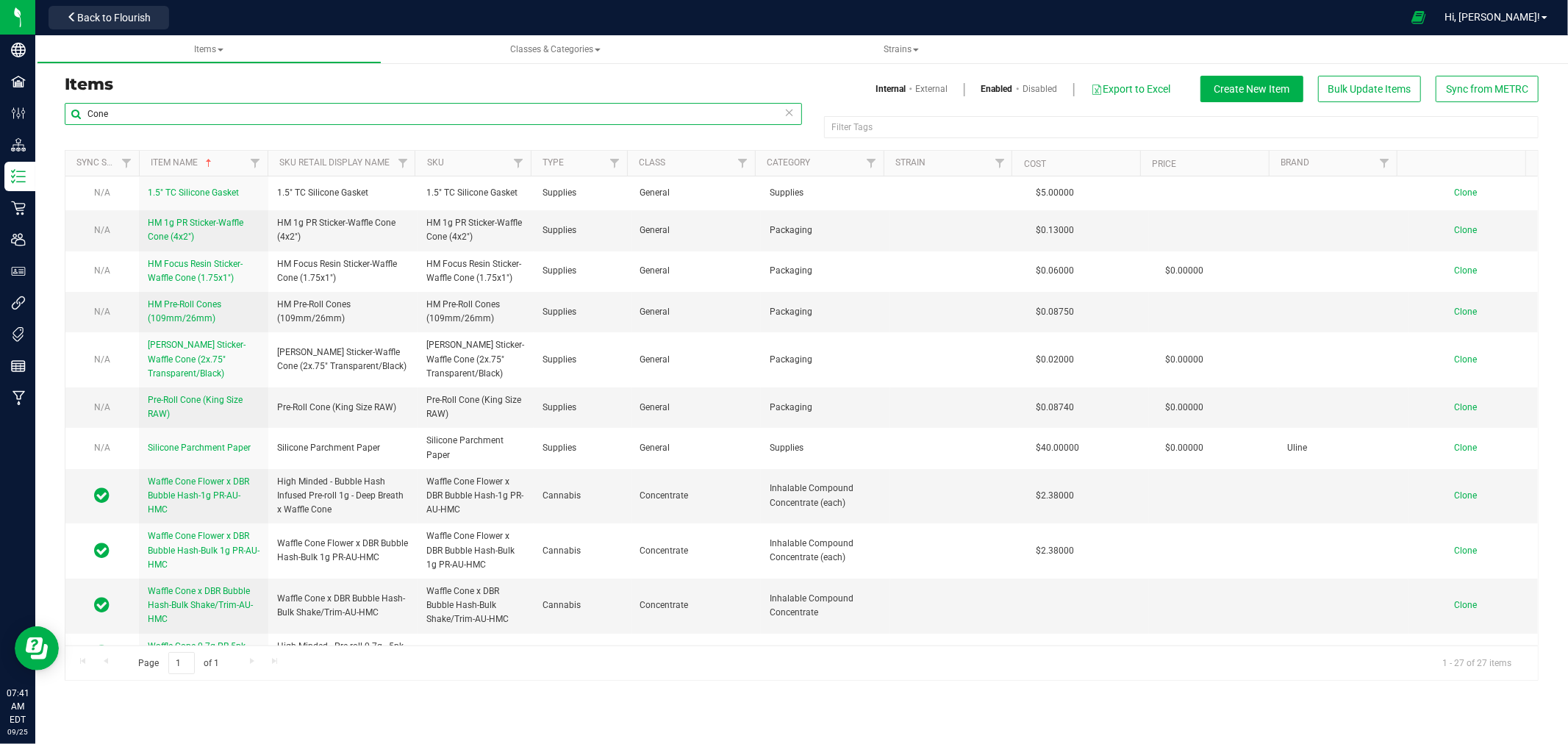
click at [357, 115] on input "Cone" at bounding box center [433, 114] width 737 height 22
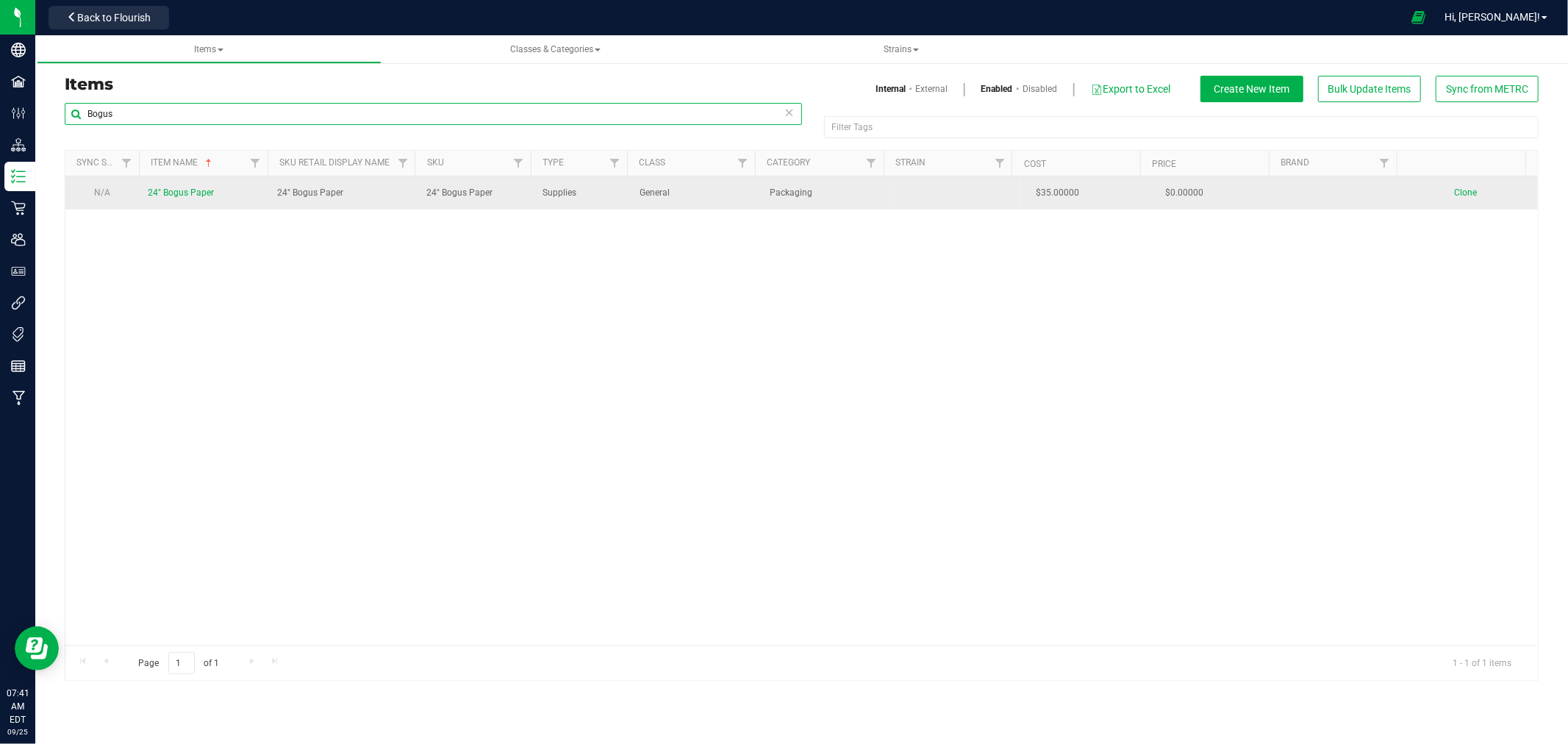
type input "Bogus"
click at [181, 190] on span "24" Bogus Paper" at bounding box center [180, 192] width 67 height 10
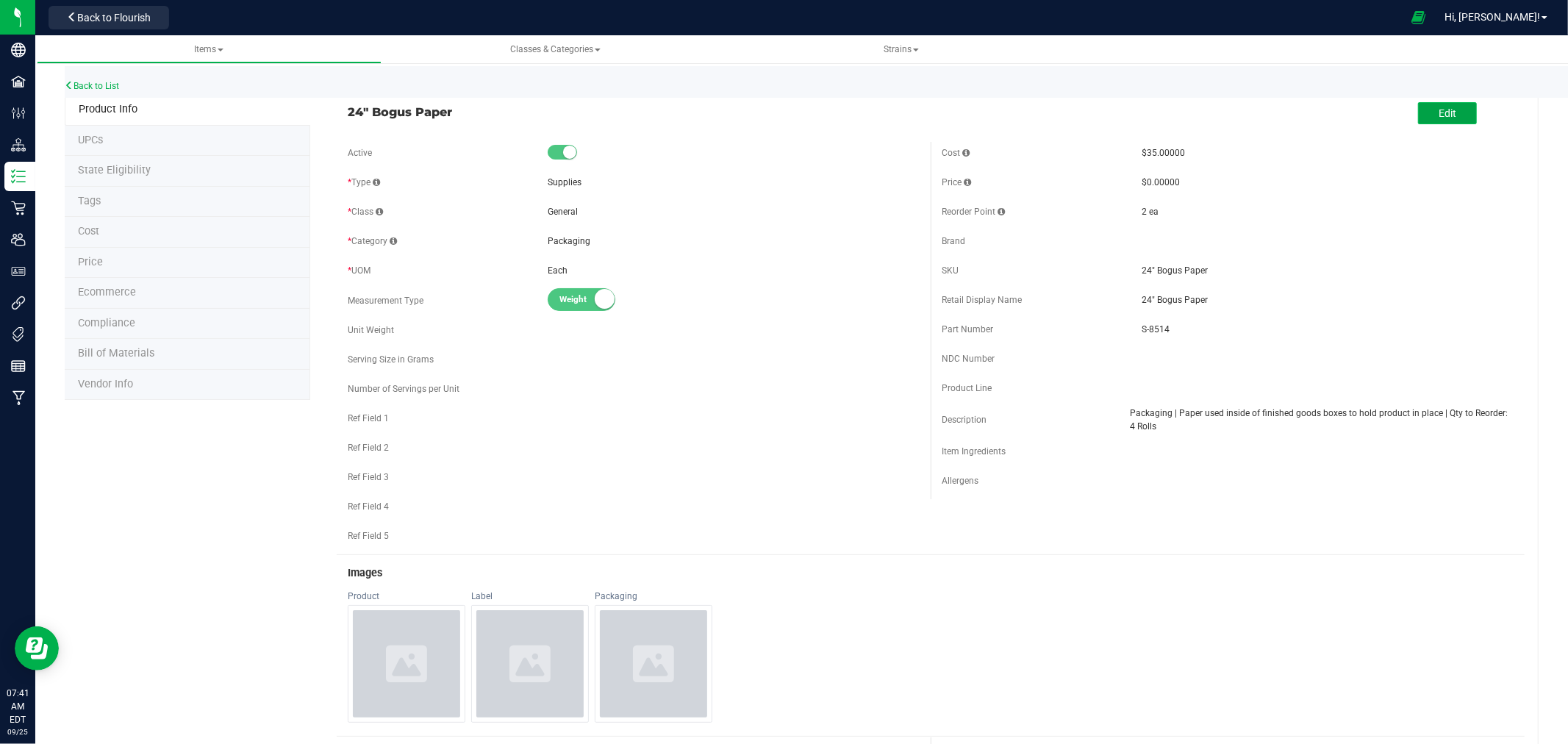
click at [1426, 112] on button "Edit" at bounding box center [1447, 114] width 58 height 22
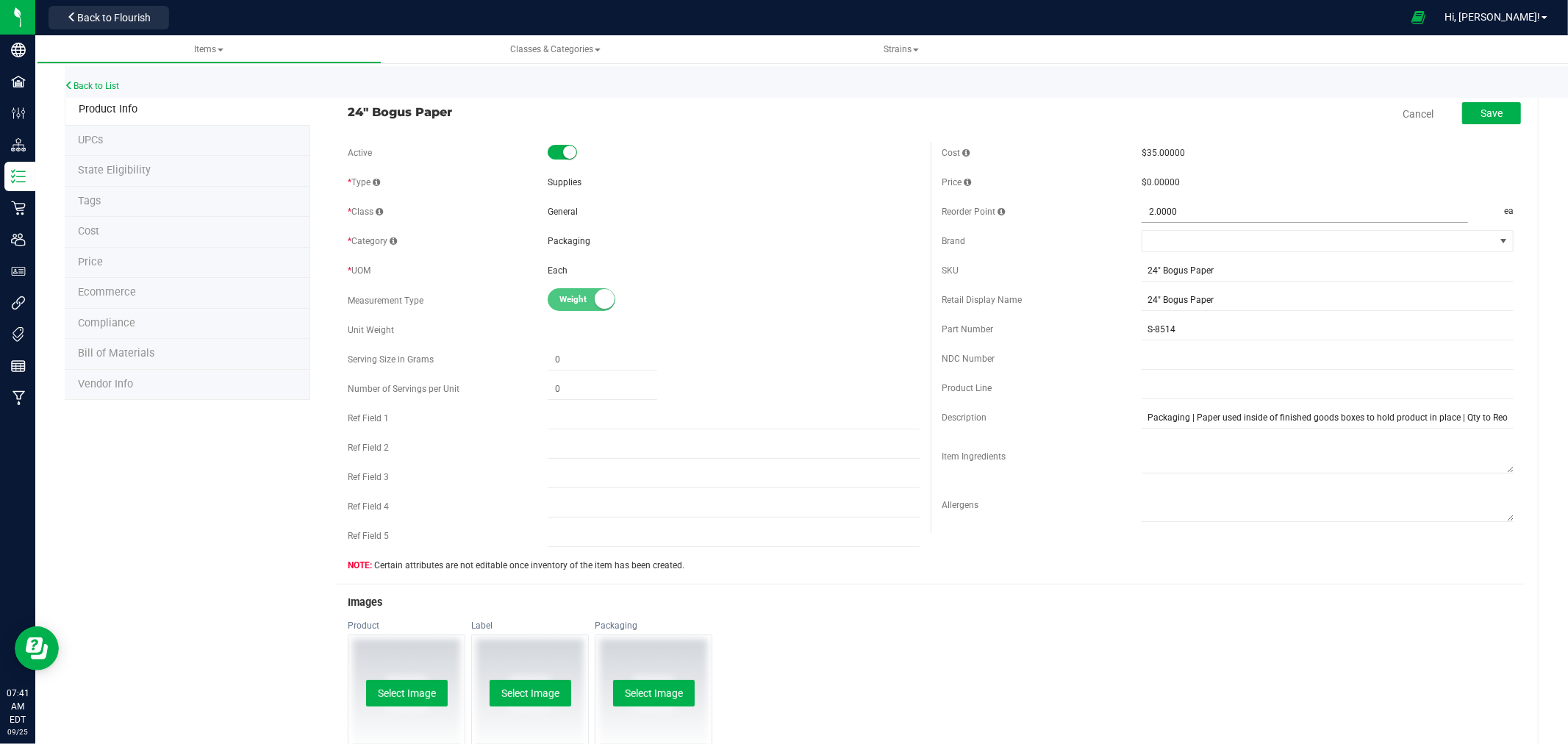
click at [1177, 215] on span "2.0000 2" at bounding box center [1304, 211] width 325 height 22
type input "1"
type input "2"
click at [1106, 250] on div "Brand" at bounding box center [1227, 241] width 572 height 22
click at [1478, 107] on button "Save" at bounding box center [1491, 114] width 58 height 22
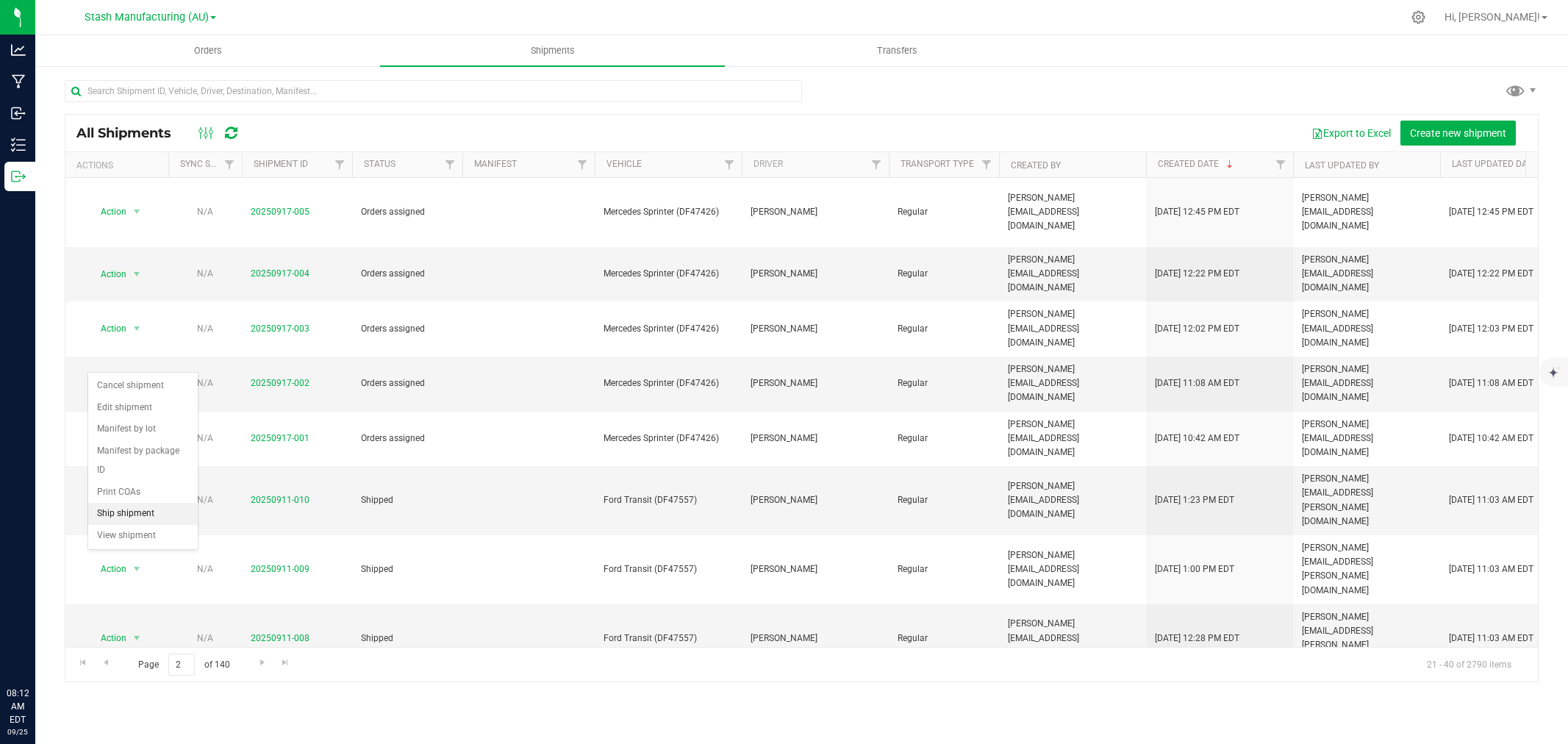
click at [130, 517] on li "Ship shipment" at bounding box center [143, 514] width 110 height 22
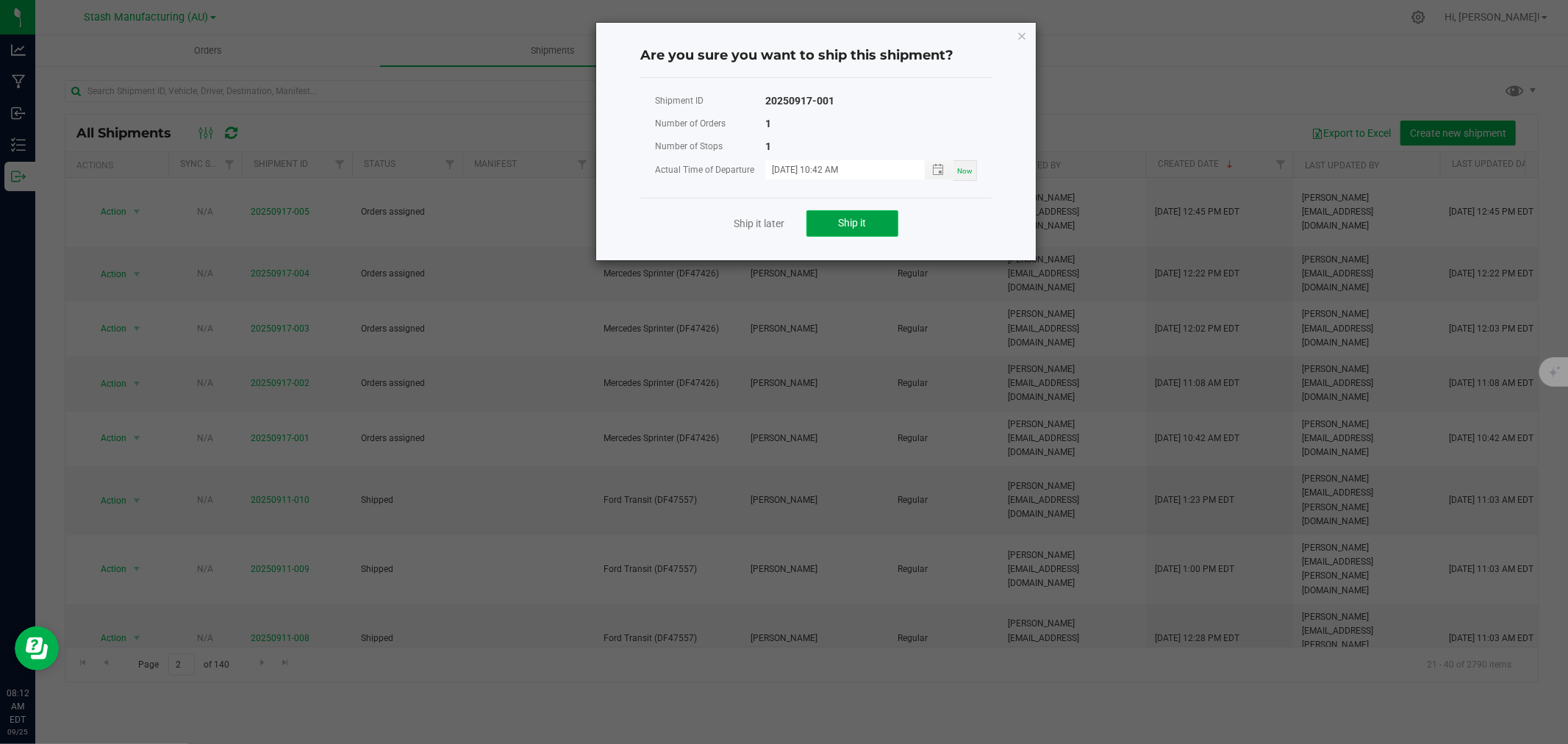
click at [833, 223] on button "Ship it" at bounding box center [853, 223] width 92 height 26
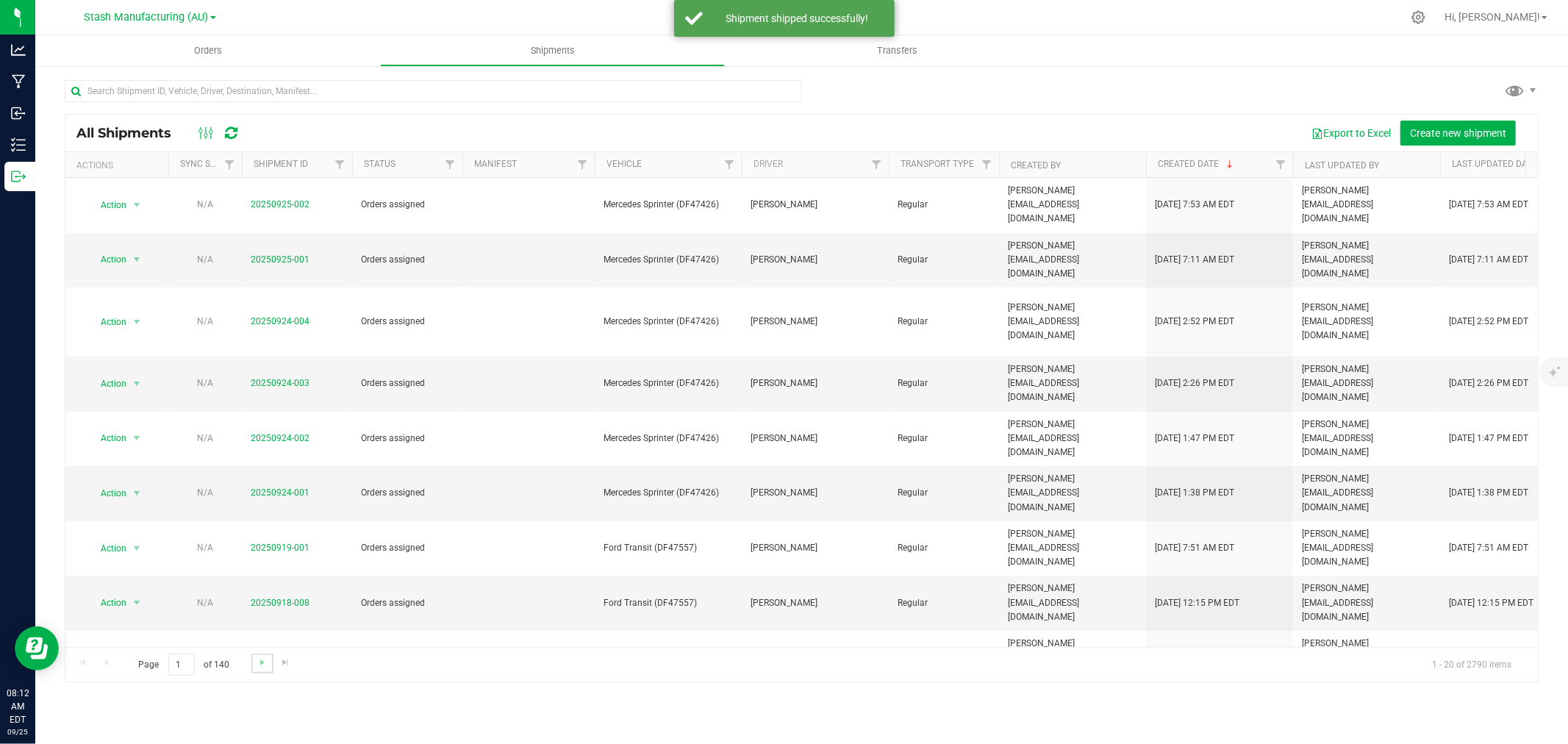
click at [260, 669] on link "Go to the next page" at bounding box center [262, 663] width 22 height 20
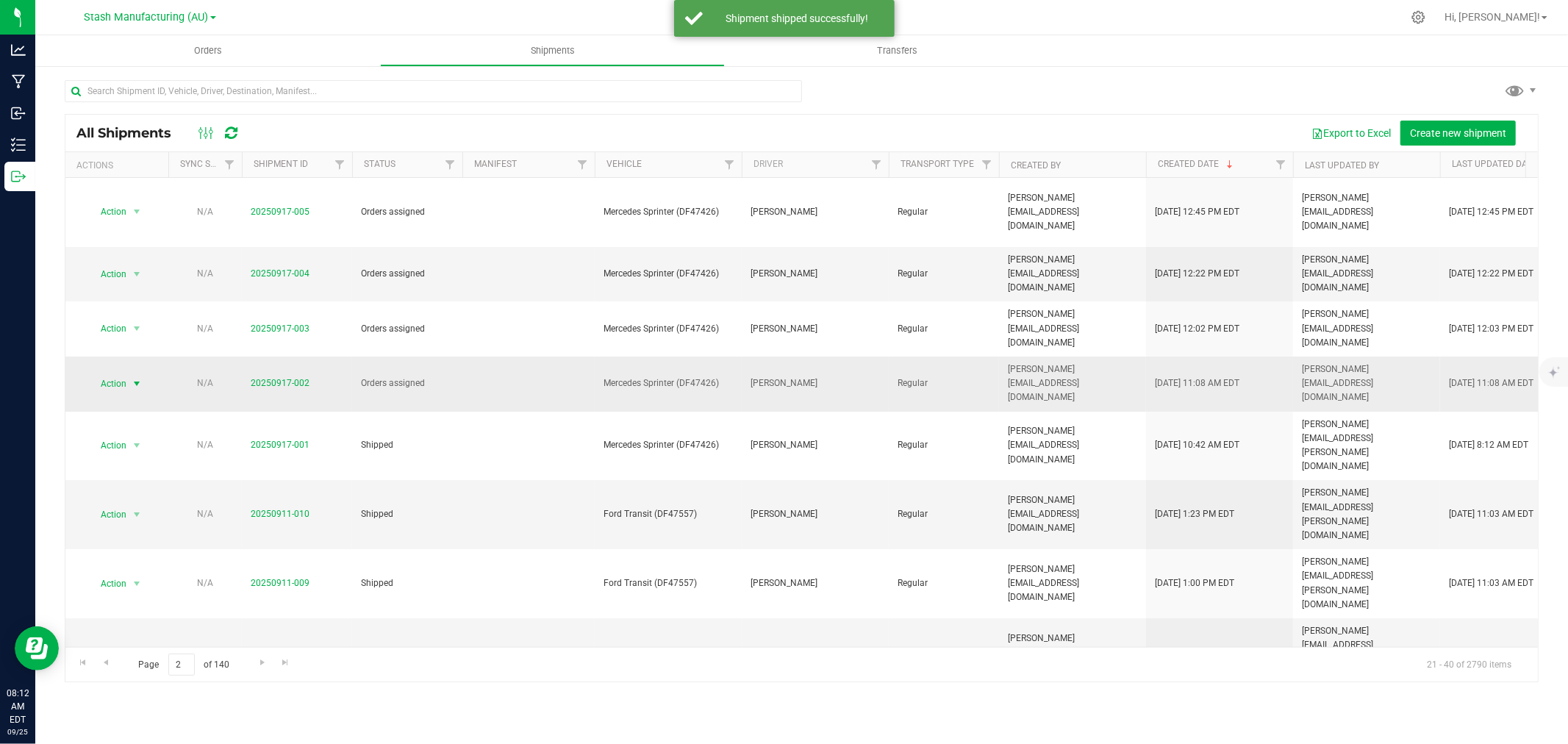
click at [119, 373] on span "Action" at bounding box center [107, 384] width 40 height 21
click at [133, 472] on li "Ship shipment" at bounding box center [143, 473] width 110 height 22
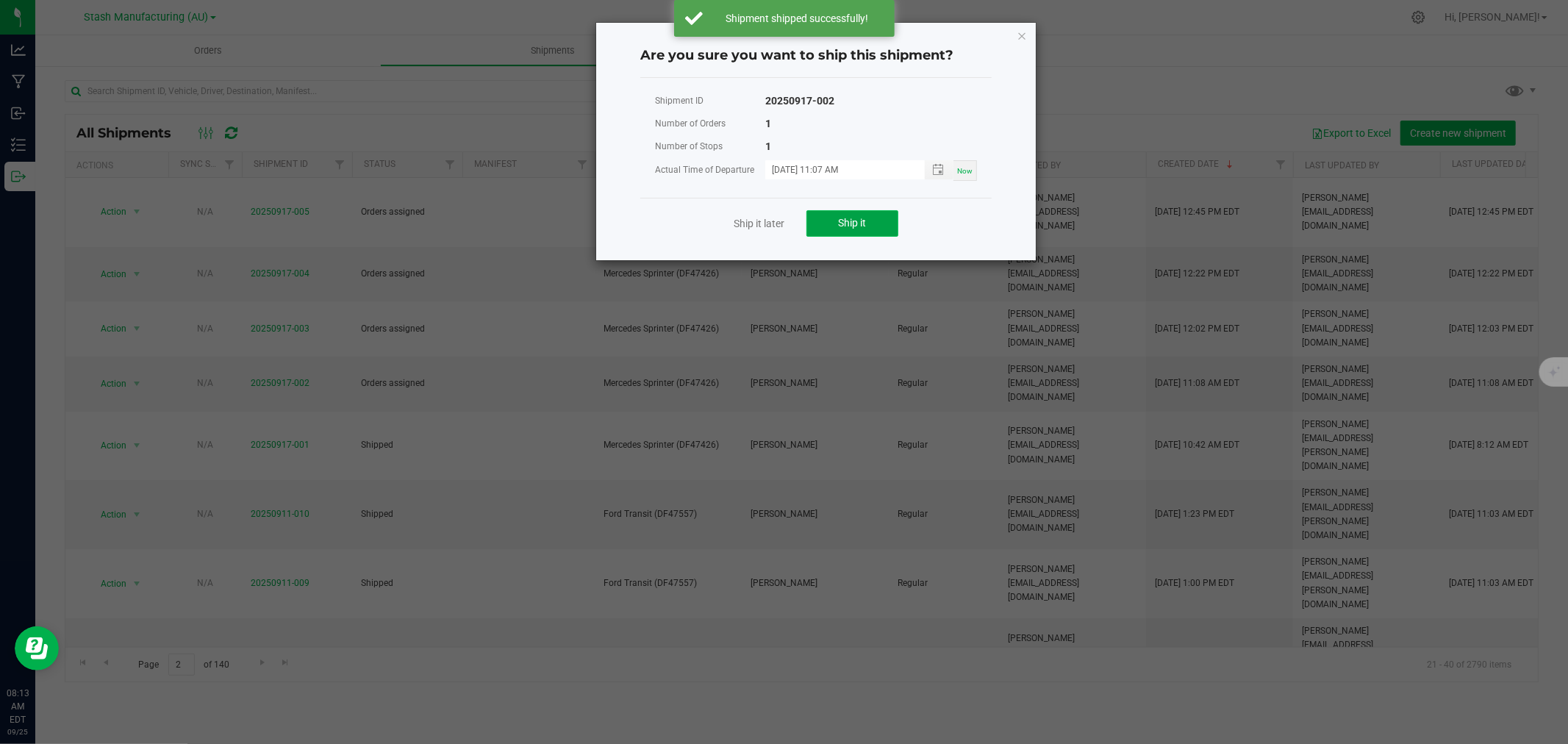
click at [846, 218] on span "Ship it" at bounding box center [853, 223] width 28 height 12
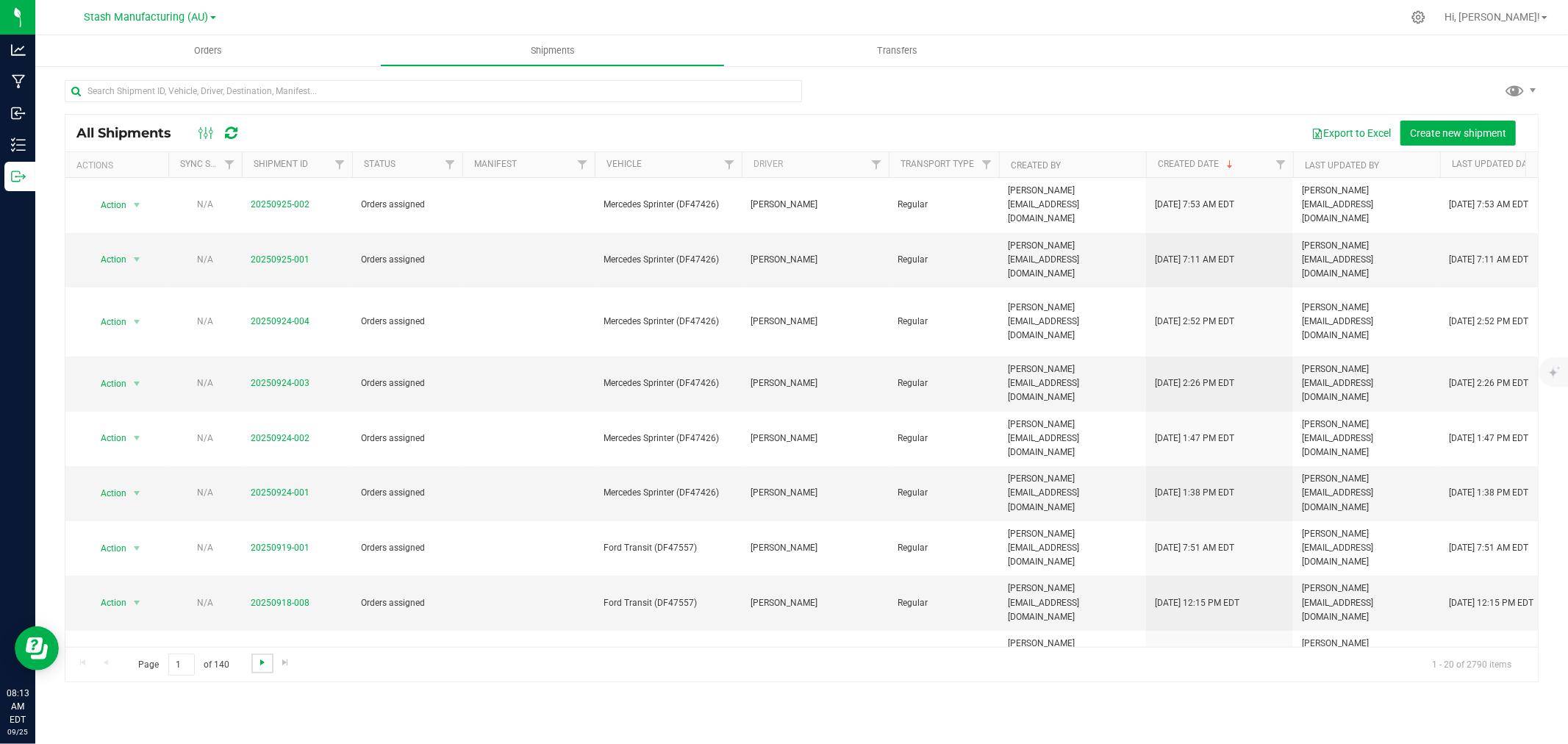
click at [263, 662] on span "Go to the next page" at bounding box center [262, 662] width 12 height 12
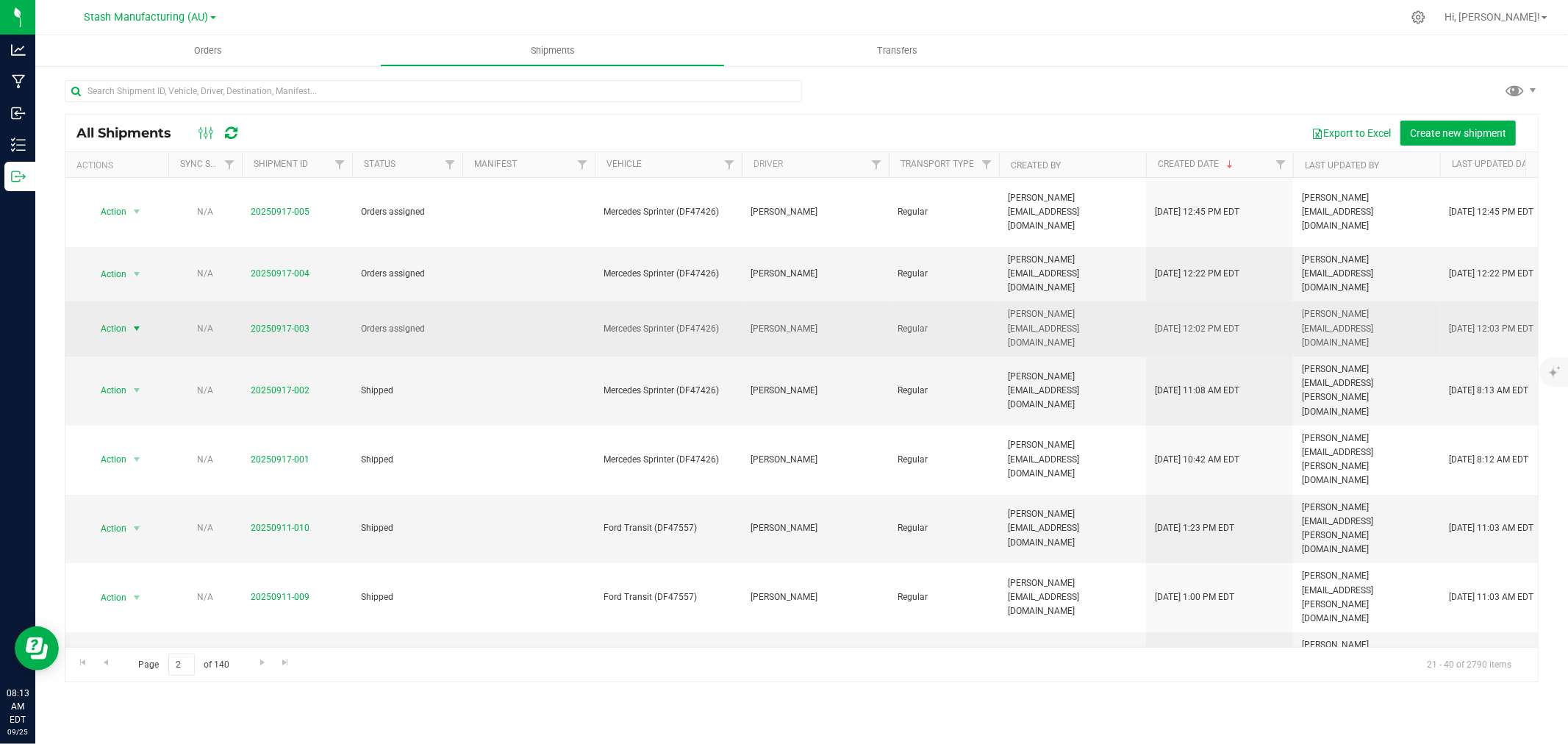
click at [127, 318] on span "Action" at bounding box center [107, 328] width 40 height 21
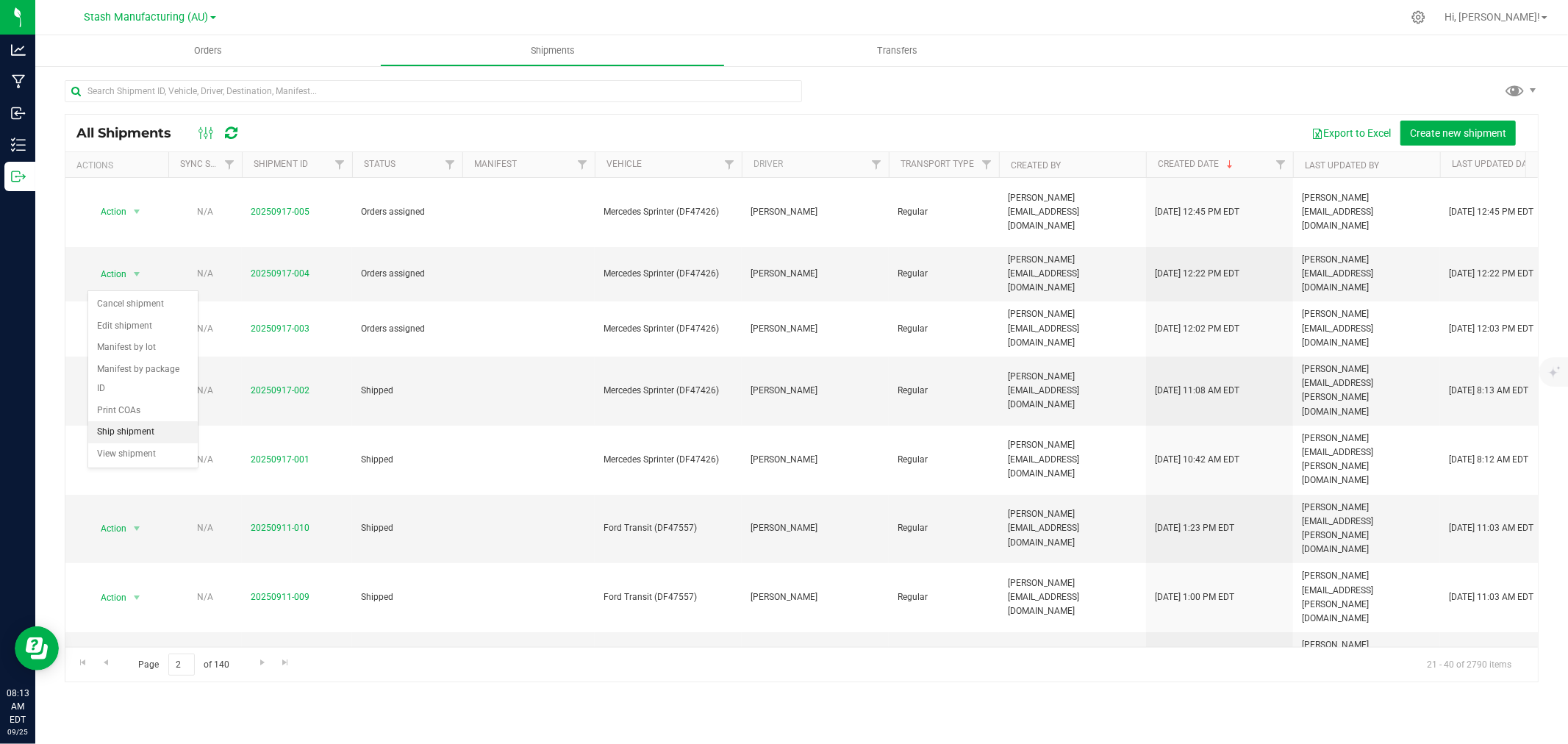
click at [130, 432] on li "Ship shipment" at bounding box center [143, 432] width 110 height 22
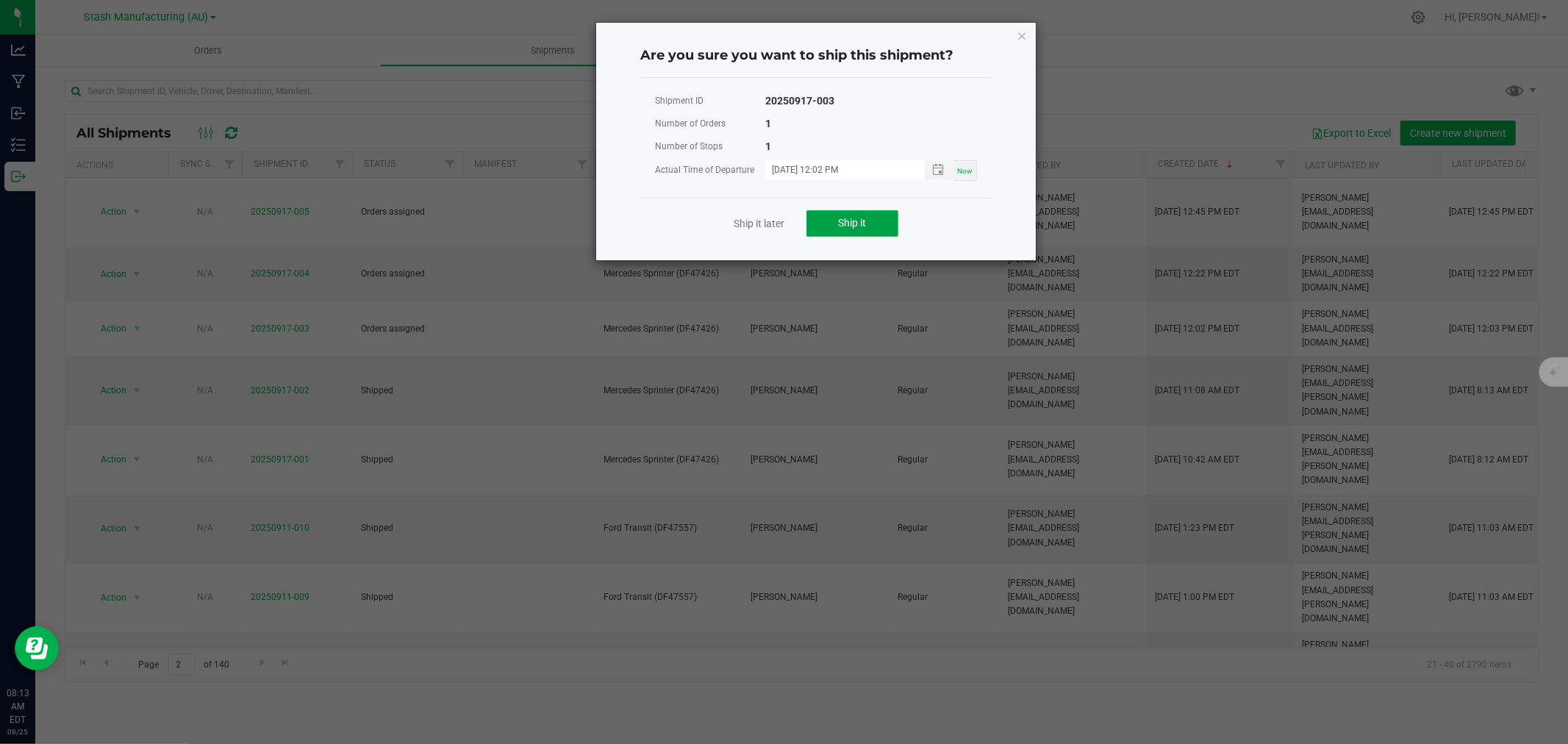
click at [855, 227] on span "Ship it" at bounding box center [853, 223] width 28 height 12
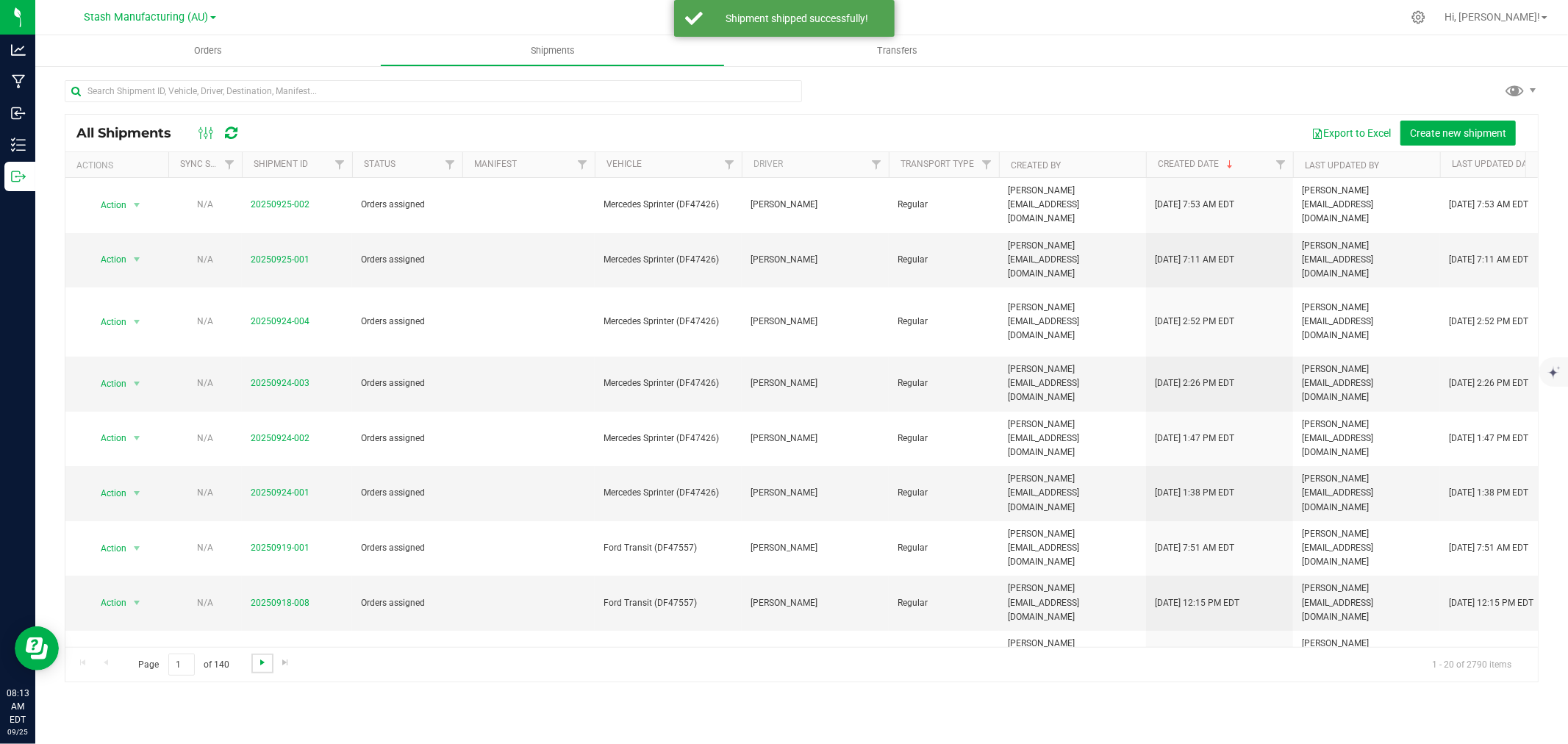
click at [258, 664] on span "Go to the next page" at bounding box center [262, 662] width 12 height 12
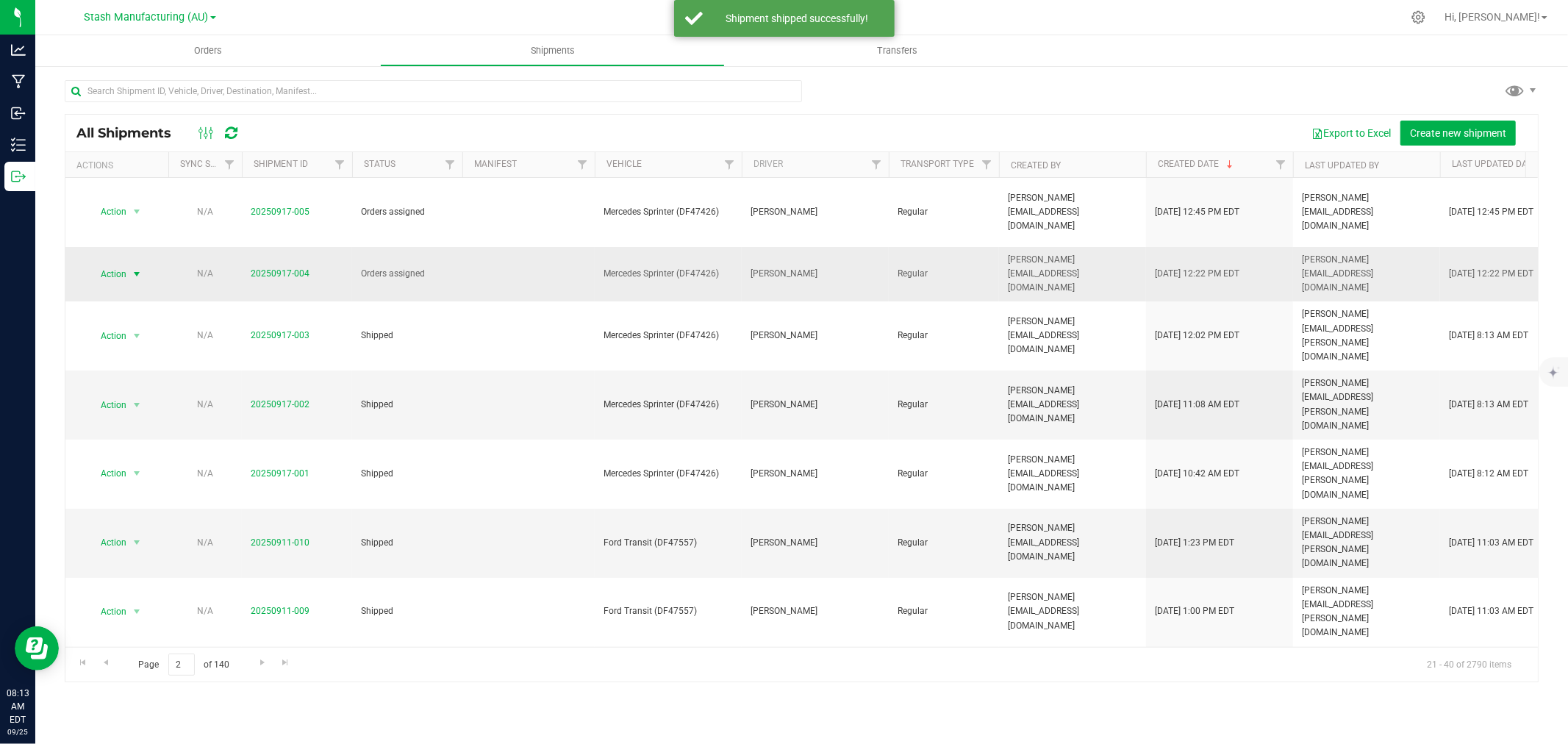
click at [126, 263] on span "Action" at bounding box center [107, 274] width 40 height 21
click at [127, 390] on li "Ship shipment" at bounding box center [143, 392] width 110 height 22
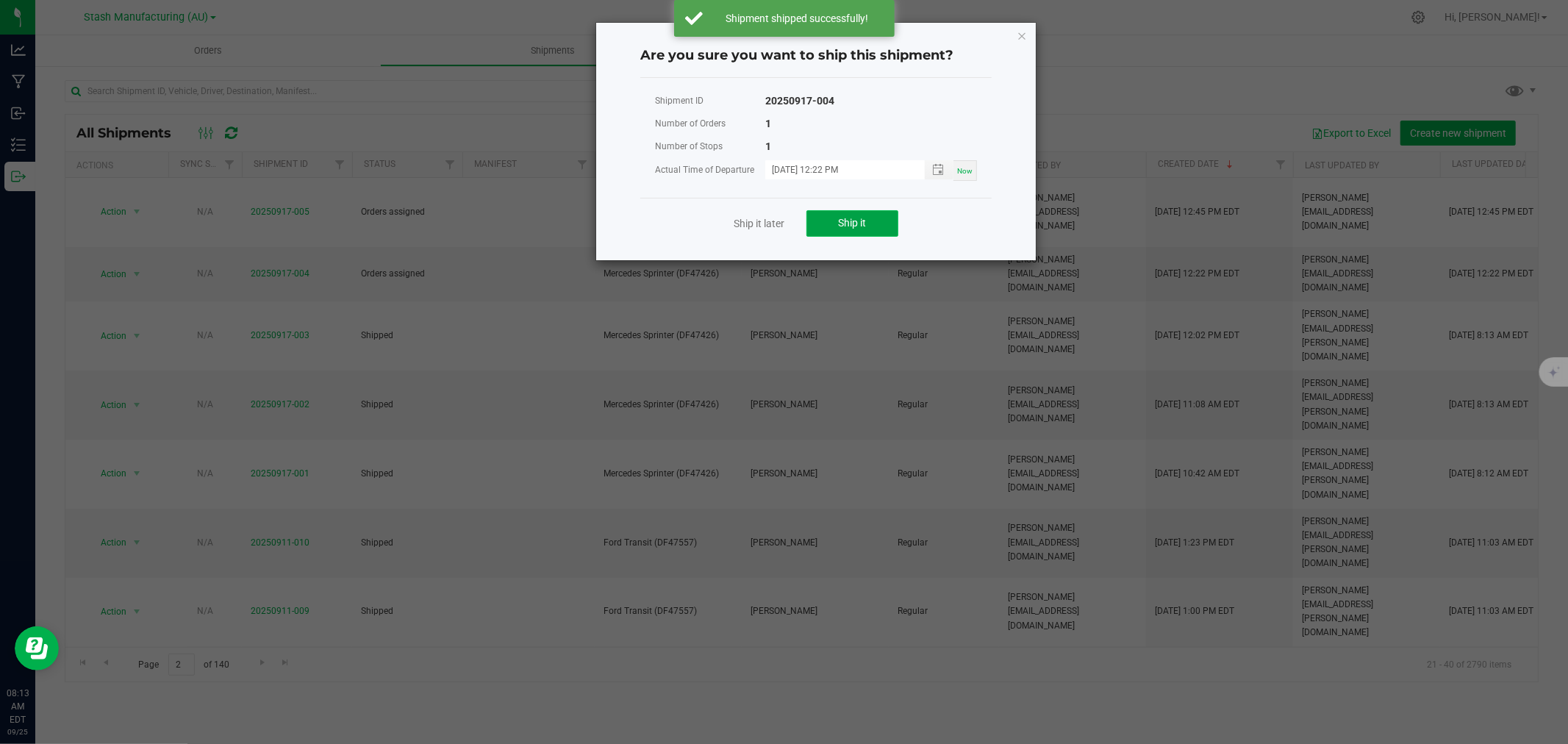
click at [861, 227] on span "Ship it" at bounding box center [853, 223] width 28 height 12
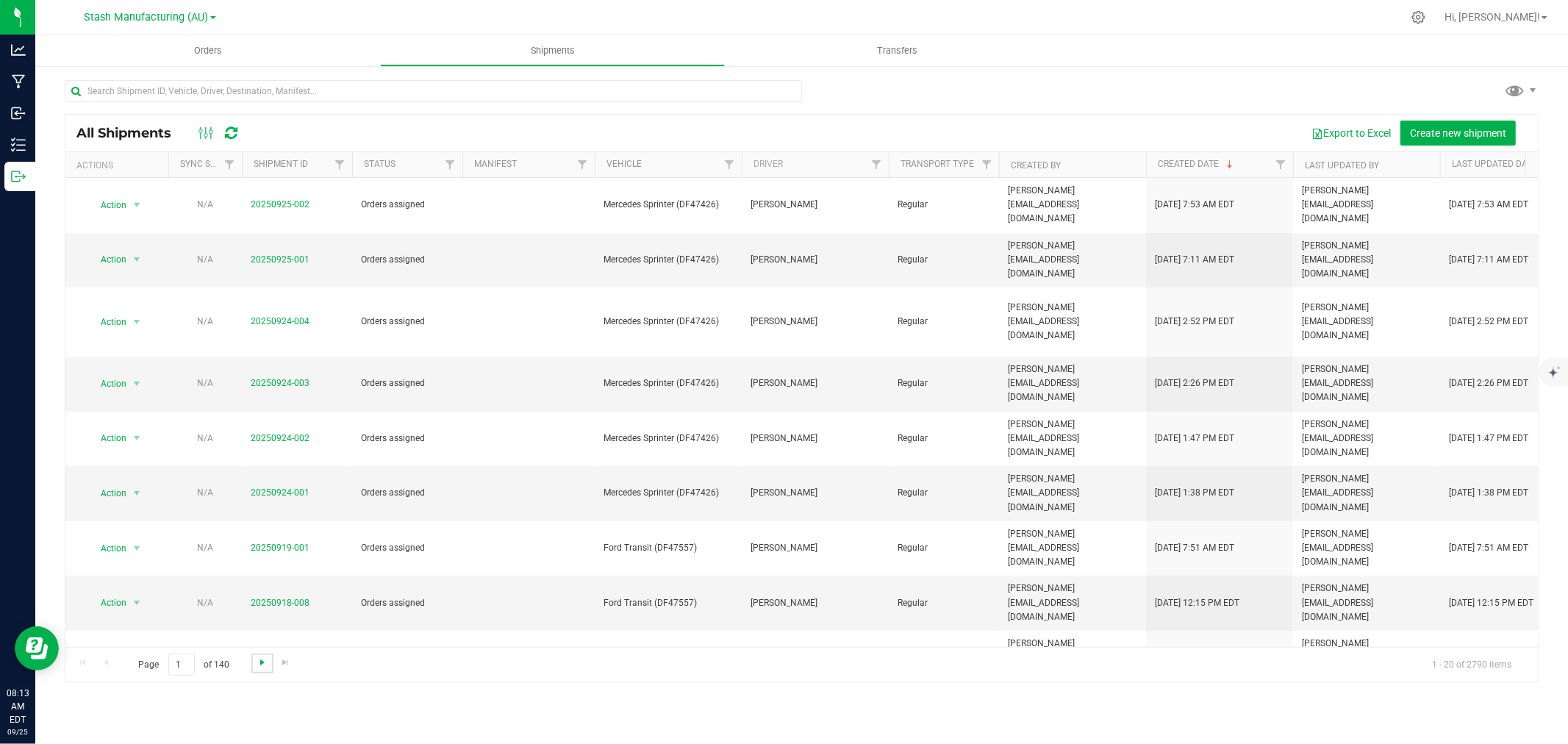
click at [256, 660] on span "Go to the next page" at bounding box center [262, 662] width 12 height 12
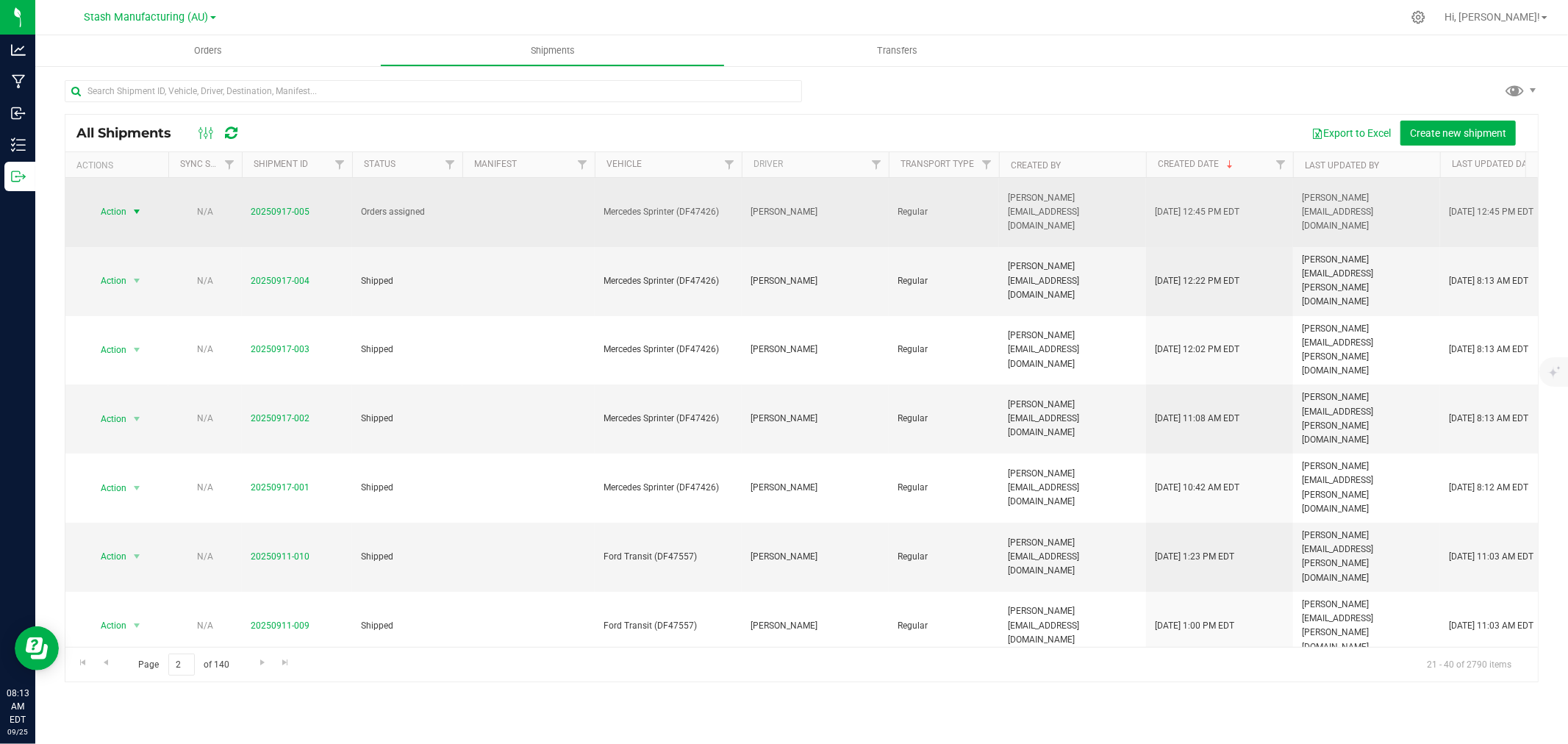
click at [120, 201] on span "Action" at bounding box center [107, 211] width 40 height 21
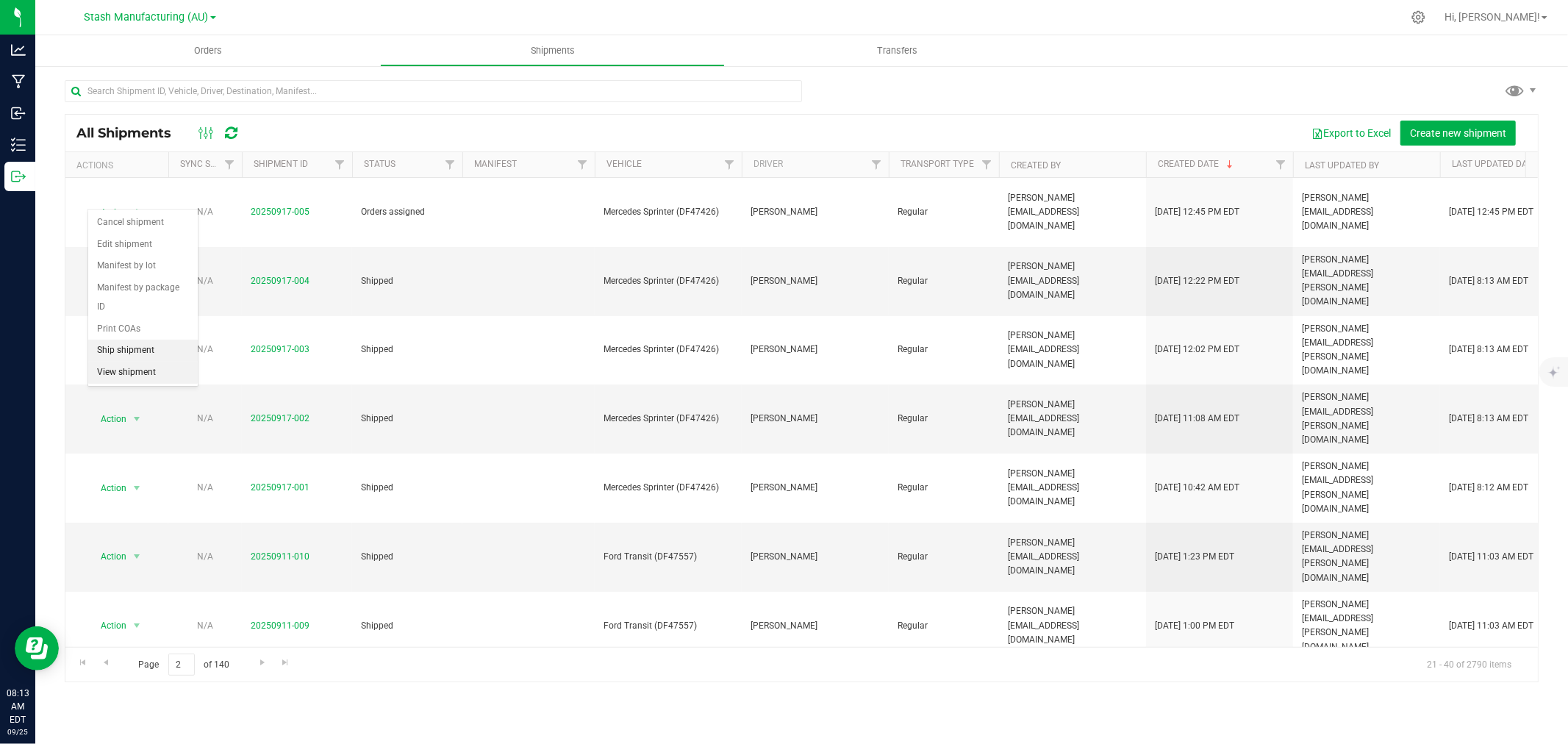
click at [120, 349] on li "Ship shipment" at bounding box center [143, 351] width 110 height 22
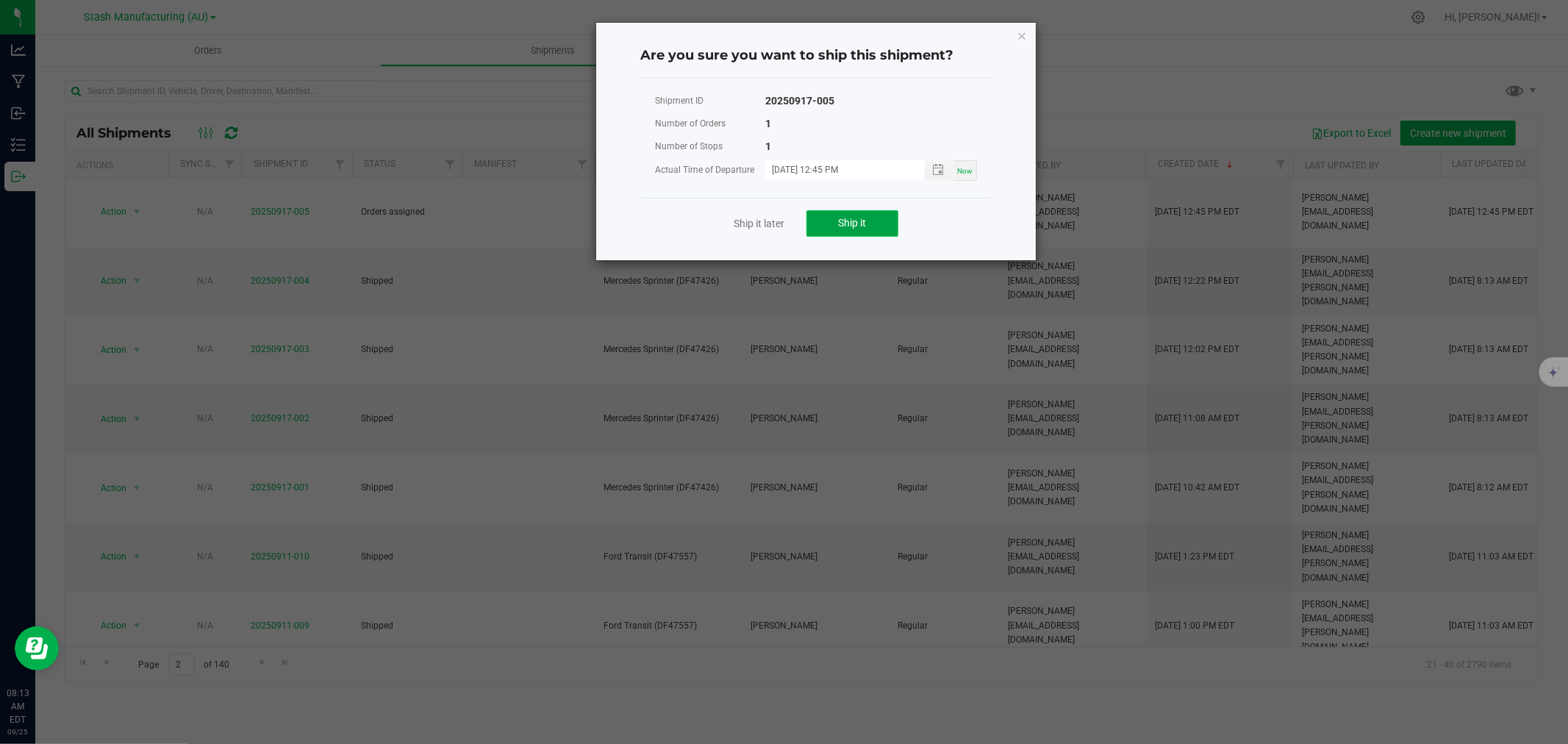
click at [869, 222] on button "Ship it" at bounding box center [853, 223] width 92 height 26
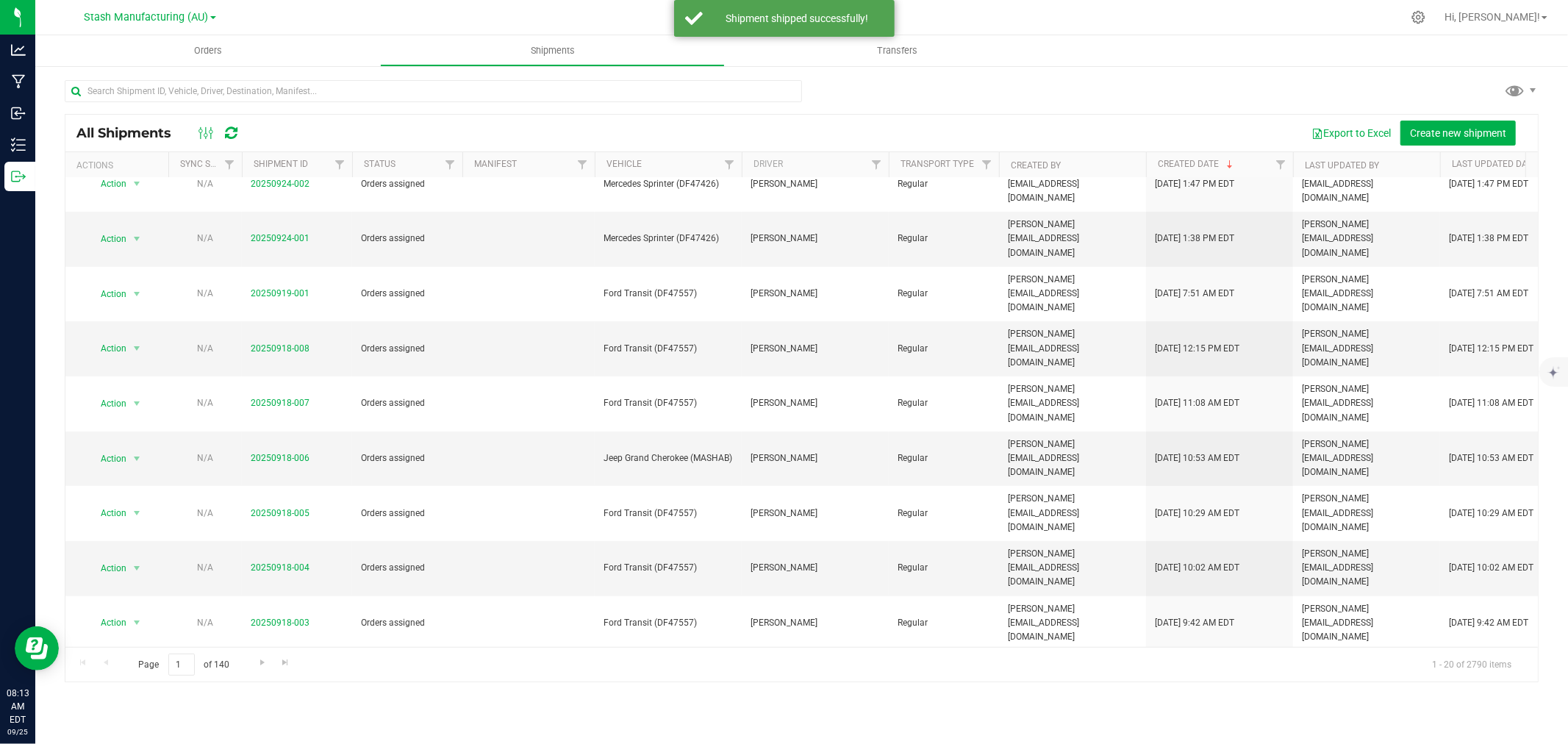
scroll to position [358, 0]
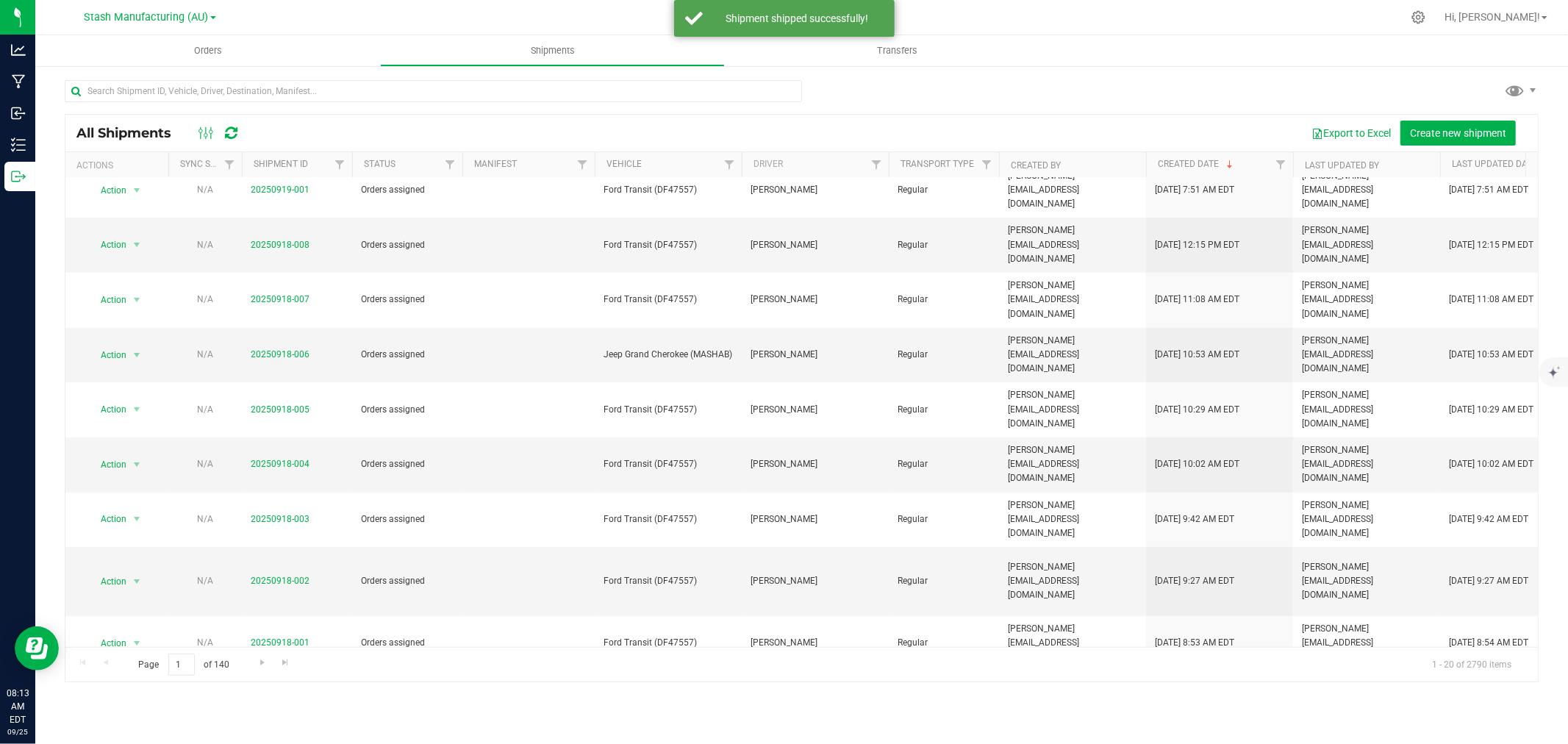
click at [135, 565] on li "Ship shipment" at bounding box center [143, 568] width 110 height 22
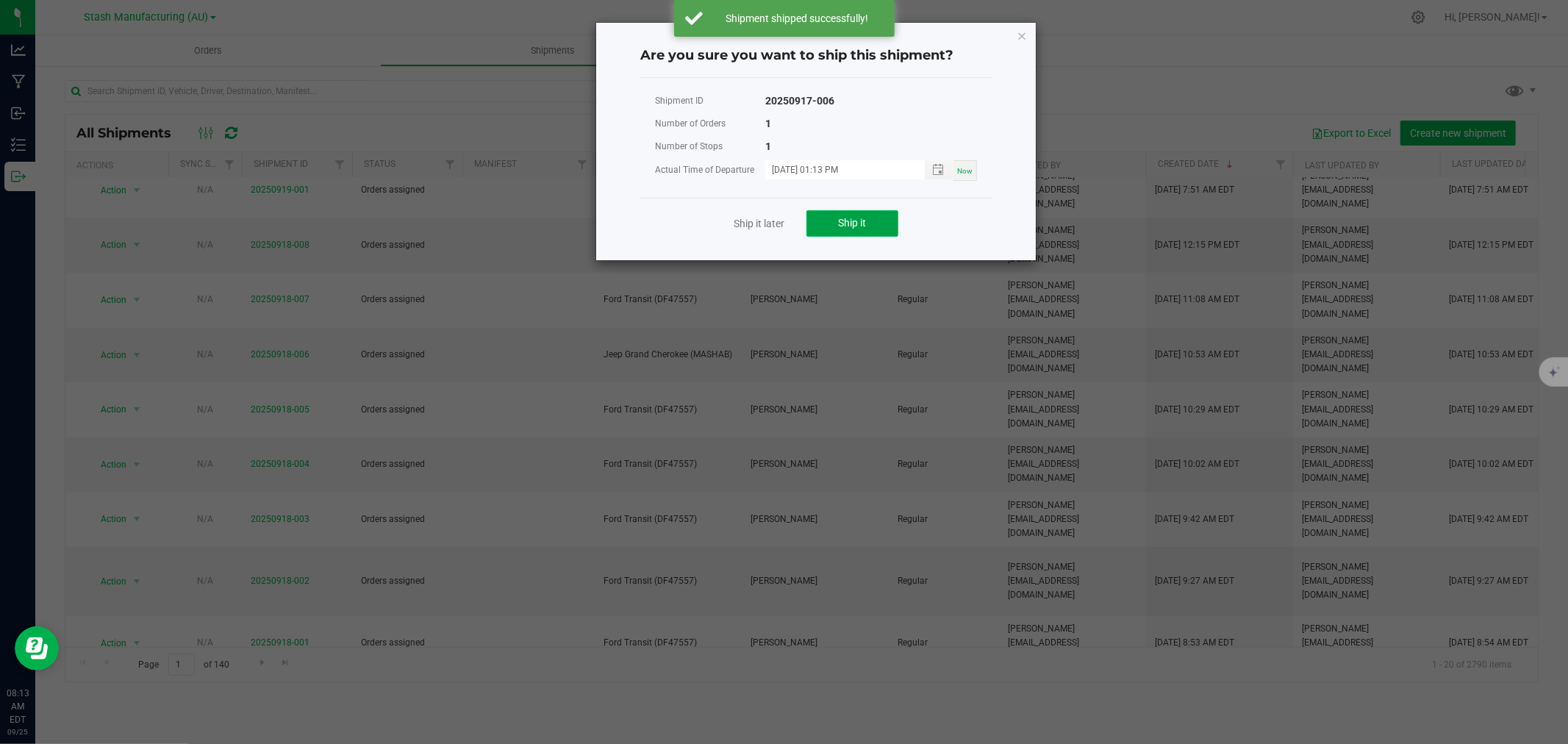
click at [884, 211] on button "Ship it" at bounding box center [853, 223] width 92 height 26
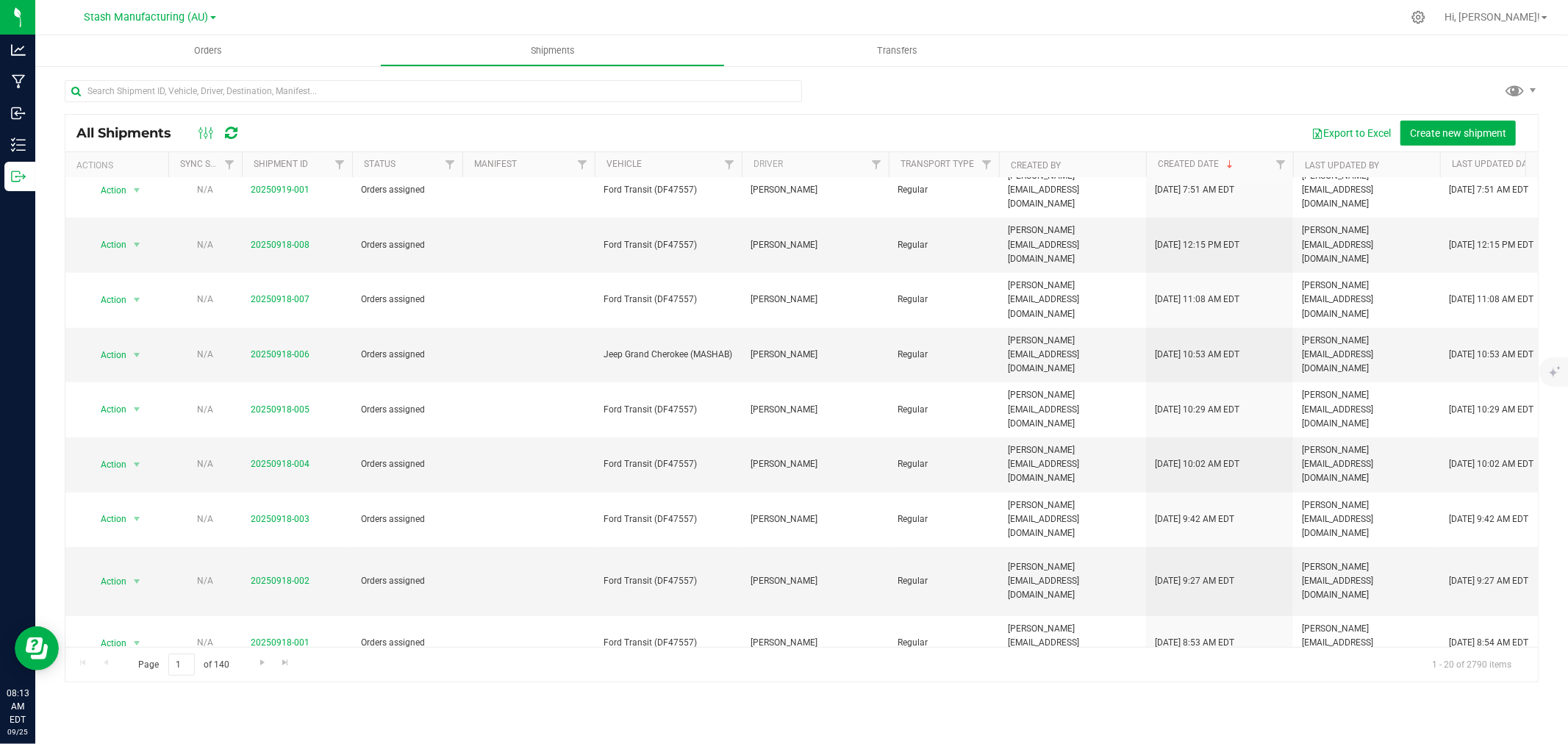
click at [126, 525] on li "Ship shipment" at bounding box center [143, 526] width 110 height 22
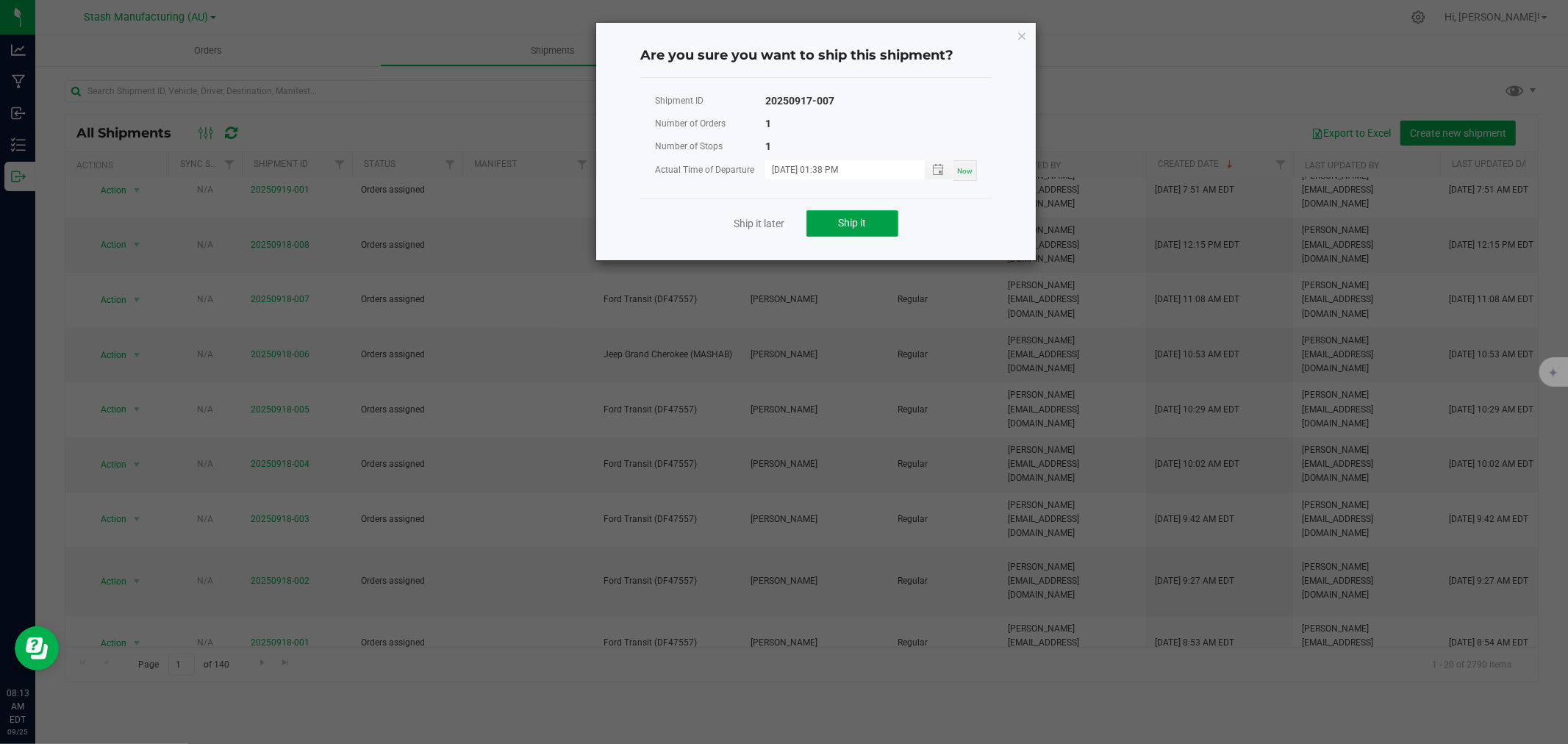
click at [840, 219] on span "Ship it" at bounding box center [853, 223] width 28 height 12
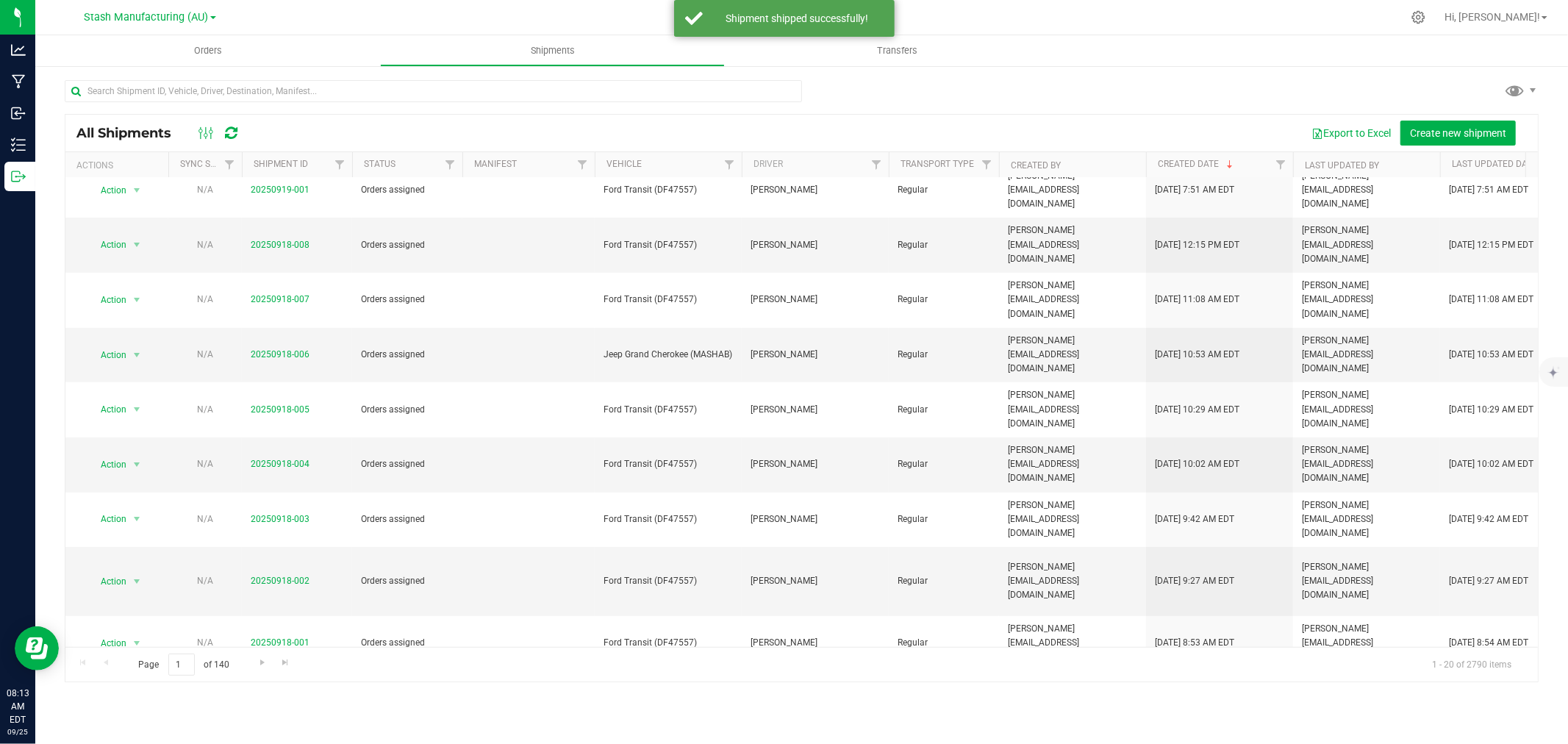
click at [127, 682] on li "Ship shipment" at bounding box center [143, 686] width 110 height 22
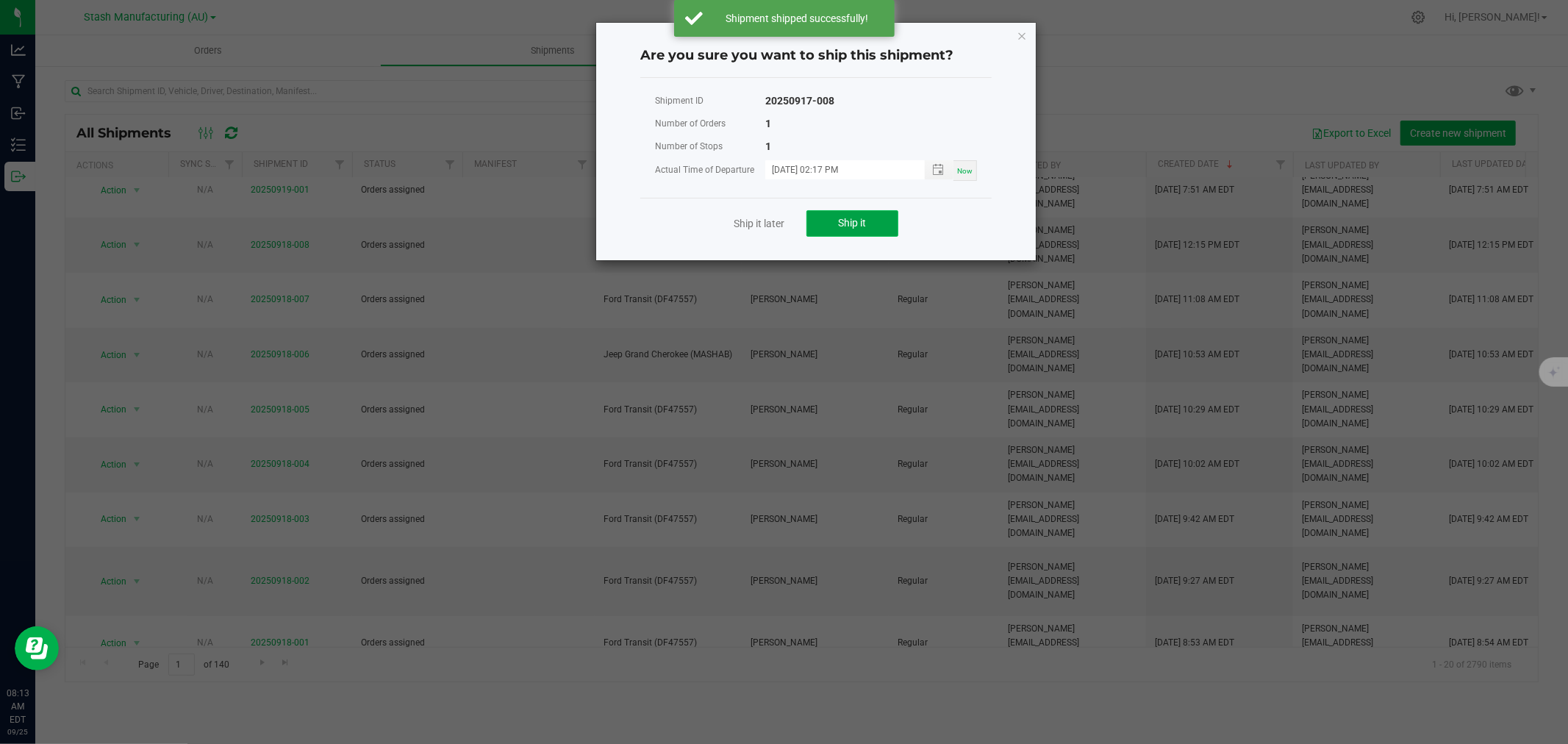
click at [838, 229] on button "Ship it" at bounding box center [853, 223] width 92 height 26
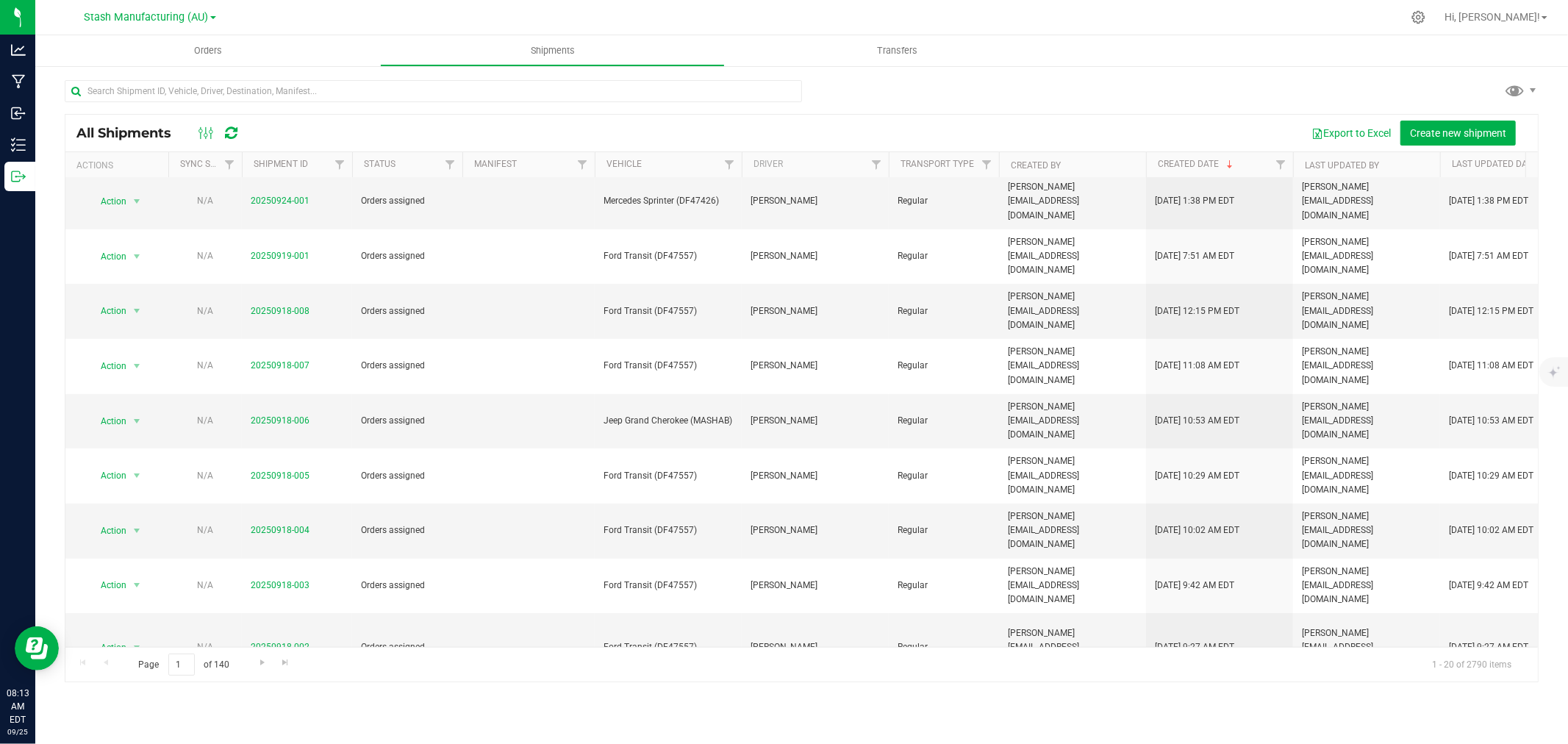
scroll to position [326, 0]
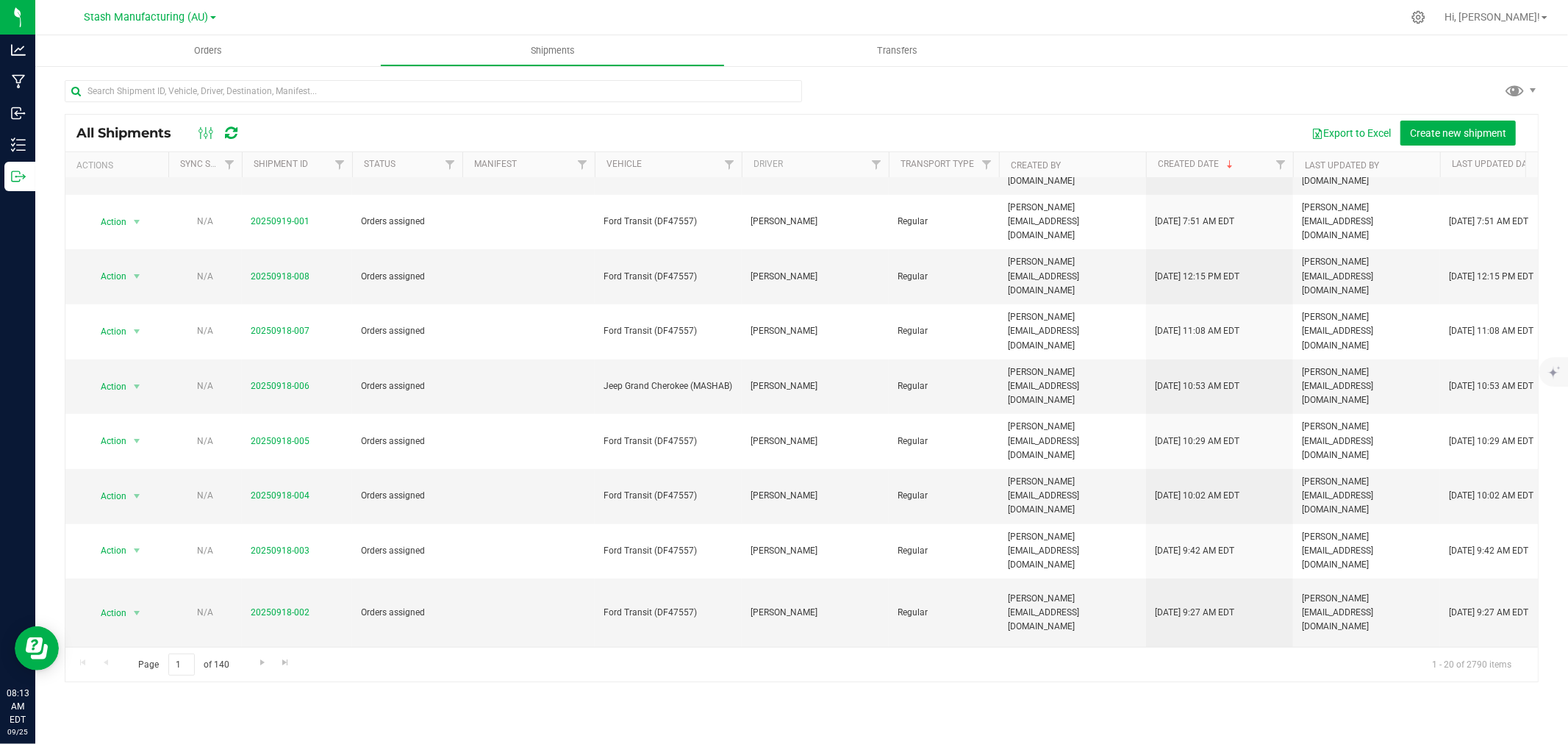
click at [133, 678] on li "Ship shipment" at bounding box center [143, 677] width 110 height 22
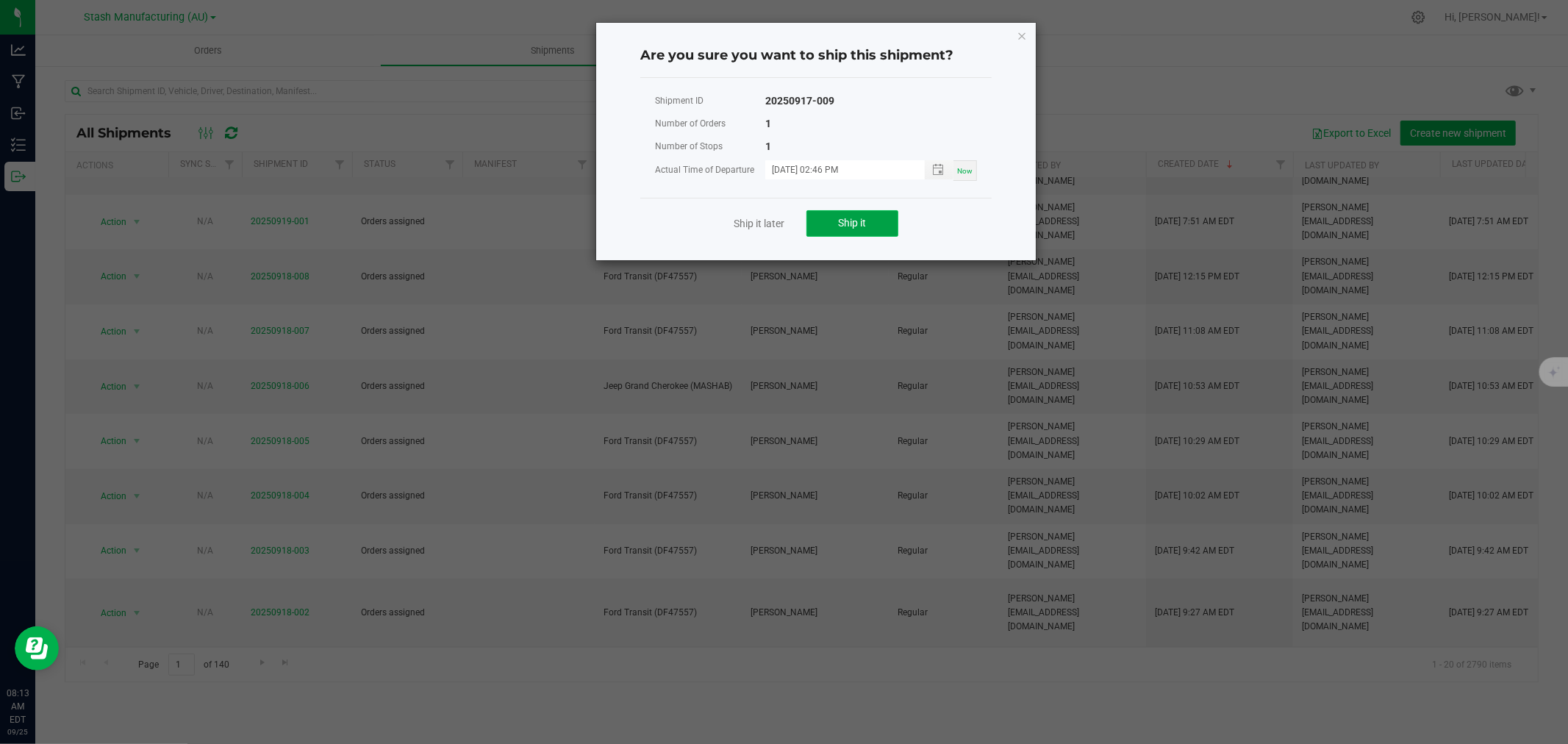
click at [848, 227] on span "Ship it" at bounding box center [853, 223] width 28 height 12
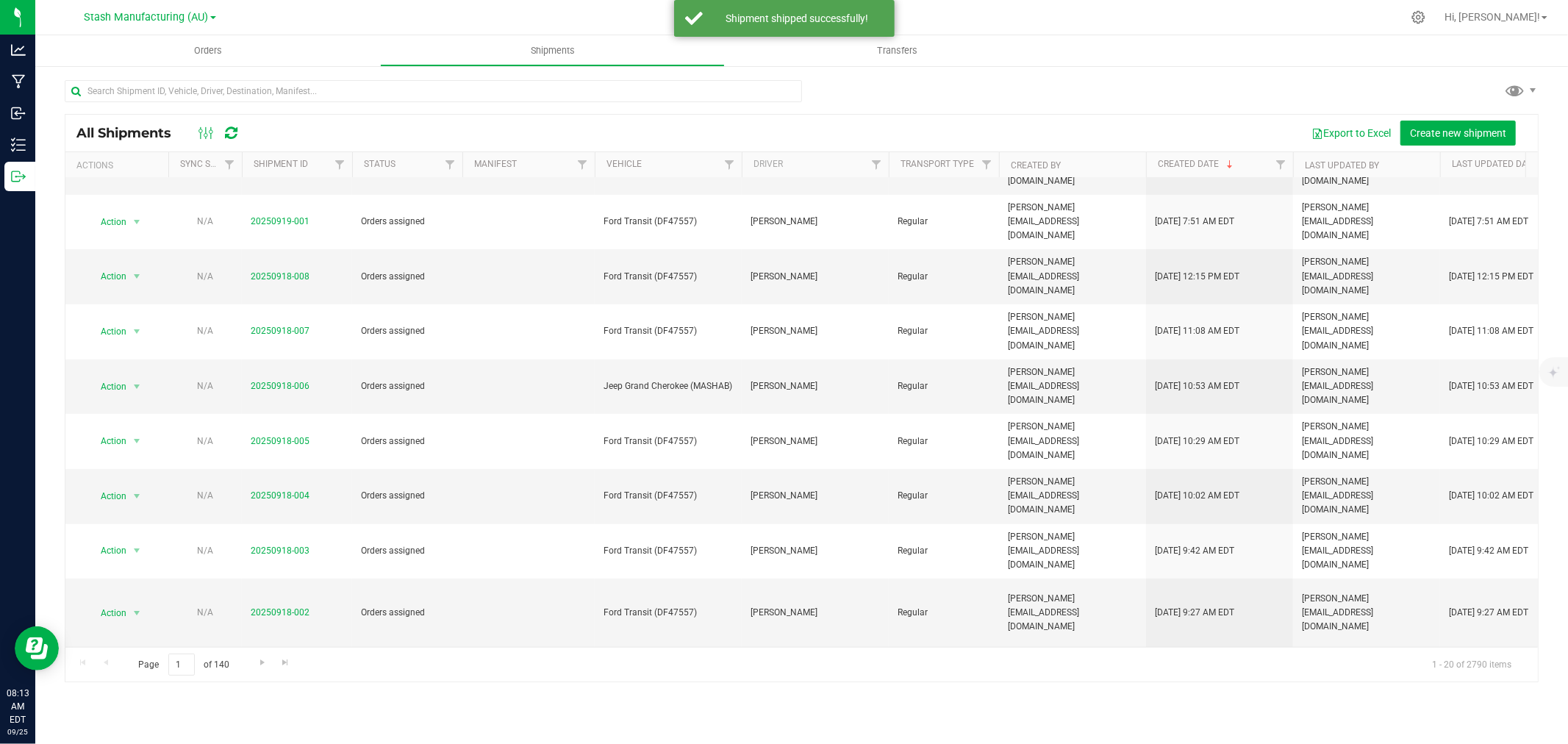
click at [109, 718] on span "Action" at bounding box center [107, 729] width 40 height 21
click at [126, 629] on li "Ship shipment" at bounding box center [143, 636] width 110 height 22
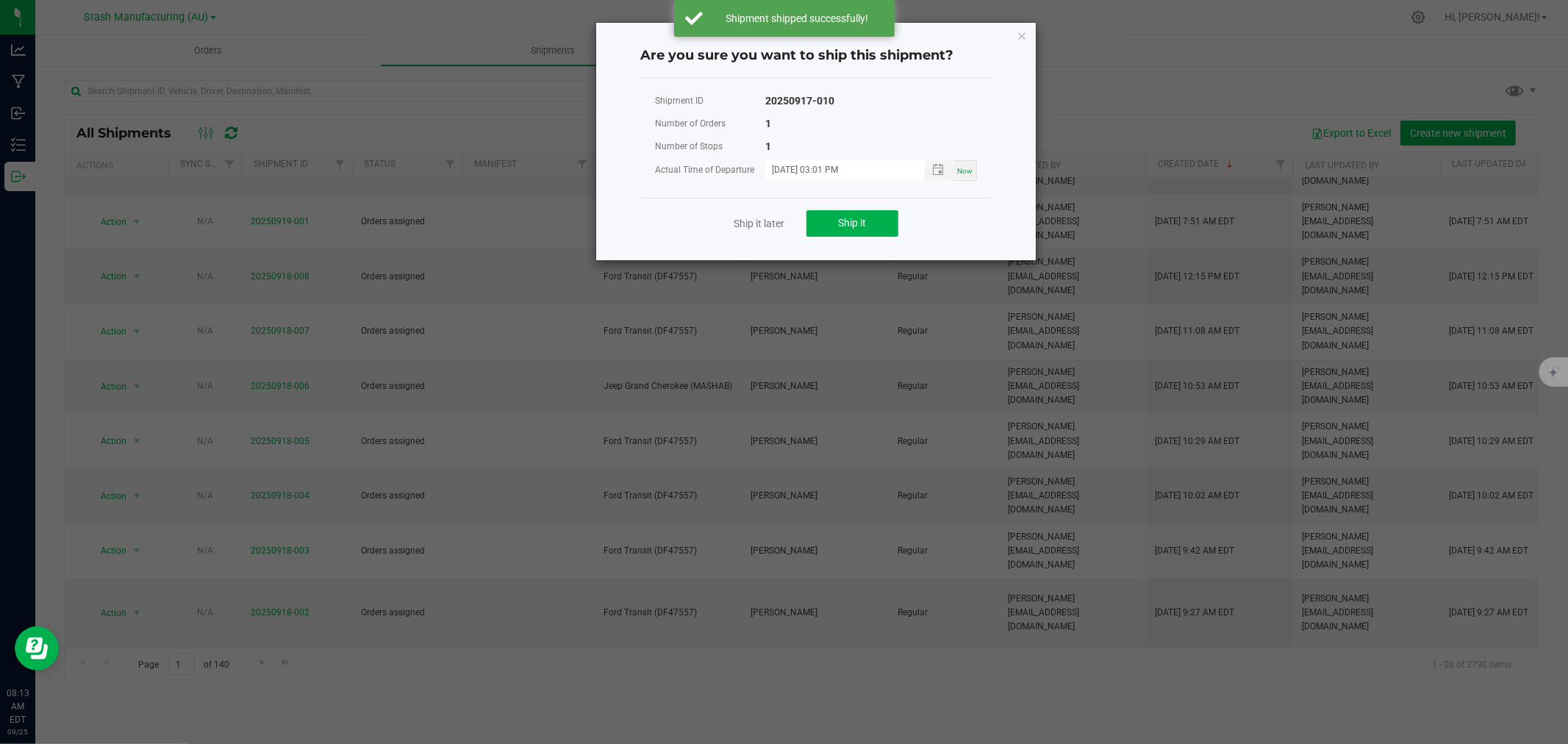
click at [804, 219] on div "Ship it later Ship it" at bounding box center [816, 223] width 352 height 50
click at [832, 223] on button "Ship it" at bounding box center [853, 223] width 92 height 26
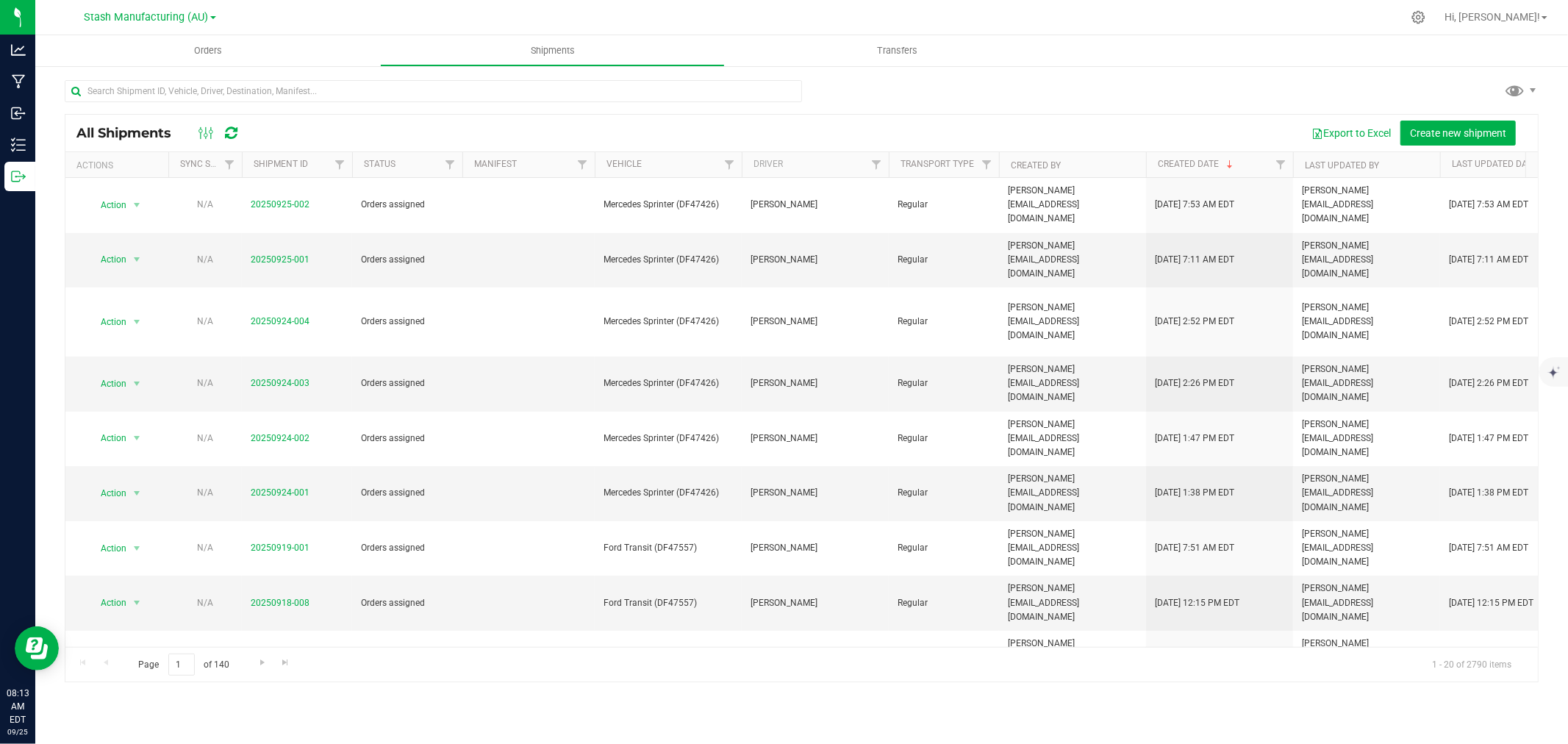
scroll to position [358, 0]
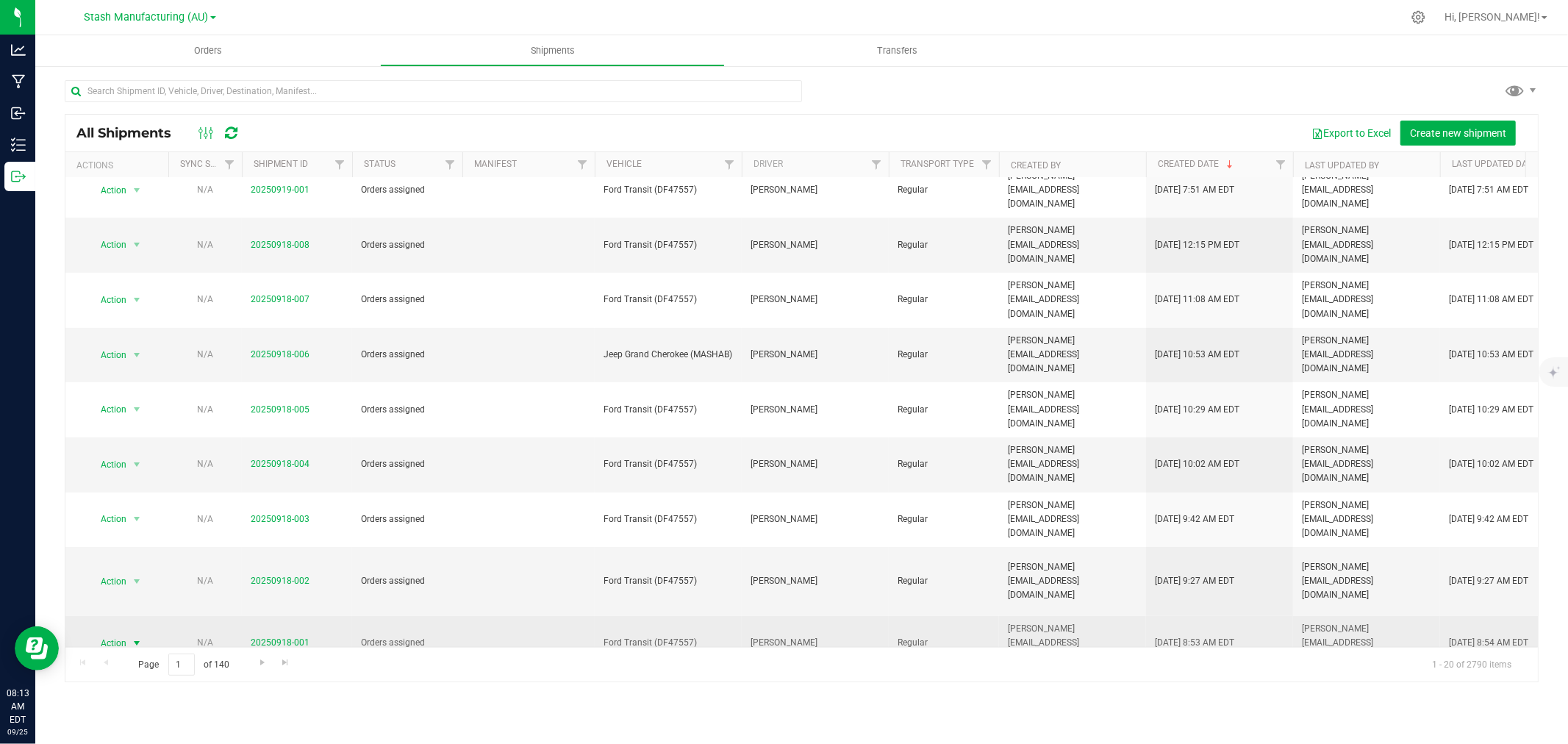
click at [132, 637] on span "select" at bounding box center [136, 642] width 12 height 12
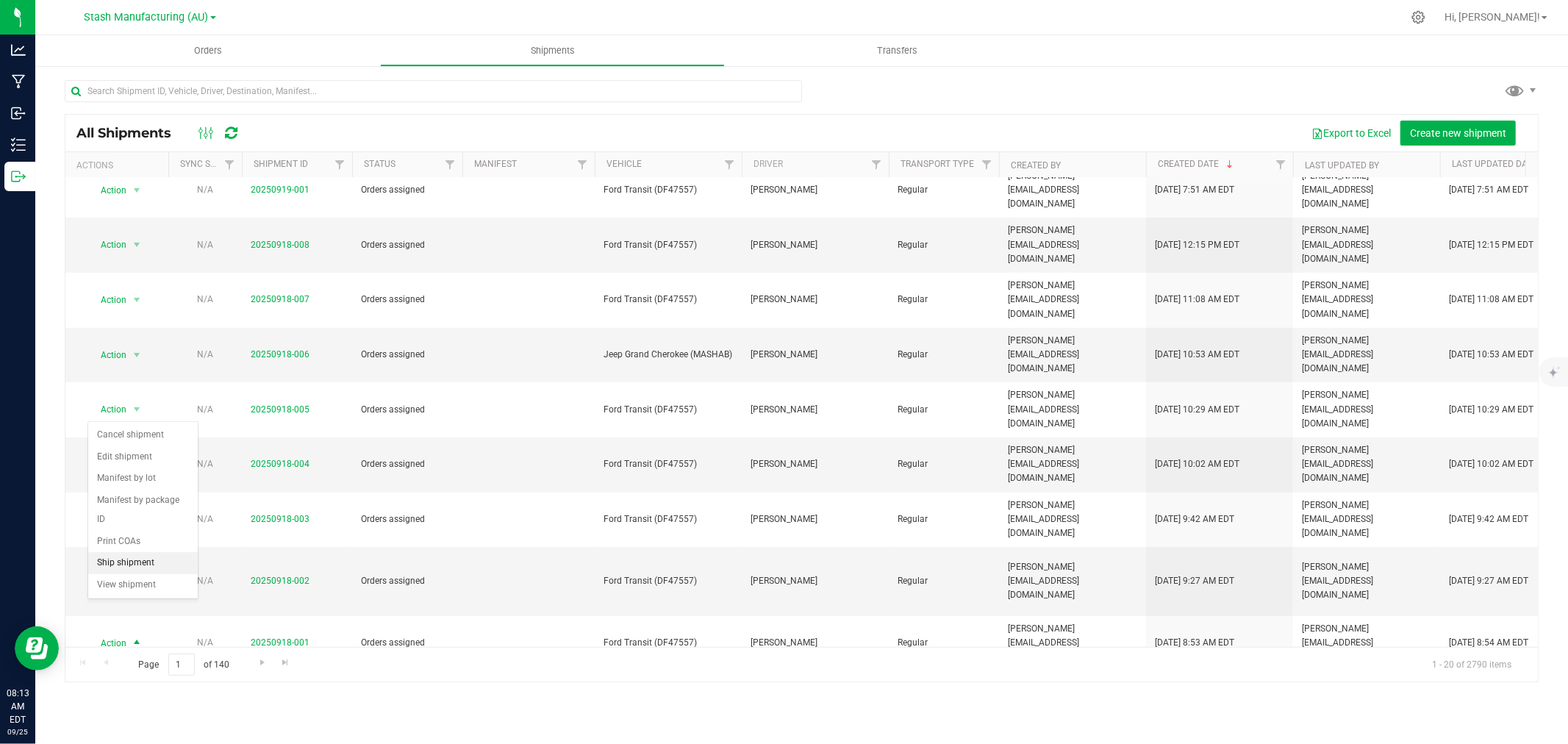
click at [126, 563] on li "Ship shipment" at bounding box center [143, 563] width 110 height 22
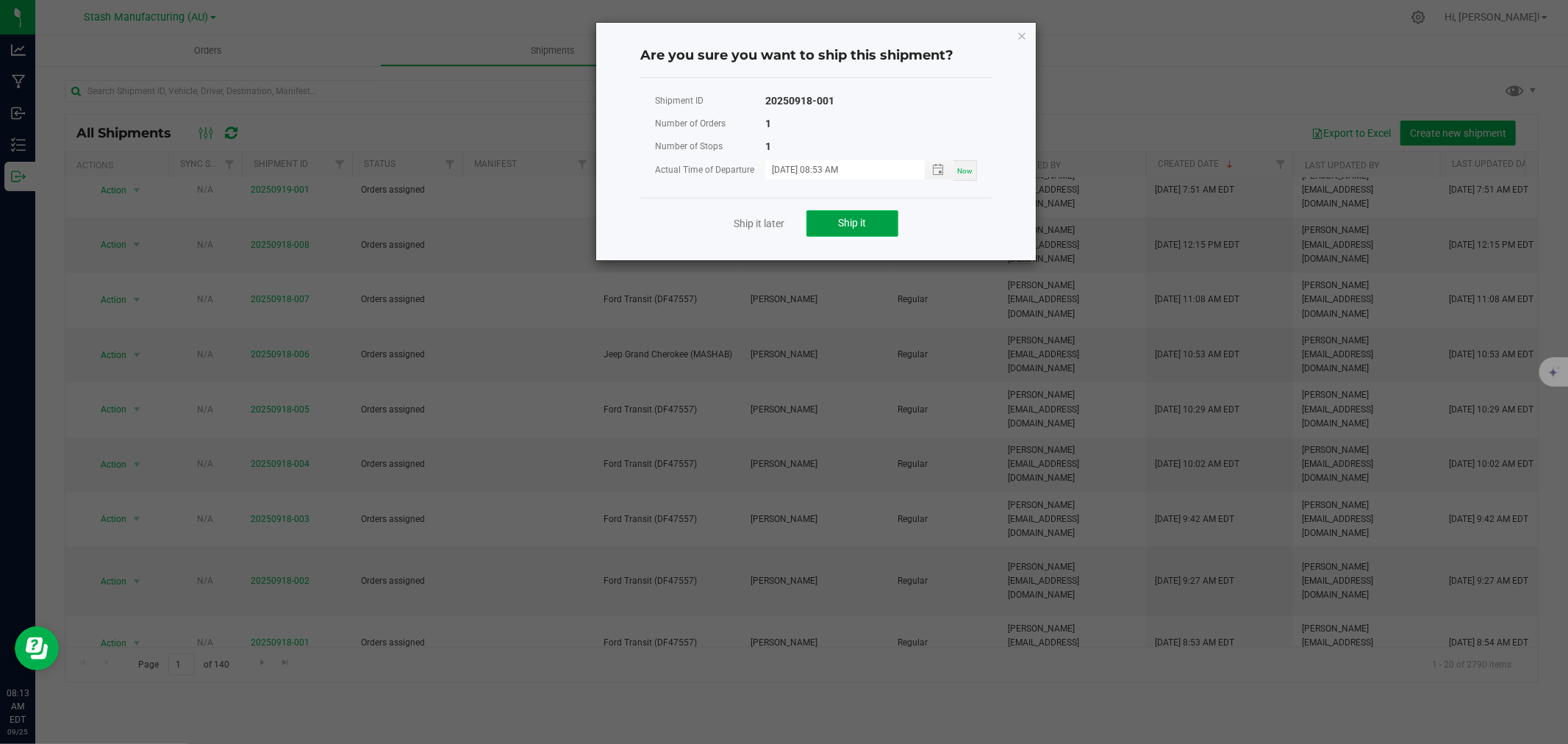
click at [876, 217] on button "Ship it" at bounding box center [853, 223] width 92 height 26
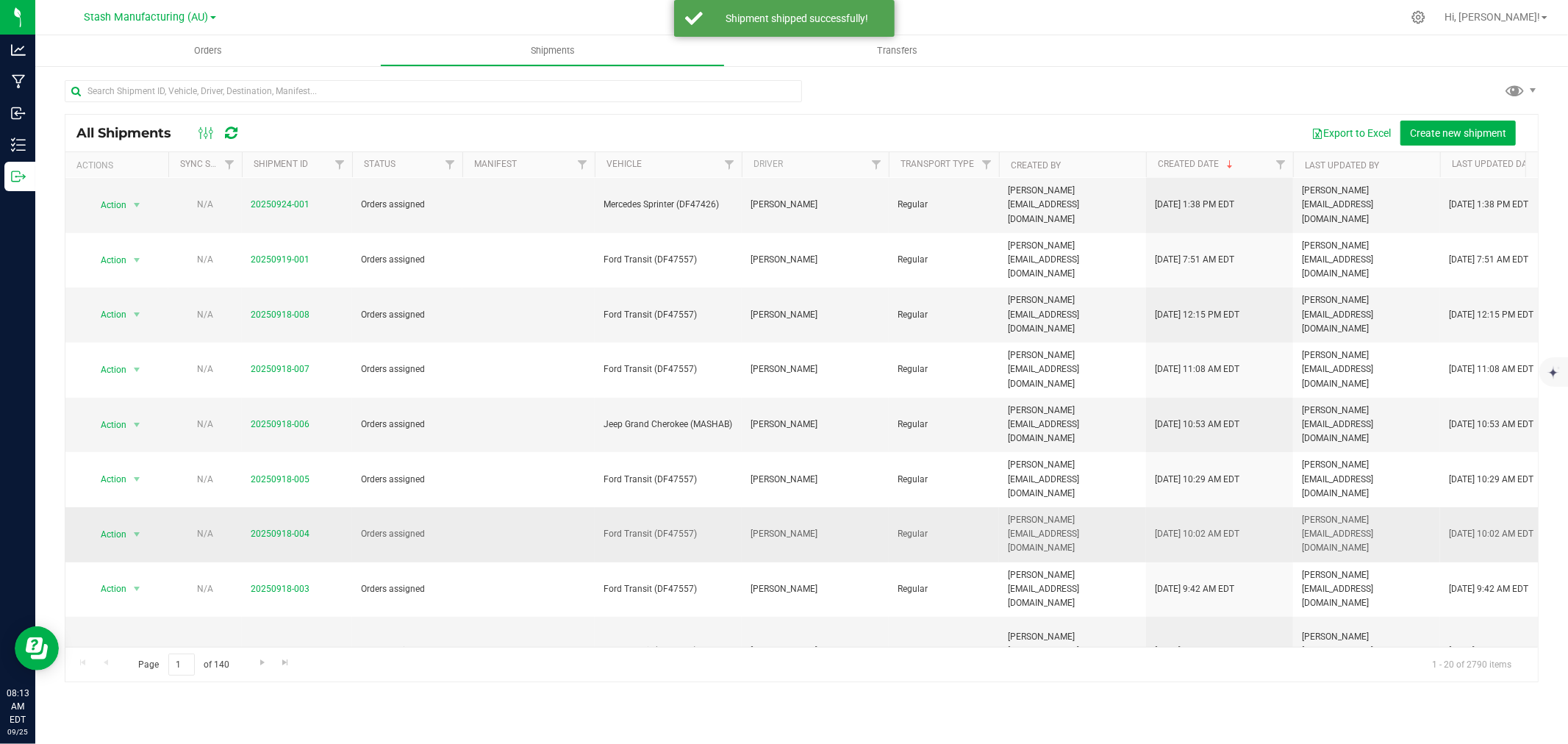
scroll to position [326, 0]
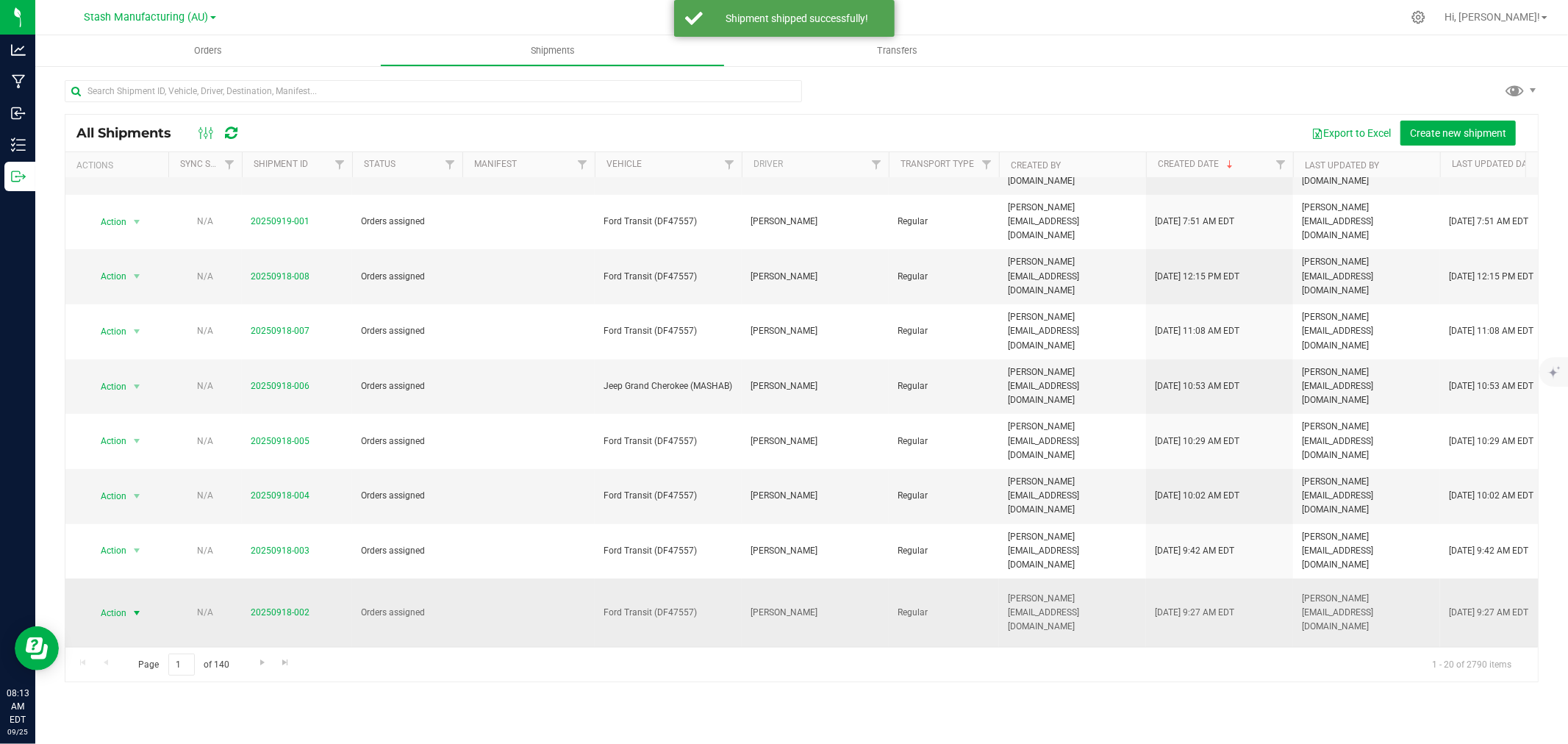
click at [120, 602] on span "Action" at bounding box center [107, 613] width 40 height 21
click at [126, 556] on li "Ship shipment" at bounding box center [143, 554] width 110 height 22
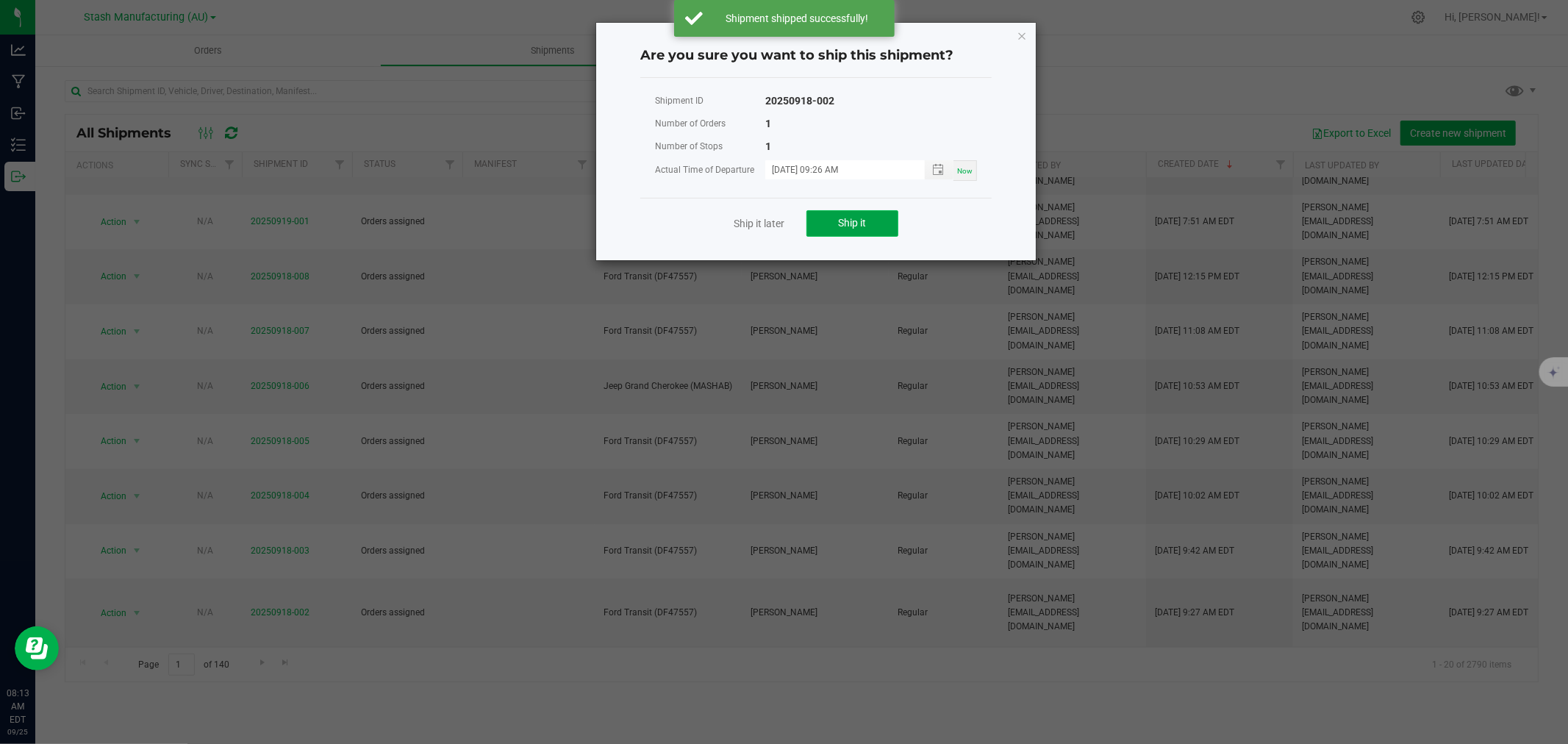
click at [841, 213] on button "Ship it" at bounding box center [853, 223] width 92 height 26
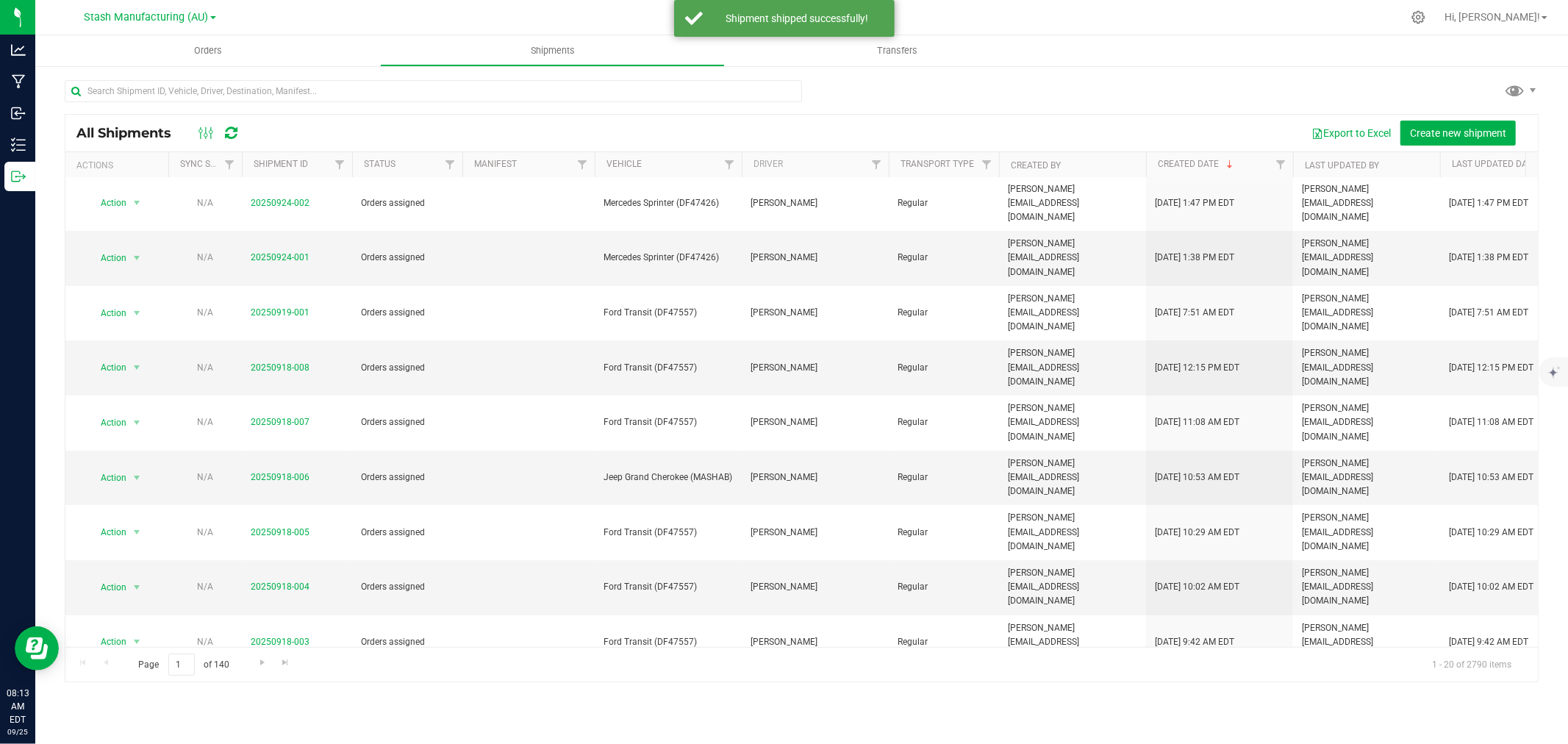
scroll to position [245, 0]
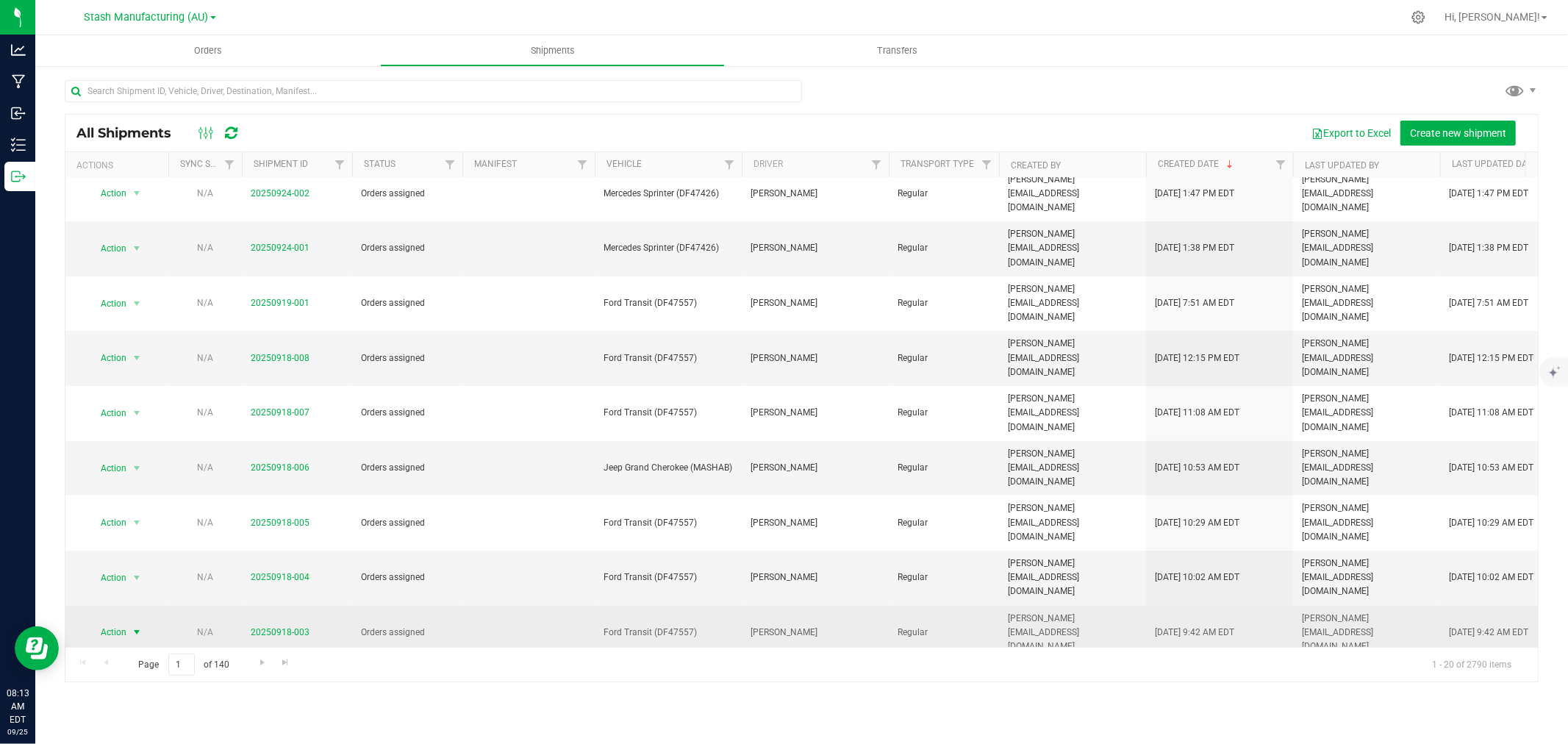
click at [131, 626] on span "select" at bounding box center [136, 632] width 12 height 12
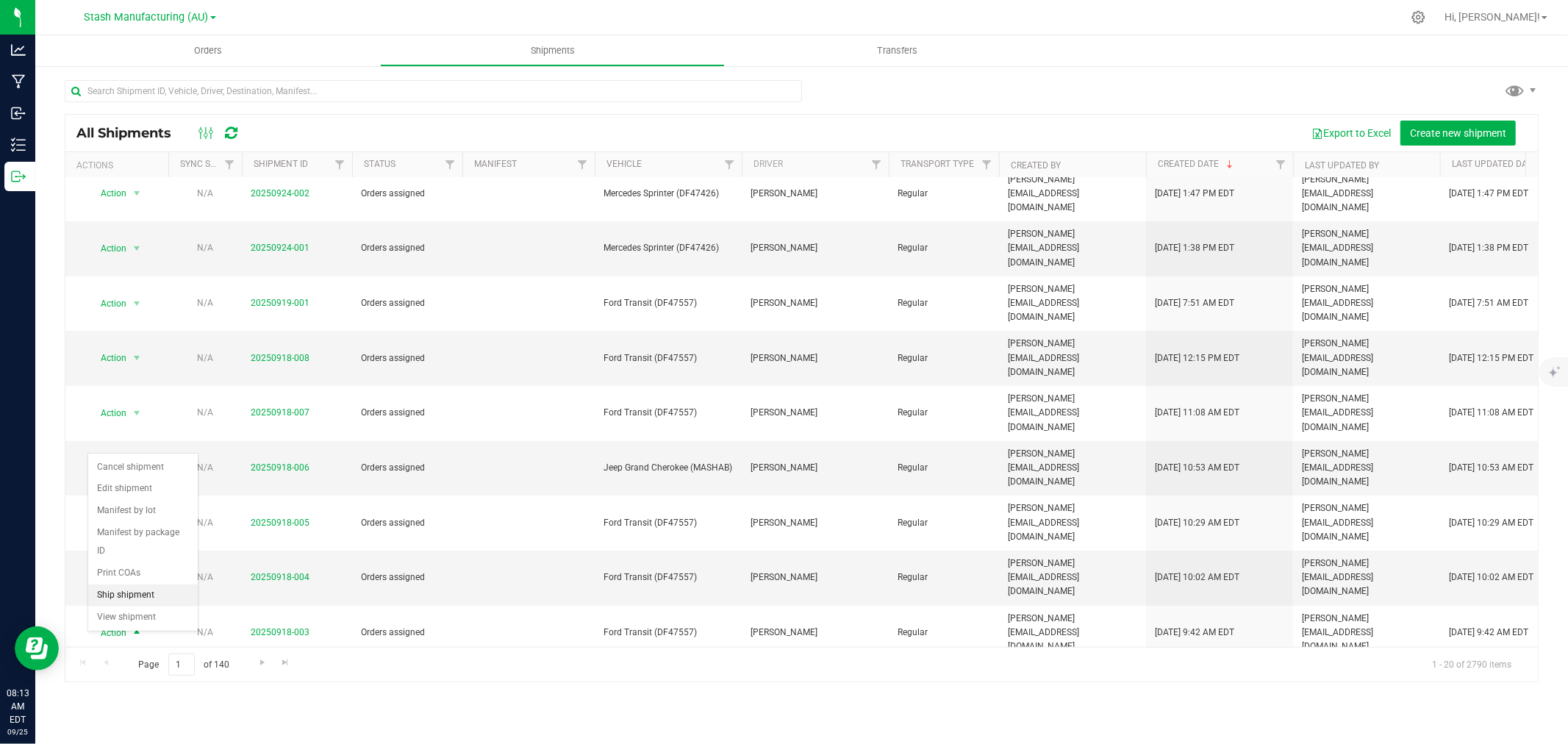
click at [139, 597] on li "Ship shipment" at bounding box center [143, 595] width 110 height 22
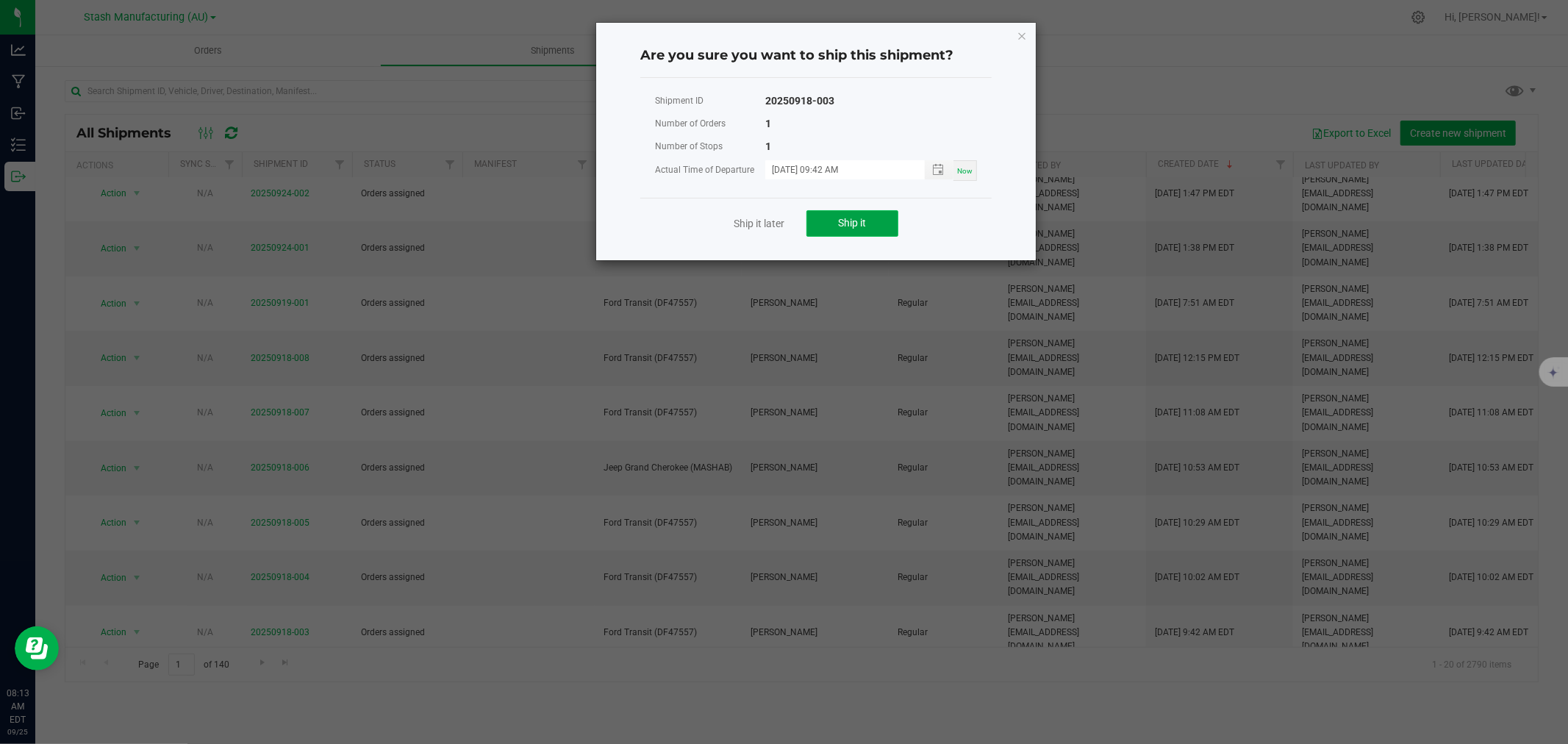
click at [865, 217] on span "Ship it" at bounding box center [853, 223] width 28 height 12
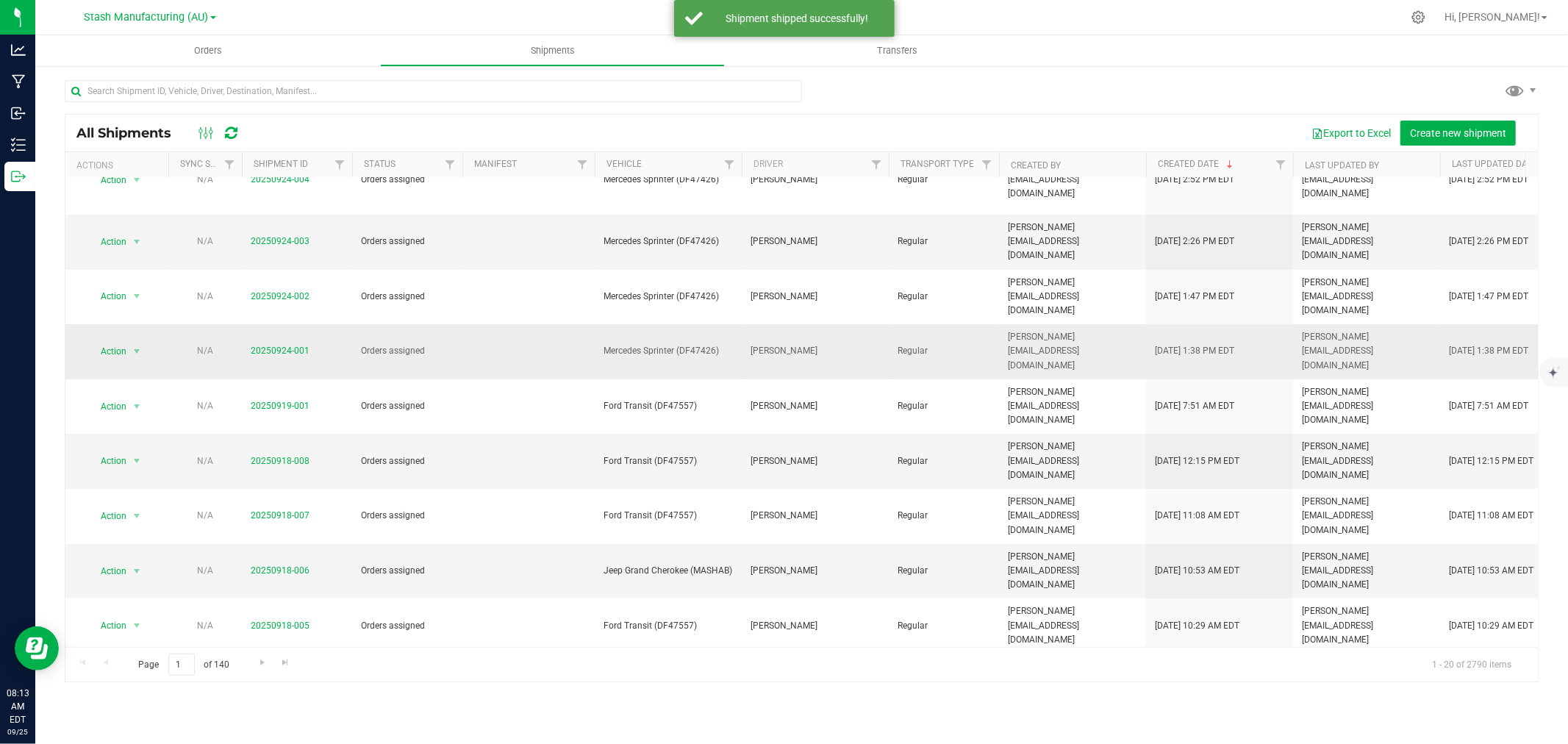
scroll to position [163, 0]
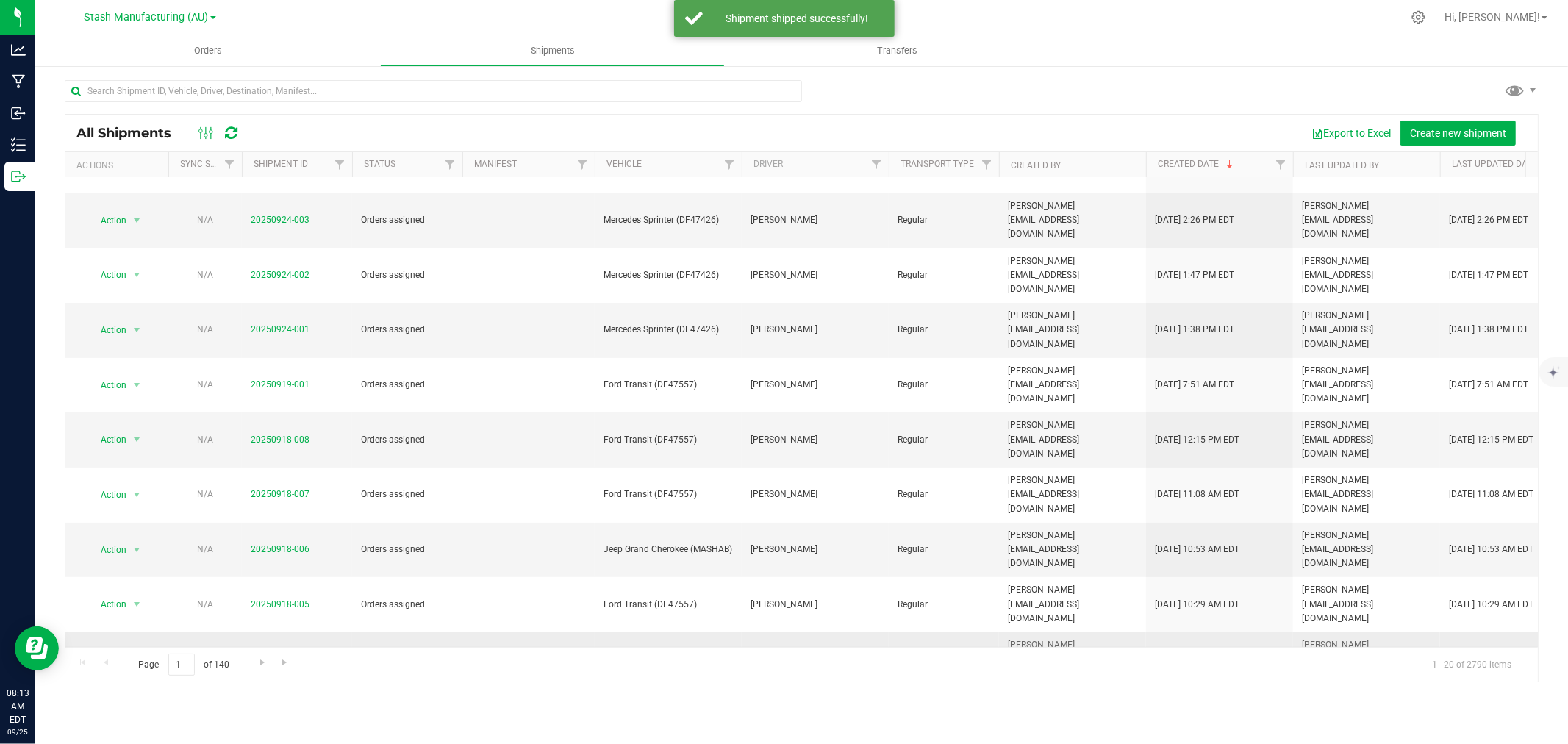
click at [123, 649] on span "Action" at bounding box center [107, 659] width 40 height 21
click at [155, 637] on li "Ship shipment" at bounding box center [143, 636] width 110 height 22
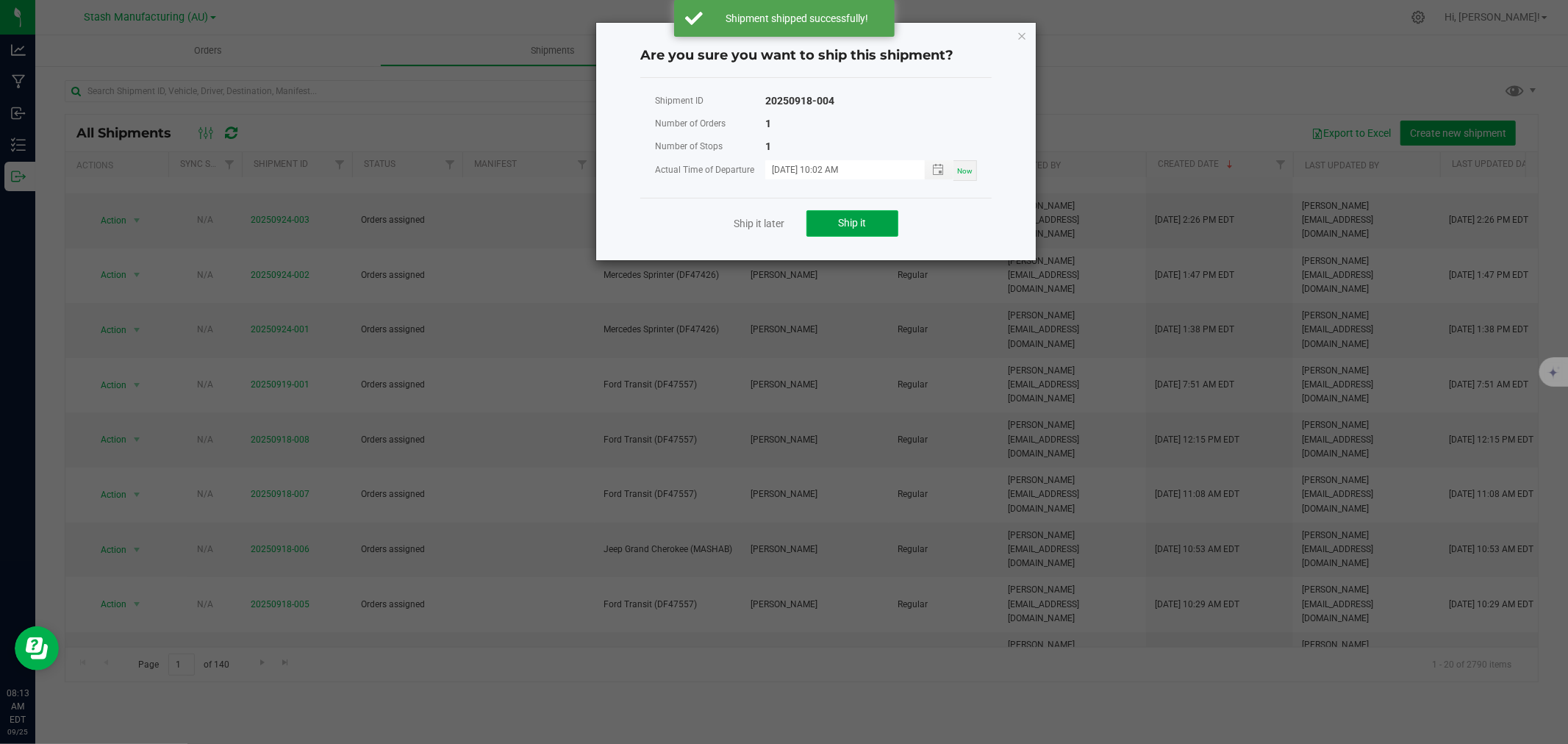
click at [853, 228] on button "Ship it" at bounding box center [853, 223] width 92 height 26
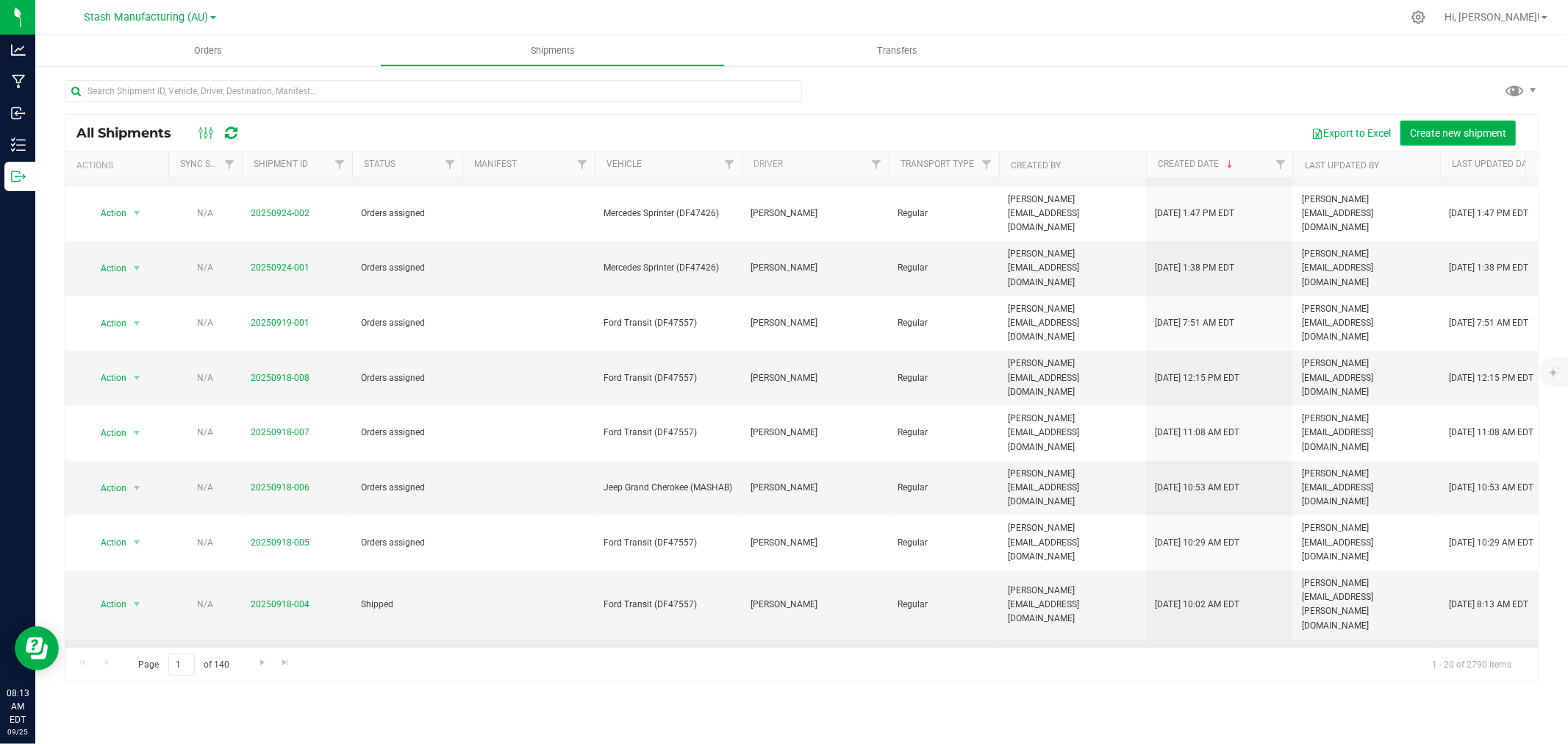
scroll to position [245, 0]
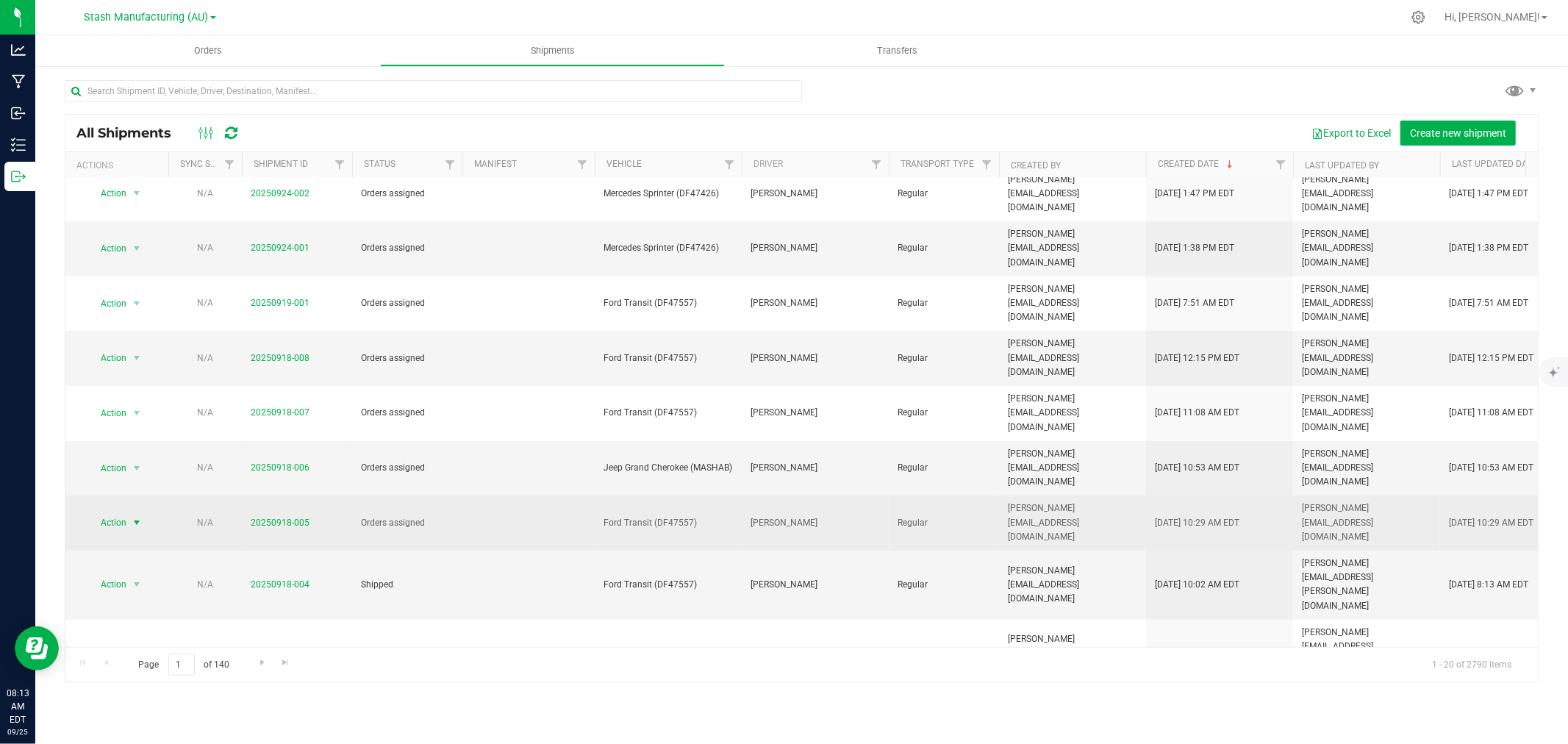
click at [121, 513] on span "Action" at bounding box center [107, 523] width 40 height 21
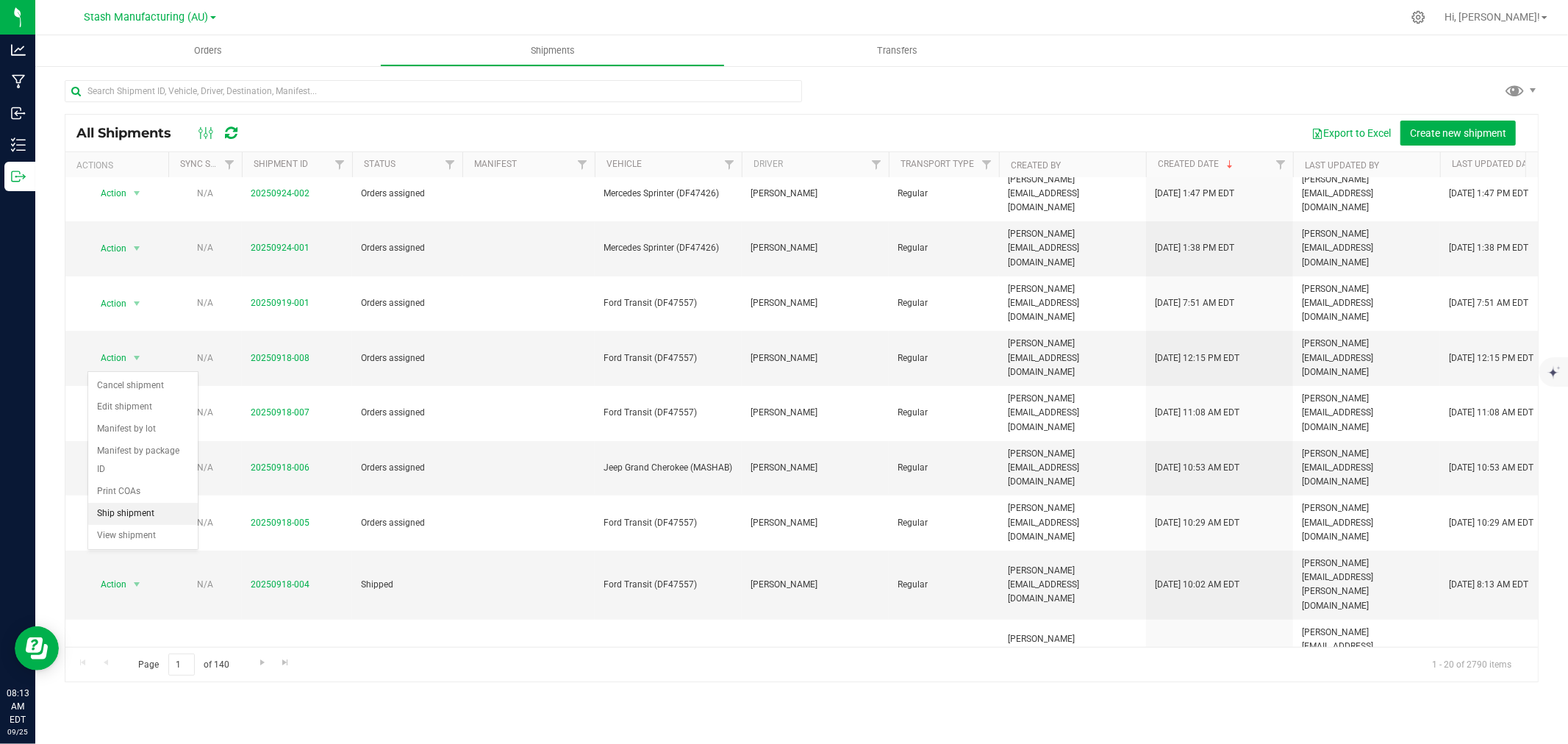
click at [138, 519] on li "Ship shipment" at bounding box center [143, 514] width 110 height 22
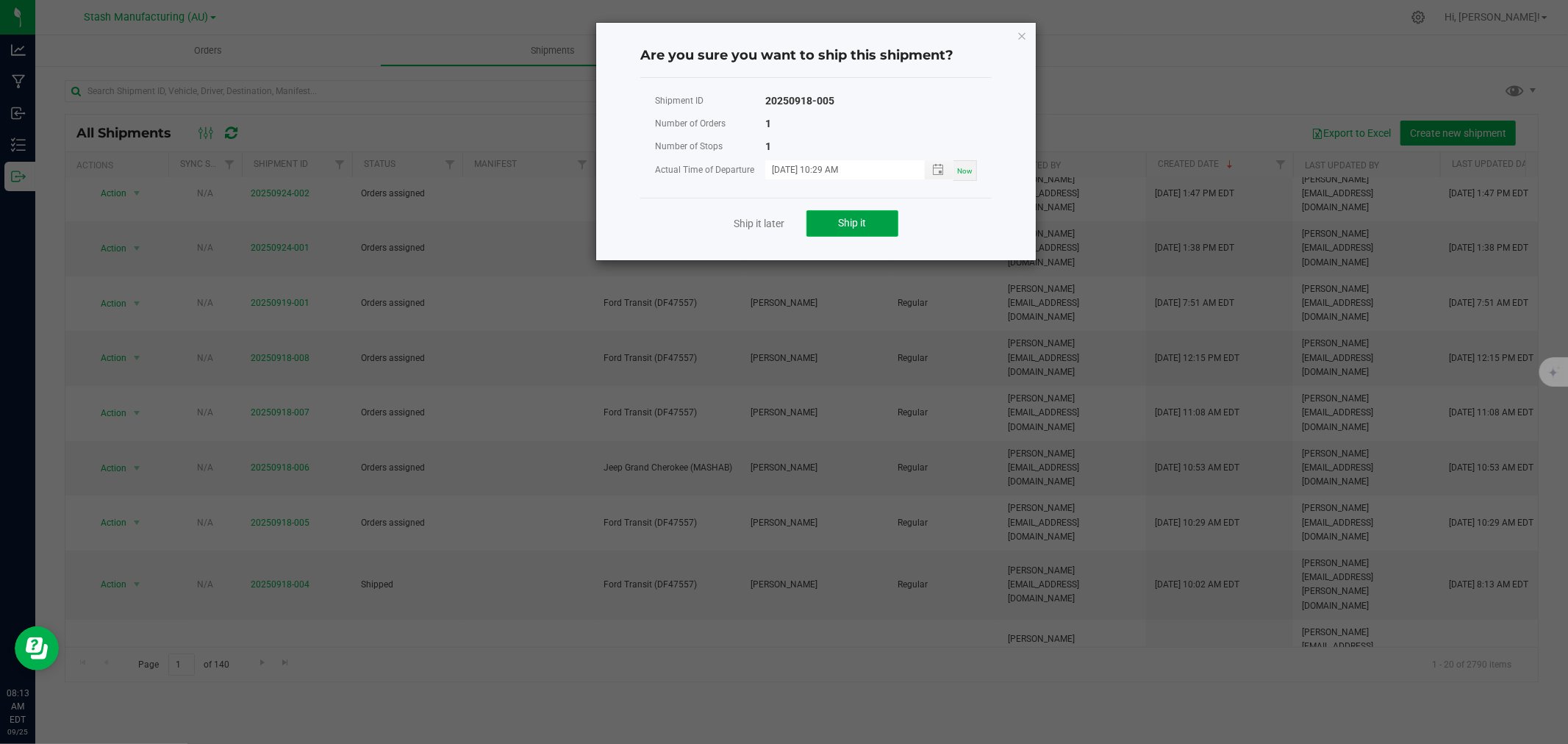
click at [839, 222] on span "Ship it" at bounding box center [853, 223] width 28 height 12
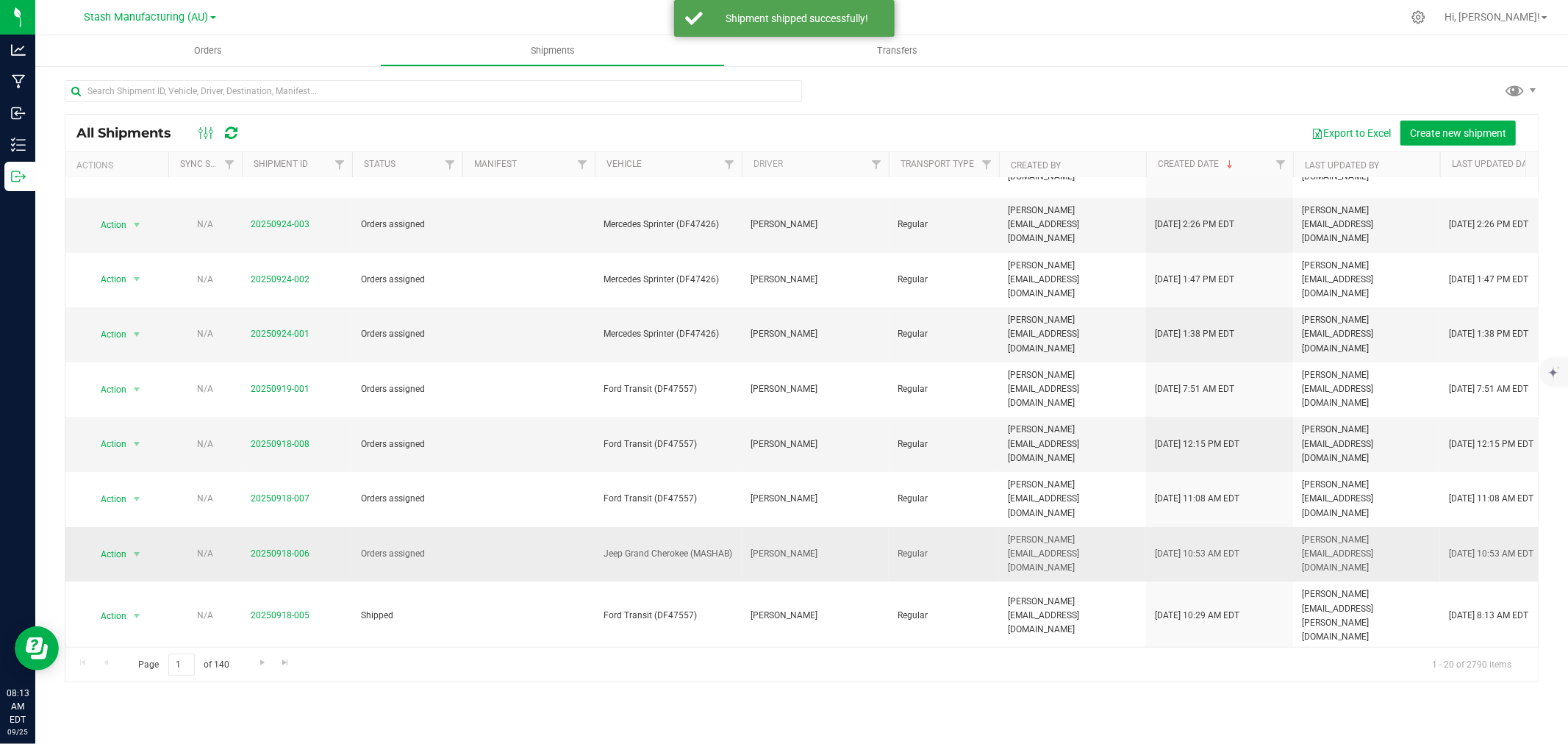
scroll to position [163, 0]
click at [107, 539] on span "Action" at bounding box center [107, 549] width 40 height 21
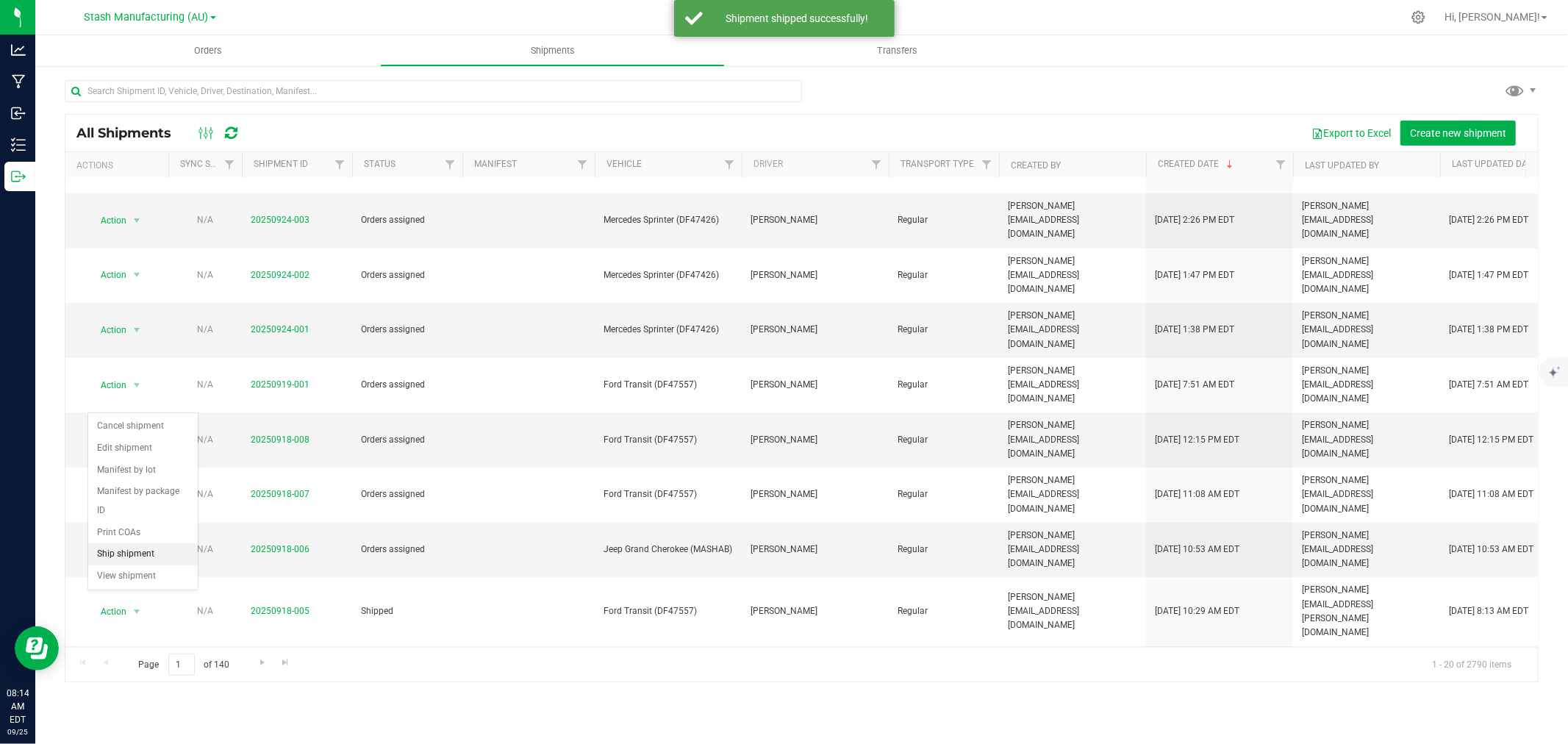
click at [129, 556] on li "Ship shipment" at bounding box center [143, 554] width 110 height 22
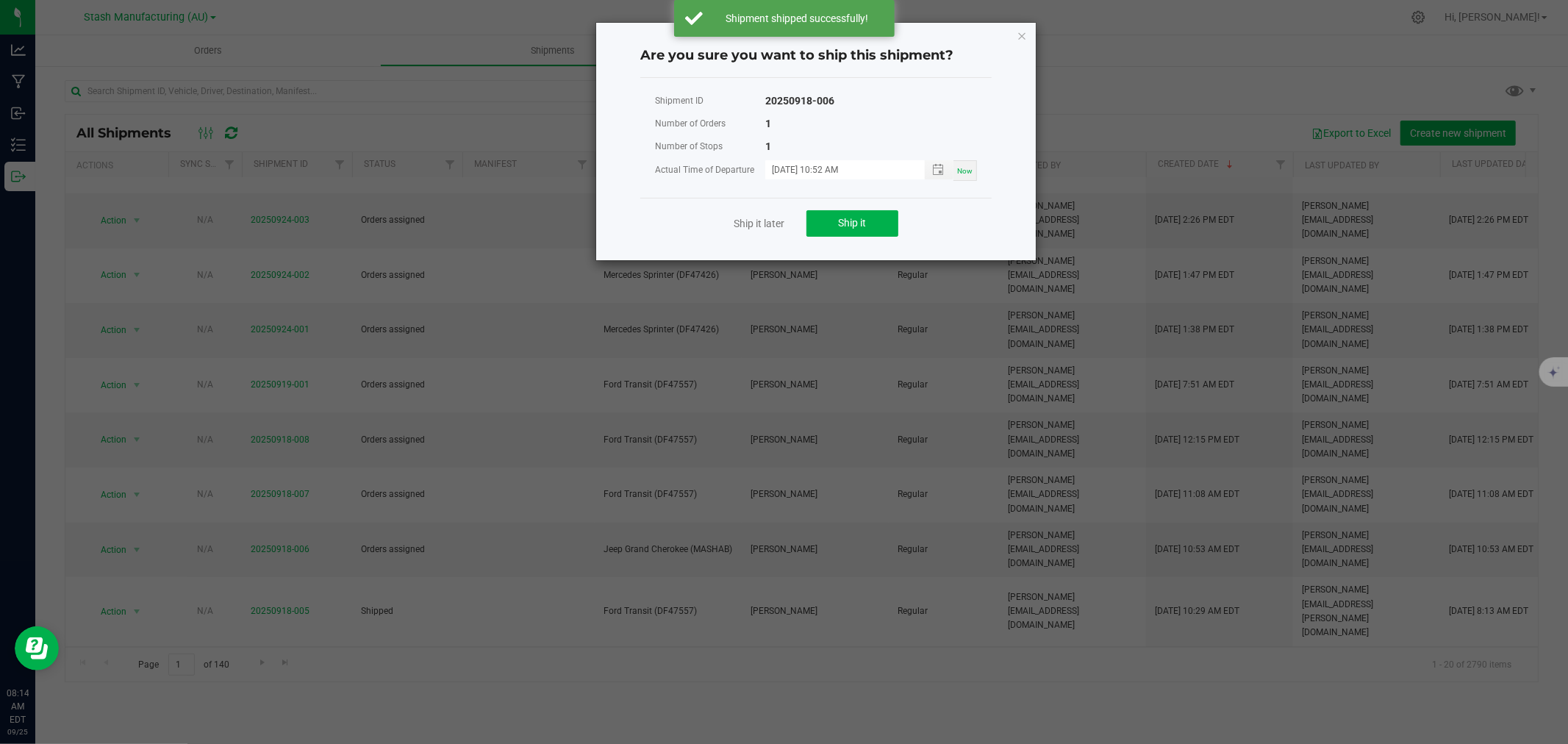
click at [844, 201] on div "Ship it later Ship it" at bounding box center [816, 223] width 352 height 50
click at [842, 220] on span "Ship it" at bounding box center [853, 223] width 28 height 12
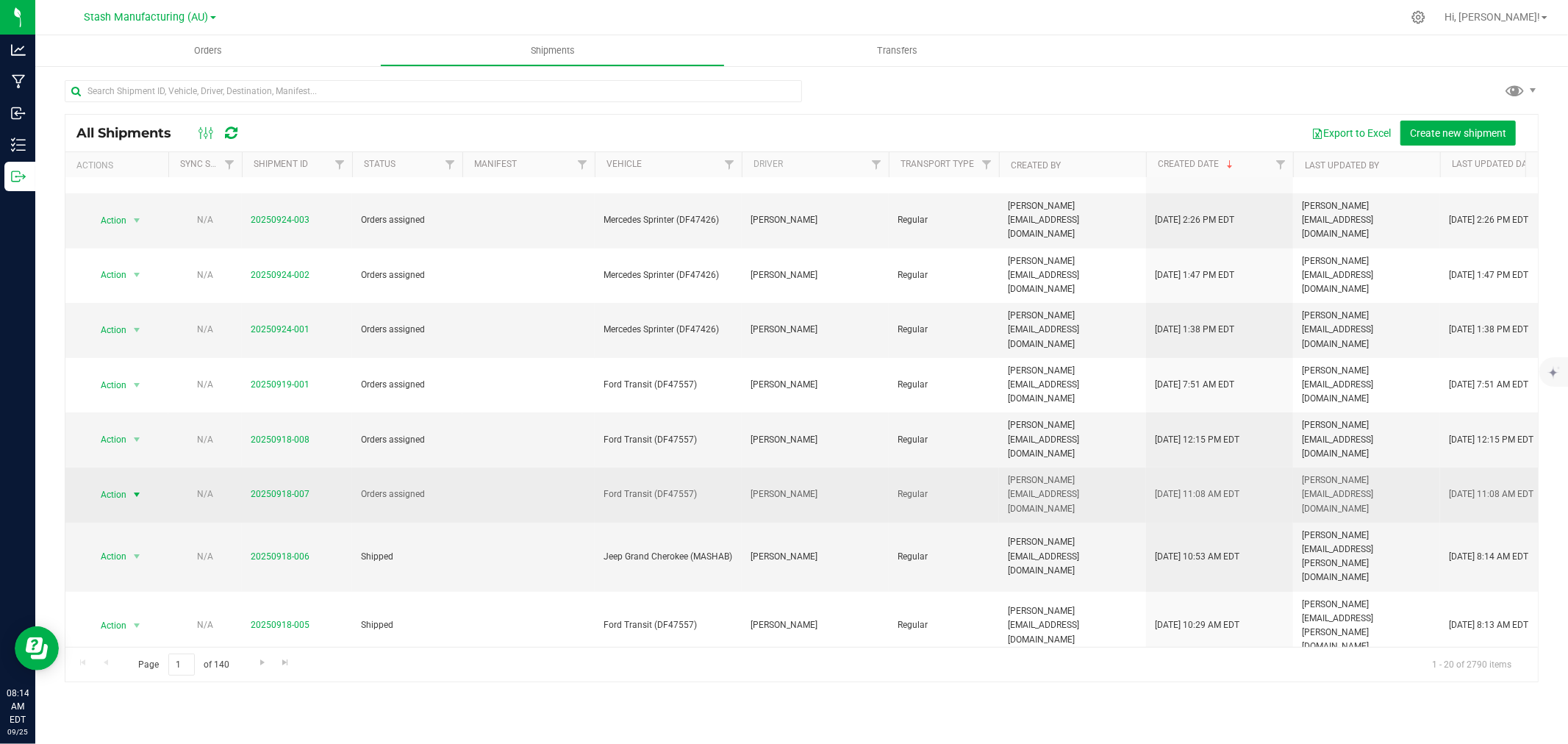
click at [115, 485] on span "Action" at bounding box center [107, 495] width 40 height 21
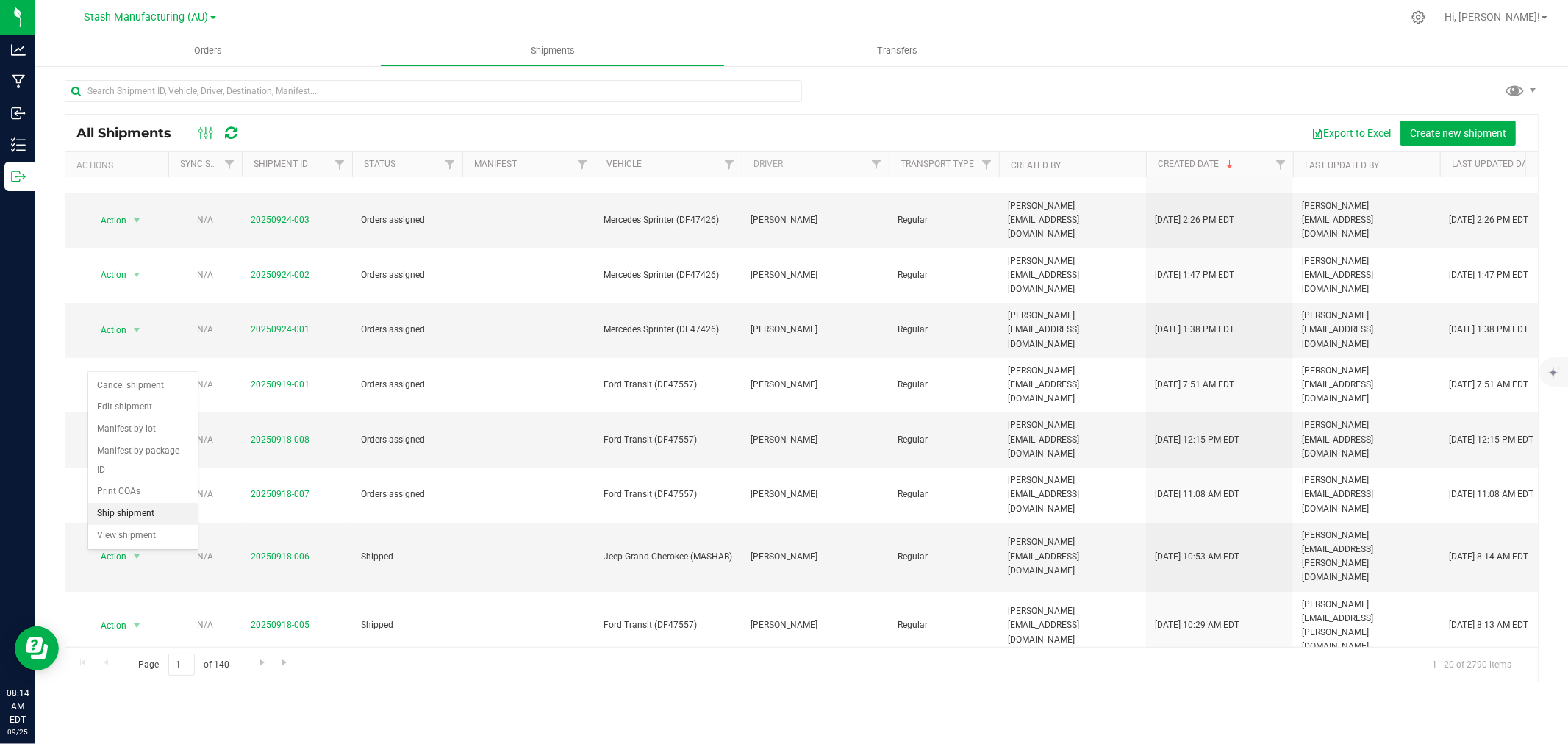
click at [141, 509] on li "Ship shipment" at bounding box center [143, 514] width 110 height 22
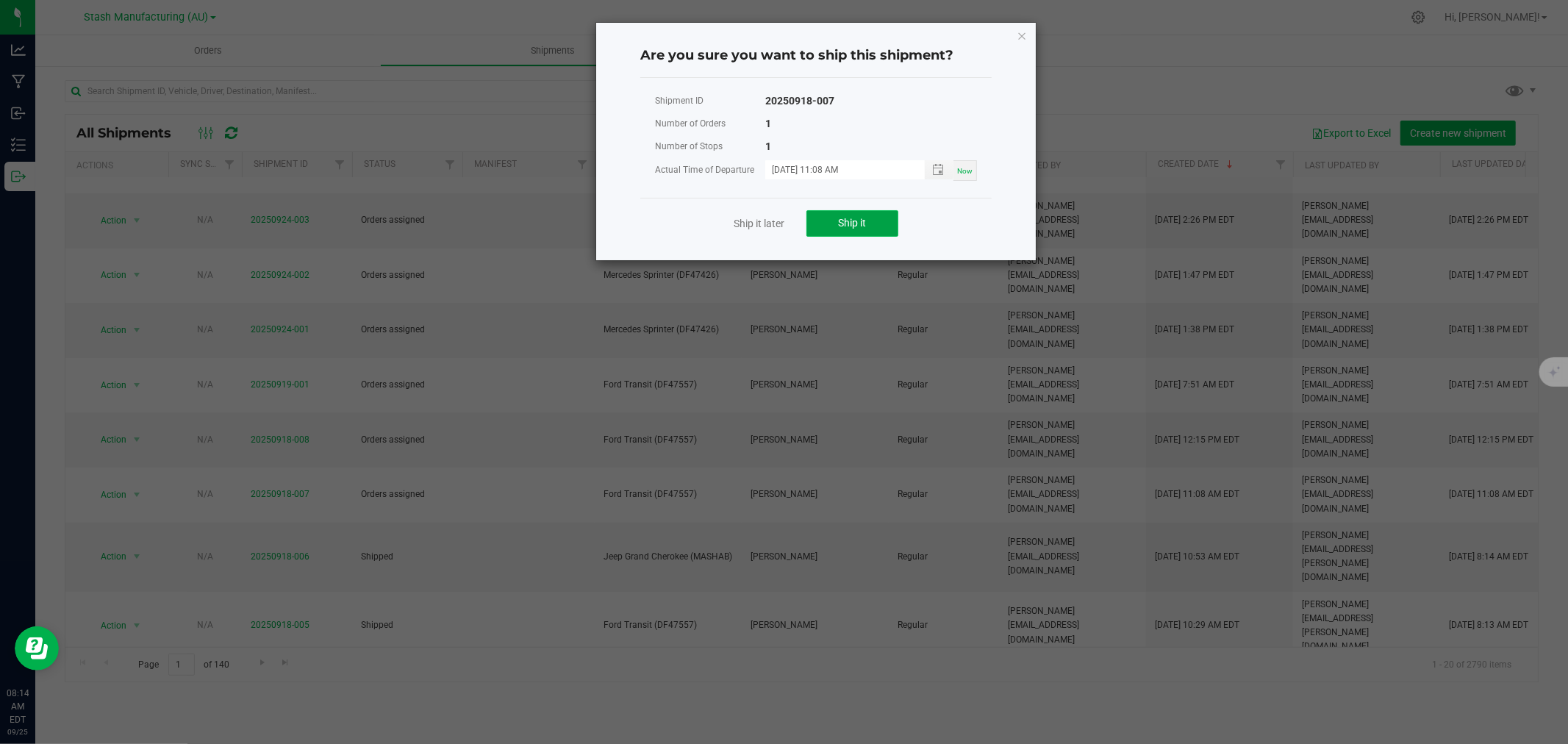
click at [820, 232] on button "Ship it" at bounding box center [853, 223] width 92 height 26
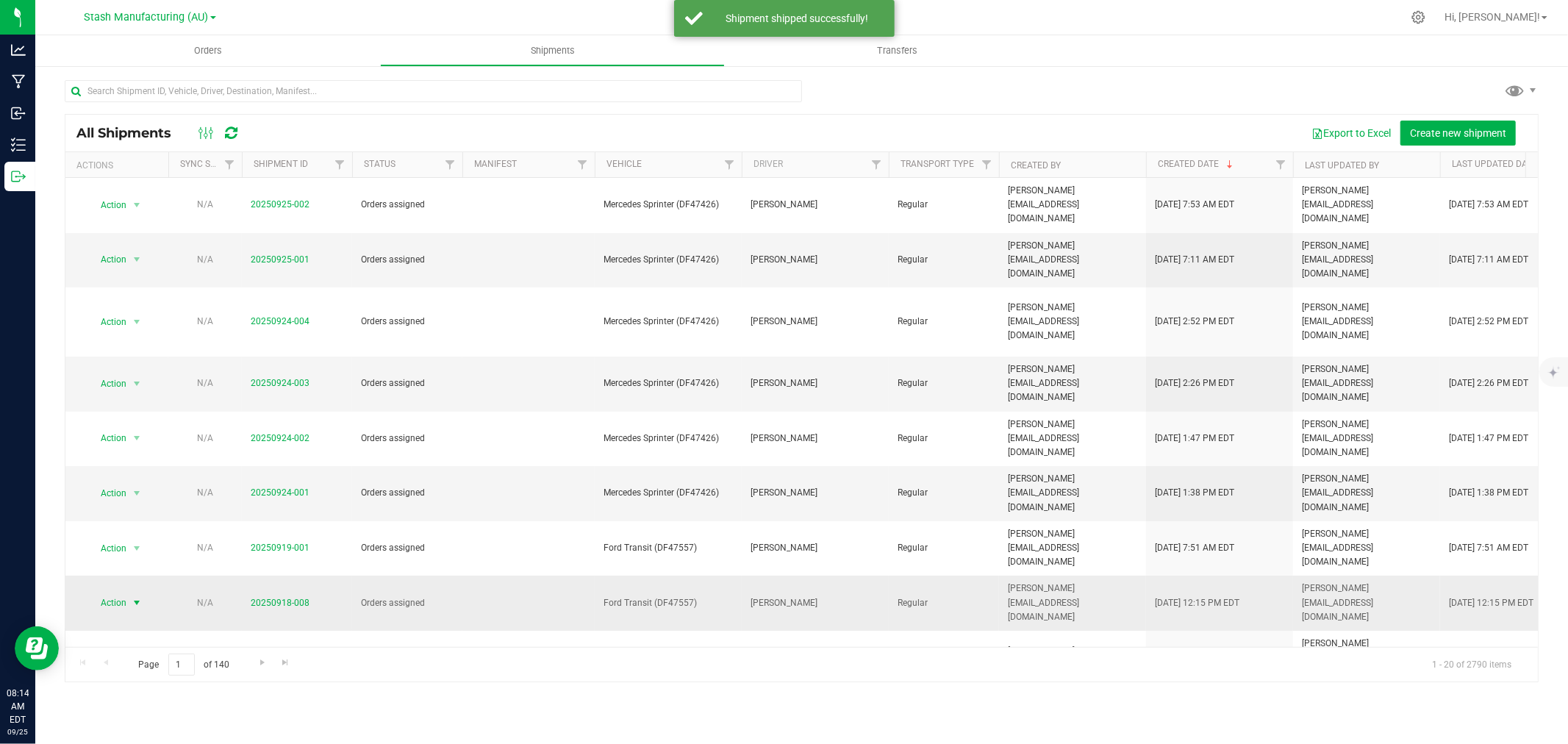
click at [116, 593] on span "Action" at bounding box center [107, 603] width 40 height 21
click at [134, 634] on li "Ship shipment" at bounding box center [143, 637] width 110 height 22
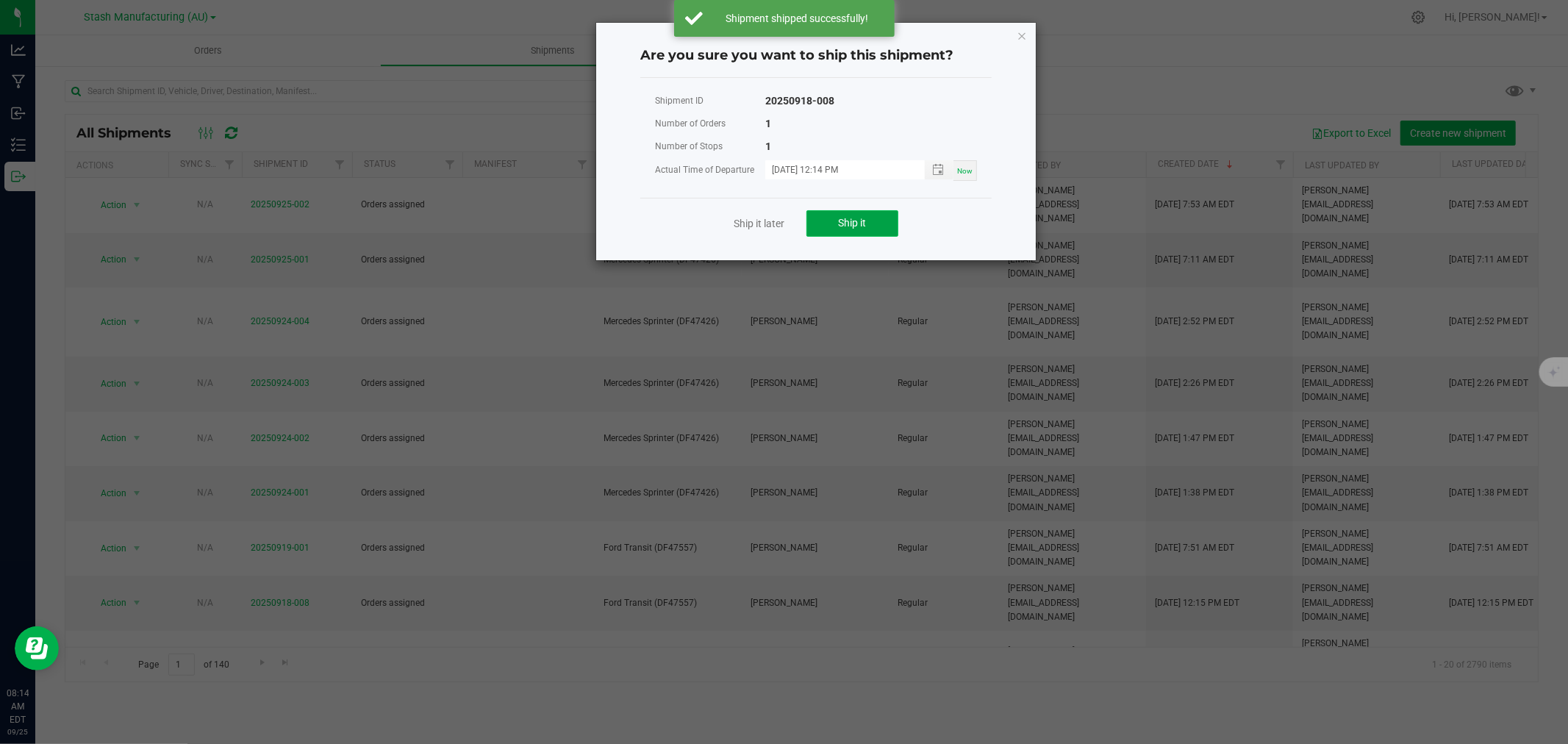
click at [848, 211] on button "Ship it" at bounding box center [853, 223] width 92 height 26
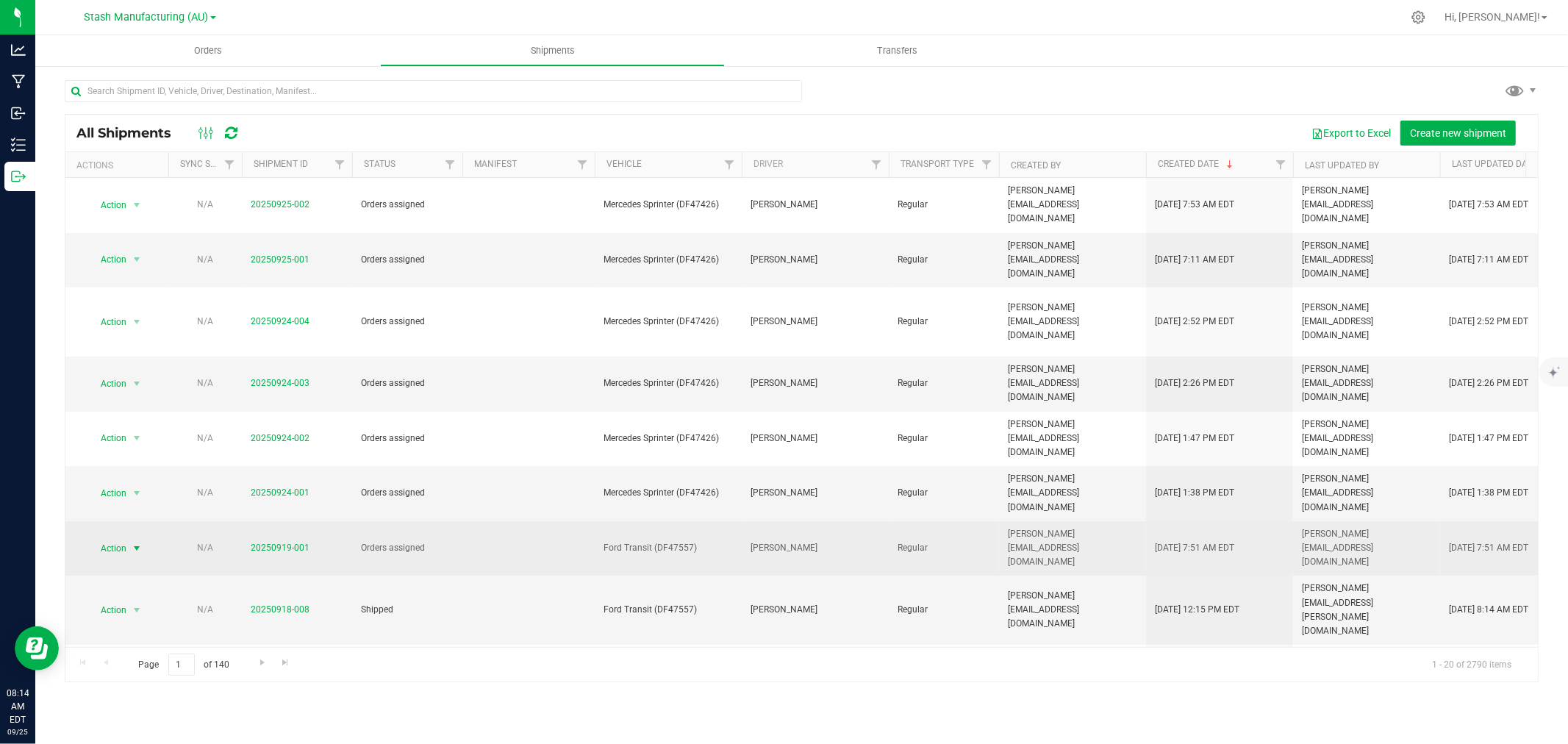
click at [112, 538] on span "Action" at bounding box center [107, 549] width 40 height 21
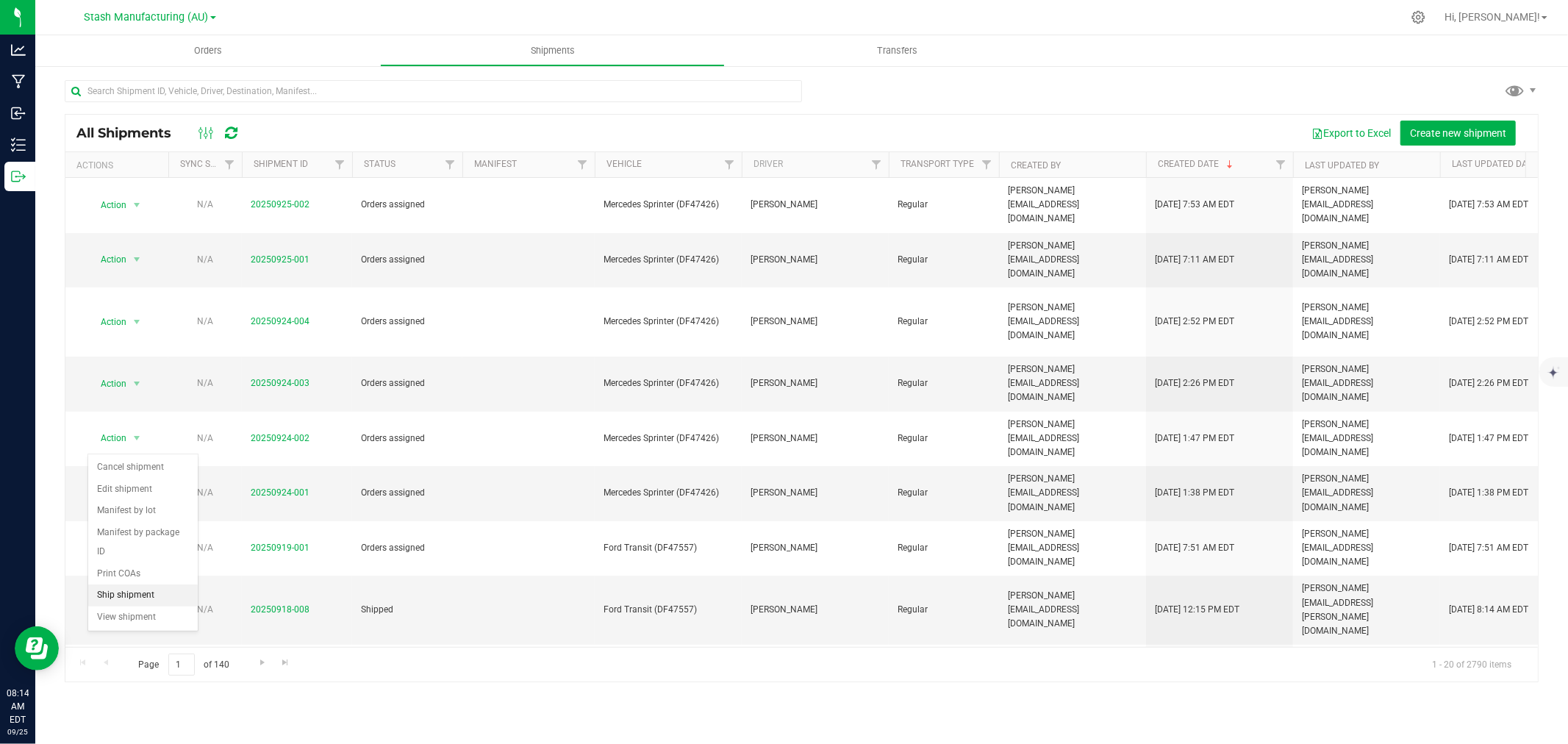
click at [128, 597] on li "Ship shipment" at bounding box center [143, 595] width 110 height 22
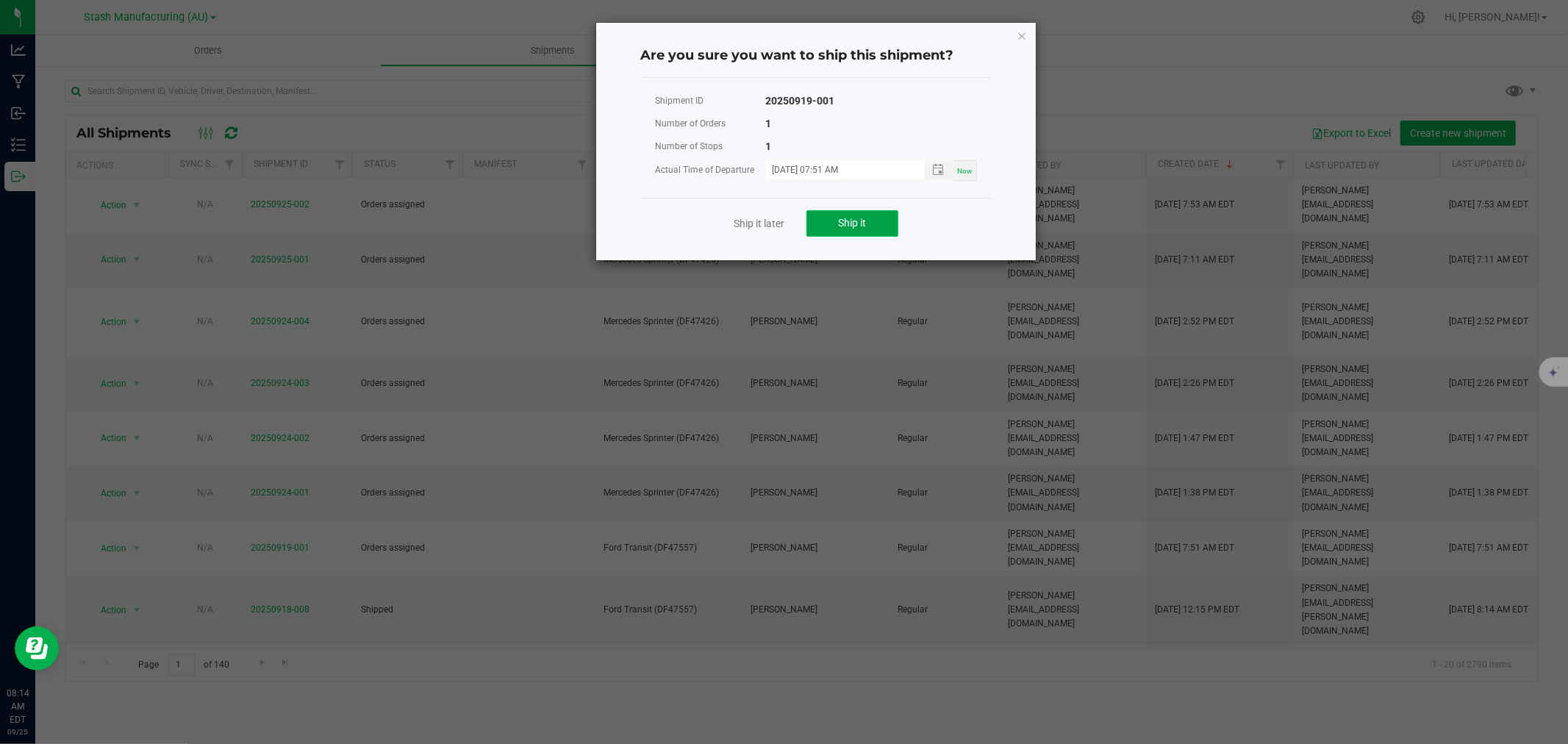
click at [824, 214] on button "Ship it" at bounding box center [853, 223] width 92 height 26
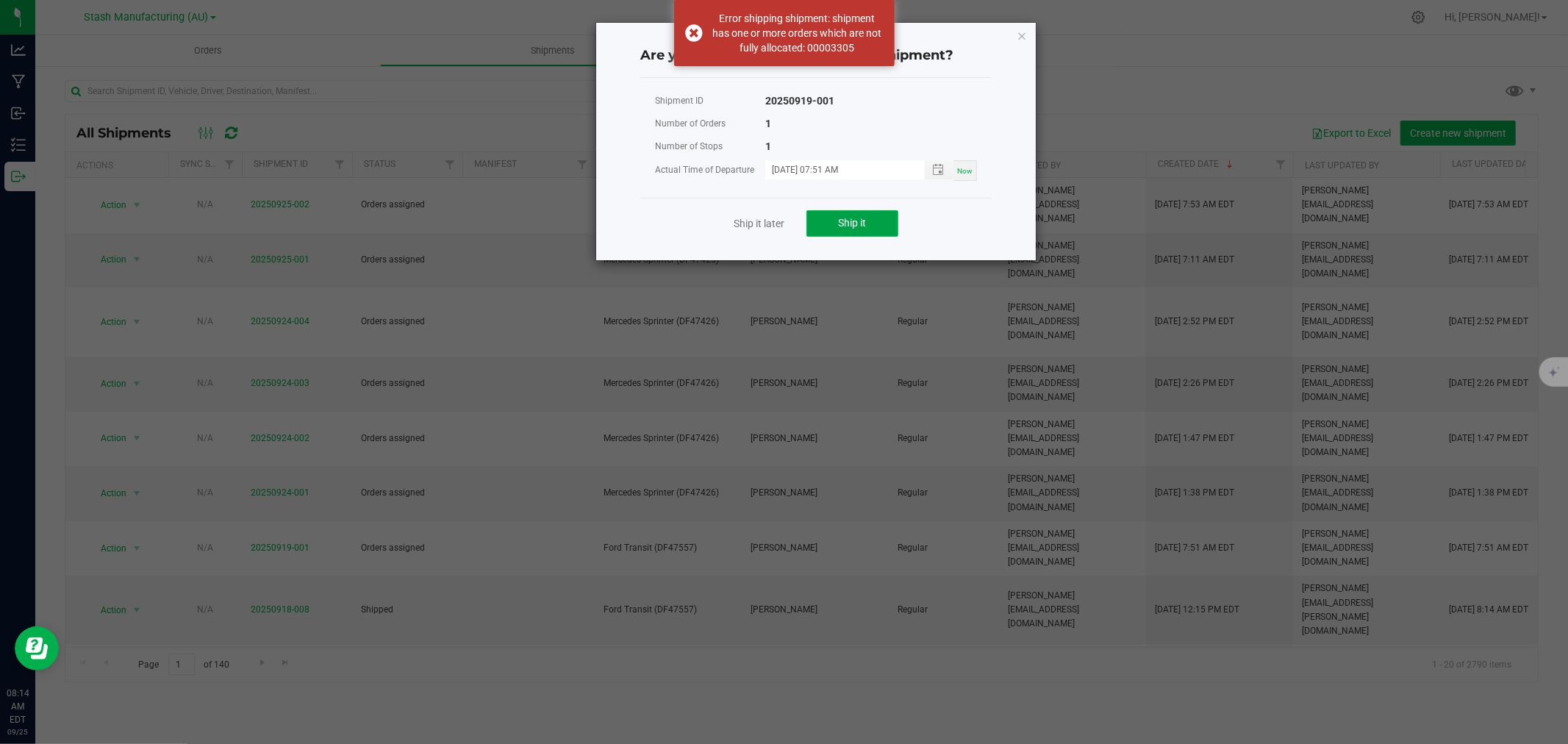
click at [845, 224] on span "Ship it" at bounding box center [853, 223] width 28 height 12
click at [1021, 33] on icon "Close" at bounding box center [1022, 35] width 10 height 18
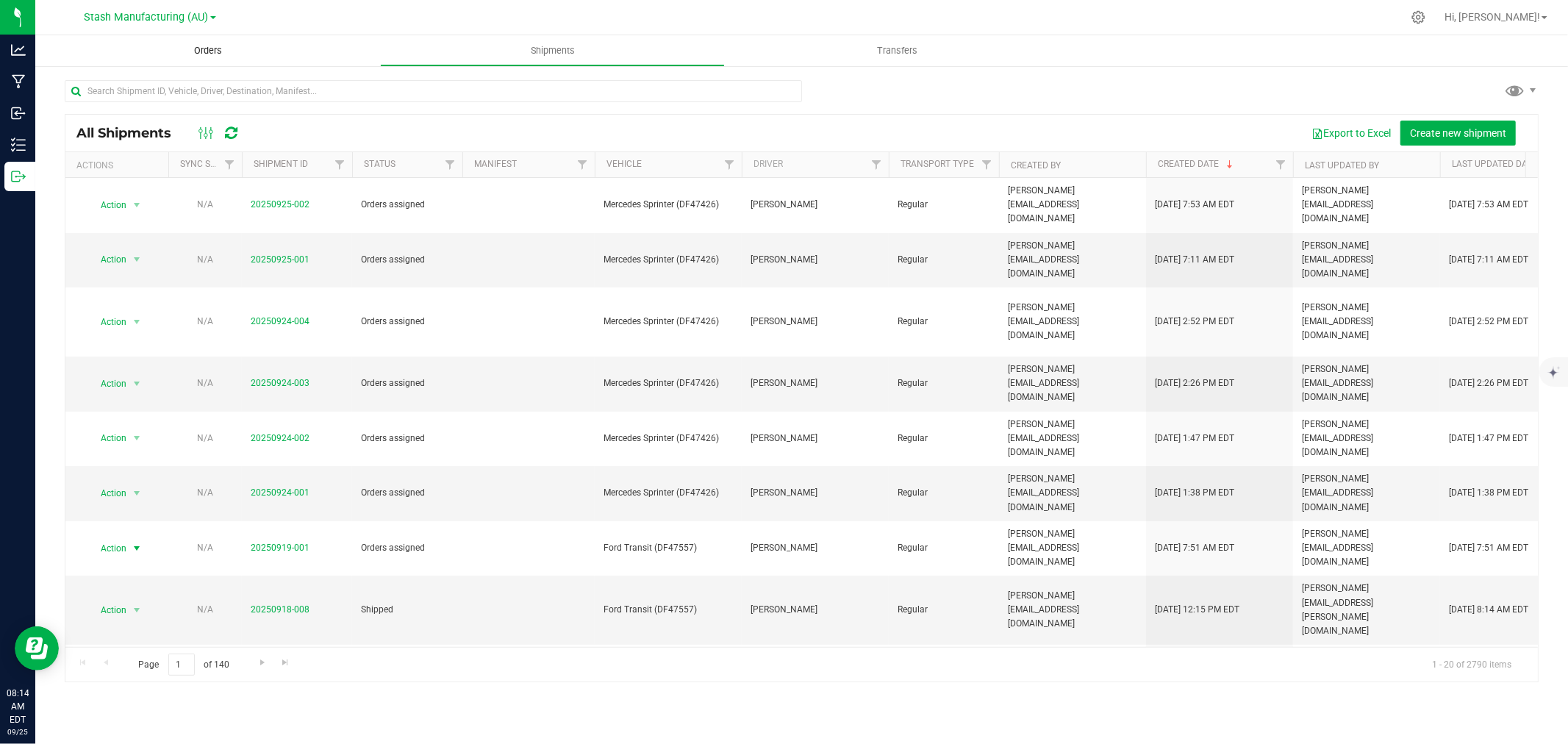
click at [200, 42] on uib-tab-heading "Orders" at bounding box center [208, 50] width 345 height 31
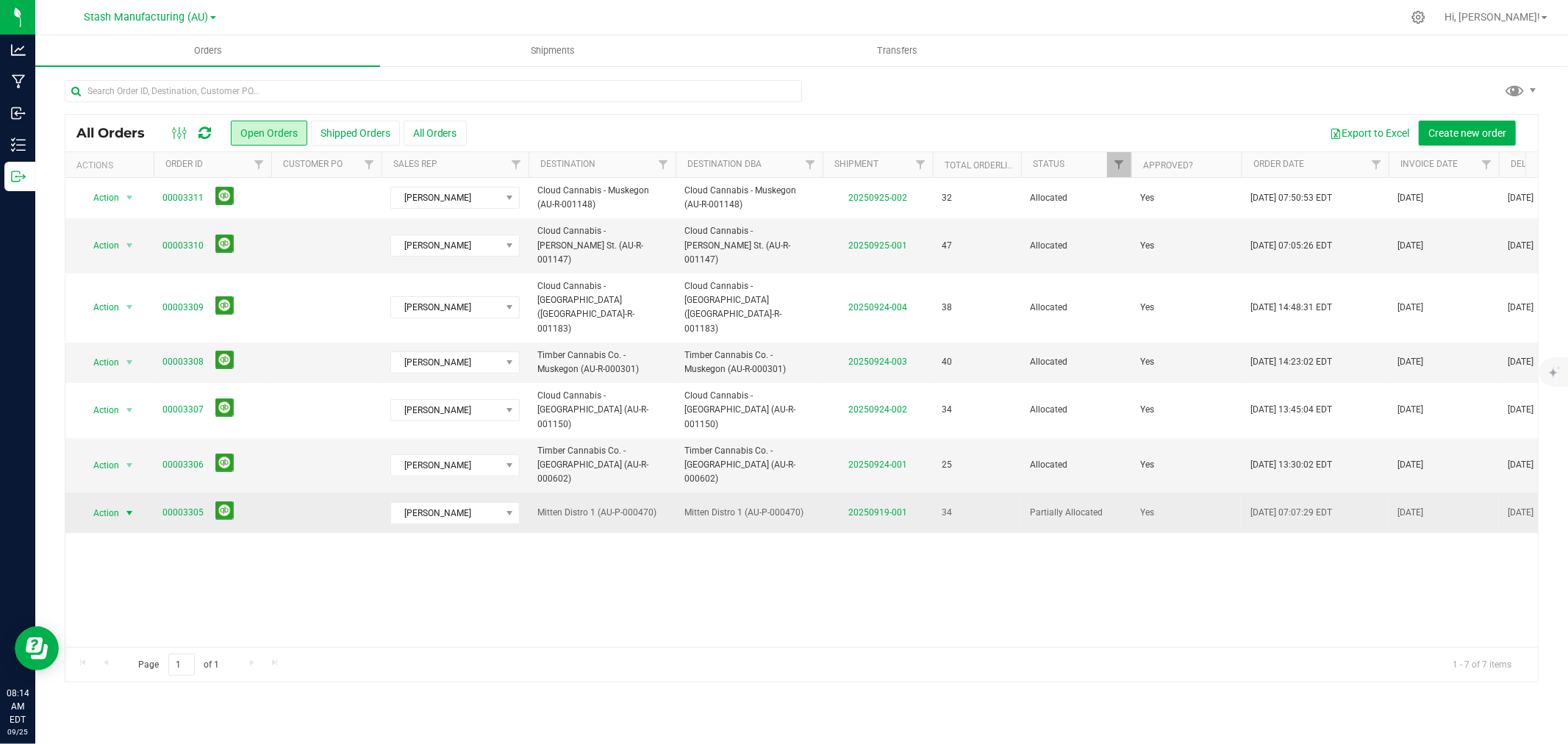
click at [123, 507] on span "select" at bounding box center [129, 513] width 12 height 12
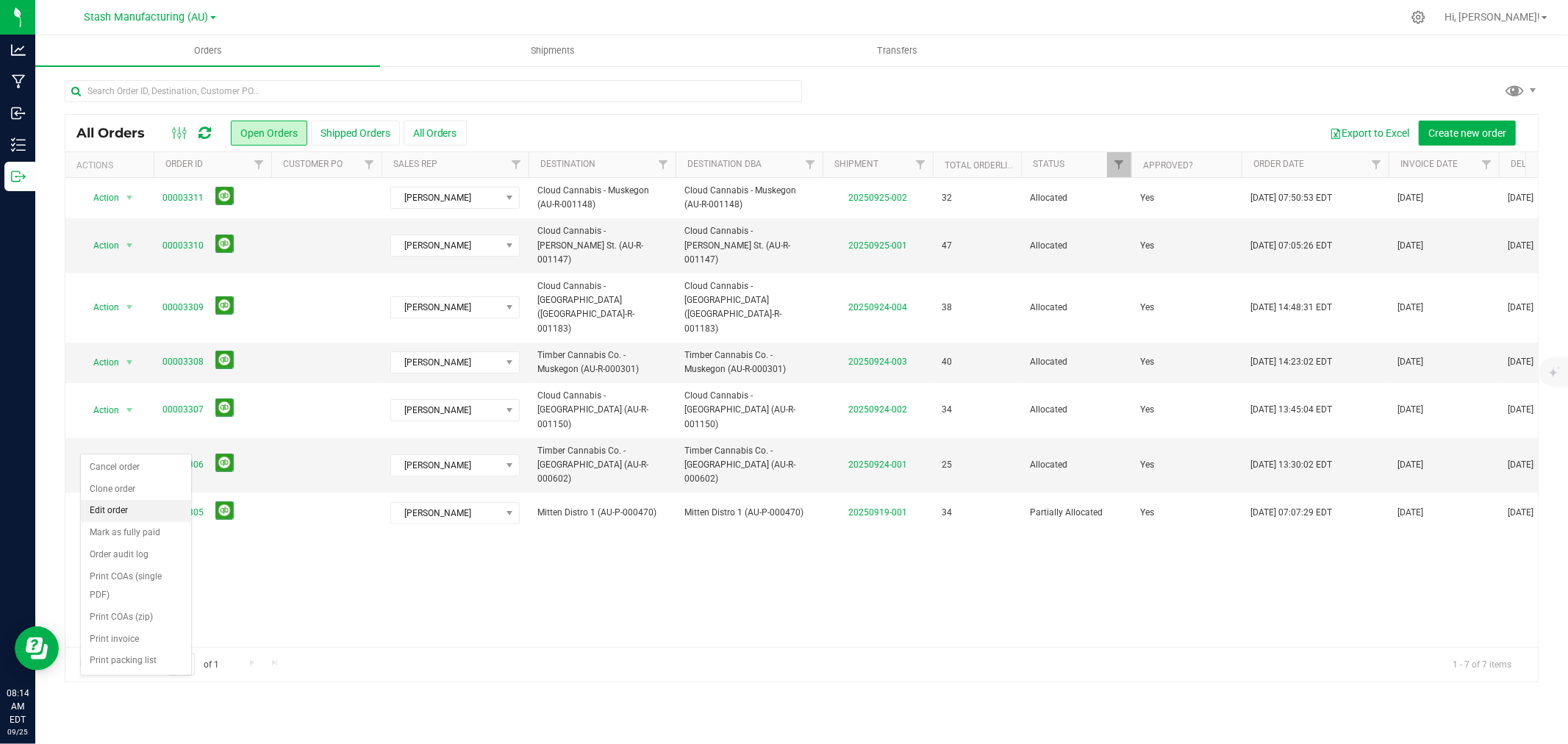
click at [119, 513] on li "Edit order" at bounding box center [136, 511] width 111 height 22
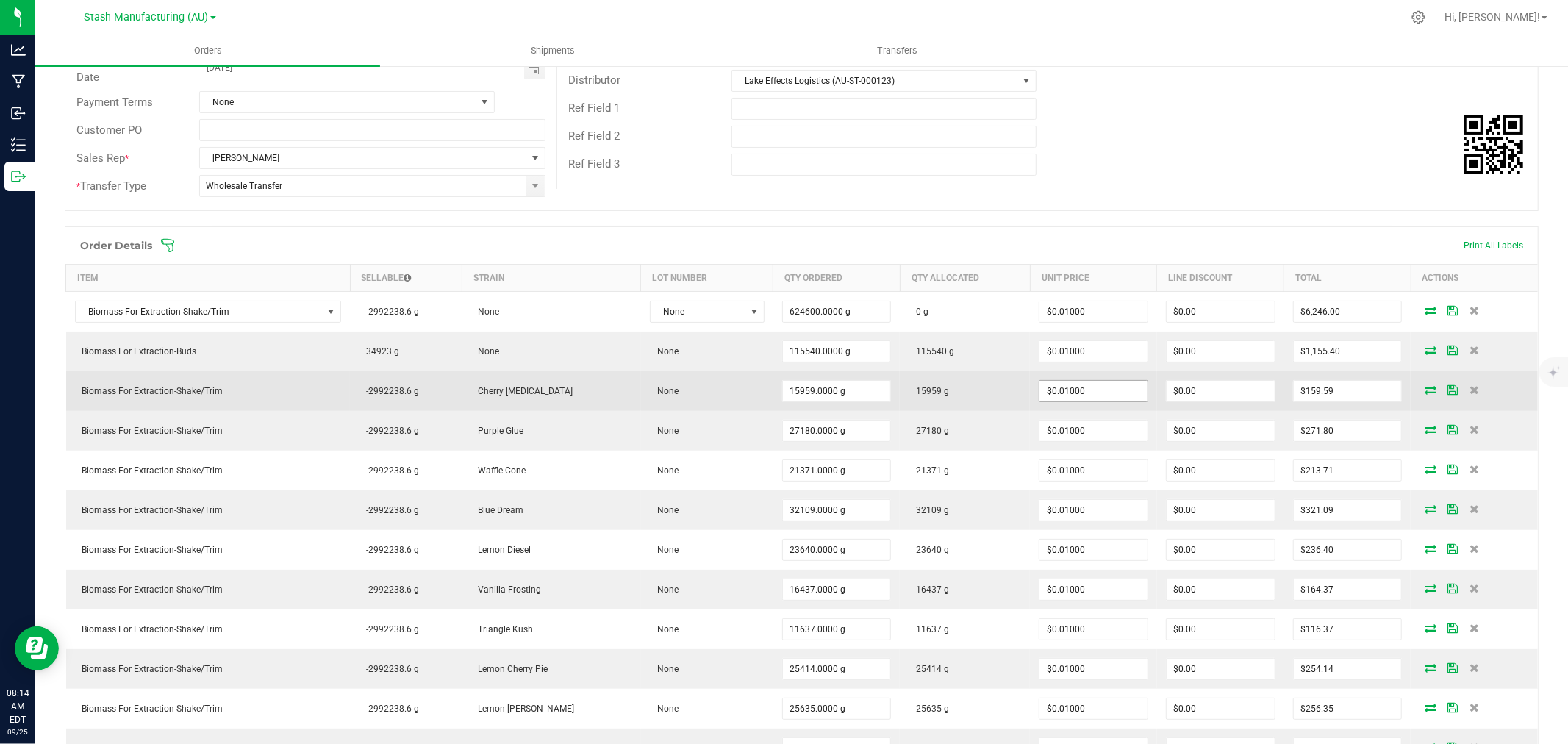
scroll to position [245, 0]
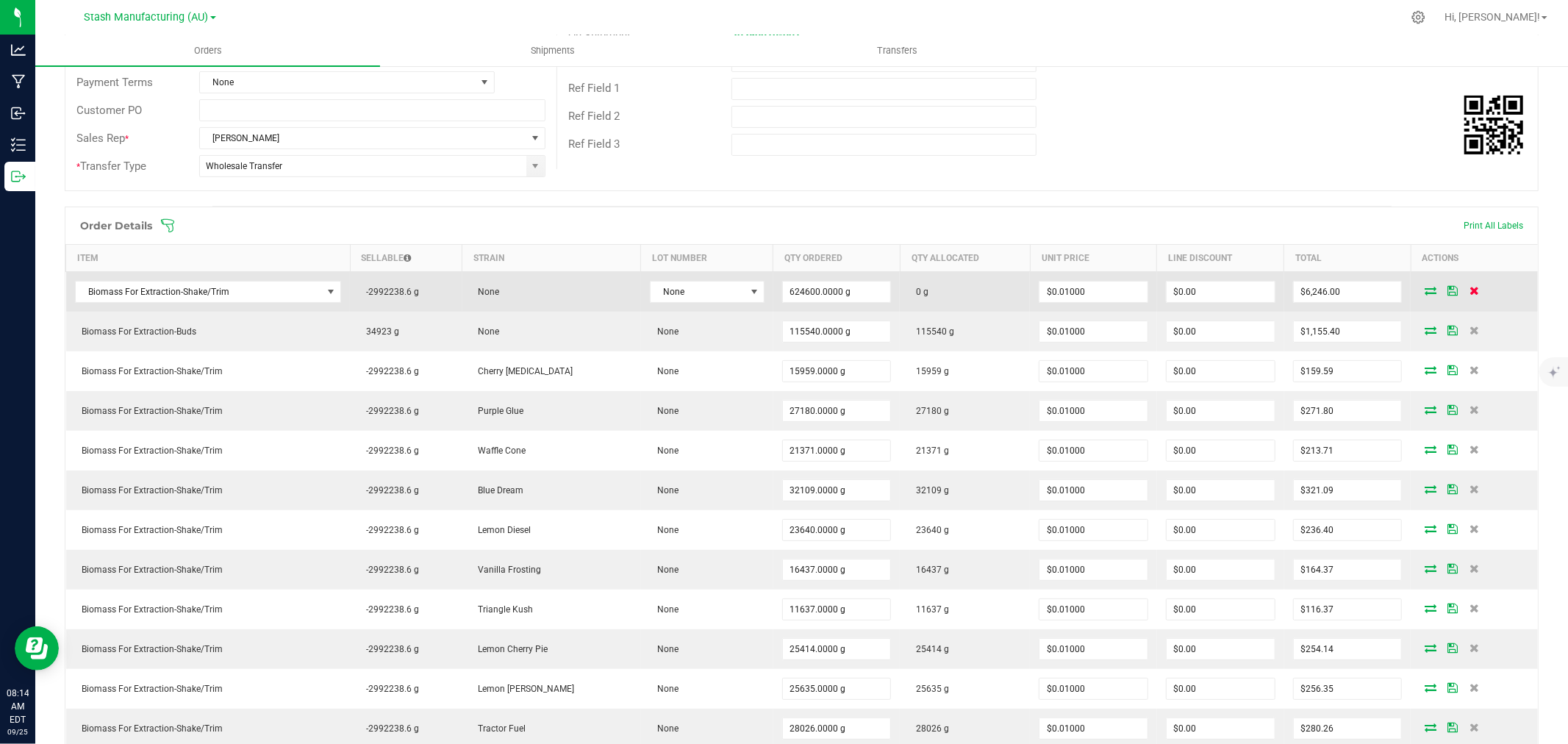
click at [1470, 291] on icon at bounding box center [1475, 290] width 10 height 9
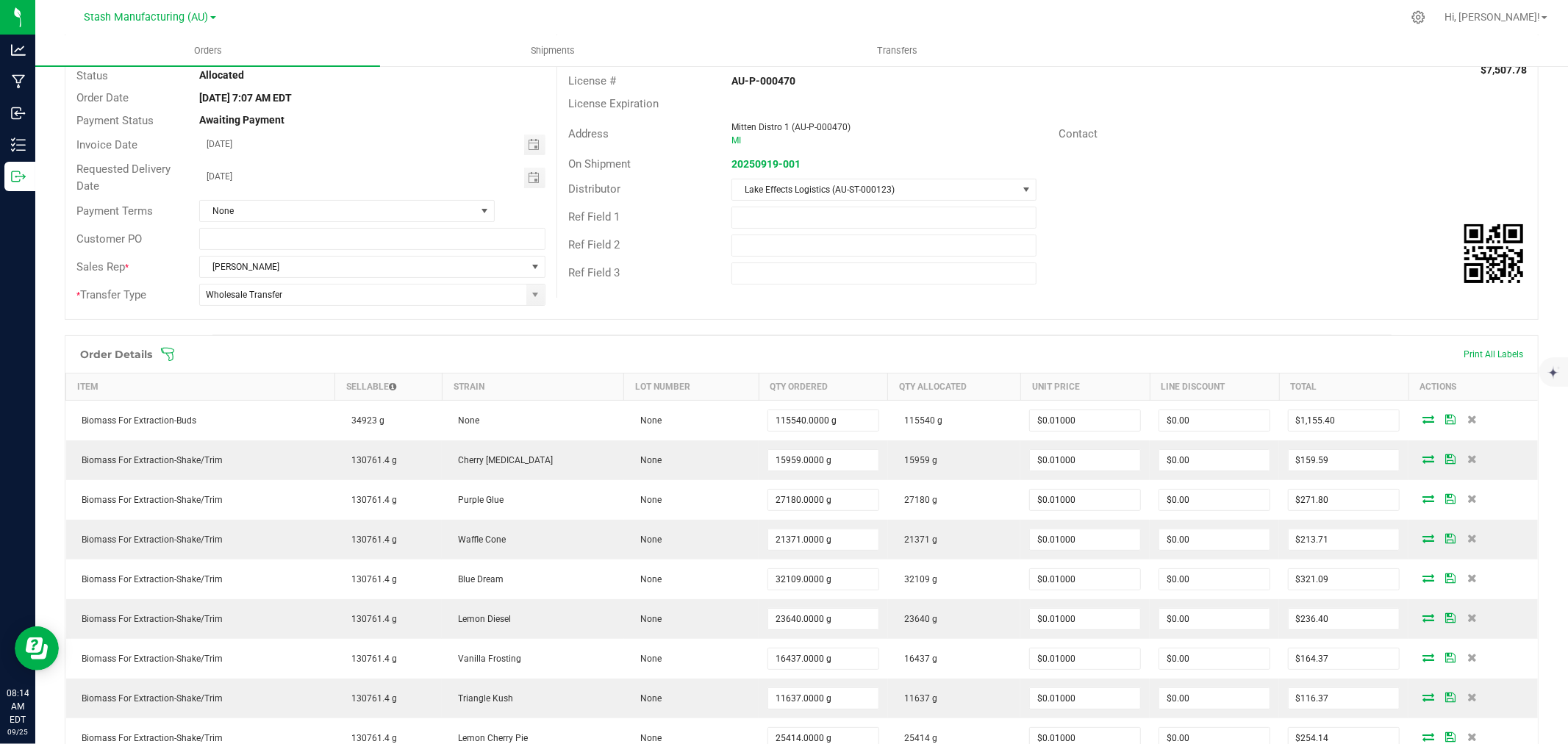
scroll to position [0, 0]
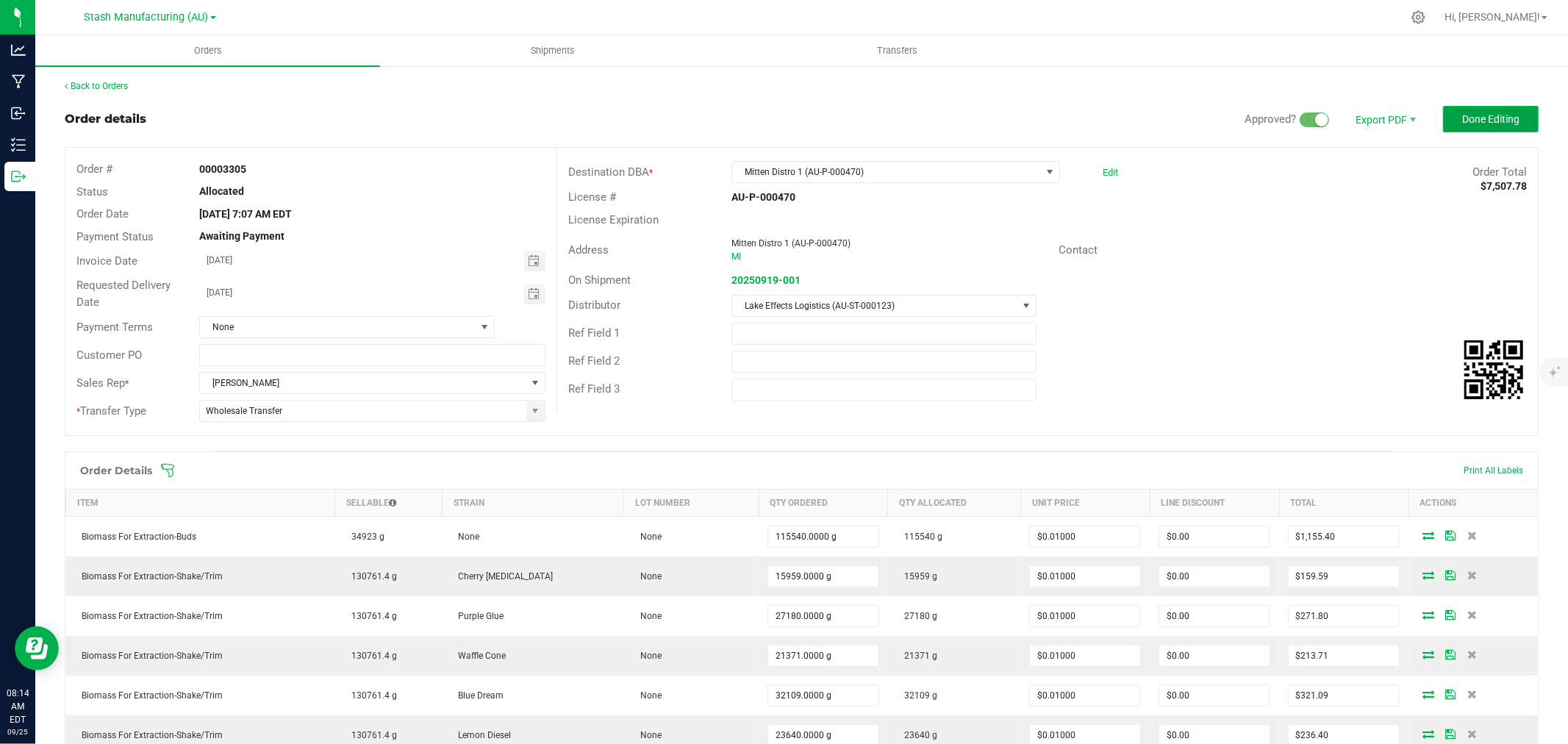
click at [1475, 123] on span "Done Editing" at bounding box center [1491, 119] width 58 height 12
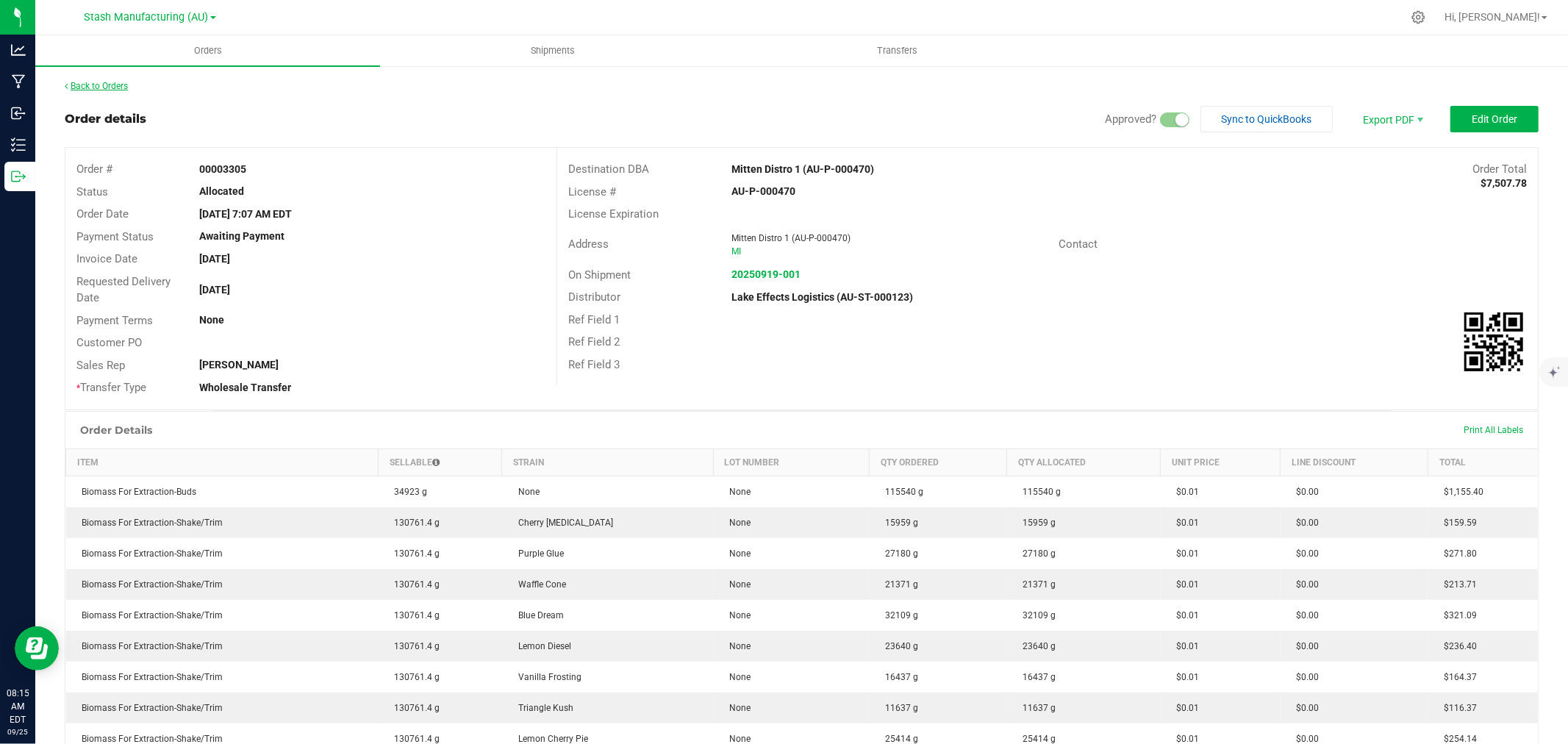
click at [111, 83] on link "Back to Orders" at bounding box center [96, 86] width 63 height 10
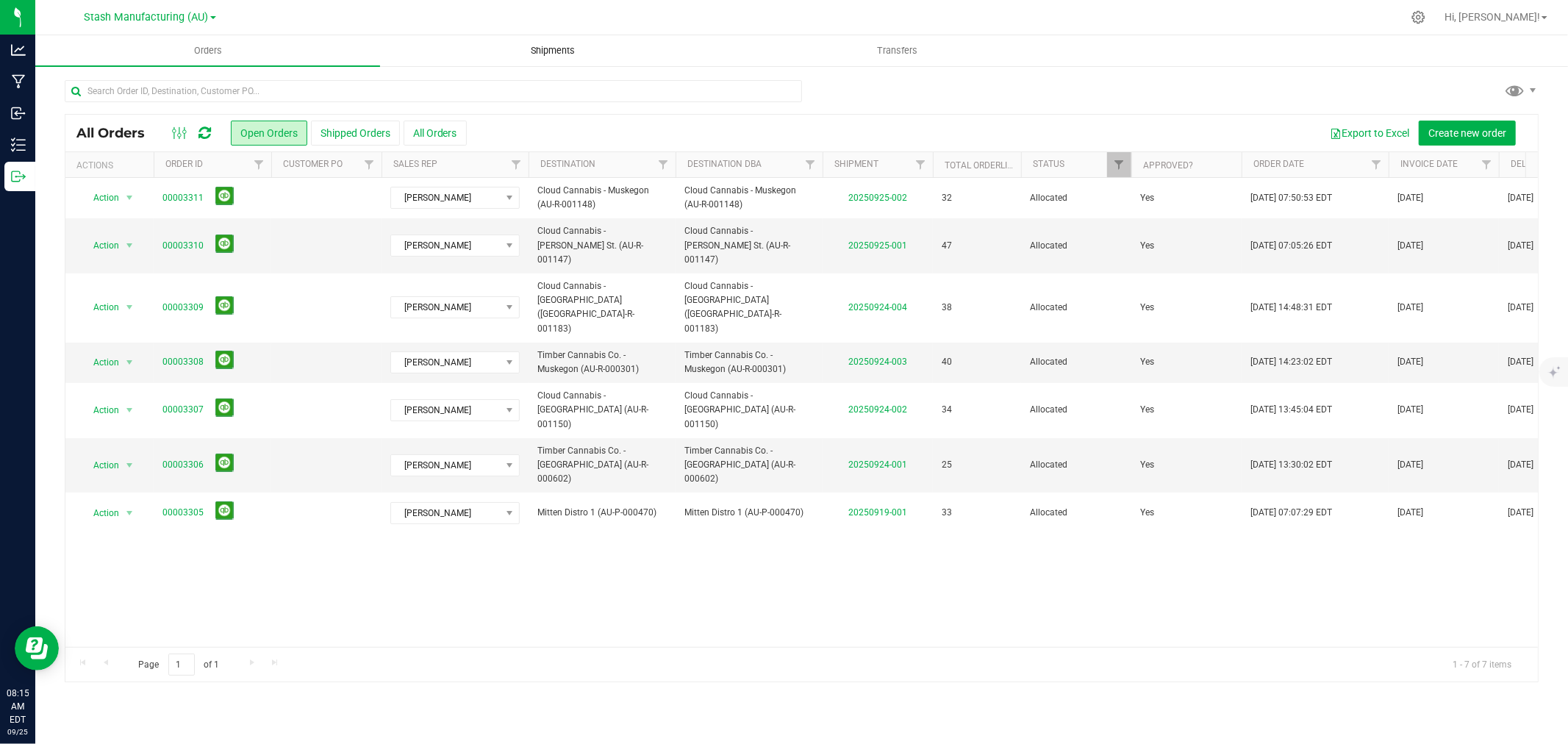
click at [560, 50] on span "Shipments" at bounding box center [553, 50] width 84 height 14
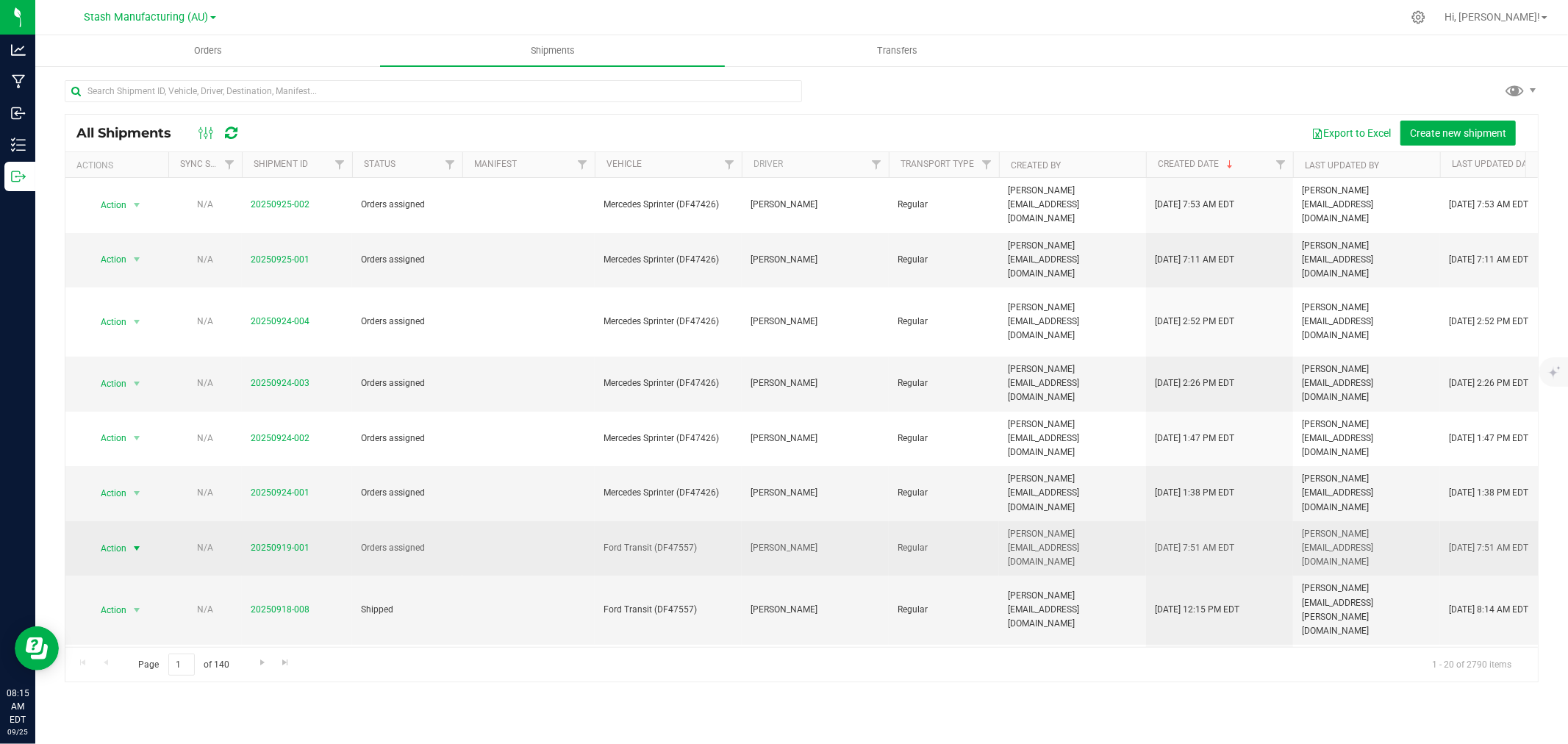
click at [119, 538] on span "Action" at bounding box center [107, 549] width 40 height 21
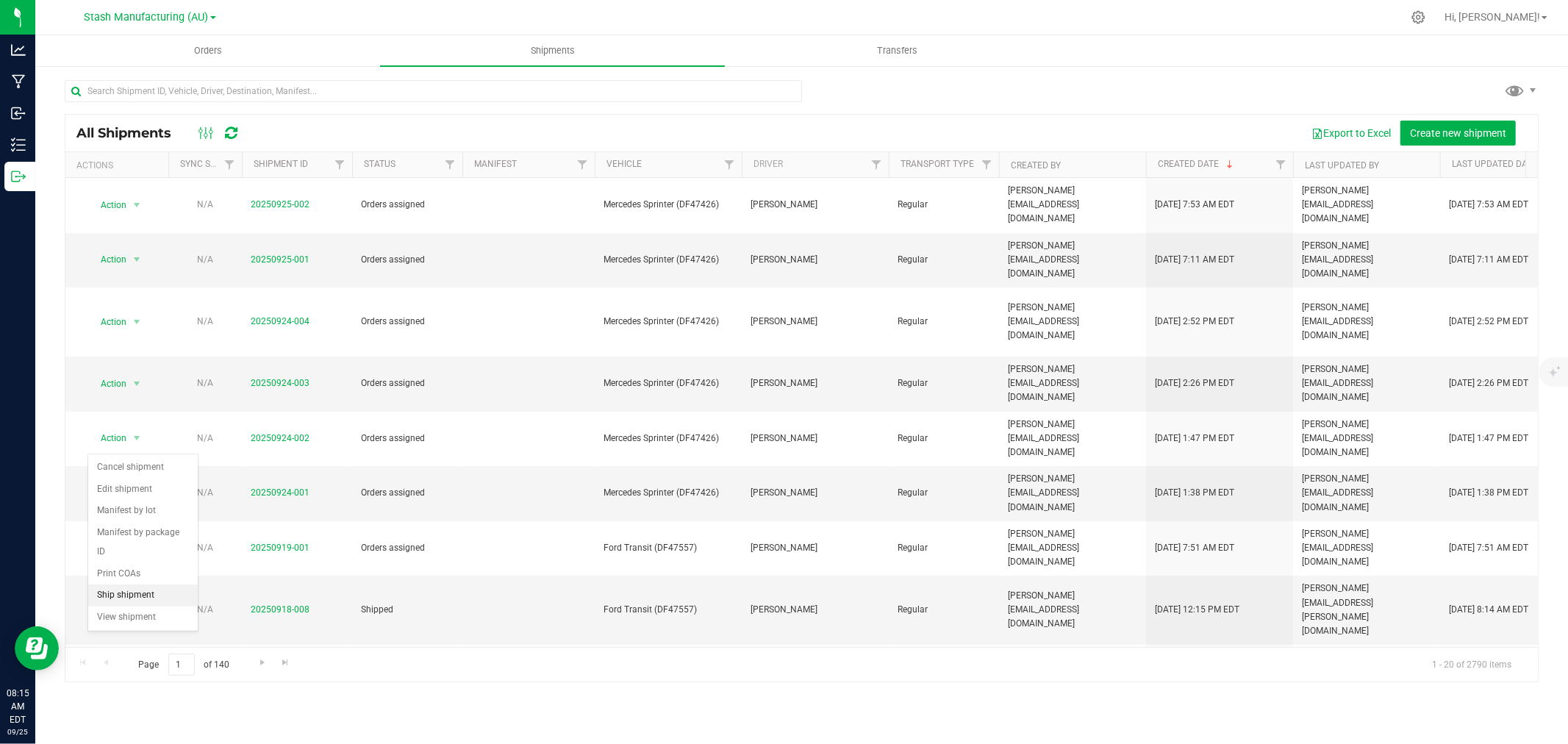
click at [137, 599] on li "Ship shipment" at bounding box center [143, 595] width 110 height 22
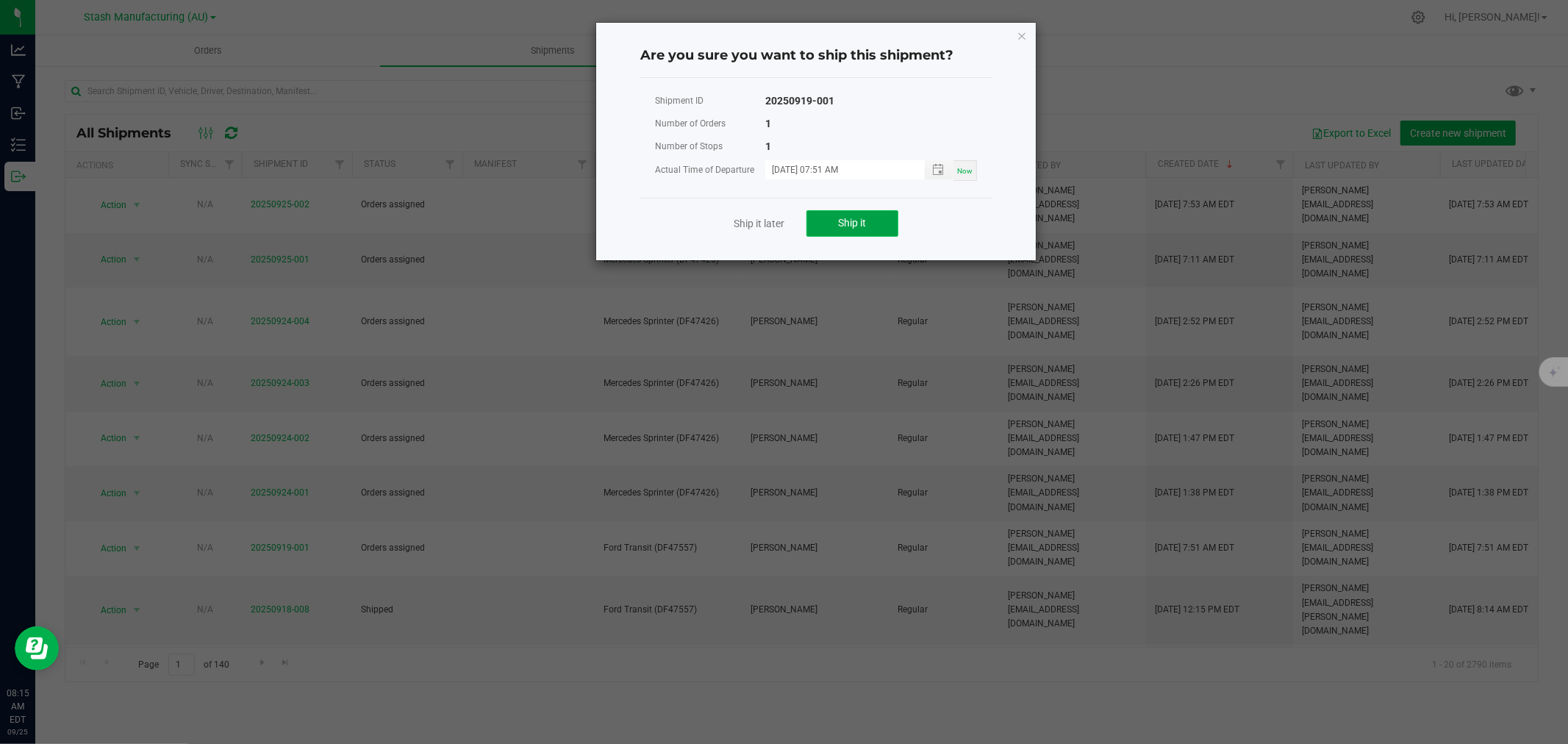
click at [847, 223] on span "Ship it" at bounding box center [853, 223] width 28 height 12
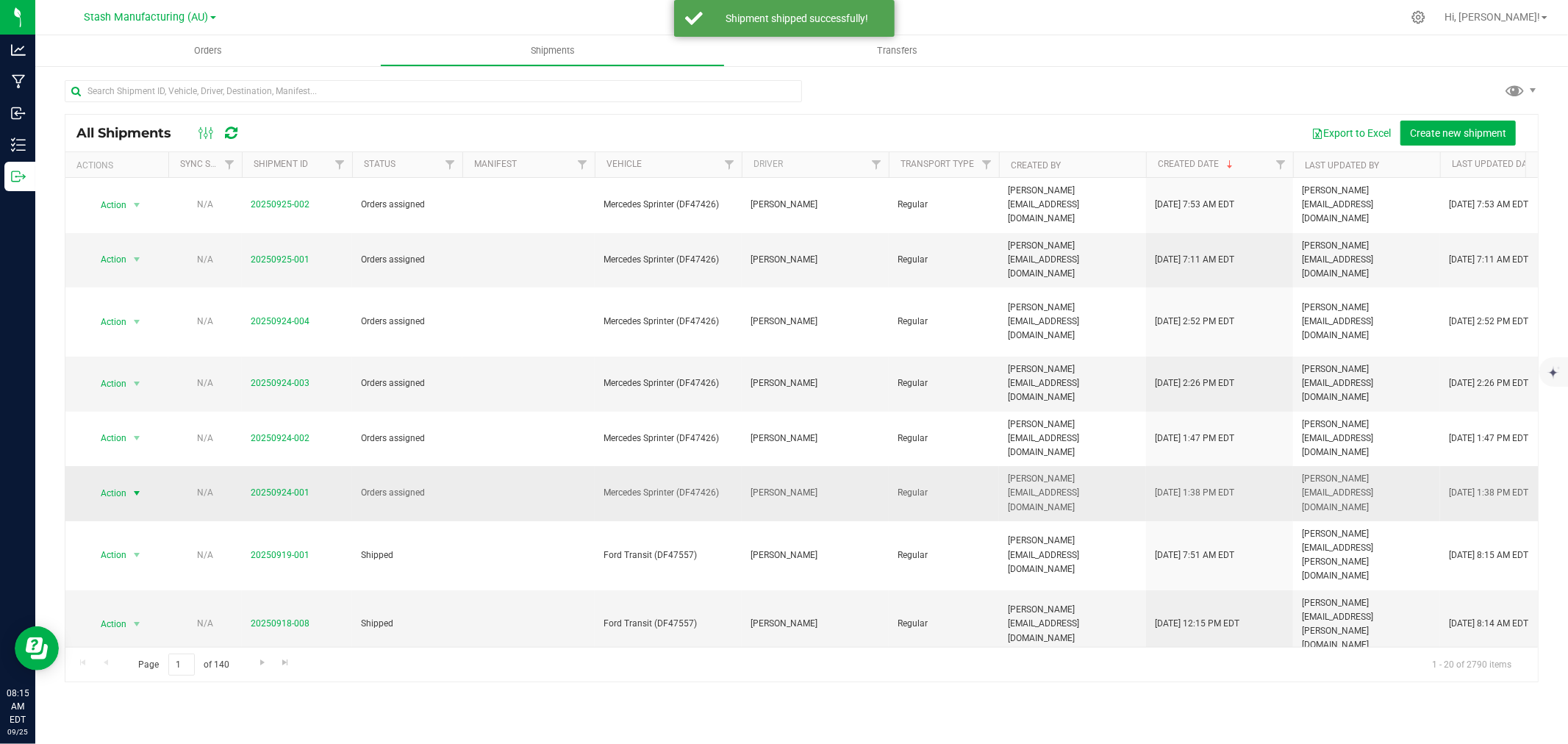
click at [108, 483] on span "Action" at bounding box center [107, 493] width 40 height 21
click at [138, 557] on li "Ship shipment" at bounding box center [143, 555] width 110 height 22
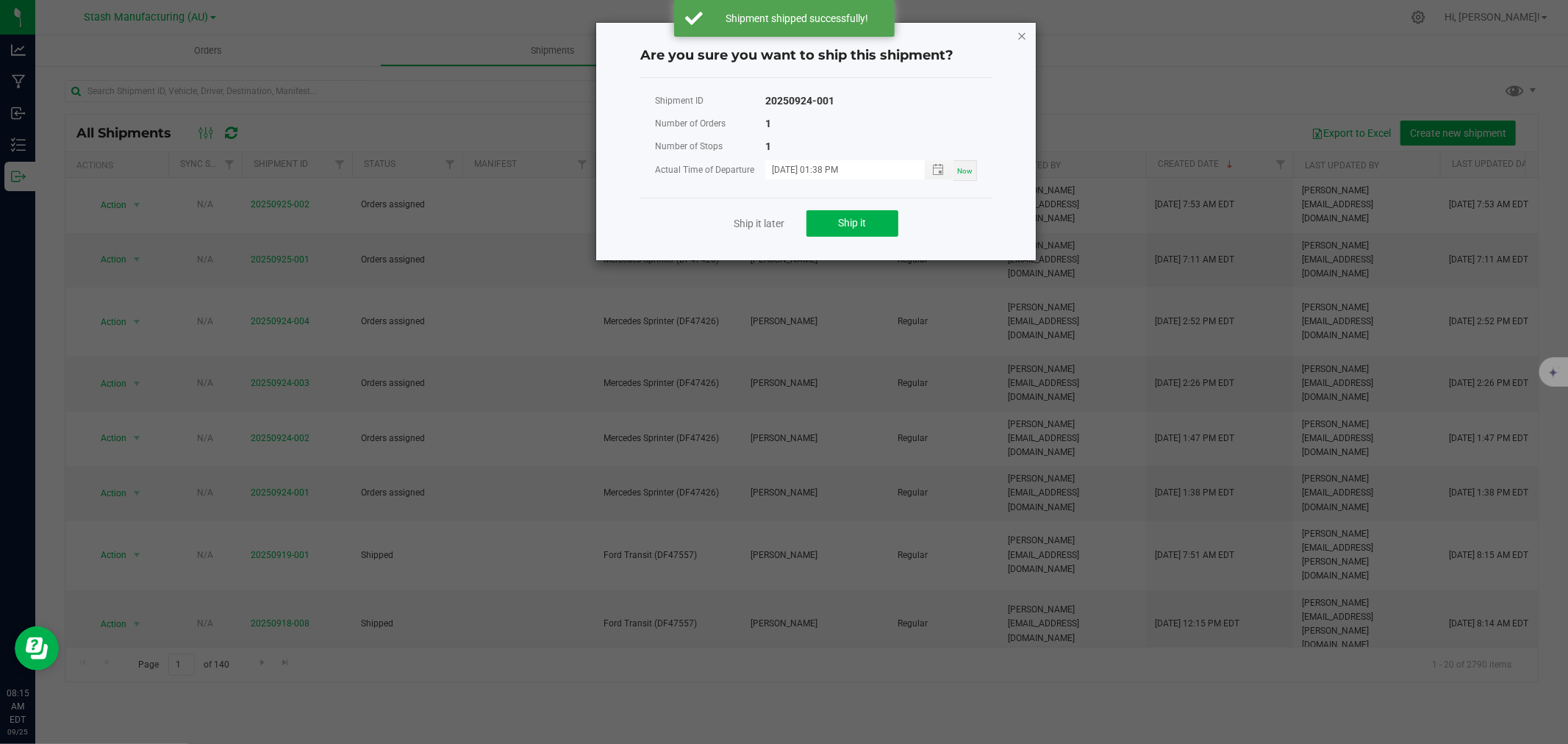
click at [1018, 33] on icon "Close" at bounding box center [1022, 35] width 10 height 18
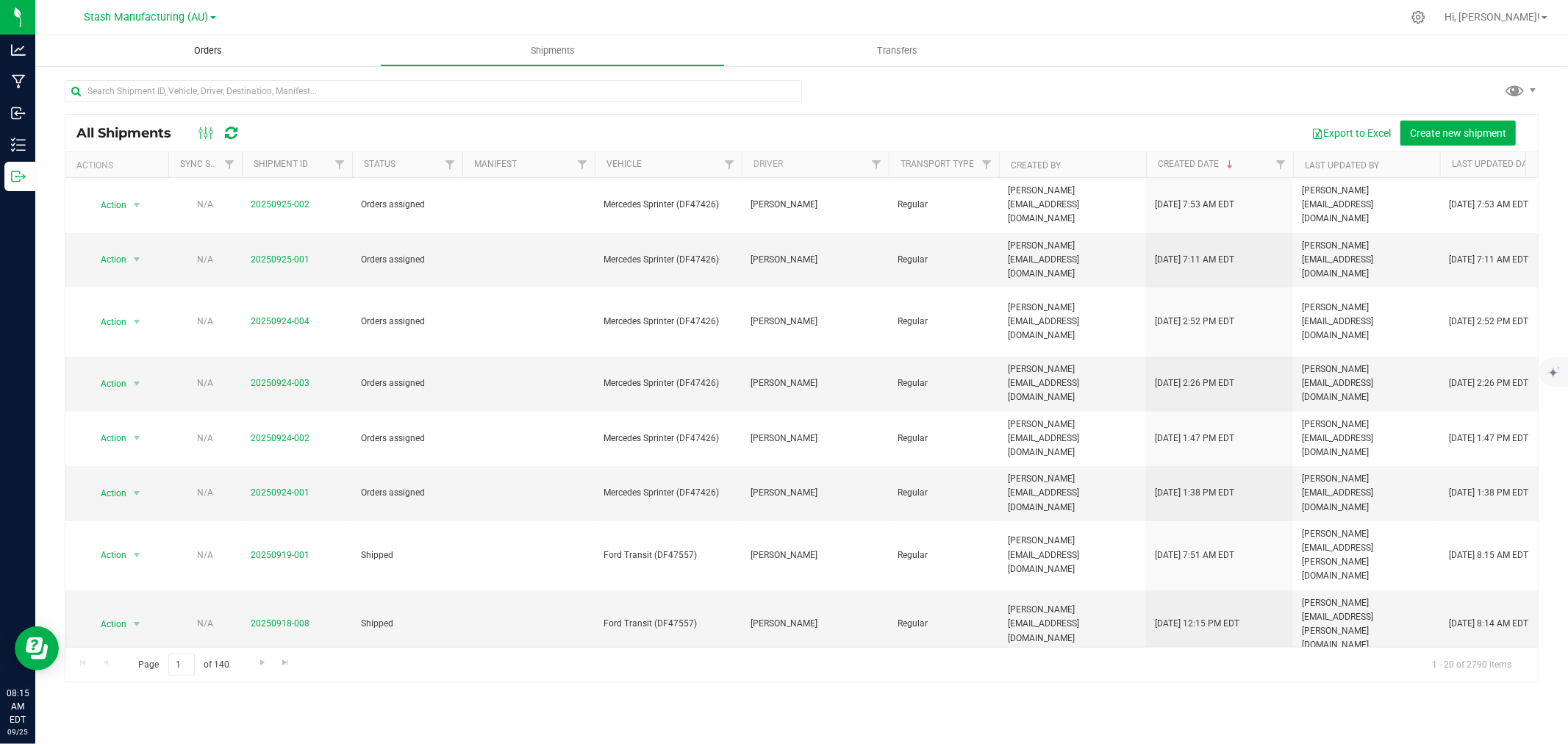
click at [207, 40] on uib-tab-heading "Orders" at bounding box center [208, 50] width 345 height 31
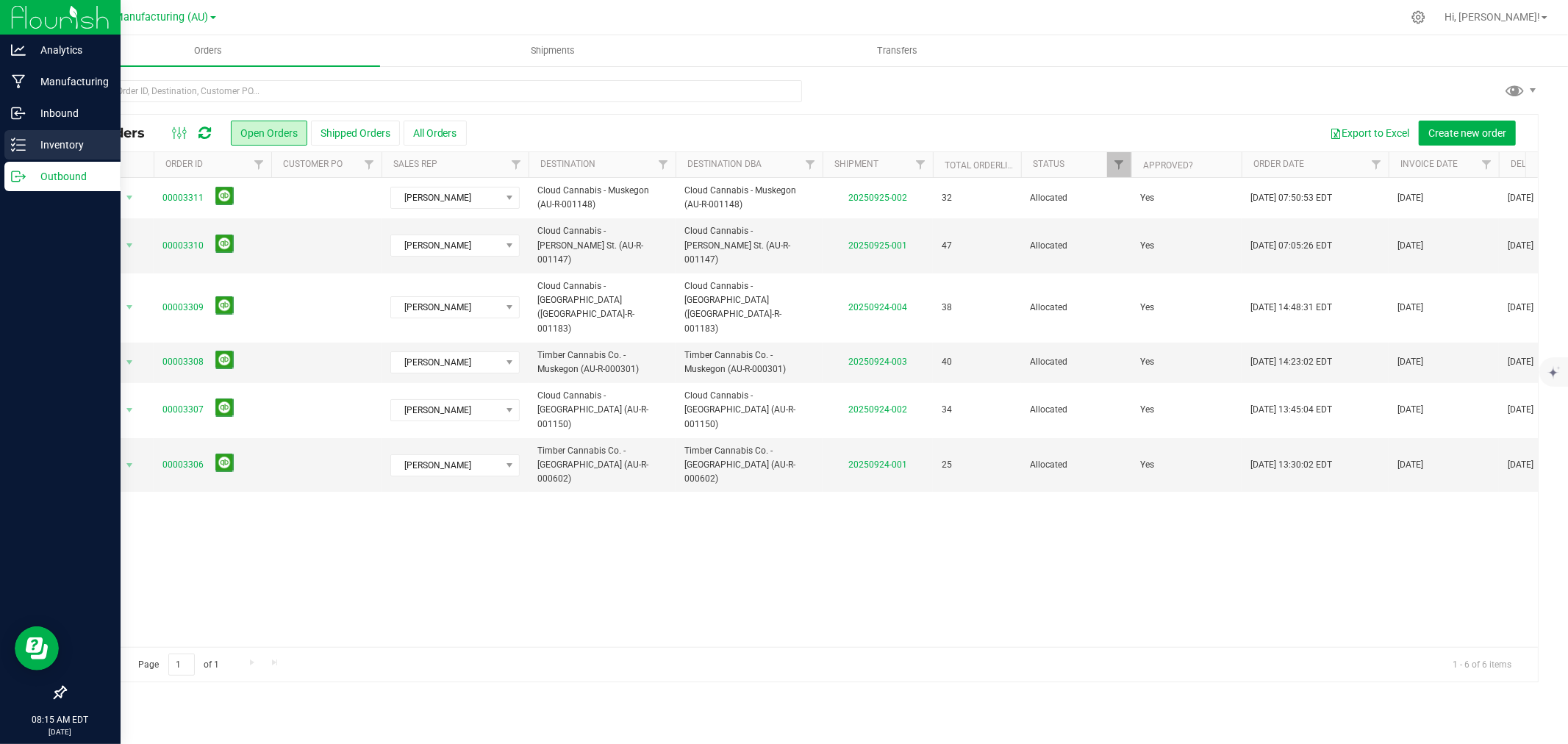
click at [49, 139] on p "Inventory" at bounding box center [70, 145] width 88 height 18
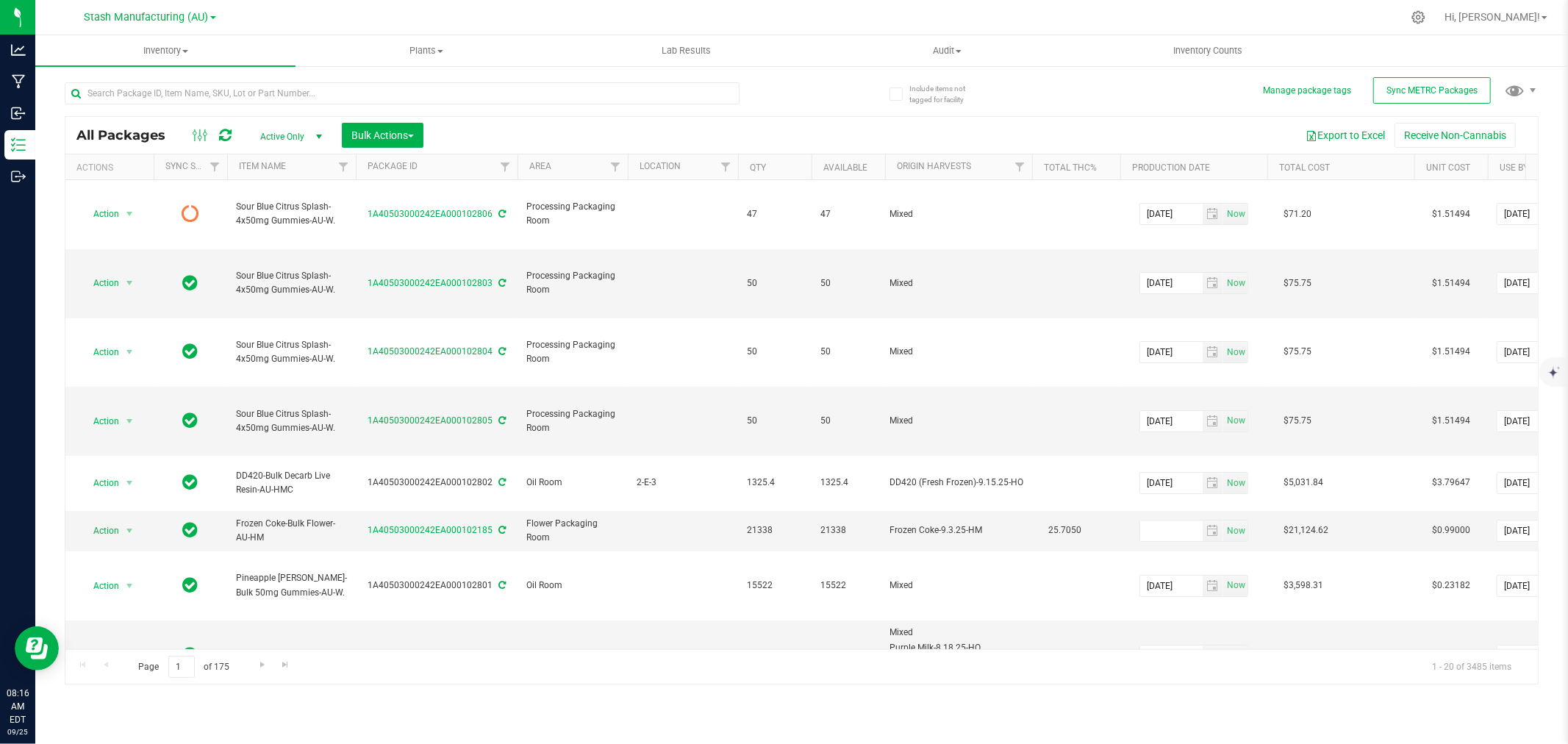
click at [239, 141] on div "All Packages" at bounding box center [162, 135] width 171 height 18
click at [231, 136] on div at bounding box center [212, 135] width 49 height 18
click at [227, 135] on icon at bounding box center [225, 135] width 13 height 14
click at [163, 51] on span "Inventory" at bounding box center [165, 50] width 260 height 14
click at [99, 100] on span "All inventory" at bounding box center [85, 107] width 99 height 13
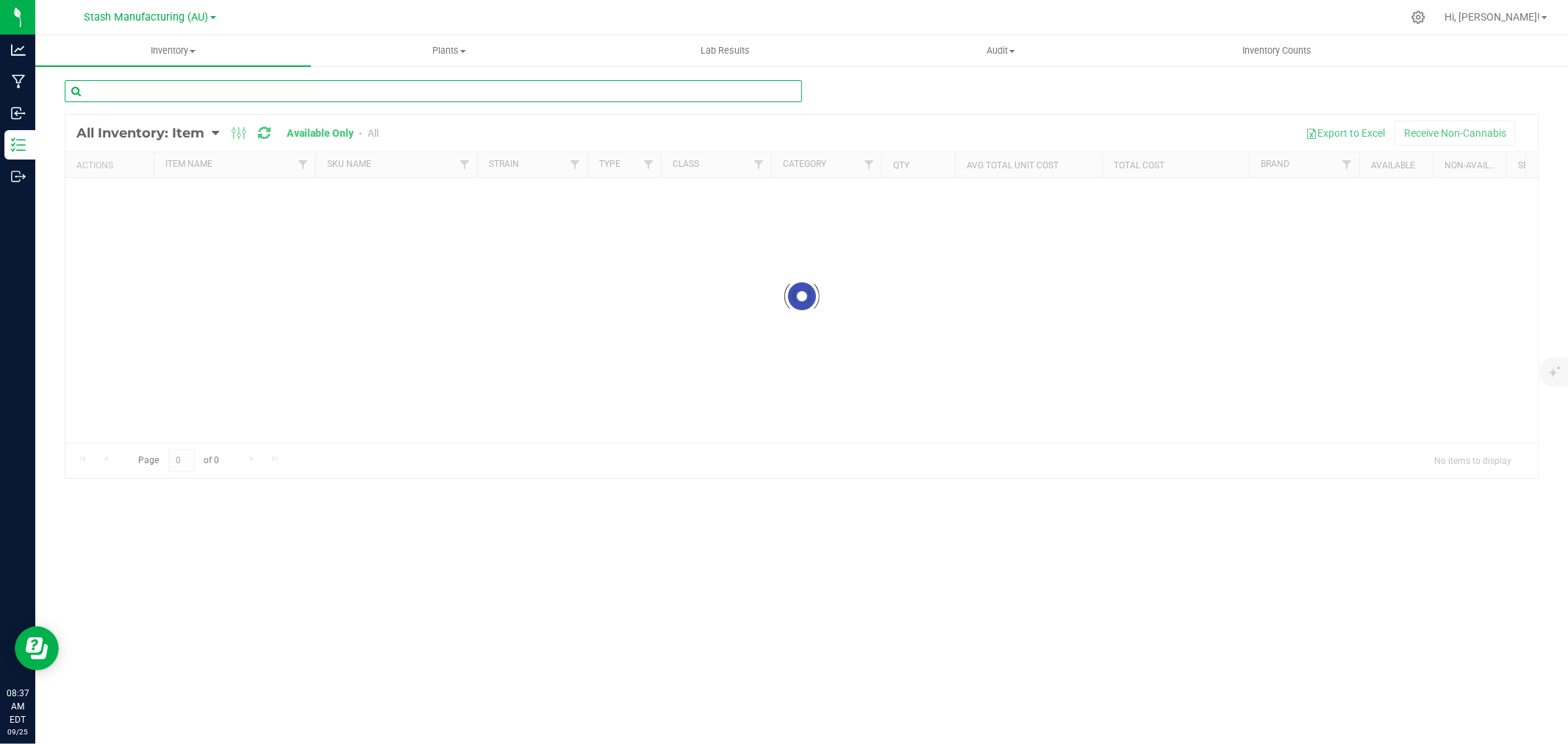
click at [447, 94] on input "text" at bounding box center [433, 91] width 737 height 22
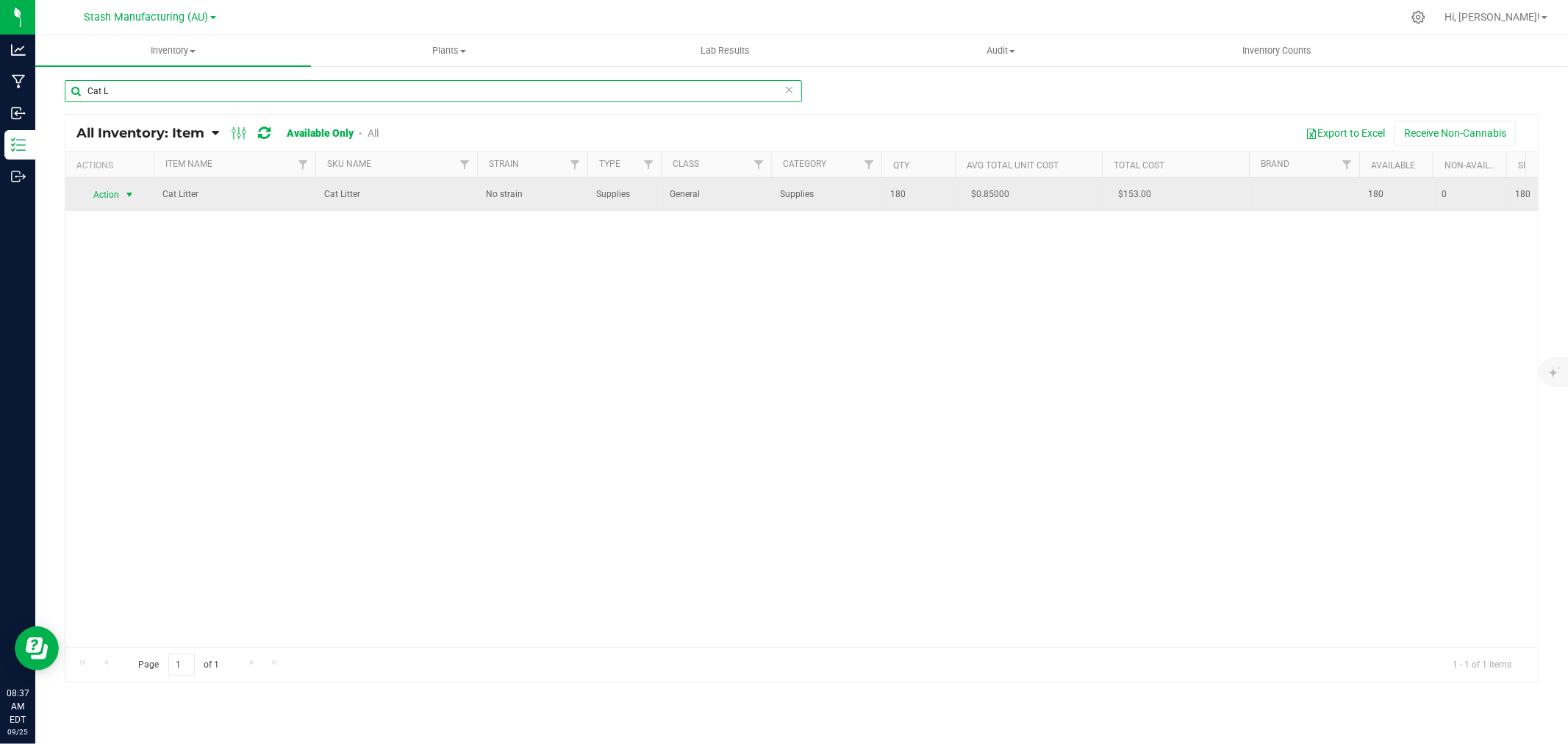
type input "Cat L"
click at [119, 195] on span "Action" at bounding box center [100, 195] width 40 height 21
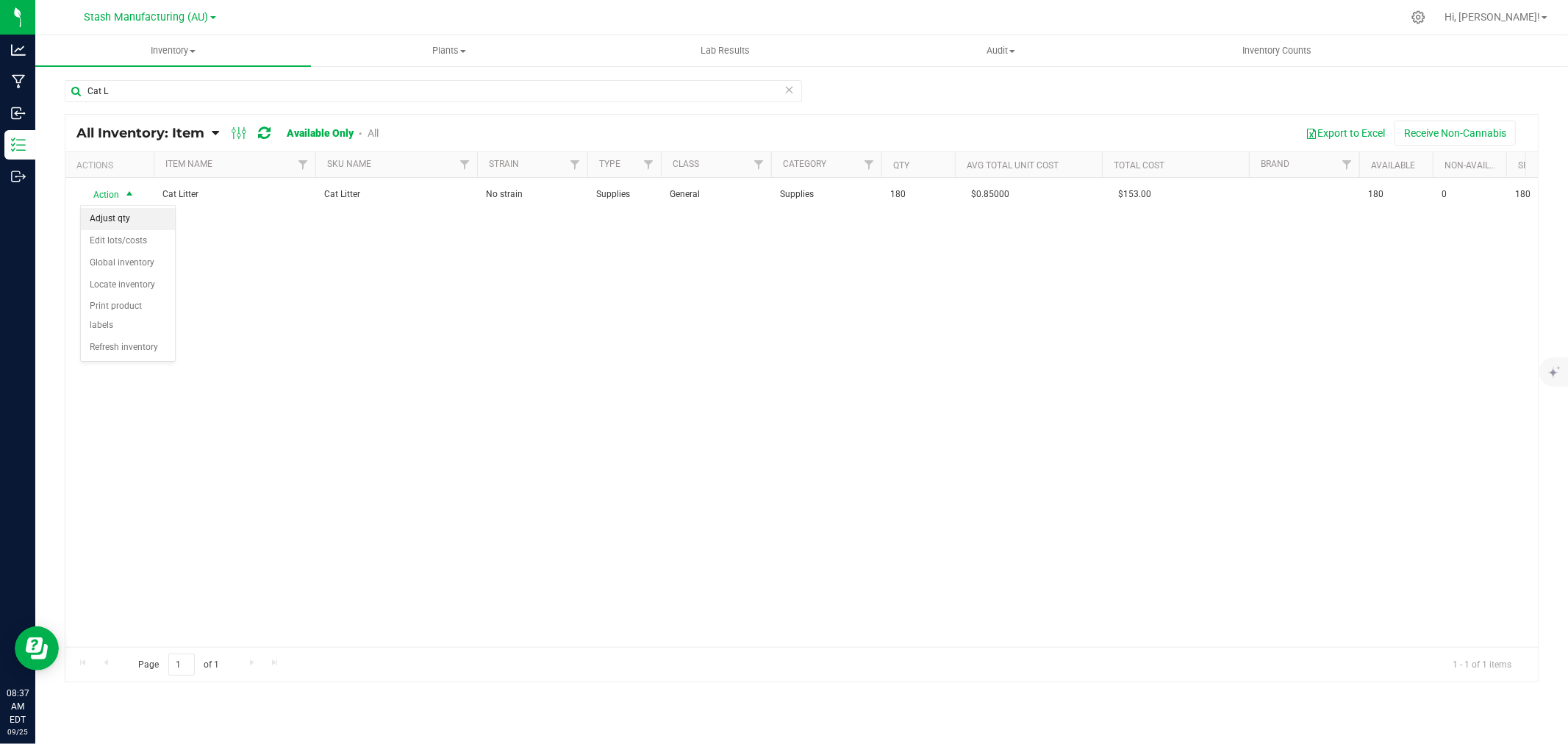
click at [128, 222] on li "Adjust qty" at bounding box center [127, 219] width 94 height 22
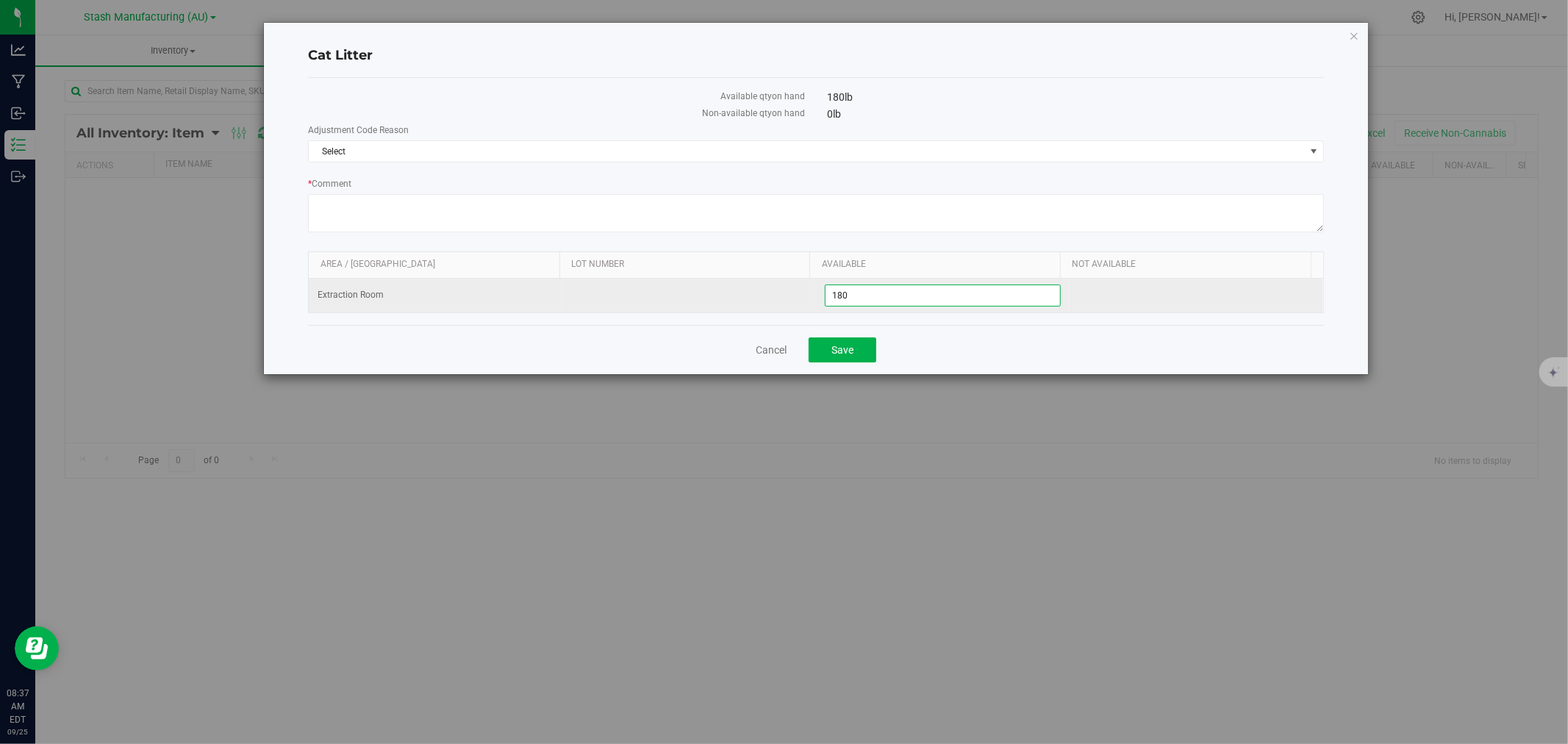
click at [864, 304] on span "180.0000 180" at bounding box center [942, 296] width 236 height 22
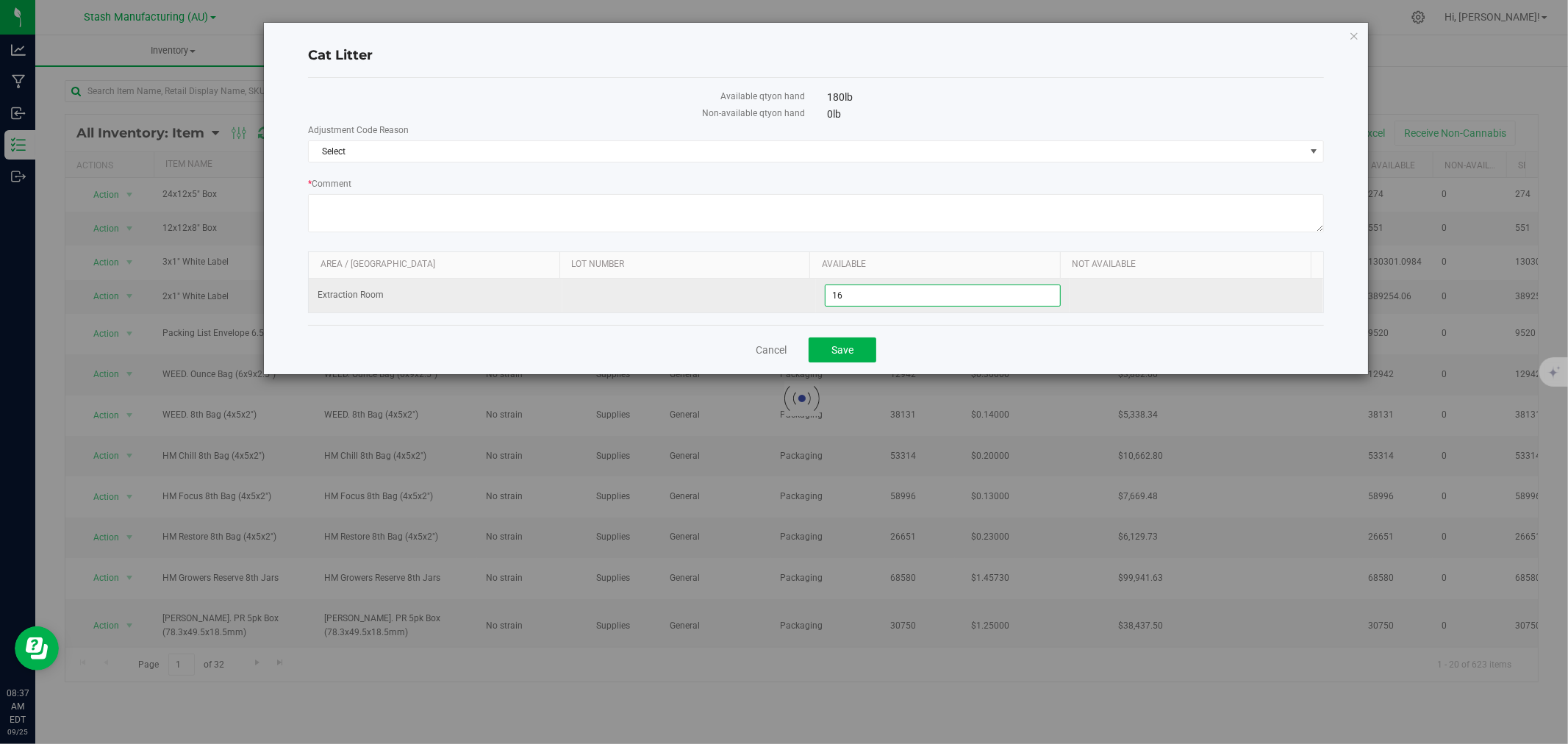
type input "162"
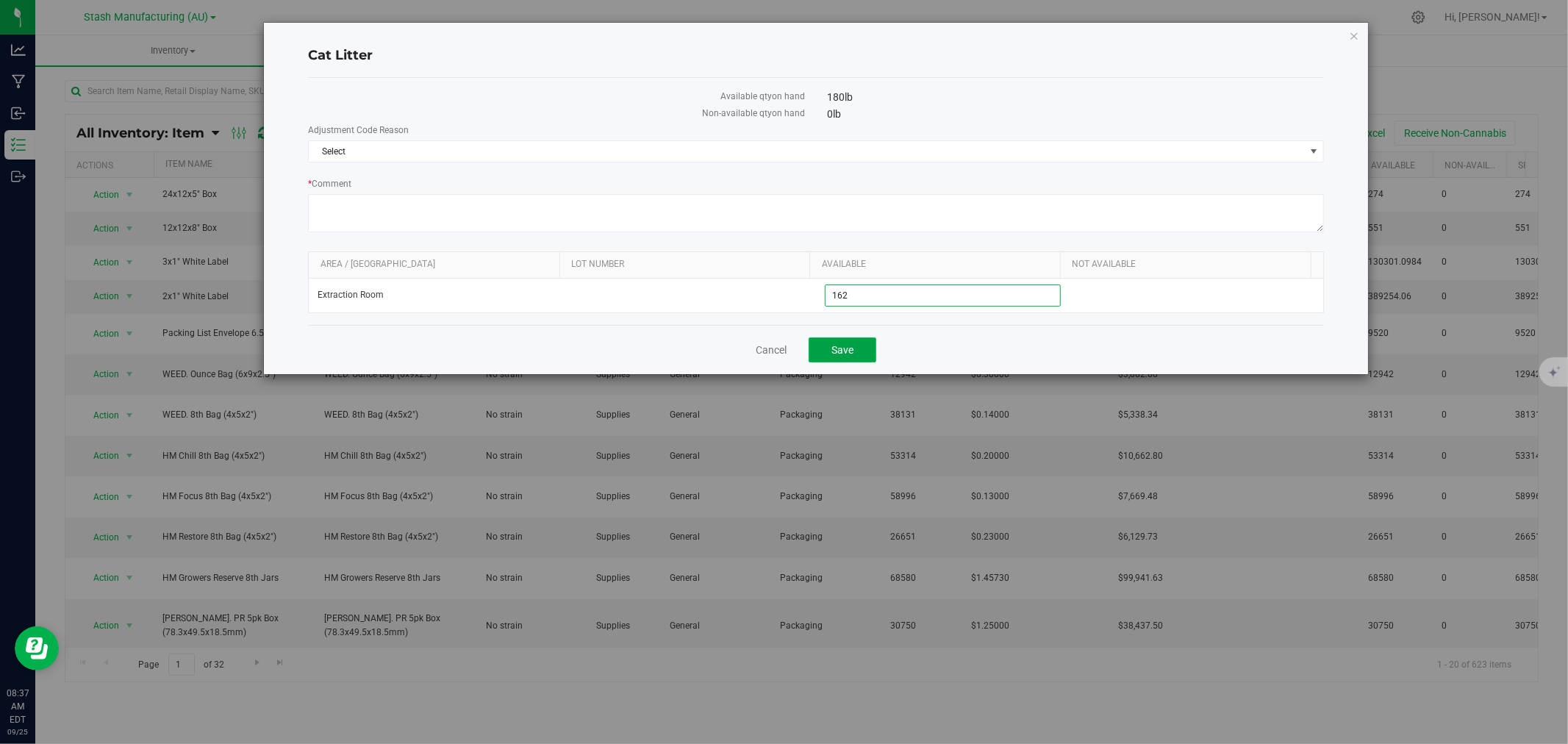
type input "162.0000"
click at [865, 351] on button "Save" at bounding box center [842, 349] width 67 height 25
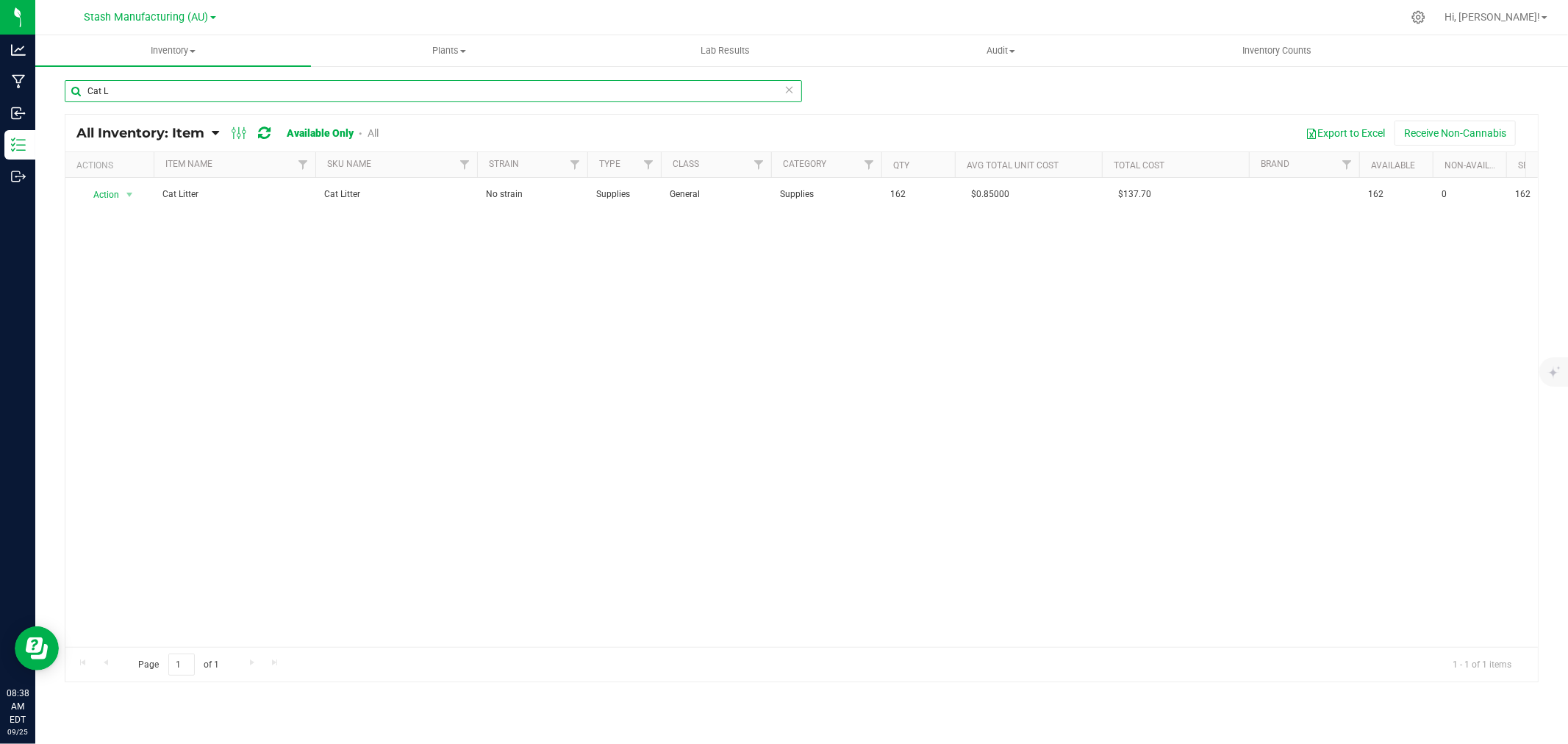
click at [114, 90] on input "Cat L" at bounding box center [433, 91] width 737 height 22
type input "C"
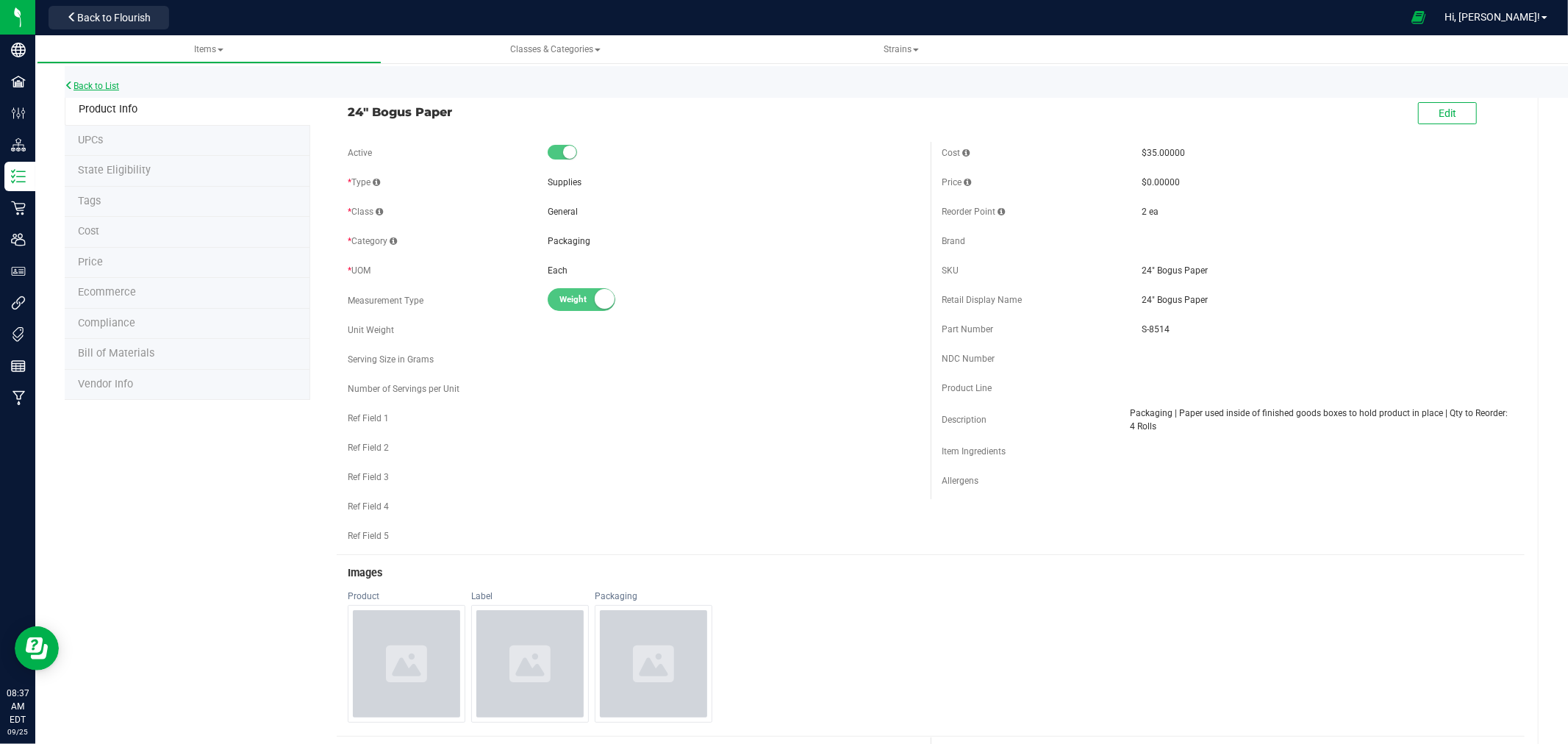
click at [103, 85] on link "Back to List" at bounding box center [92, 86] width 54 height 10
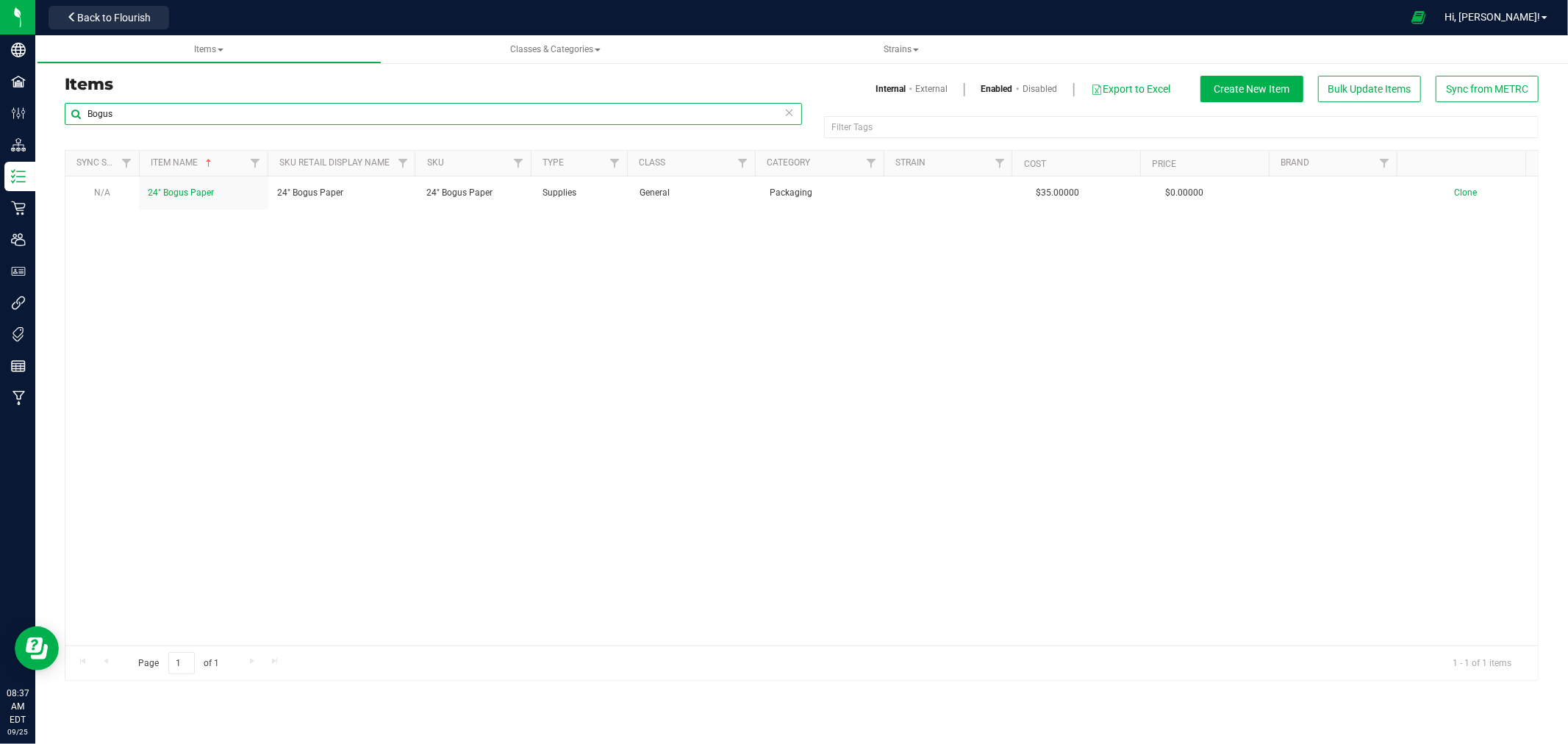
click at [355, 118] on input "Bogus" at bounding box center [433, 114] width 737 height 22
click at [353, 118] on input "Bogus" at bounding box center [433, 114] width 737 height 22
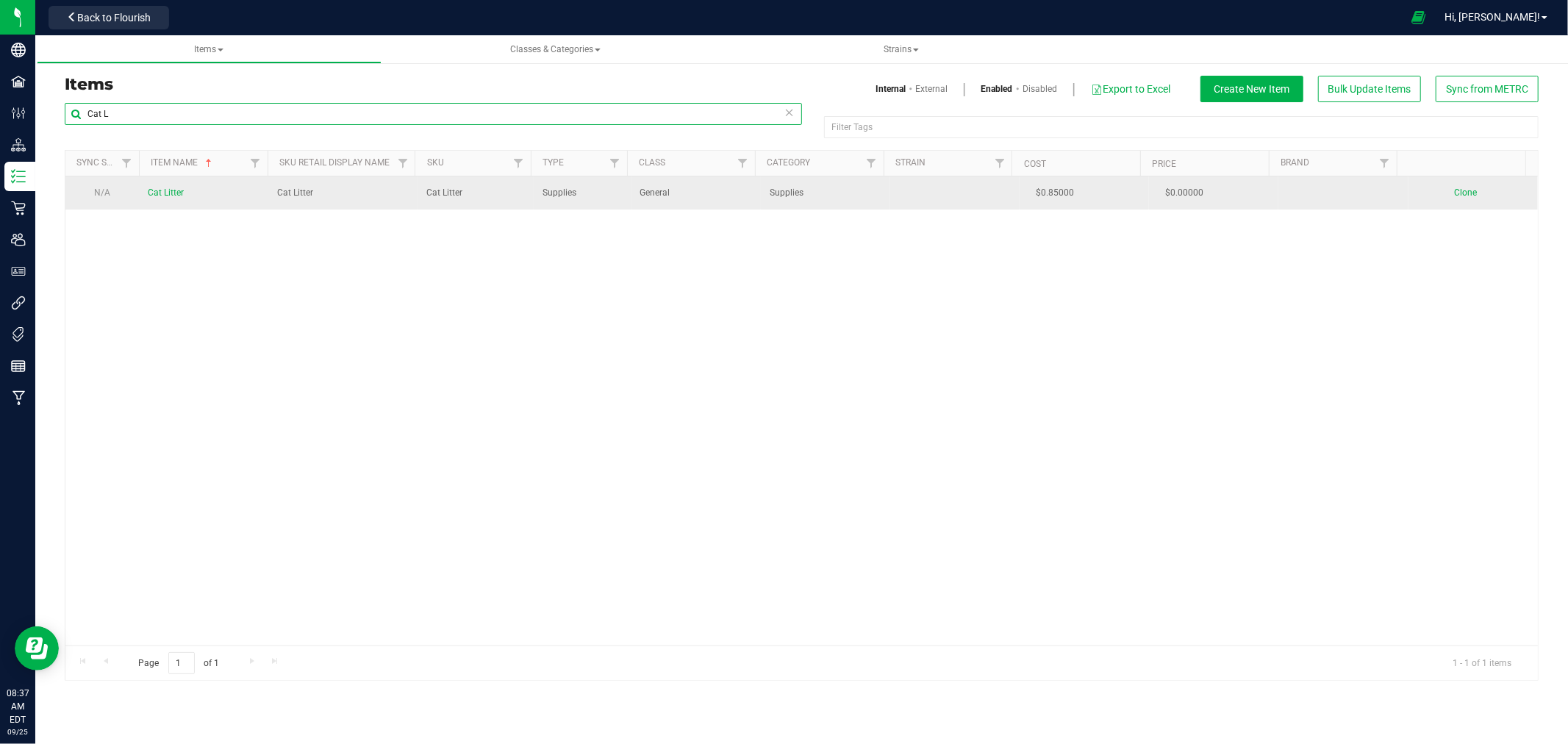
type input "Cat L"
click at [165, 195] on span "Cat Litter" at bounding box center [165, 192] width 36 height 10
